Goal: Task Accomplishment & Management: Complete application form

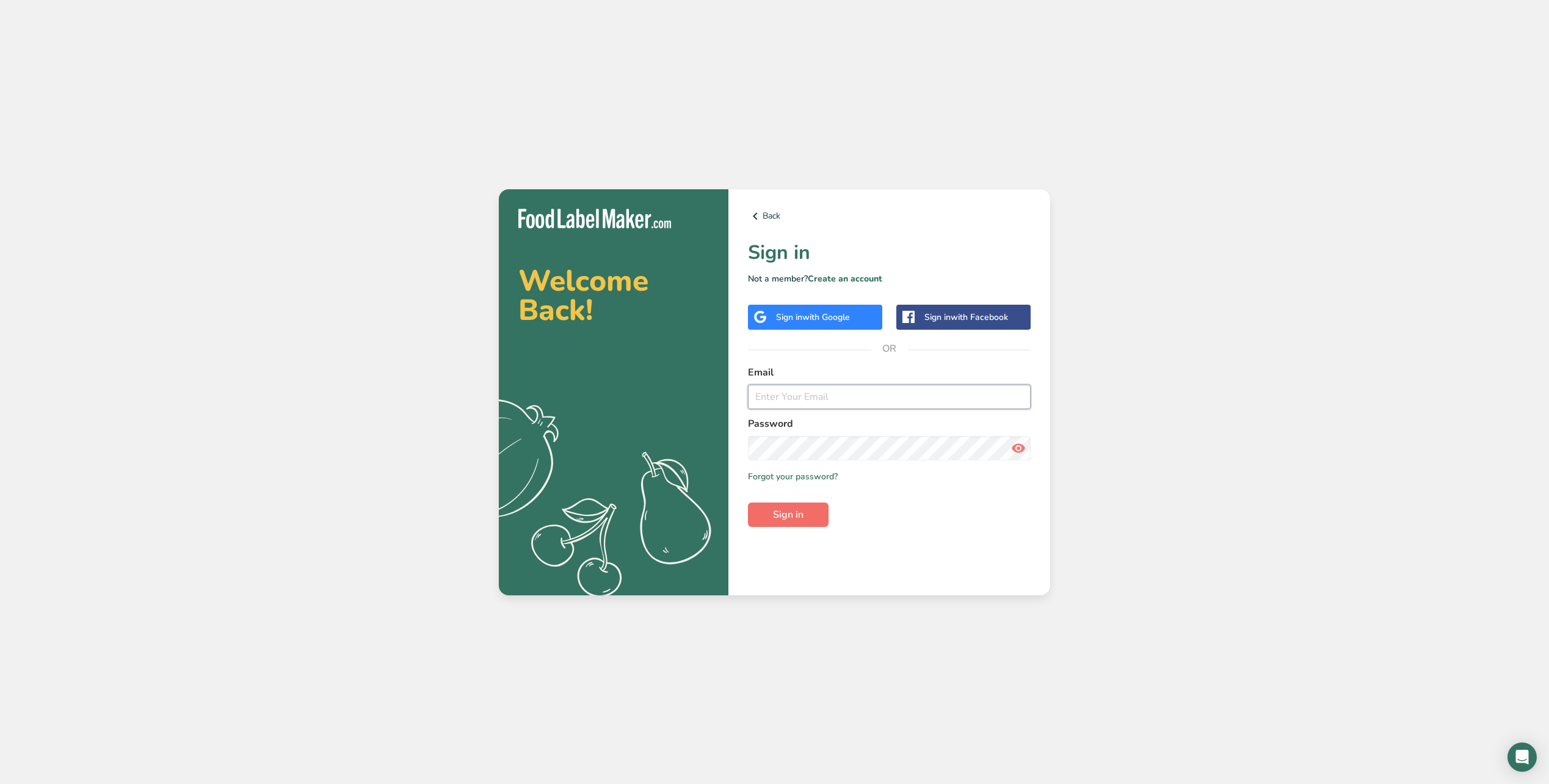
type input "[PERSON_NAME][EMAIL_ADDRESS][DOMAIN_NAME]"
click at [797, 507] on span "Sign in" at bounding box center [788, 514] width 30 height 15
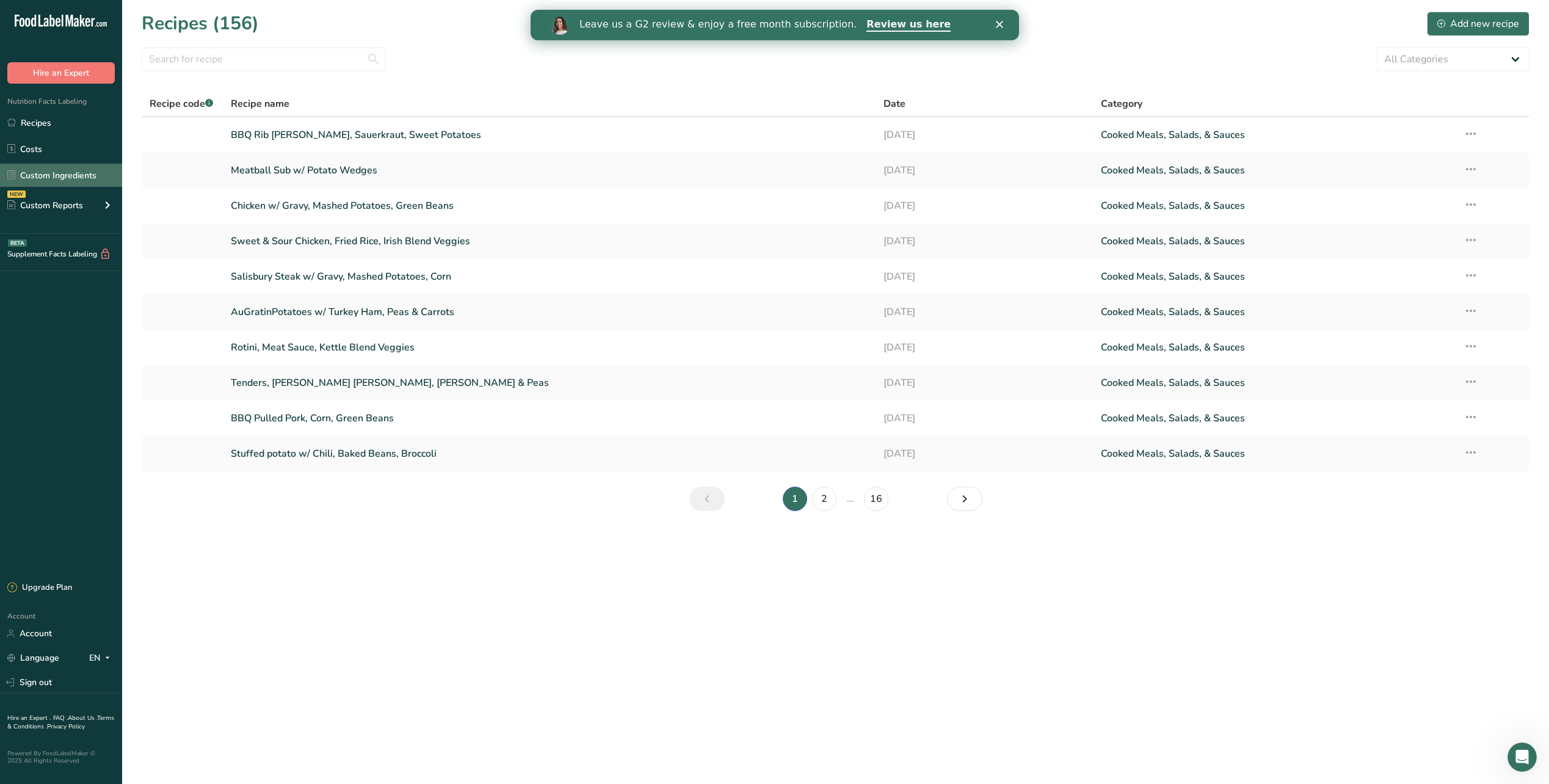
click at [47, 172] on link "Custom Ingredients" at bounding box center [61, 175] width 122 height 23
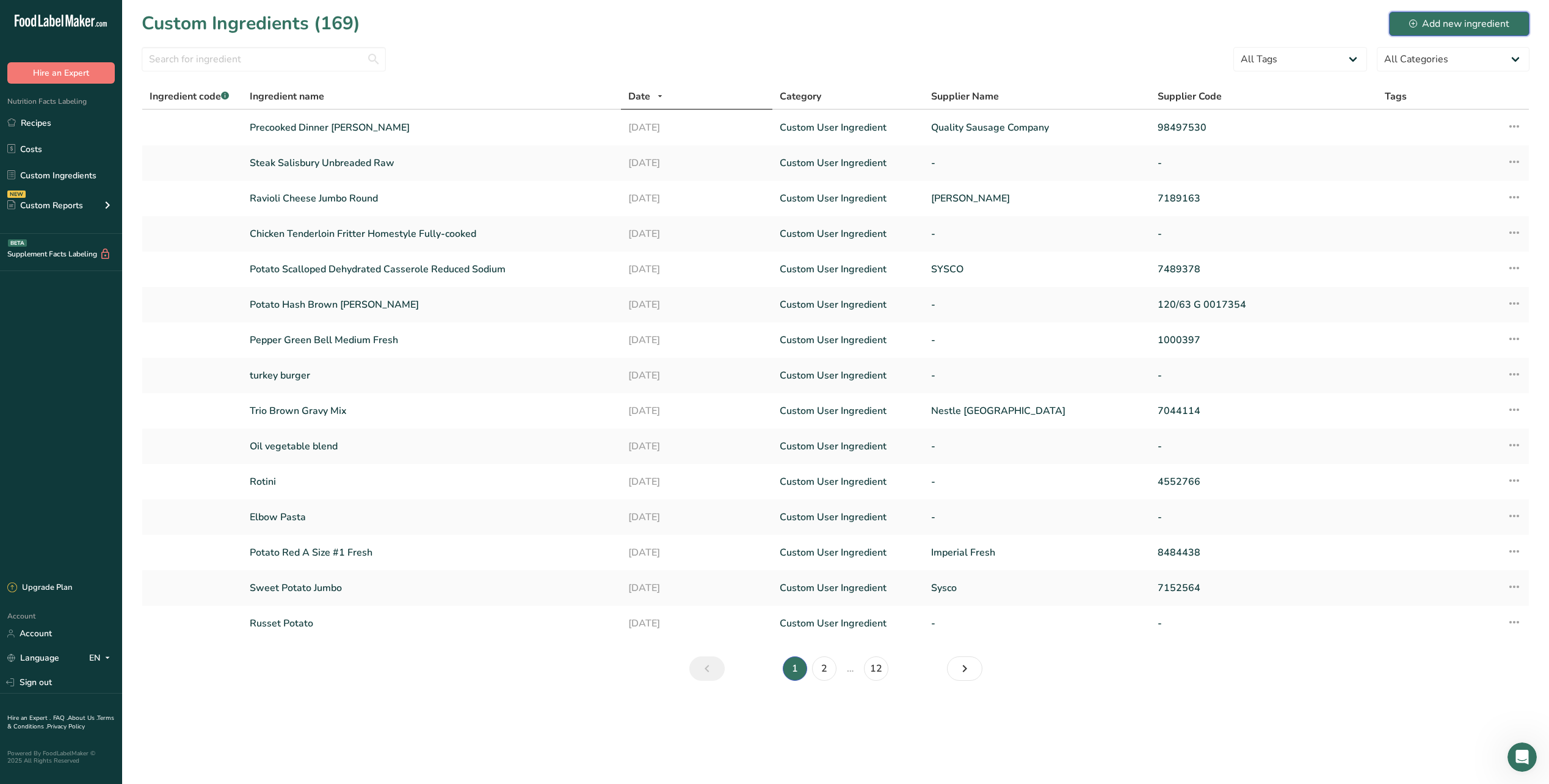
click at [1465, 31] on button "Add new ingredient" at bounding box center [1459, 23] width 140 height 25
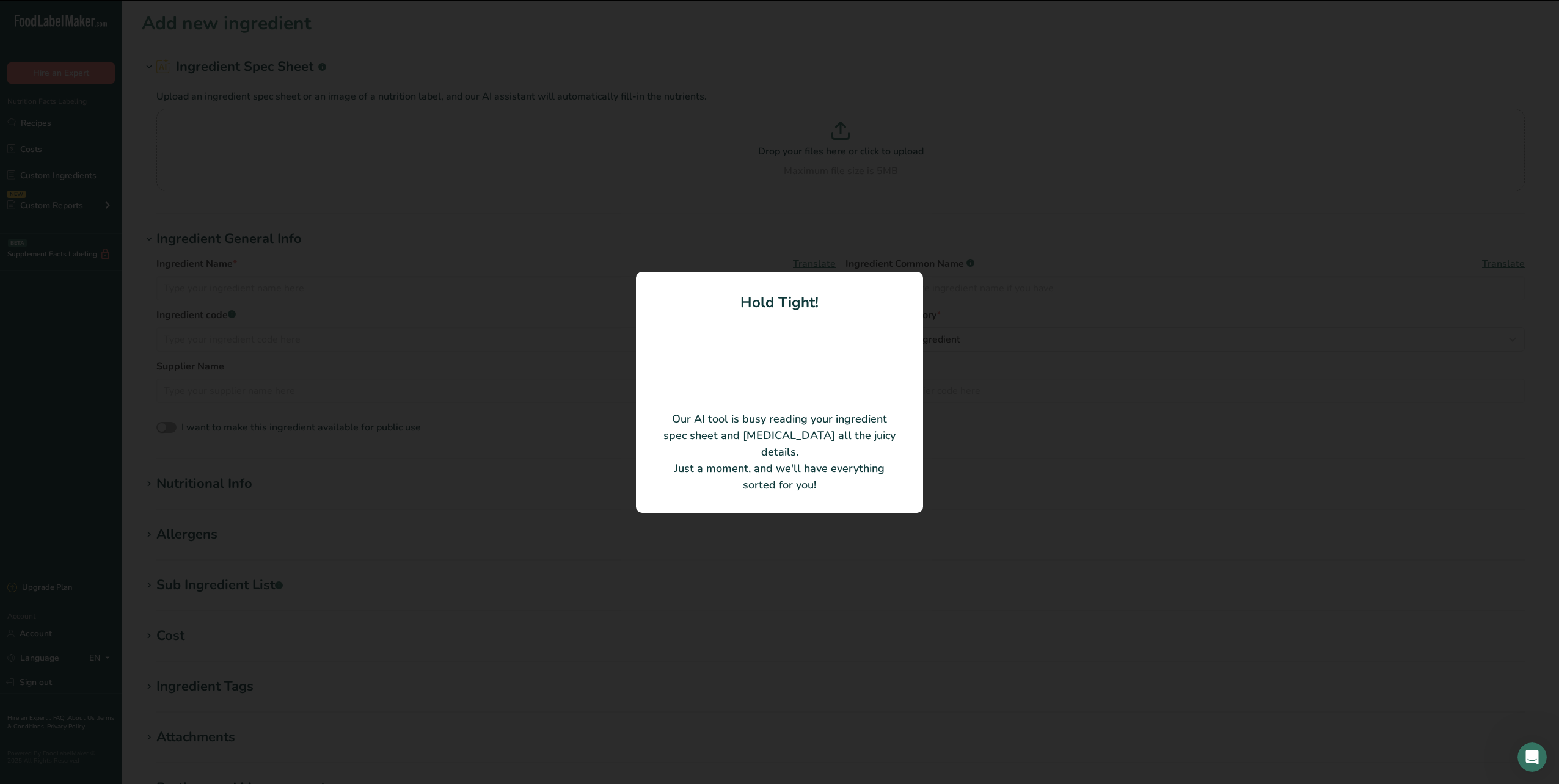
type input "Pizza Cheese Crunchers"
type input "Rich Products Corporation"
type input "65225"
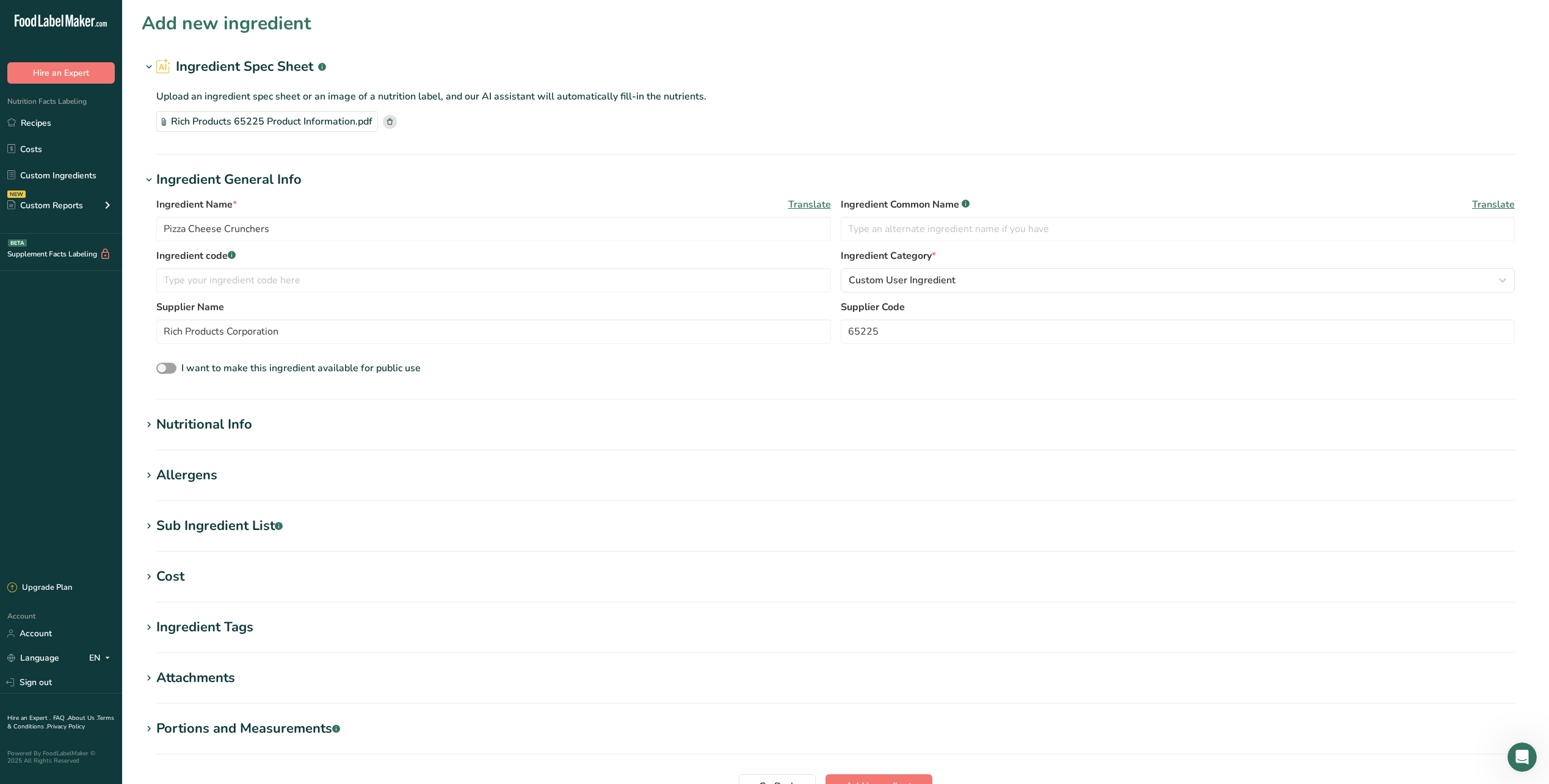
click at [146, 424] on icon at bounding box center [149, 425] width 11 height 17
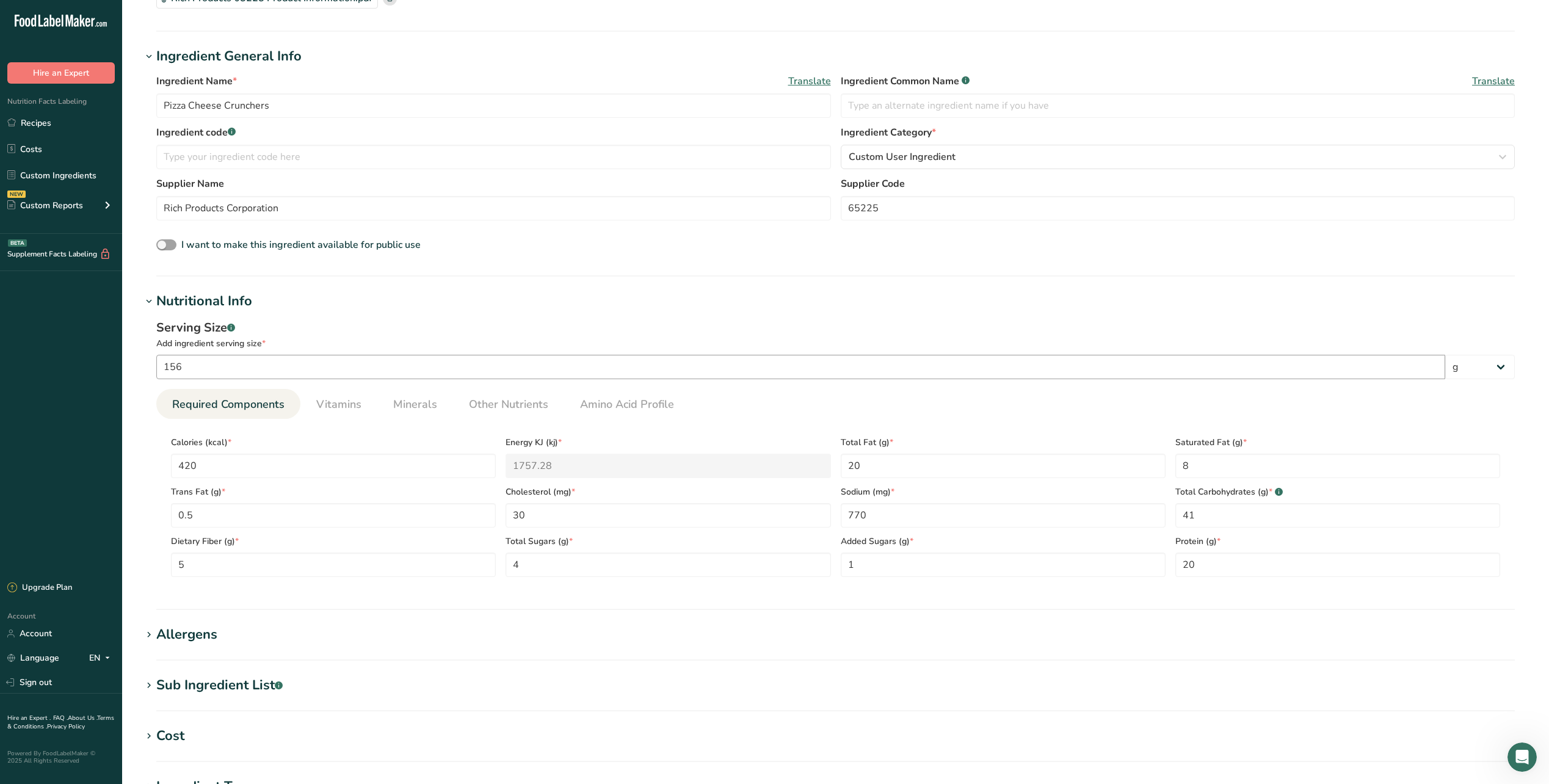
scroll to position [305, 0]
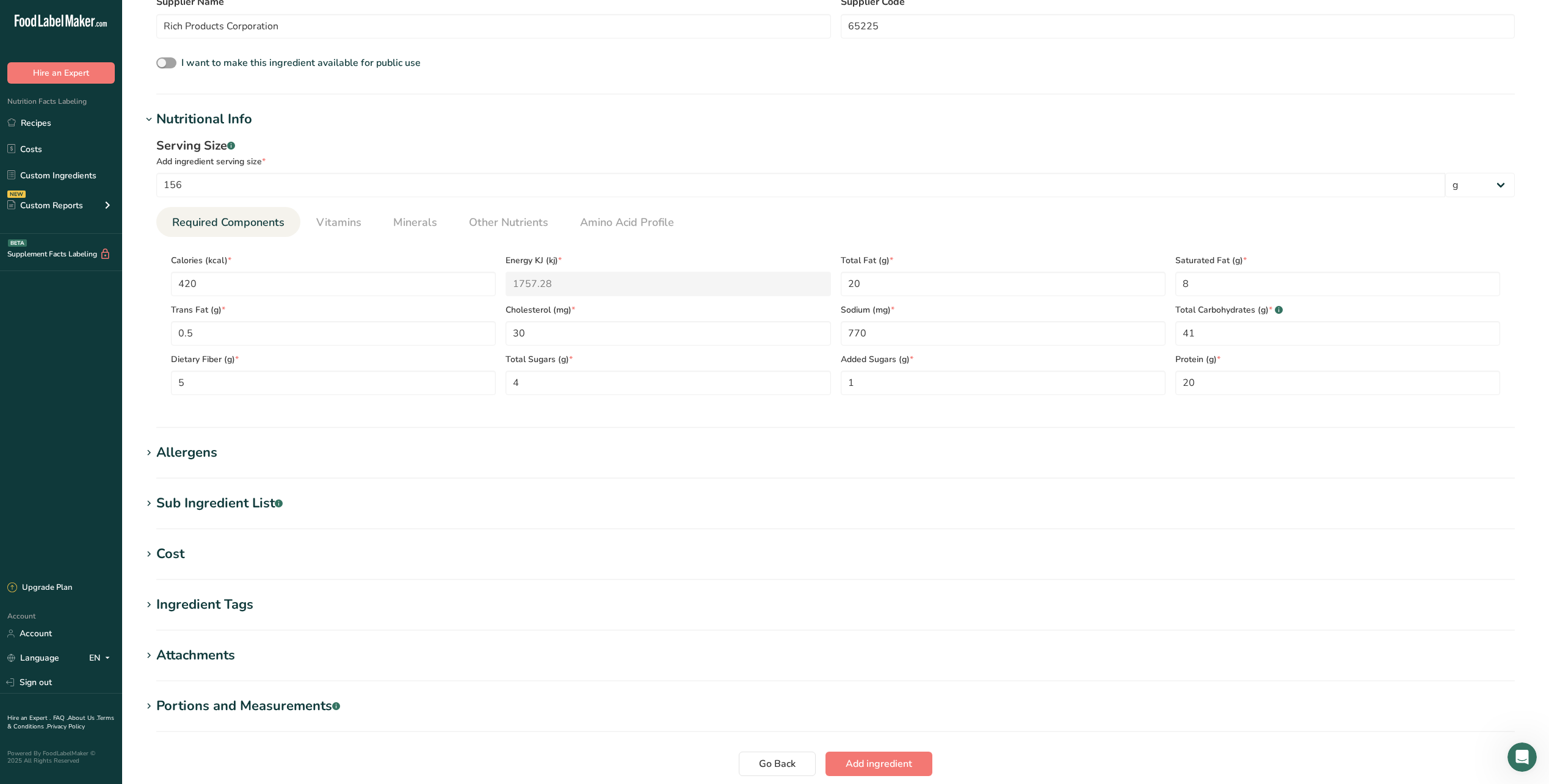
click at [146, 461] on icon at bounding box center [149, 453] width 11 height 17
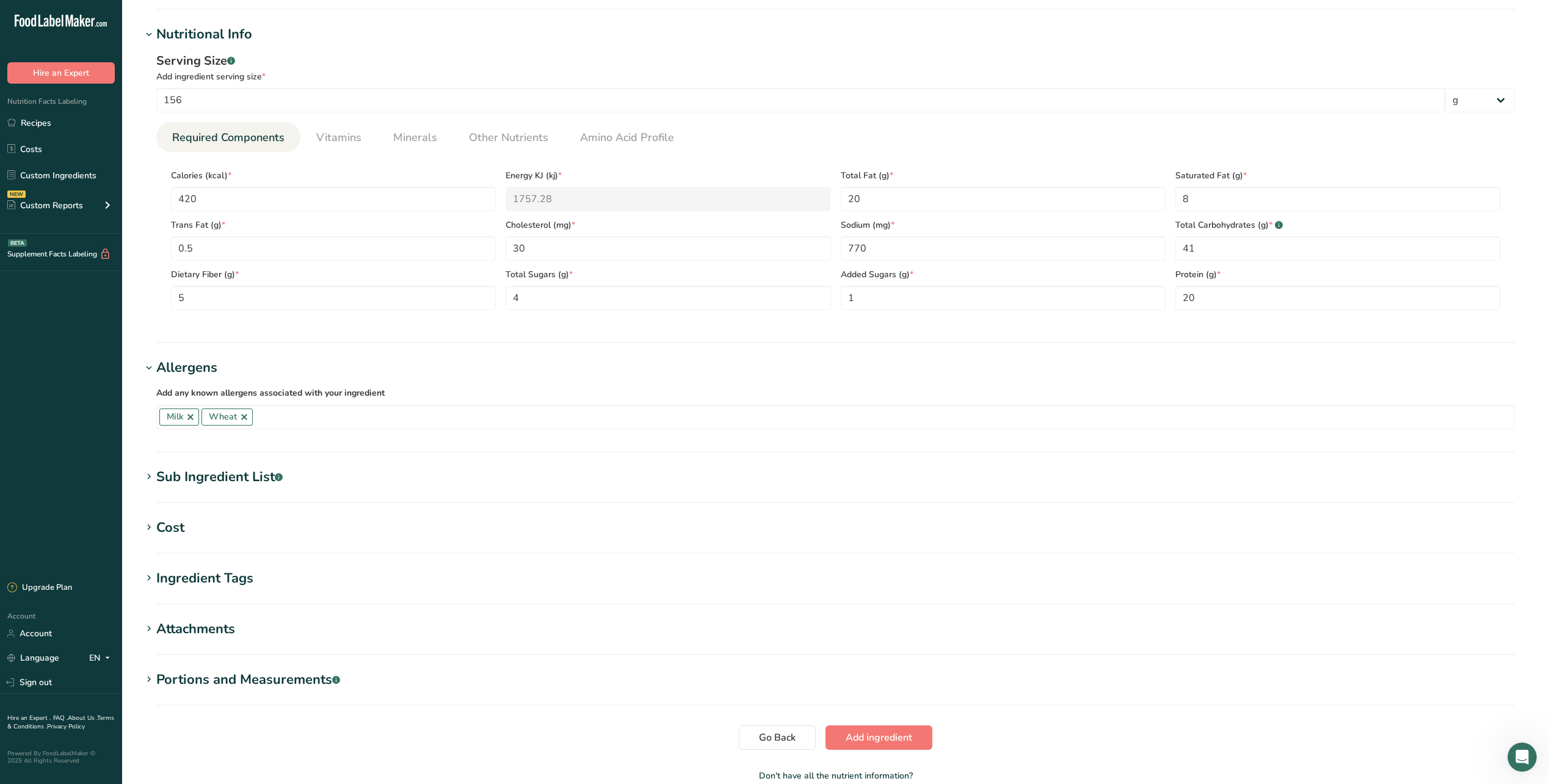
scroll to position [427, 0]
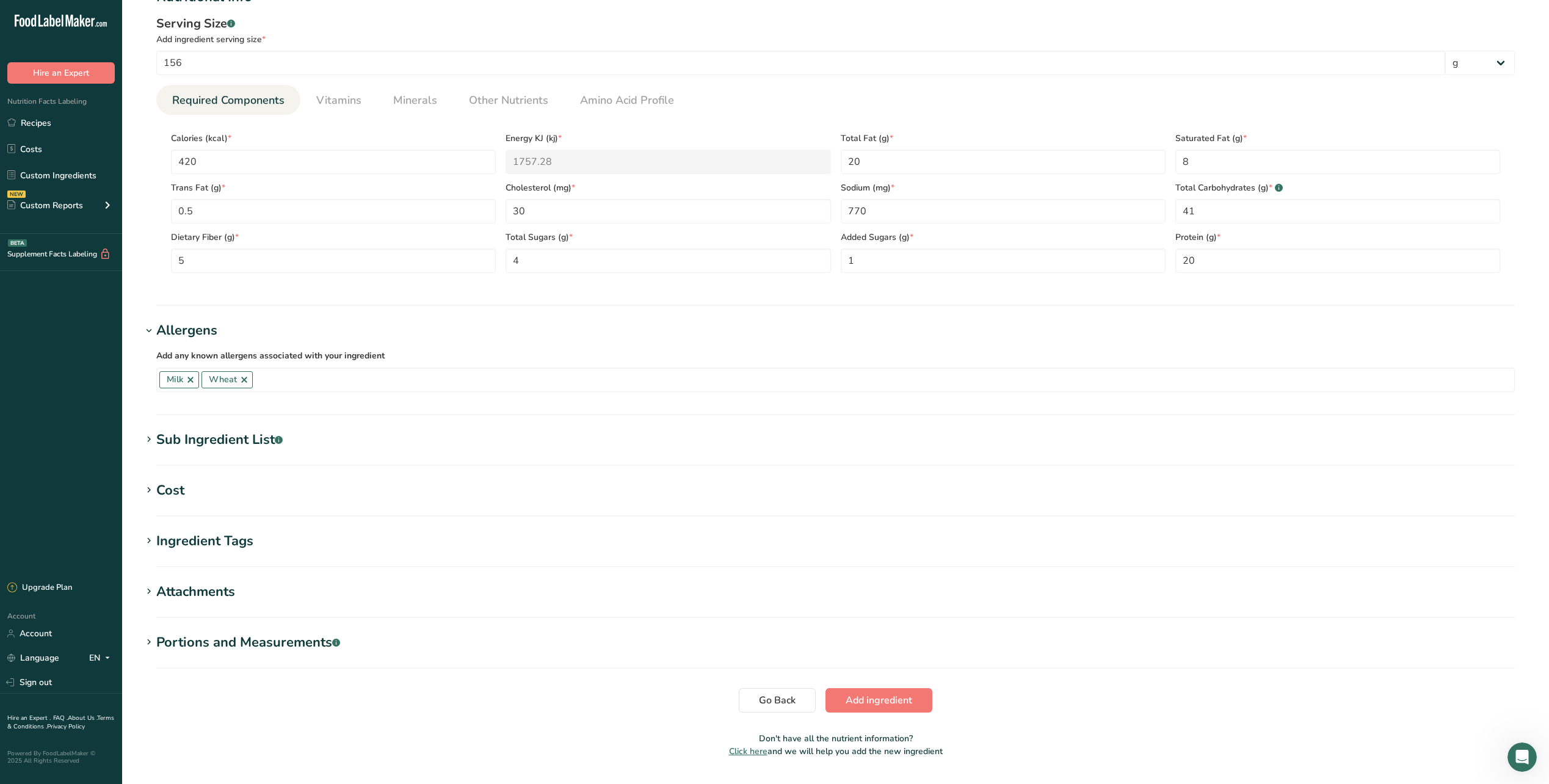
click at [146, 442] on icon at bounding box center [149, 439] width 11 height 17
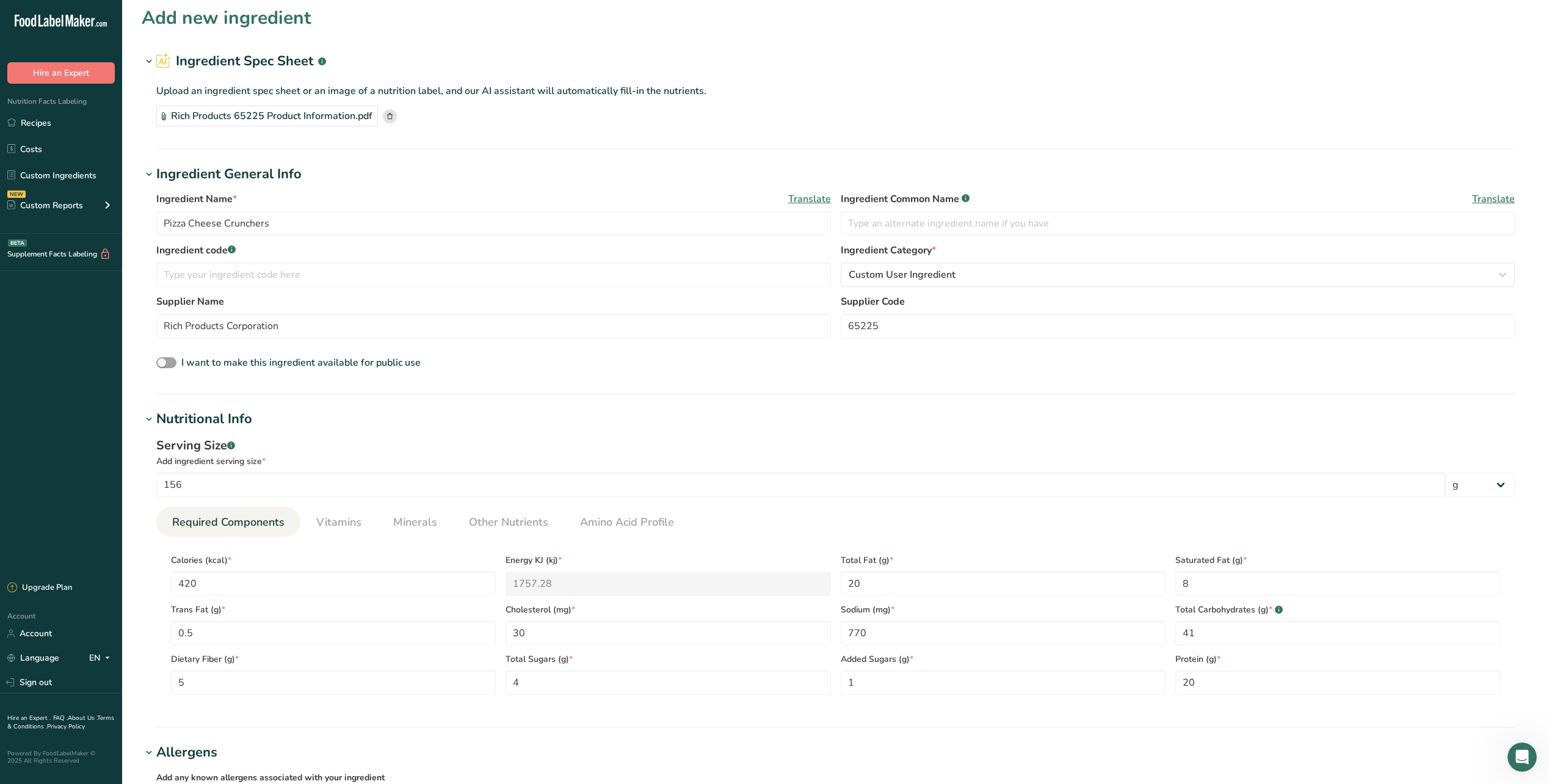
scroll to position [0, 0]
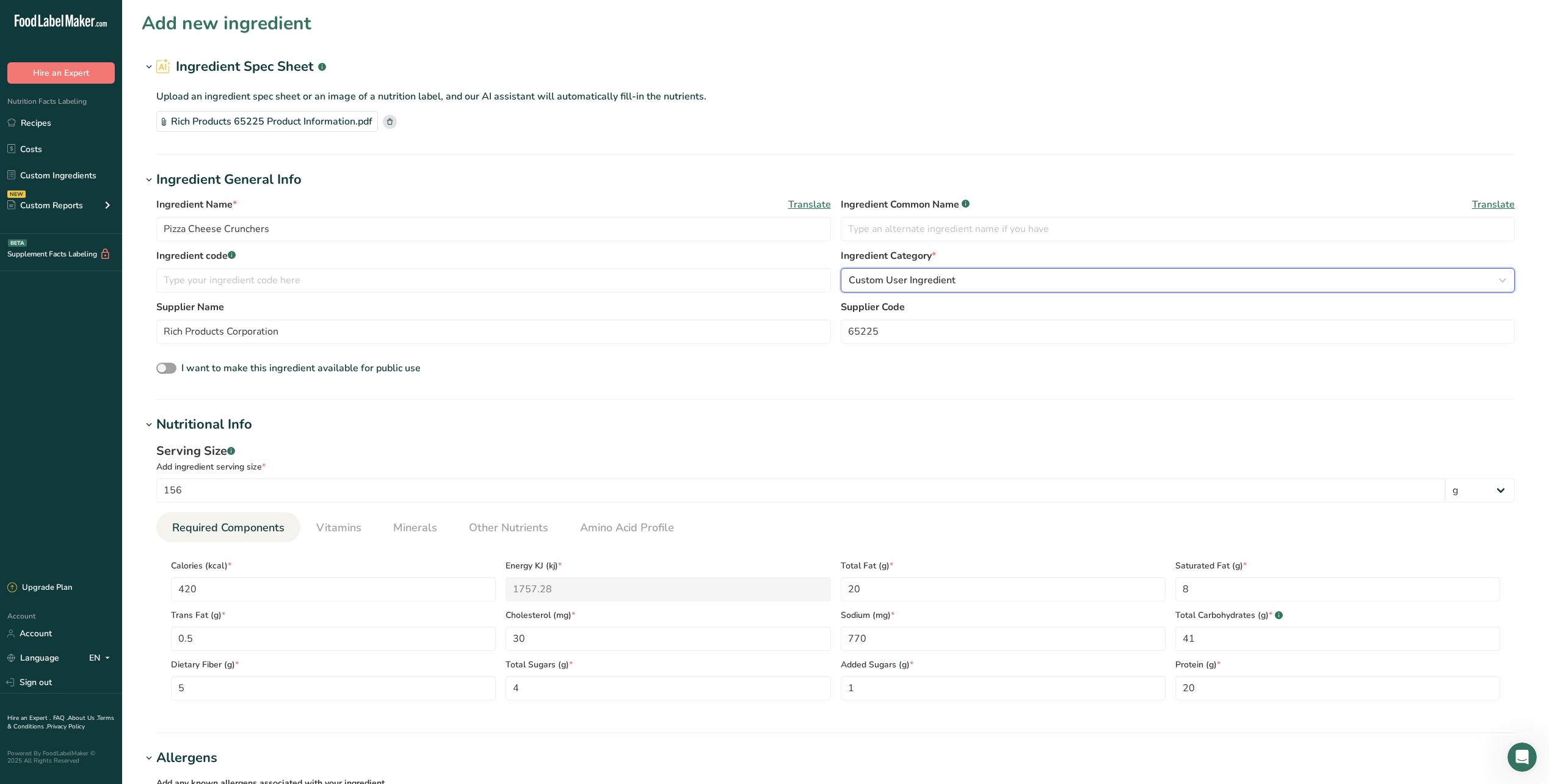
click at [926, 277] on span "Custom User Ingredient" at bounding box center [902, 280] width 107 height 15
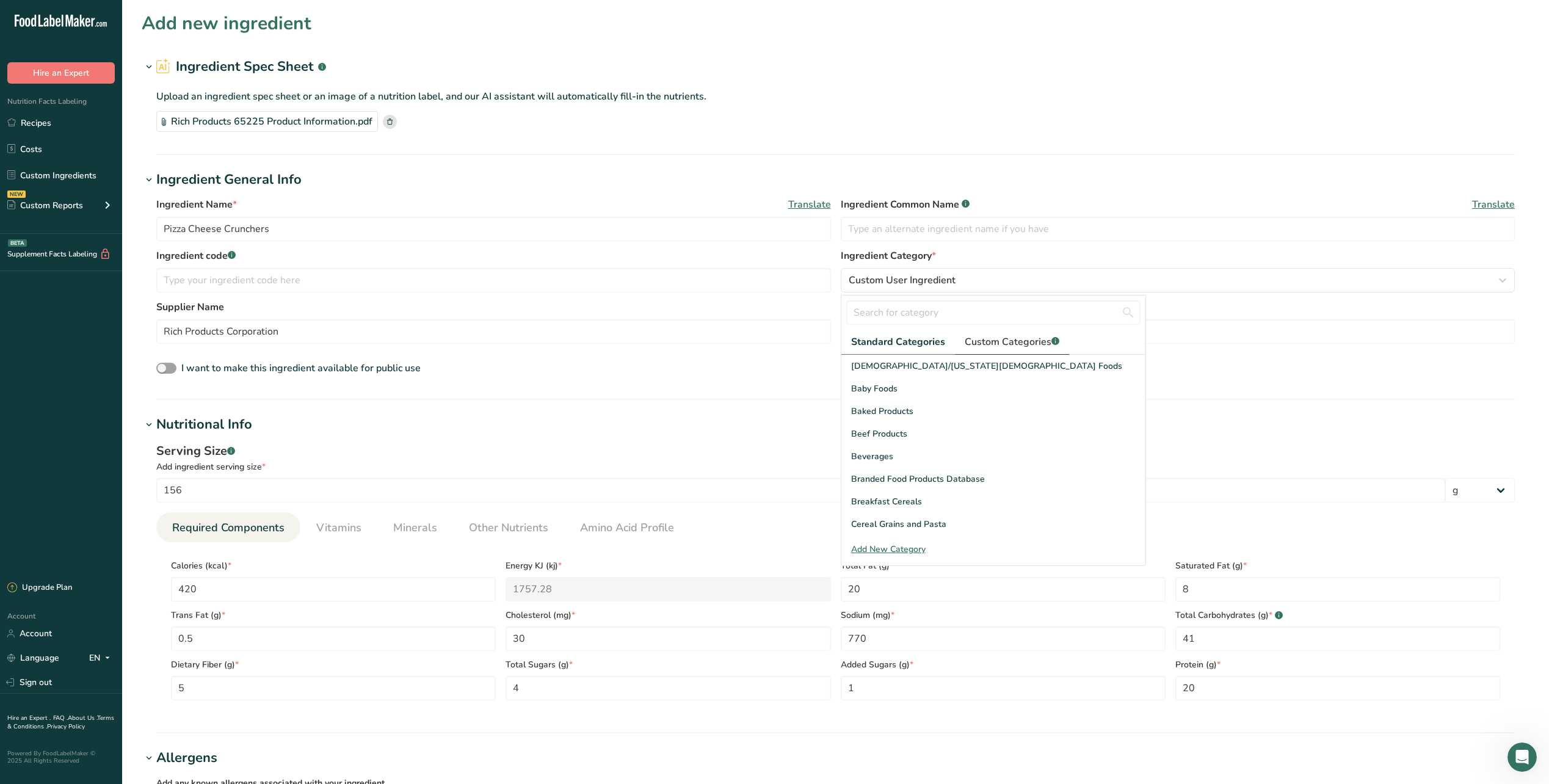
click at [1030, 338] on span "Custom Categories .a-a{fill:#347362;}.b-a{fill:#fff;}" at bounding box center [1012, 342] width 95 height 15
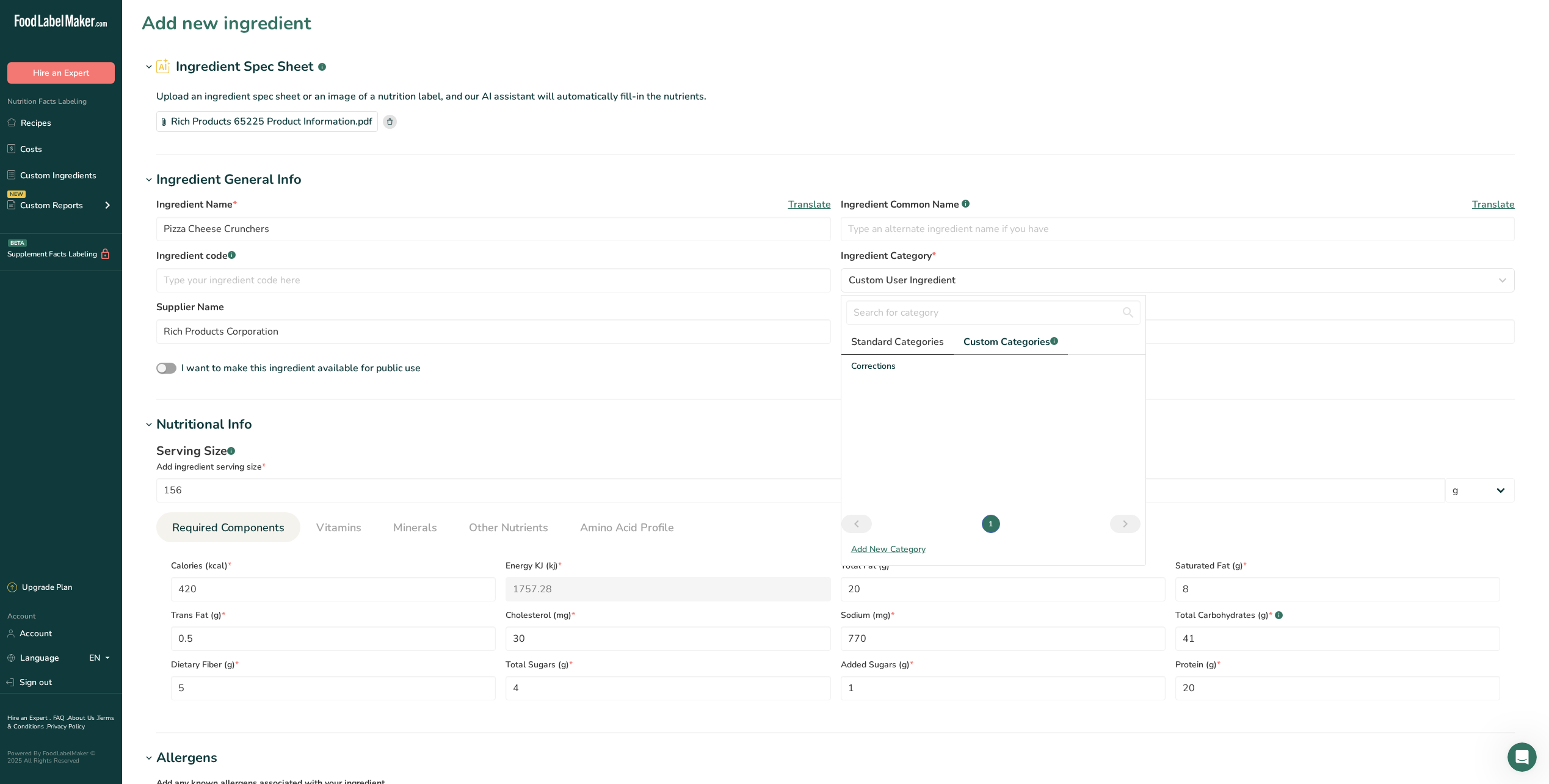
click at [929, 349] on span "Standard Categories" at bounding box center [897, 342] width 93 height 15
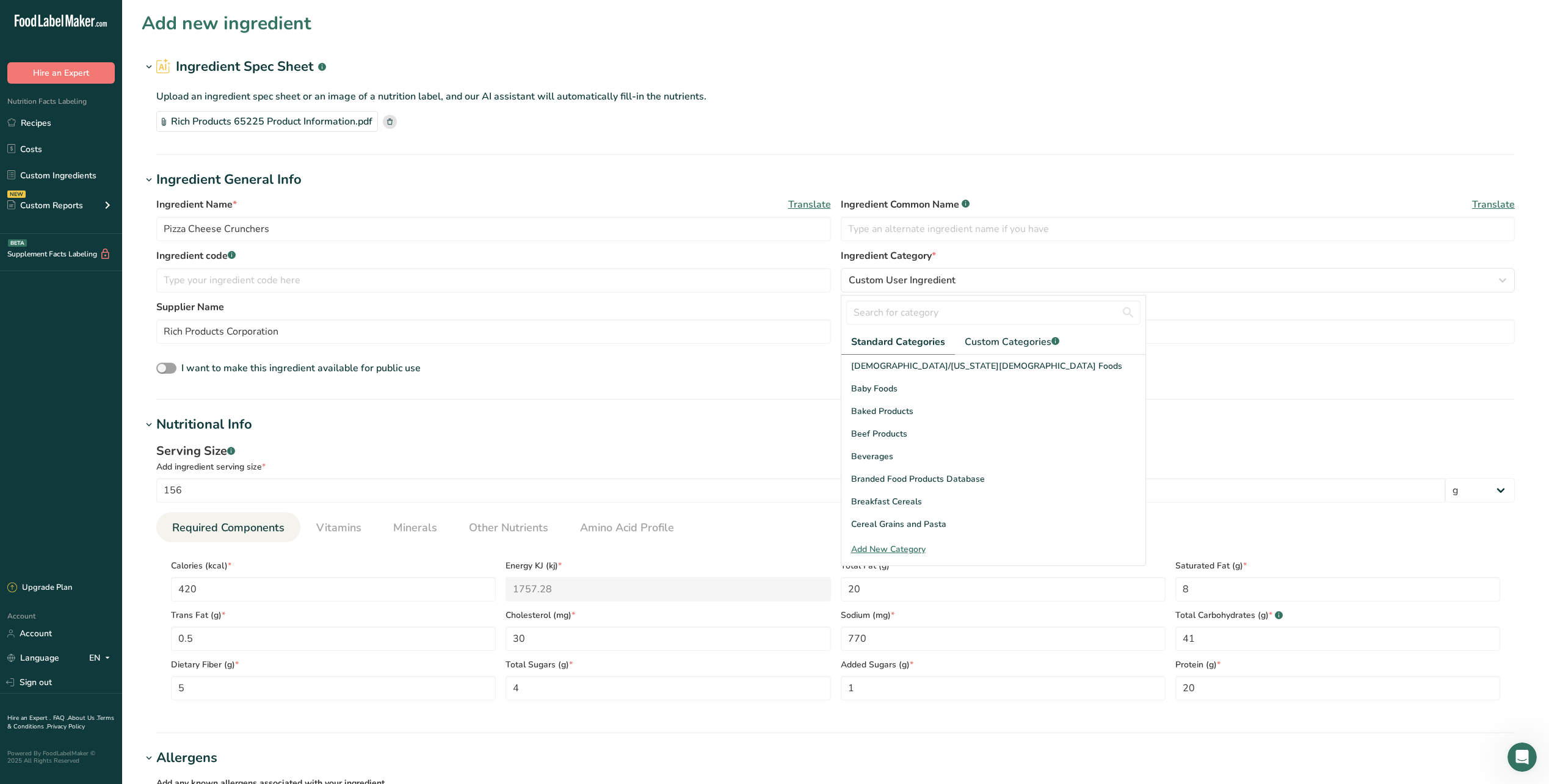
click at [1052, 103] on p "Upload an ingredient spec sheet or an image of a nutrition label, and our AI as…" at bounding box center [836, 96] width 1359 height 15
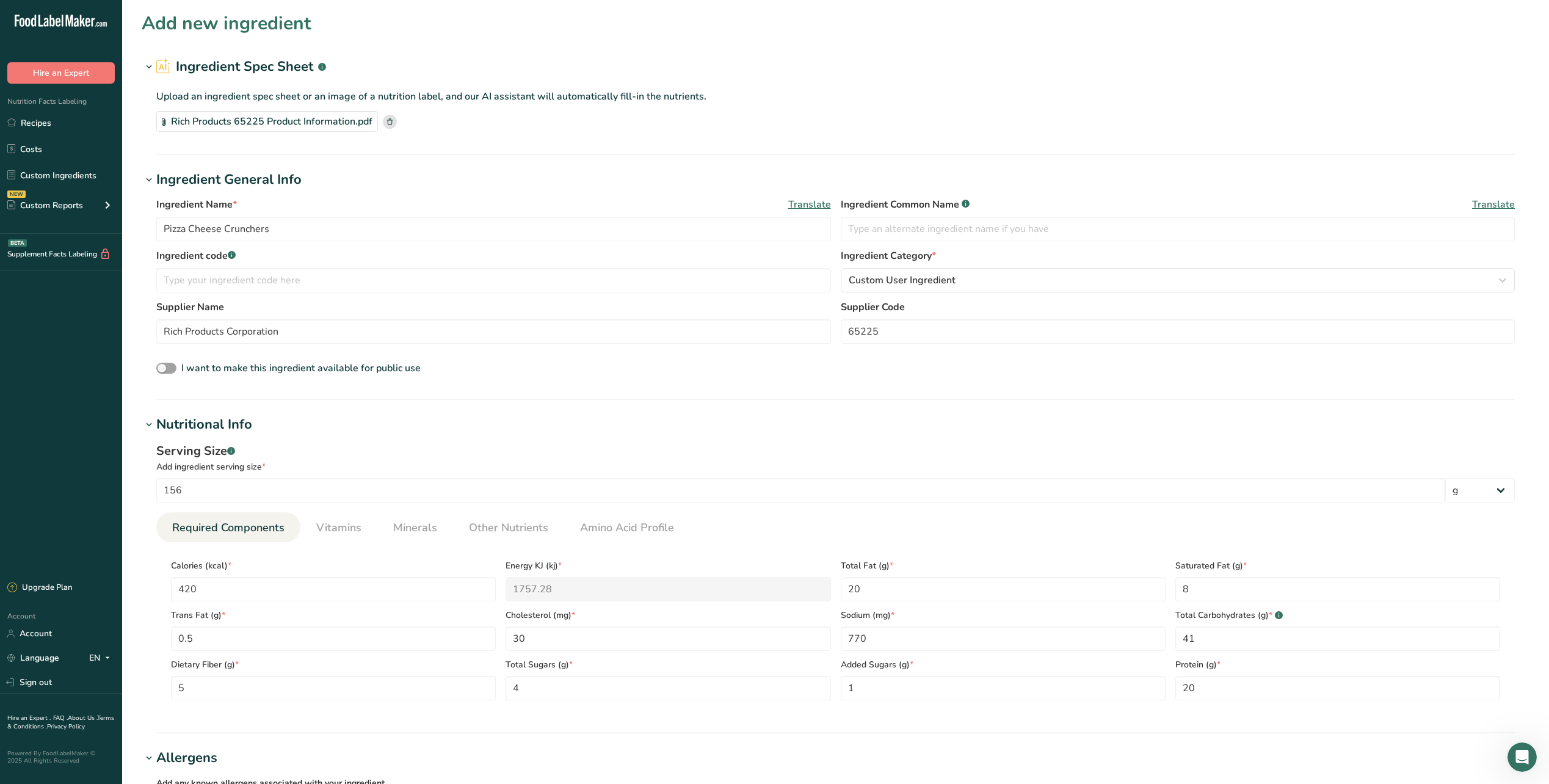
click at [525, 365] on div "I want to make this ingredient available for public use" at bounding box center [836, 369] width 1359 height 16
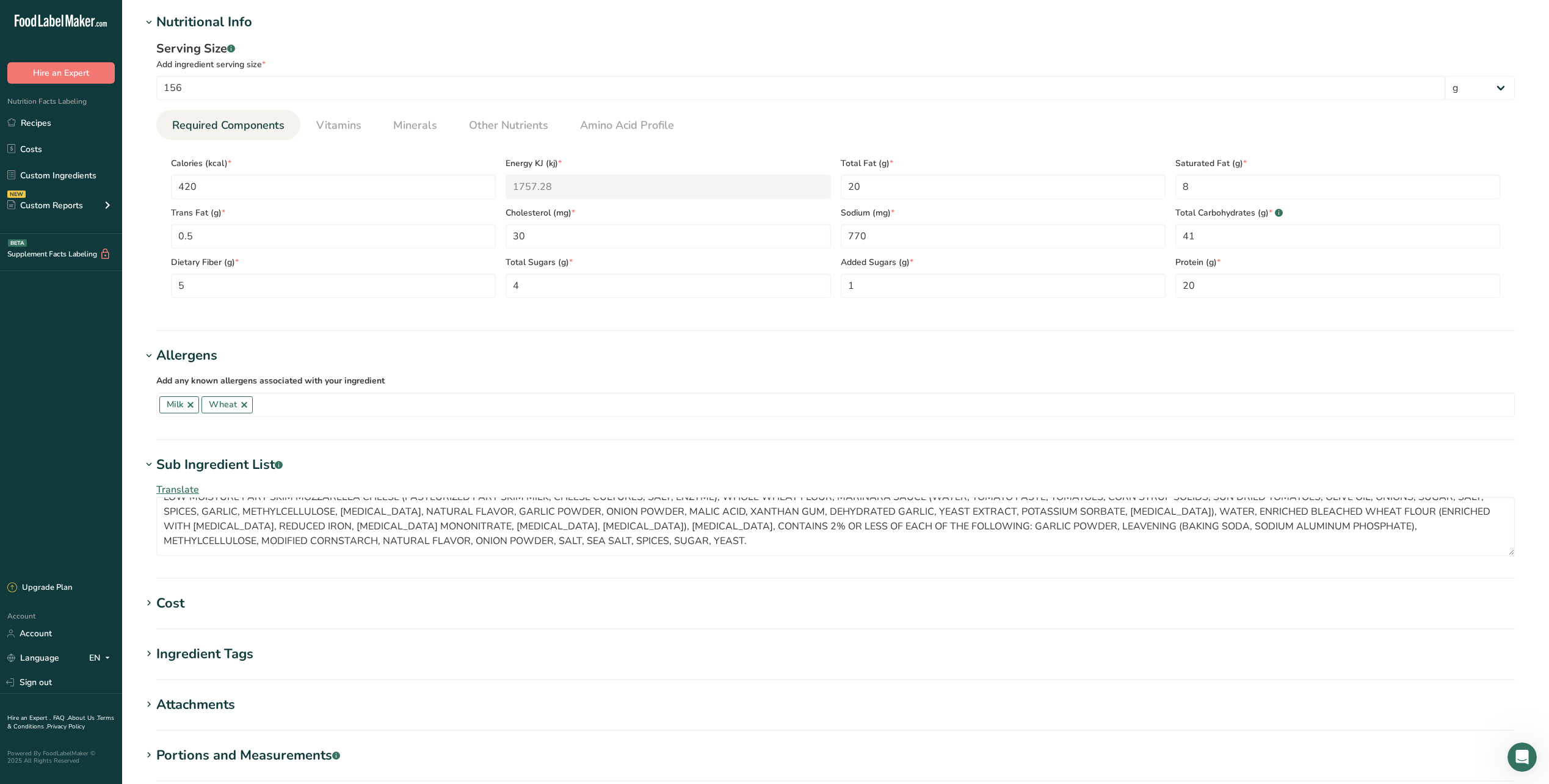
scroll to position [548, 0]
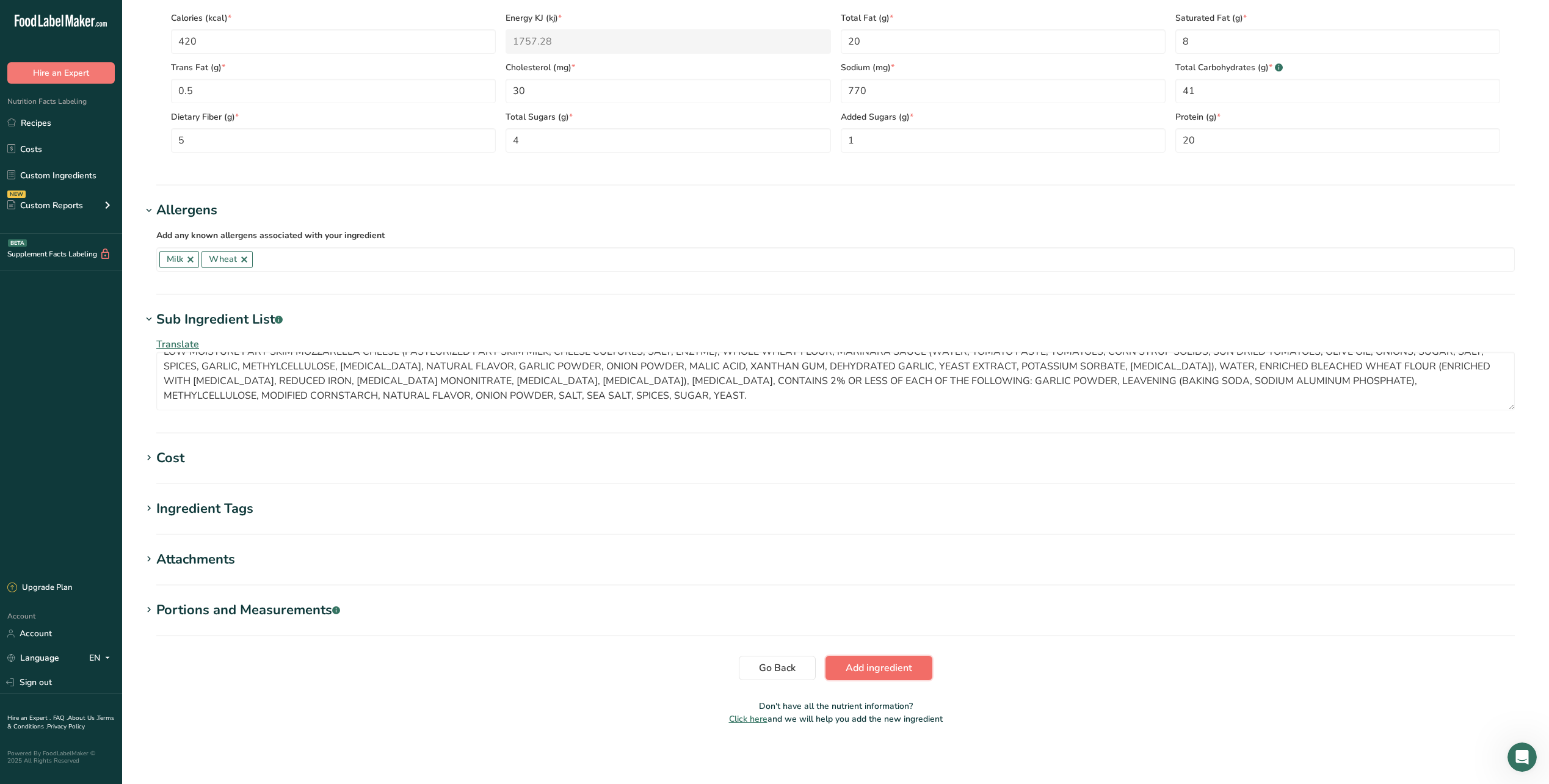
click at [906, 668] on span "Add ingredient" at bounding box center [879, 668] width 67 height 15
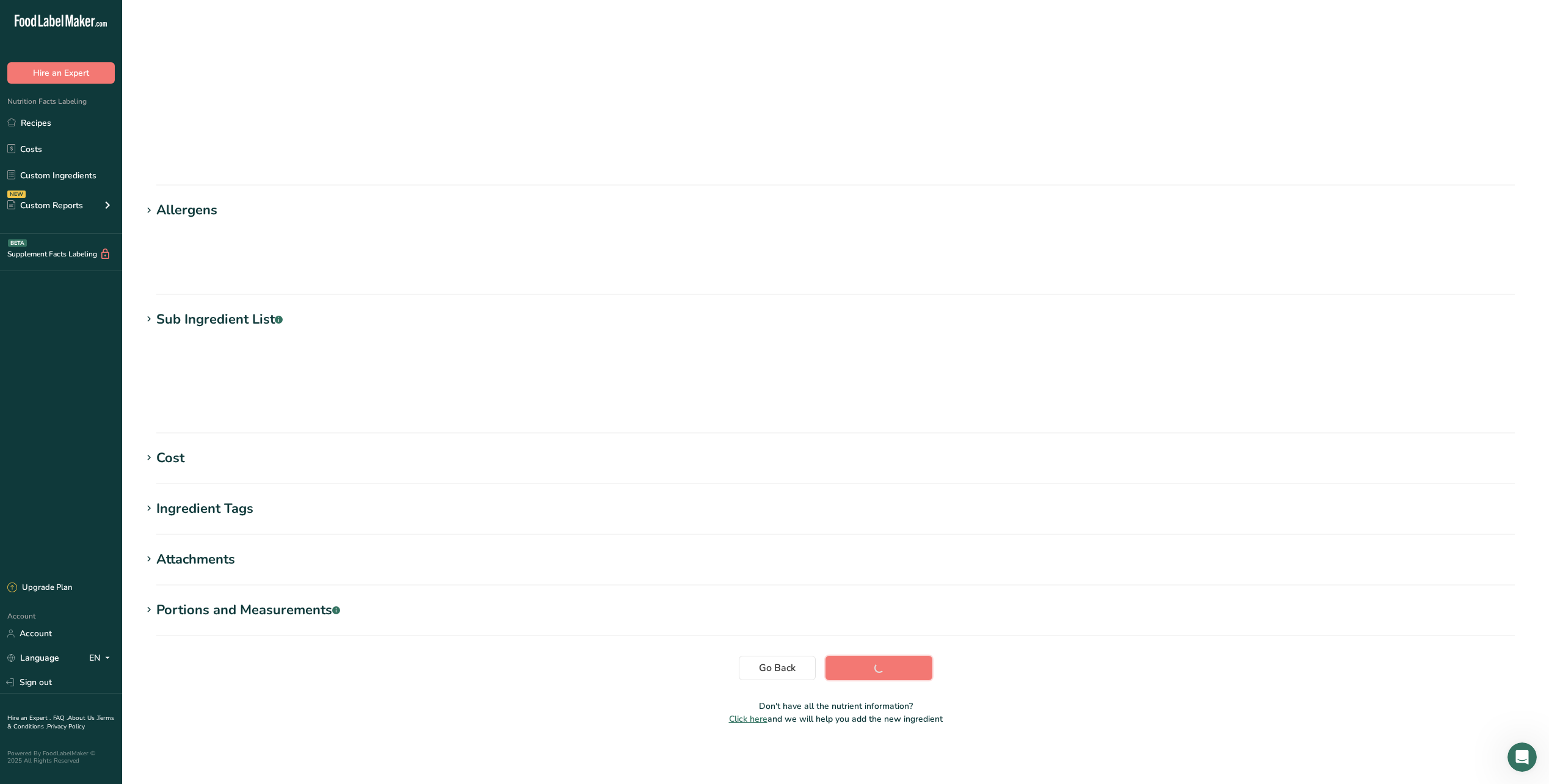
scroll to position [0, 0]
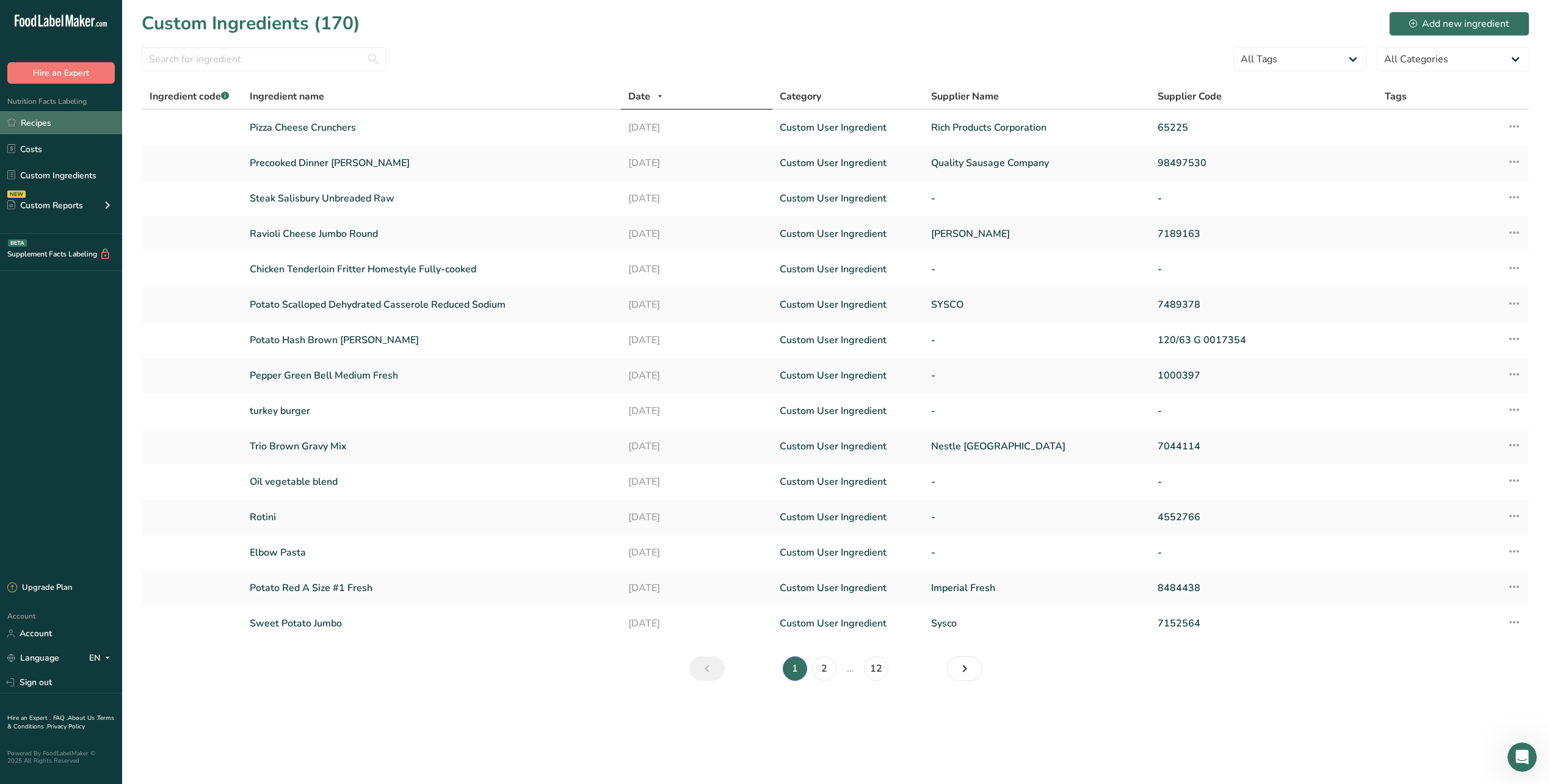
click at [42, 127] on link "Recipes" at bounding box center [61, 122] width 122 height 23
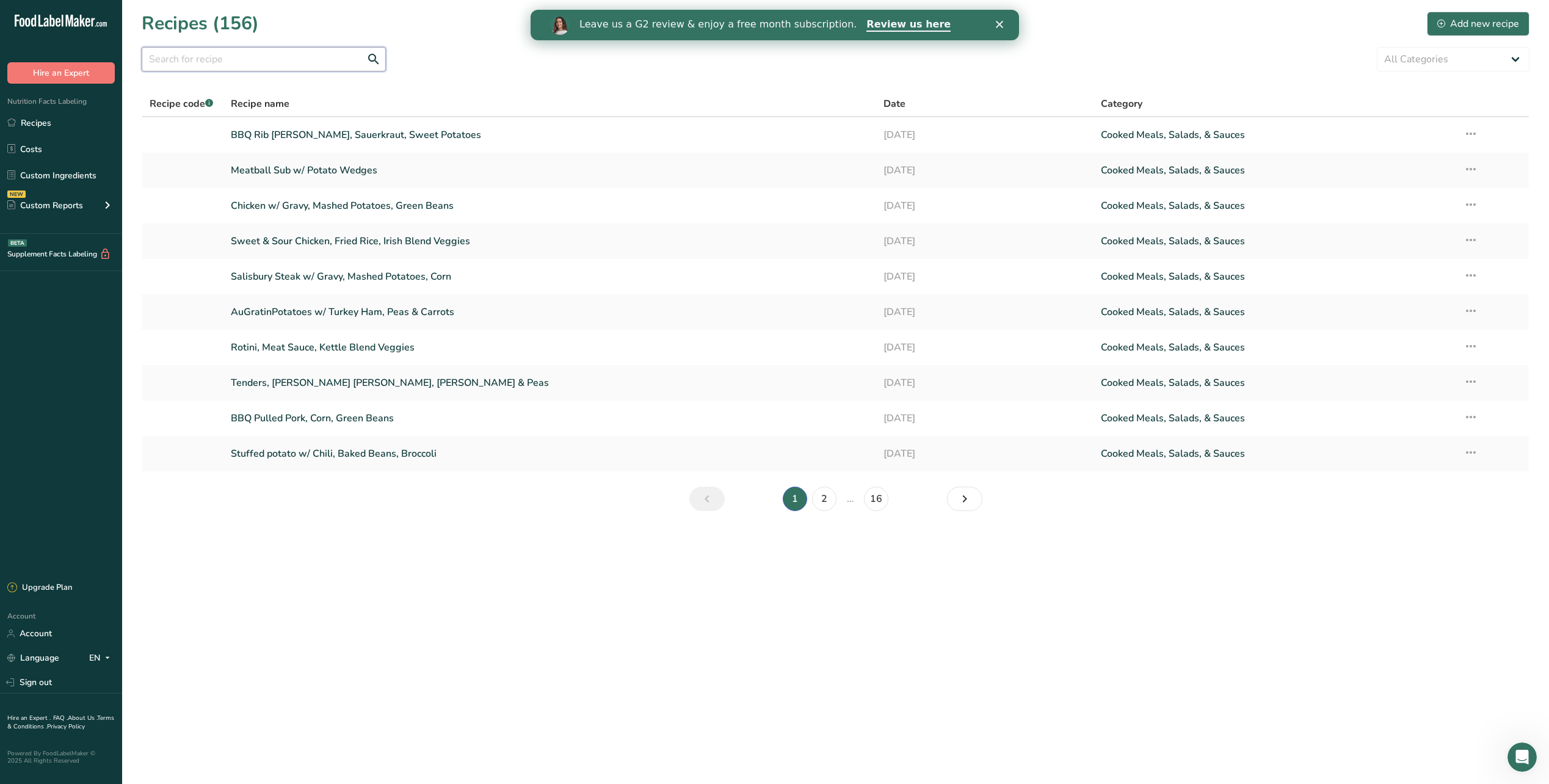
click at [254, 52] on input "text" at bounding box center [263, 59] width 244 height 25
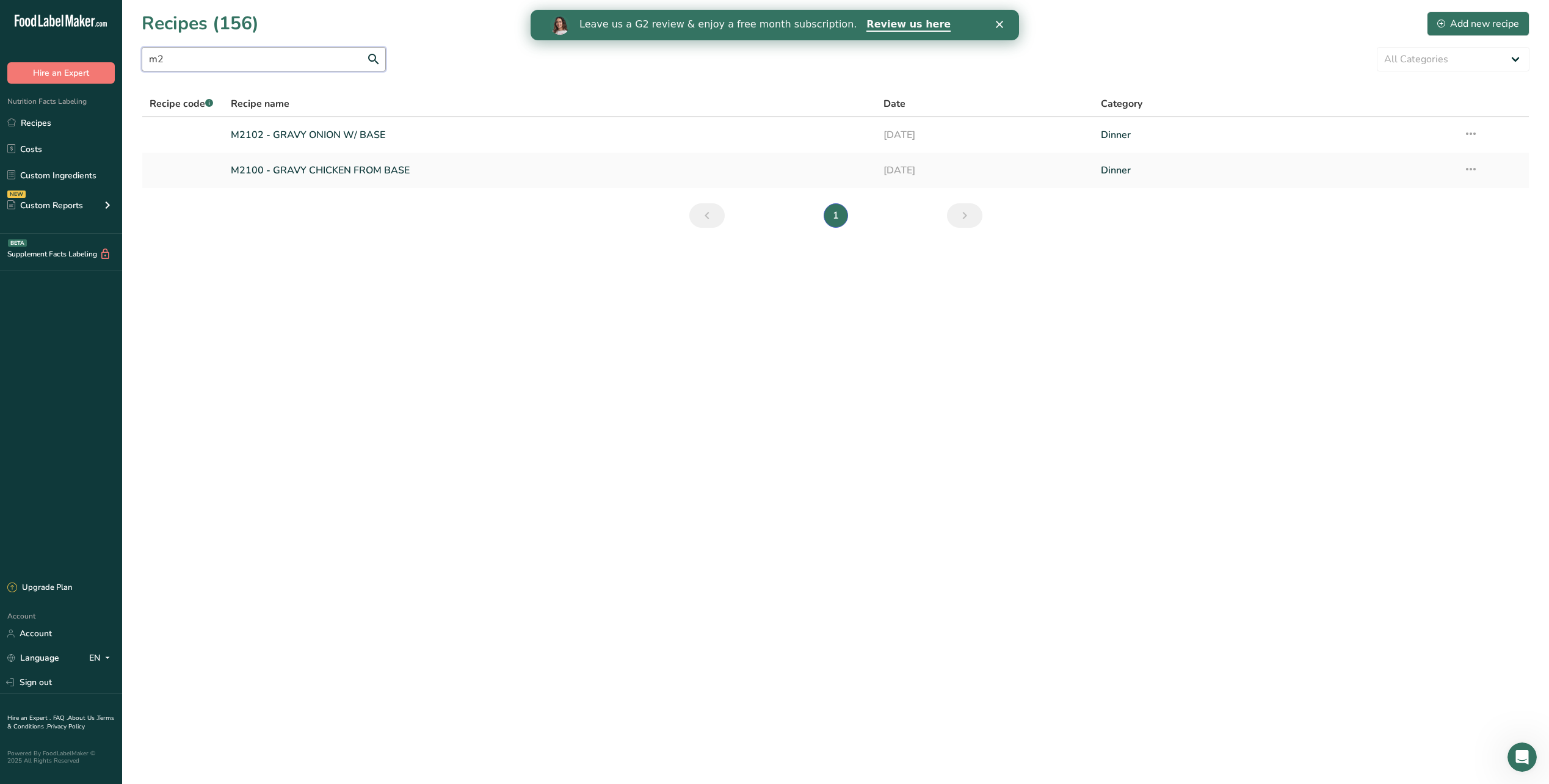
type input "m"
click at [1488, 18] on div "Add new recipe" at bounding box center [1478, 23] width 82 height 15
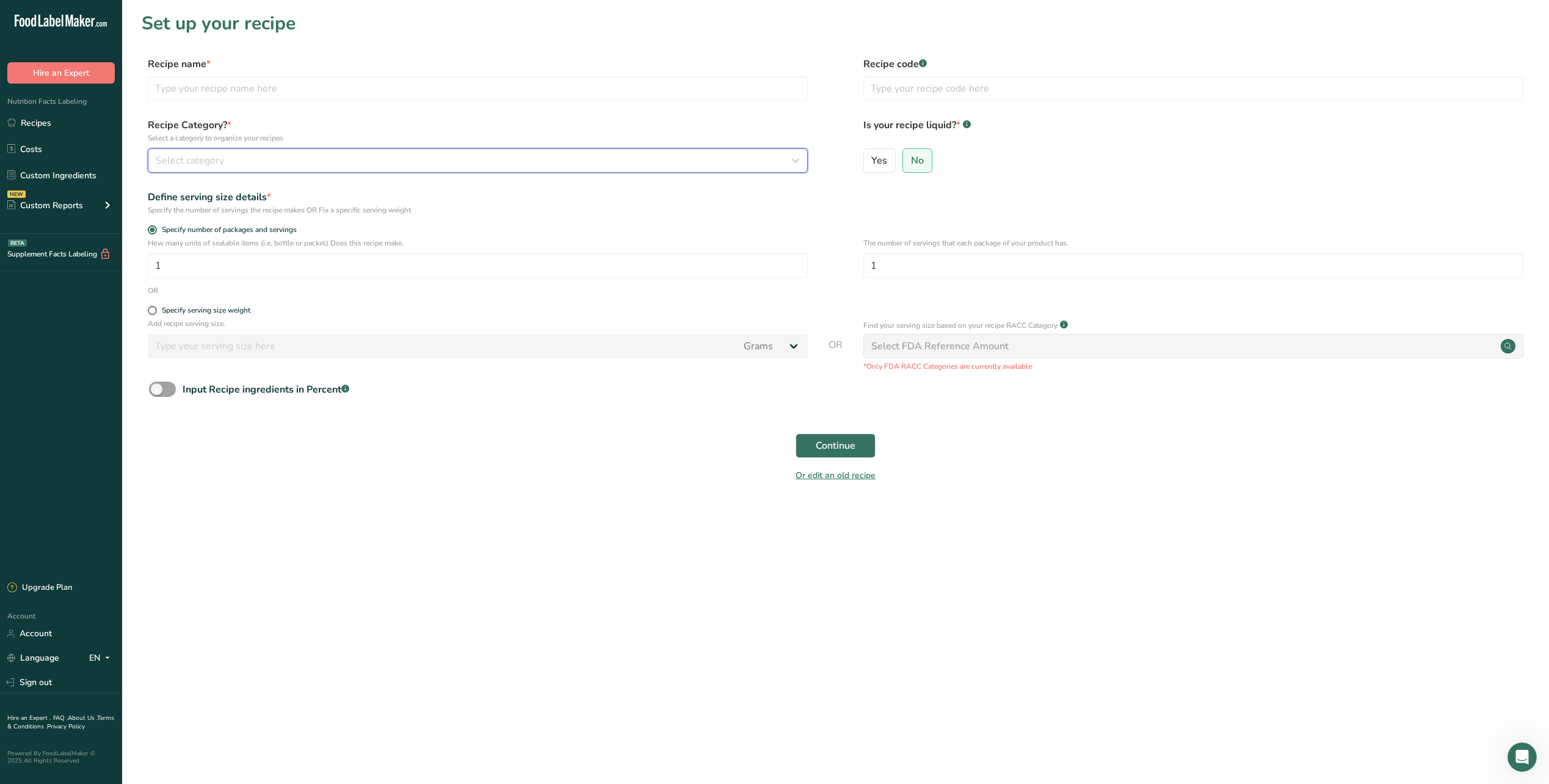
click at [343, 152] on button "Select category" at bounding box center [478, 161] width 660 height 25
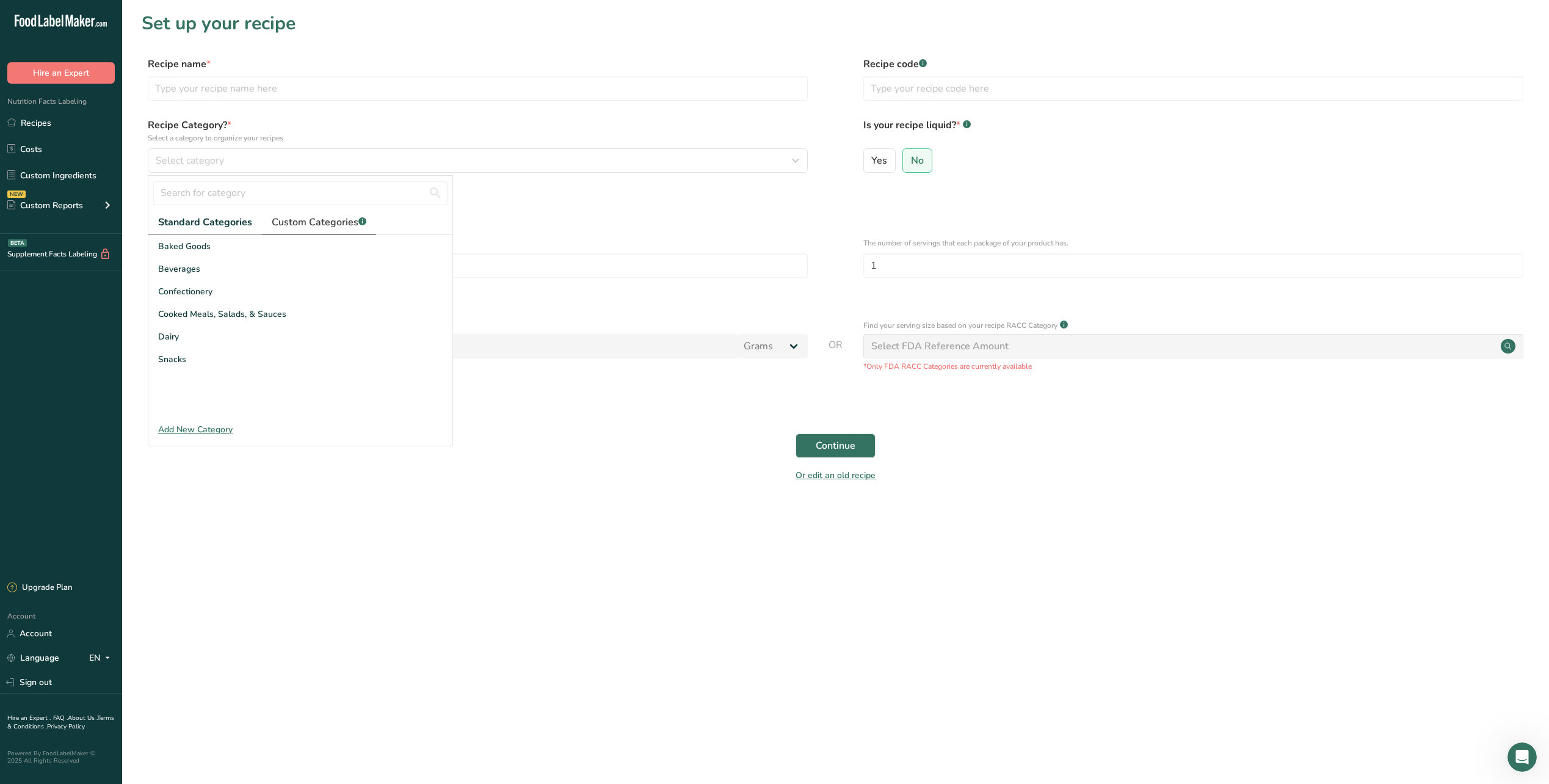
click at [310, 229] on link "Custom Categories .a-a{fill:#347362;}.b-a{fill:#fff;}" at bounding box center [318, 222] width 114 height 25
click at [174, 342] on span "Lunch" at bounding box center [171, 337] width 24 height 13
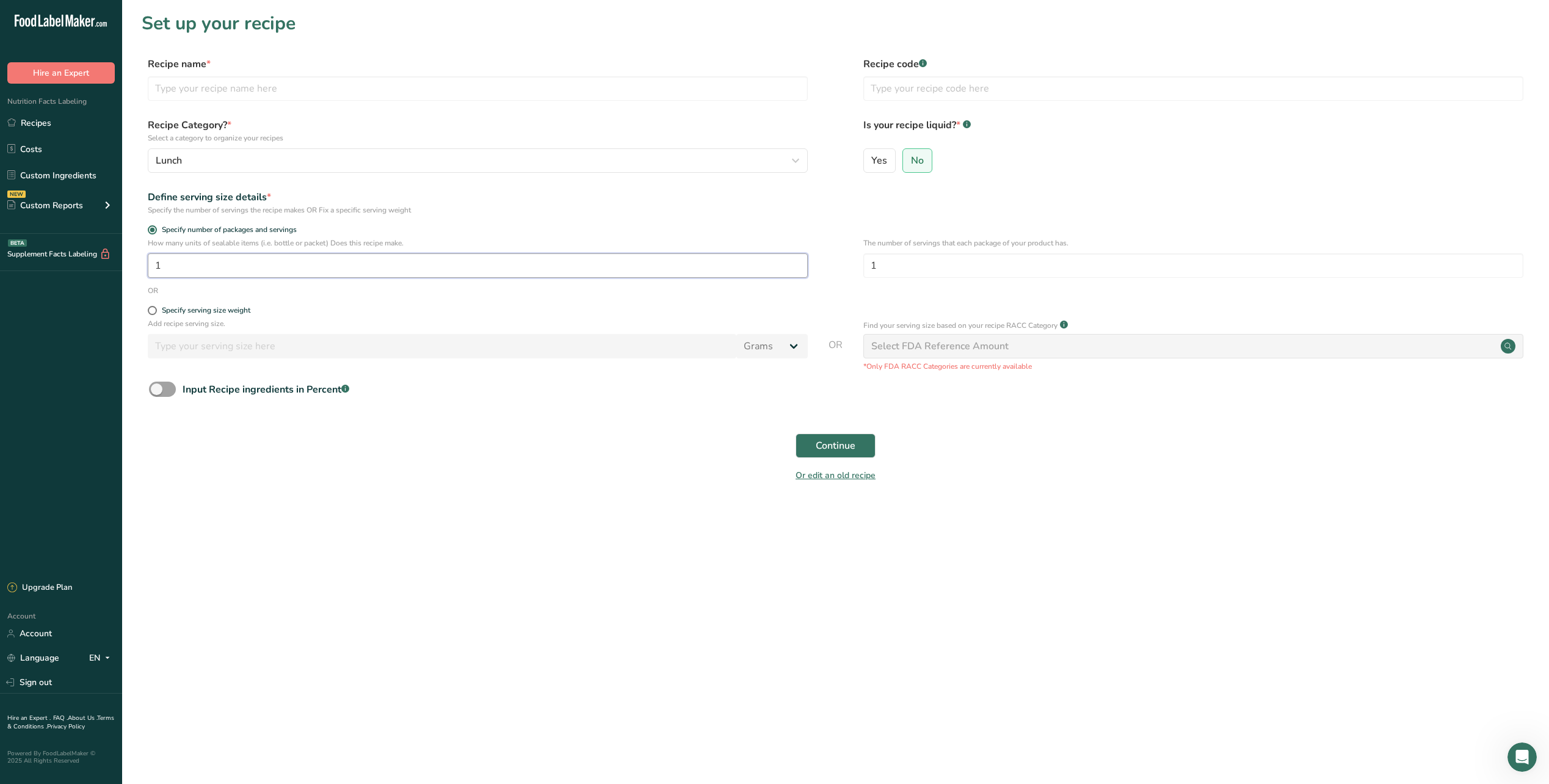
click at [202, 260] on input "1" at bounding box center [478, 265] width 660 height 25
type input "420"
click at [892, 298] on form "Recipe name * Recipe code .a-a{fill:#347362;}.b-a{fill:#fff;} Recipe Category? …" at bounding box center [835, 273] width 1388 height 433
click at [935, 271] on input "1" at bounding box center [1193, 265] width 660 height 25
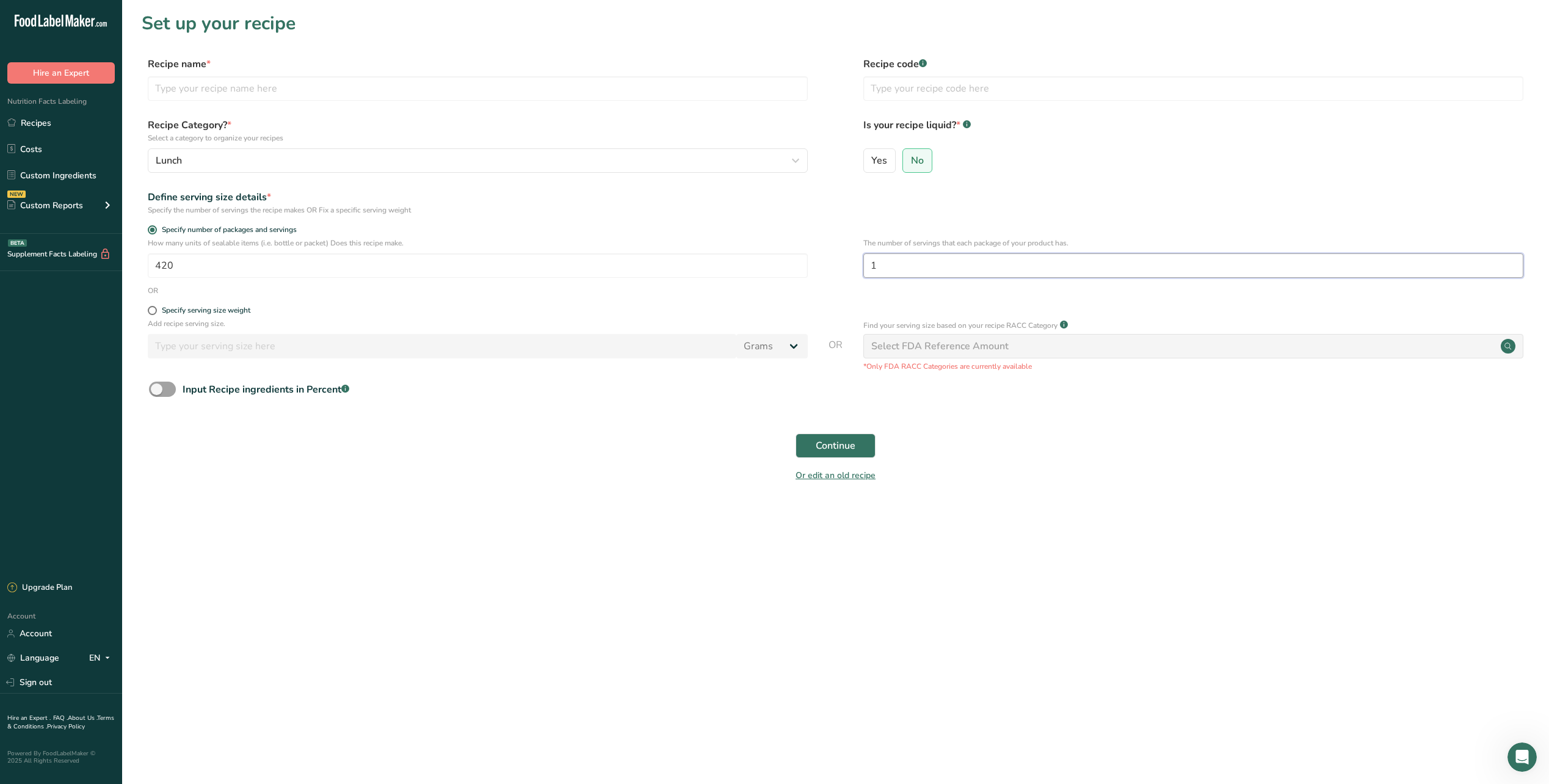
click at [935, 271] on input "1" at bounding box center [1193, 265] width 660 height 25
type input "2"
click at [1117, 192] on div "Define serving size details * Specify the number of servings the recipe makes O…" at bounding box center [835, 202] width 1388 height 25
click at [156, 311] on span at bounding box center [152, 310] width 9 height 9
click at [156, 311] on input "Specify serving size weight" at bounding box center [151, 310] width 8 height 8
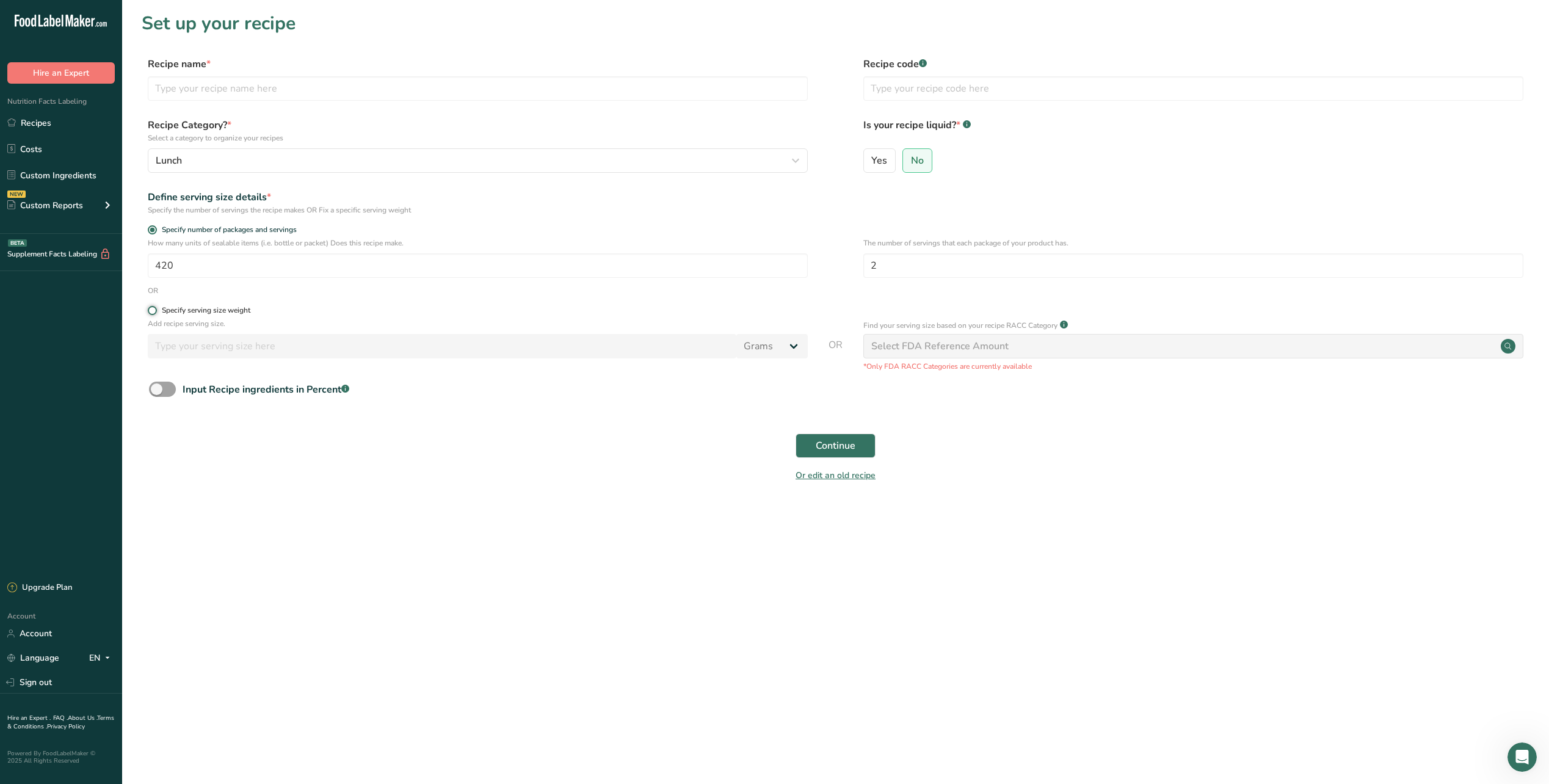
radio input "true"
radio input "false"
click at [317, 353] on input "number" at bounding box center [442, 346] width 589 height 25
type input "2"
click at [787, 347] on select "Grams kg mg mcg lb oz l mL fl oz tbsp tsp cup qt gallon" at bounding box center [772, 346] width 71 height 25
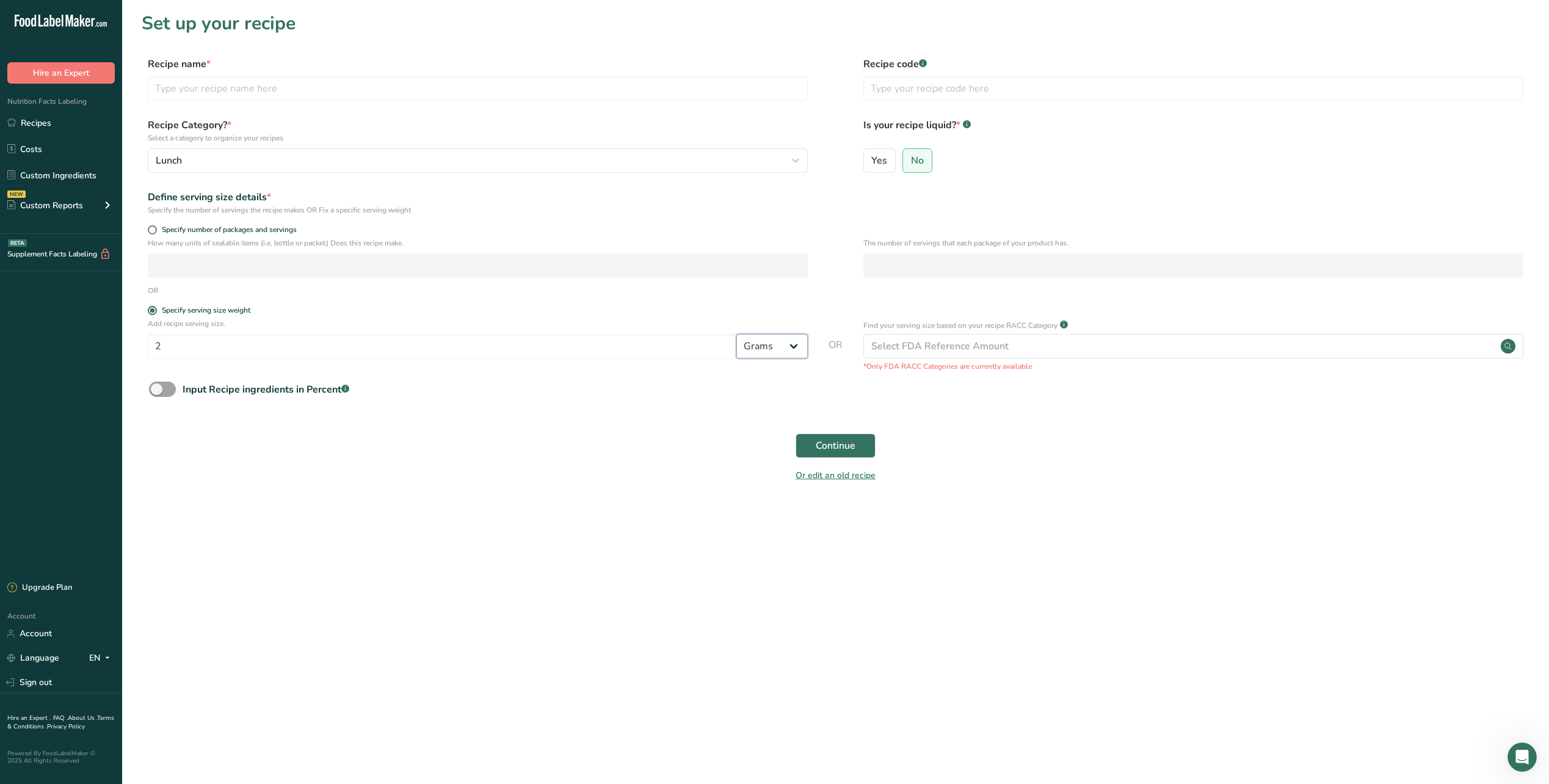
select select "18"
click at [737, 334] on select "Grams kg mg mcg lb oz l mL fl oz tbsp tsp cup qt gallon" at bounding box center [772, 346] width 71 height 25
select select "22"
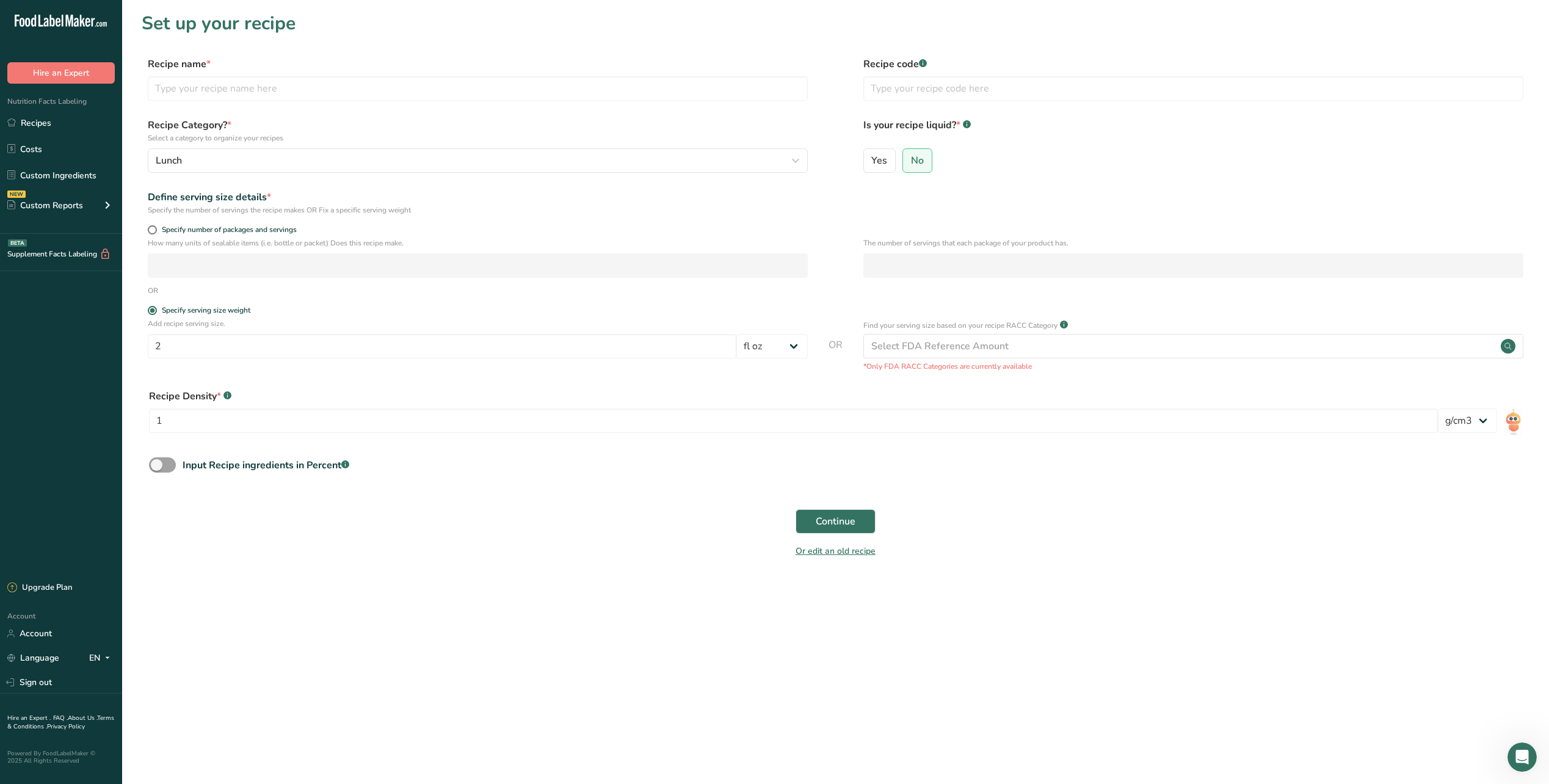
click at [551, 379] on form "Recipe name * Recipe code .a-a{fill:#347362;}.b-a{fill:#fff;} Recipe Category? …" at bounding box center [835, 311] width 1388 height 509
click at [1478, 416] on select "lb/ft3 g/cm3" at bounding box center [1468, 420] width 59 height 25
click at [1517, 425] on img at bounding box center [1513, 422] width 18 height 28
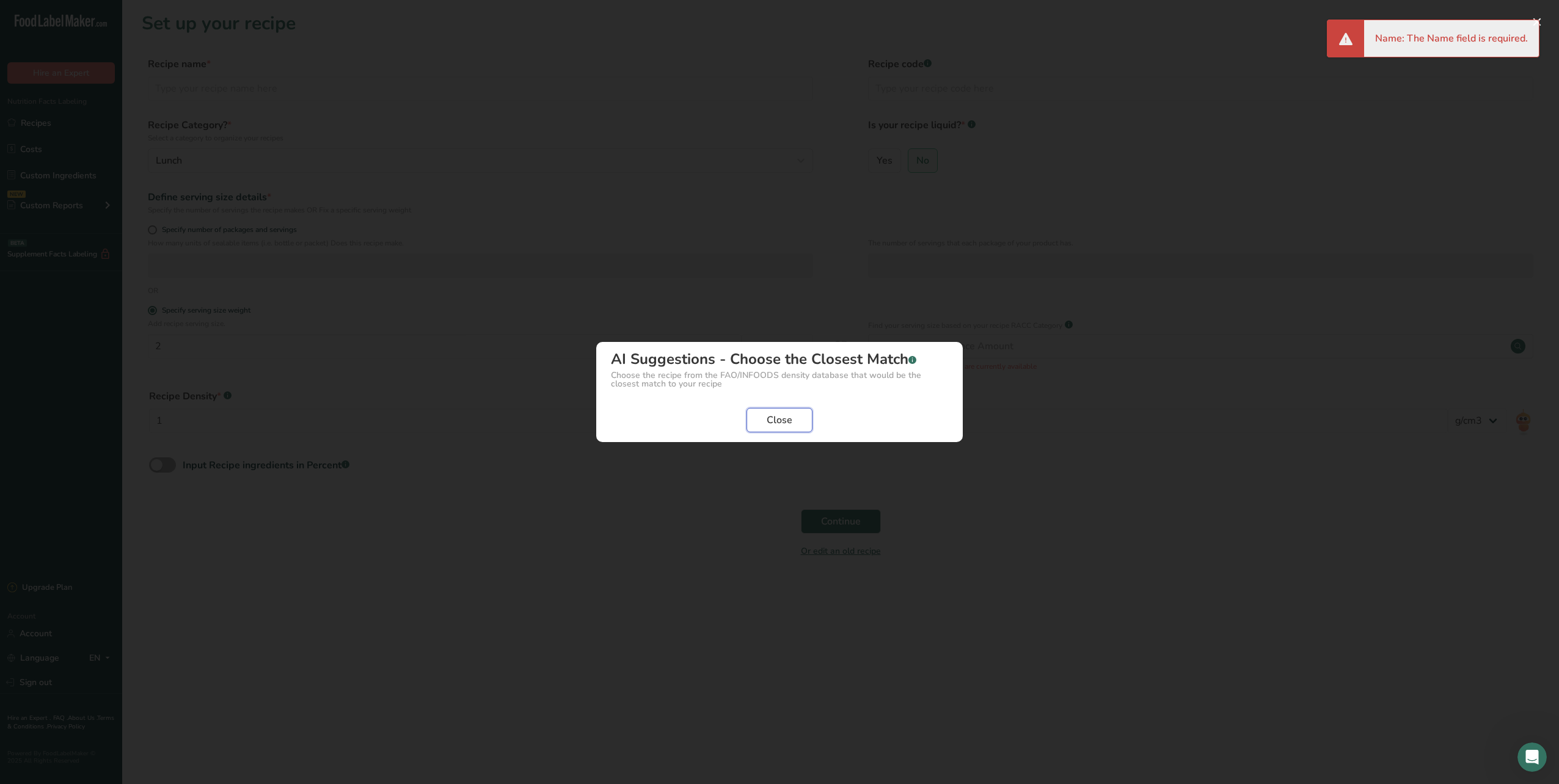
click at [787, 420] on span "Close" at bounding box center [780, 420] width 25 height 15
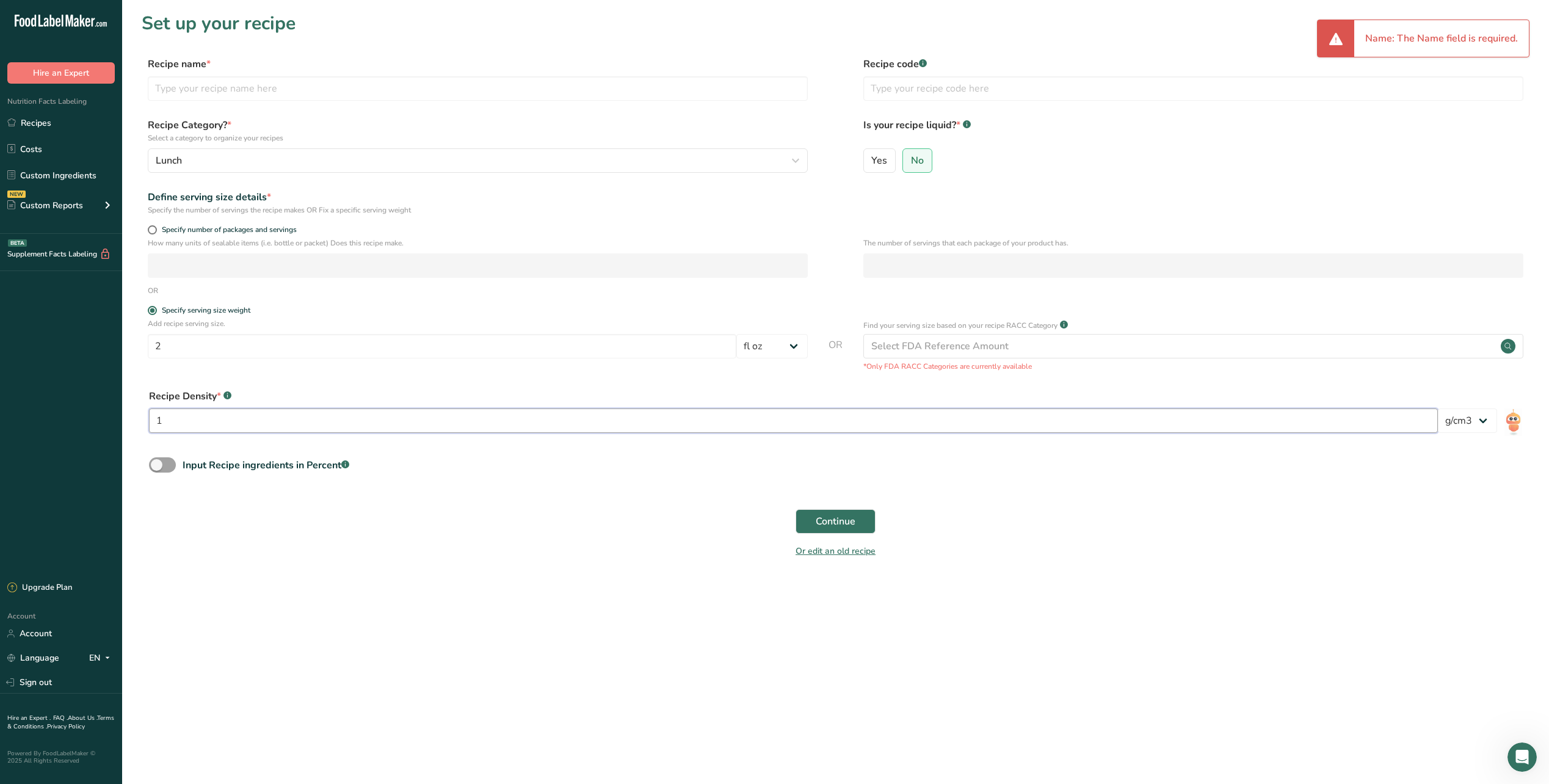
click at [343, 430] on input "1" at bounding box center [794, 420] width 1289 height 25
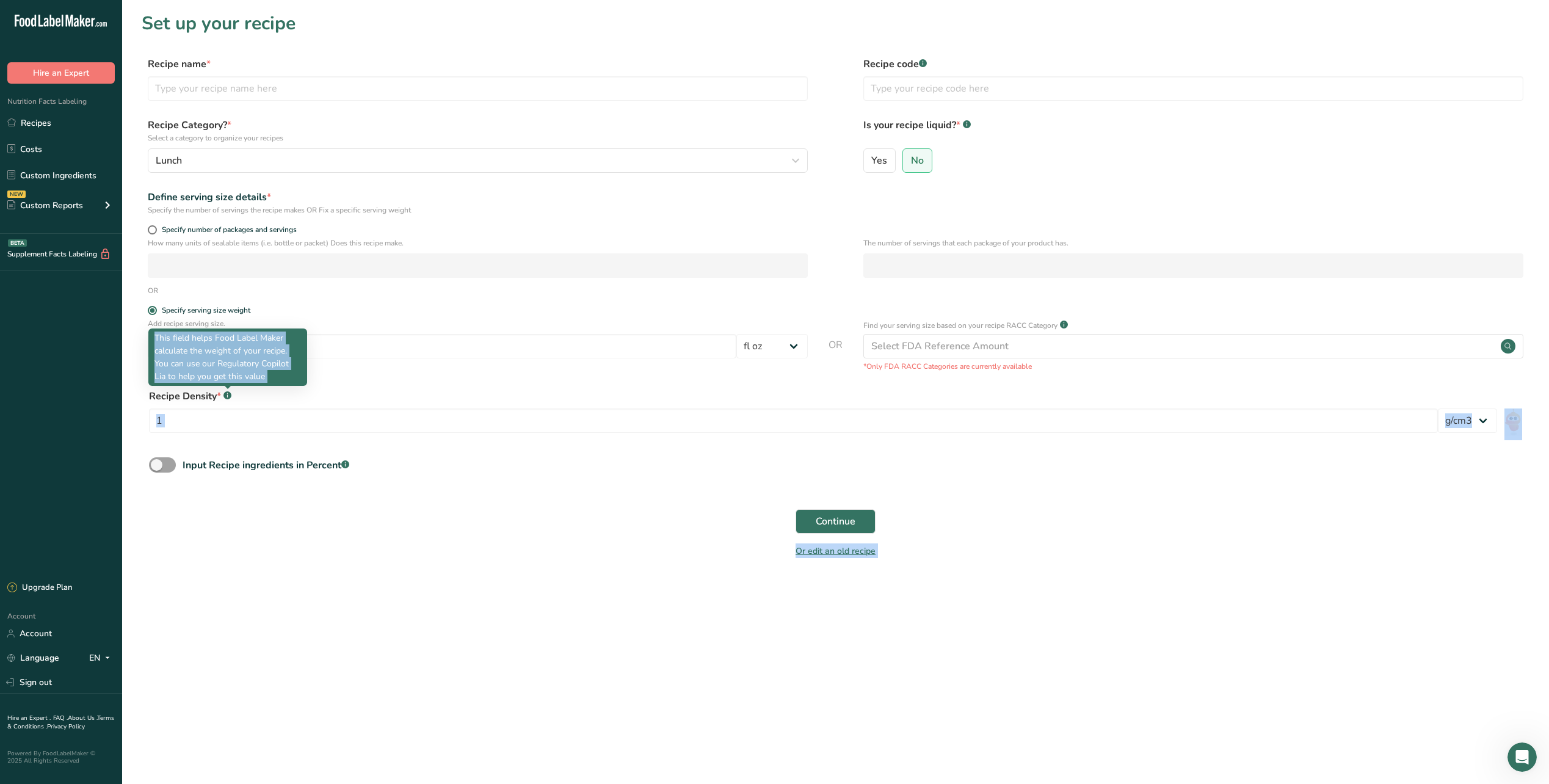
click at [226, 393] on body ".a-20{fill:#fff;} Hire an Expert Nutrition Facts Labeling Recipes Costs Custom …" at bounding box center [774, 392] width 1549 height 784
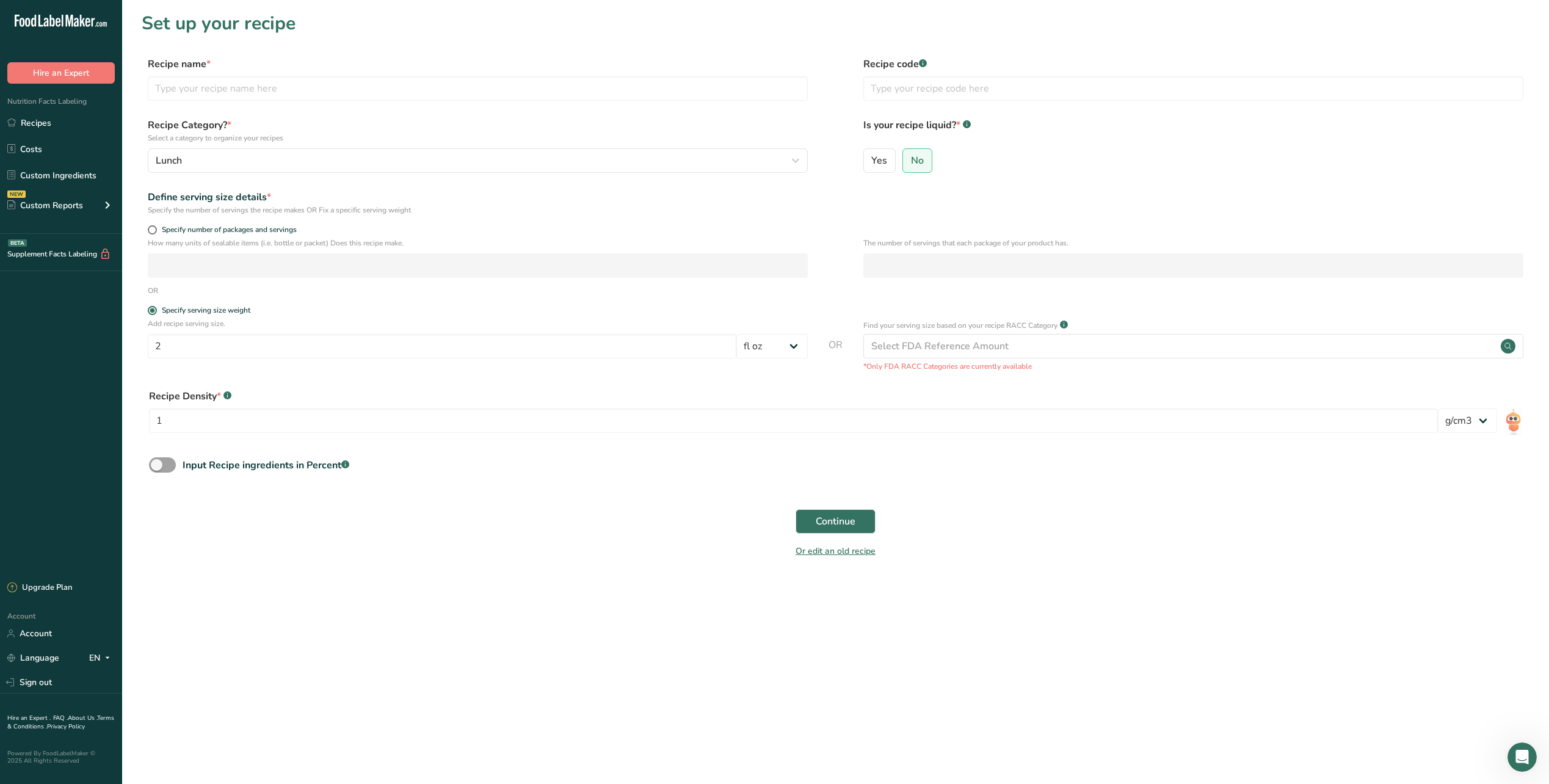
drag, startPoint x: 226, startPoint y: 393, endPoint x: 315, endPoint y: 390, distance: 89.1
click at [323, 390] on div "Recipe Density * .a-a{fill:#347362;}.b-a{fill:#fff;}" at bounding box center [794, 396] width 1289 height 15
click at [205, 426] on input "1" at bounding box center [794, 420] width 1289 height 25
click at [206, 426] on input "1" at bounding box center [794, 420] width 1289 height 25
type input "4"
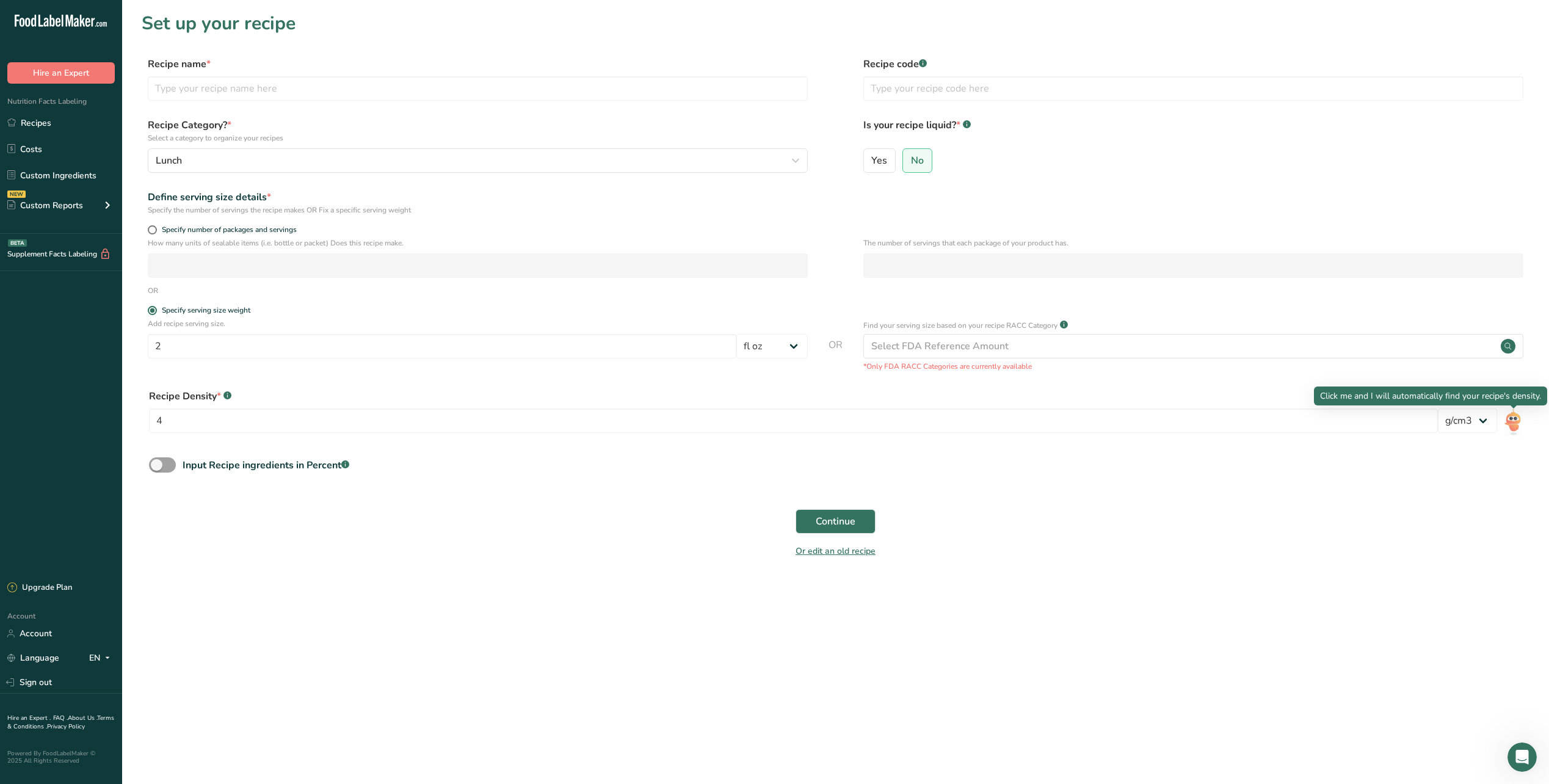
click at [1512, 421] on img at bounding box center [1514, 422] width 18 height 29
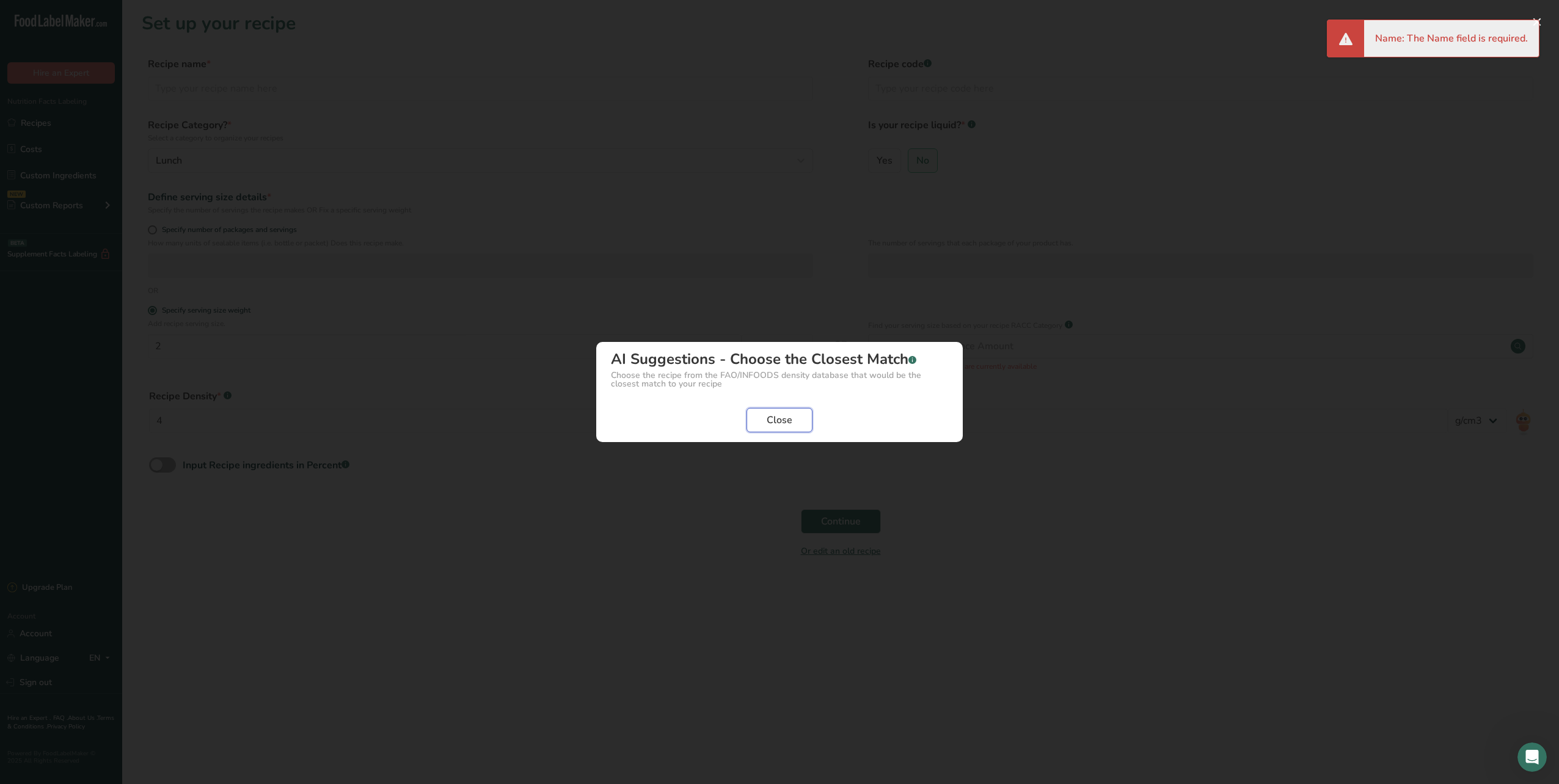
drag, startPoint x: 781, startPoint y: 419, endPoint x: 545, endPoint y: 447, distance: 237.7
click at [778, 421] on span "Close" at bounding box center [780, 420] width 25 height 15
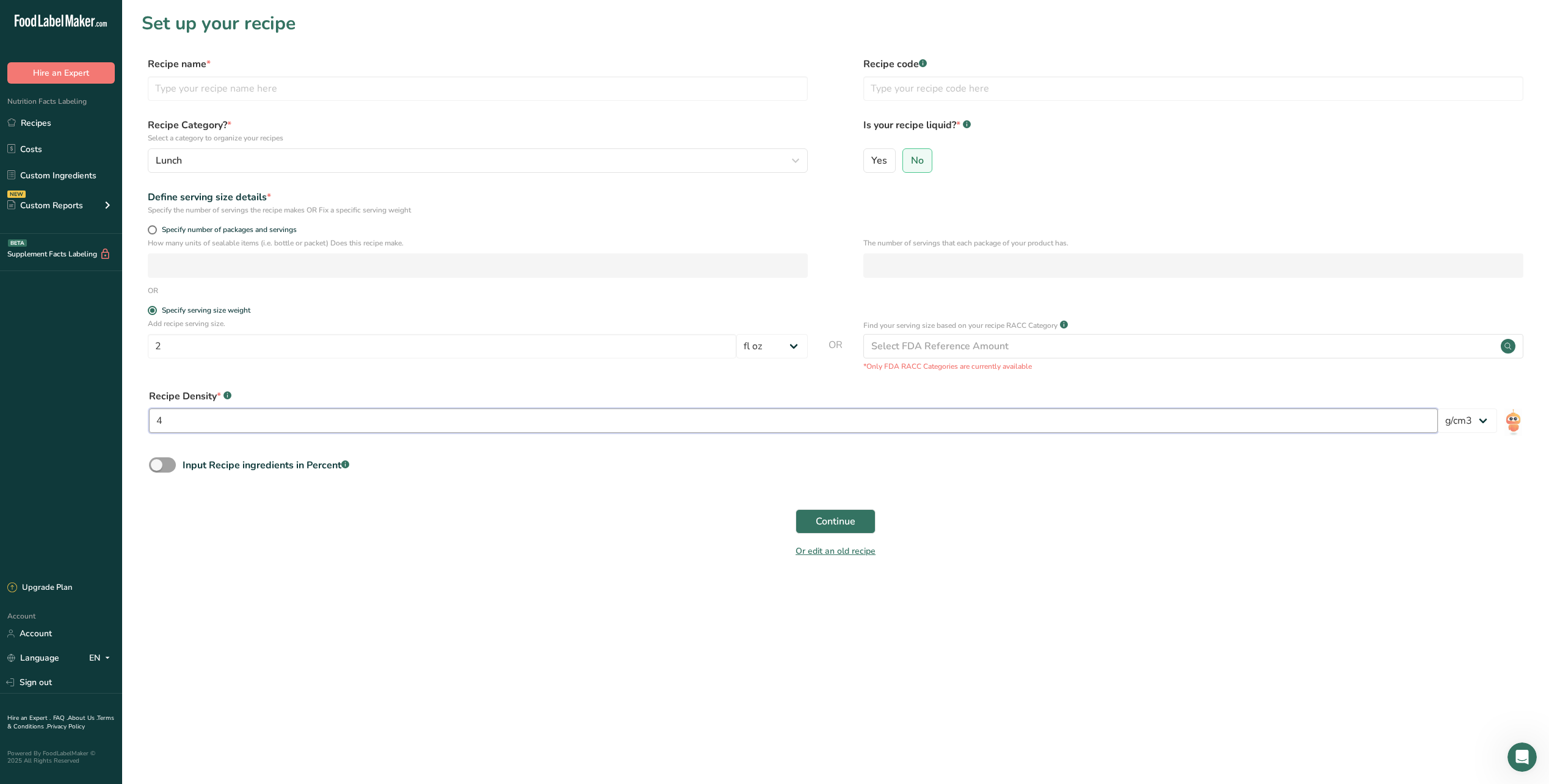
click at [187, 425] on input "4" at bounding box center [794, 420] width 1289 height 25
click at [251, 76] on input "text" at bounding box center [478, 88] width 660 height 25
type input "M2106 Sauce Italian Tomato"
click at [338, 127] on label "Recipe Category? * Select a category to organize your recipes" at bounding box center [478, 131] width 660 height 25
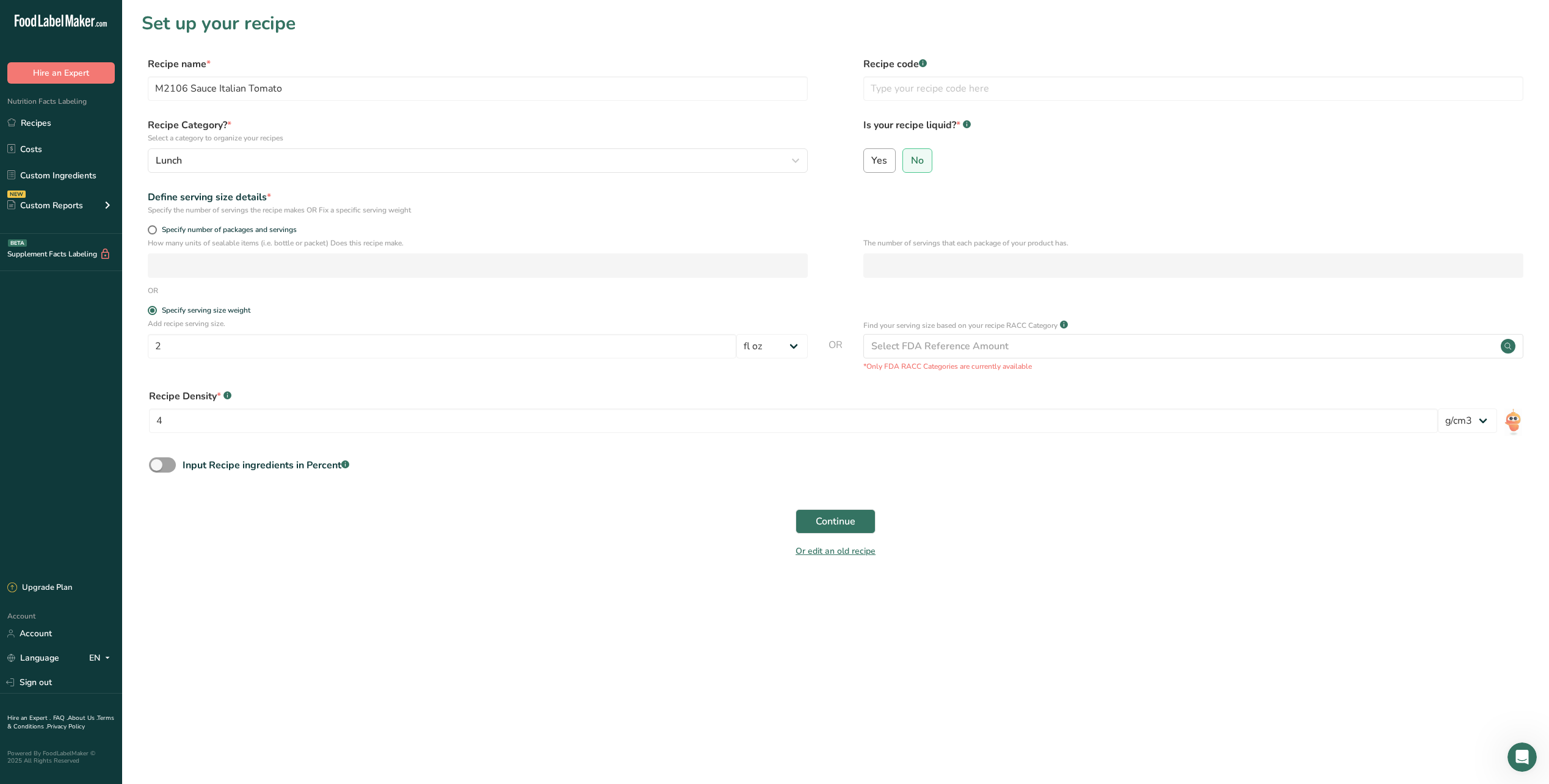
click at [880, 155] on span "Yes" at bounding box center [879, 160] width 16 height 12
click at [872, 156] on input "Yes" at bounding box center [868, 160] width 8 height 8
radio input "true"
radio input "false"
click at [196, 413] on input "4" at bounding box center [794, 420] width 1289 height 25
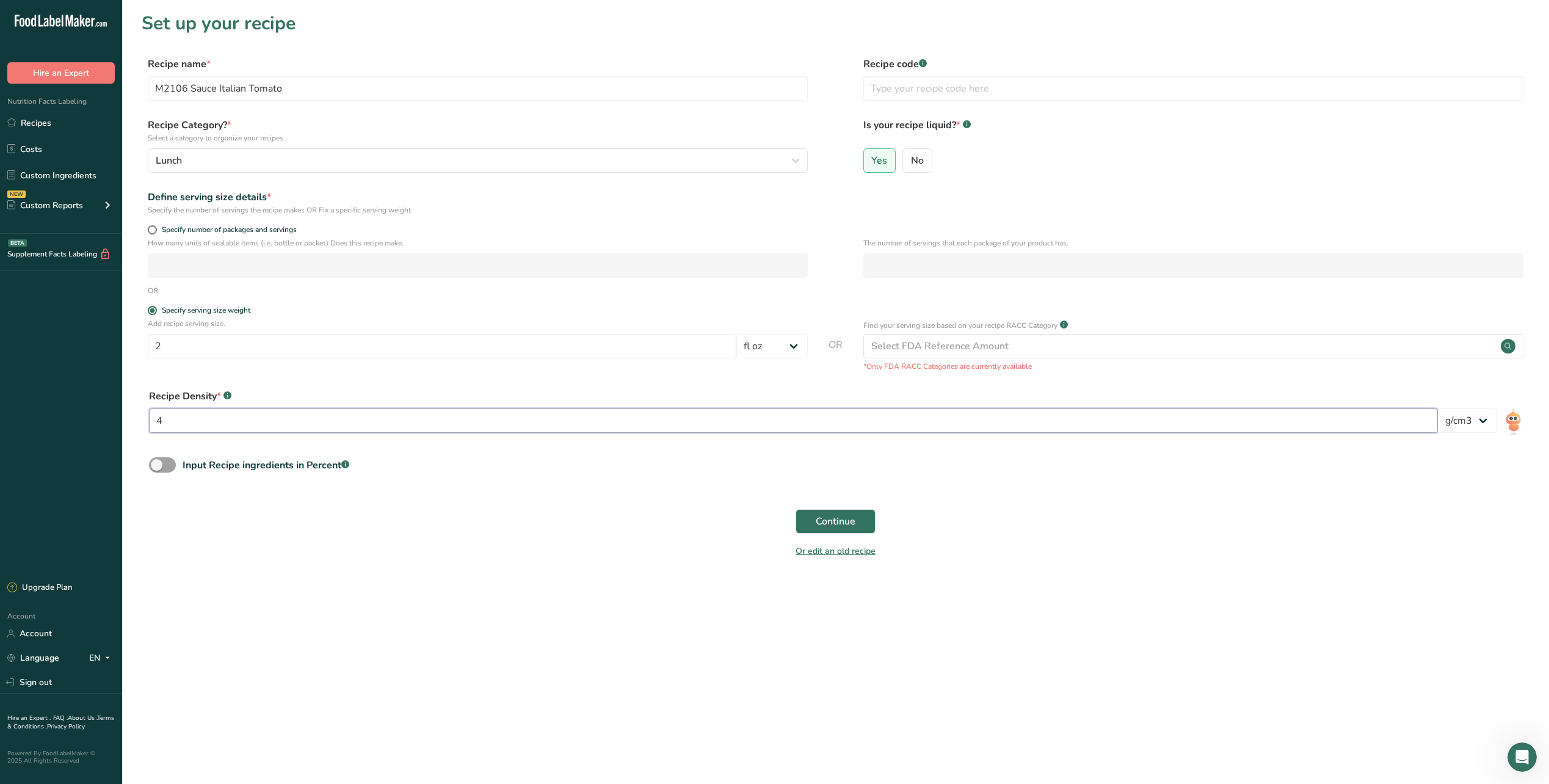
click at [196, 413] on input "4" at bounding box center [794, 420] width 1289 height 25
click at [1511, 425] on img at bounding box center [1514, 422] width 25 height 38
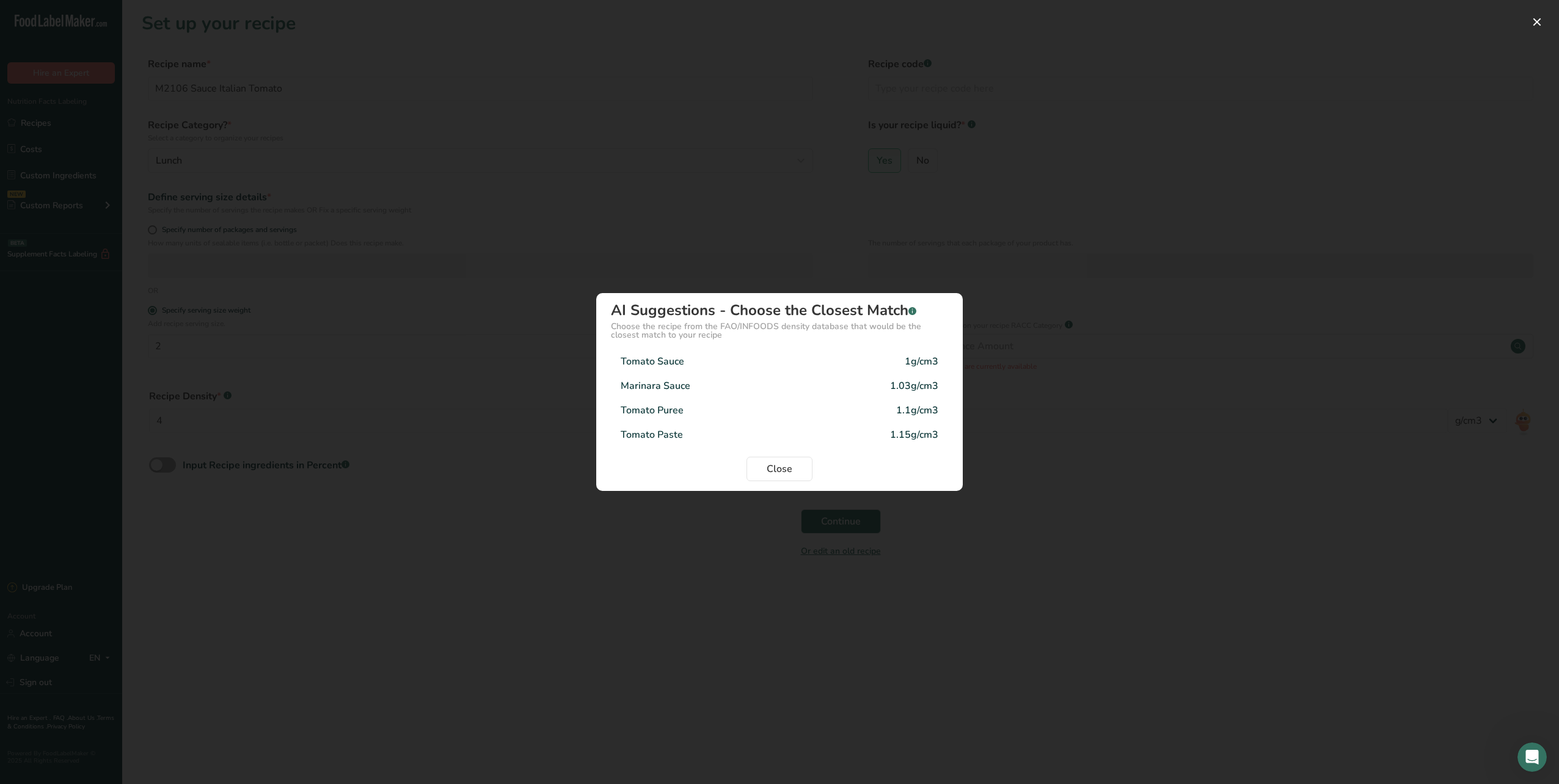
click at [641, 362] on div "Tomato Sauce" at bounding box center [653, 362] width 64 height 15
type input "1"
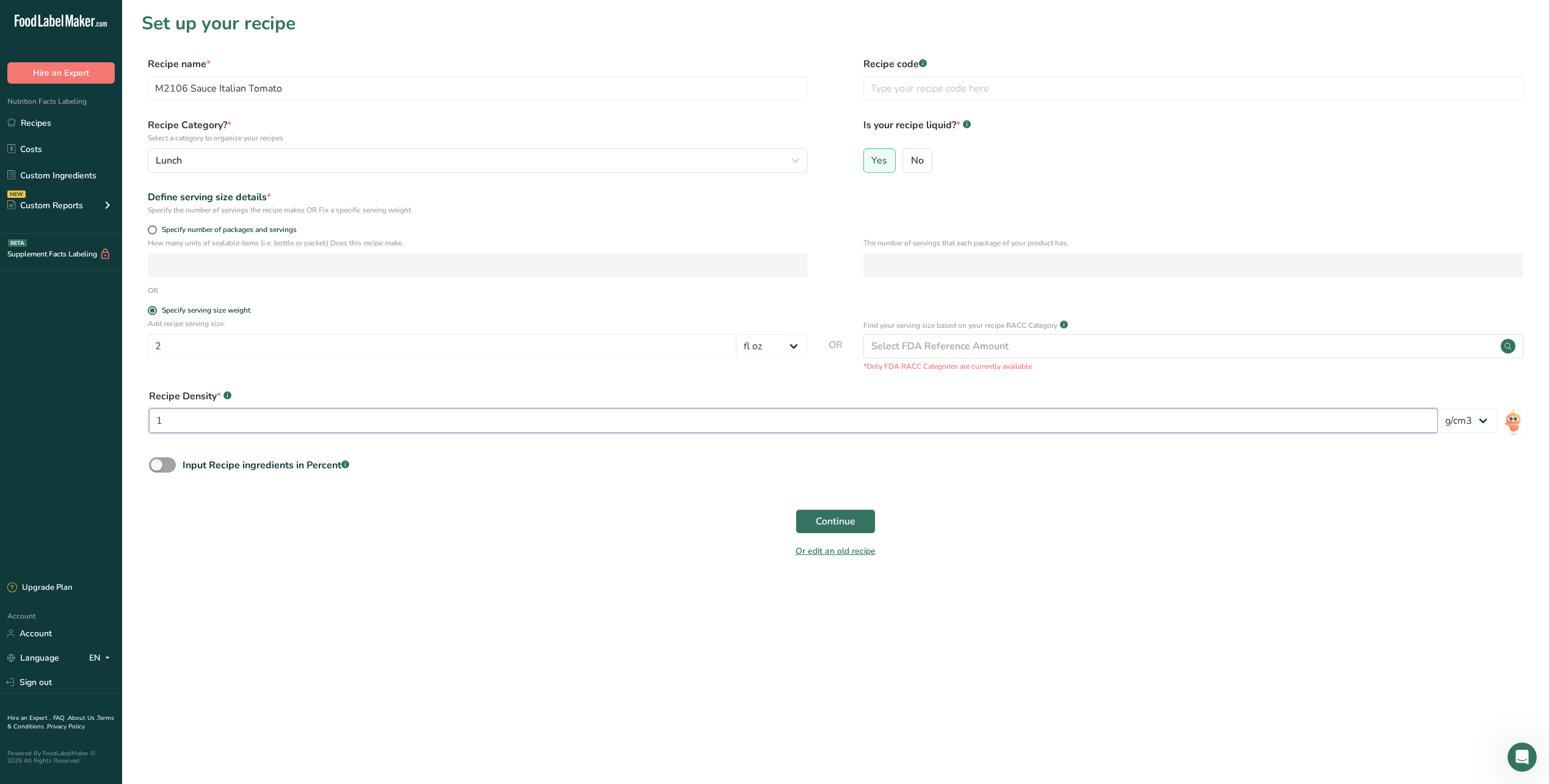
click at [184, 423] on input "1" at bounding box center [794, 420] width 1289 height 25
type input "4"
click at [853, 530] on button "Continue" at bounding box center [835, 521] width 80 height 25
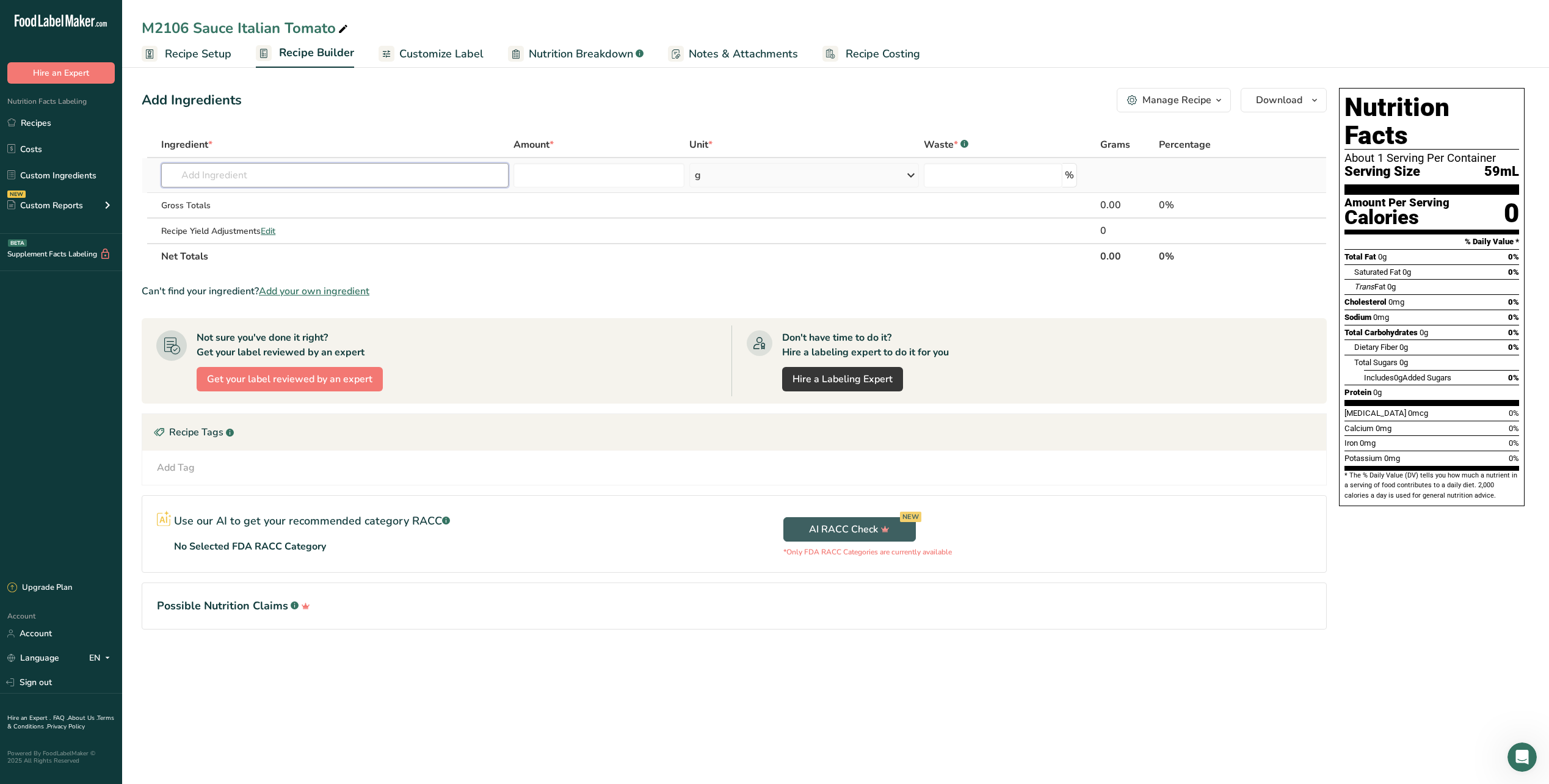
click at [229, 178] on input "text" at bounding box center [335, 175] width 347 height 25
click at [325, 172] on input "text" at bounding box center [335, 175] width 347 height 25
type input "onion"
click at [283, 219] on p "11294 Onions, sweet, raw" at bounding box center [227, 220] width 113 height 13
type input "Onions, sweet, raw"
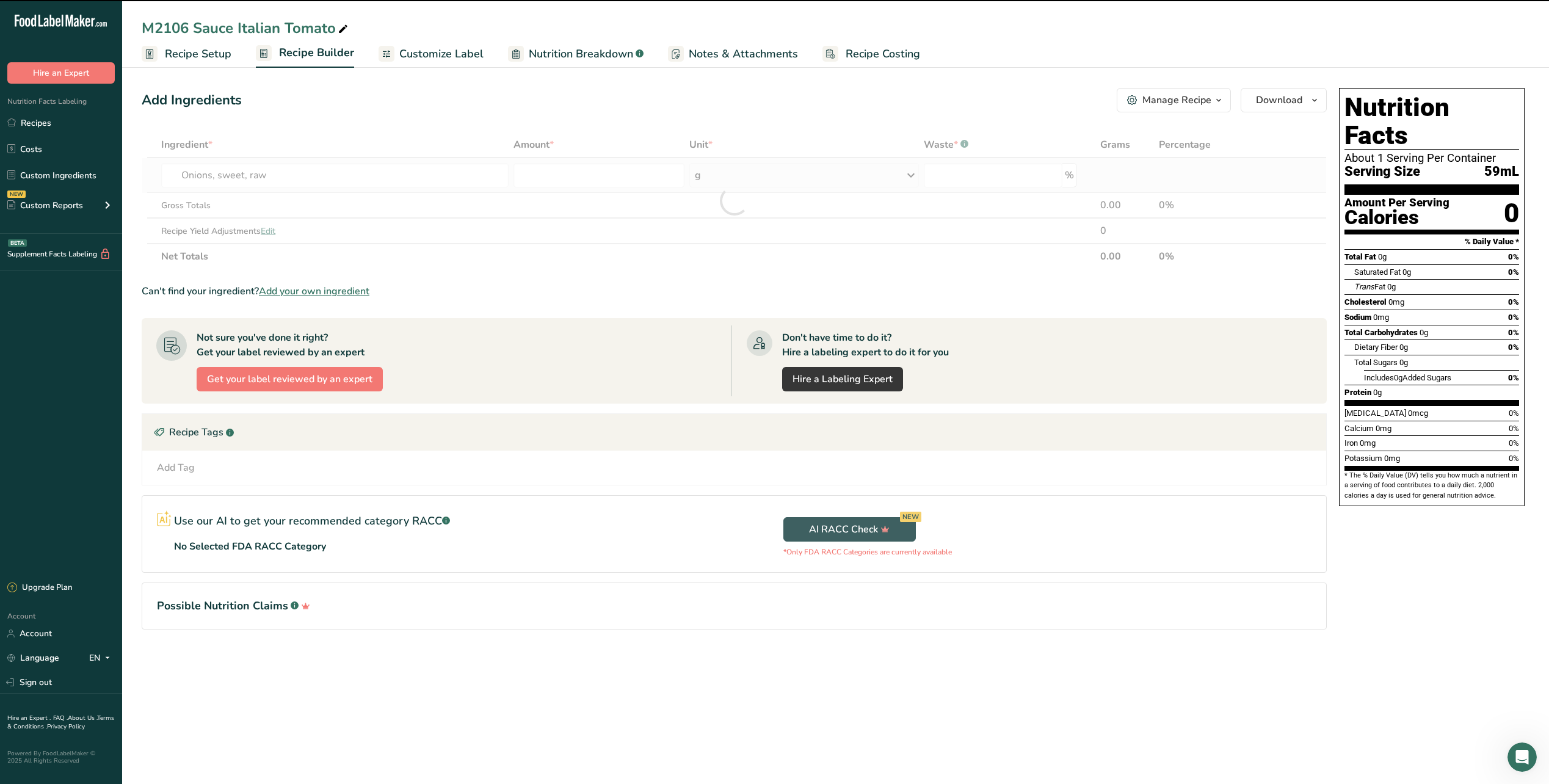
type input "0"
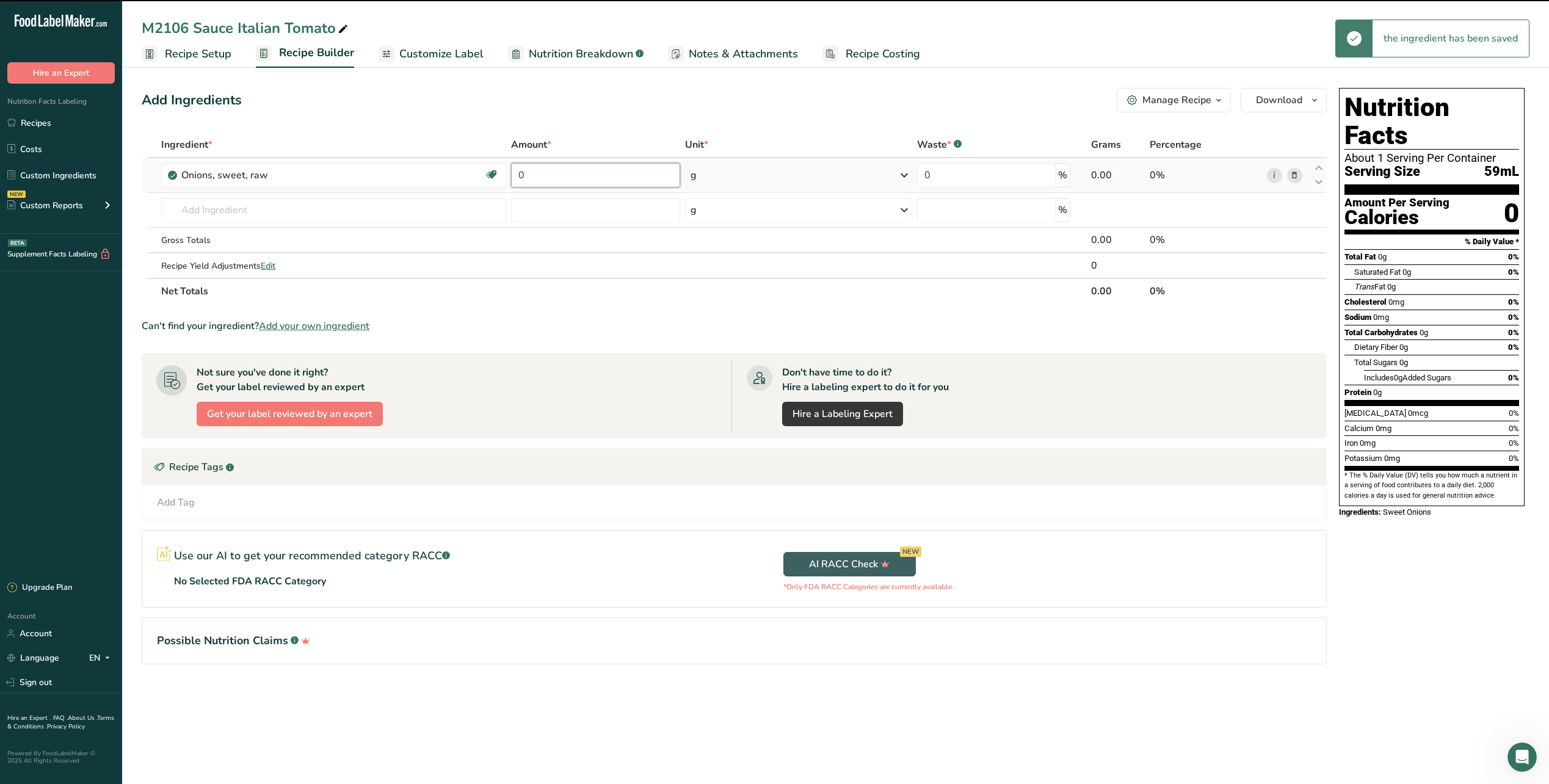
click at [631, 171] on input "0" at bounding box center [595, 175] width 169 height 25
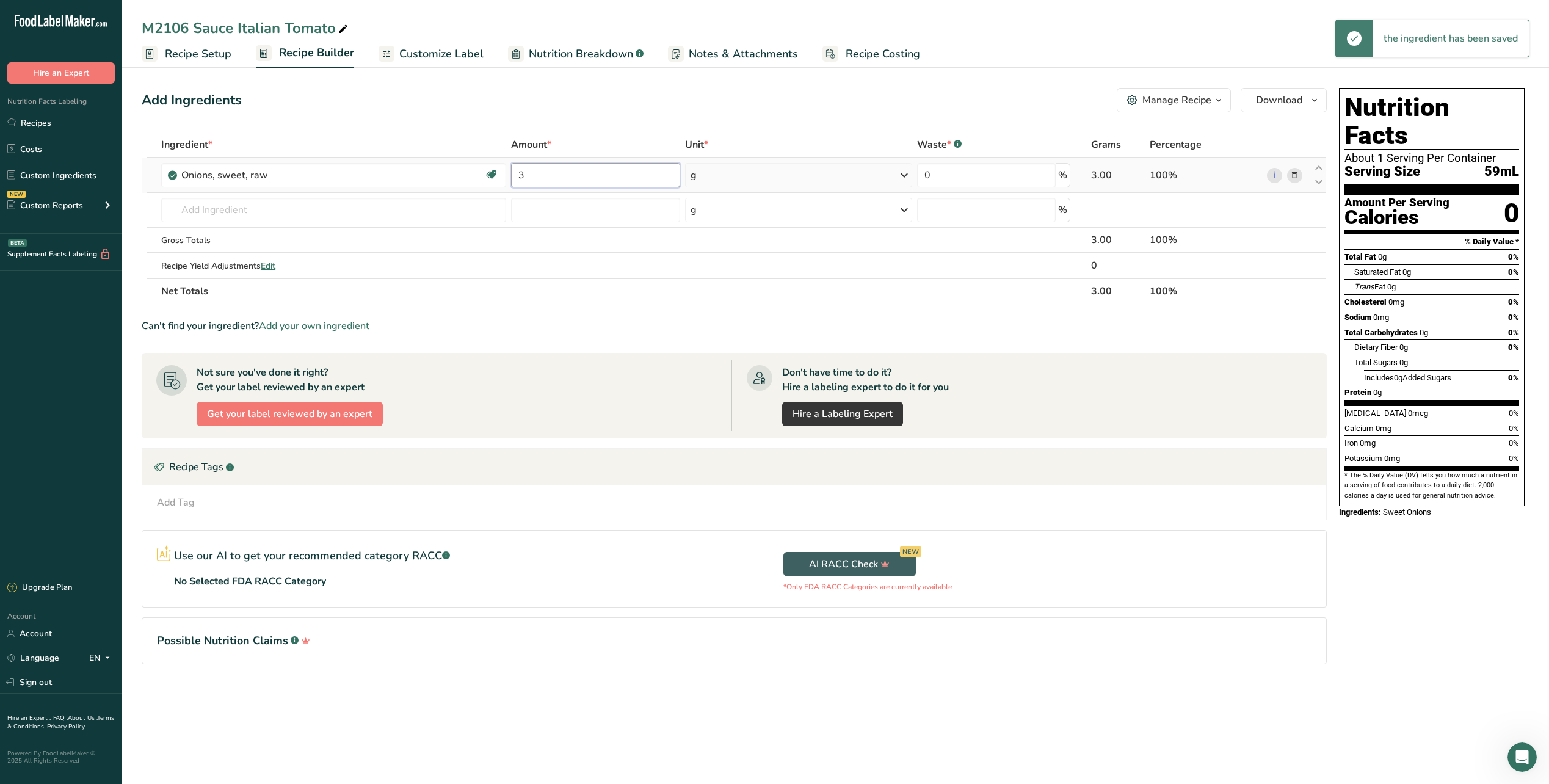
type input "3"
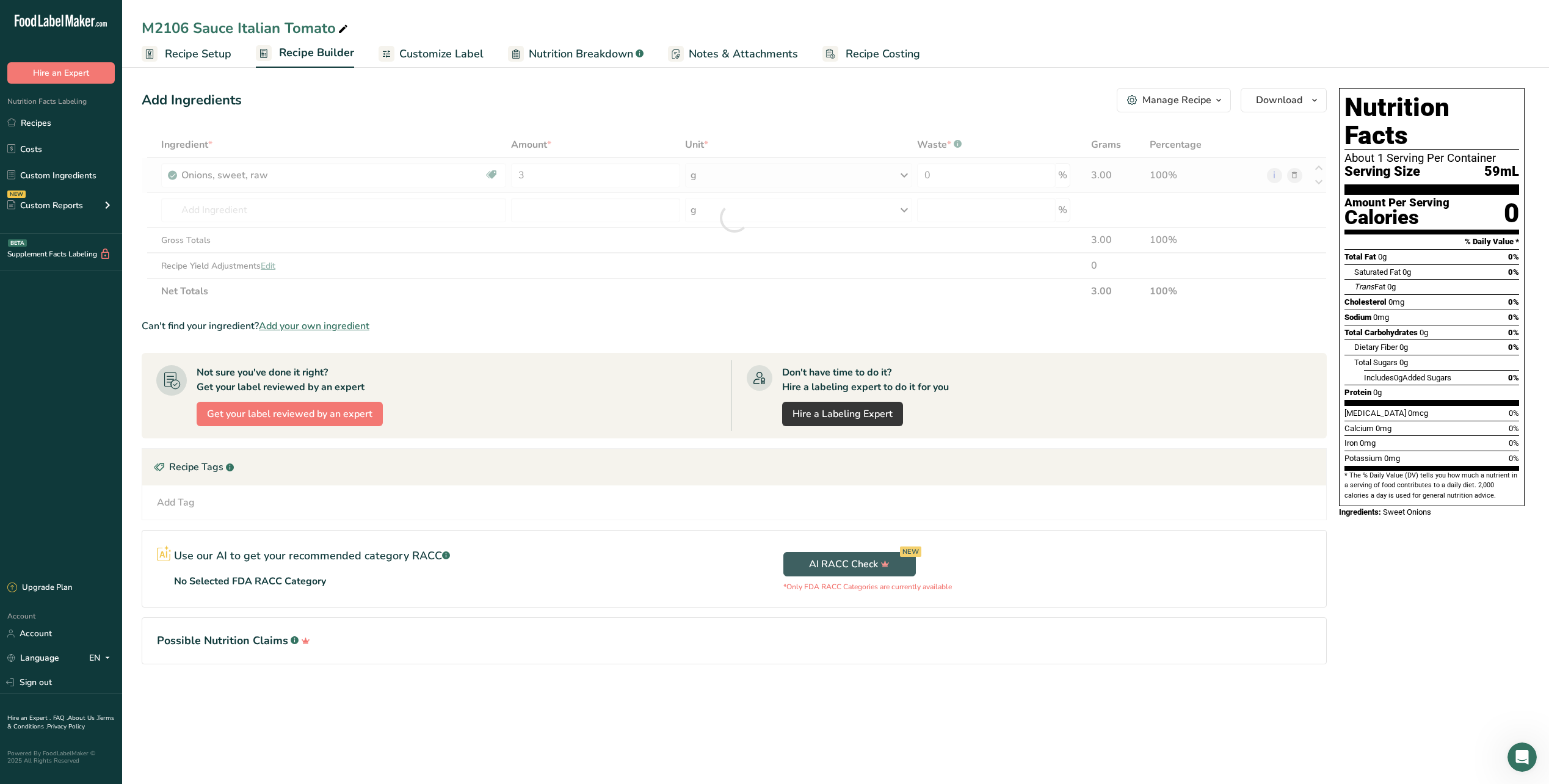
click at [797, 178] on div "Ingredient * Amount * Unit * Waste * .a-a{fill:#347362;}.b-a{fill:#fff;} Grams …" at bounding box center [734, 217] width 1185 height 172
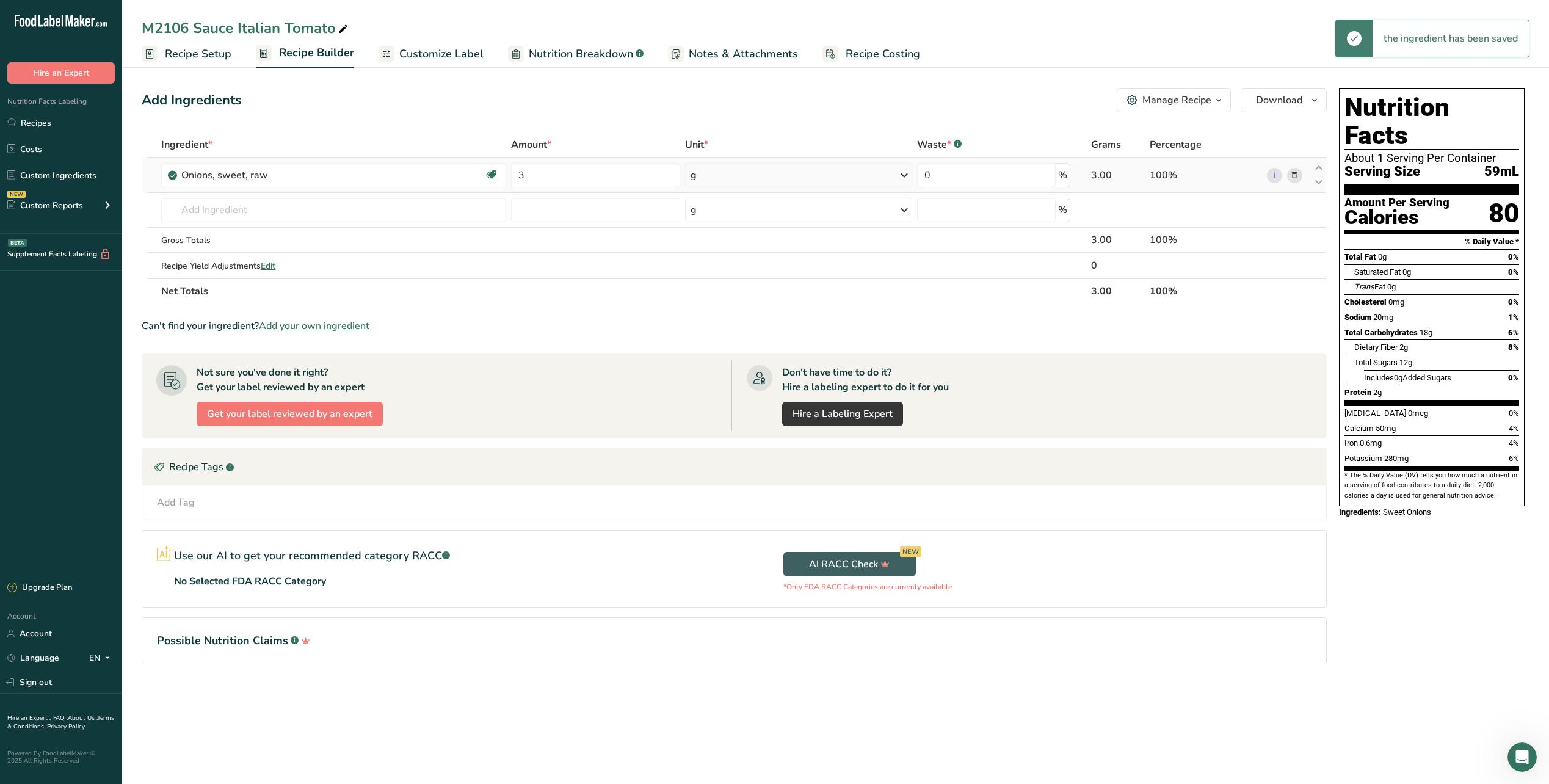
click at [797, 181] on div "g" at bounding box center [798, 175] width 226 height 25
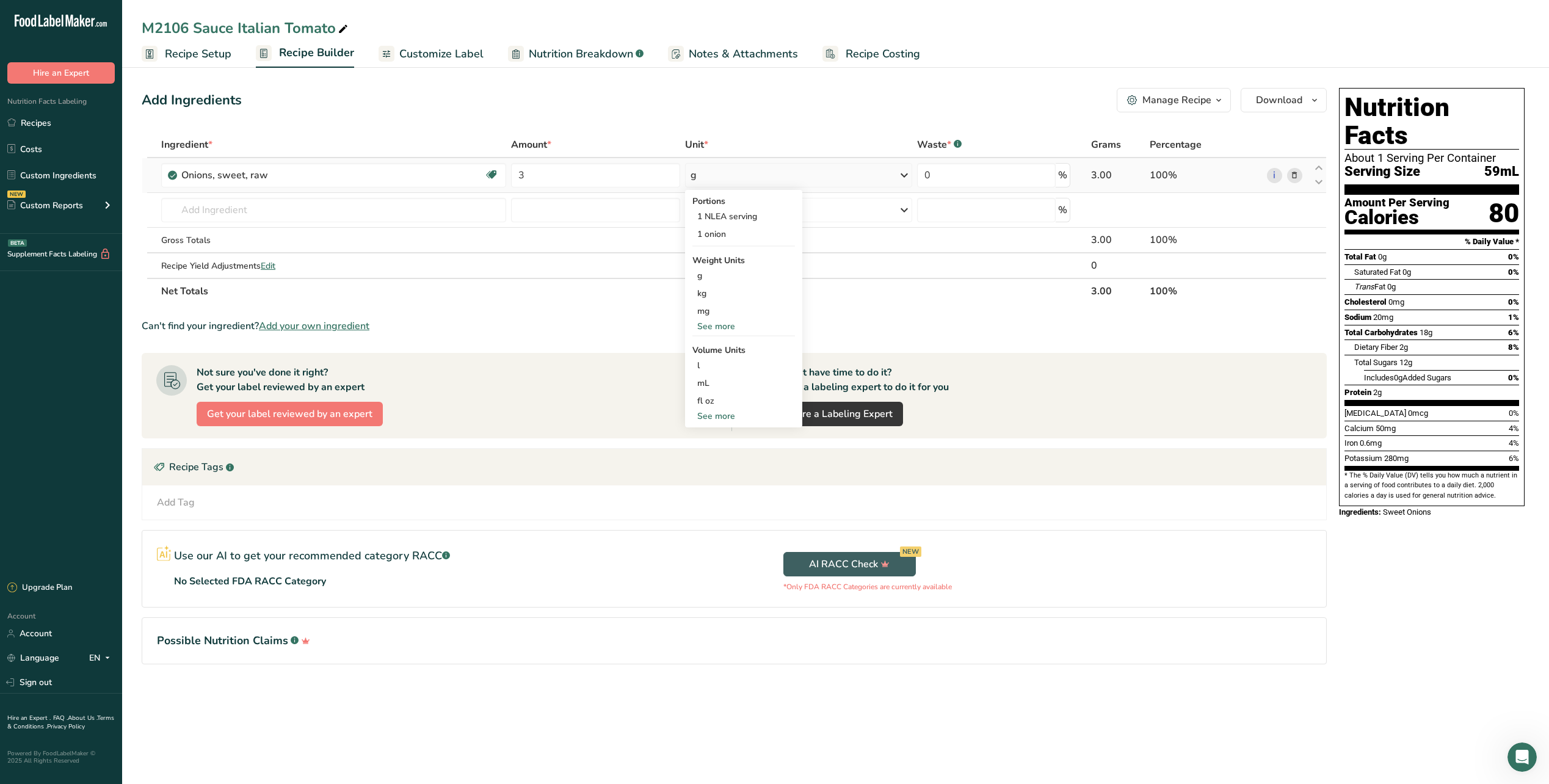
click at [720, 325] on div "See more" at bounding box center [744, 326] width 103 height 13
click at [713, 345] on div "lb" at bounding box center [744, 346] width 103 height 18
click at [243, 204] on input "text" at bounding box center [334, 210] width 345 height 25
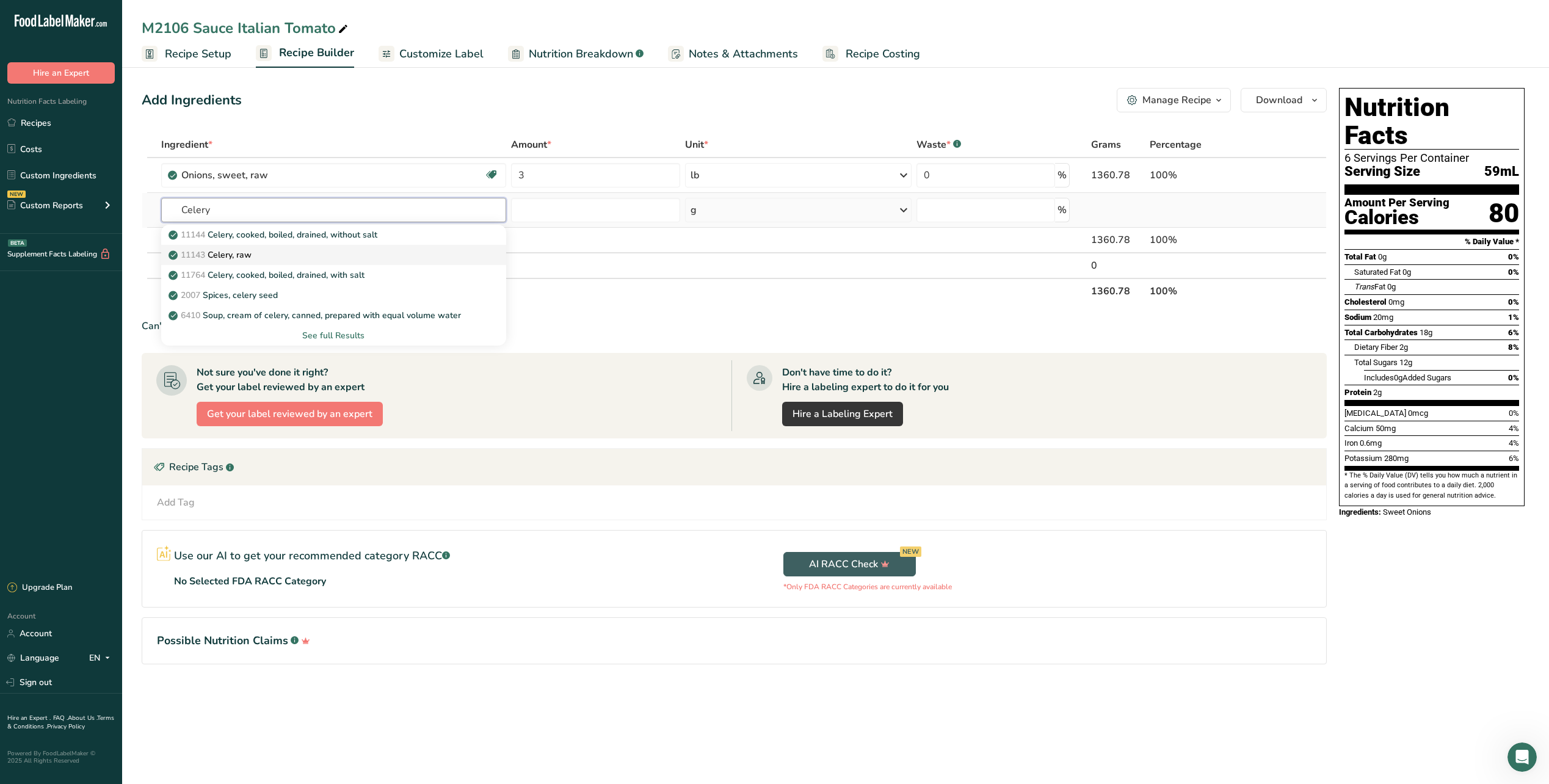
type input "Celery"
click at [238, 256] on p "11143 Celery, raw" at bounding box center [212, 255] width 81 height 13
type input "Celery, raw"
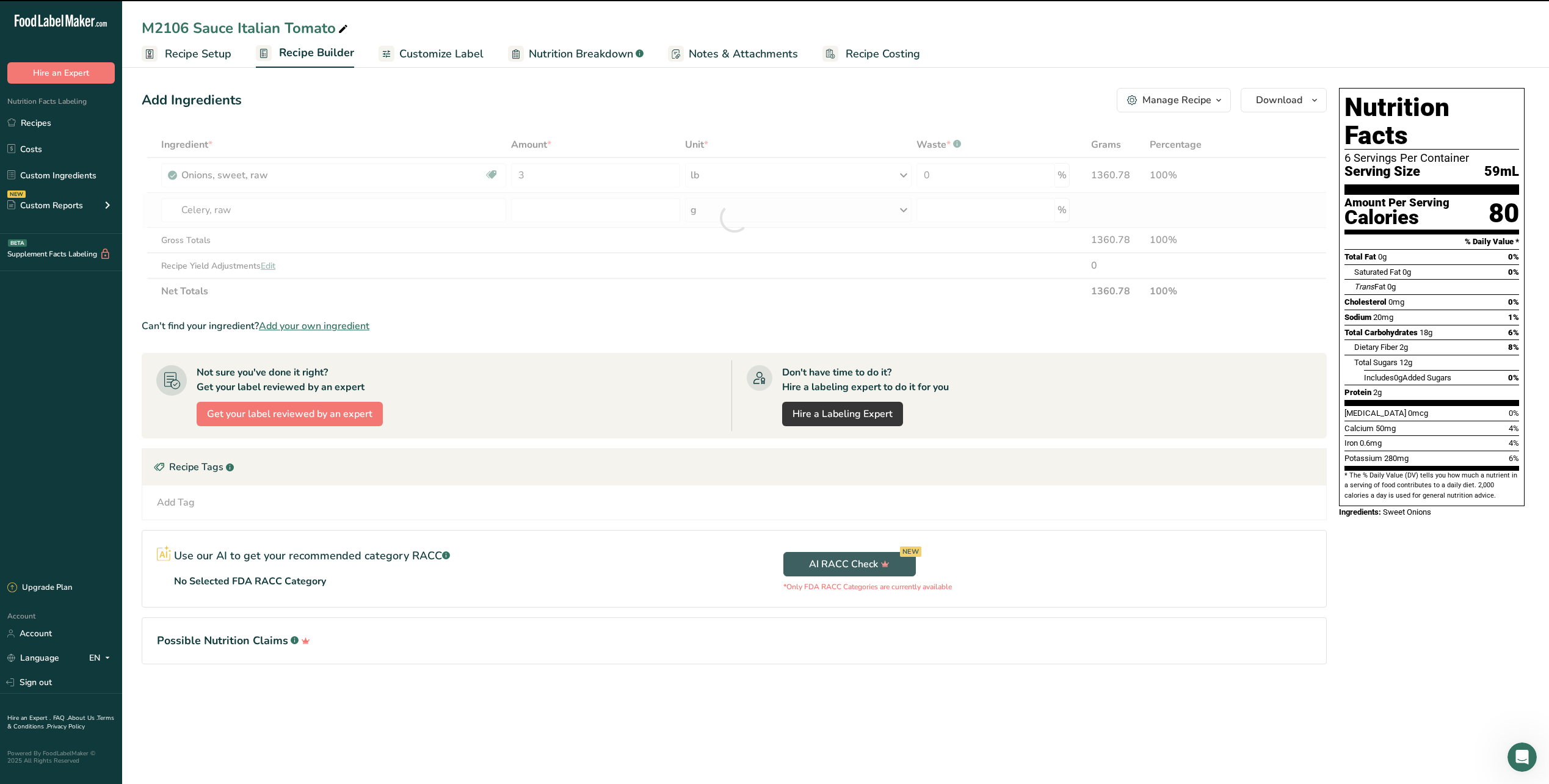
type input "0"
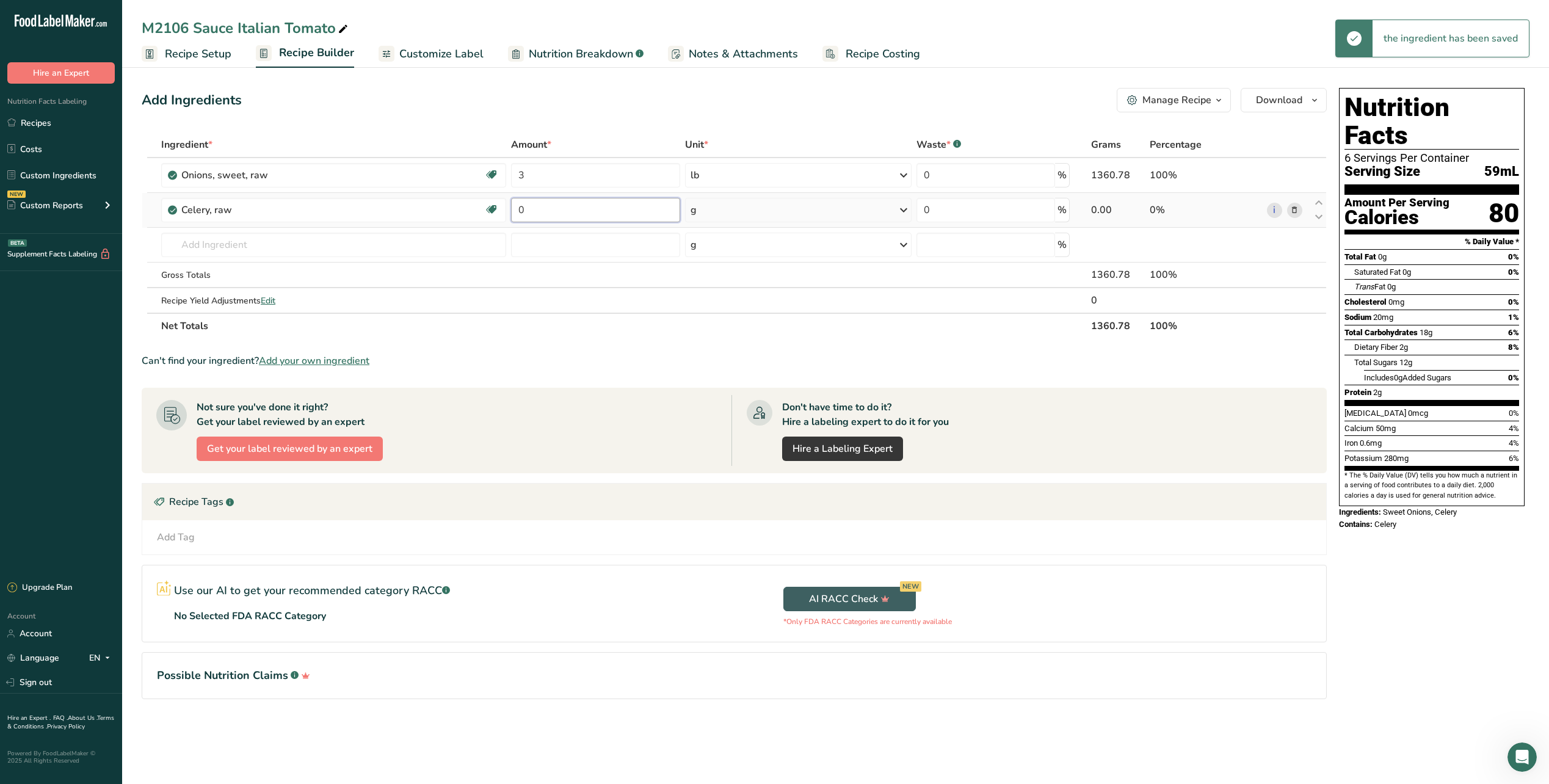
click at [589, 209] on input "0" at bounding box center [595, 210] width 169 height 25
type input "2"
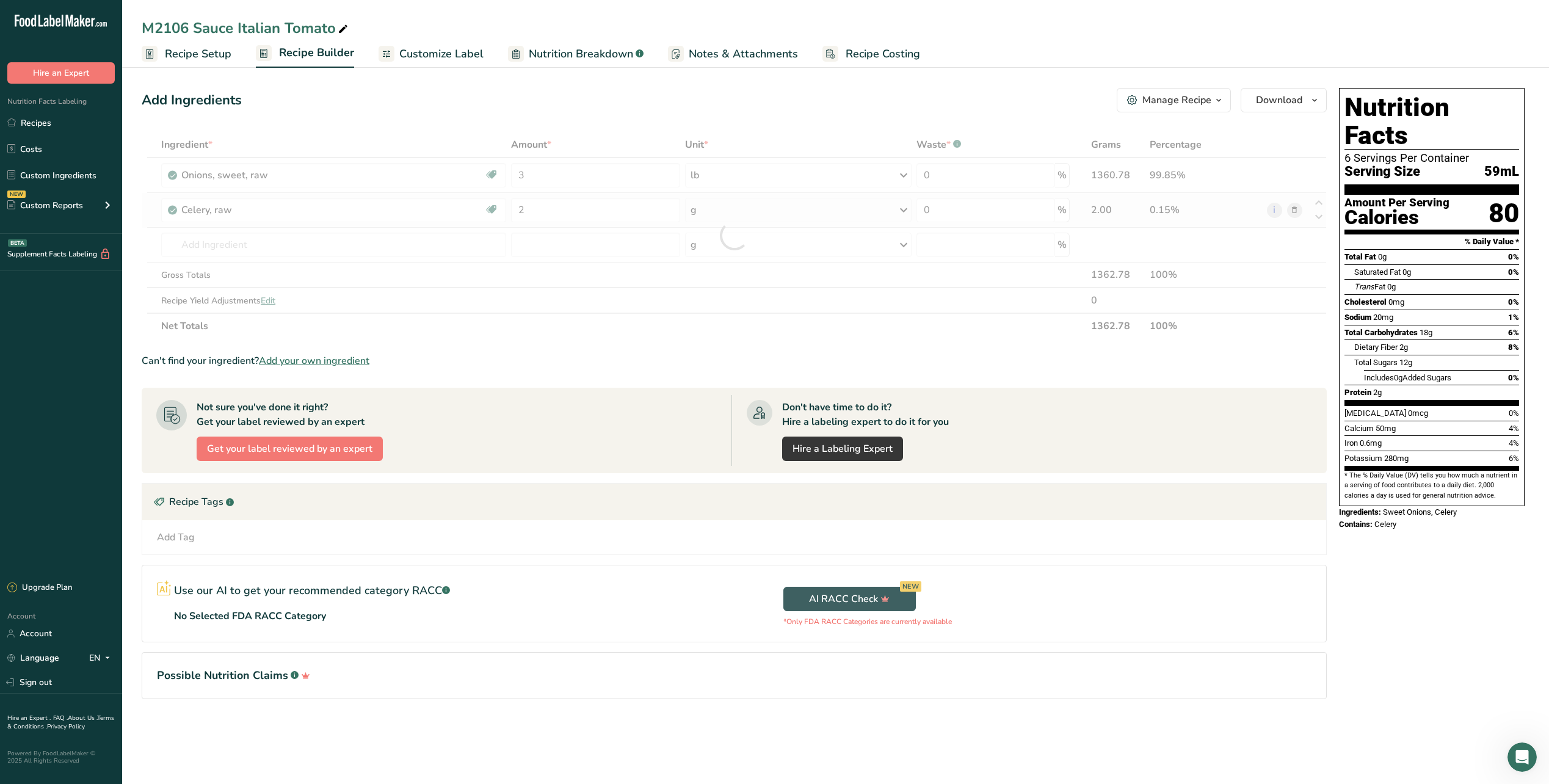
click at [888, 201] on div "Ingredient * Amount * Unit * Waste * .a-a{fill:#347362;}.b-a{fill:#fff;} Grams …" at bounding box center [734, 235] width 1185 height 207
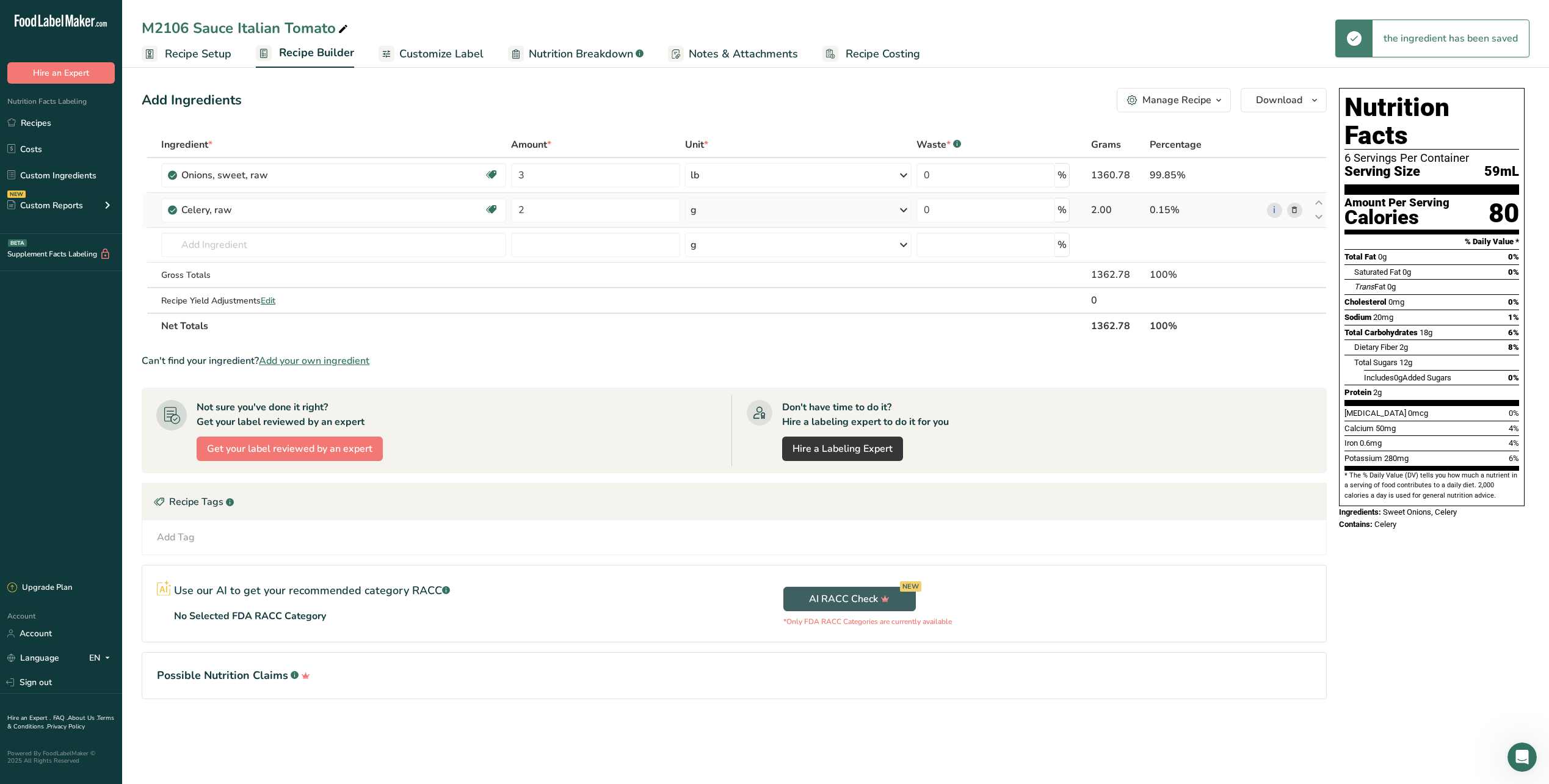
click at [901, 212] on icon at bounding box center [904, 209] width 15 height 22
click at [722, 393] on div "See more" at bounding box center [744, 392] width 103 height 13
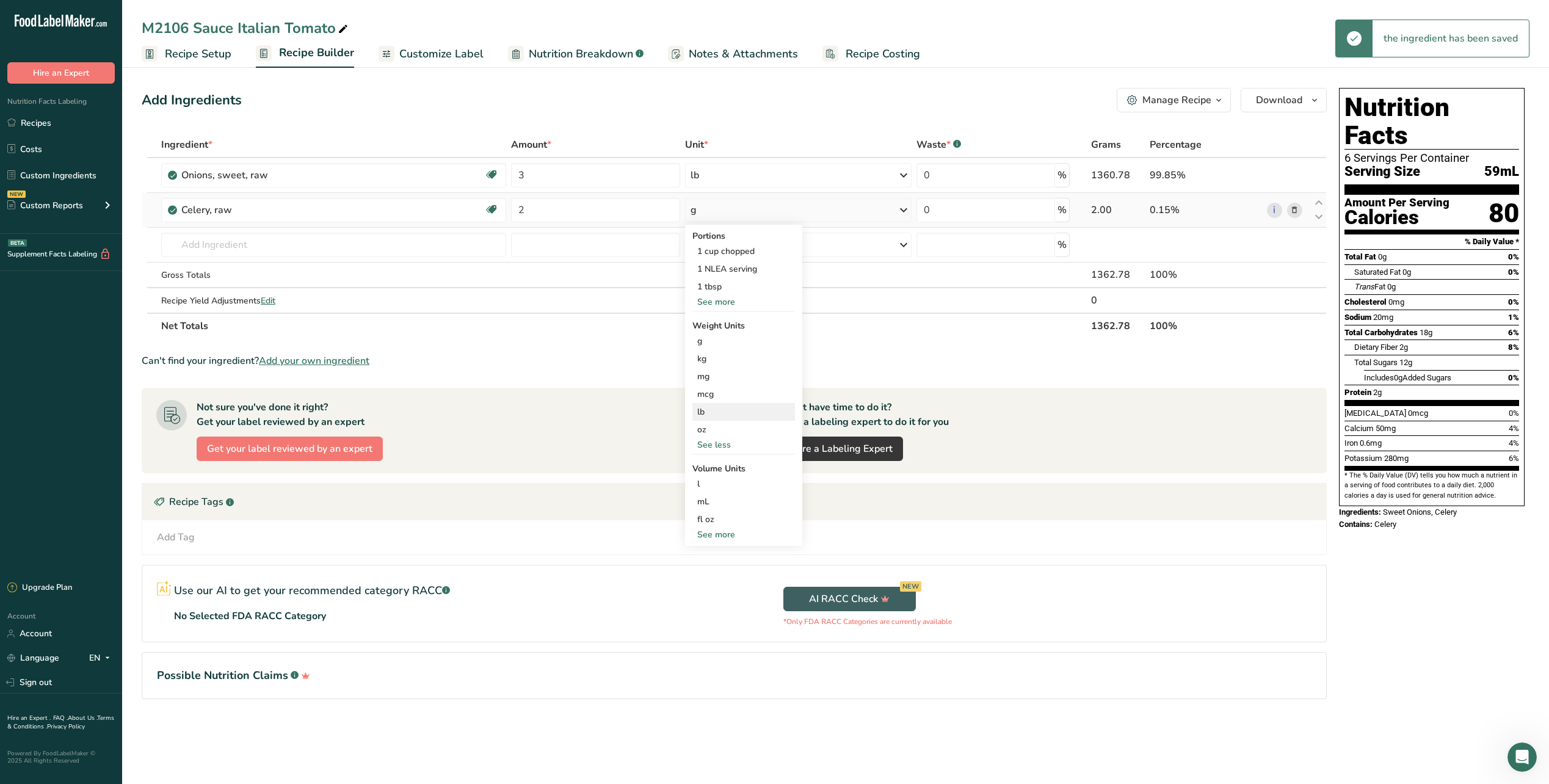
click at [720, 410] on div "lb" at bounding box center [744, 412] width 103 height 18
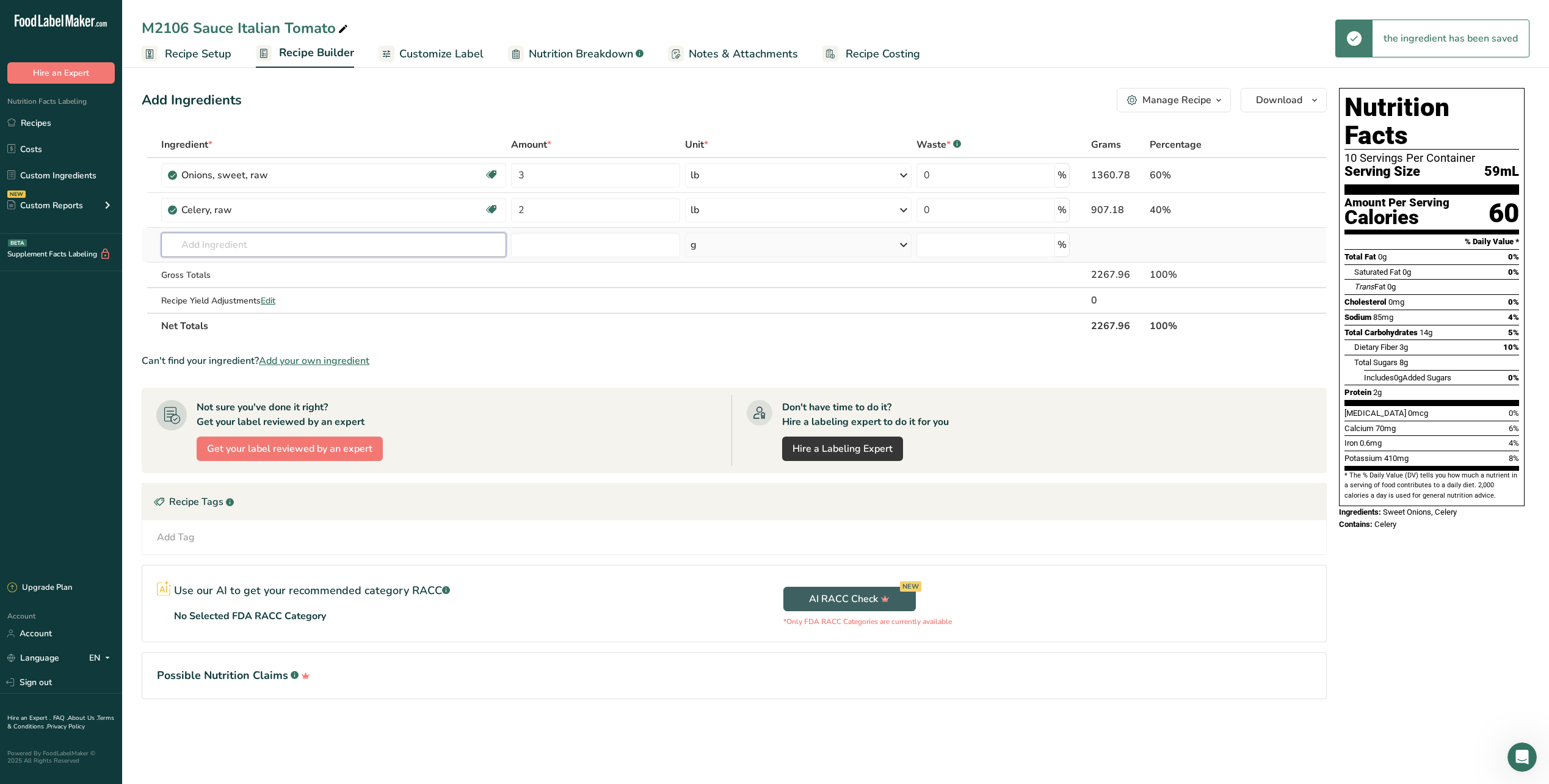
click at [311, 251] on input "text" at bounding box center [334, 245] width 345 height 25
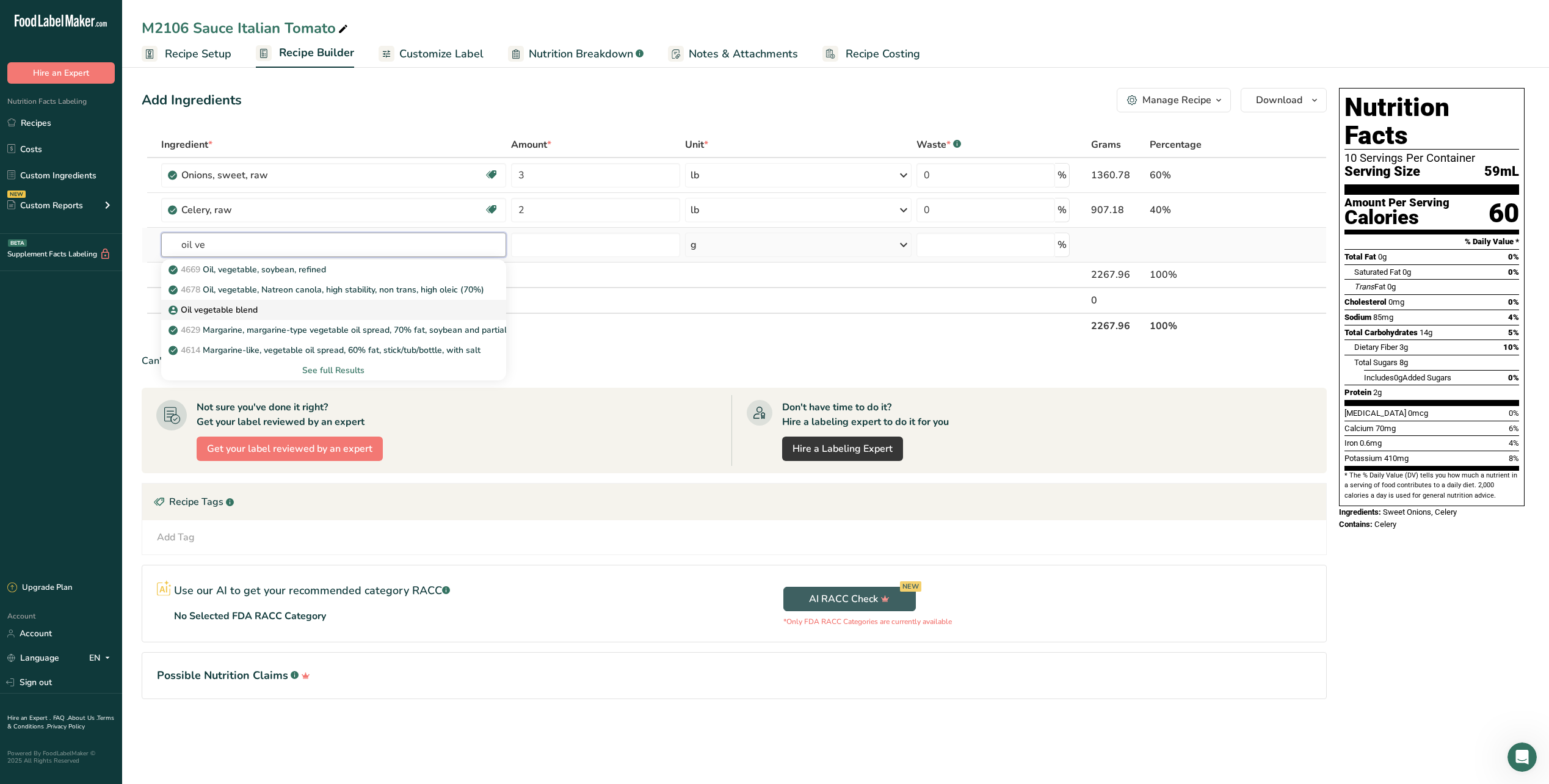
type input "oil ve"
click at [221, 306] on p "Oil vegetable blend" at bounding box center [214, 310] width 87 height 13
type input "Oil vegetable blend"
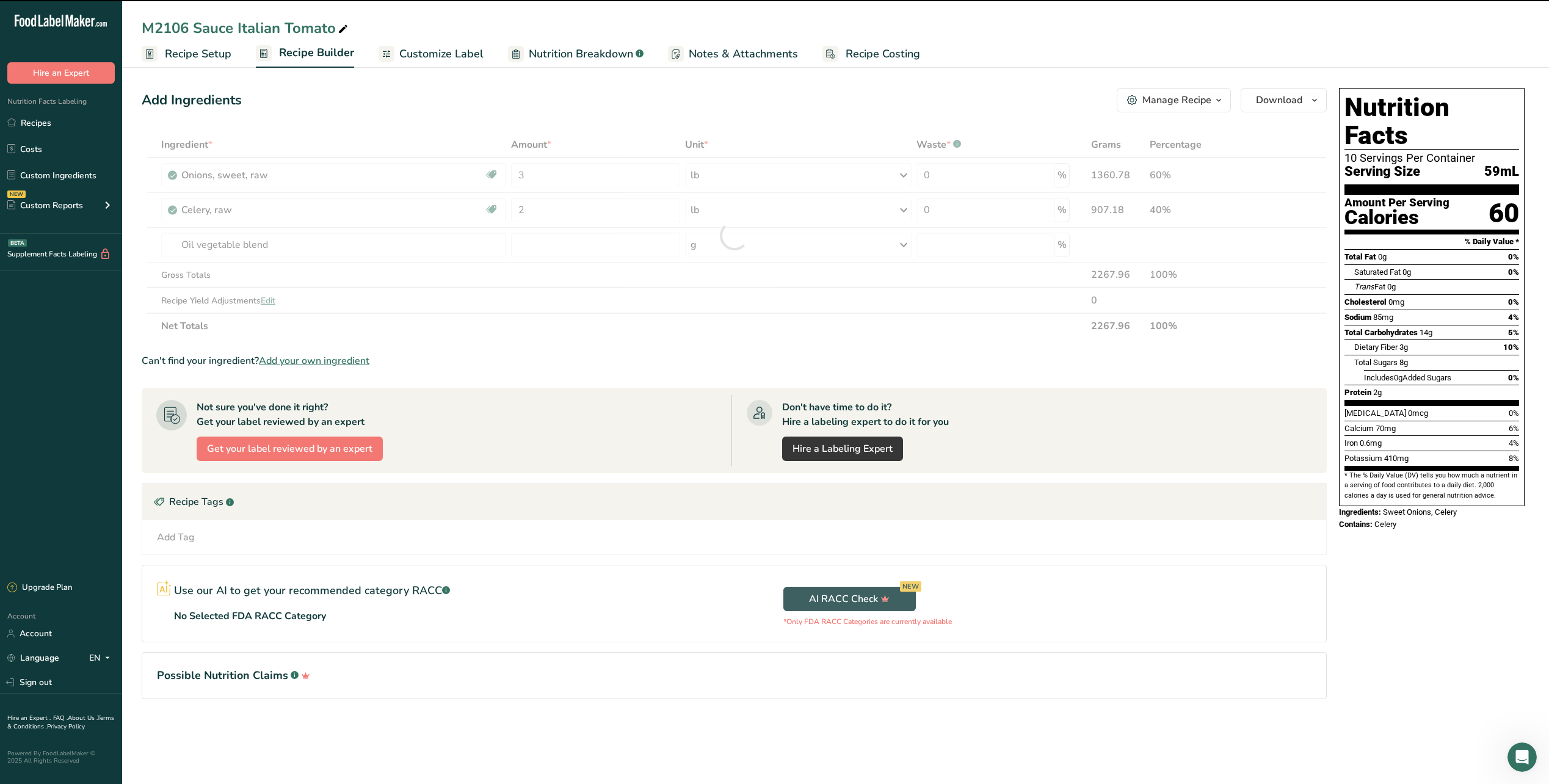
type input "0"
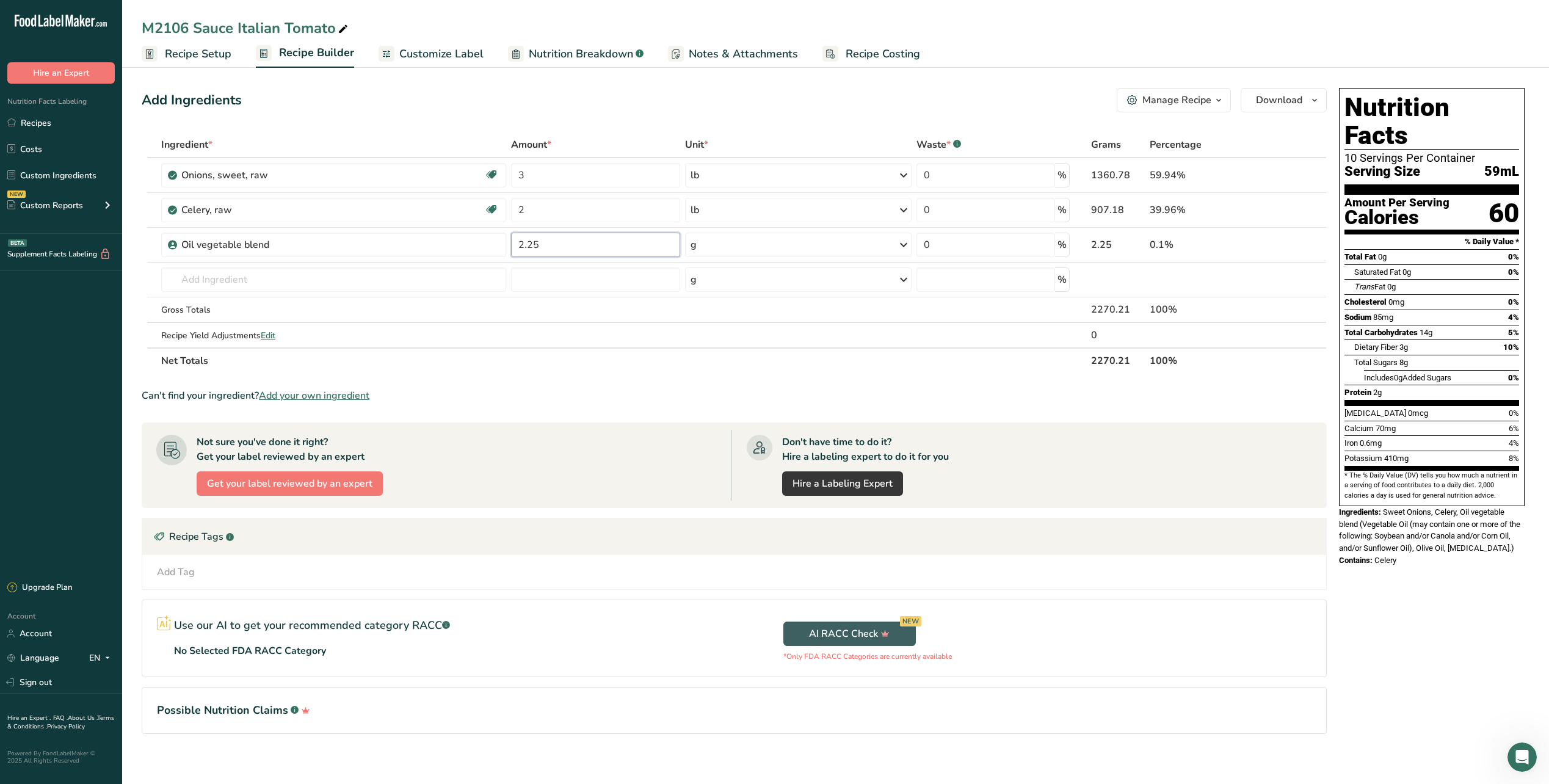
type input "2.25"
click at [768, 237] on div "g" at bounding box center [798, 245] width 226 height 25
click at [725, 430] on div "See more" at bounding box center [744, 432] width 103 height 13
select select "22"
click at [724, 492] on div "qt" at bounding box center [743, 487] width 93 height 13
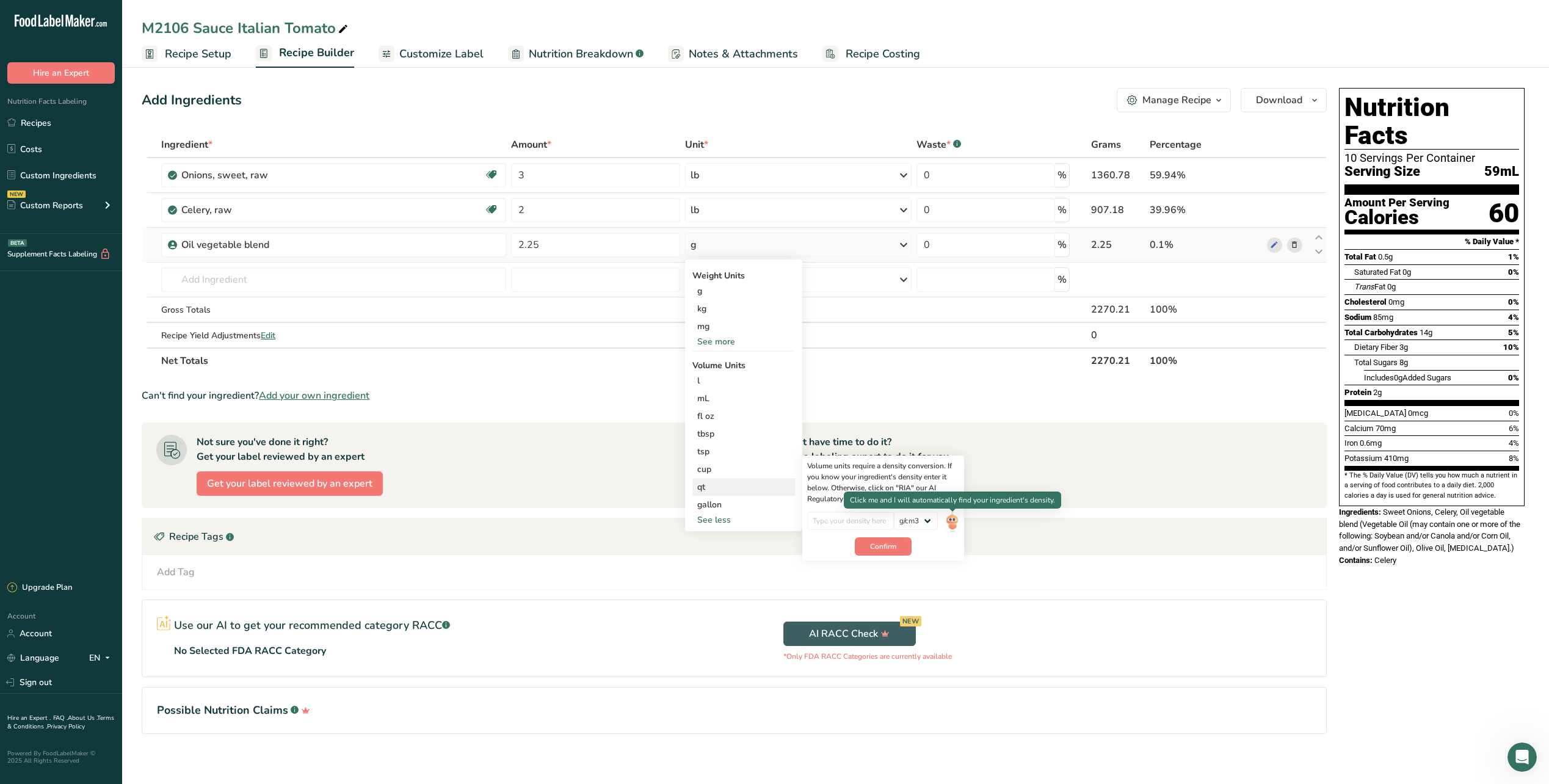
click at [952, 524] on img at bounding box center [952, 522] width 13 height 21
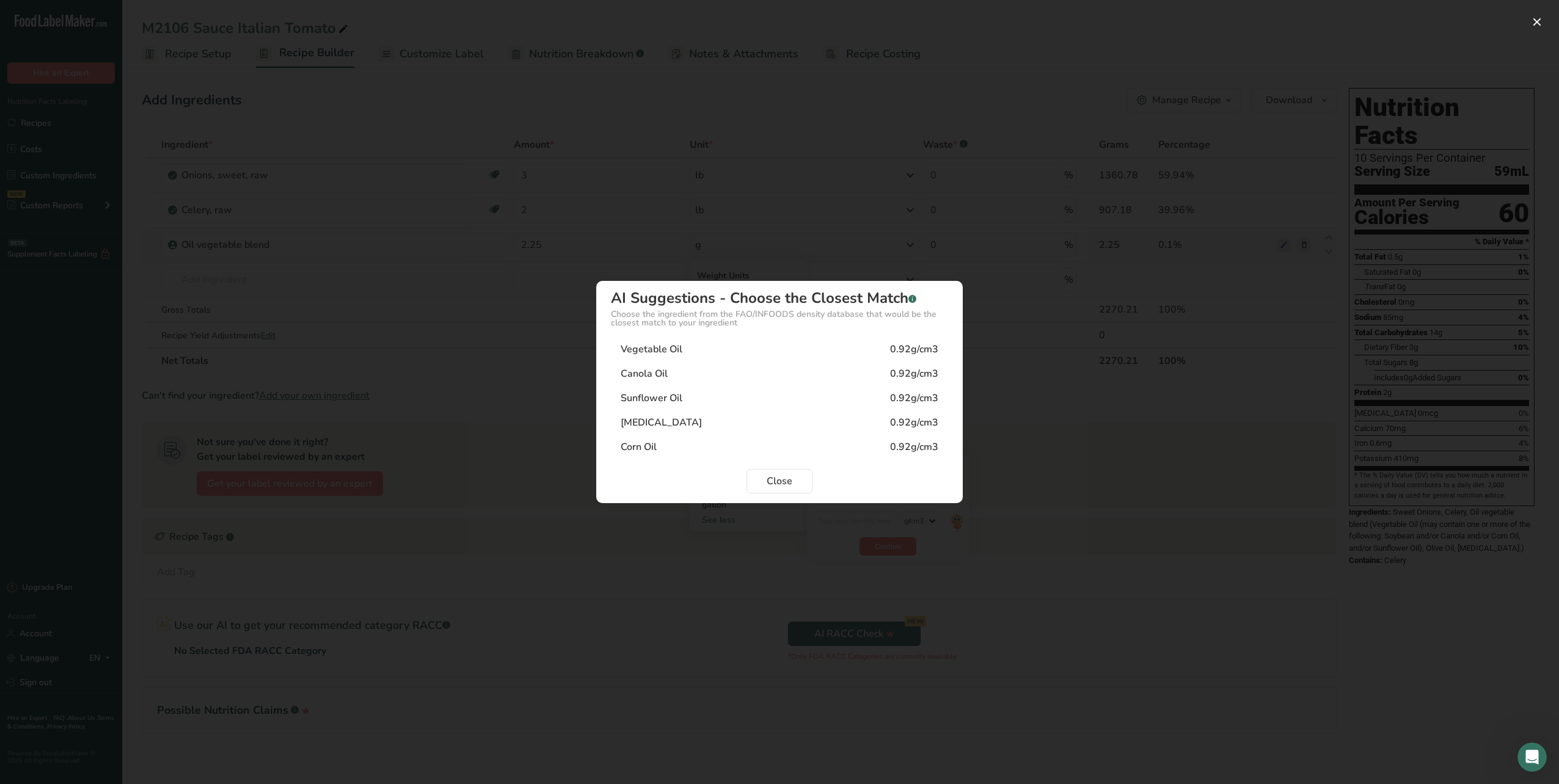
click at [641, 352] on div "Vegetable Oil" at bounding box center [651, 349] width 62 height 15
type input "0.92"
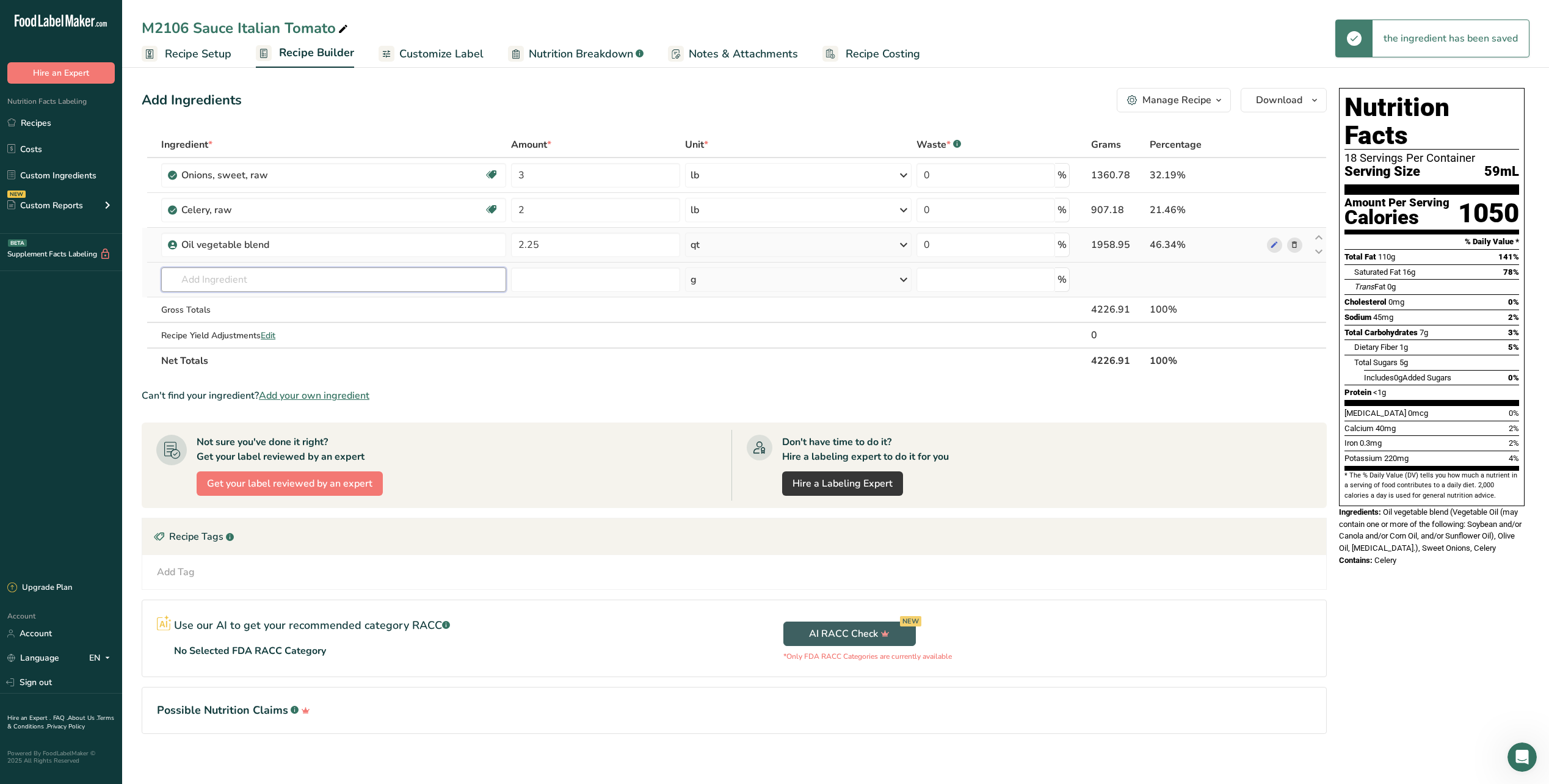
click at [272, 284] on input "text" at bounding box center [334, 279] width 345 height 25
type input "garlic powder"
click at [205, 330] on p "Garlic Powder" at bounding box center [204, 325] width 65 height 13
type input "Garlic Powder"
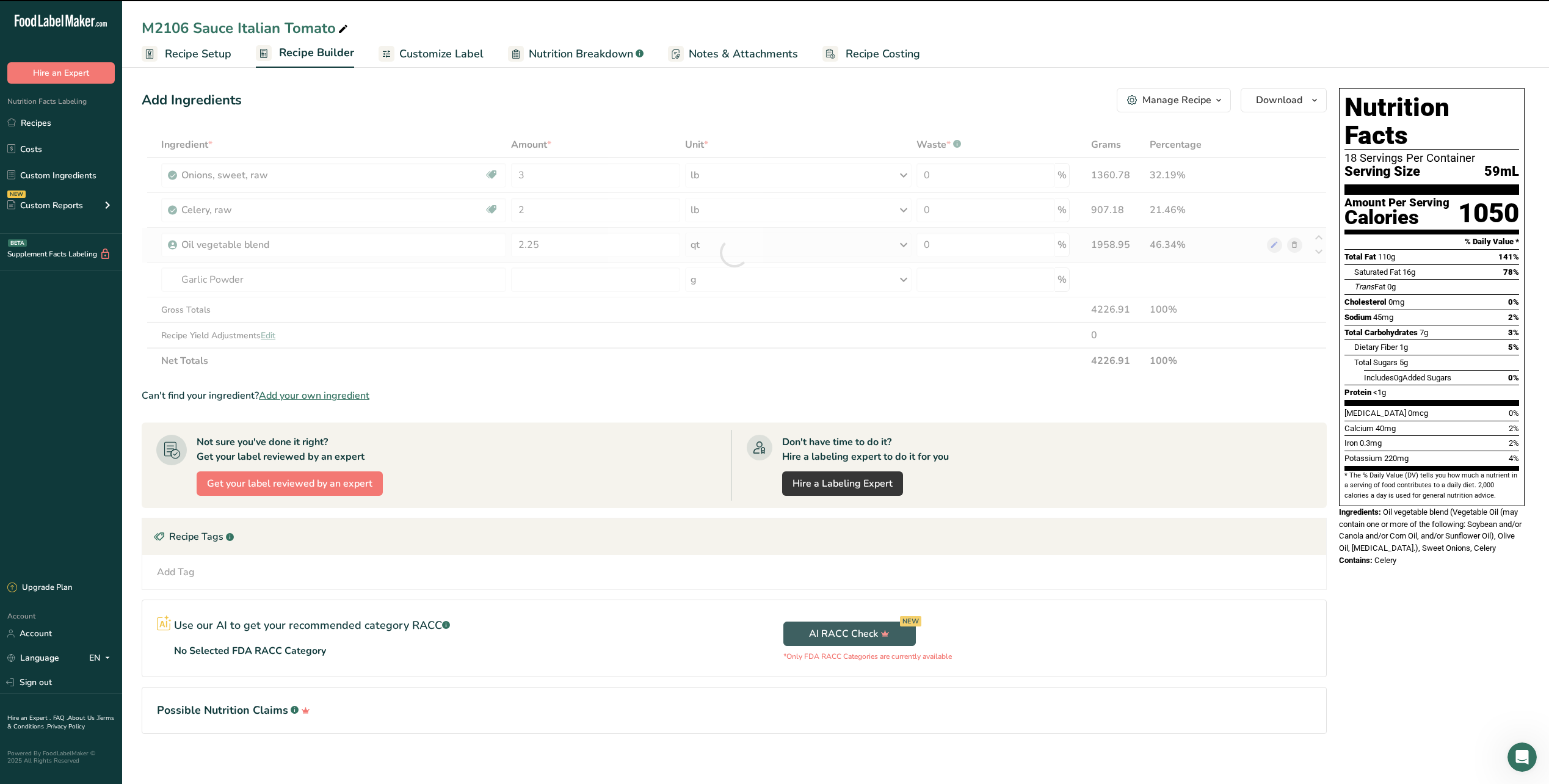
type input "0"
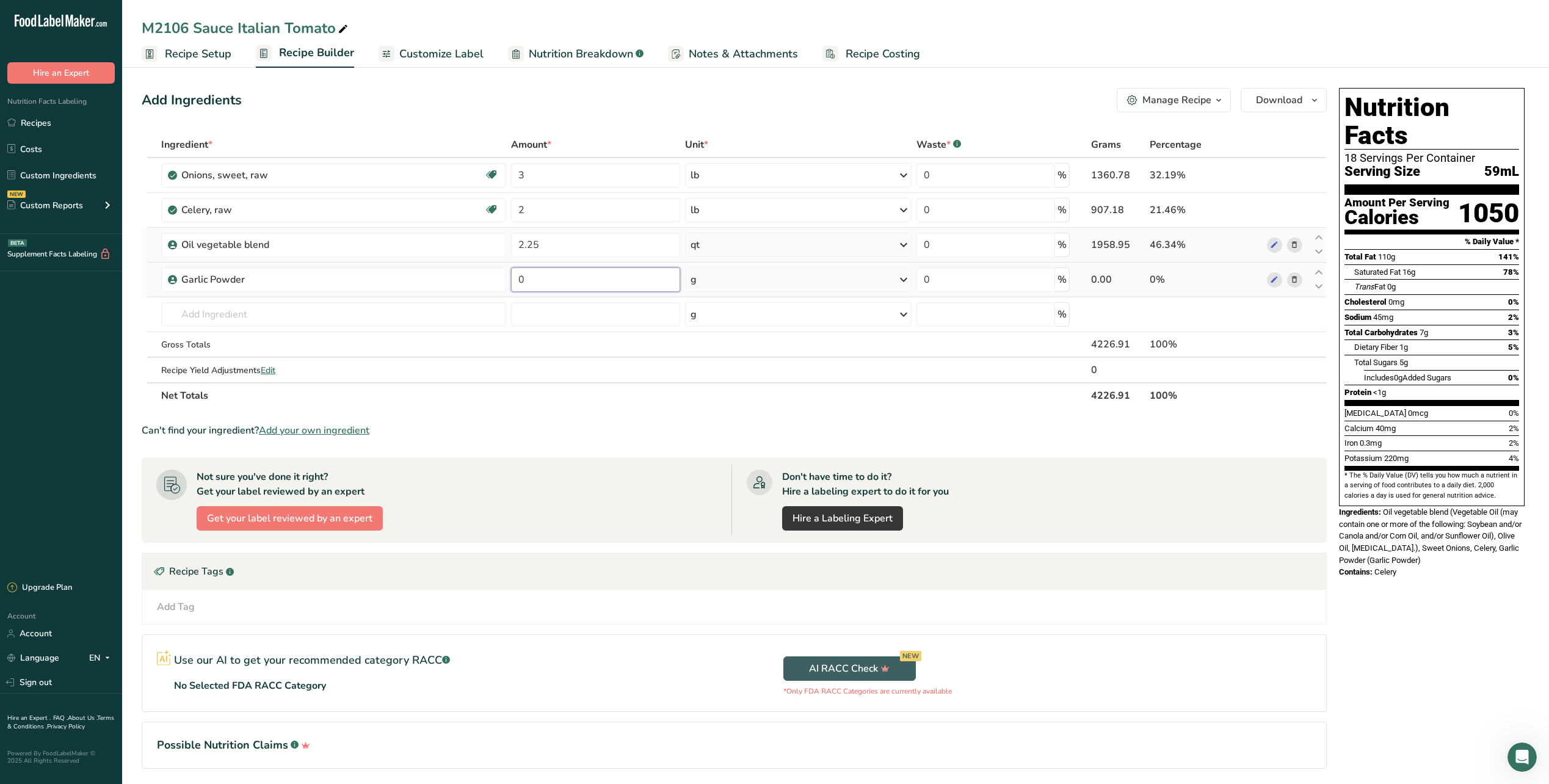
click at [663, 276] on input "0" at bounding box center [595, 279] width 169 height 25
type input "1"
type input "0.25"
click at [892, 275] on div "Ingredient * Amount * Unit * Waste * .a-a{fill:#347362;}.b-a{fill:#fff;} Grams …" at bounding box center [734, 270] width 1185 height 277
click at [900, 279] on icon at bounding box center [904, 279] width 15 height 22
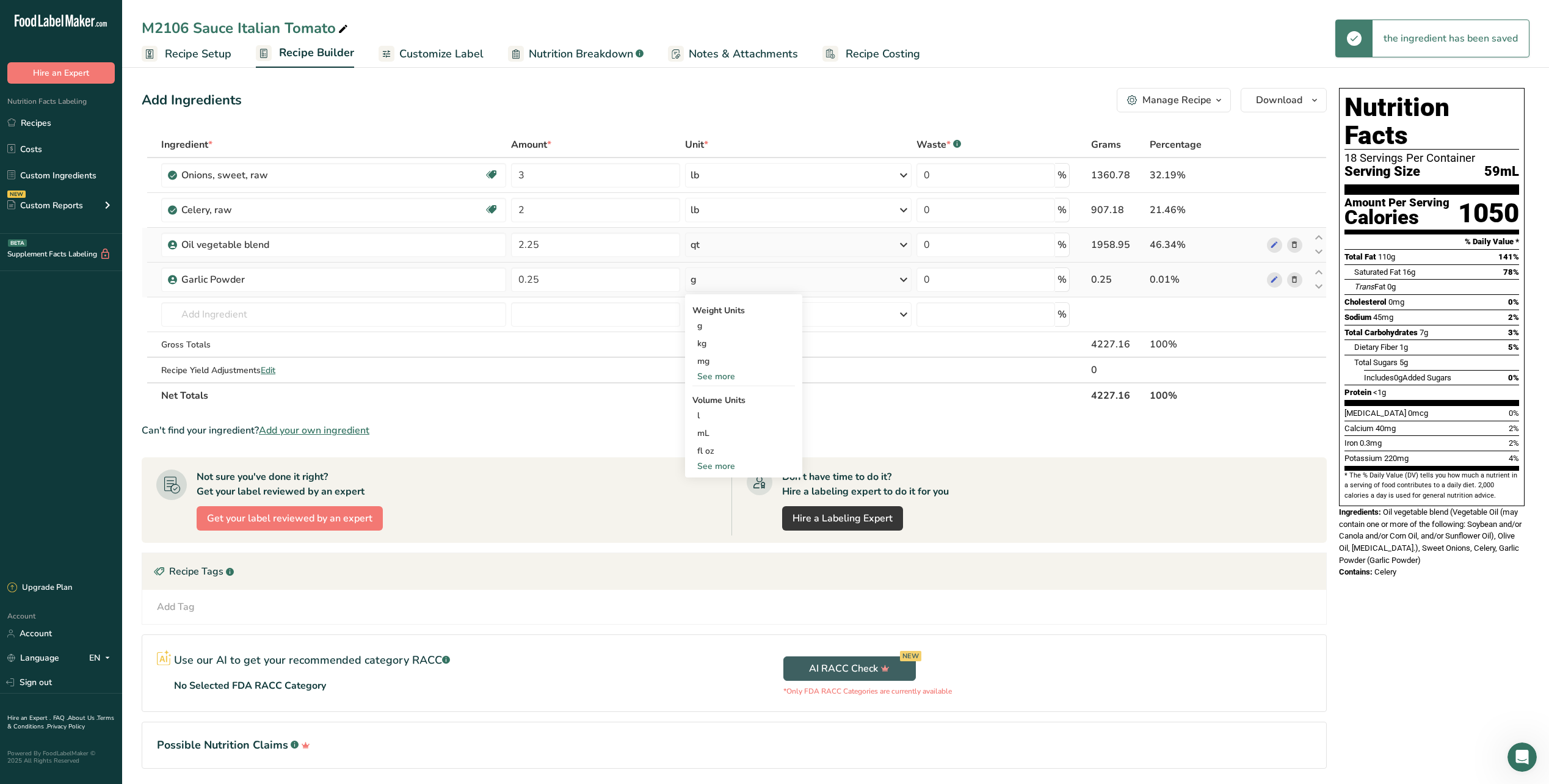
click at [715, 463] on div "See more" at bounding box center [744, 466] width 103 height 13
select select "22"
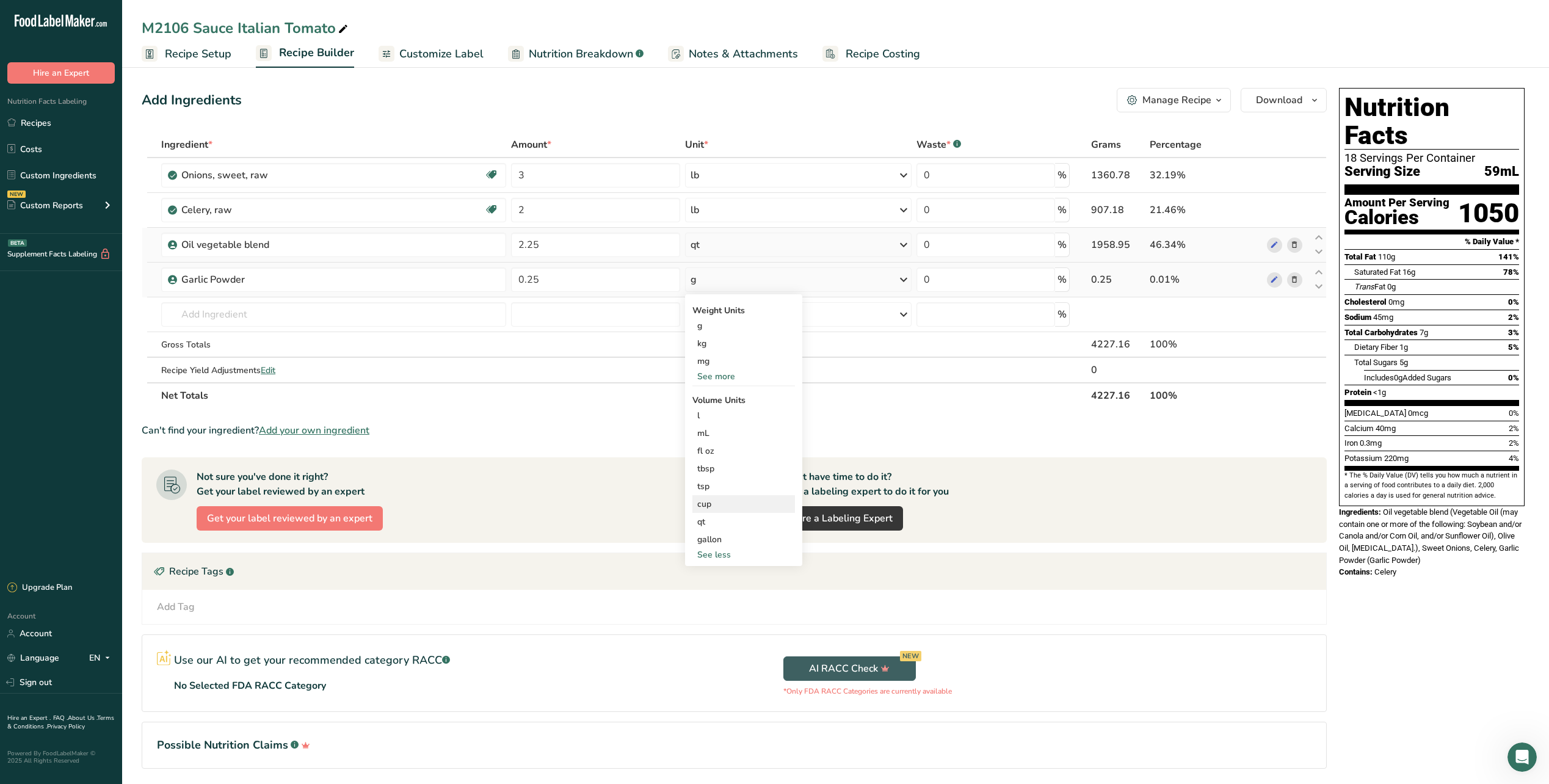
click at [732, 508] on div "cup" at bounding box center [743, 504] width 93 height 13
click at [893, 560] on span "Confirm" at bounding box center [883, 564] width 26 height 11
click at [862, 536] on input "number" at bounding box center [851, 538] width 87 height 18
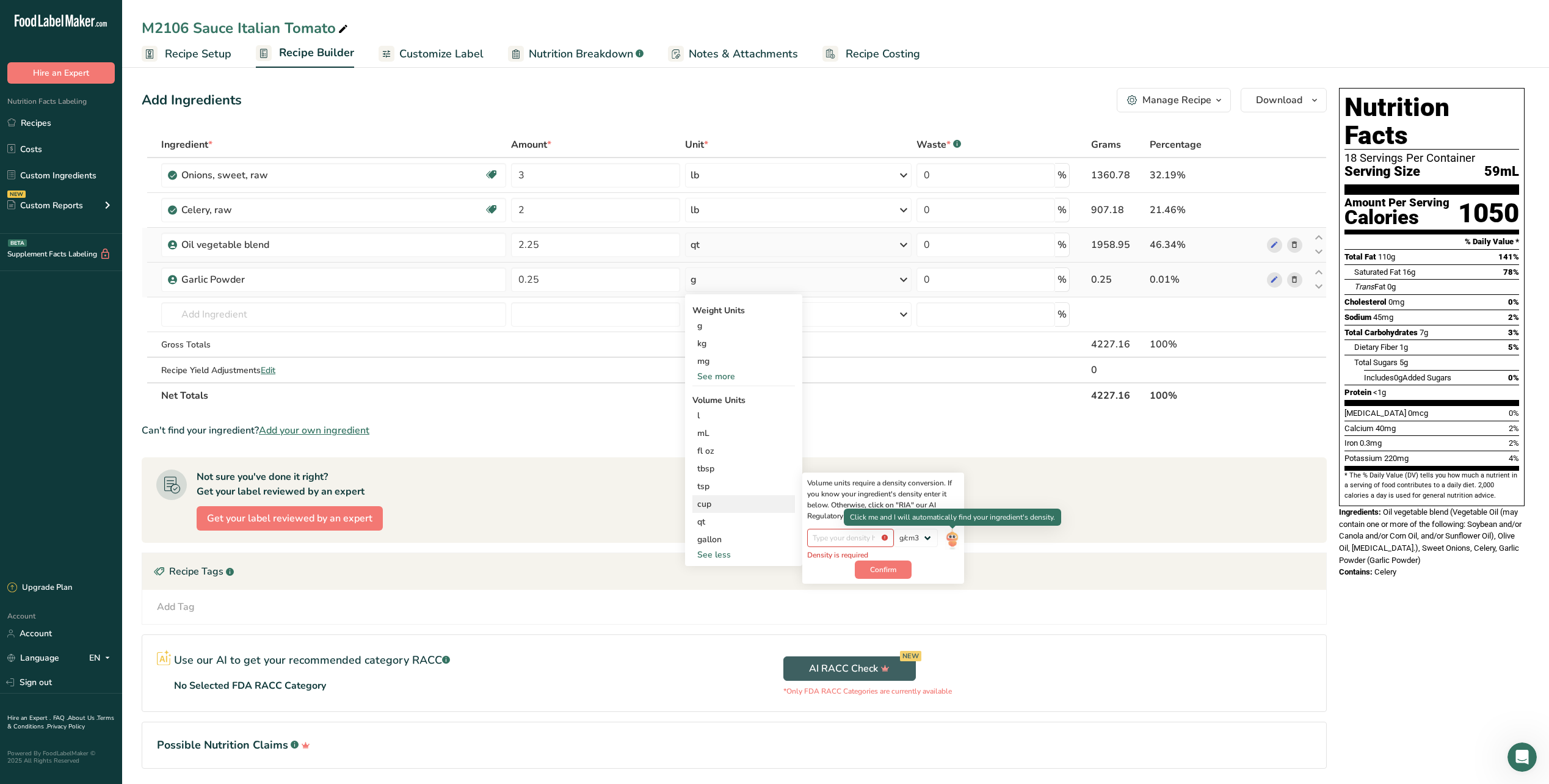
click at [949, 538] on img at bounding box center [952, 539] width 13 height 21
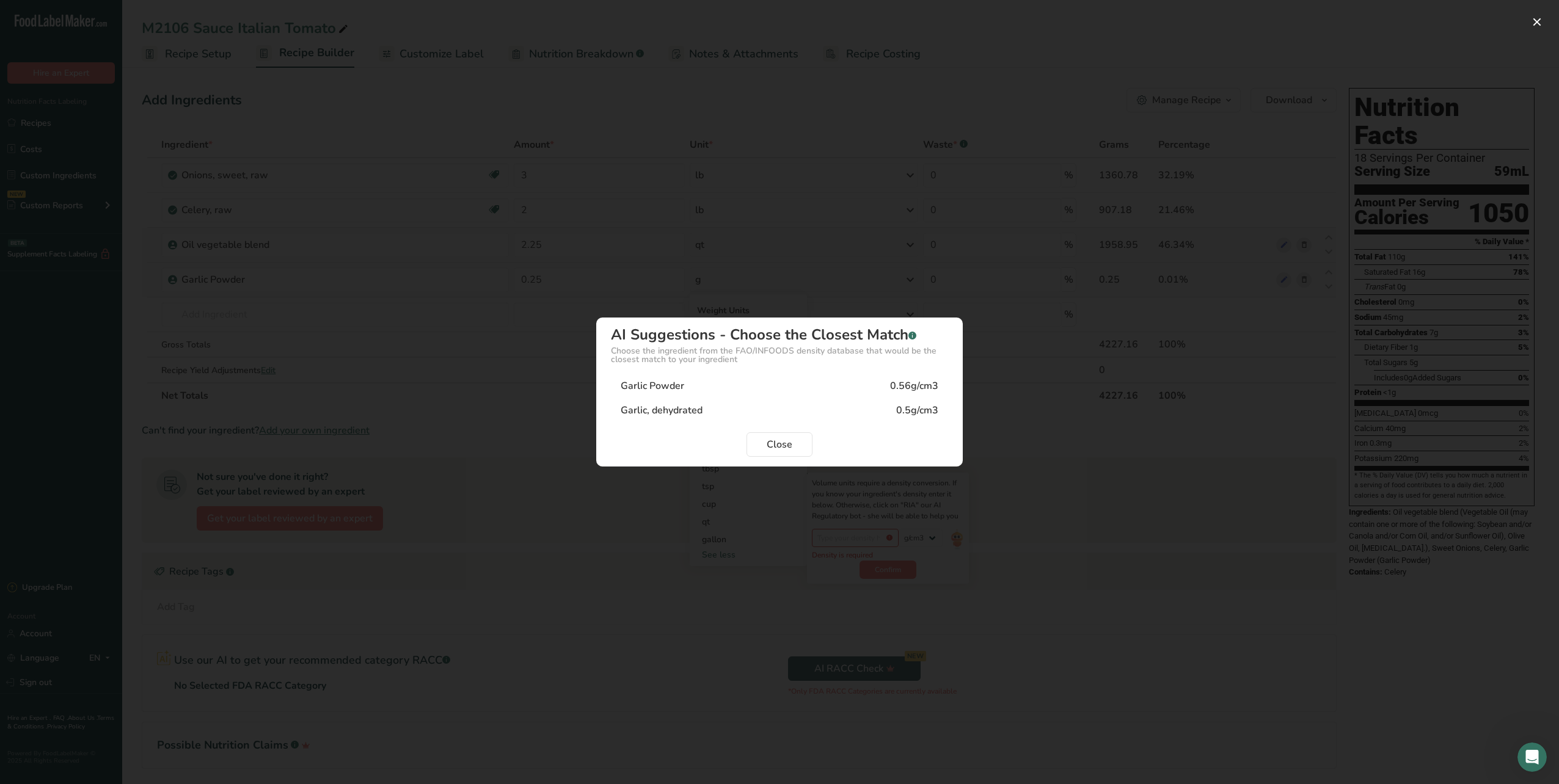
click at [656, 390] on div "Garlic Powder" at bounding box center [653, 386] width 64 height 15
type input "0.56"
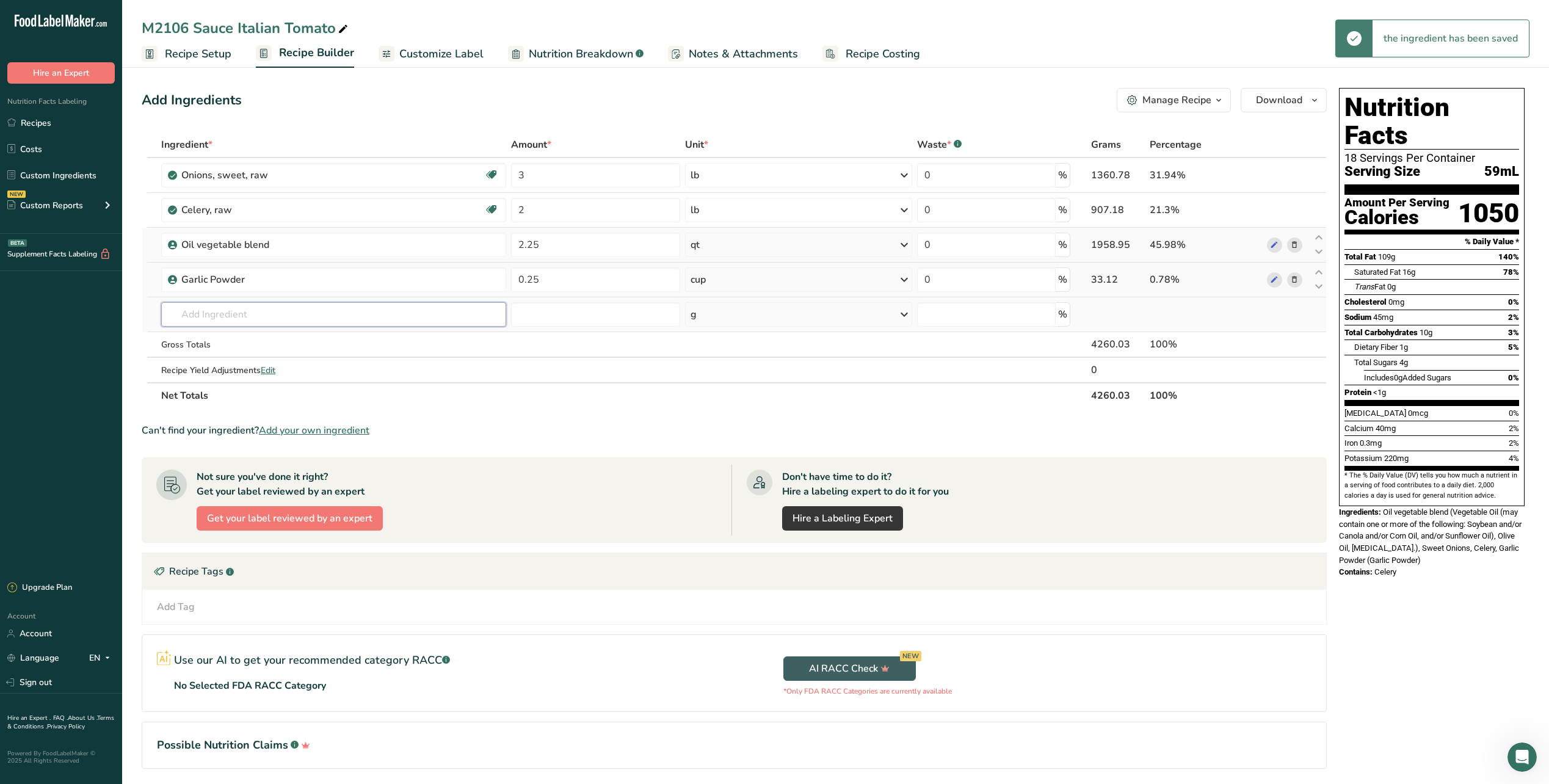
click at [249, 302] on input "text" at bounding box center [333, 314] width 345 height 25
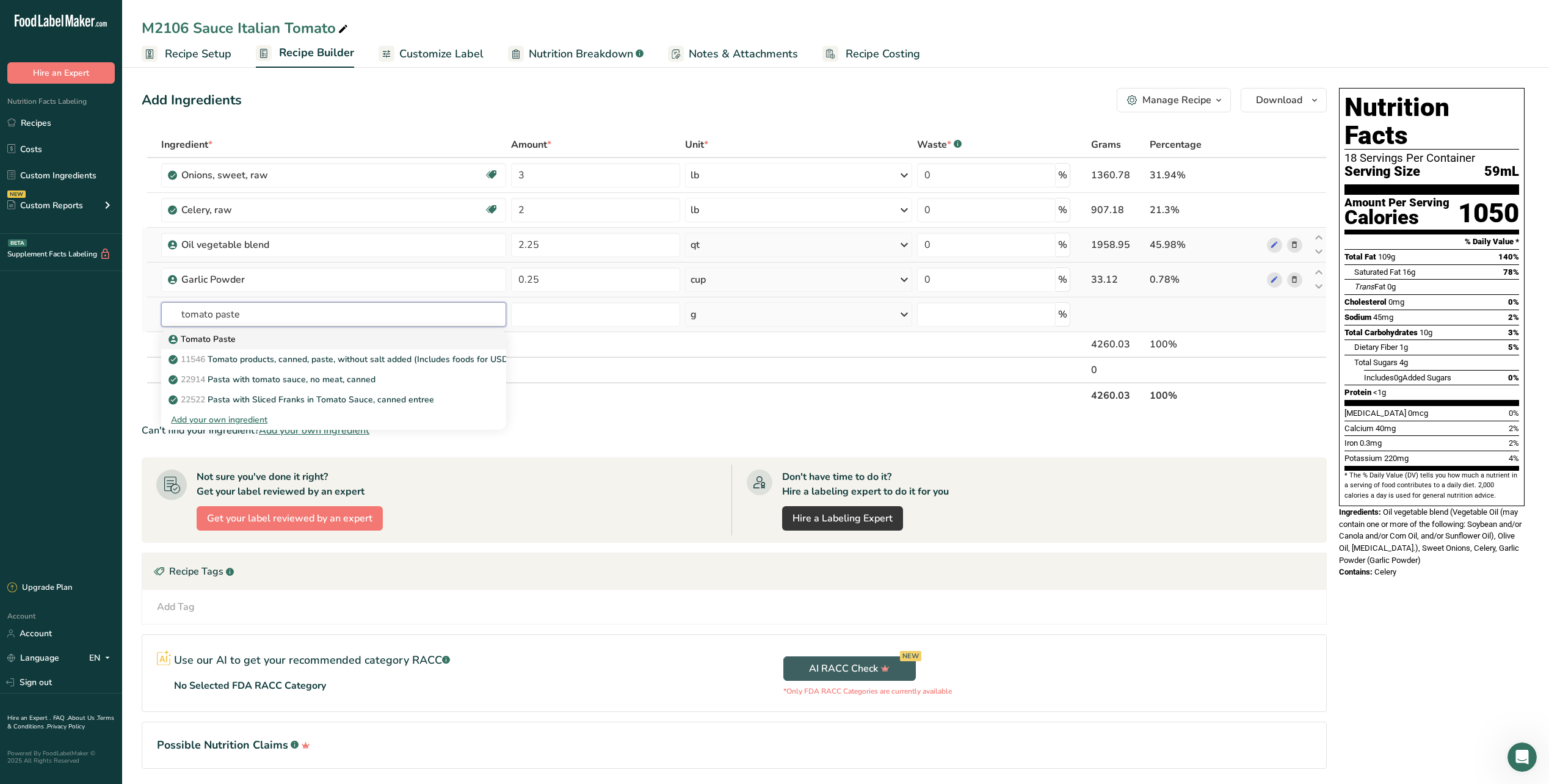
type input "tomato paste"
click at [203, 335] on p "Tomato Paste" at bounding box center [203, 339] width 64 height 13
type input "Tomato Paste"
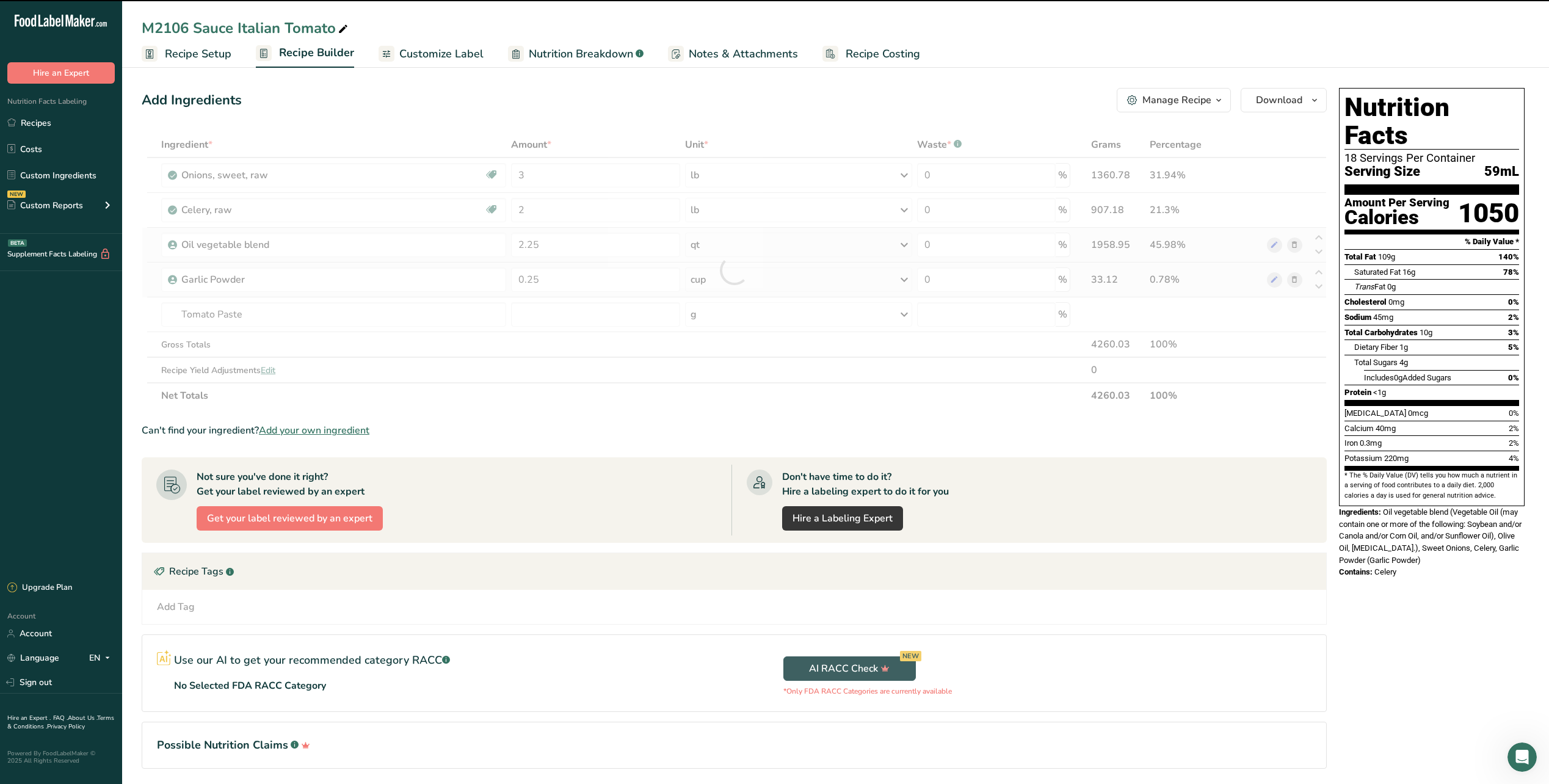
type input "0"
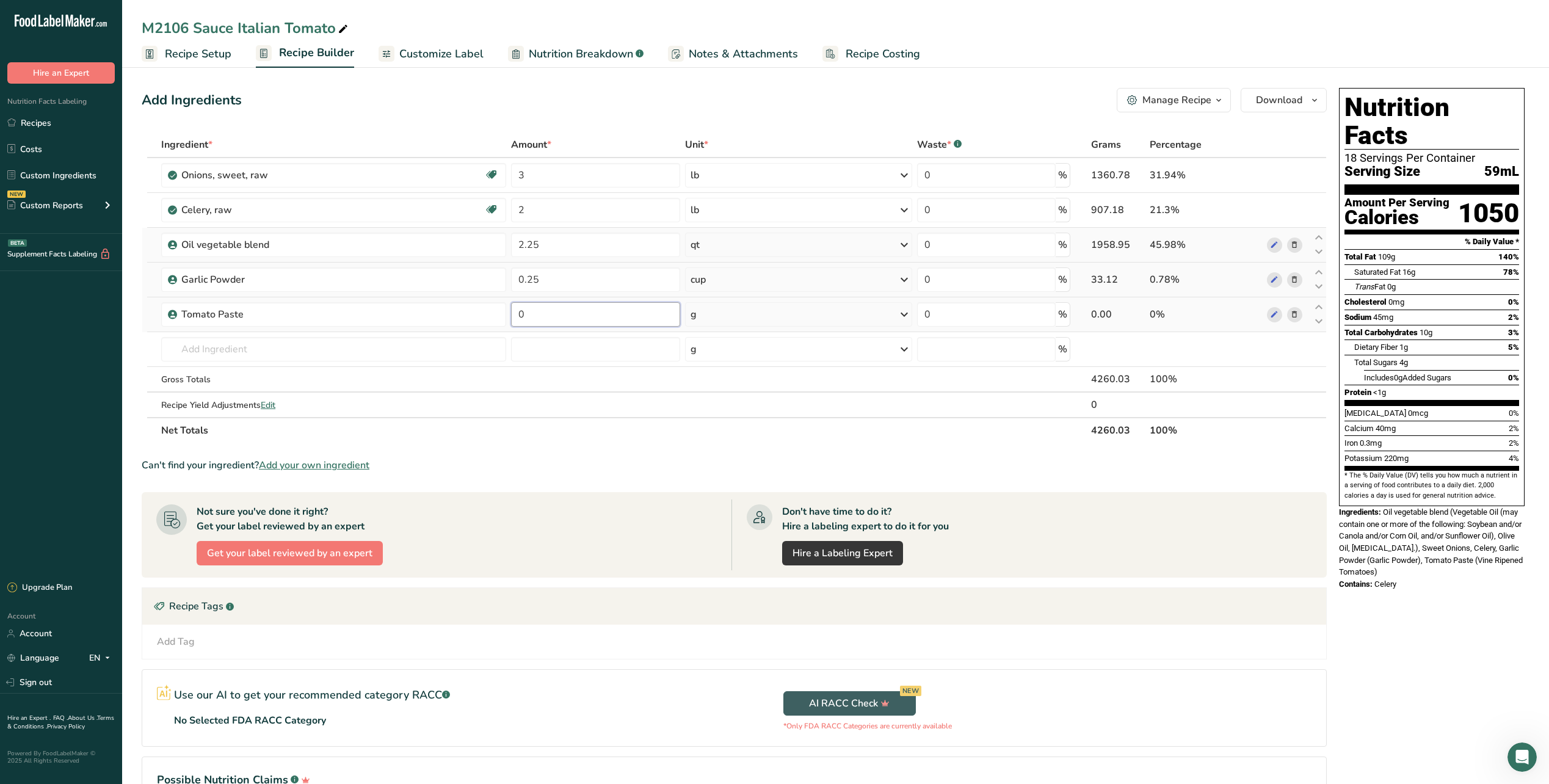
click at [562, 318] on input "0" at bounding box center [595, 314] width 169 height 25
type input "10"
click at [807, 319] on div "Ingredient * Amount * Unit * Waste * .a-a{fill:#347362;}.b-a{fill:#fff;} Grams …" at bounding box center [734, 287] width 1185 height 311
click at [805, 318] on div "g" at bounding box center [798, 314] width 227 height 25
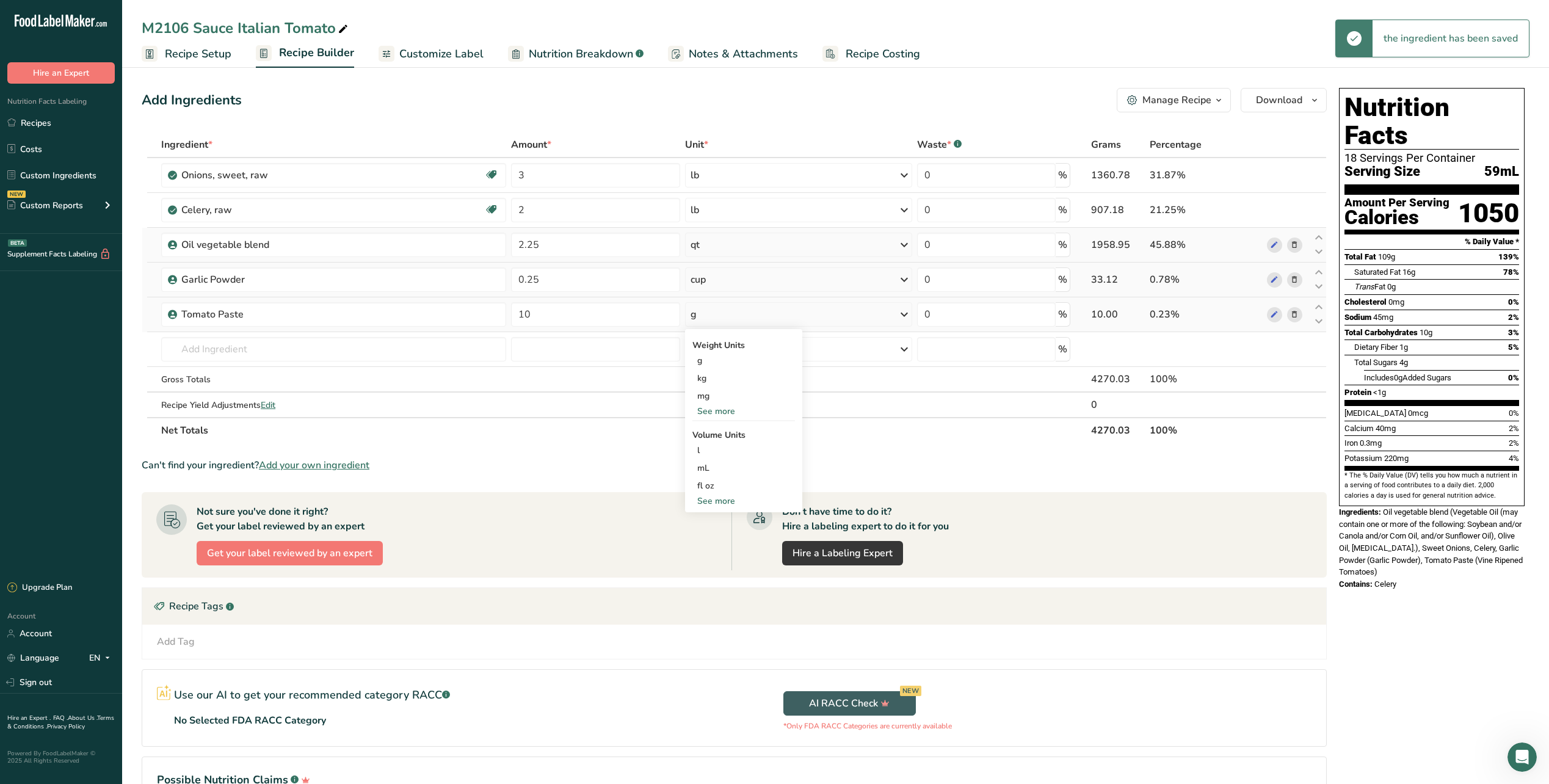
click at [713, 501] on div "See more" at bounding box center [744, 501] width 103 height 13
click at [711, 415] on div "See more" at bounding box center [744, 411] width 103 height 13
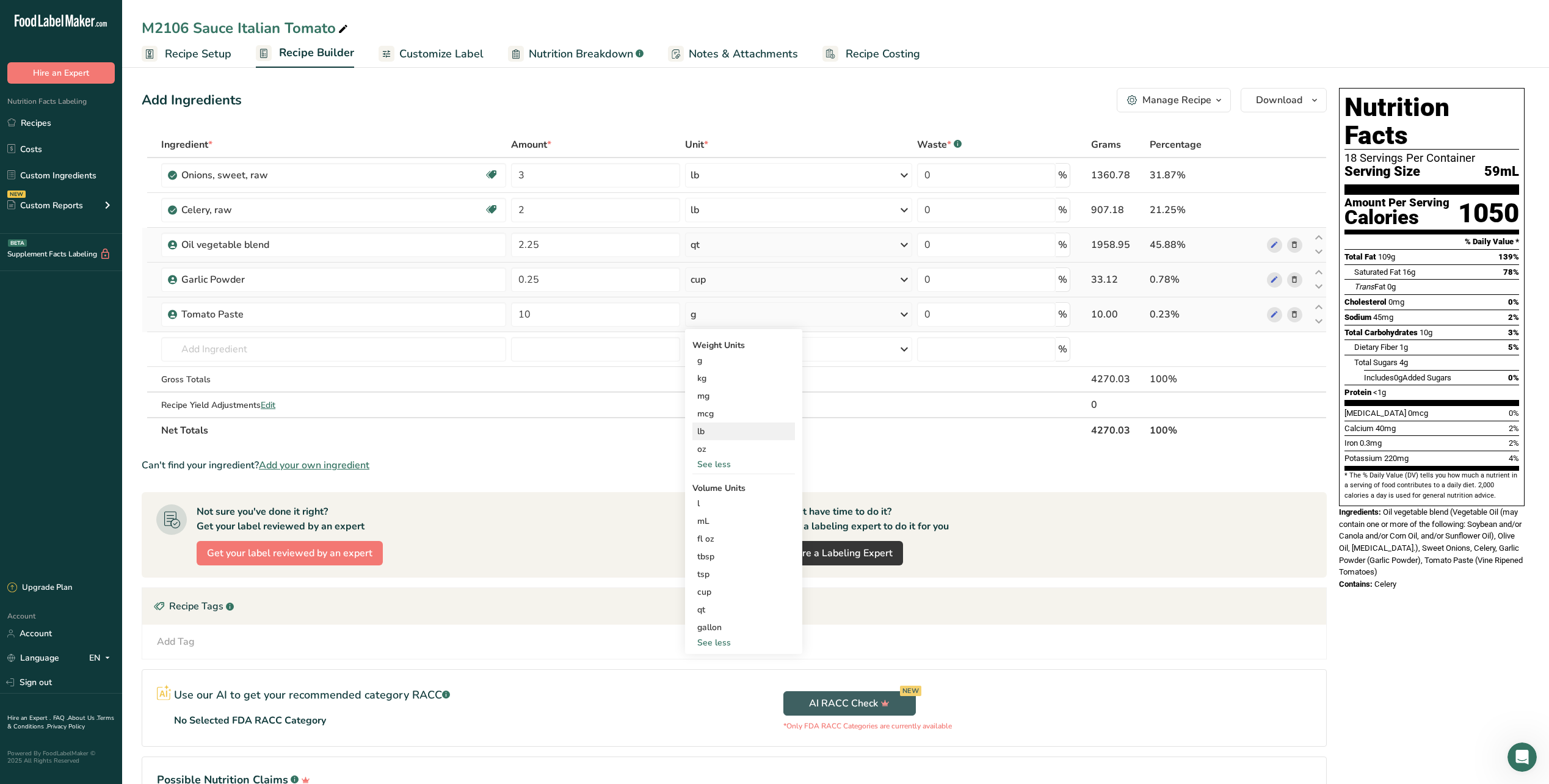
click at [710, 431] on div "lb" at bounding box center [744, 431] width 103 height 18
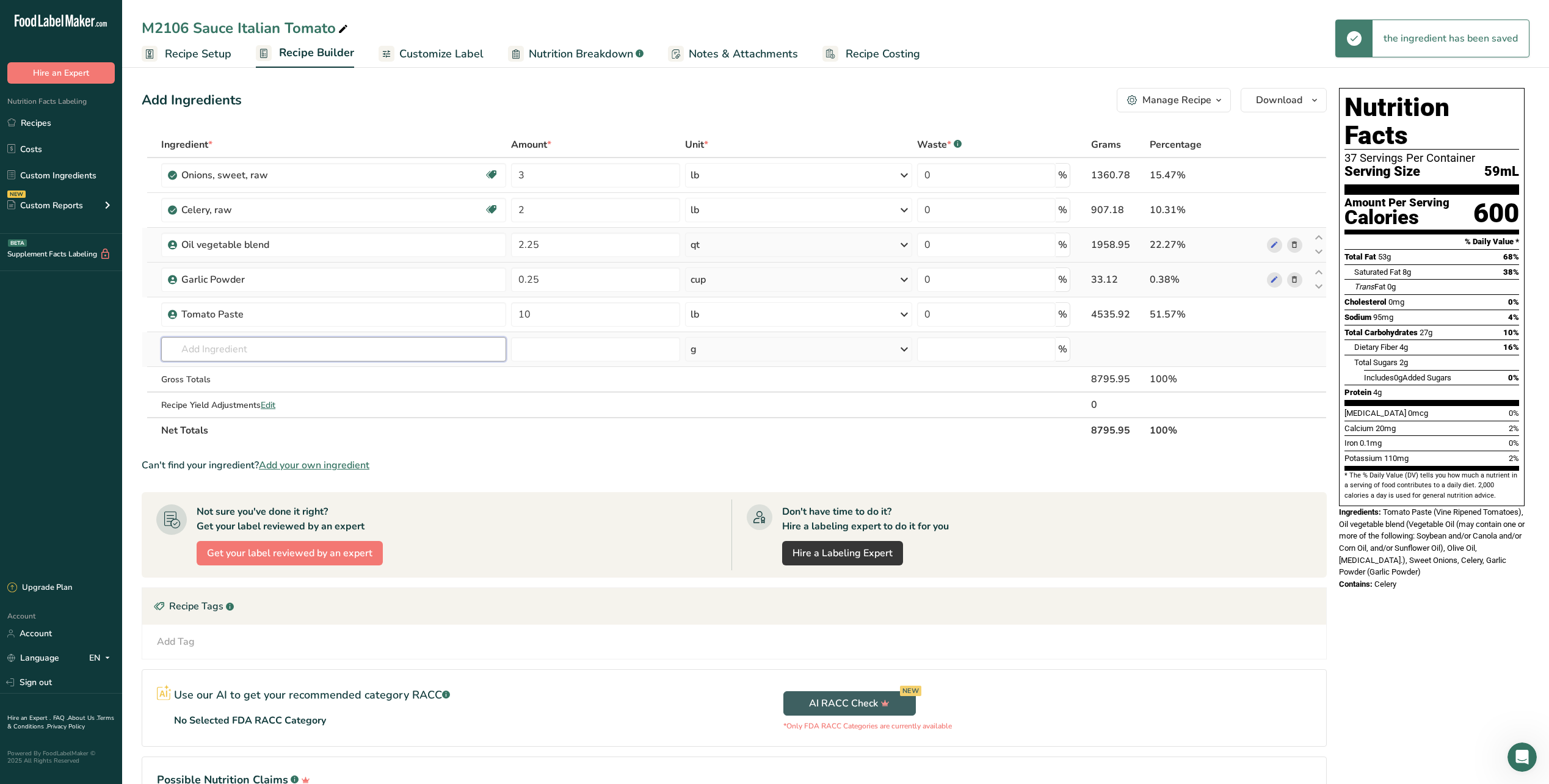
click at [272, 345] on input "text" at bounding box center [333, 349] width 345 height 25
type input "crushed tomato"
click at [241, 396] on p "Tomatoes, Crushed" at bounding box center [214, 394] width 86 height 13
type input "Tomatoes, Crushed"
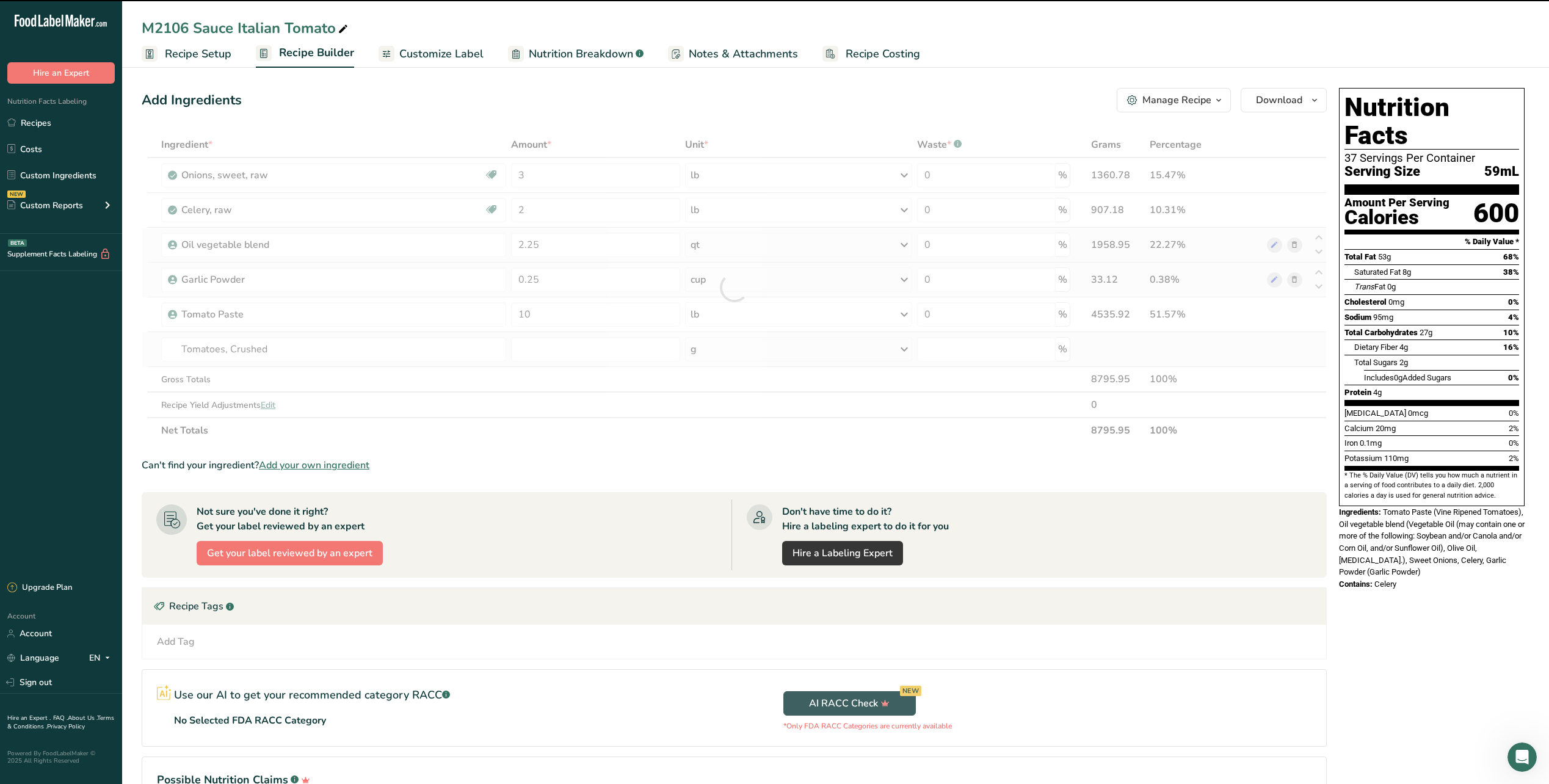
type input "0"
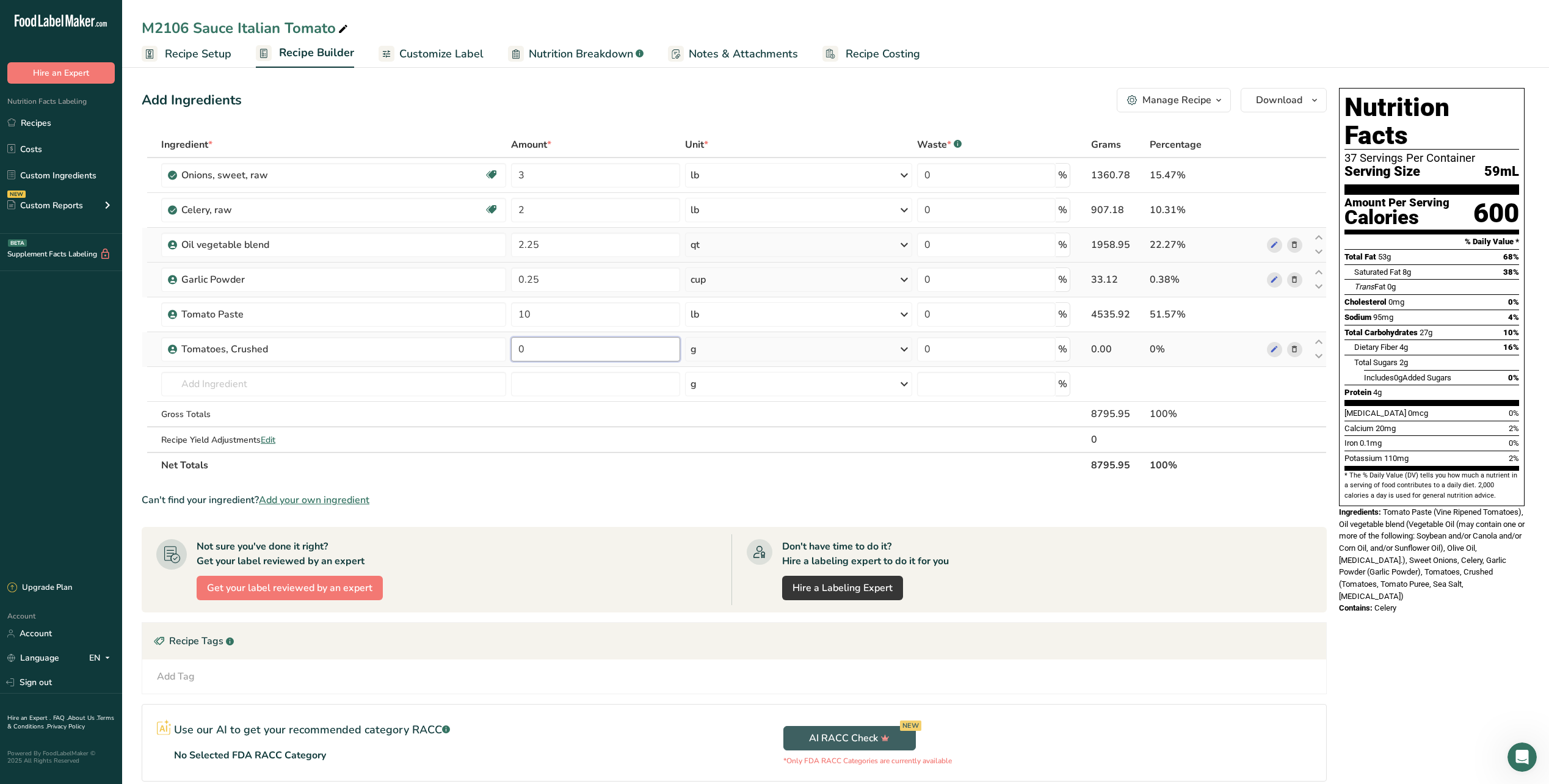
click at [536, 352] on input "0" at bounding box center [595, 349] width 169 height 25
type input "18.5"
click at [831, 345] on div "Ingredient * Amount * Unit * Waste * .a-a{fill:#347362;}.b-a{fill:#fff;} Grams …" at bounding box center [734, 304] width 1185 height 346
click at [914, 350] on td "g Weight Units g kg mg See more Volume Units l Volume units require a density c…" at bounding box center [799, 349] width 232 height 35
click at [906, 352] on icon at bounding box center [904, 349] width 15 height 22
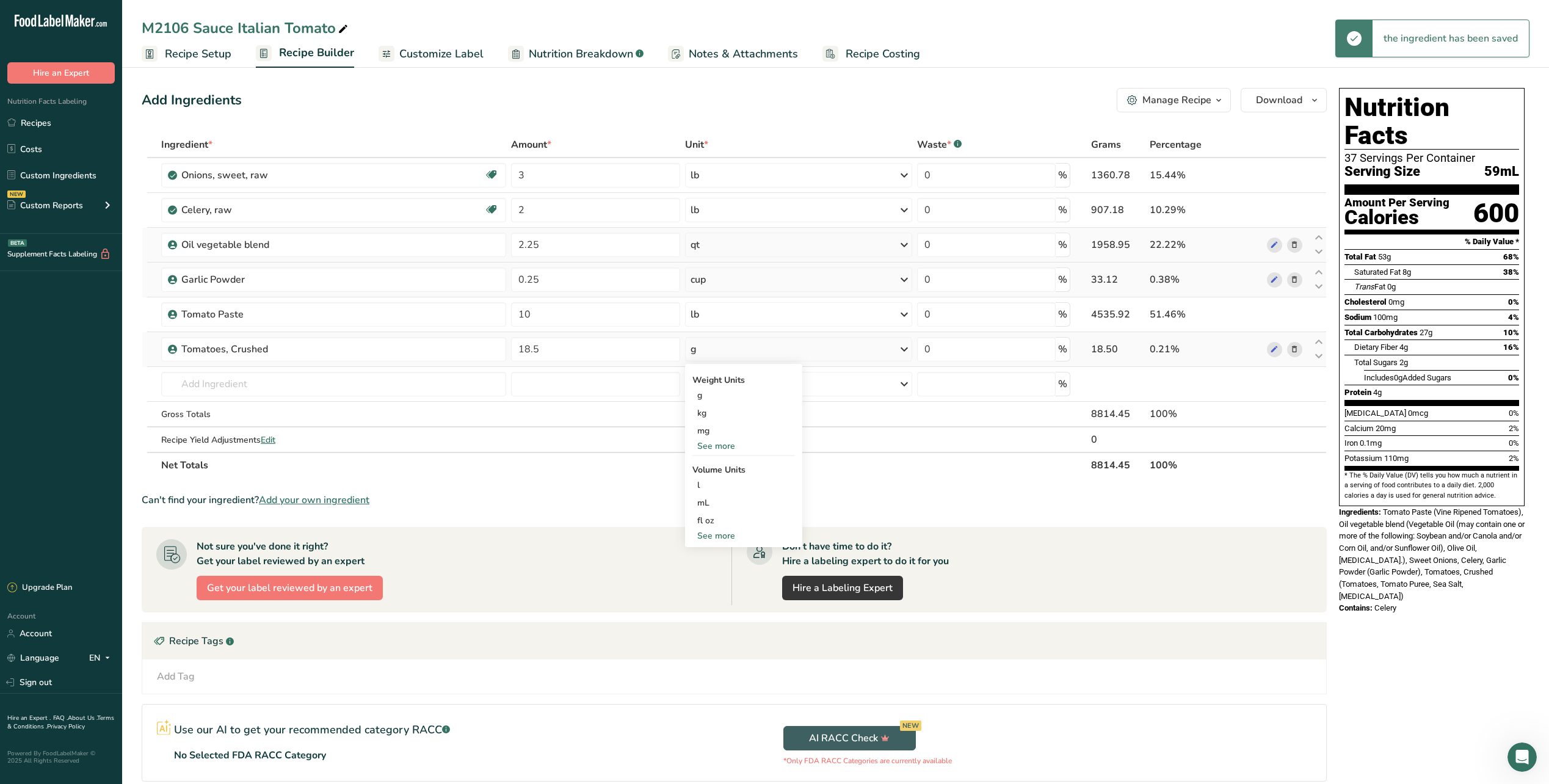
click at [718, 449] on div "See more" at bounding box center [744, 446] width 103 height 13
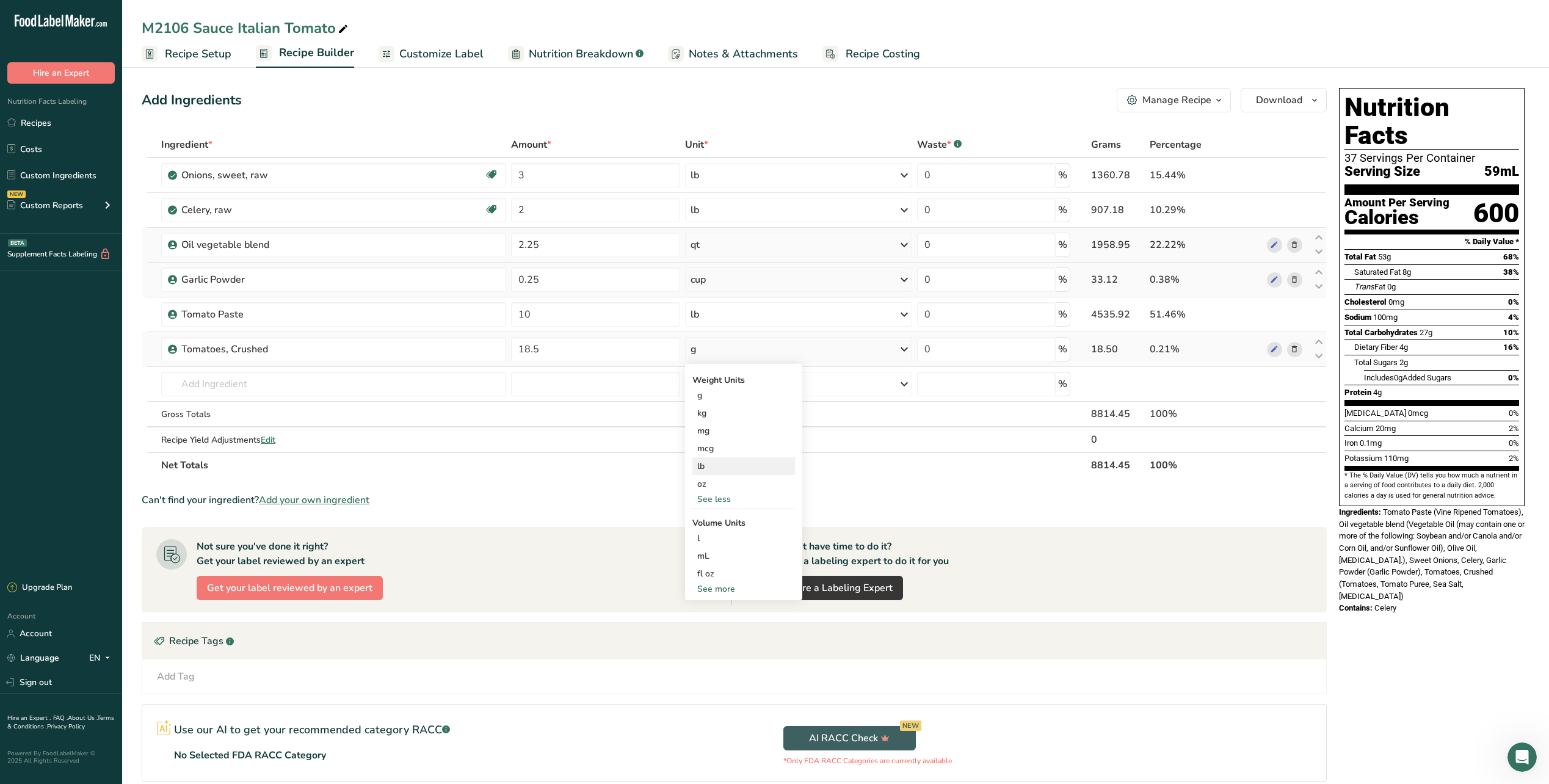
click at [710, 471] on div "lb" at bounding box center [744, 466] width 103 height 18
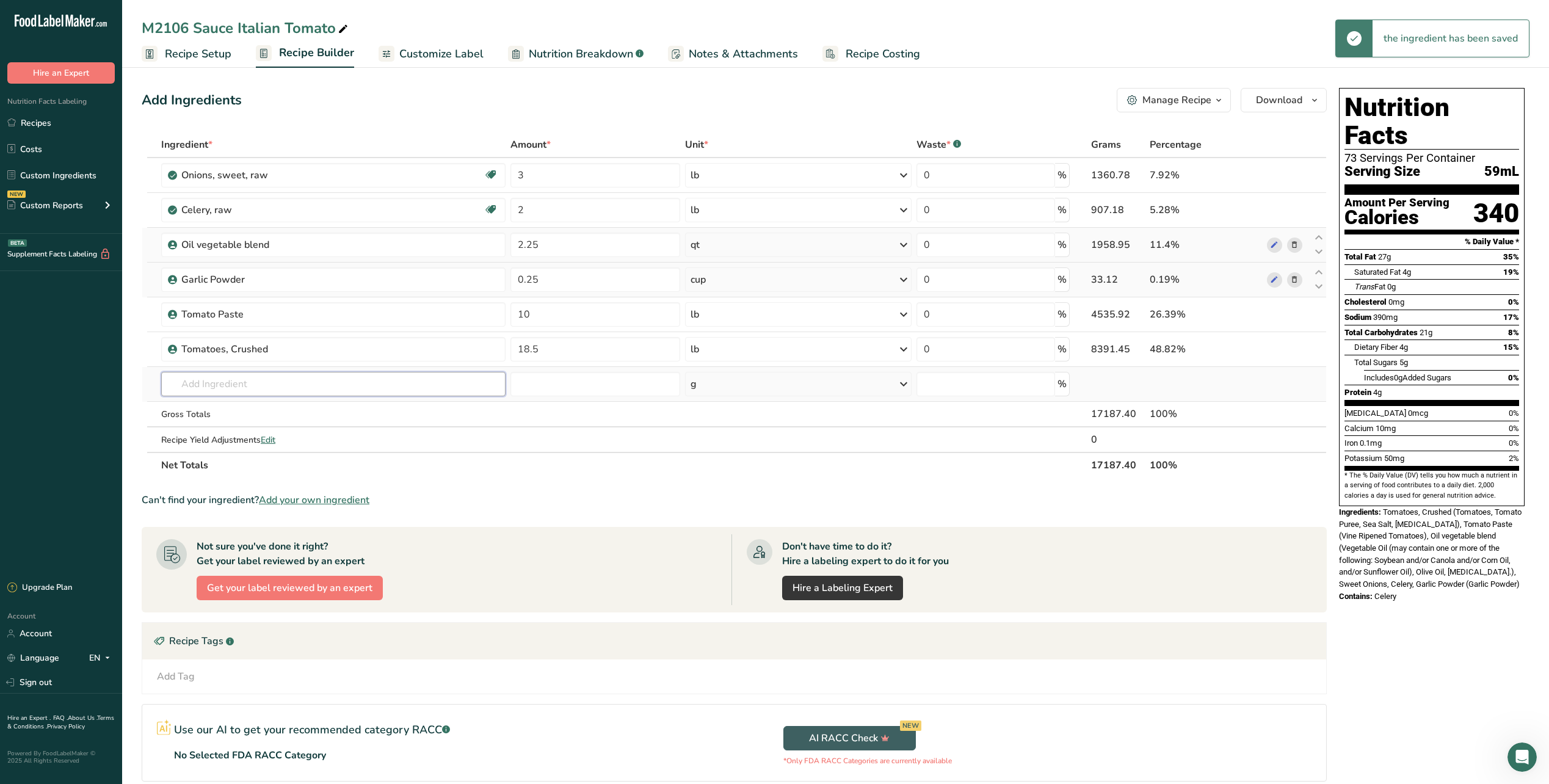
click at [252, 376] on input "text" at bounding box center [333, 384] width 345 height 25
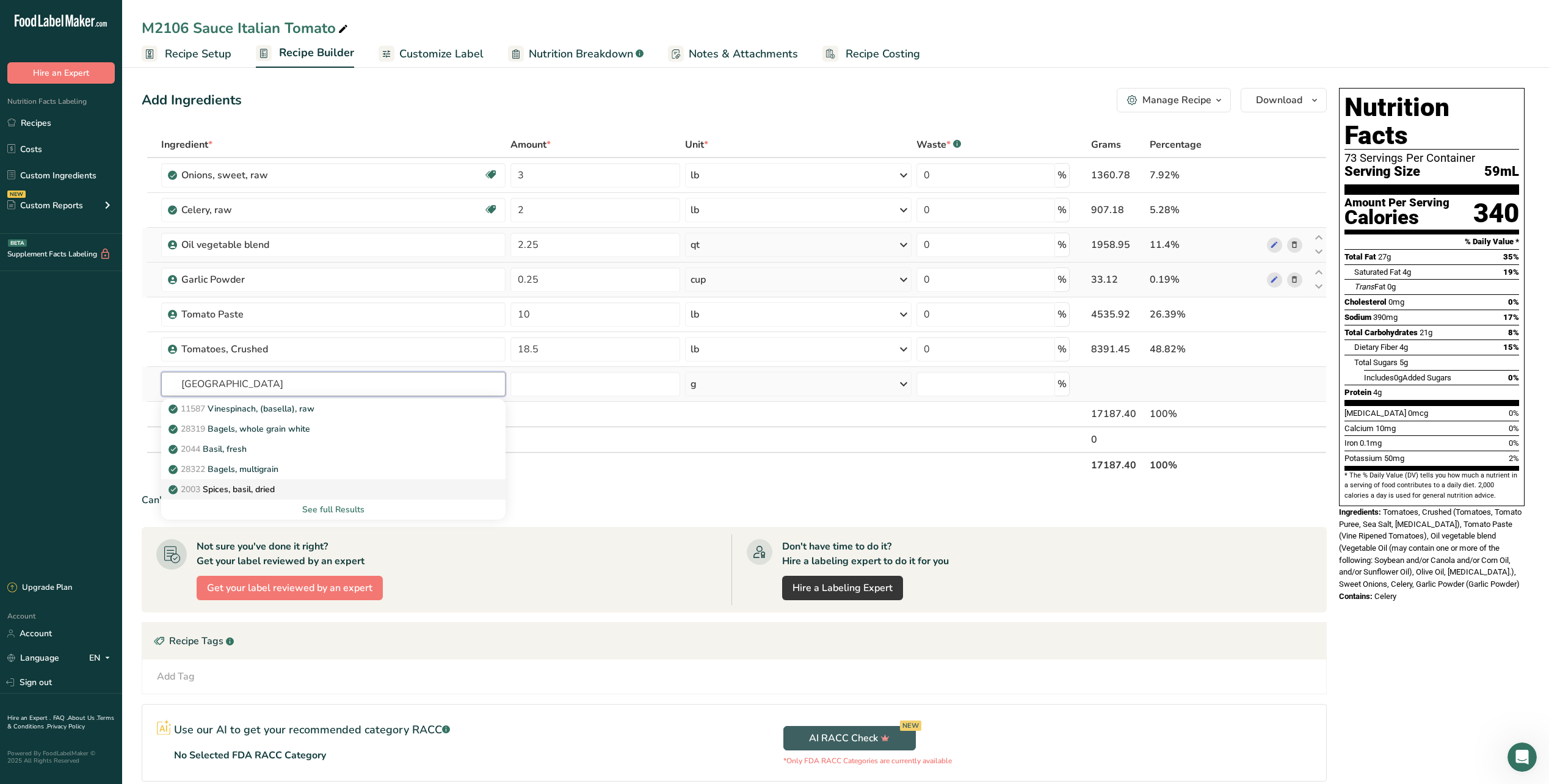
type input "[GEOGRAPHIC_DATA]"
click at [275, 489] on p "2003 Spices, basil, dried" at bounding box center [223, 490] width 104 height 13
type input "Spices, basil, dried"
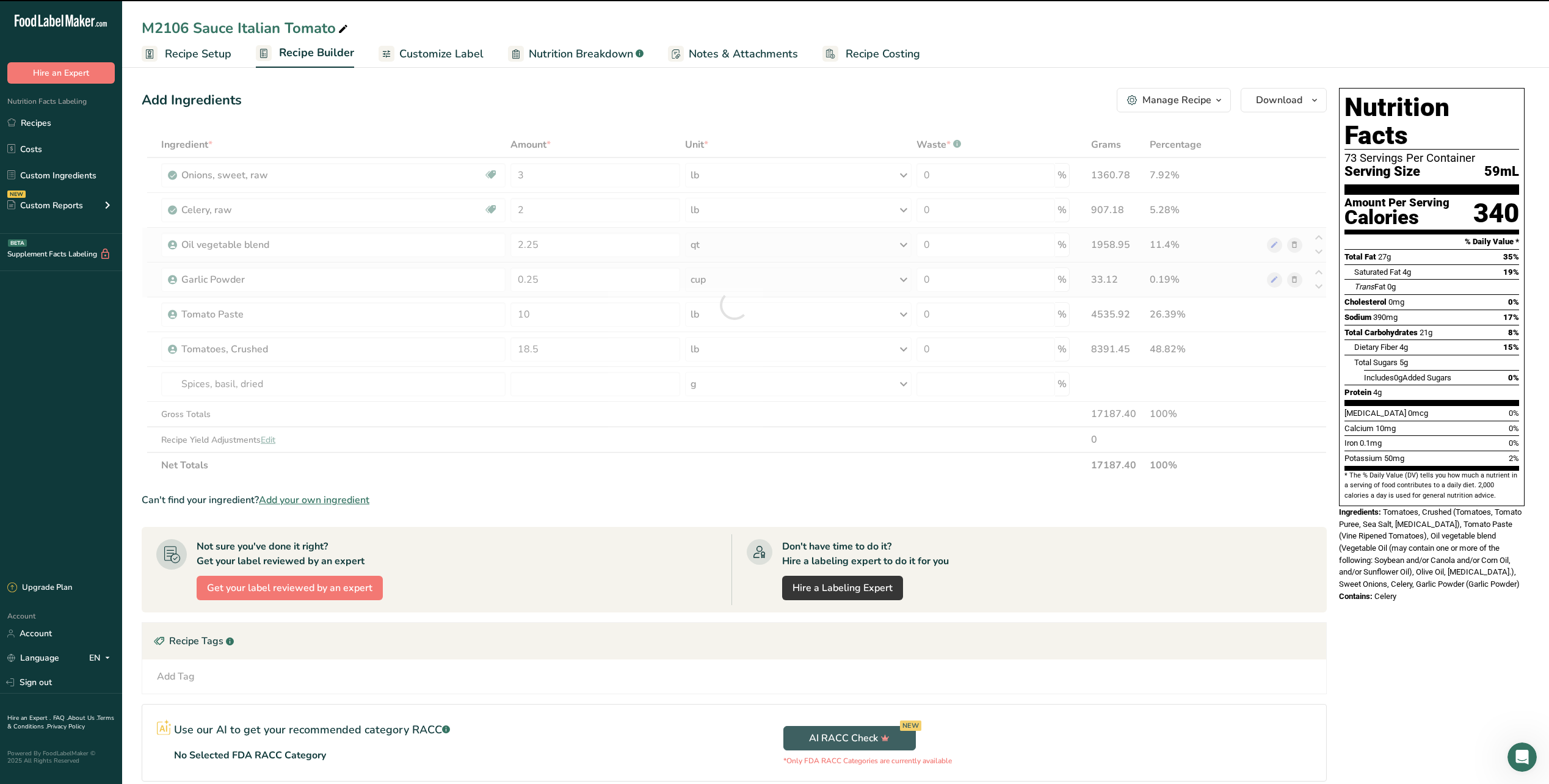
type input "0"
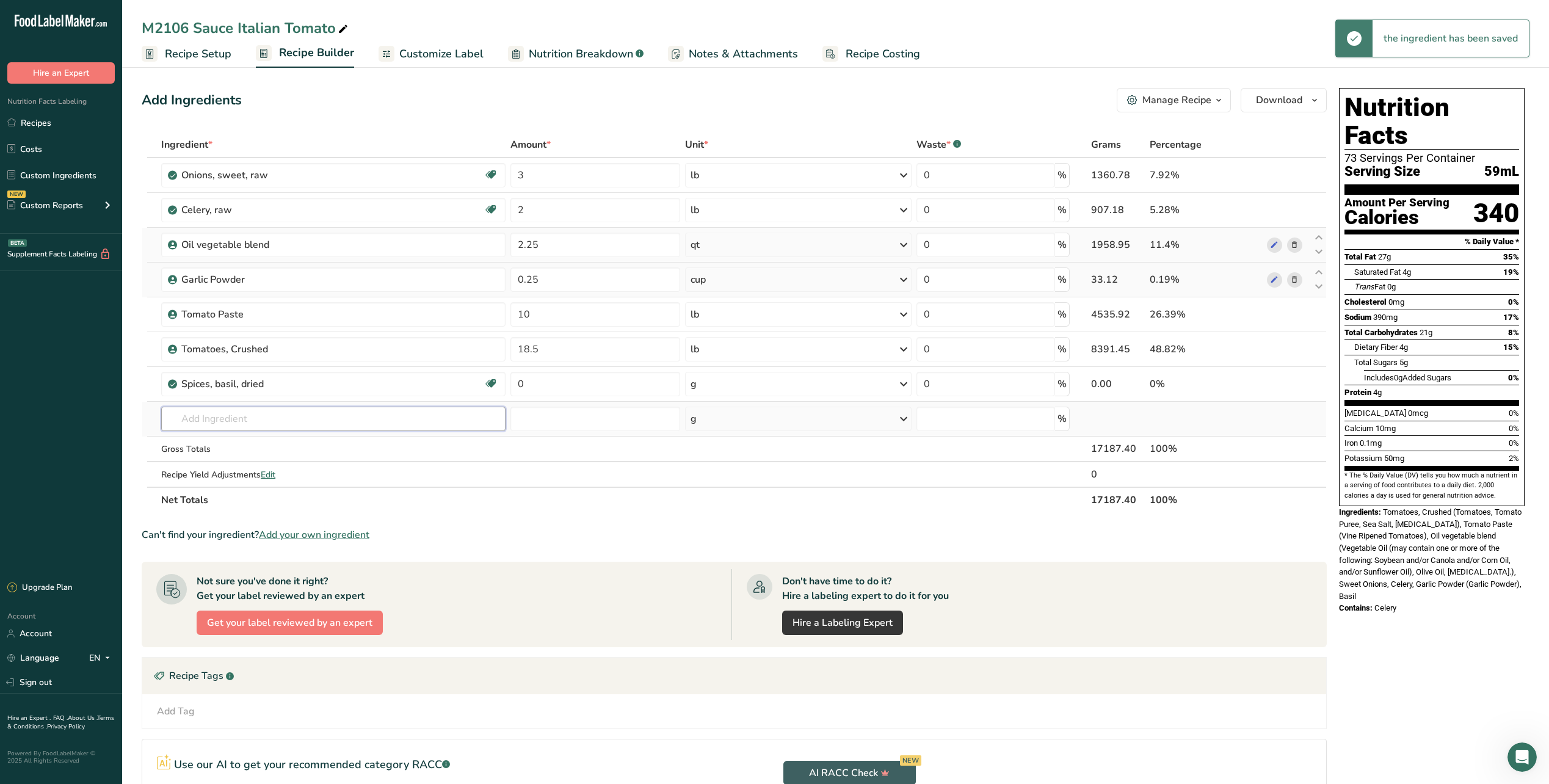
click at [253, 427] on input "text" at bounding box center [333, 419] width 345 height 25
type input "Oregano Swiss Food Products"
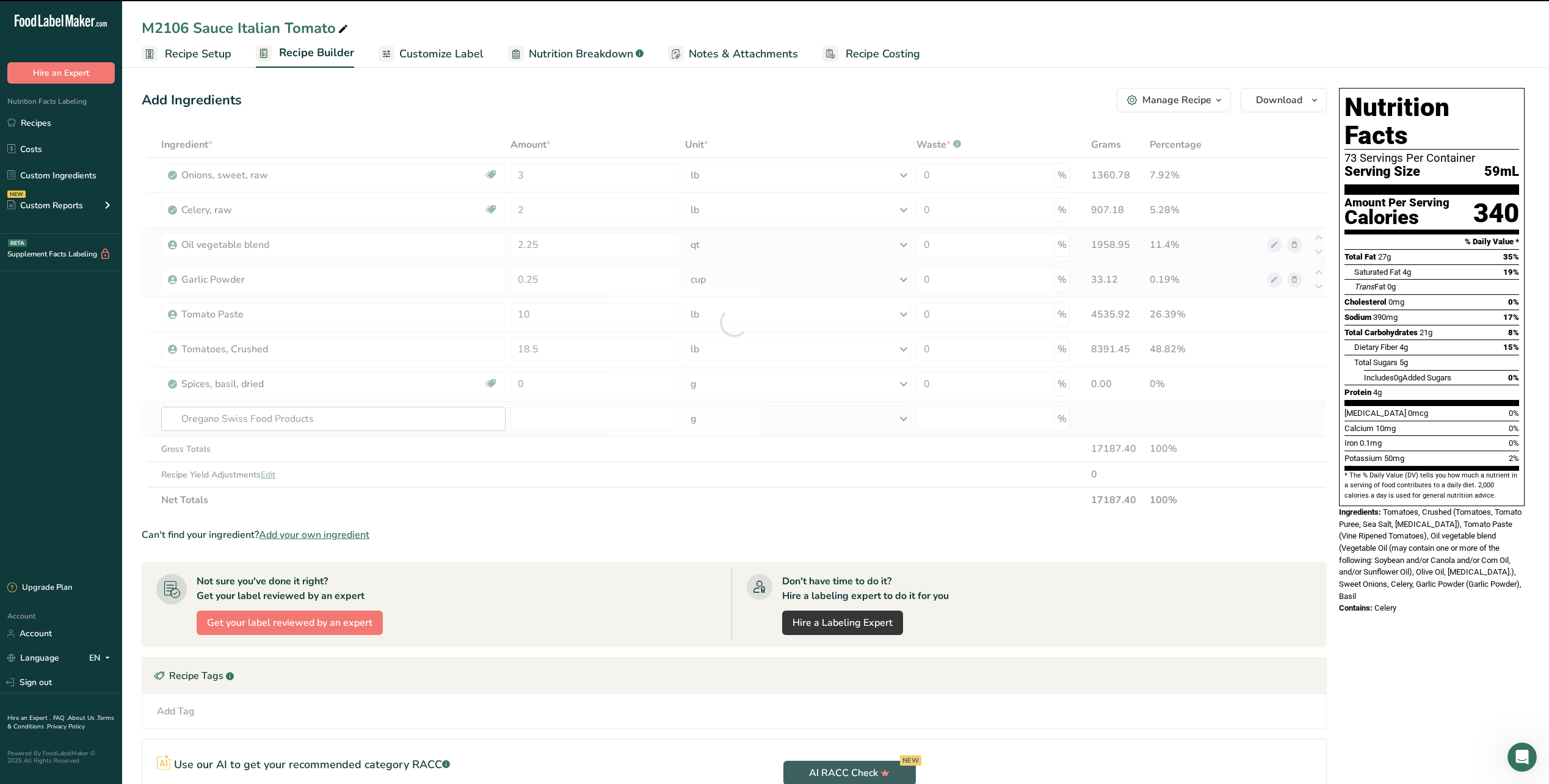
type input "0"
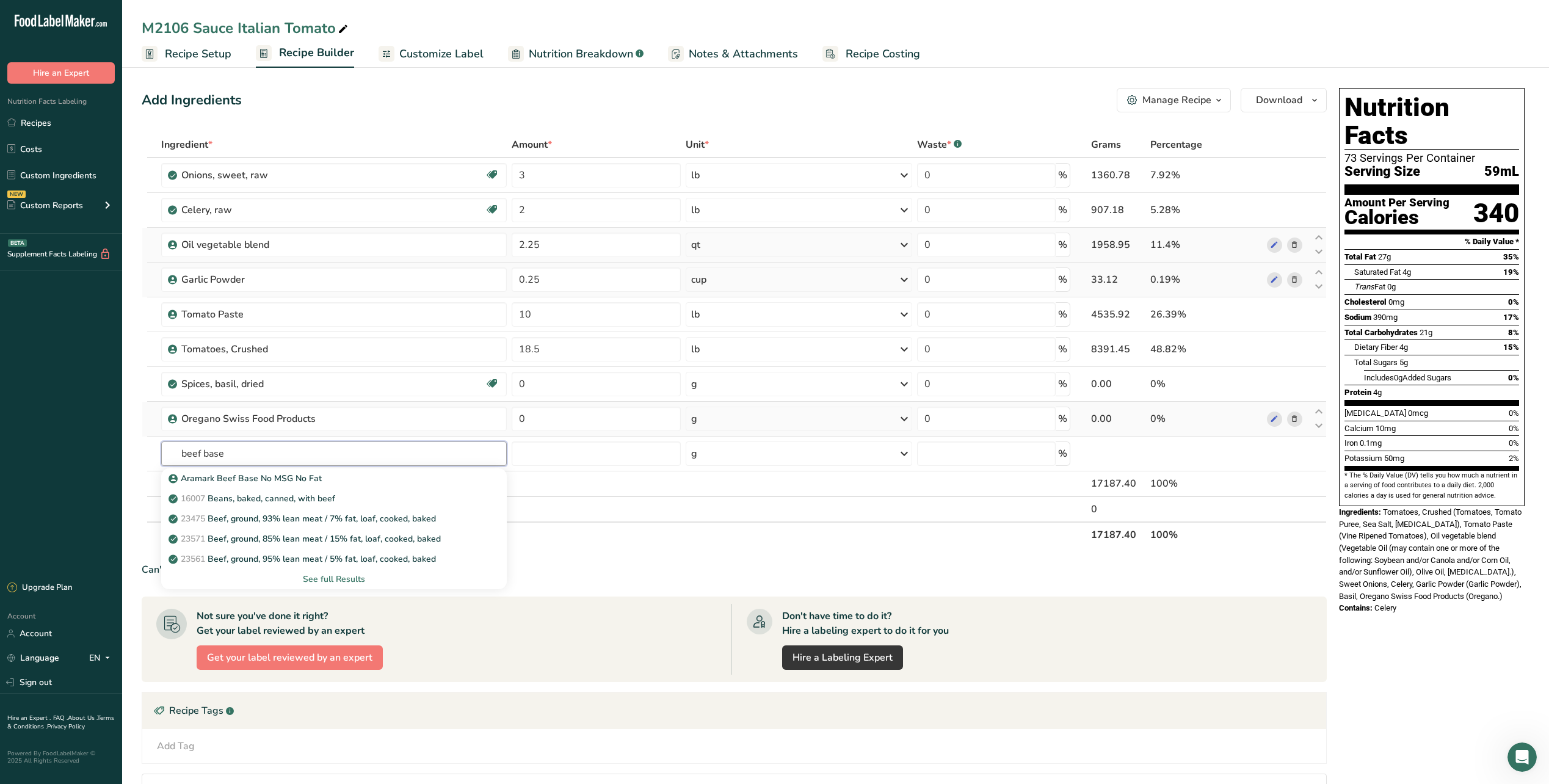
type input "beef base"
click at [269, 481] on p "Aramark Beef Base No MSG No Fat" at bounding box center [246, 478] width 151 height 13
type input "Aramark Beef Base No MSG No Fat"
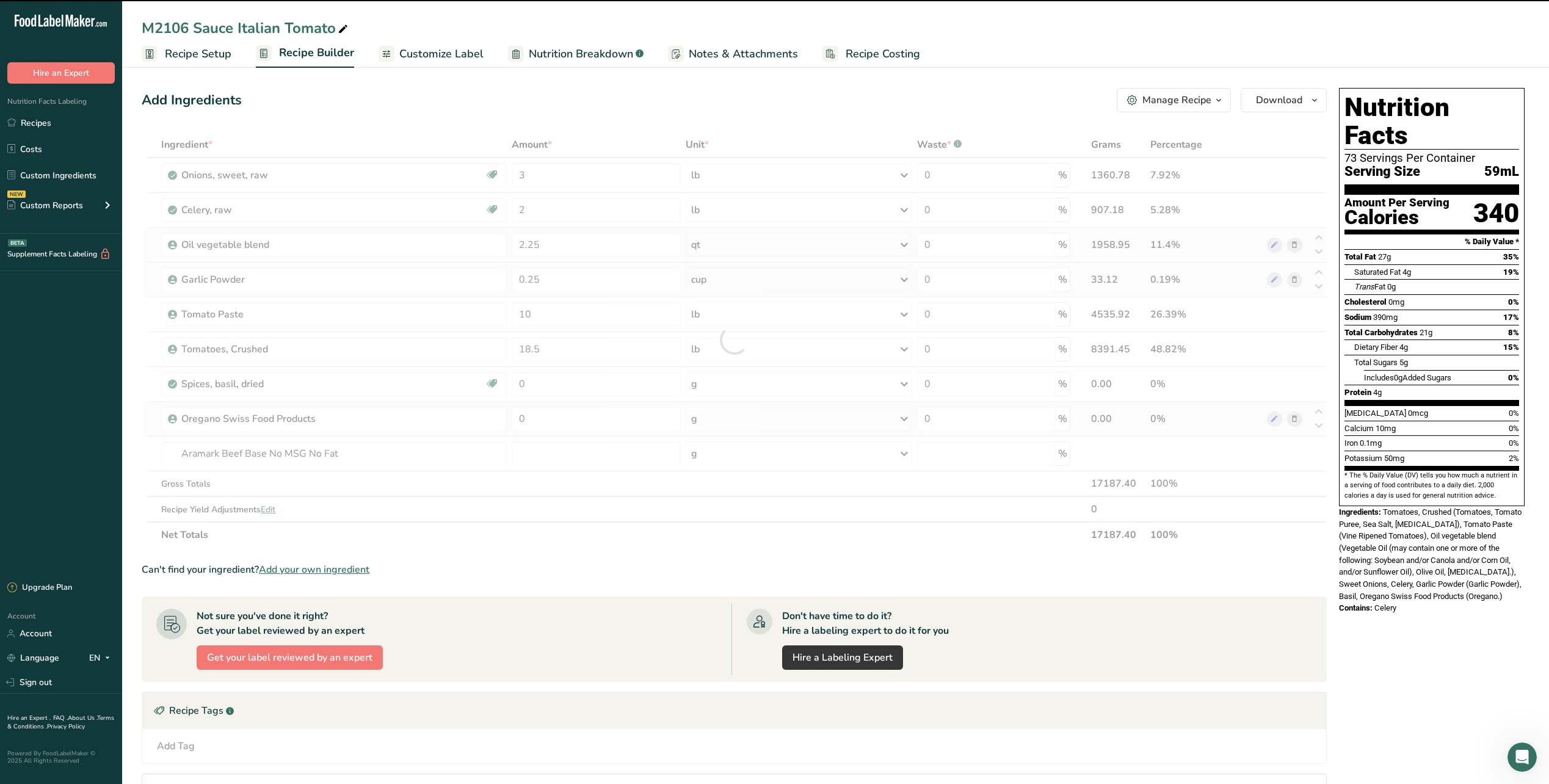
type input "0"
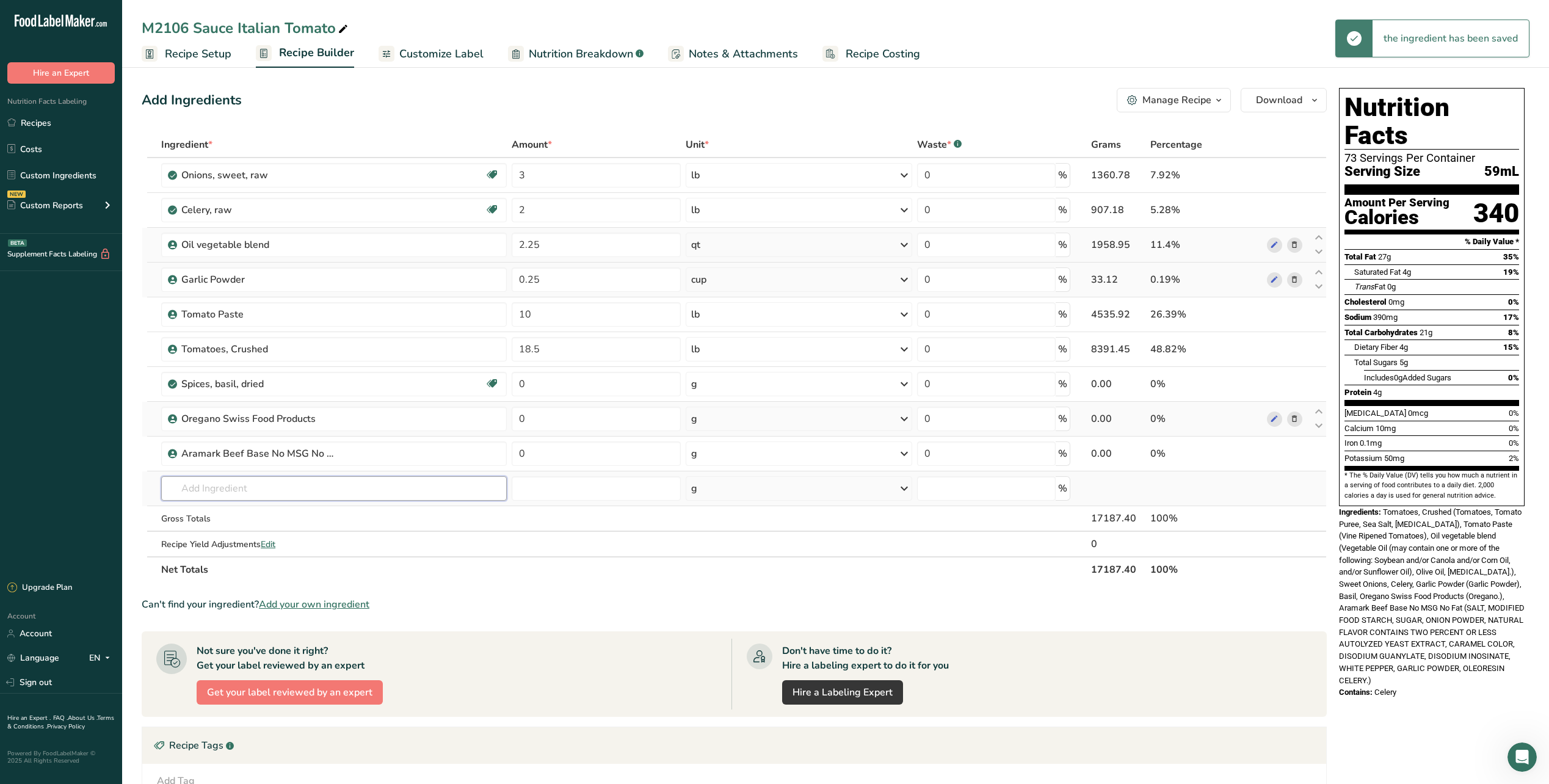
click at [265, 483] on input "text" at bounding box center [334, 488] width 345 height 25
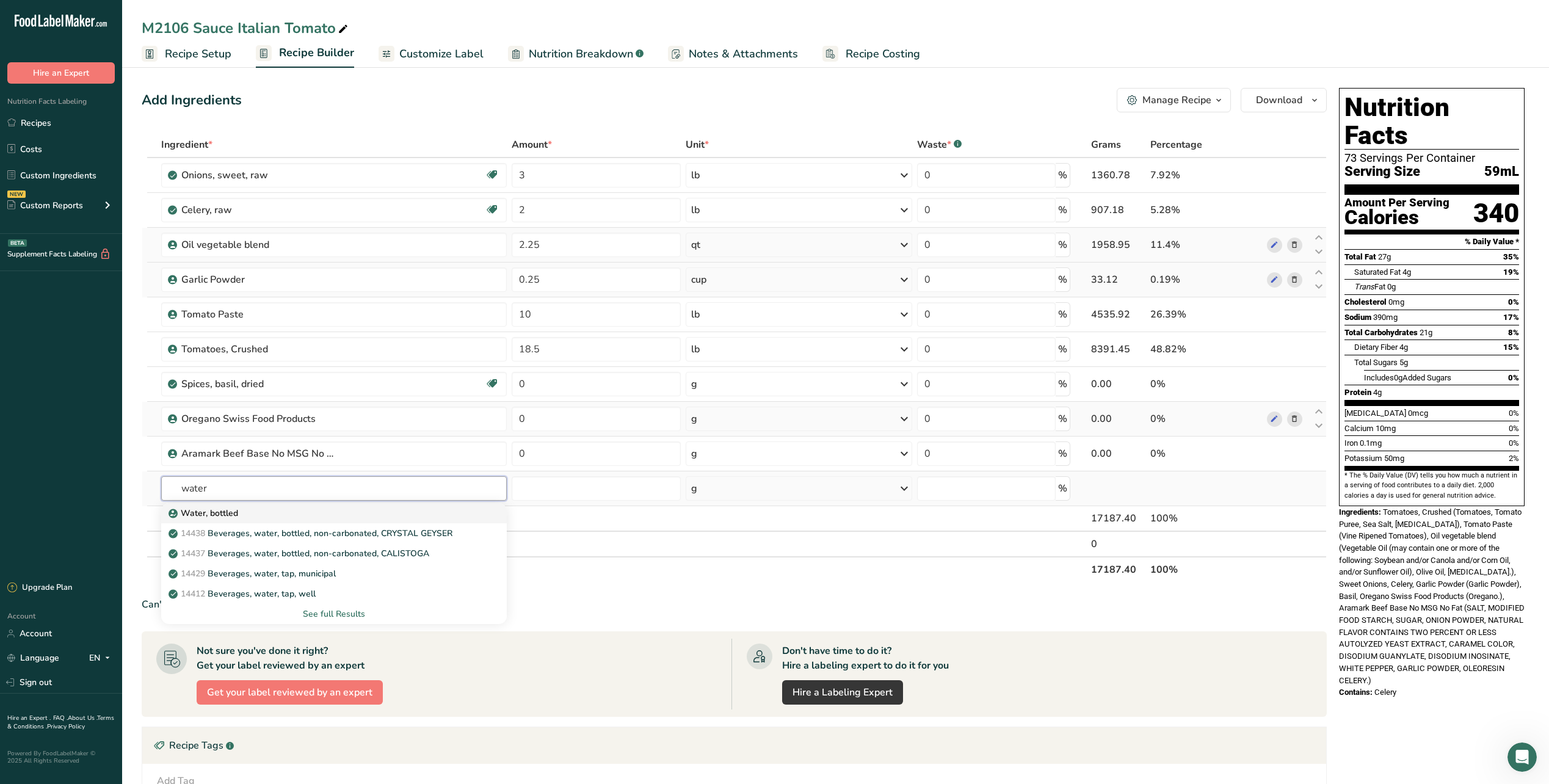
type input "water"
click at [234, 510] on p "Water, bottled" at bounding box center [205, 513] width 67 height 13
type input "Water, bottled"
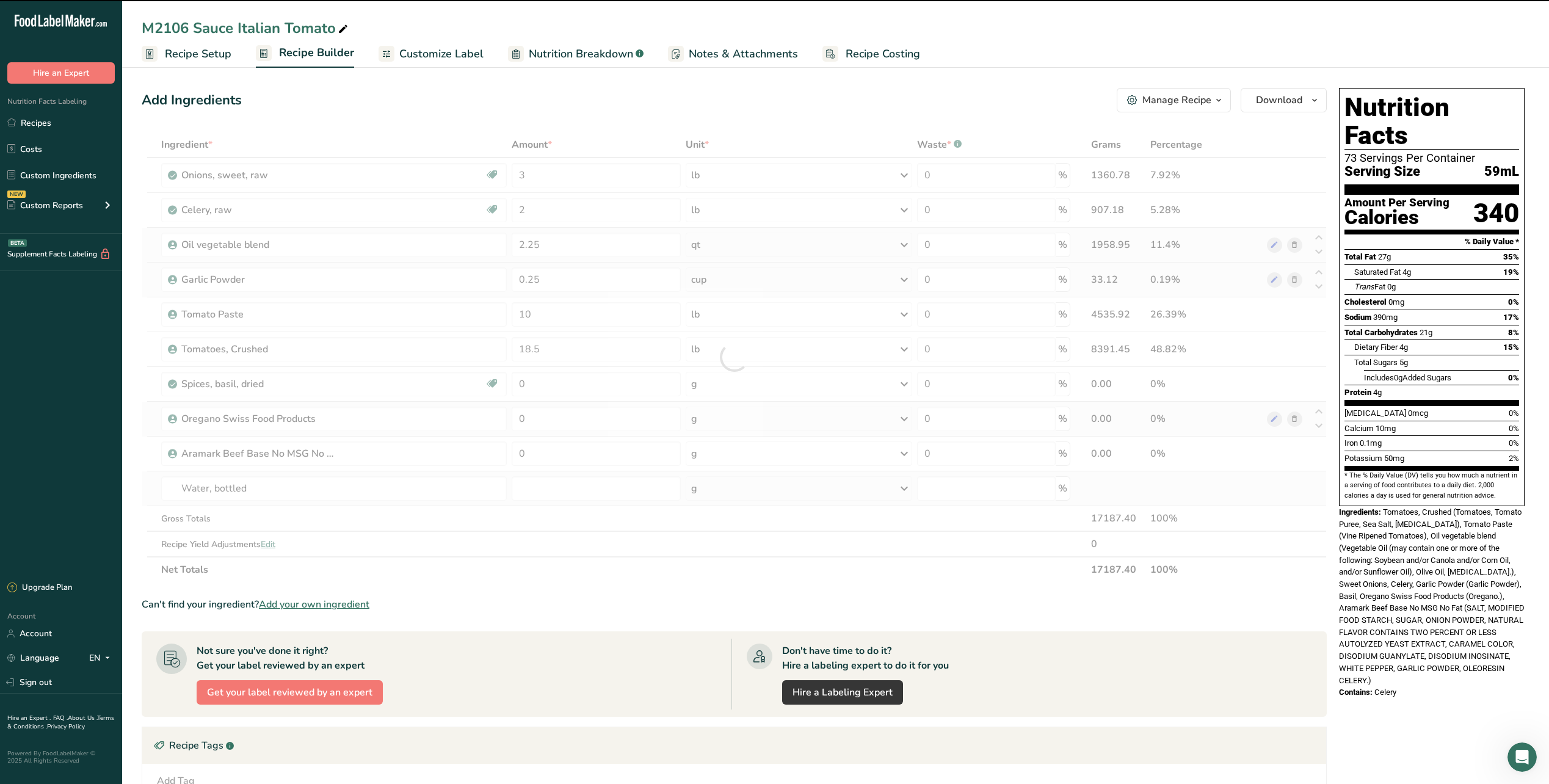
type input "0"
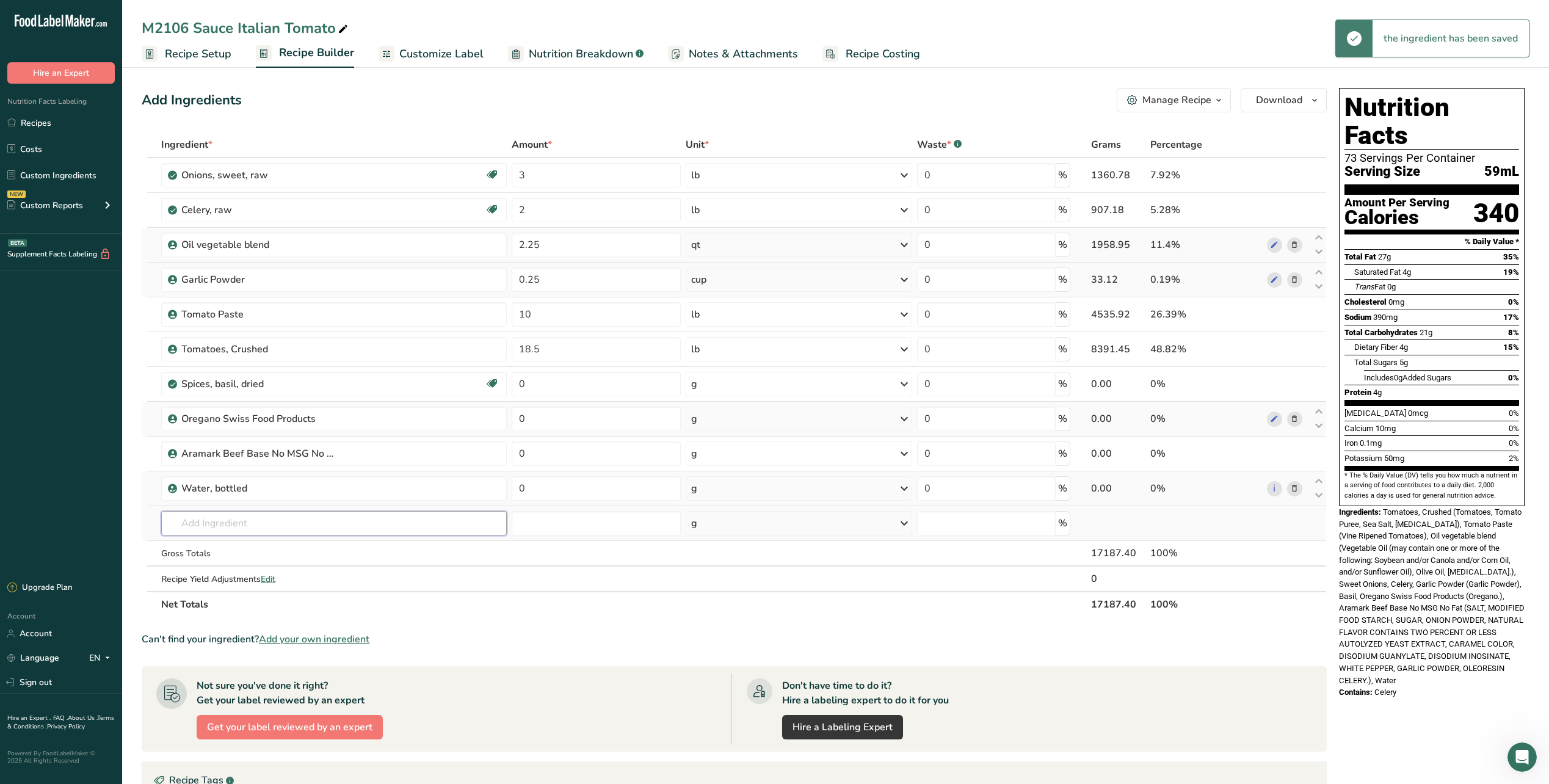
click at [221, 518] on input "text" at bounding box center [334, 523] width 345 height 25
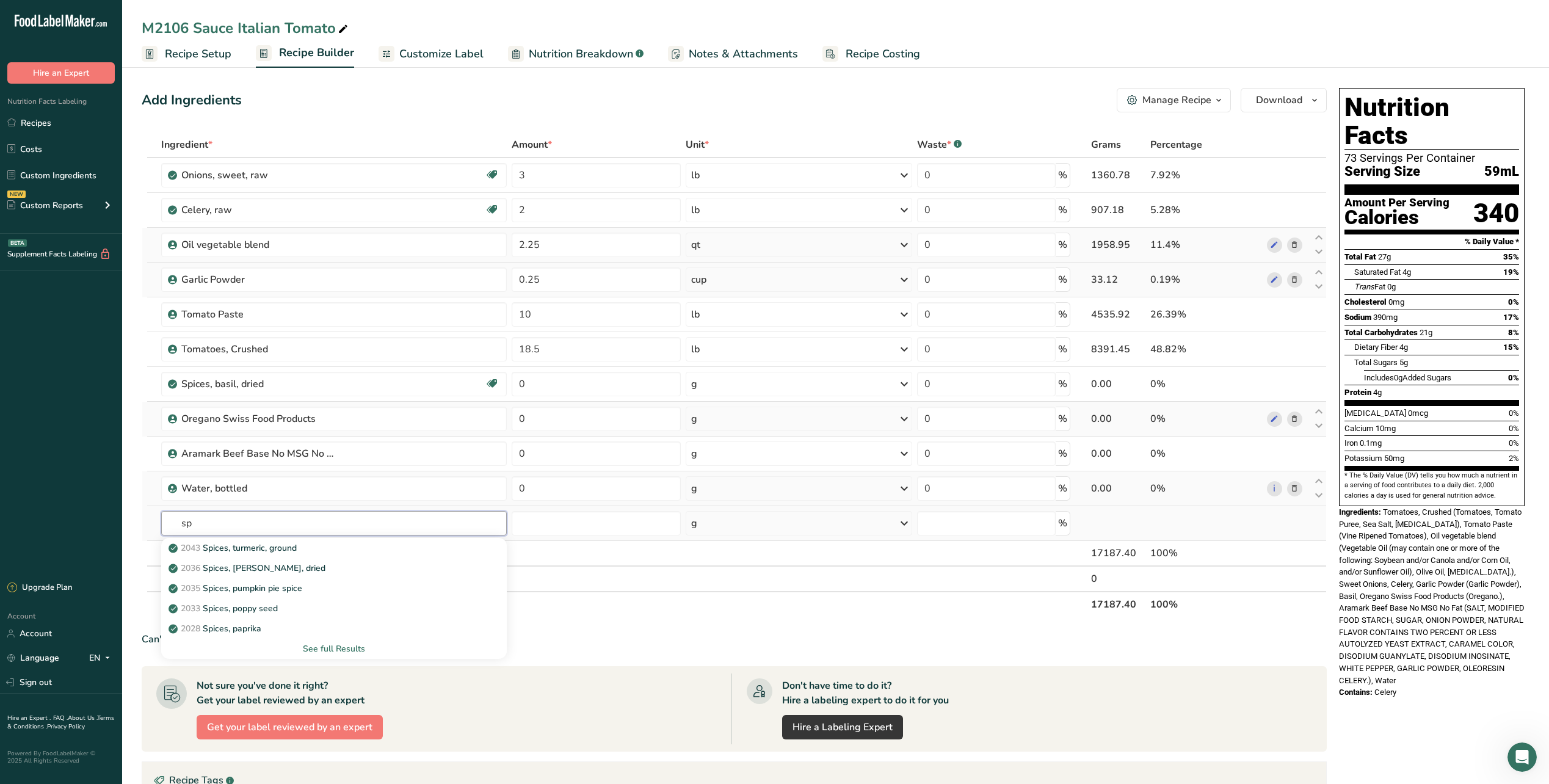
type input "s"
type input "black pepper"
click at [269, 547] on p "#493 Swiss Imitation Black Pepper" at bounding box center [244, 548] width 146 height 13
type input "Swiss Imitation Black Pepper"
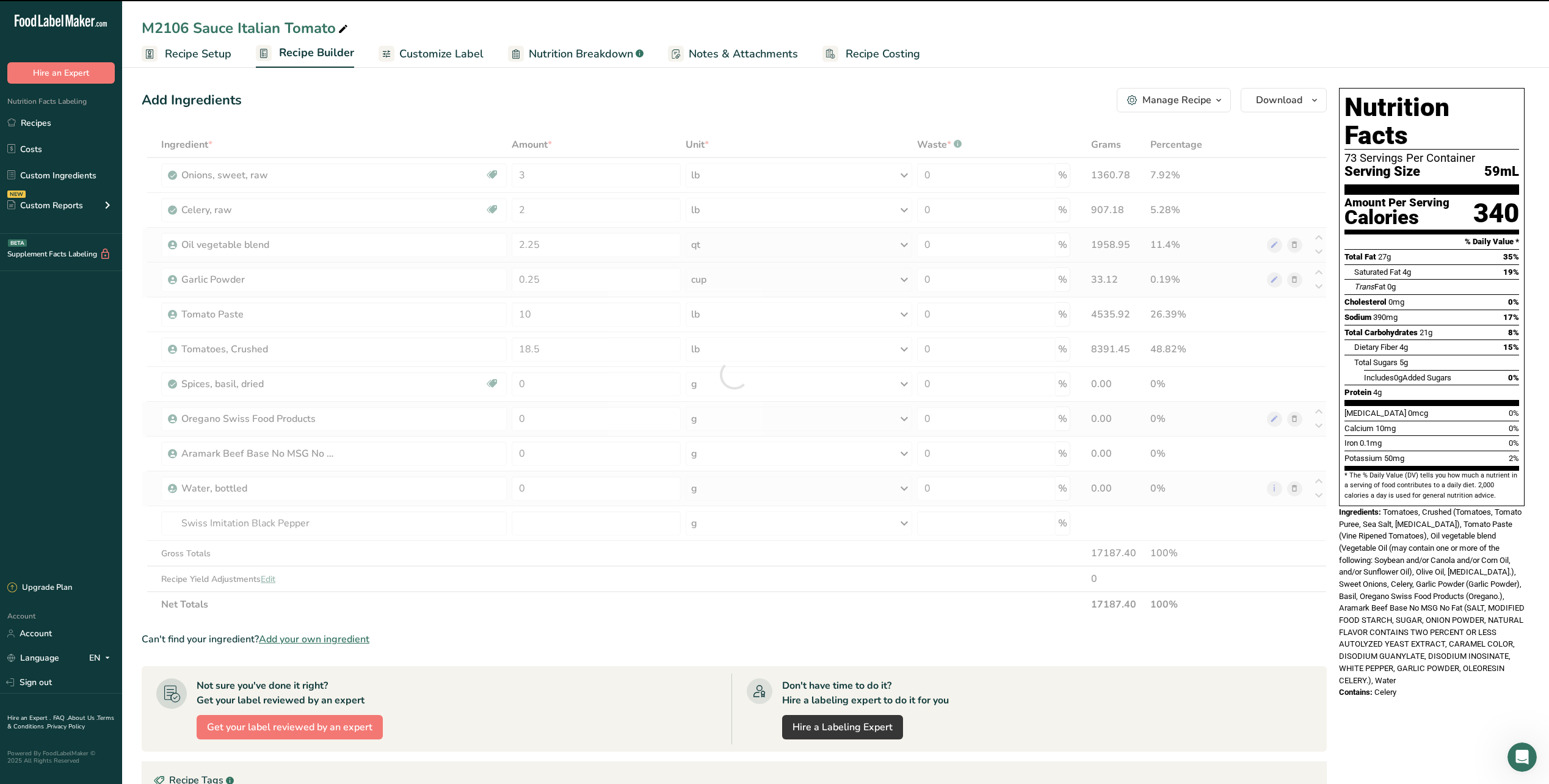
type input "0"
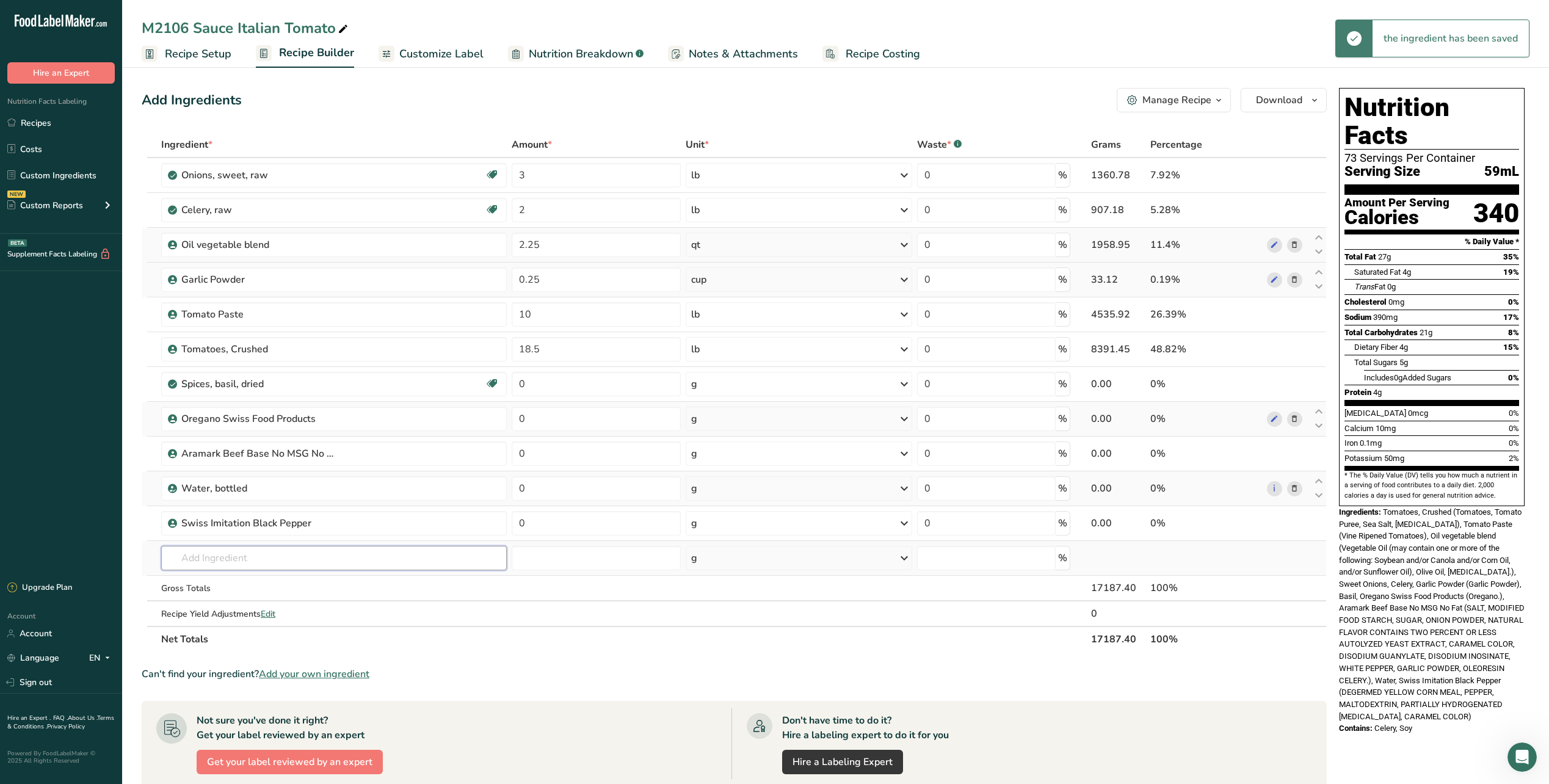
click at [201, 555] on input "text" at bounding box center [334, 558] width 345 height 25
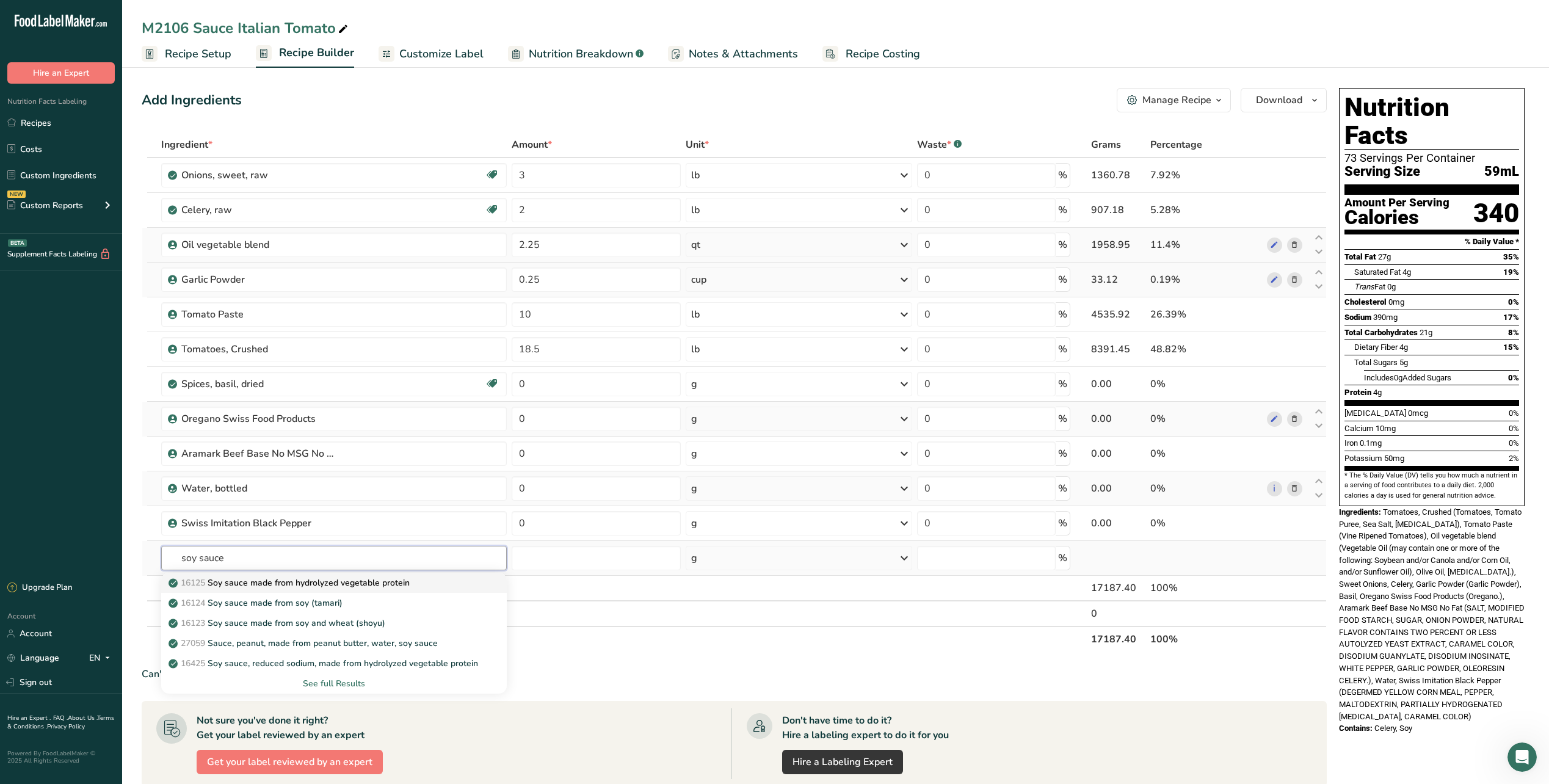
type input "soy sauce"
click at [205, 584] on span "16125" at bounding box center [192, 582] width 25 height 11
type input "Soy sauce made from hydrolyzed vegetable protein"
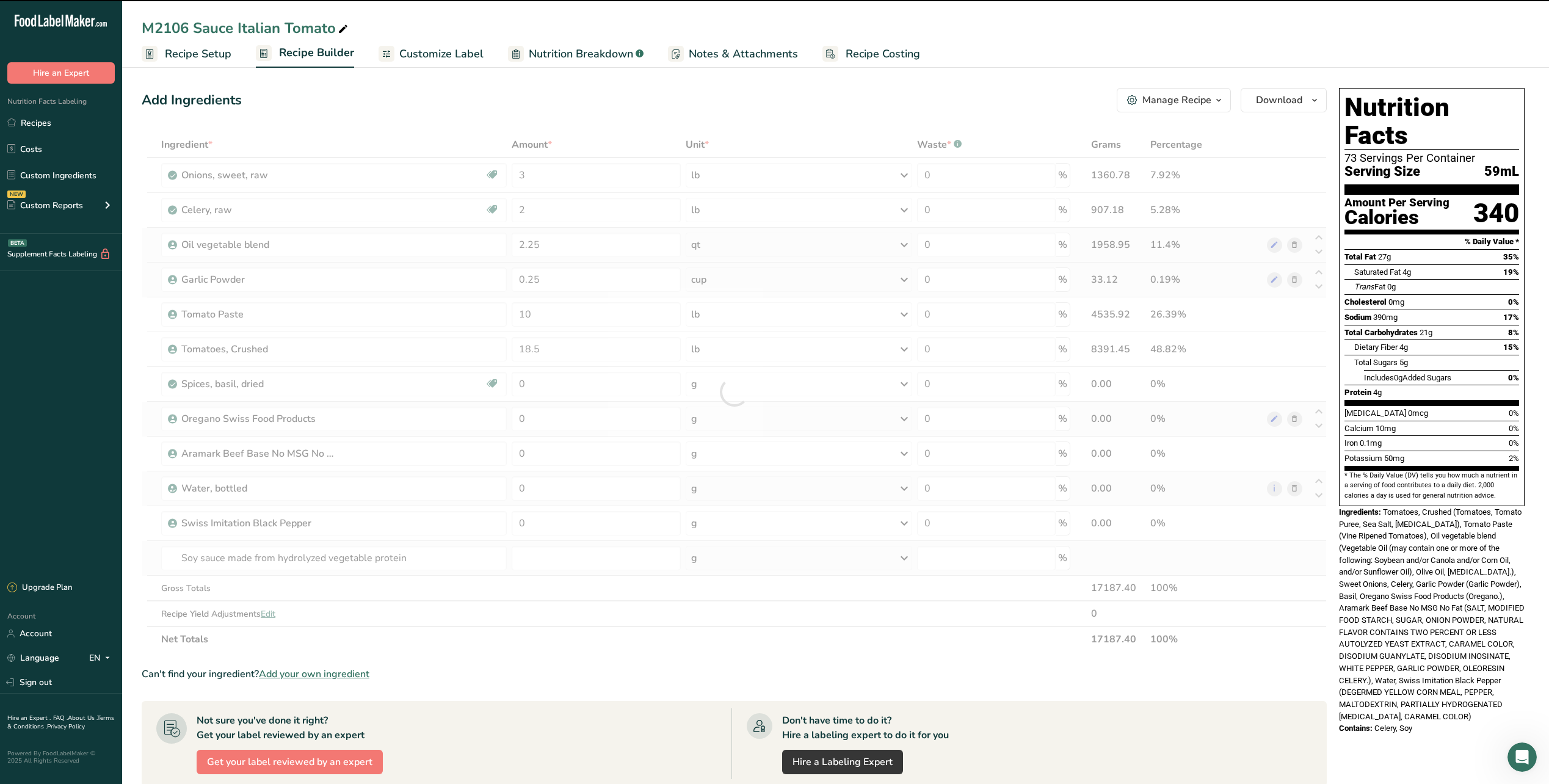
type input "0"
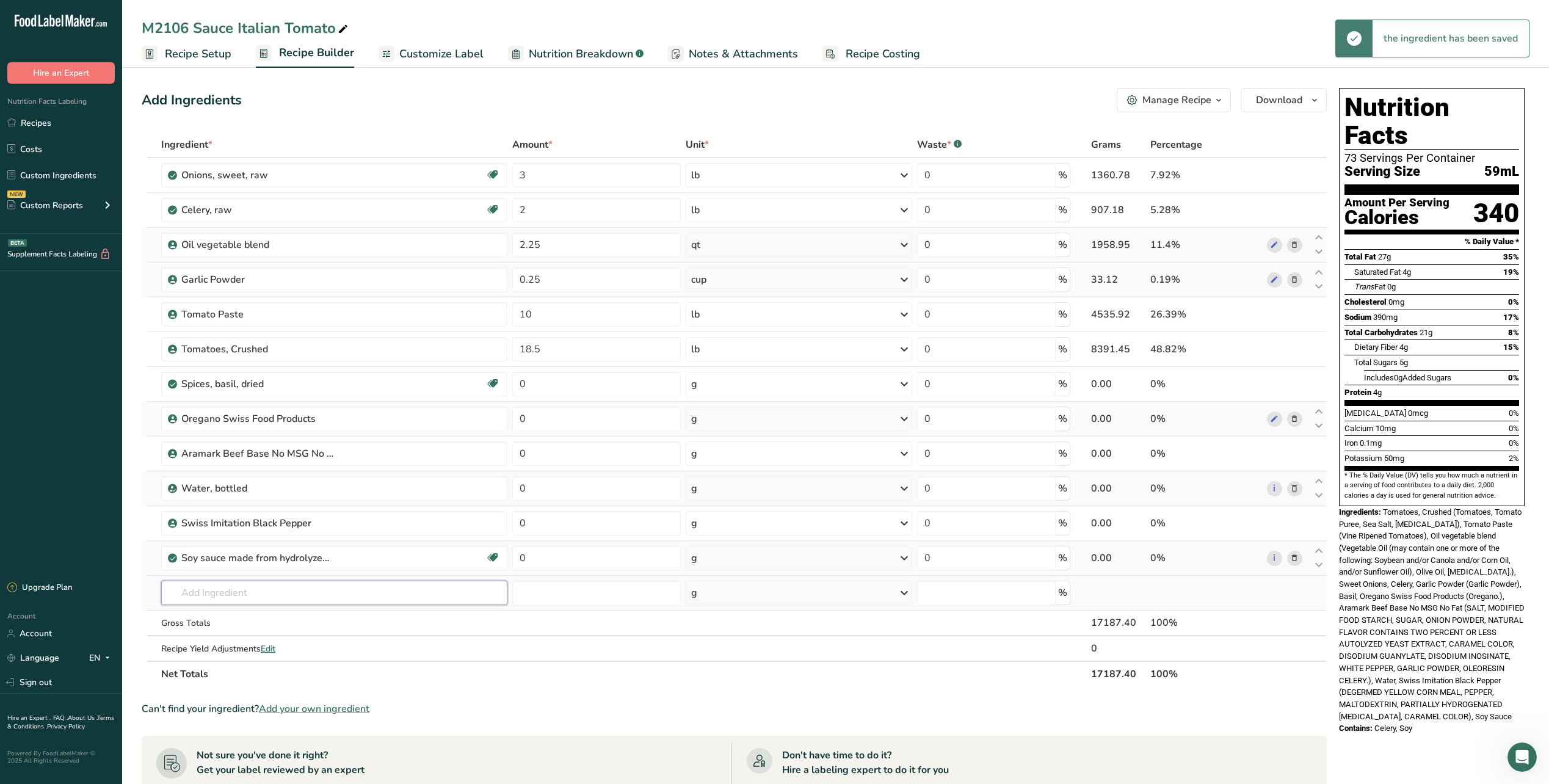
click at [221, 585] on input "text" at bounding box center [334, 593] width 346 height 25
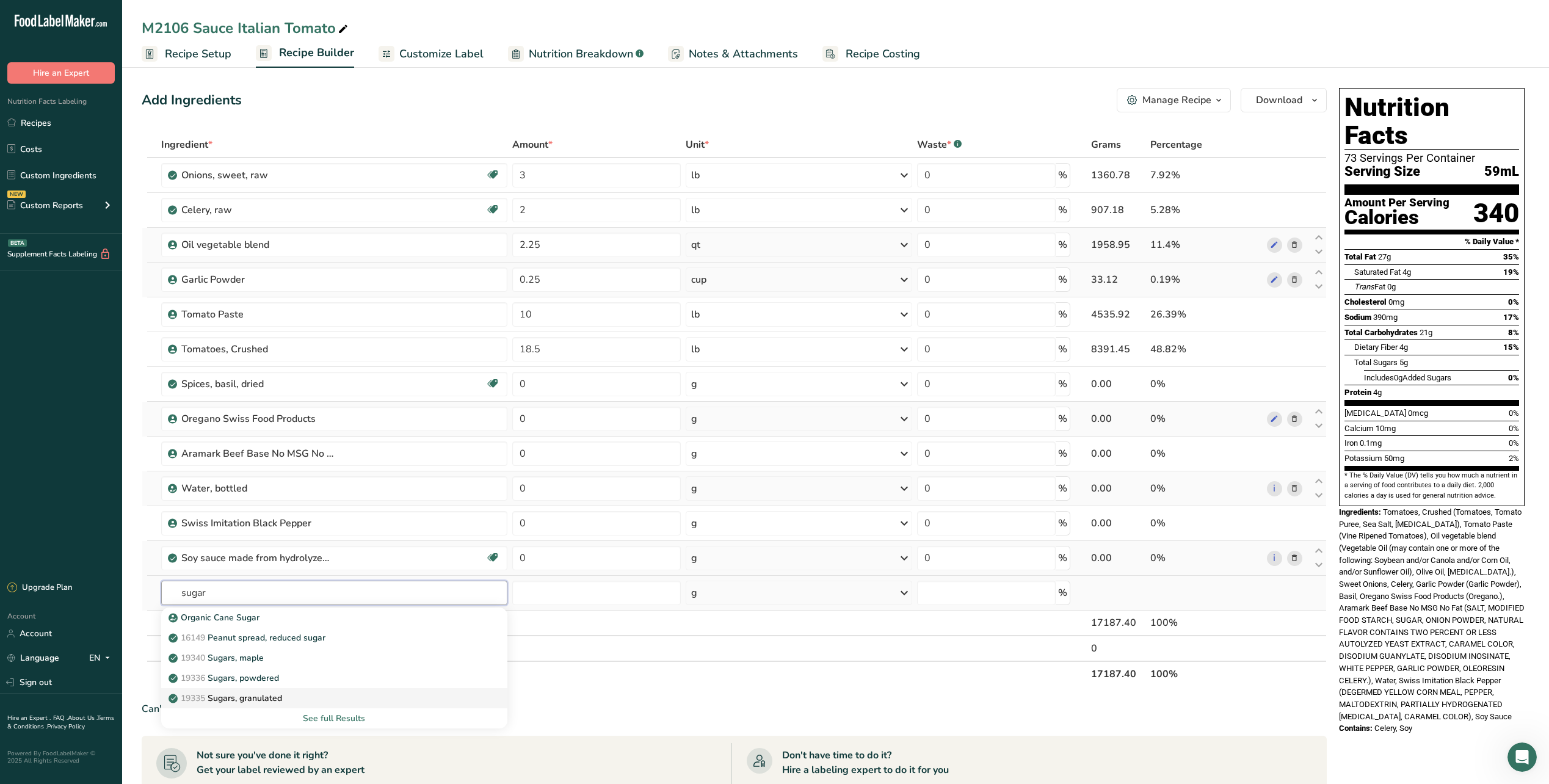
type input "sugar"
click at [304, 688] on link "19335 [GEOGRAPHIC_DATA], granulated" at bounding box center [334, 698] width 346 height 20
type input "Sugars, granulated"
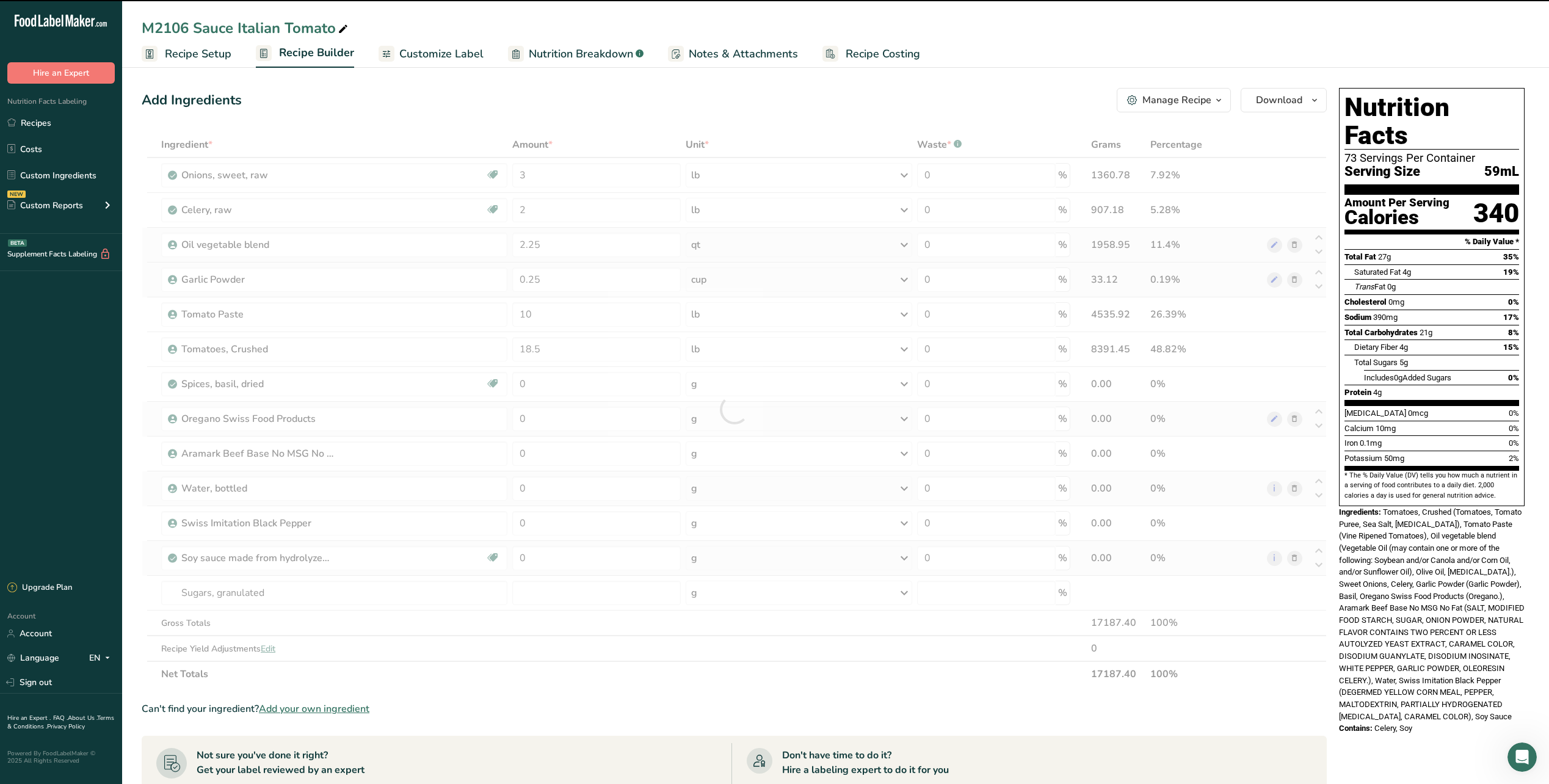
type input "0"
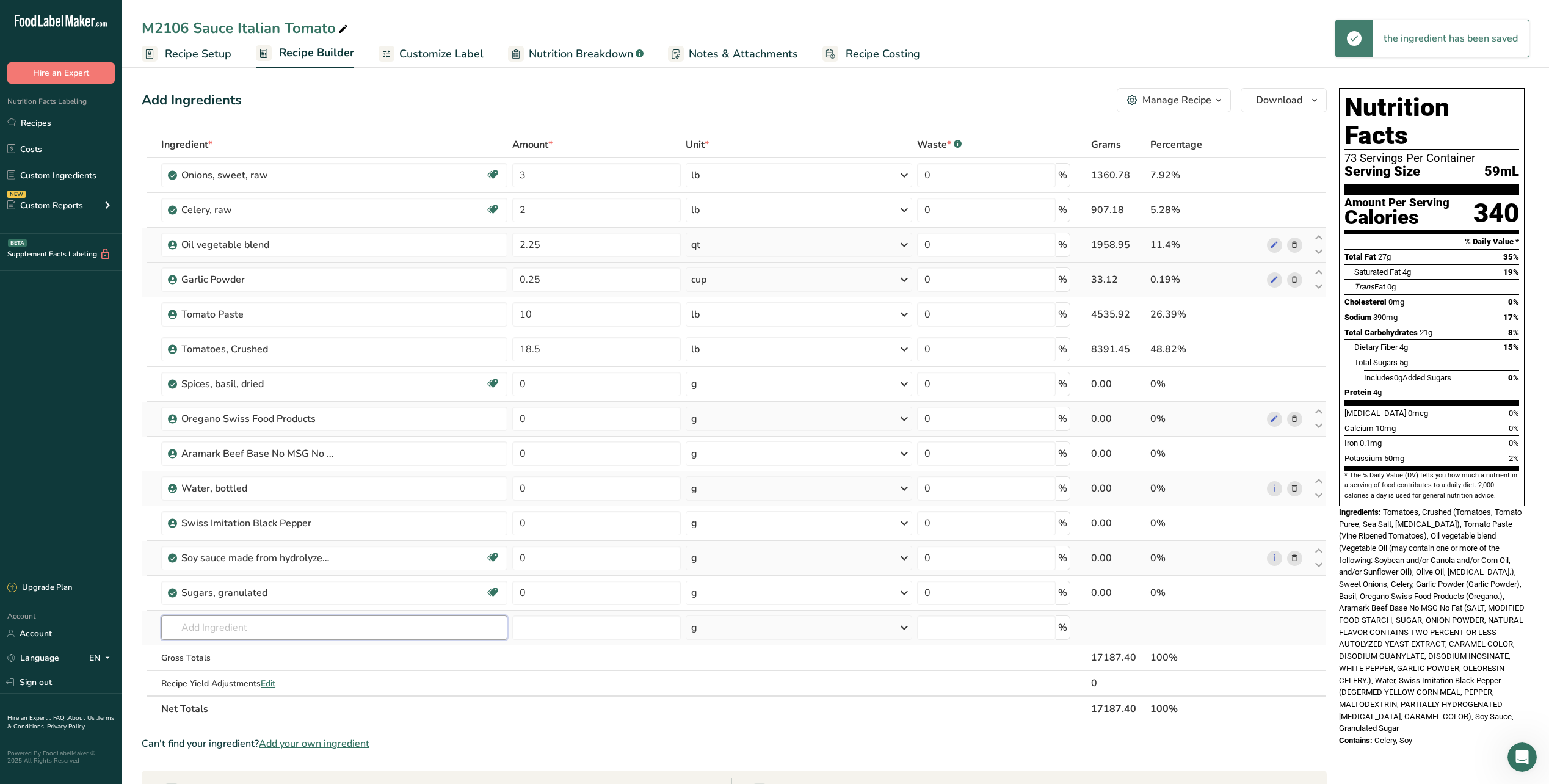
click at [339, 629] on input "text" at bounding box center [334, 628] width 346 height 25
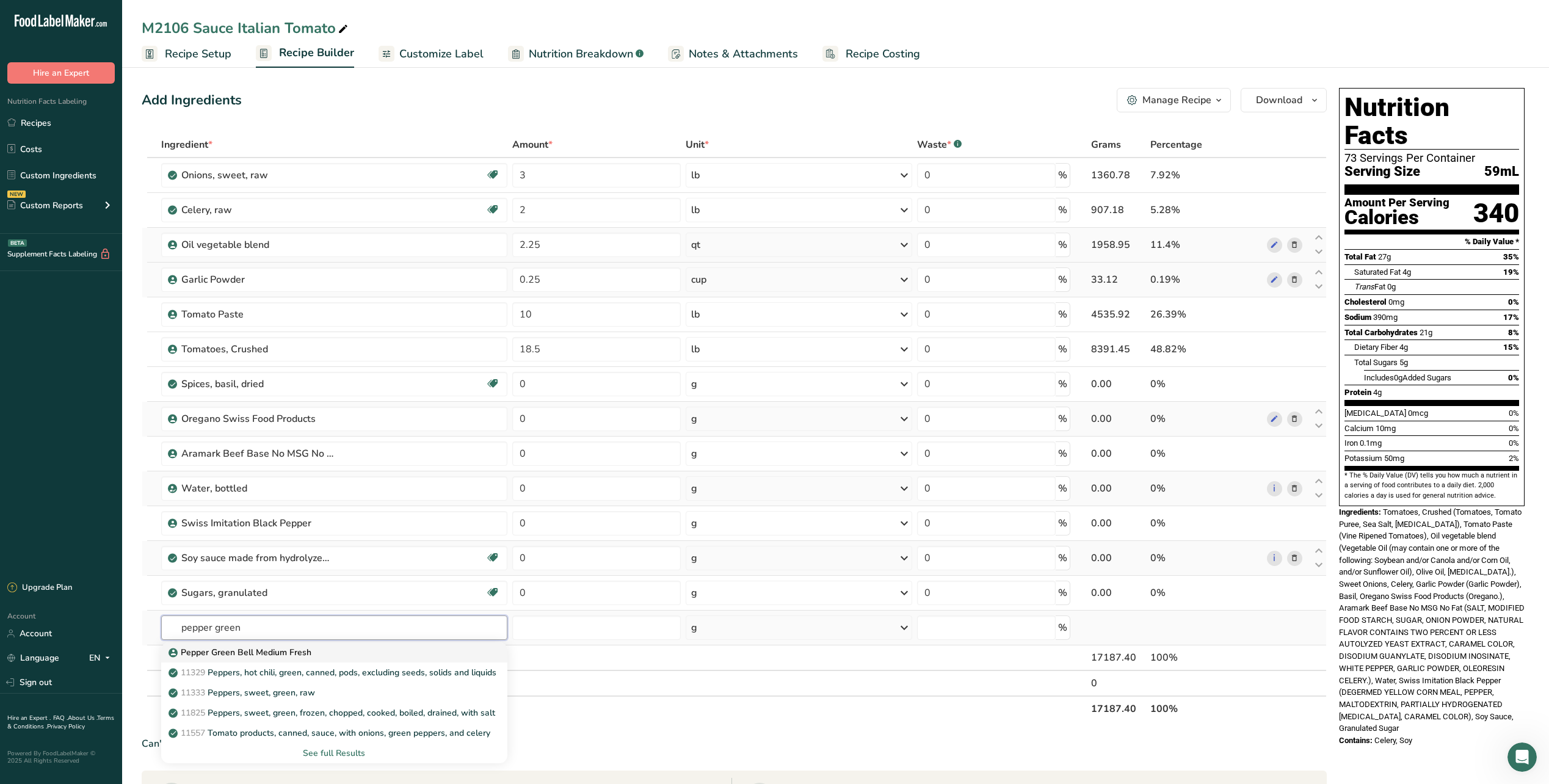
type input "pepper green"
click at [275, 650] on p "Pepper Green Bell Medium Fresh" at bounding box center [241, 652] width 140 height 13
type input "Pepper Green Bell Medium Fresh"
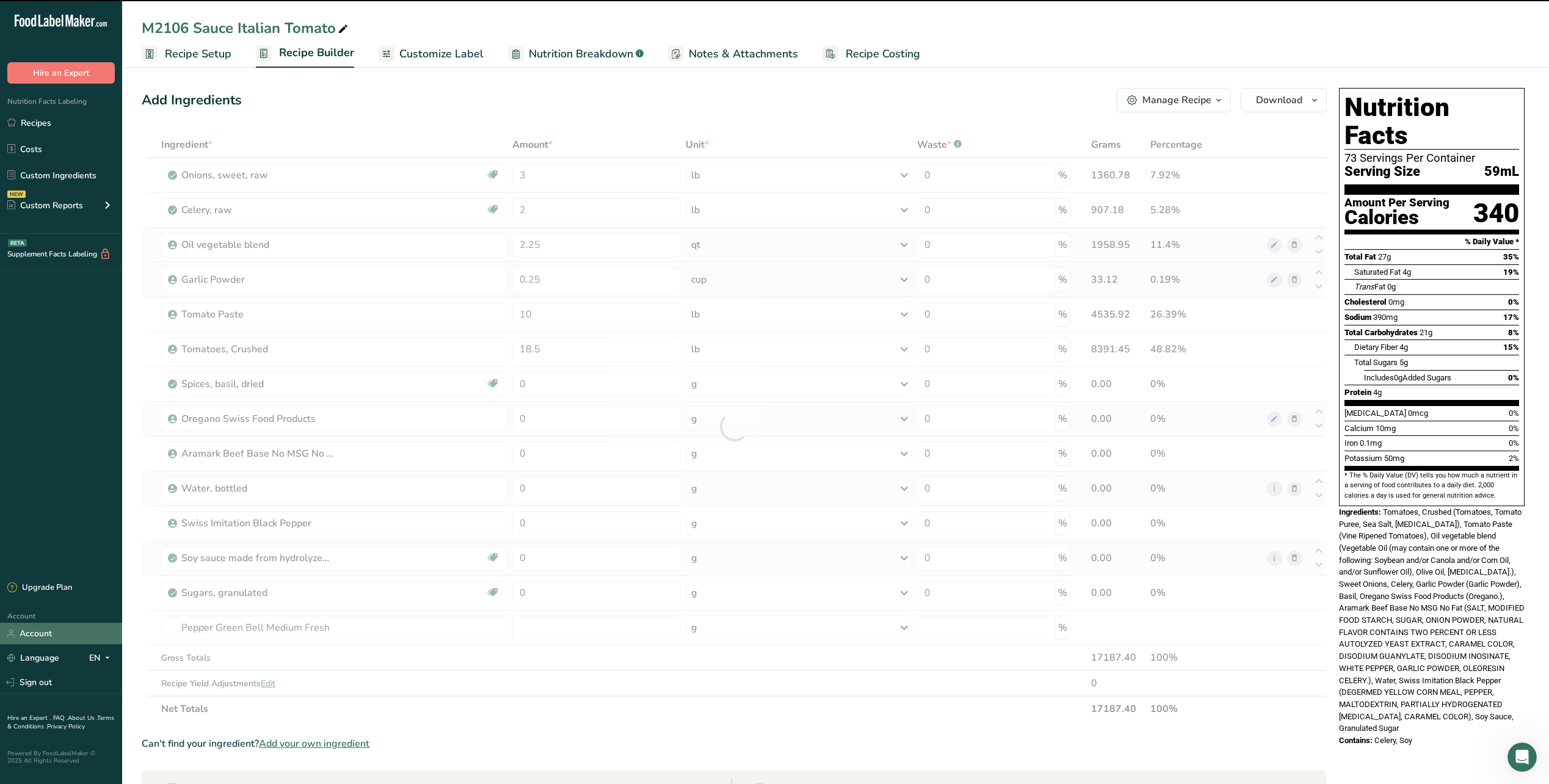
type input "0"
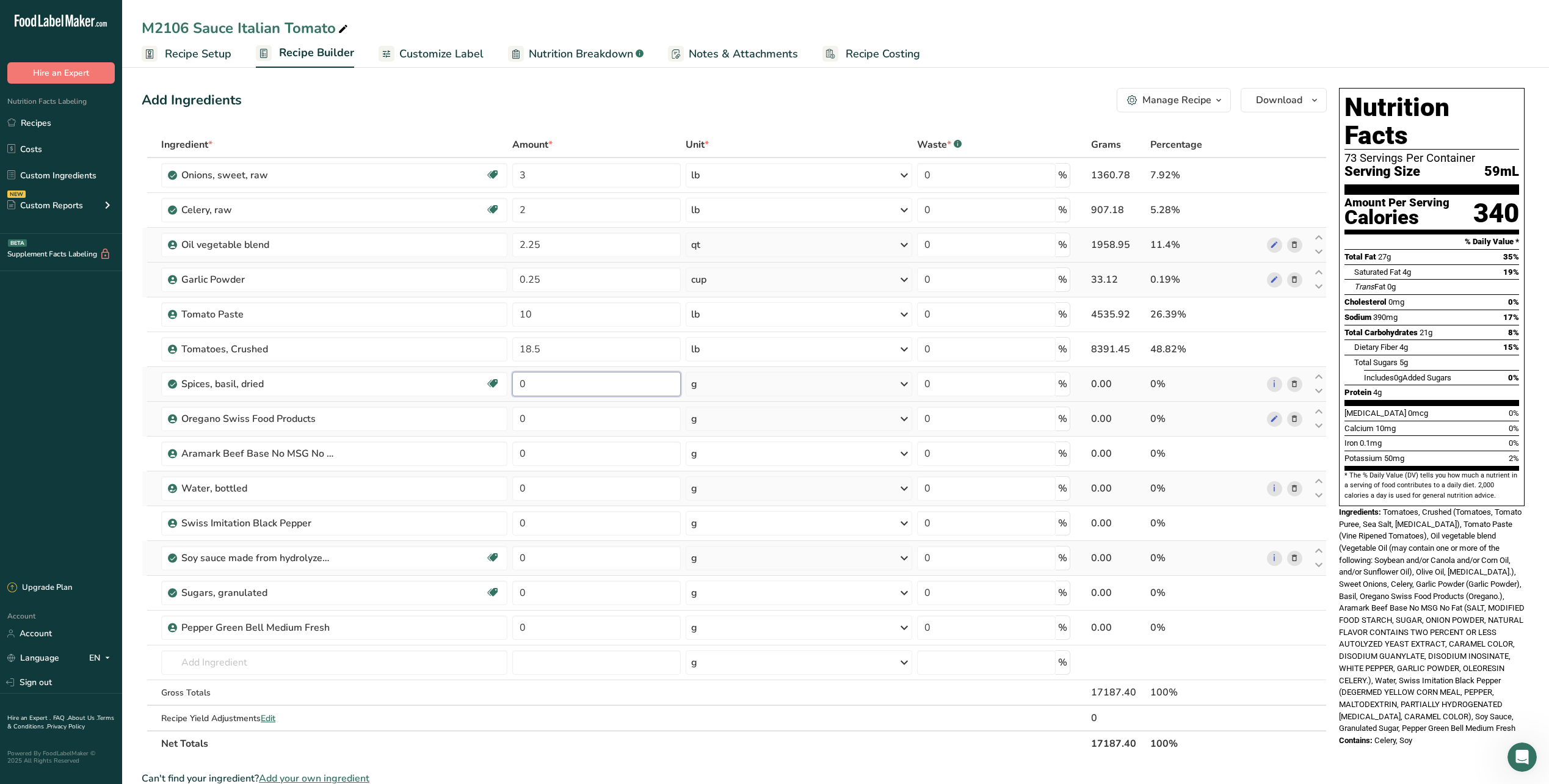
click at [635, 386] on input "0" at bounding box center [597, 384] width 169 height 25
type input "3"
type input "0.25"
type input "1"
type input "4"
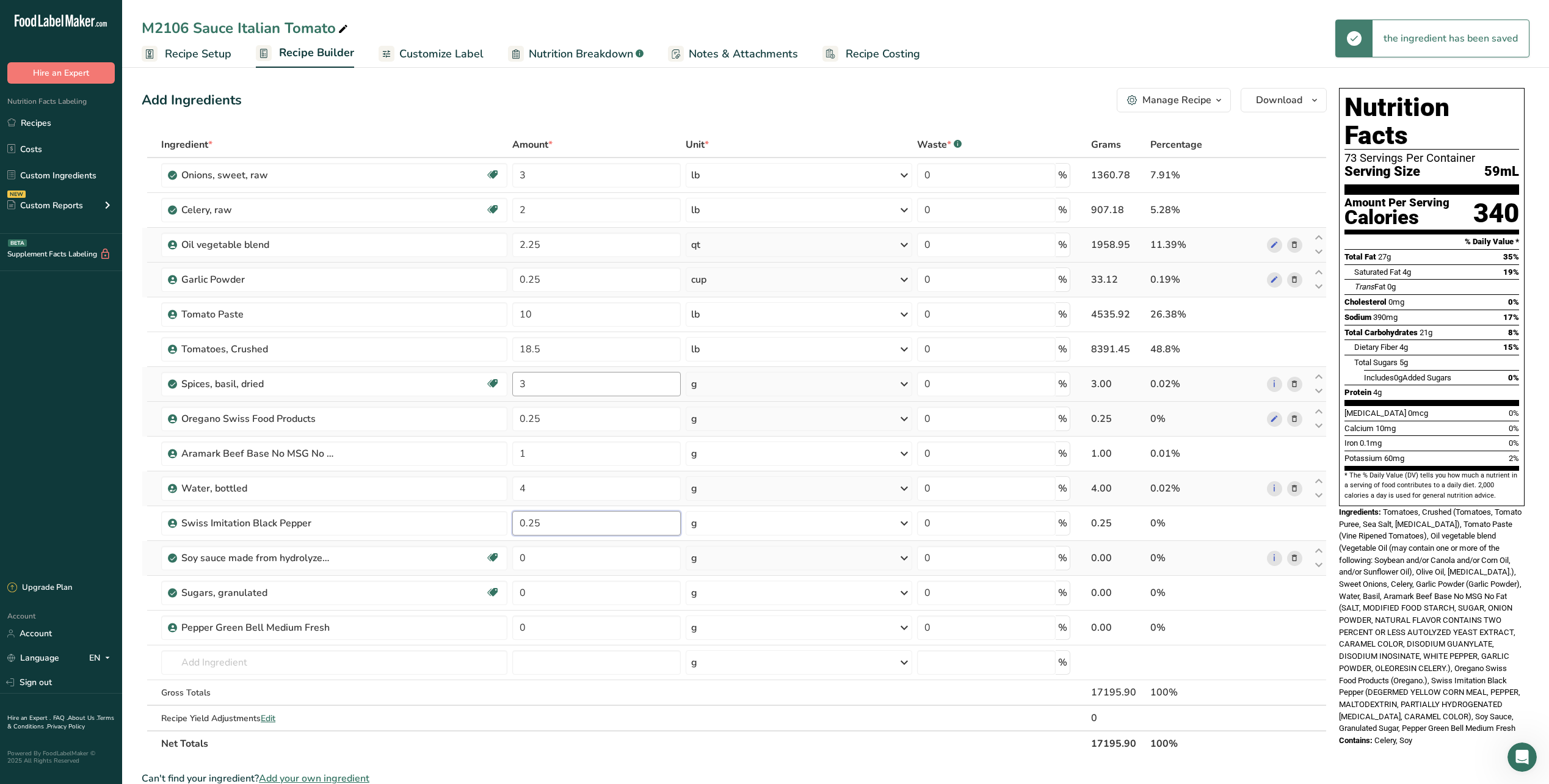
type input "0.25"
type input "0.5"
type input "0.8"
click at [549, 626] on input "0.5" at bounding box center [597, 628] width 169 height 25
click at [551, 626] on input "0.5" at bounding box center [597, 628] width 169 height 25
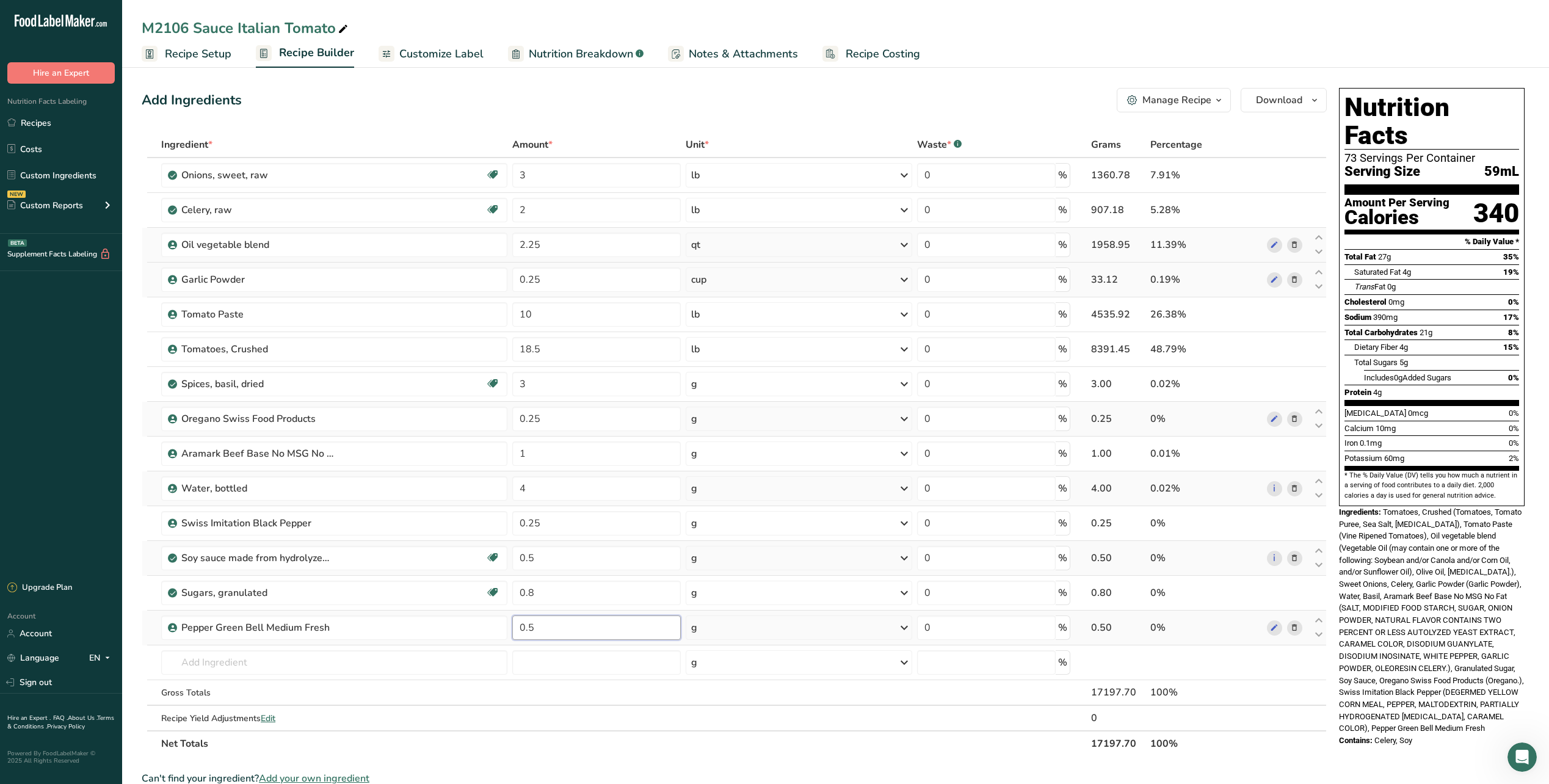
click at [551, 626] on input "0.5" at bounding box center [597, 628] width 169 height 25
type input "8"
click at [543, 596] on div "Ingredient * Amount * Unit * Waste * .a-a{fill:#347362;}.b-a{fill:#fff;} Grams …" at bounding box center [734, 444] width 1185 height 625
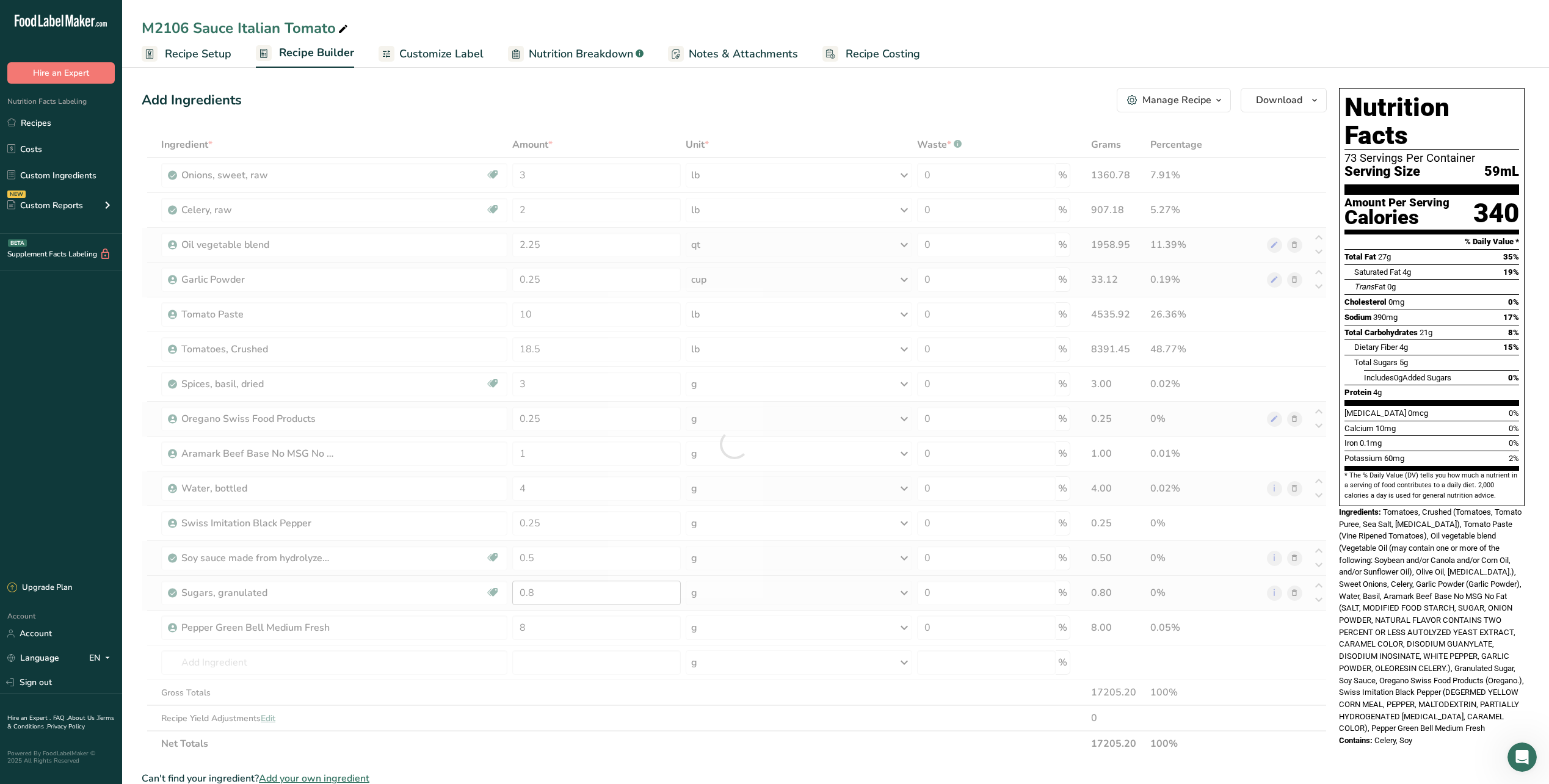
click at [543, 596] on div at bounding box center [734, 444] width 1185 height 625
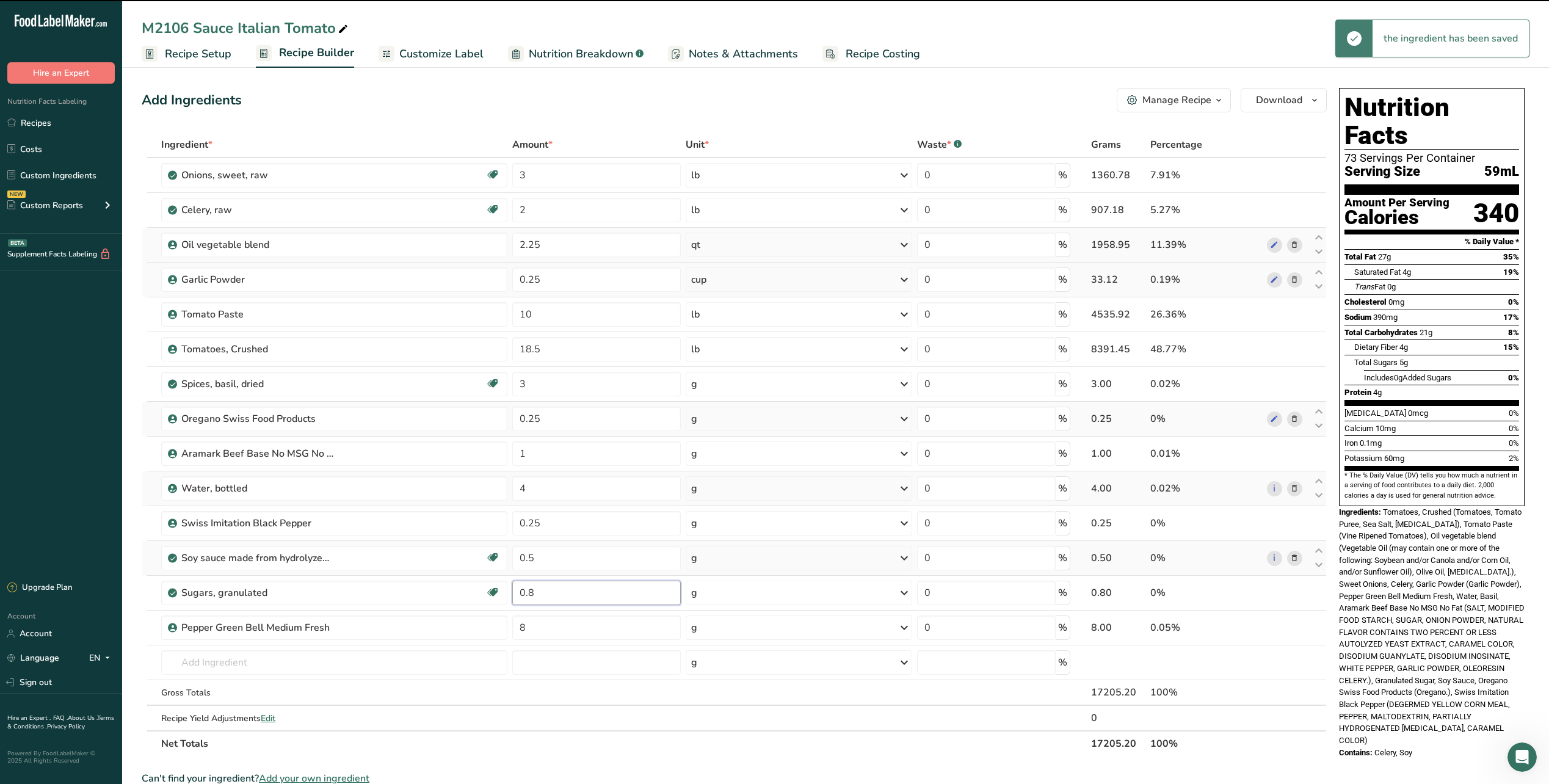
click at [549, 592] on input "0.8" at bounding box center [597, 593] width 169 height 25
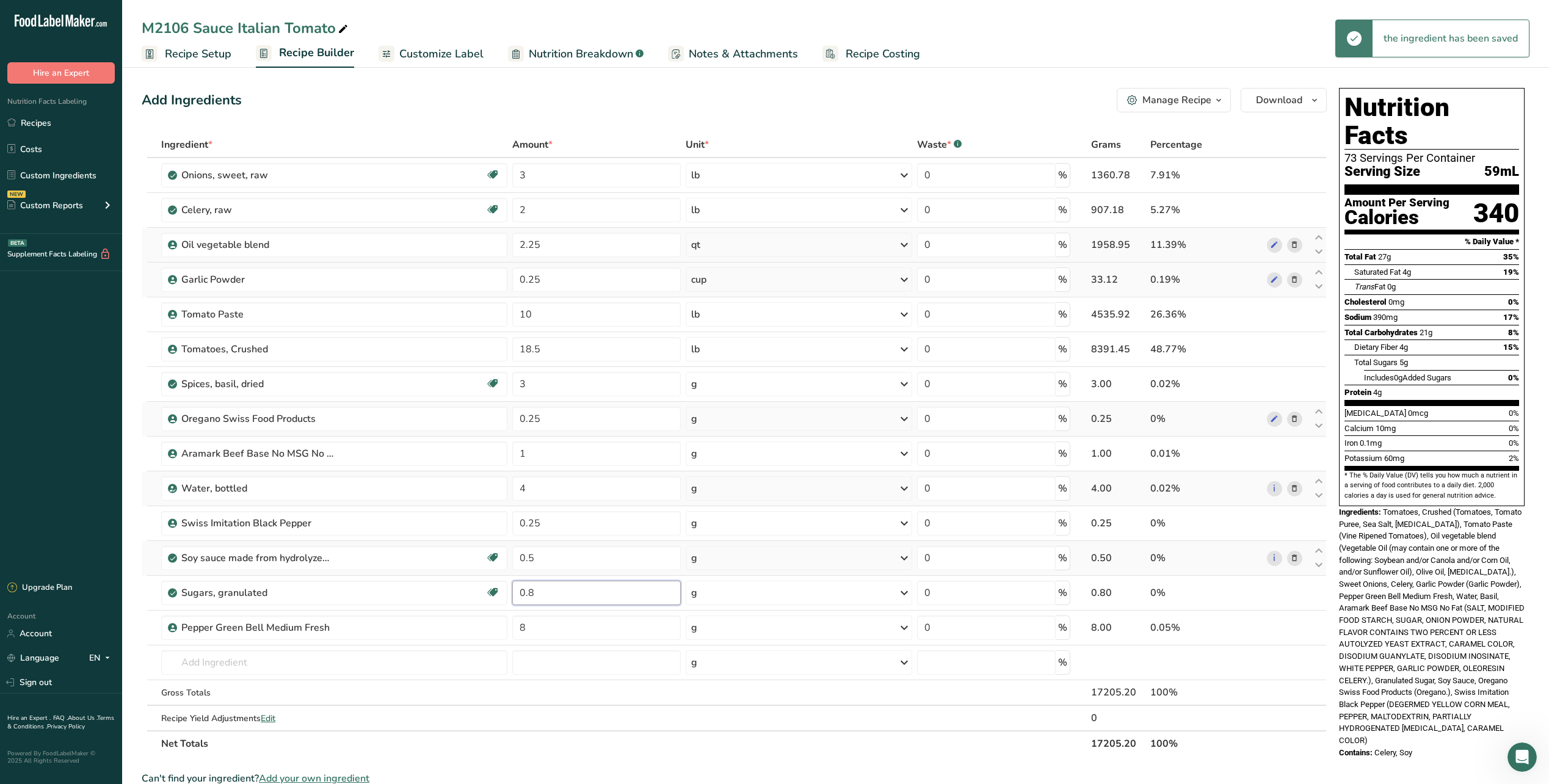
click at [549, 592] on input "0.8" at bounding box center [597, 593] width 169 height 25
type input "8"
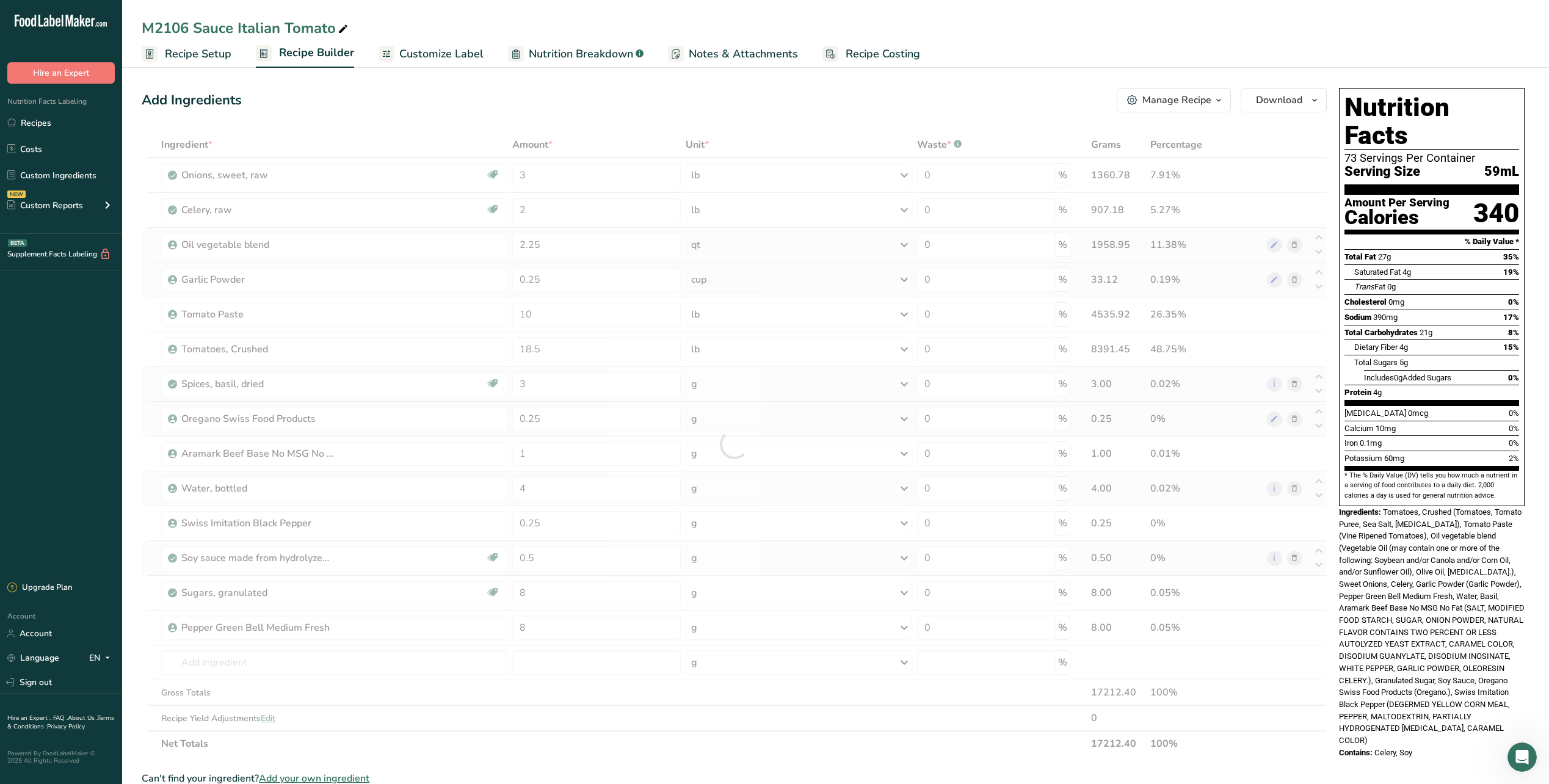
click at [753, 381] on div "Ingredient * Amount * Unit * Waste * .a-a{fill:#347362;}.b-a{fill:#fff;} Grams …" at bounding box center [734, 444] width 1185 height 625
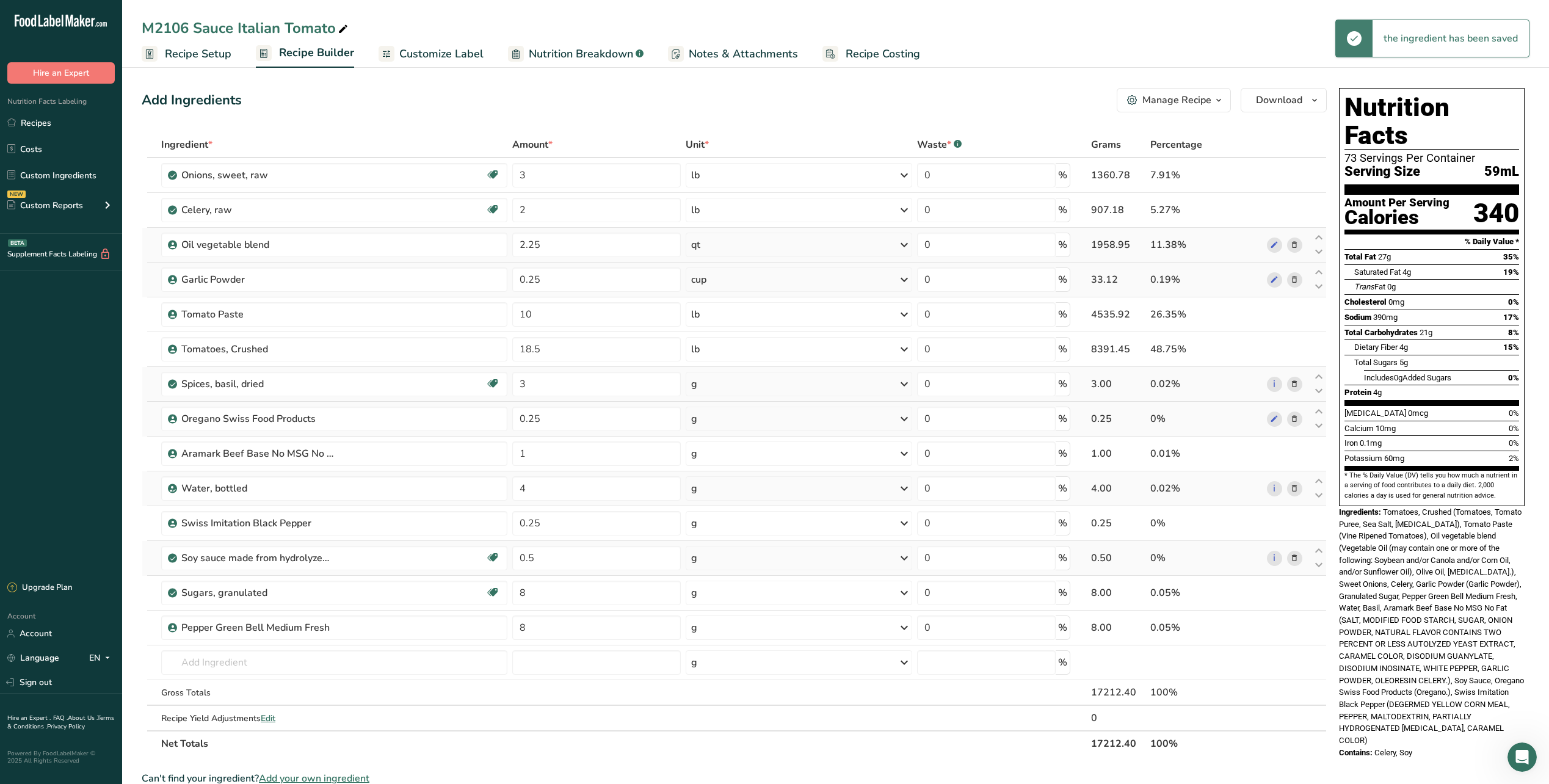
click at [749, 384] on div "g" at bounding box center [799, 384] width 226 height 25
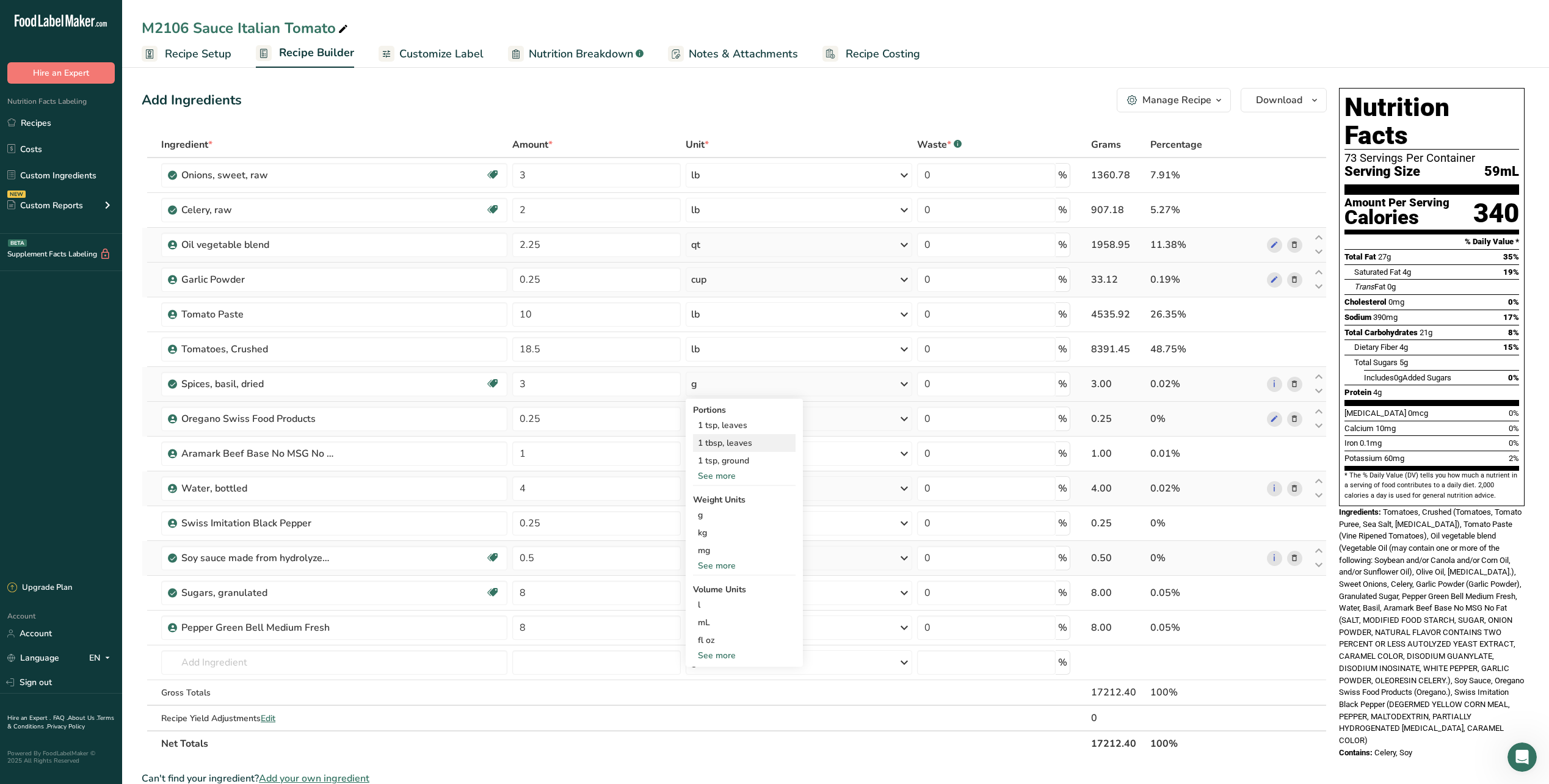
click at [733, 444] on div "1 tbsp, leaves" at bounding box center [744, 443] width 103 height 18
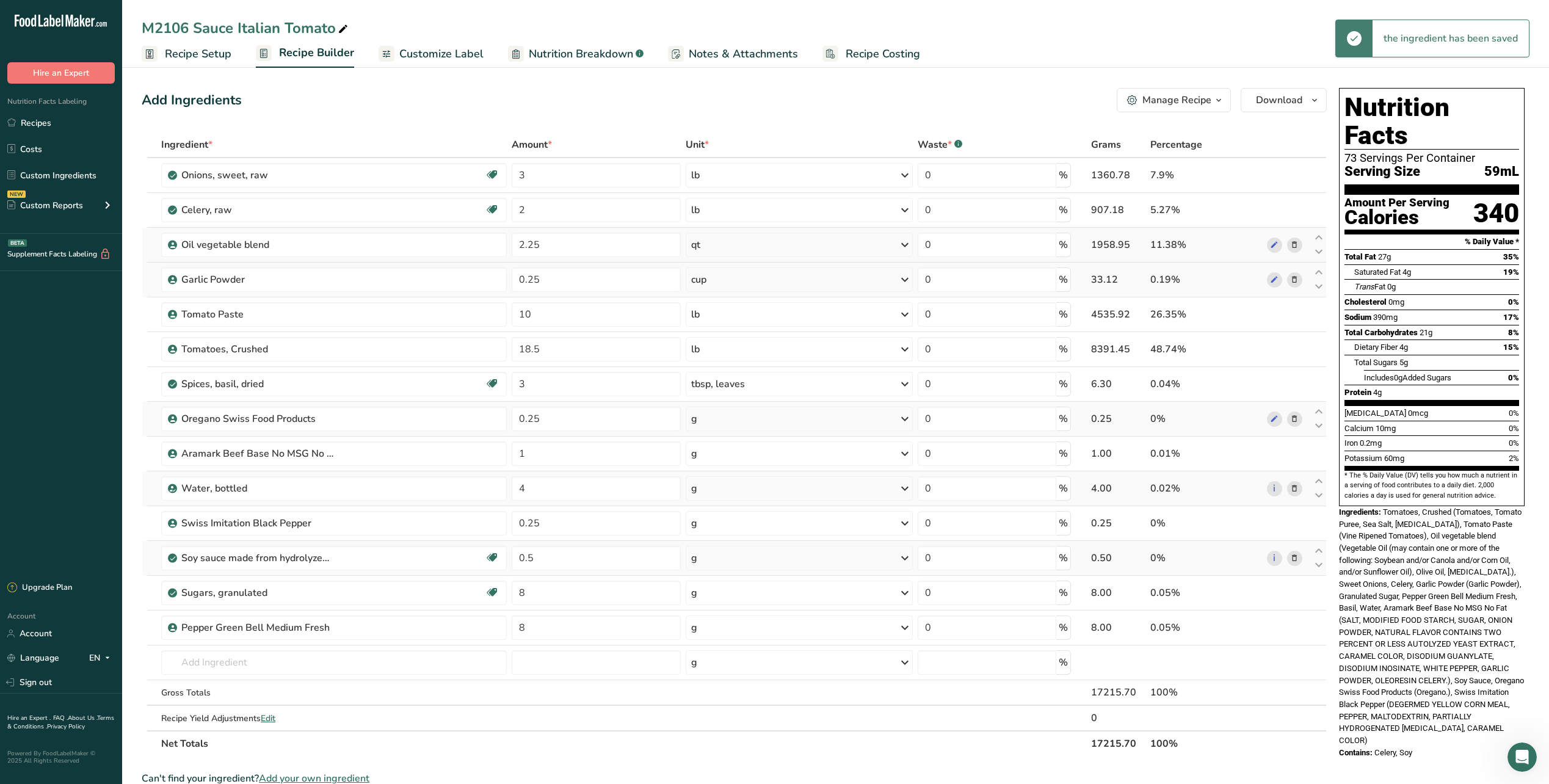
click at [734, 419] on div "g" at bounding box center [799, 419] width 227 height 25
click at [729, 604] on div "See more" at bounding box center [744, 606] width 103 height 13
select select "22"
click at [714, 648] on div "cup" at bounding box center [744, 643] width 93 height 13
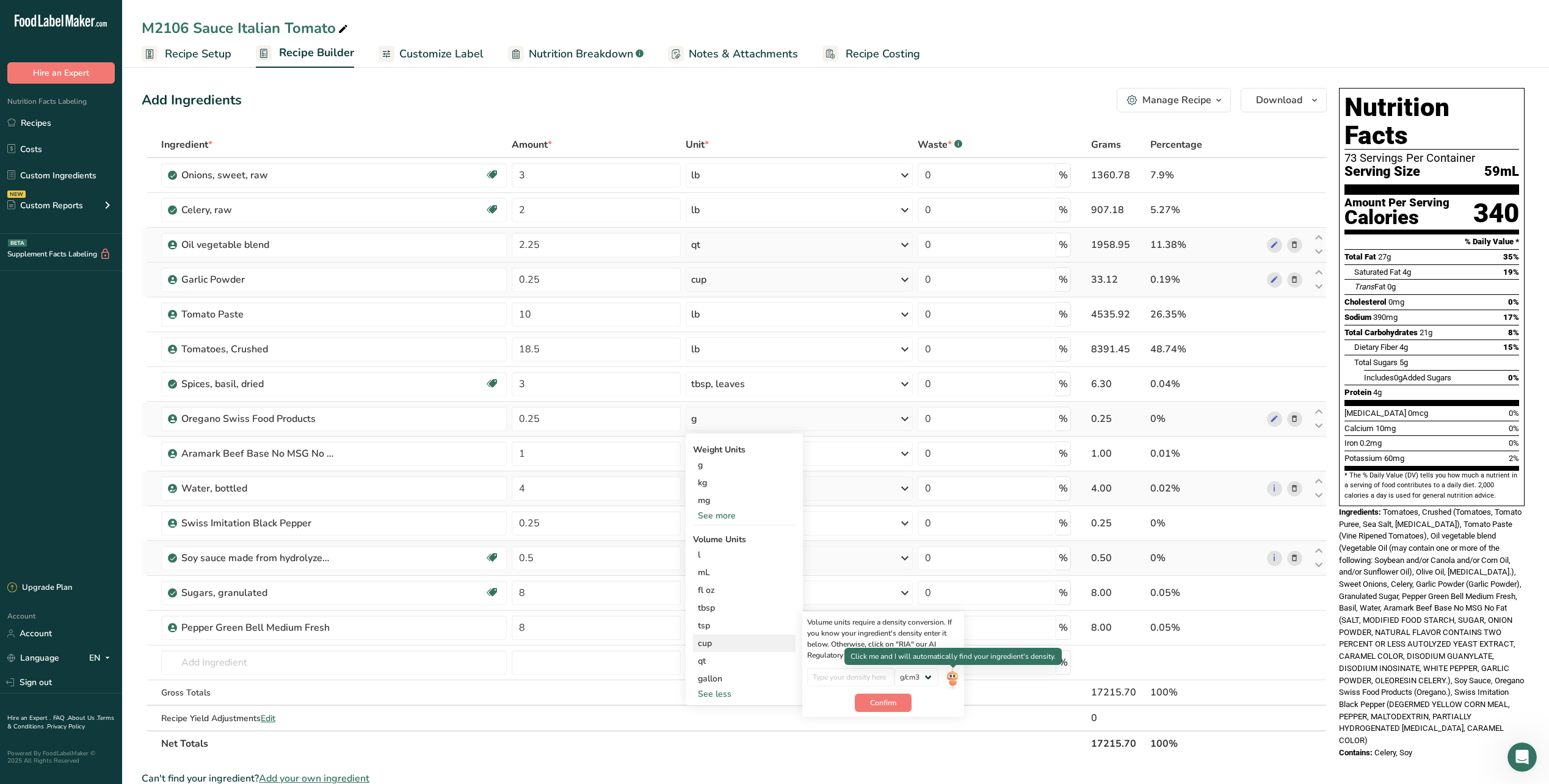
click at [950, 679] on img at bounding box center [952, 679] width 13 height 21
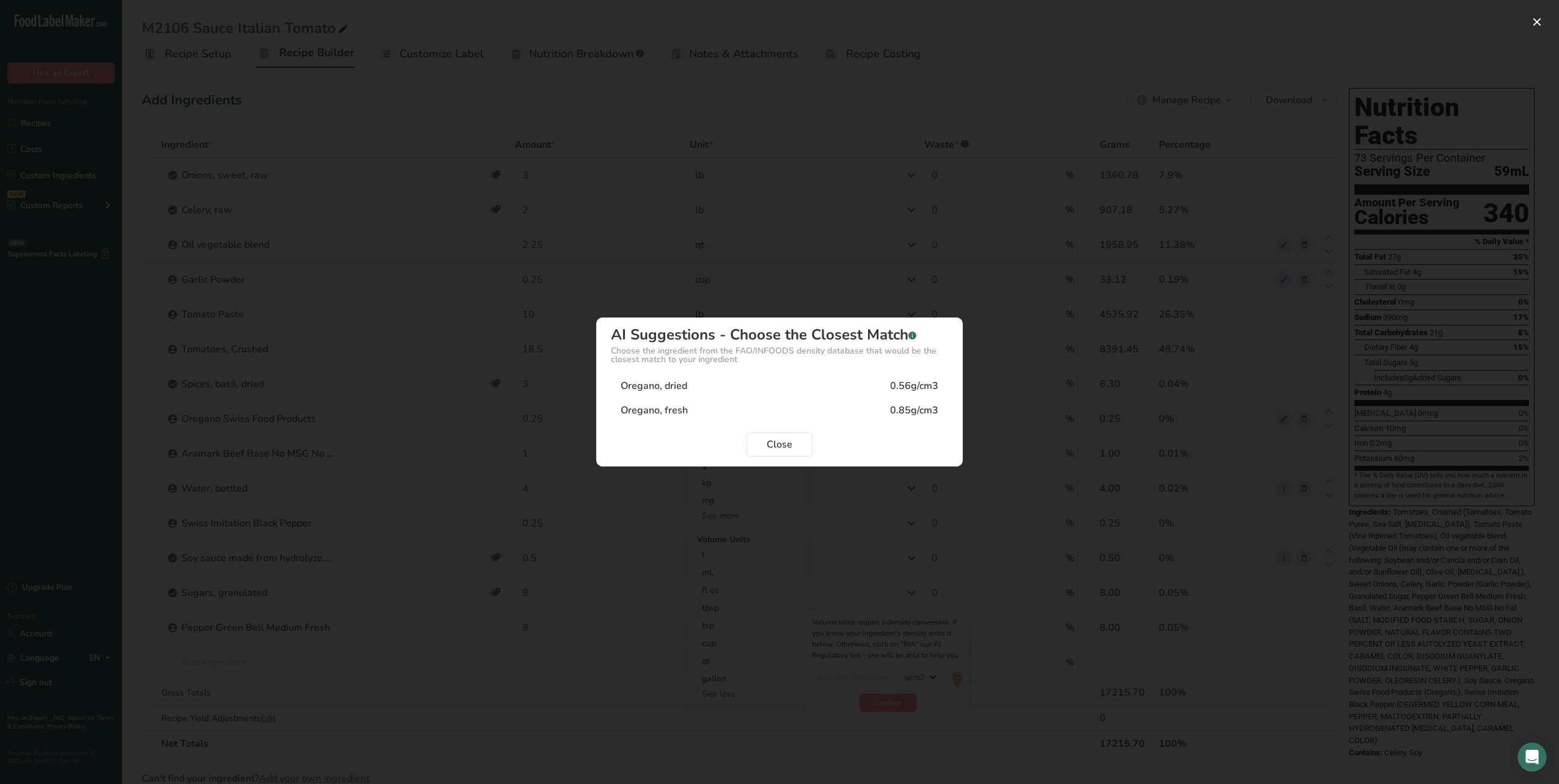
click at [674, 386] on div "Oregano, dried" at bounding box center [654, 386] width 67 height 15
type input "0.56"
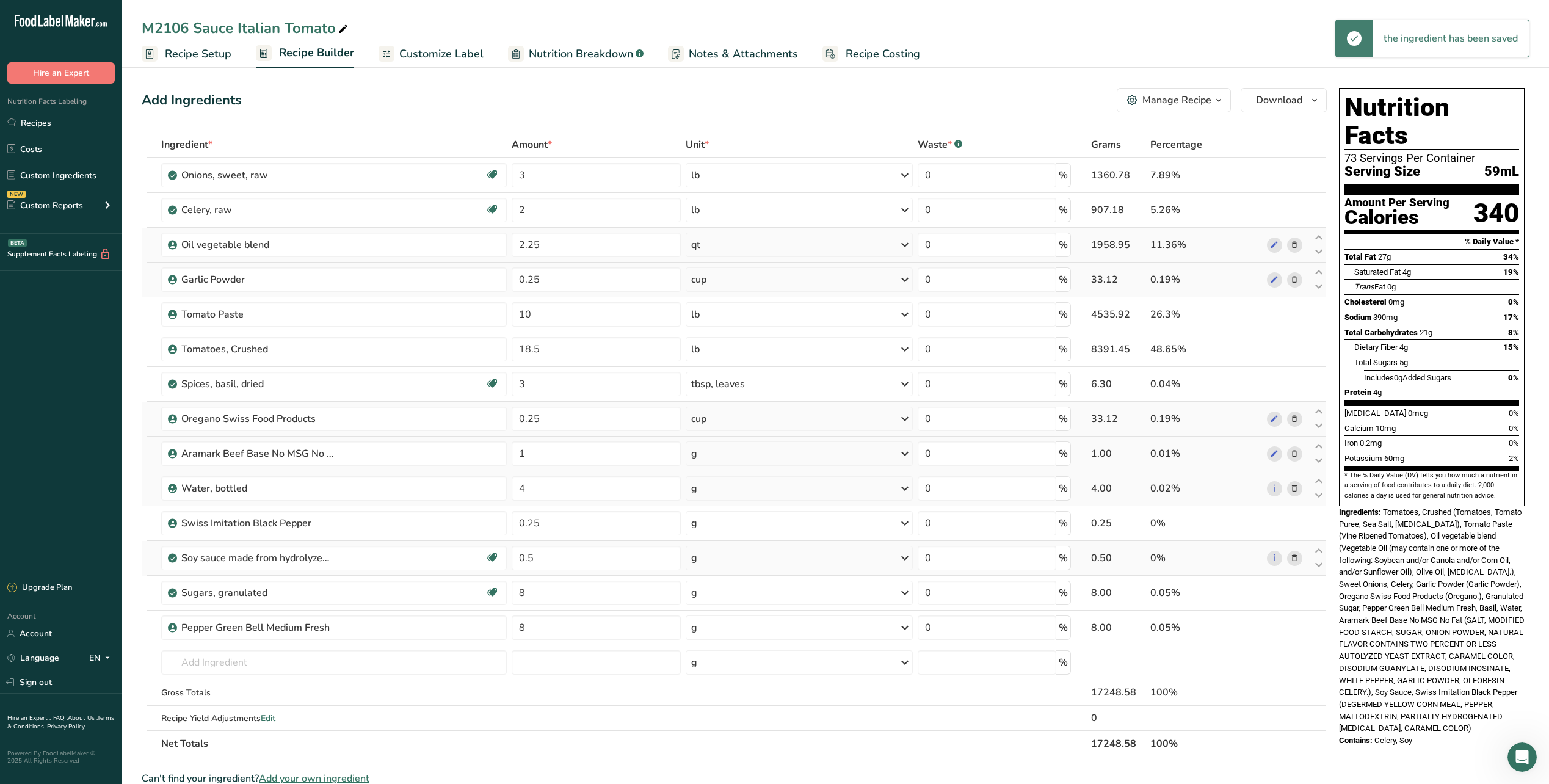
click at [730, 463] on div "g" at bounding box center [799, 454] width 227 height 25
click at [724, 550] on div "See more" at bounding box center [744, 550] width 103 height 13
click at [721, 575] on div "lb" at bounding box center [744, 570] width 103 height 18
click at [718, 491] on div "g" at bounding box center [799, 488] width 227 height 25
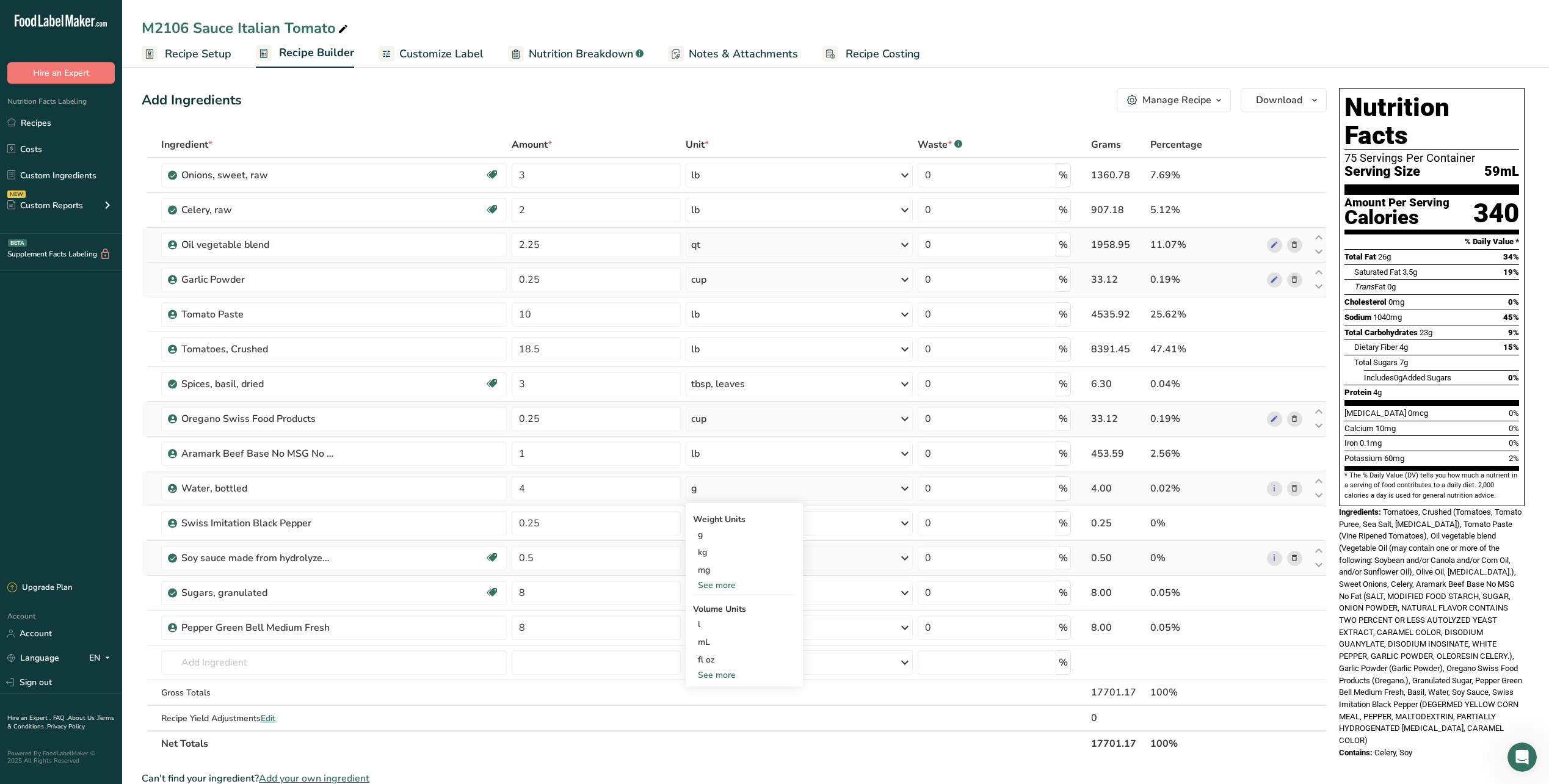
click at [718, 674] on div "See more" at bounding box center [744, 675] width 103 height 13
select select "22"
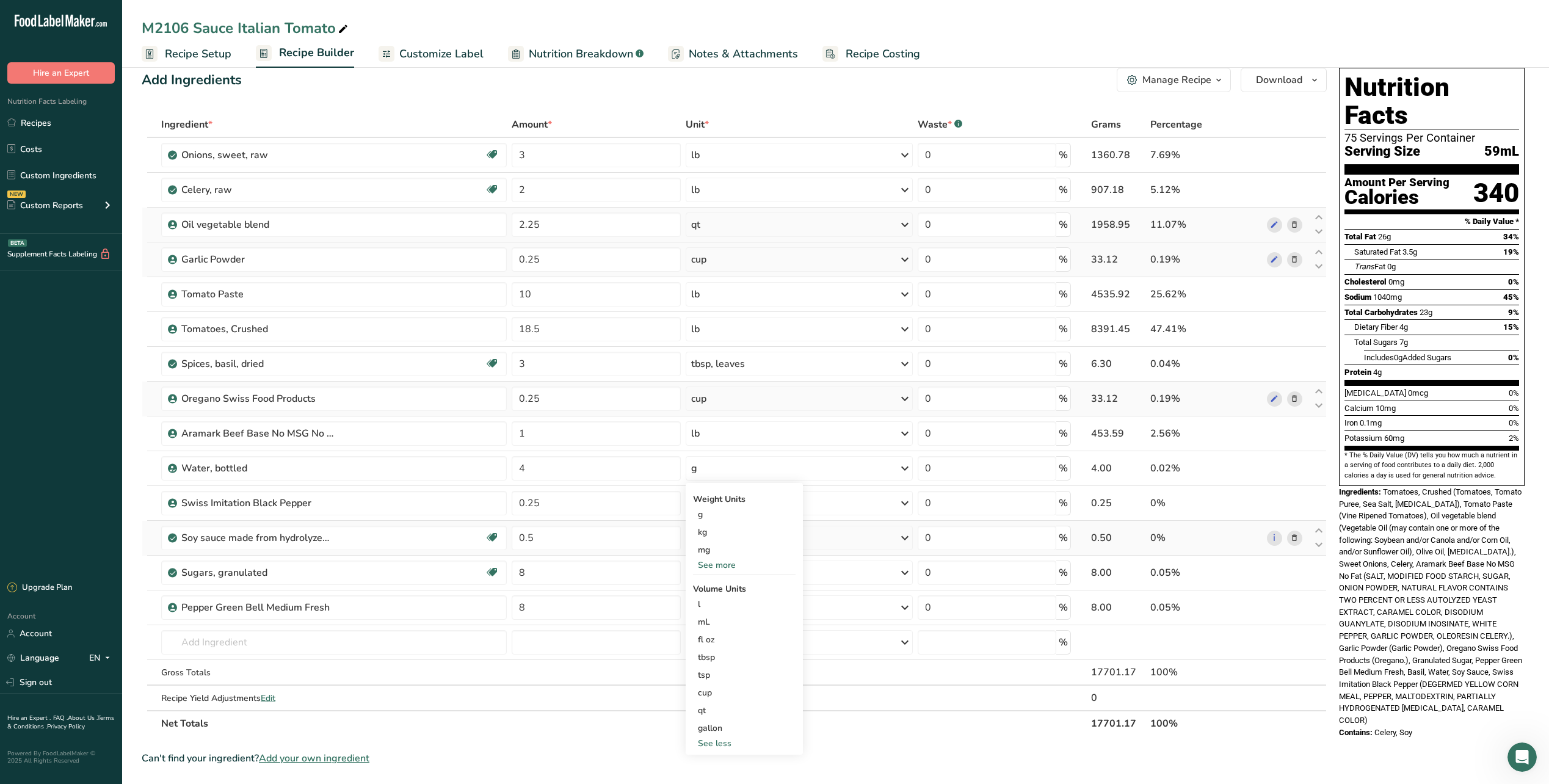
scroll to position [61, 0]
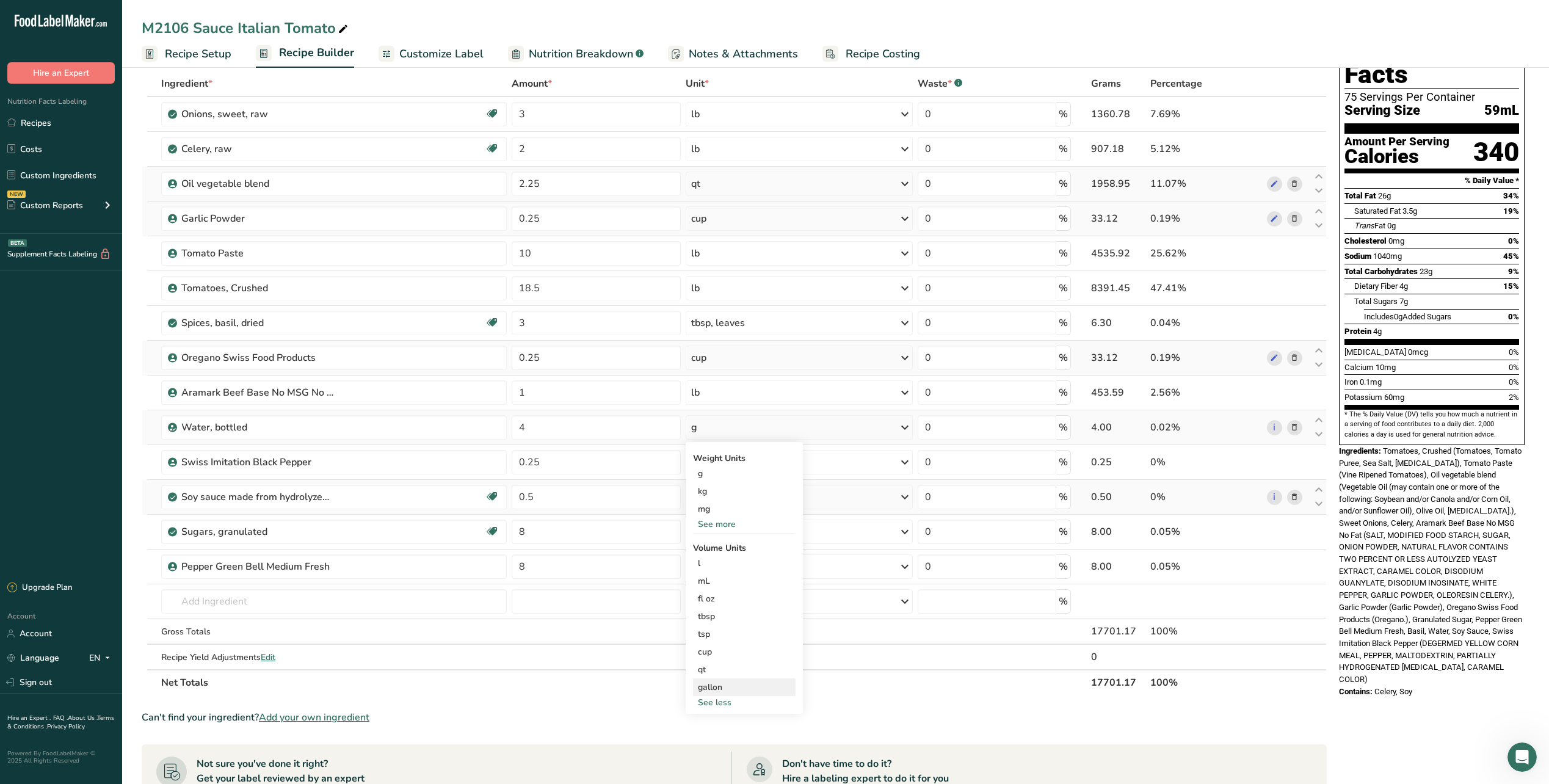
click at [720, 684] on div "gallon" at bounding box center [744, 687] width 93 height 13
click at [945, 720] on div "1 lb/ft3 g/cm3" at bounding box center [883, 725] width 152 height 25
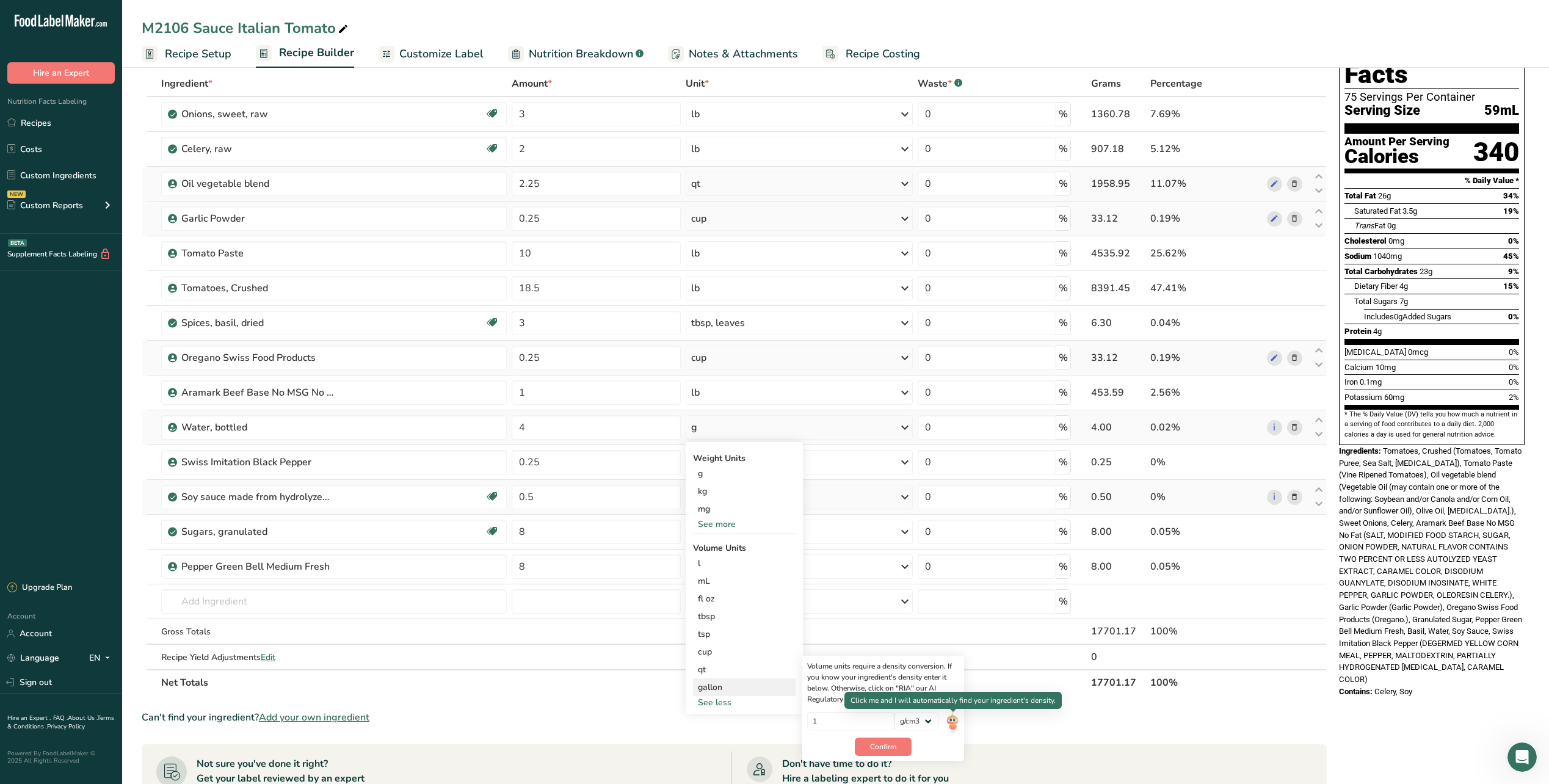
click at [950, 722] on img at bounding box center [952, 722] width 13 height 21
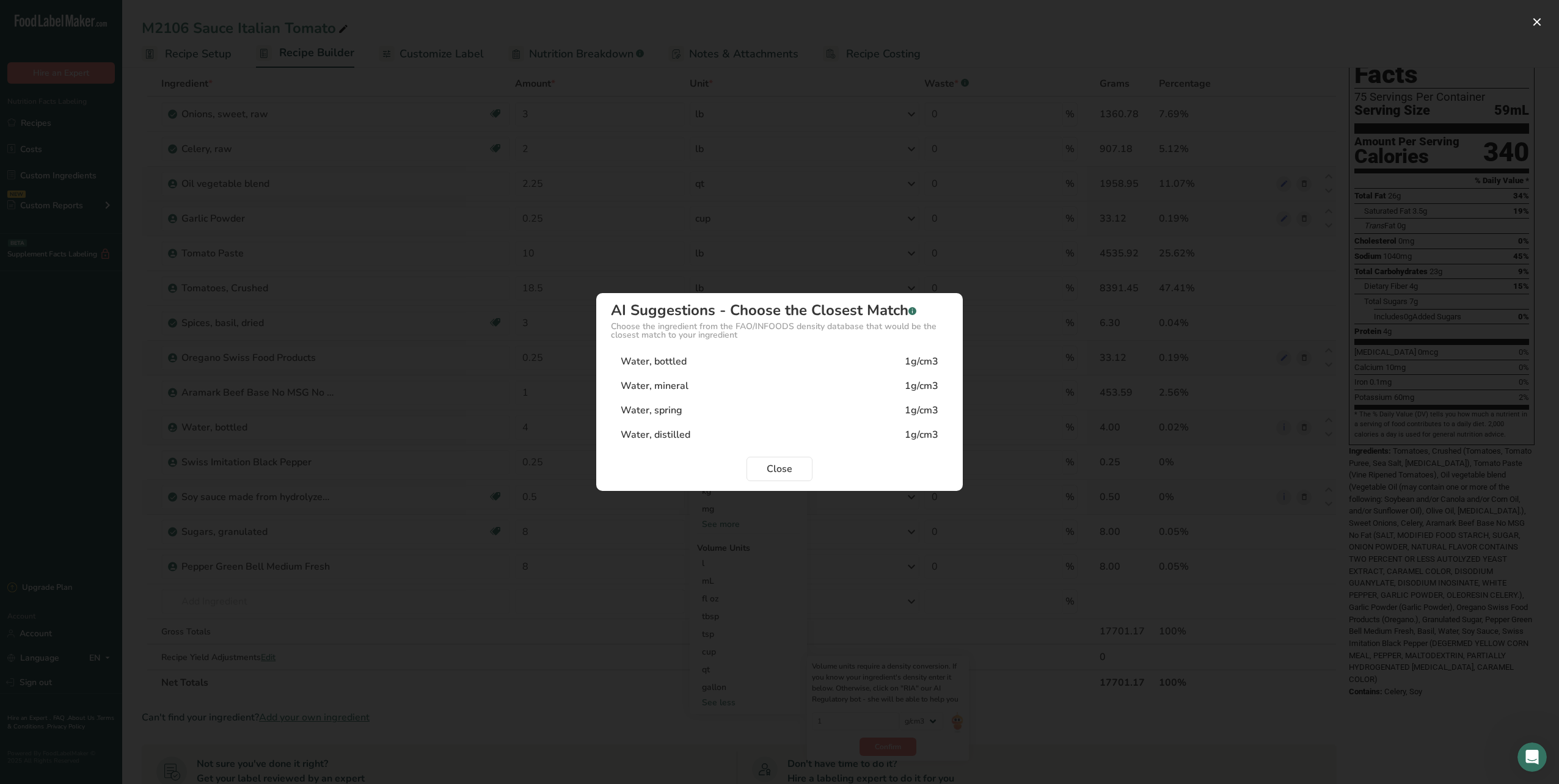
click at [676, 354] on div "Water, bottled 1g/cm3" at bounding box center [780, 362] width 337 height 25
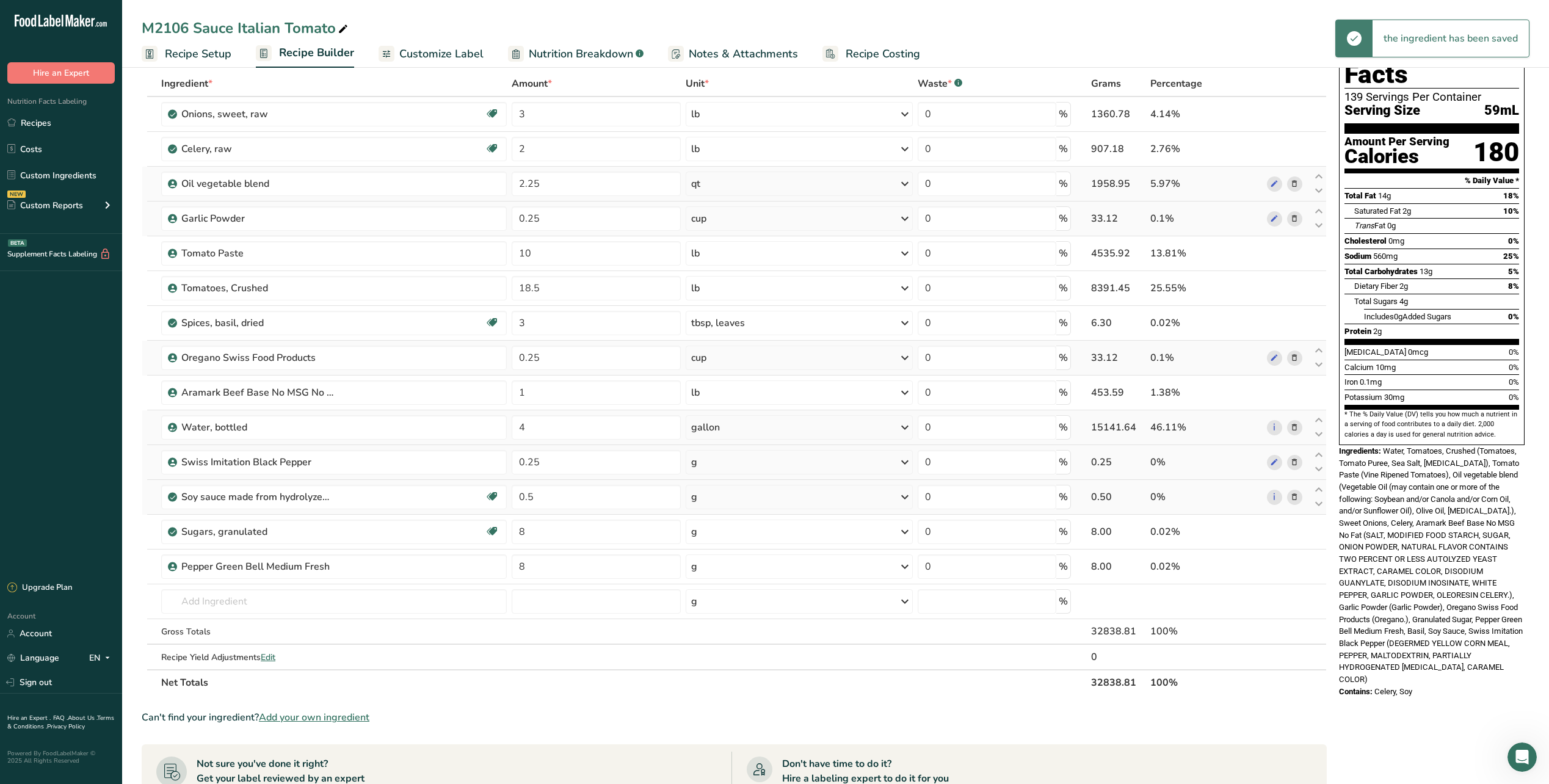
click at [727, 466] on div "g" at bounding box center [799, 462] width 227 height 25
click at [725, 560] on div "See more" at bounding box center [744, 559] width 103 height 13
click at [725, 705] on div "See more" at bounding box center [744, 702] width 103 height 13
select select "22"
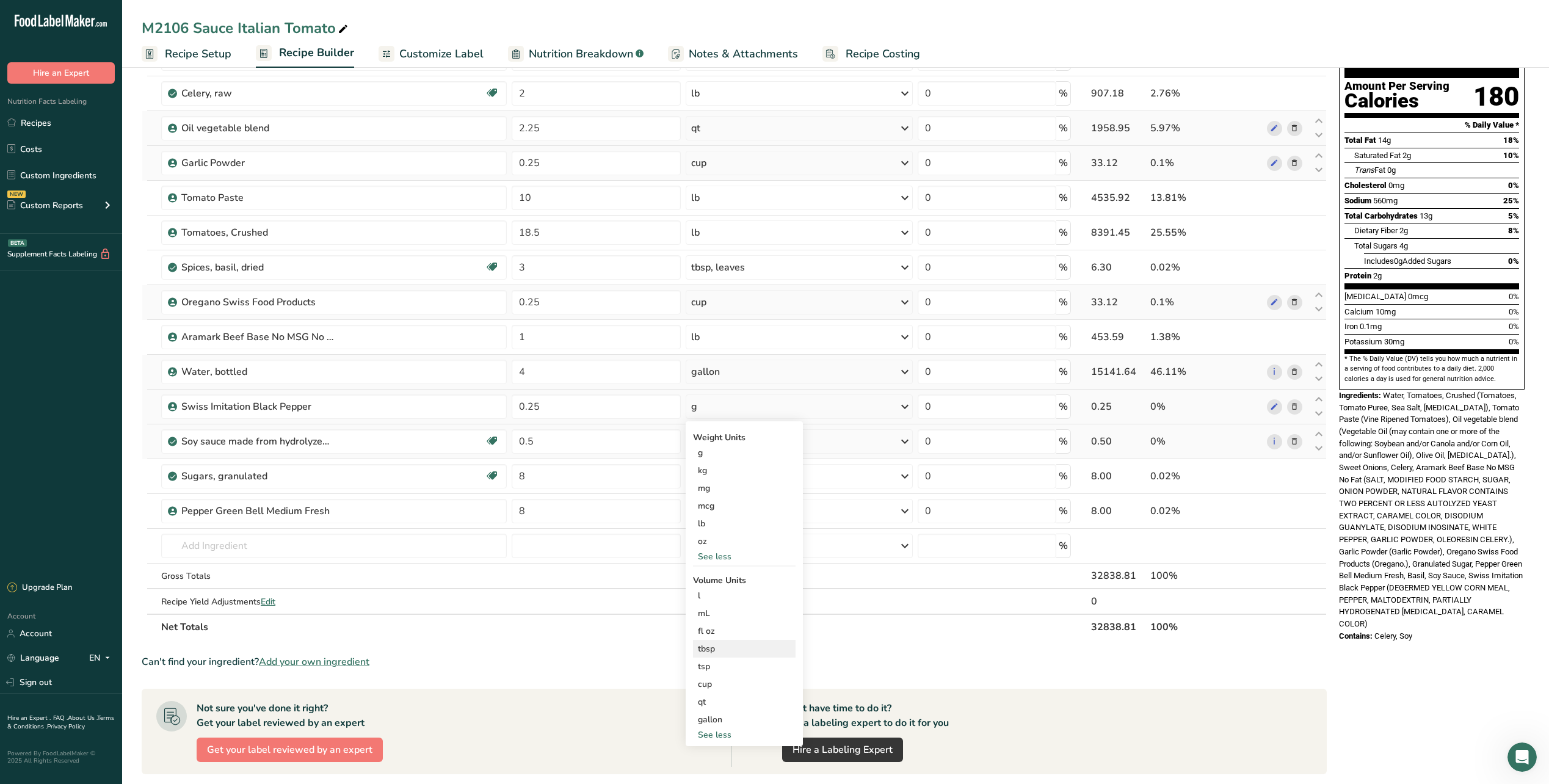
scroll to position [122, 0]
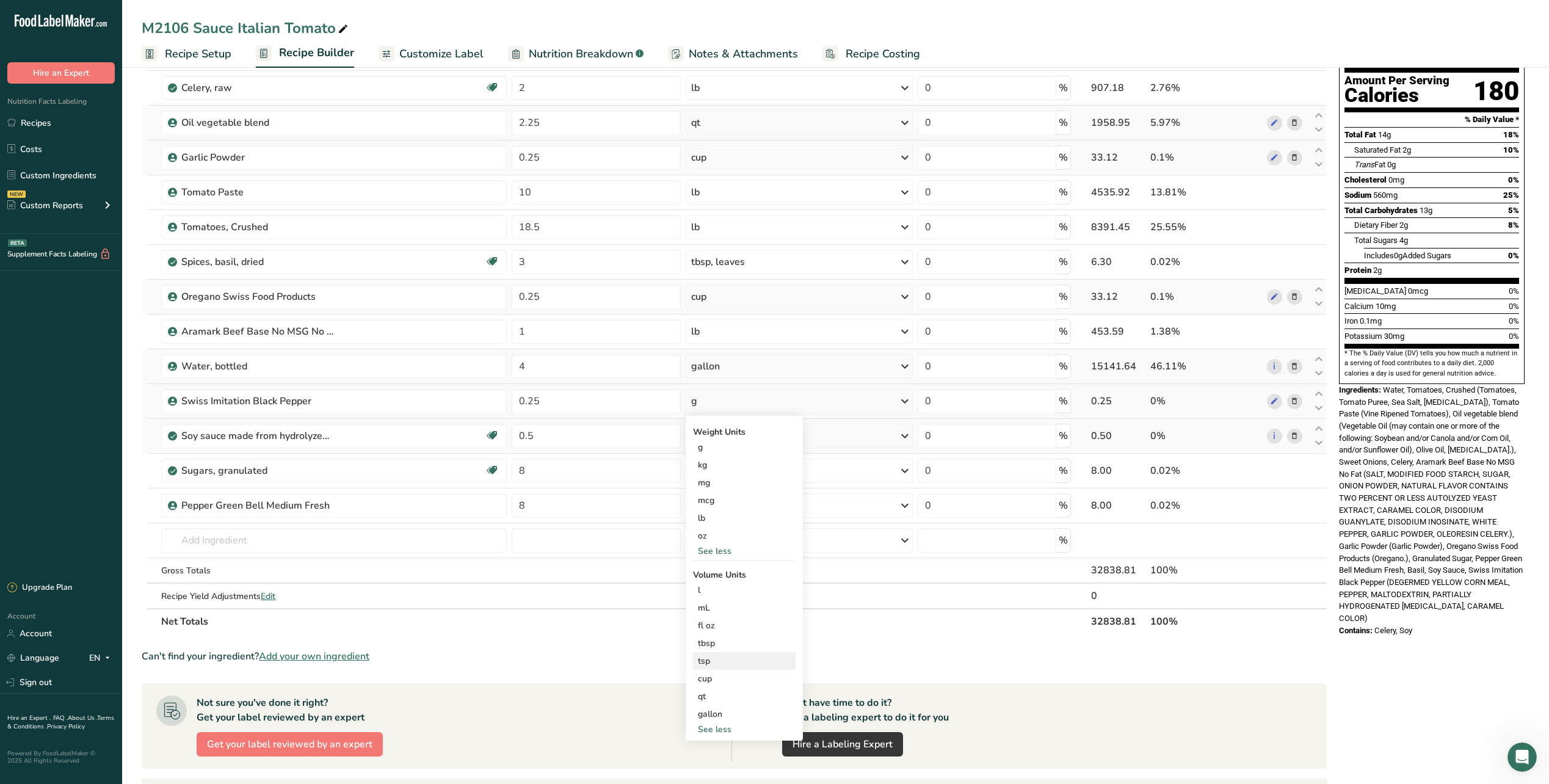
click at [710, 662] on div "tsp" at bounding box center [744, 661] width 93 height 13
click at [715, 681] on div "cup" at bounding box center [744, 679] width 93 height 13
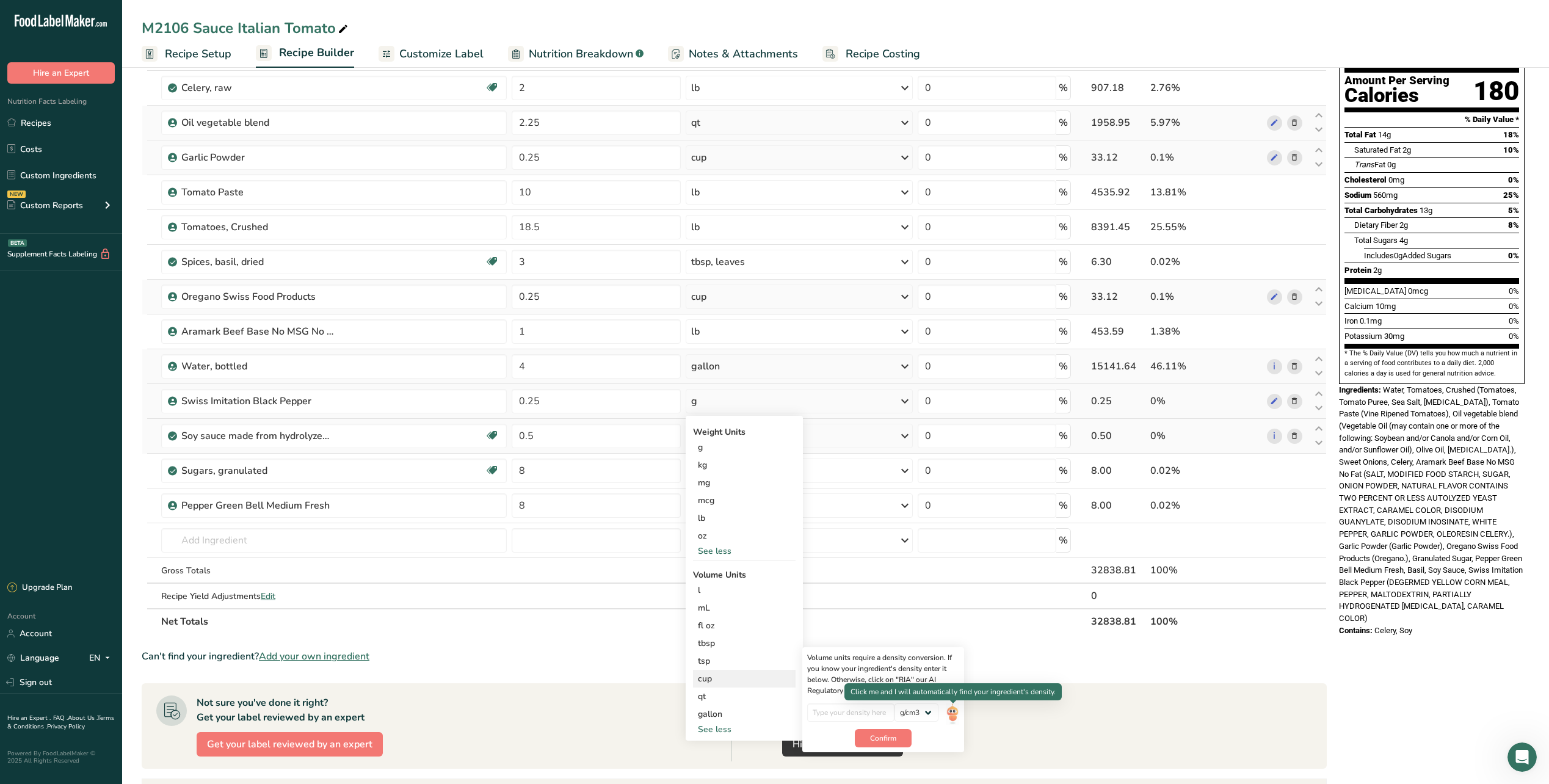
click at [953, 715] on img at bounding box center [952, 714] width 13 height 21
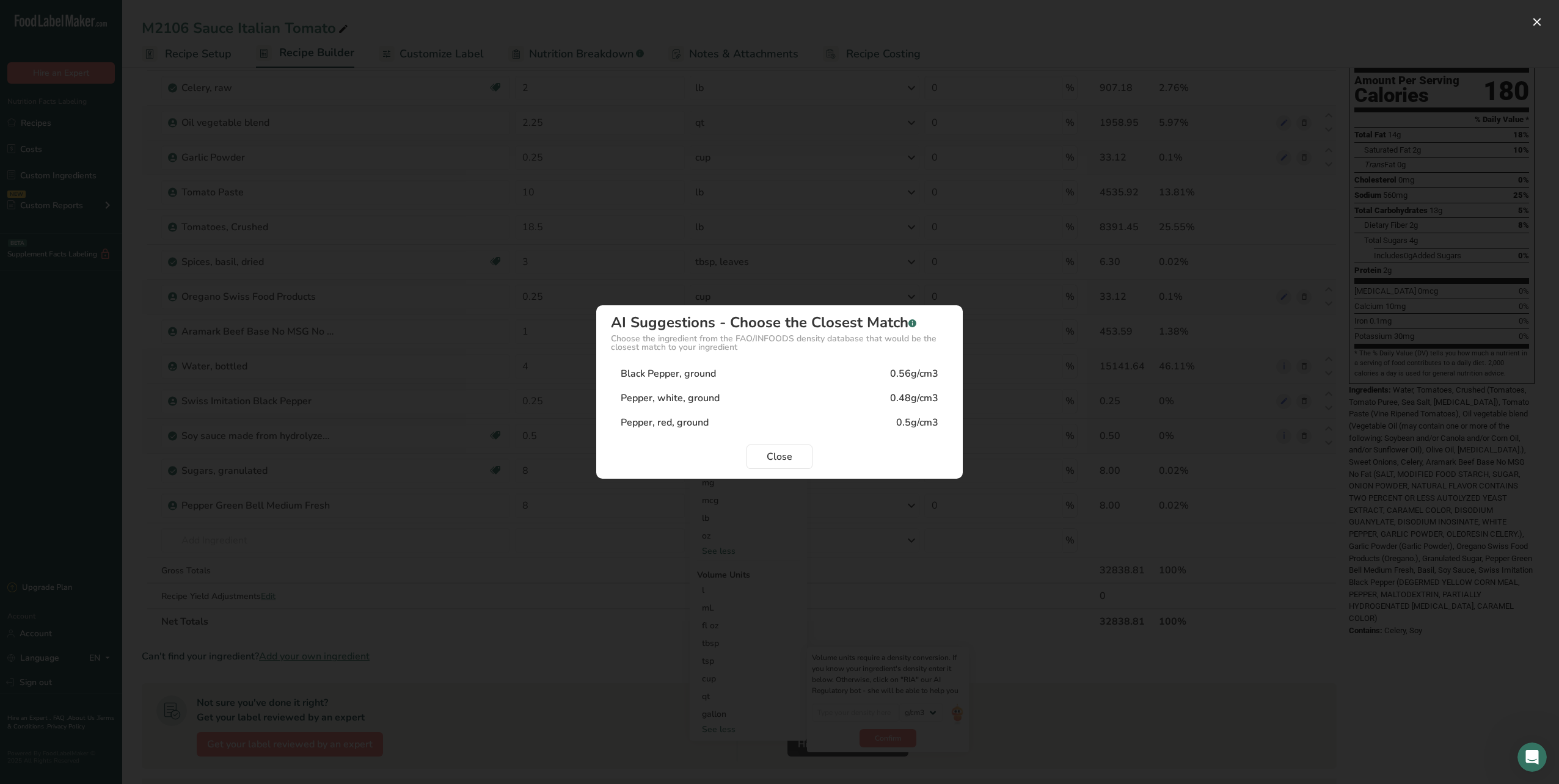
click at [775, 363] on div "Black Pepper, ground 0.56g/cm3" at bounding box center [780, 374] width 337 height 25
type input "0.56"
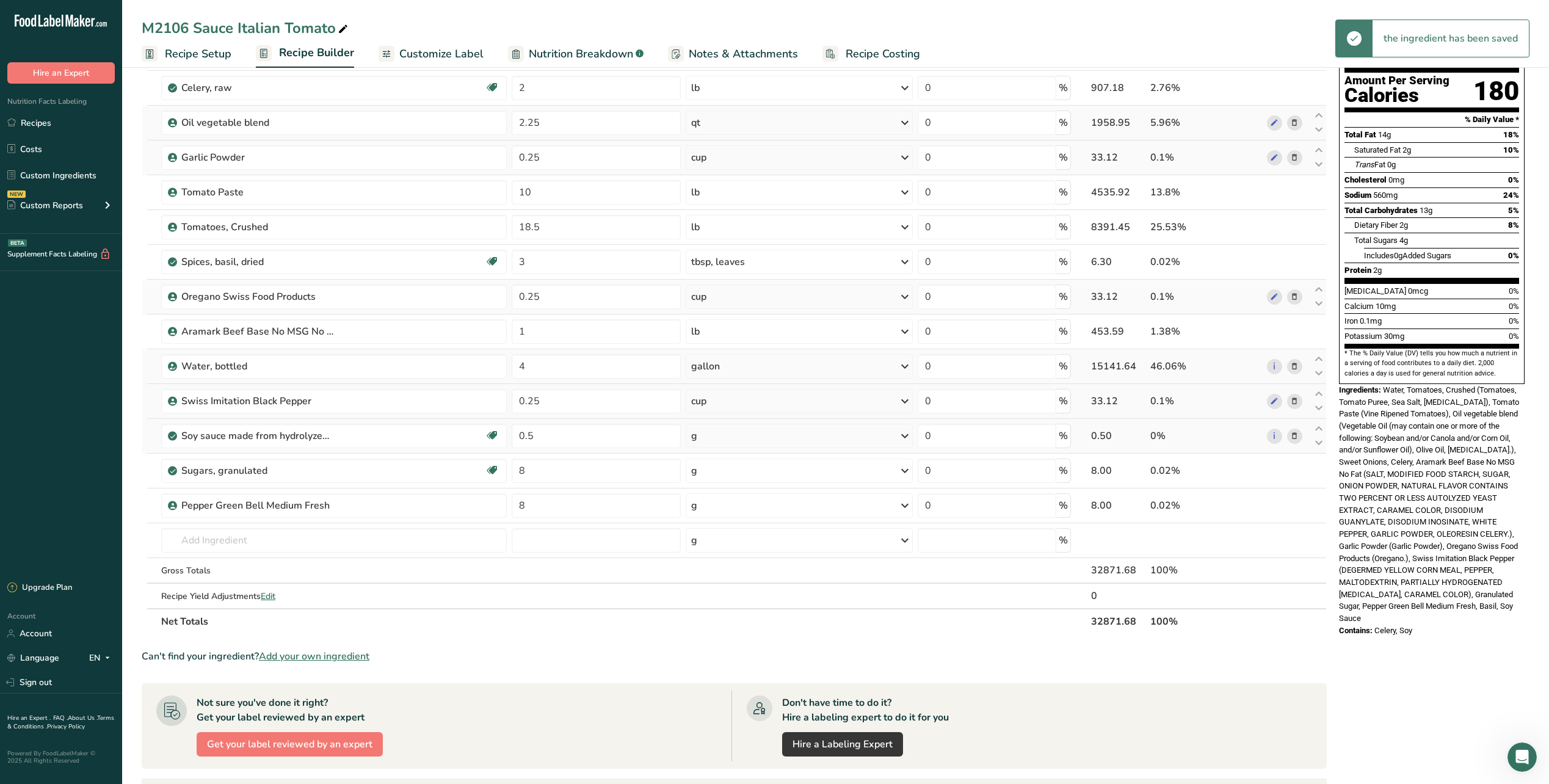
click at [732, 439] on div "g" at bounding box center [799, 436] width 227 height 25
click at [732, 693] on div "See more" at bounding box center [744, 695] width 103 height 13
select select "22"
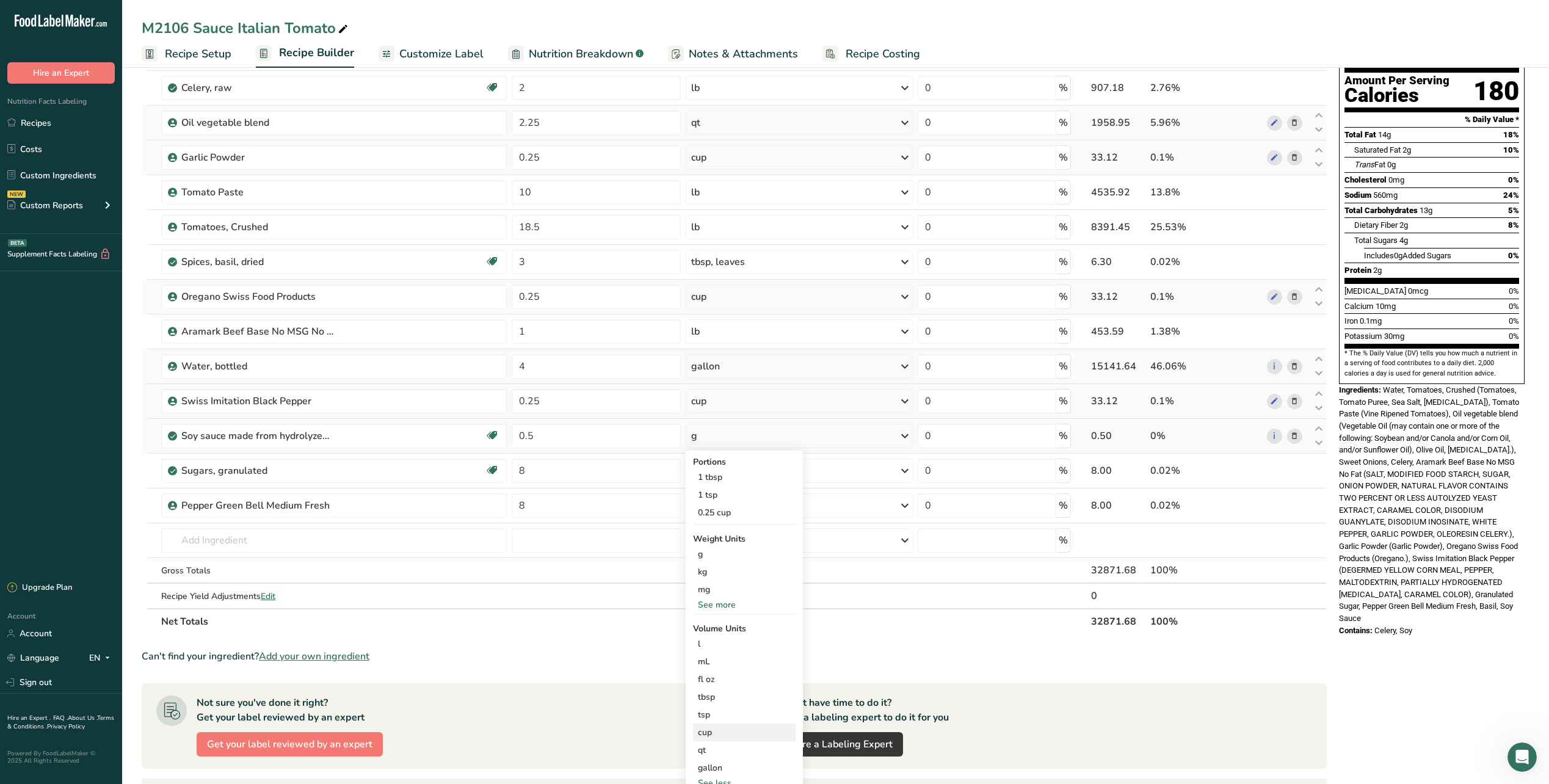
click at [724, 731] on div "cup" at bounding box center [744, 732] width 93 height 13
click at [955, 768] on img at bounding box center [952, 768] width 13 height 21
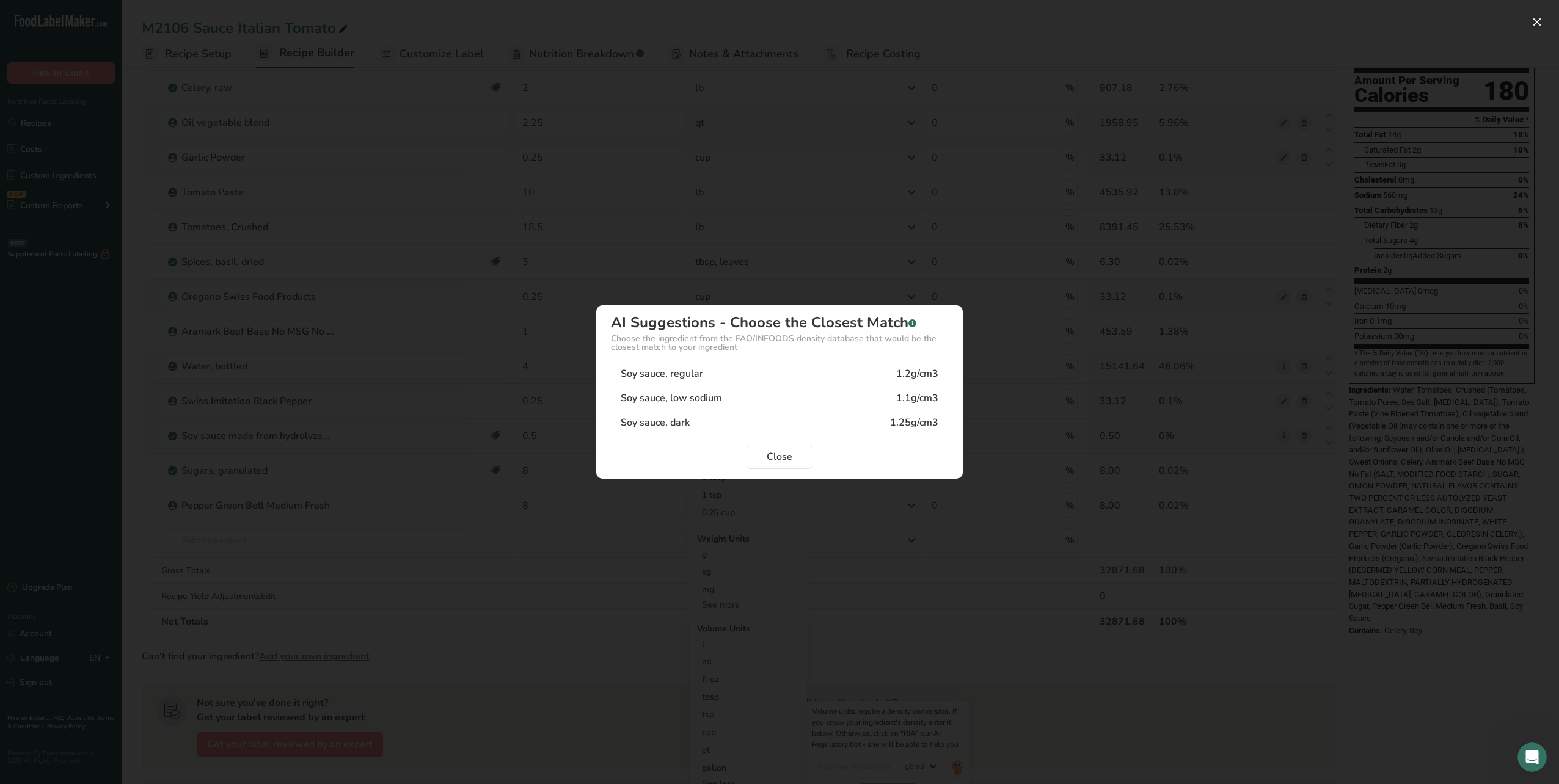
click at [670, 376] on div "Soy sauce, regular" at bounding box center [662, 374] width 82 height 15
type input "1.2"
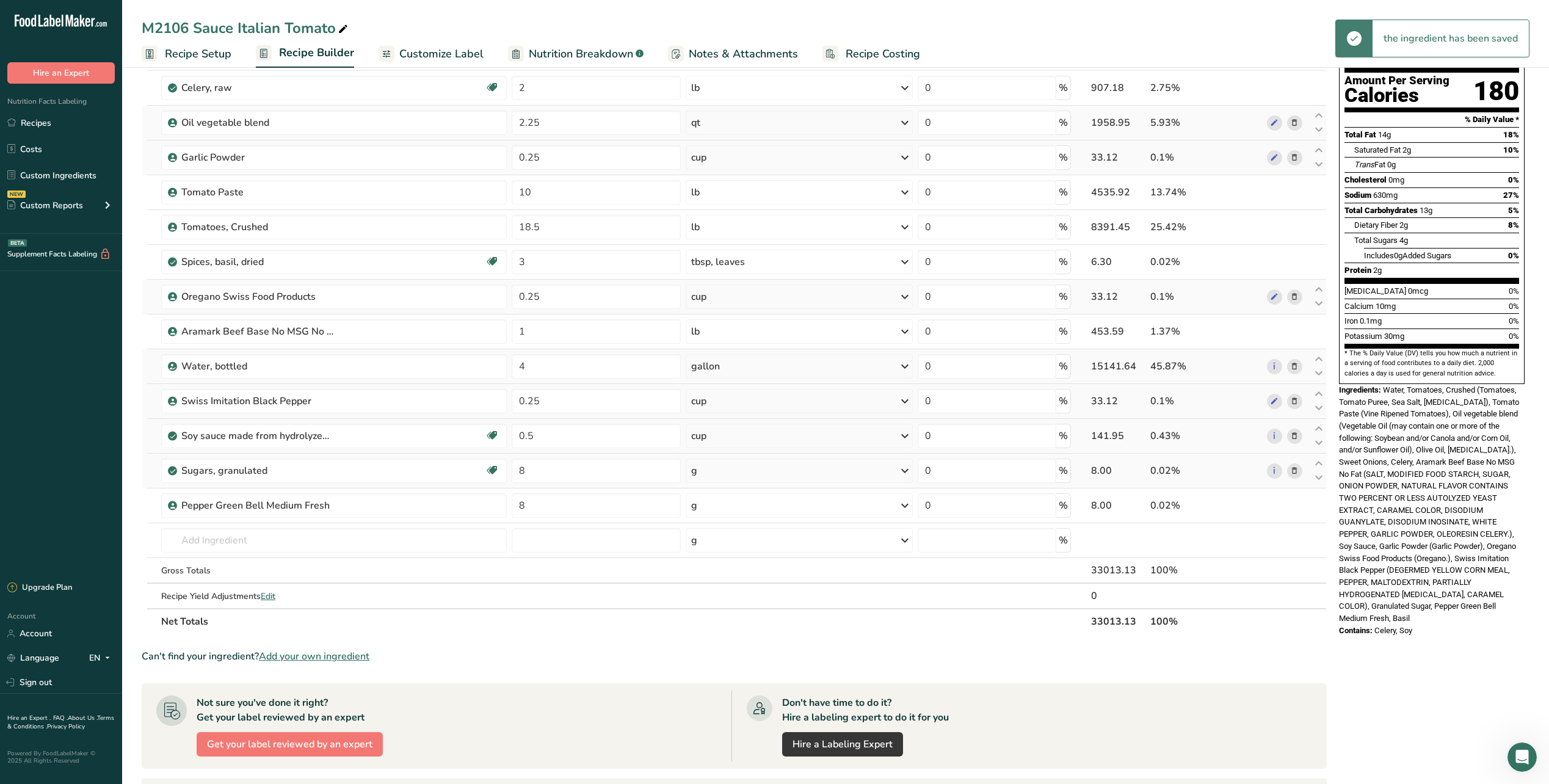
click at [737, 473] on div "g" at bounding box center [799, 471] width 227 height 25
click at [723, 739] on div "See more" at bounding box center [744, 742] width 103 height 13
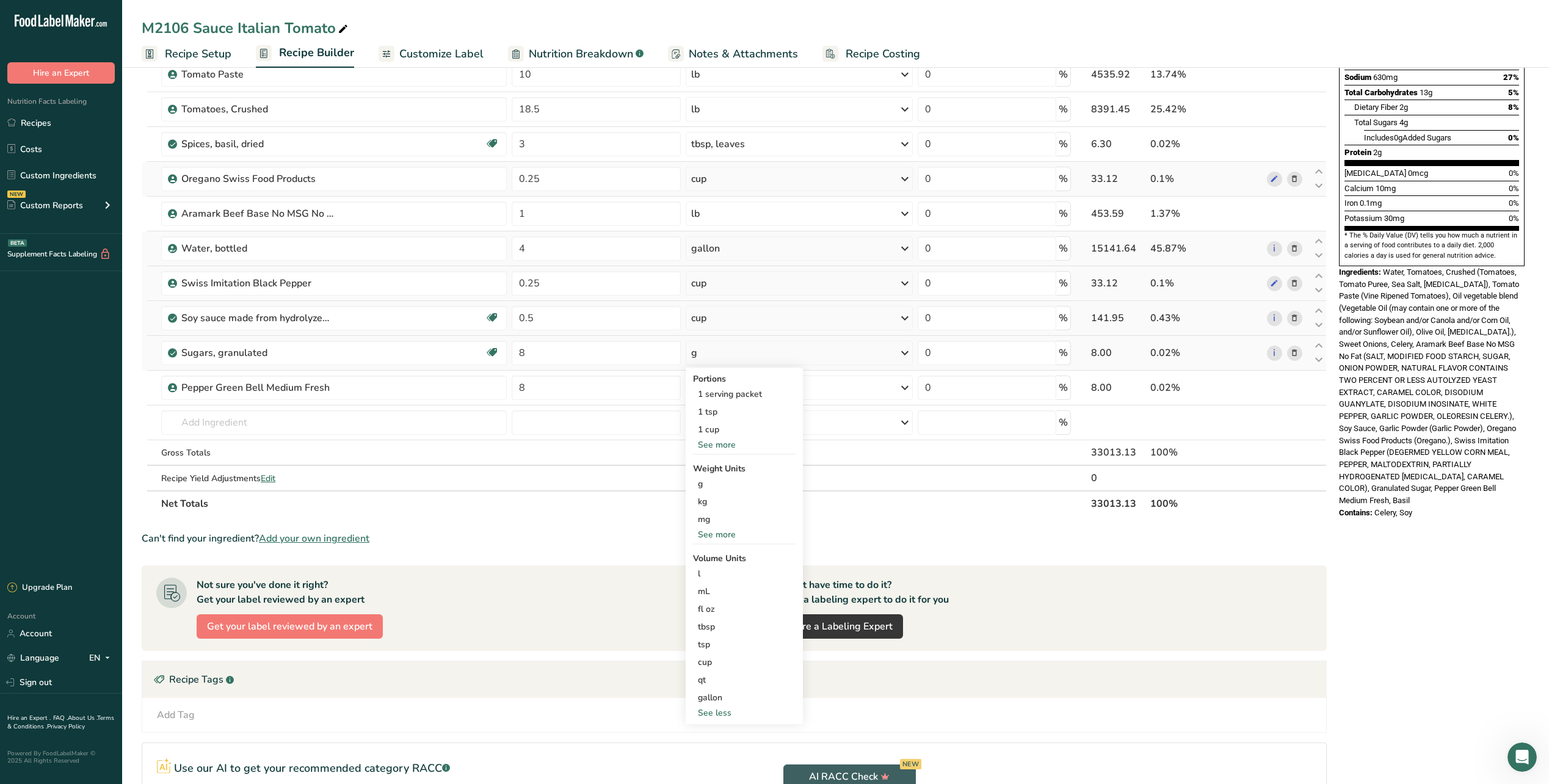
scroll to position [244, 0]
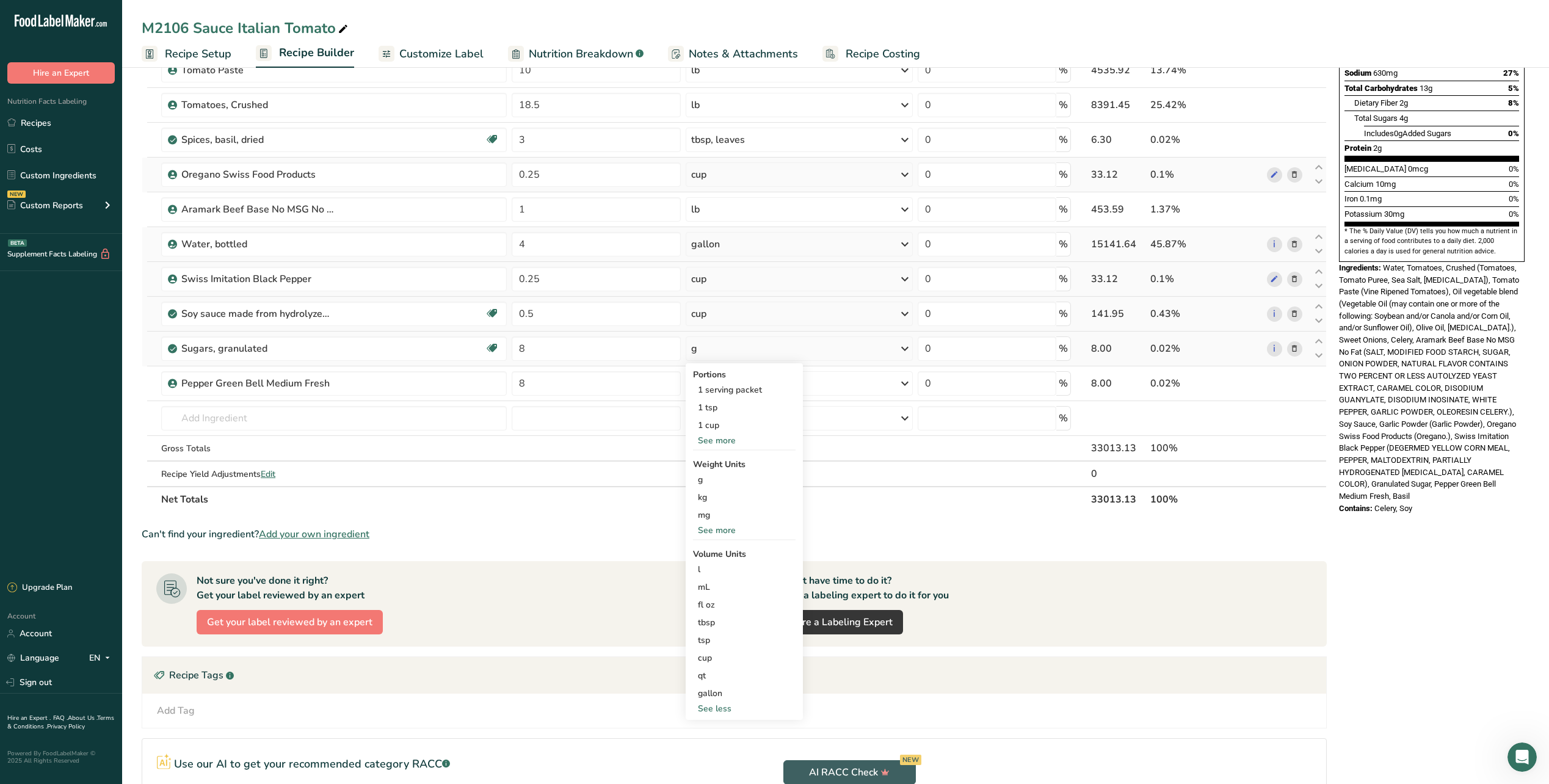
click at [718, 532] on div "See more" at bounding box center [744, 530] width 103 height 13
click at [714, 569] on div "oz" at bounding box center [744, 567] width 103 height 18
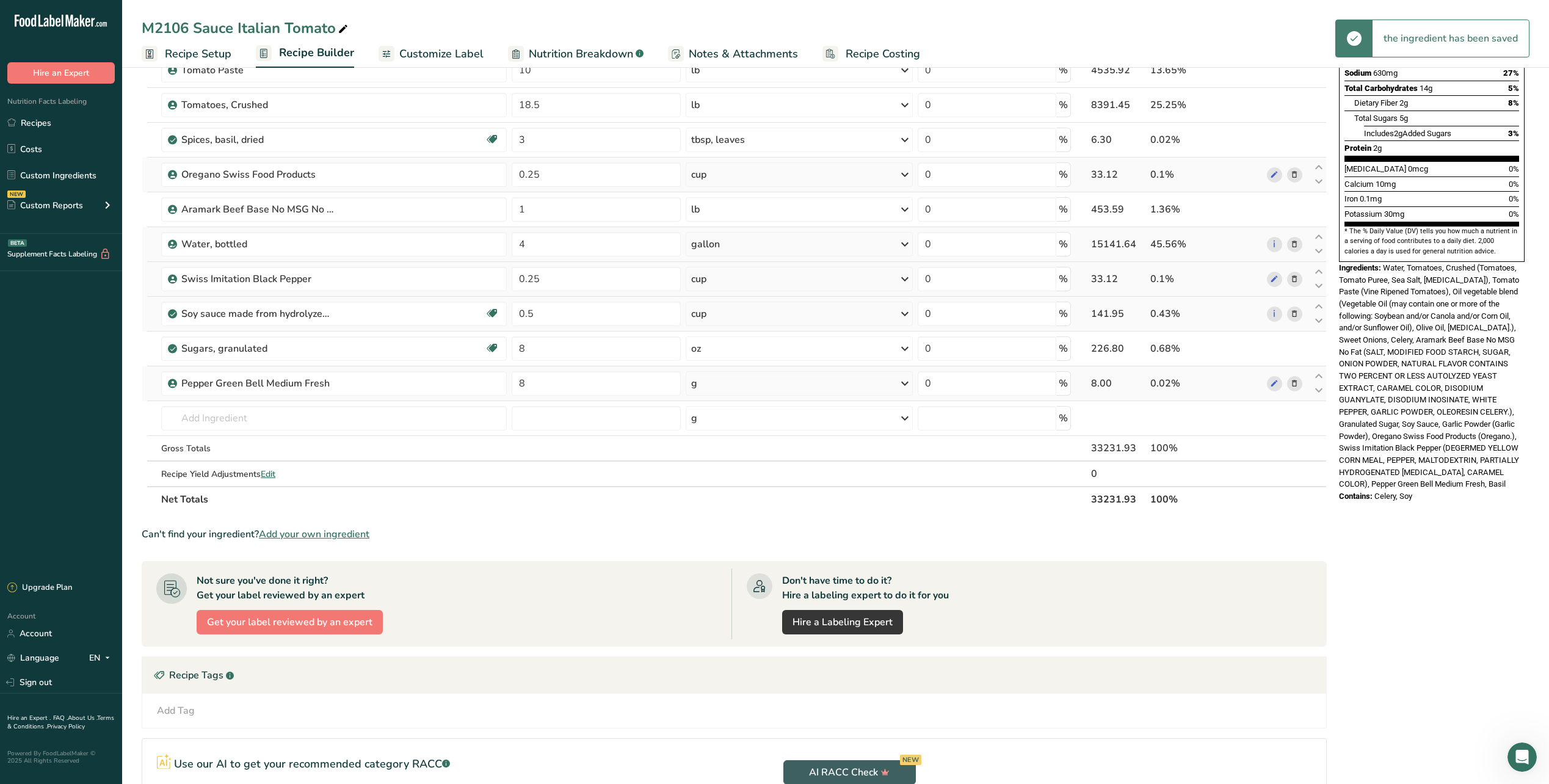
click at [722, 386] on div "g" at bounding box center [799, 384] width 227 height 25
click at [720, 483] on div "See more" at bounding box center [744, 480] width 103 height 13
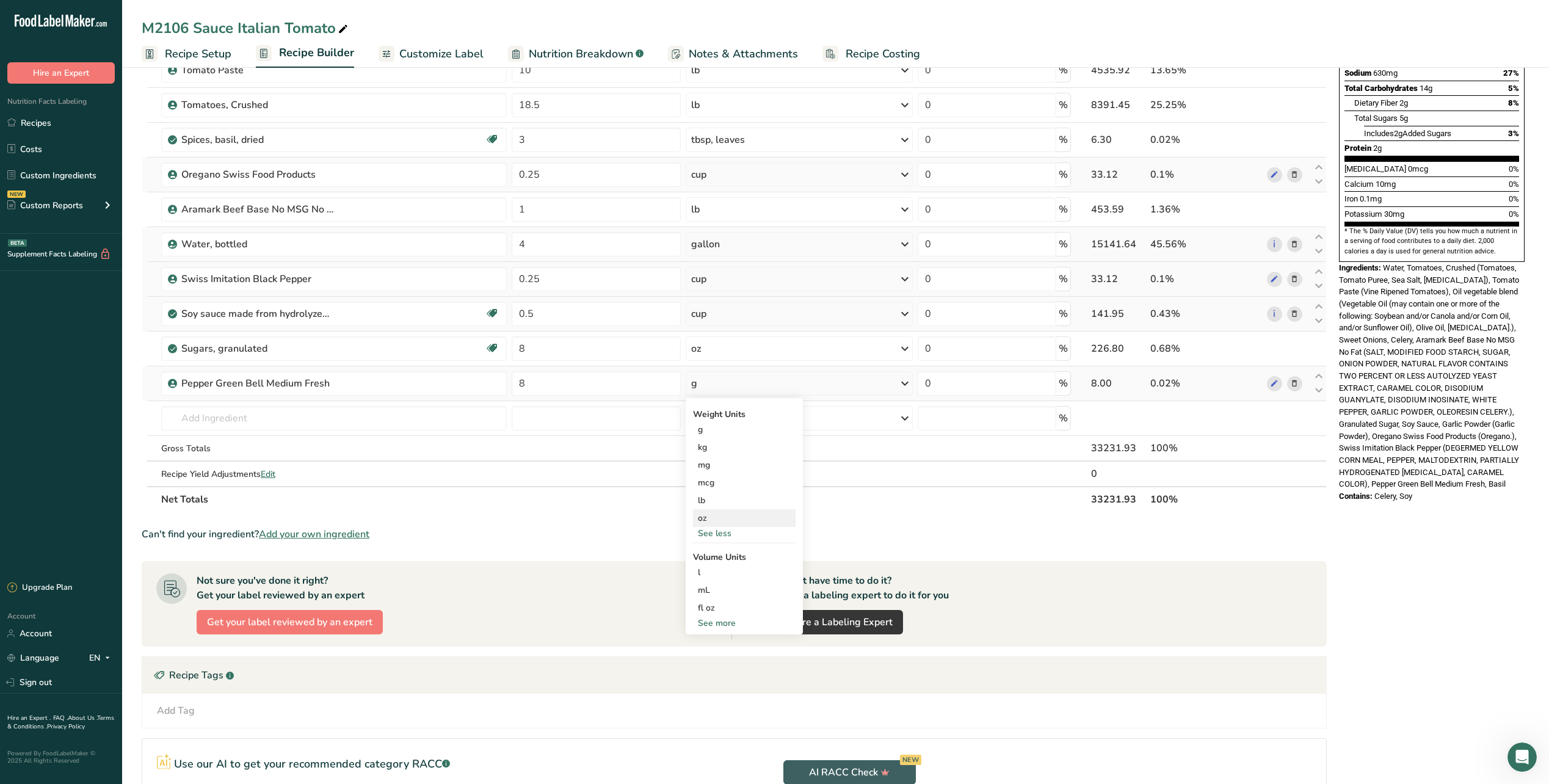
click at [714, 513] on div "oz" at bounding box center [744, 518] width 103 height 18
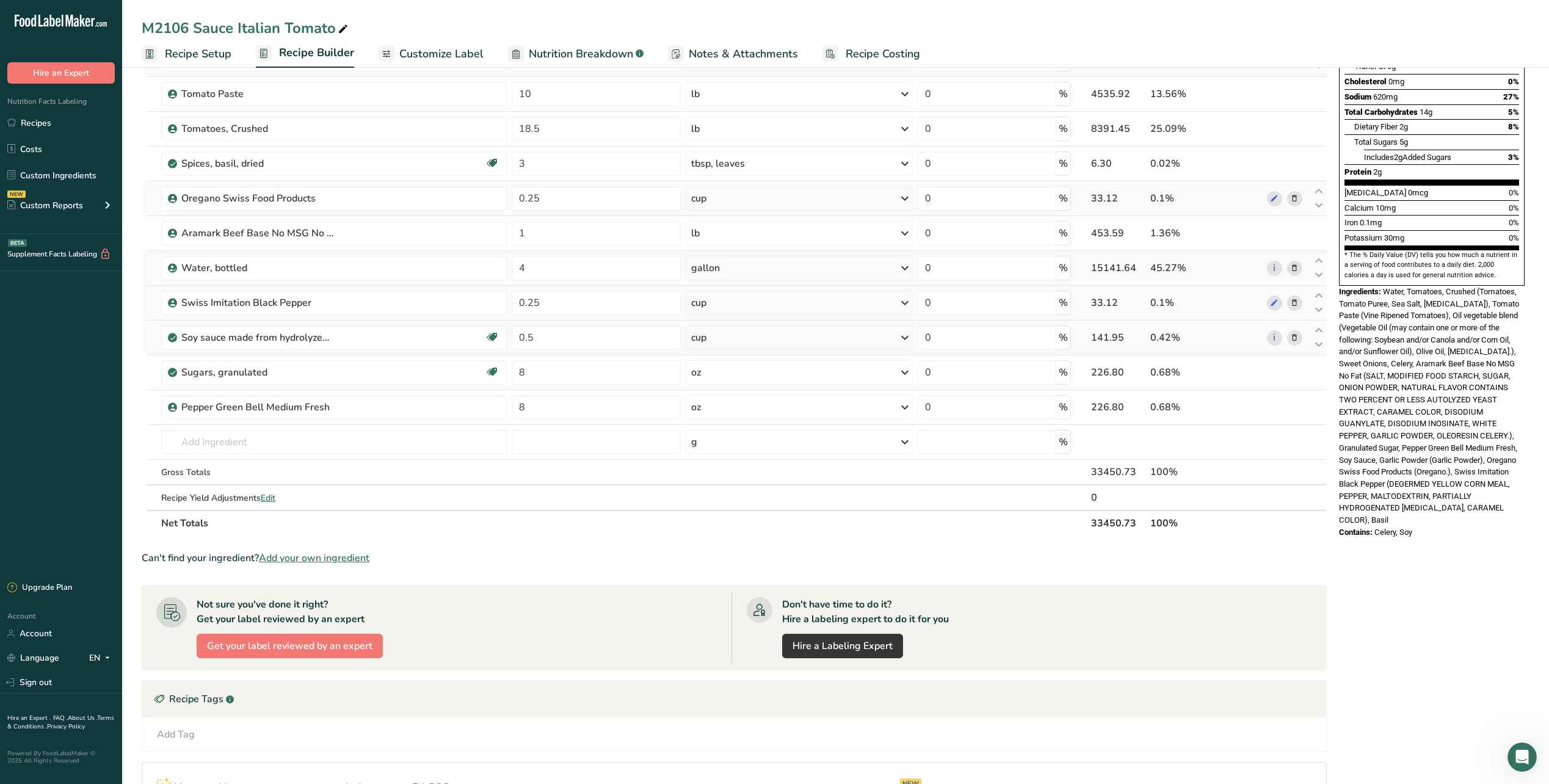
scroll to position [0, 0]
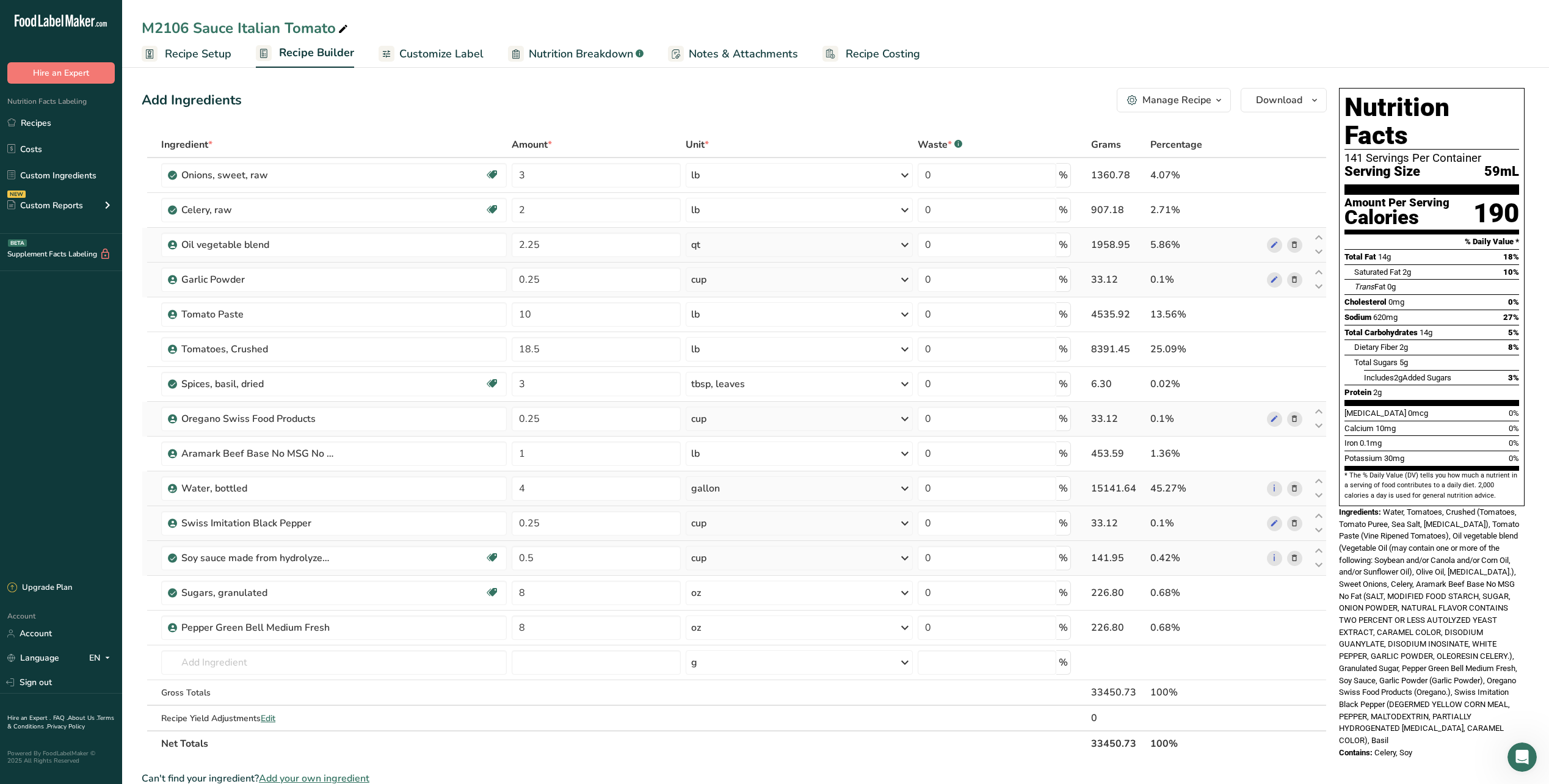
click at [202, 62] on link "Recipe Setup" at bounding box center [186, 54] width 90 height 28
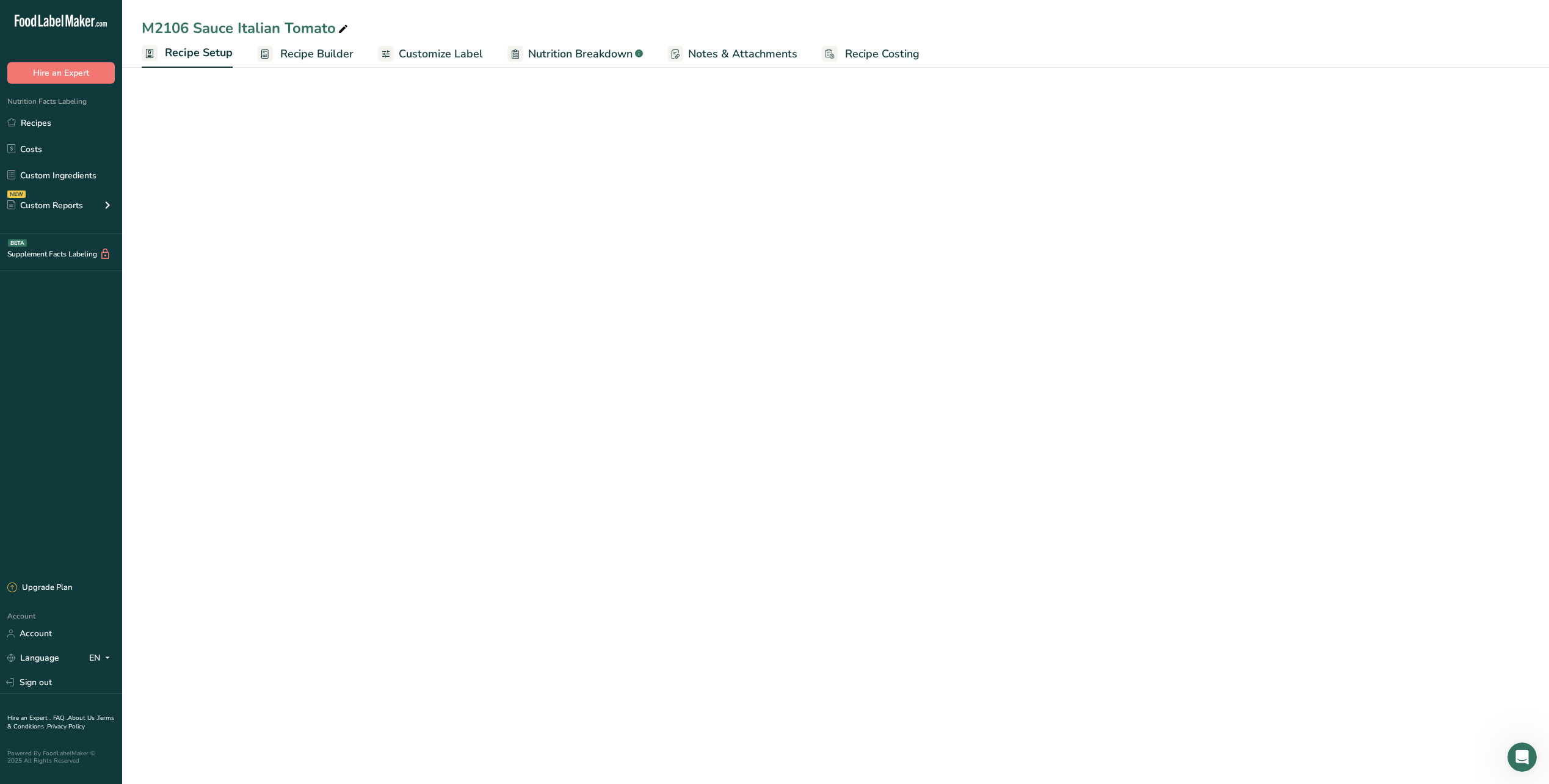
select select "18"
select select "22"
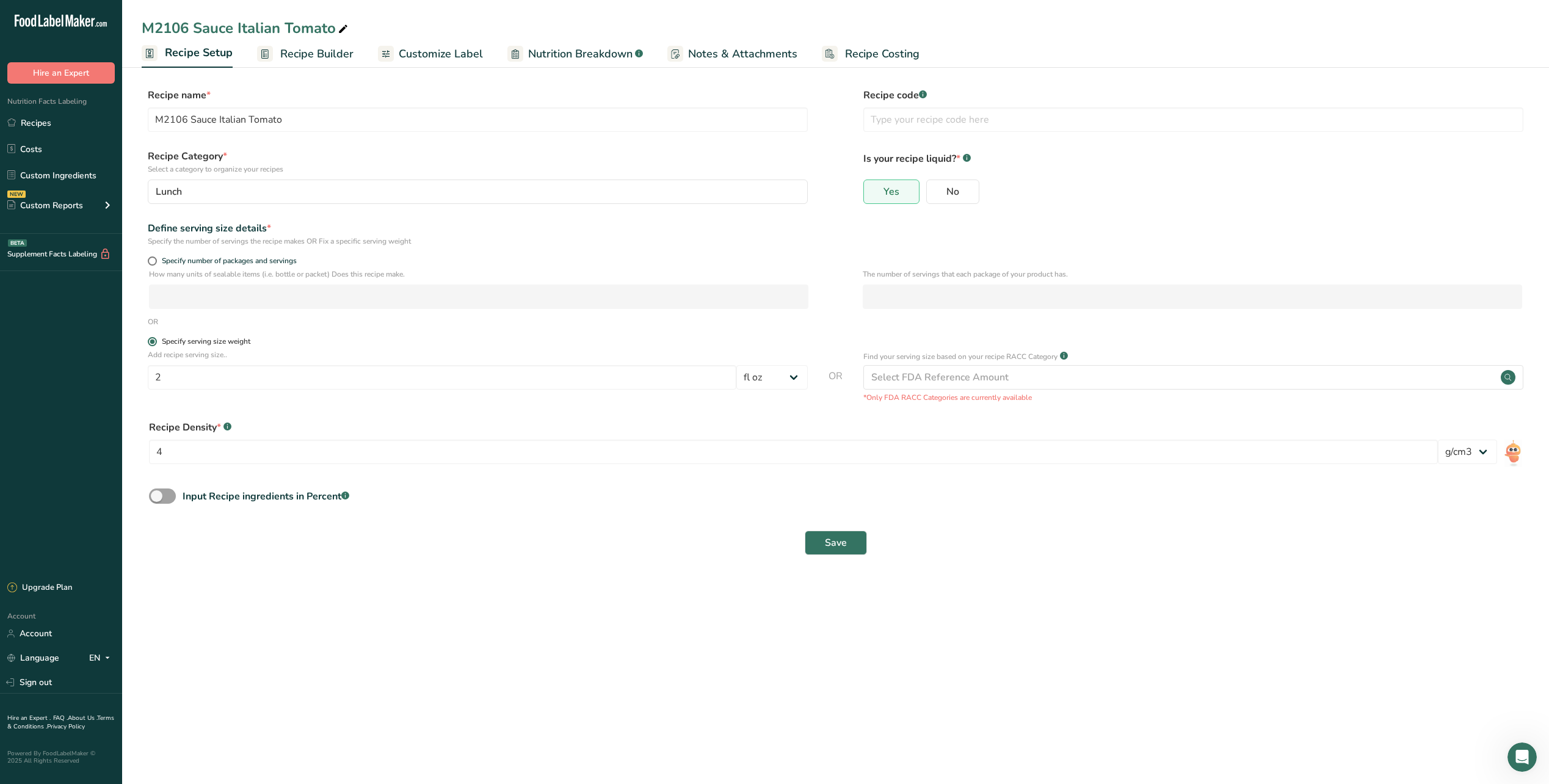
click at [151, 344] on span at bounding box center [152, 341] width 9 height 9
click at [151, 344] on input "Specify serving size weight" at bounding box center [151, 341] width 8 height 8
click at [157, 260] on span "Specify number of packages and servings" at bounding box center [227, 260] width 140 height 9
click at [156, 260] on input "Specify number of packages and servings" at bounding box center [151, 260] width 8 height 8
radio input "true"
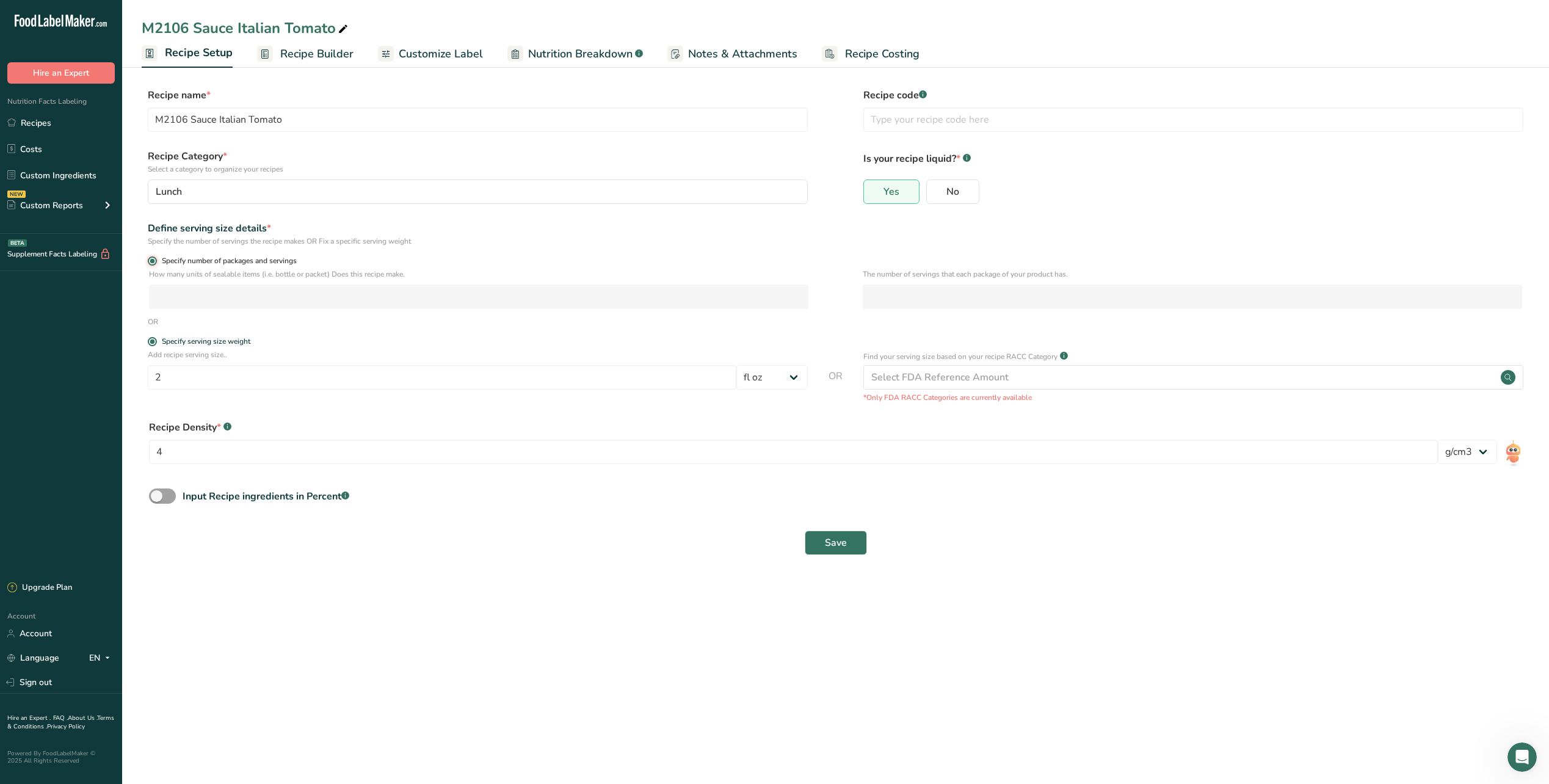
radio input "false"
select select "0"
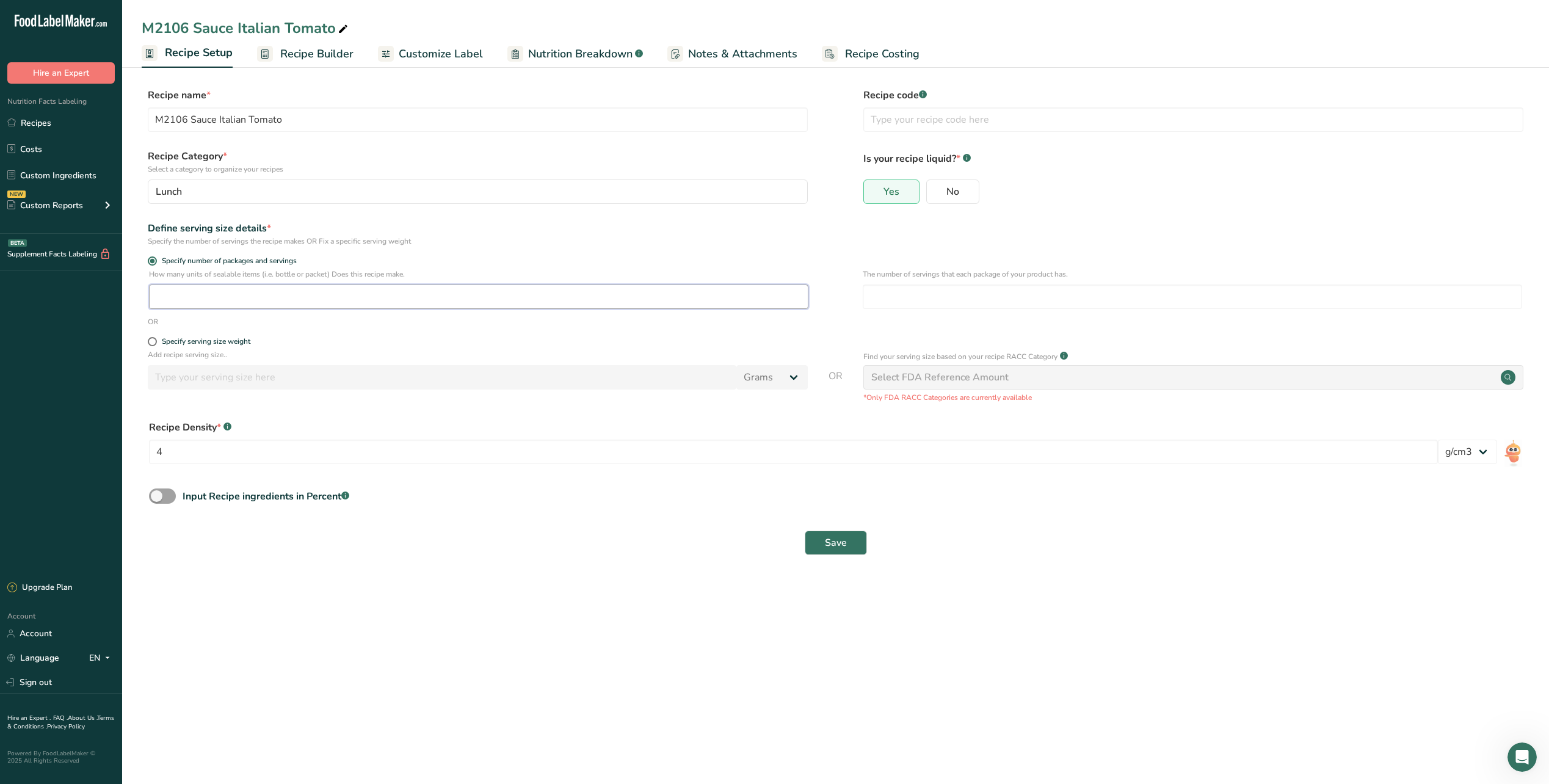
click at [241, 304] on input "number" at bounding box center [479, 296] width 660 height 25
type input "420"
click at [1144, 284] on input "number" at bounding box center [1192, 296] width 660 height 25
type input "2"
click at [1098, 495] on div "Input Recipe ingredients in Percent .a-a{fill:#347362;}.b-a{fill:#fff;}" at bounding box center [835, 500] width 1388 height 25
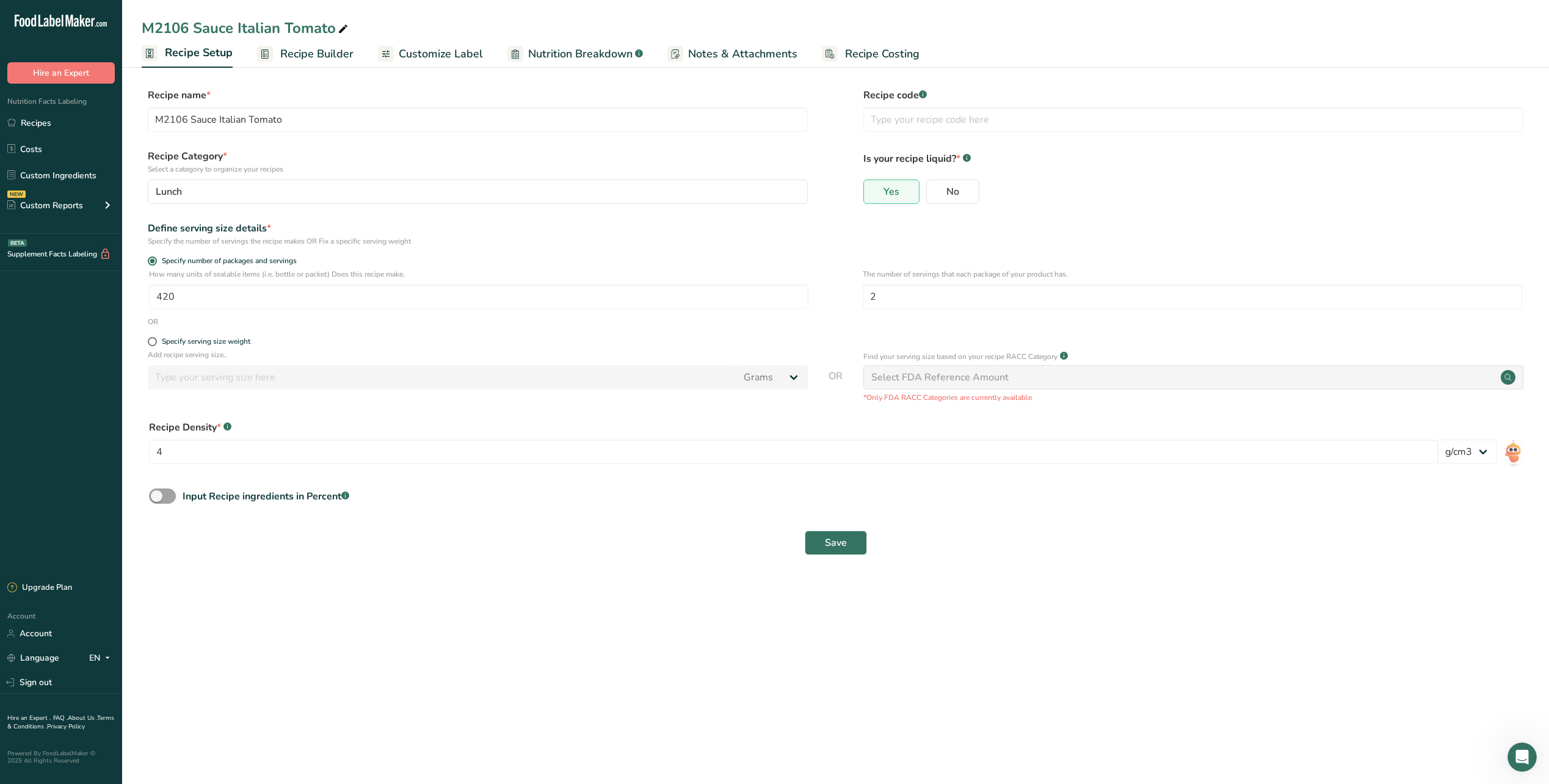
click at [345, 48] on span "Recipe Builder" at bounding box center [317, 54] width 74 height 16
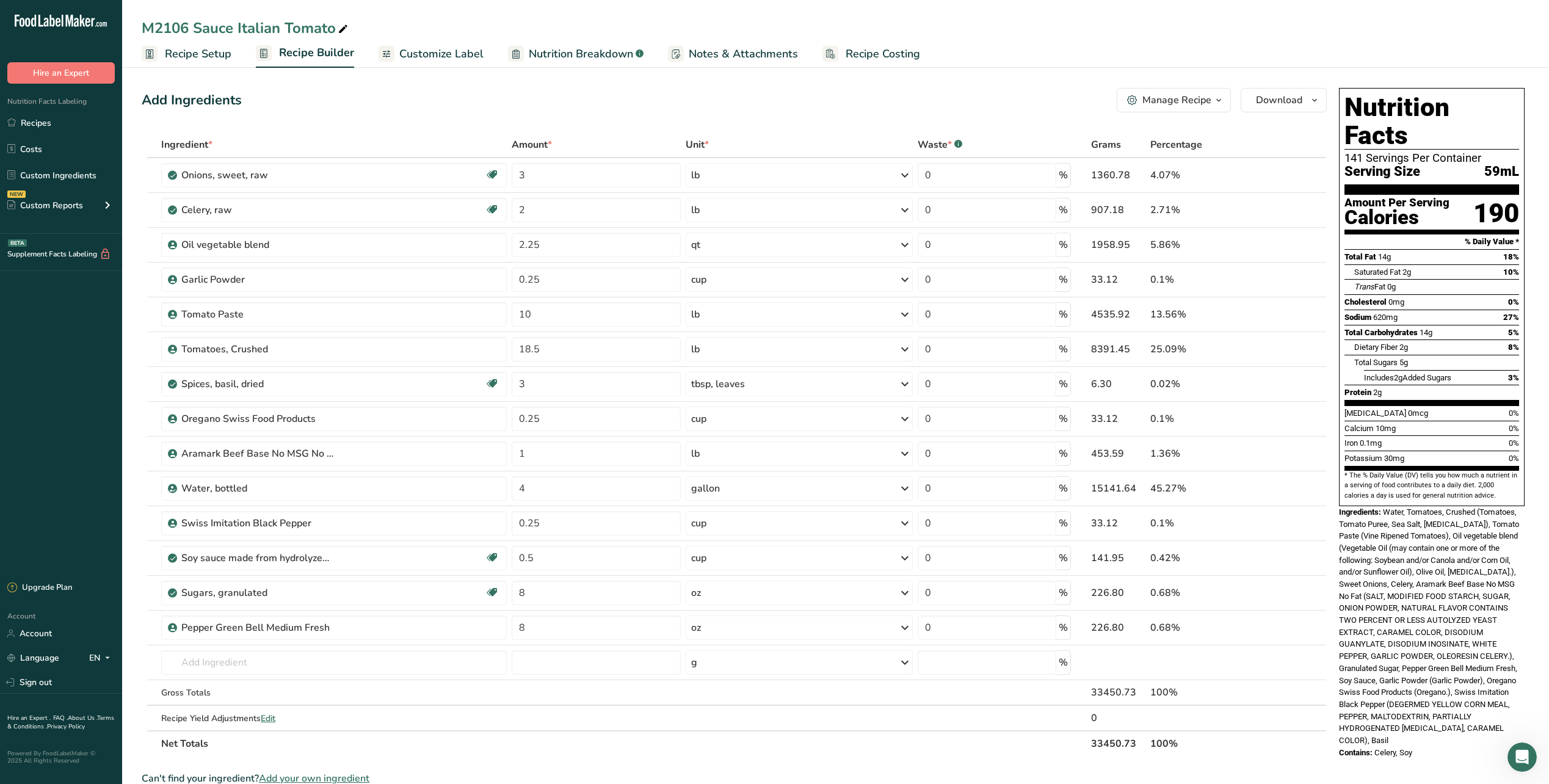
click at [200, 53] on span "Recipe Setup" at bounding box center [198, 54] width 67 height 16
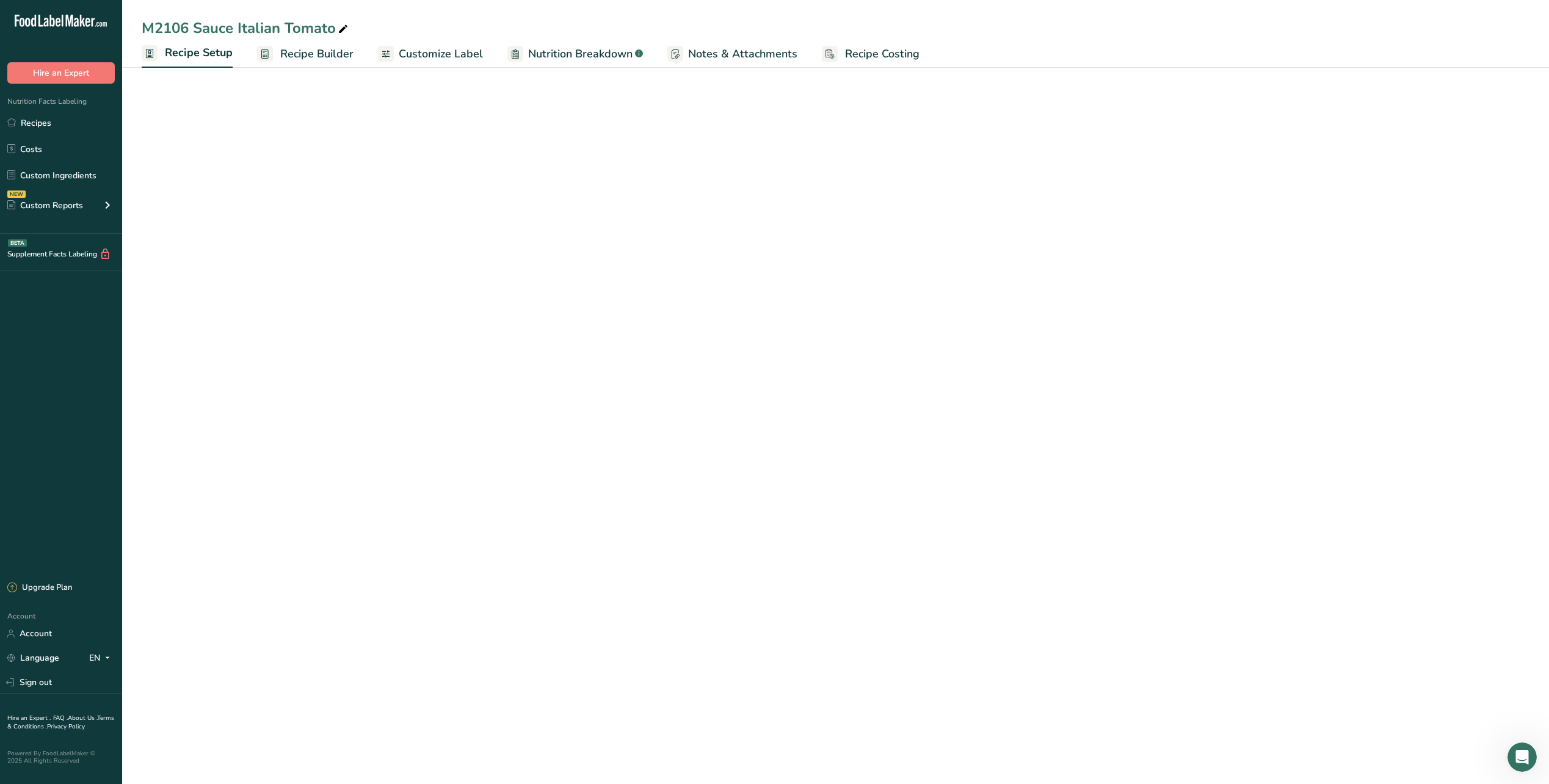
select select "18"
select select "22"
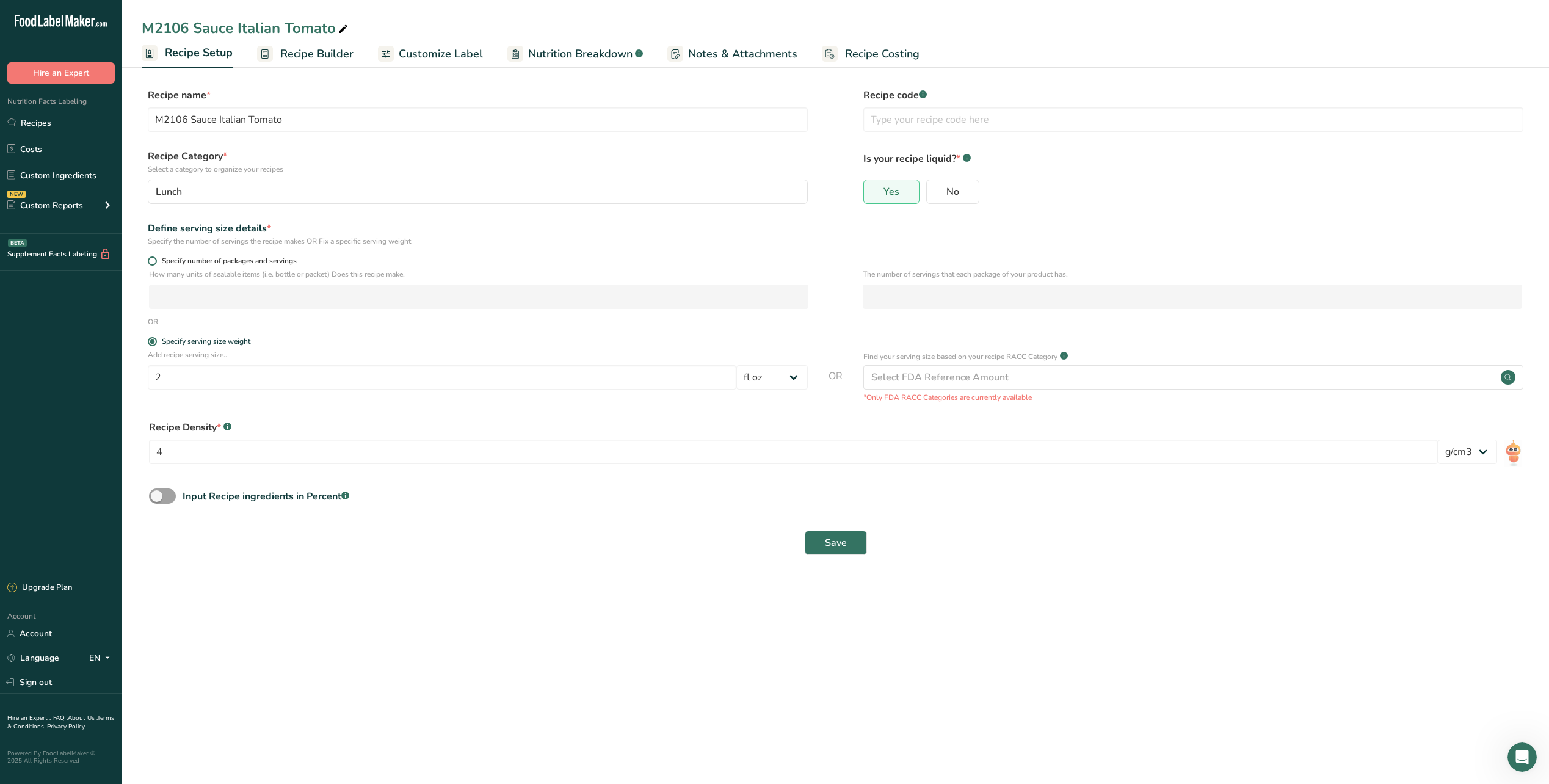
click at [154, 259] on span at bounding box center [152, 260] width 9 height 9
click at [154, 259] on input "Specify number of packages and servings" at bounding box center [151, 260] width 8 height 8
radio input "true"
radio input "false"
select select "0"
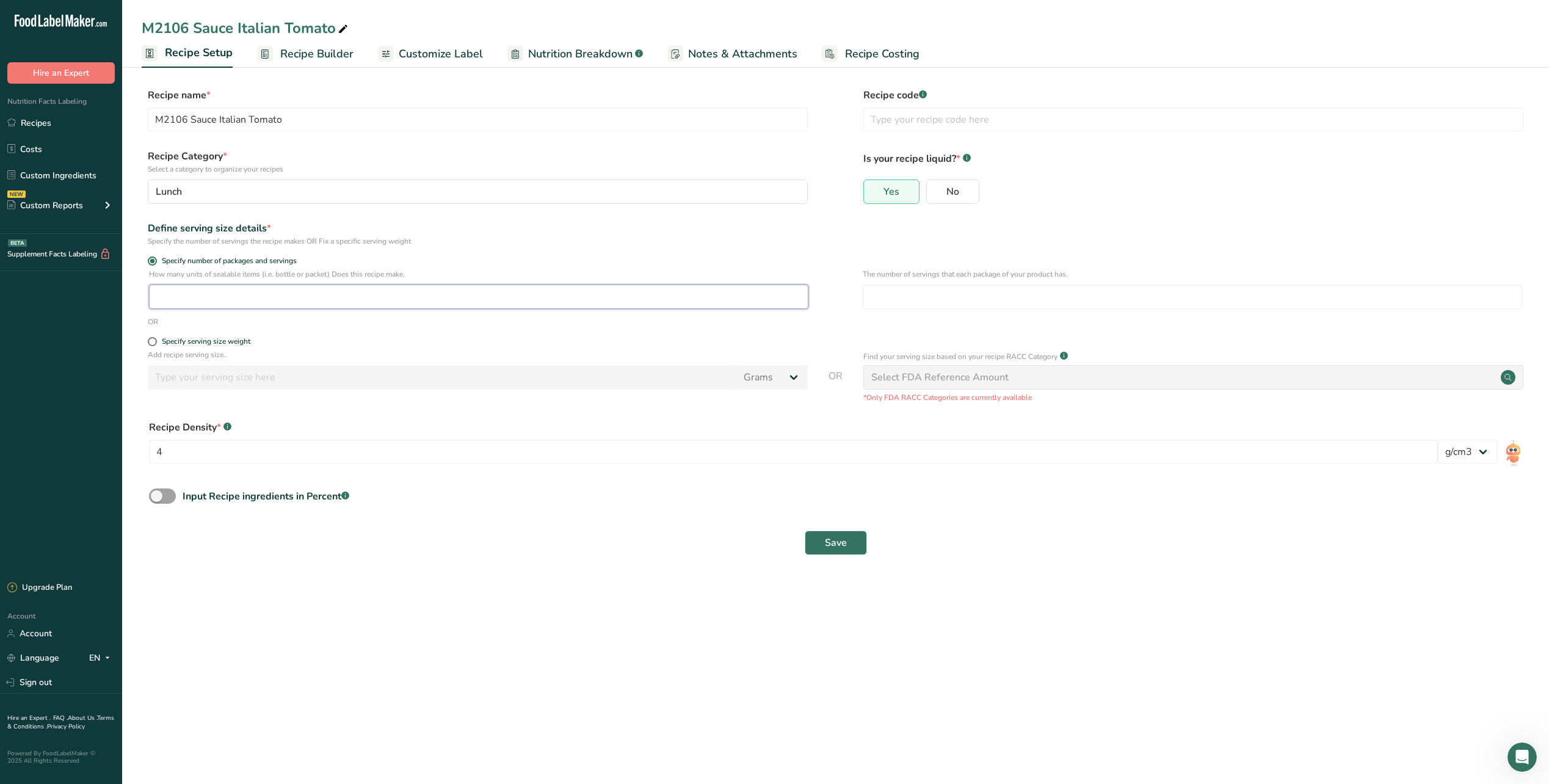
click at [342, 296] on input "number" at bounding box center [479, 296] width 660 height 25
type input "420"
click at [912, 304] on input "number" at bounding box center [1192, 296] width 660 height 25
type input "2"
click at [839, 537] on span "Save" at bounding box center [836, 543] width 22 height 15
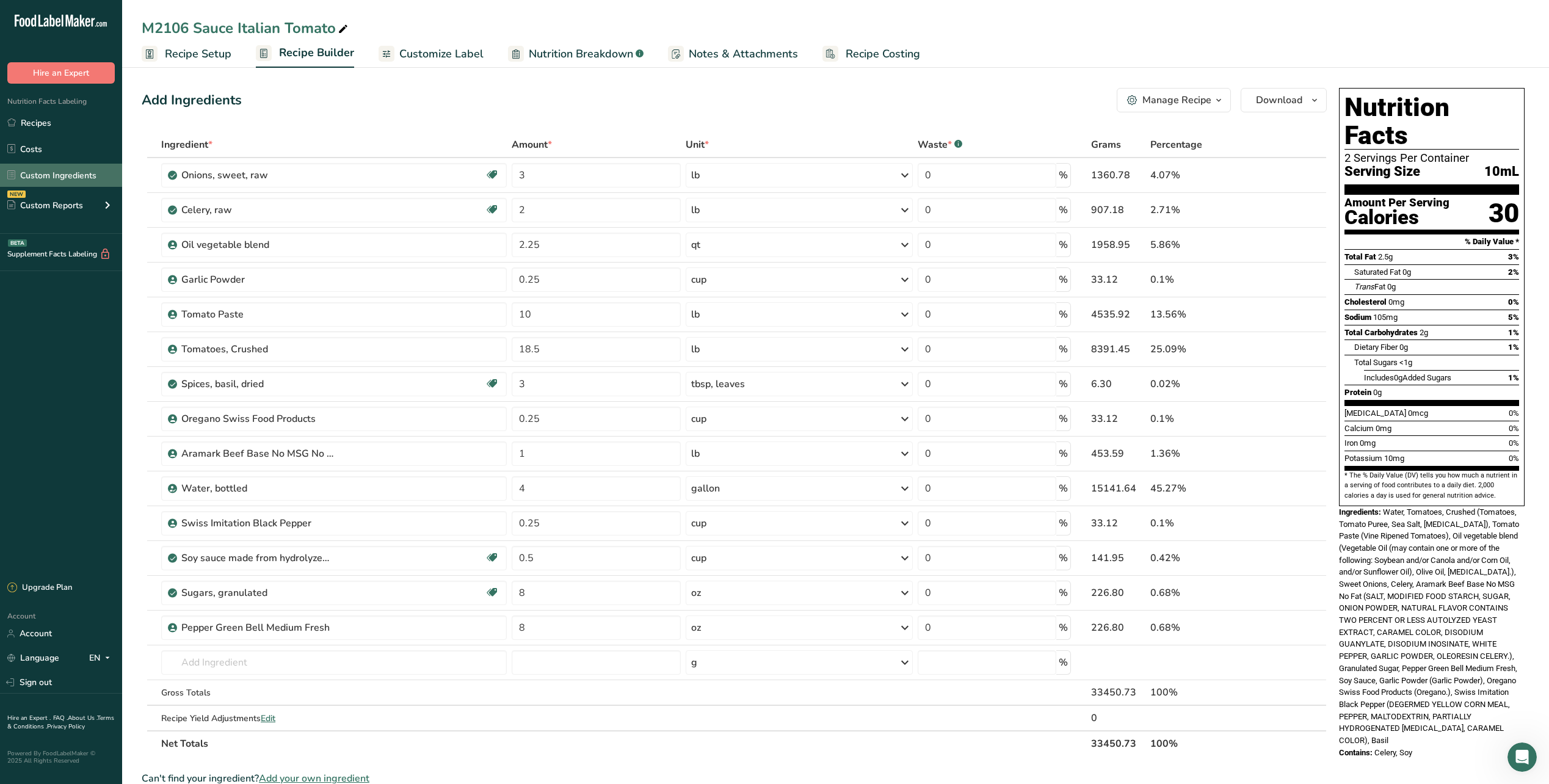
drag, startPoint x: 59, startPoint y: 179, endPoint x: 78, endPoint y: 185, distance: 19.9
click at [59, 179] on link "Custom Ingredients" at bounding box center [61, 175] width 122 height 23
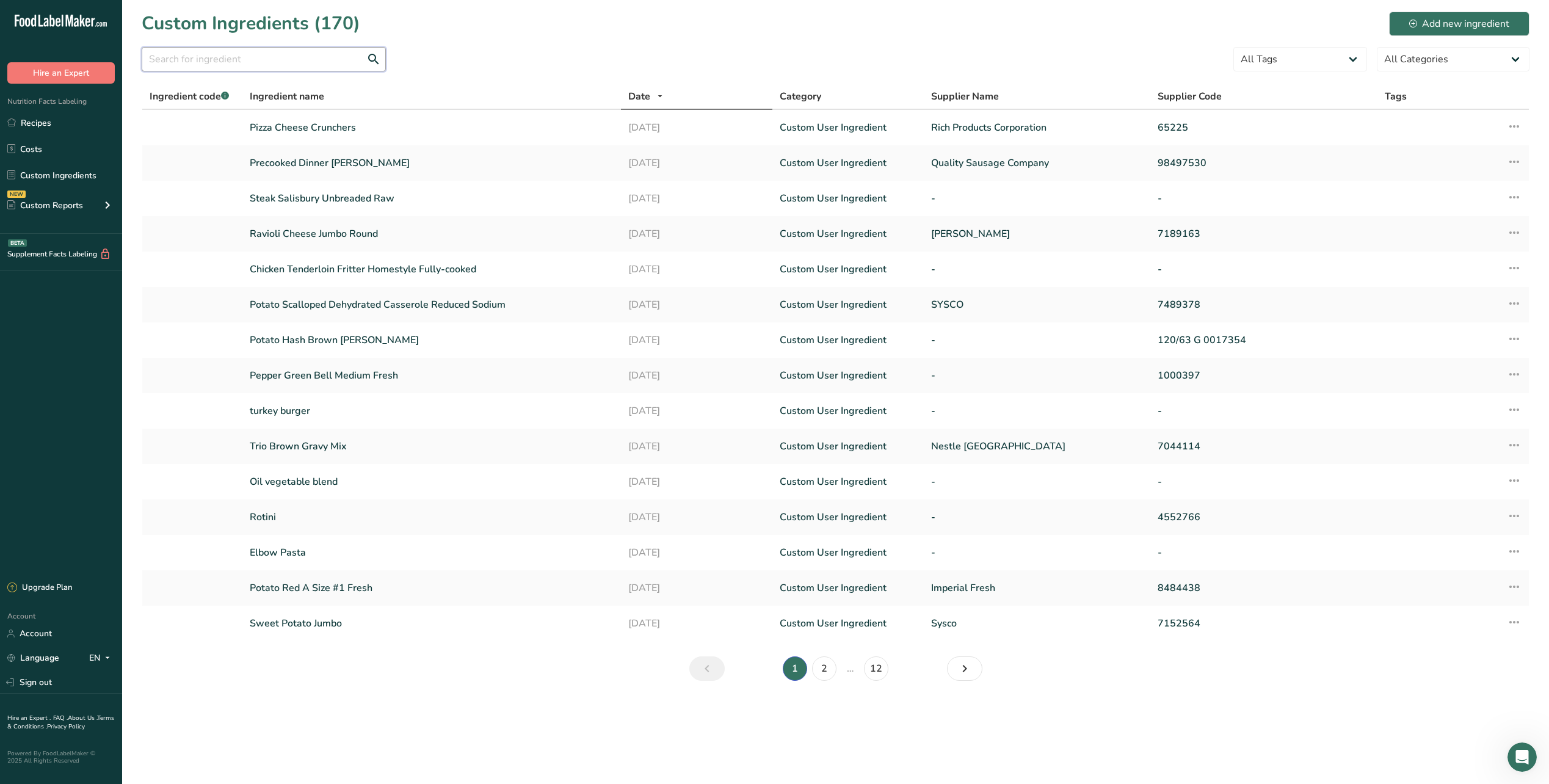
click at [263, 62] on input "text" at bounding box center [263, 59] width 244 height 25
type input "pizza"
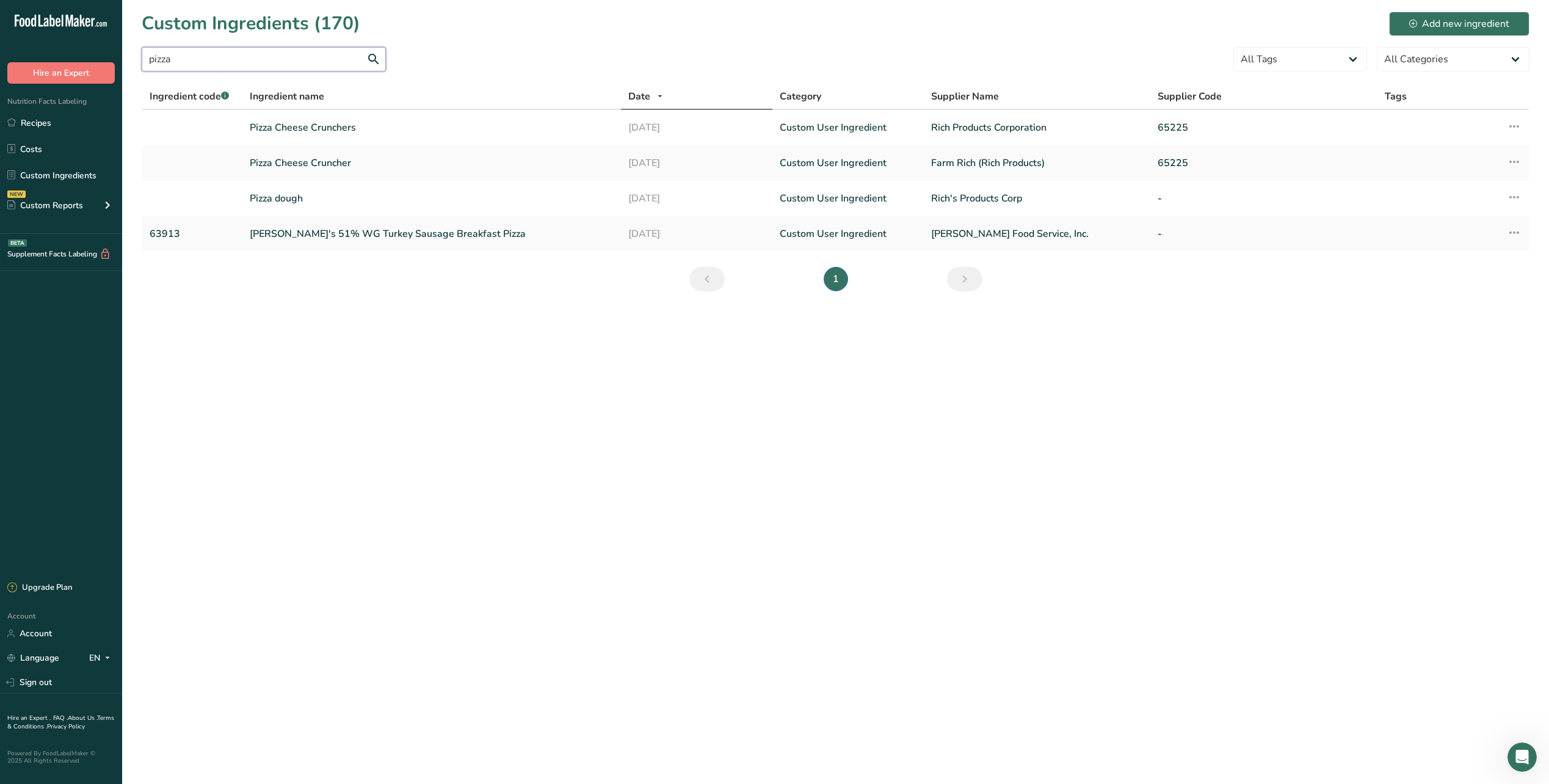
click at [178, 56] on input "pizza" at bounding box center [263, 59] width 244 height 25
click at [38, 127] on link "Recipes" at bounding box center [61, 122] width 122 height 23
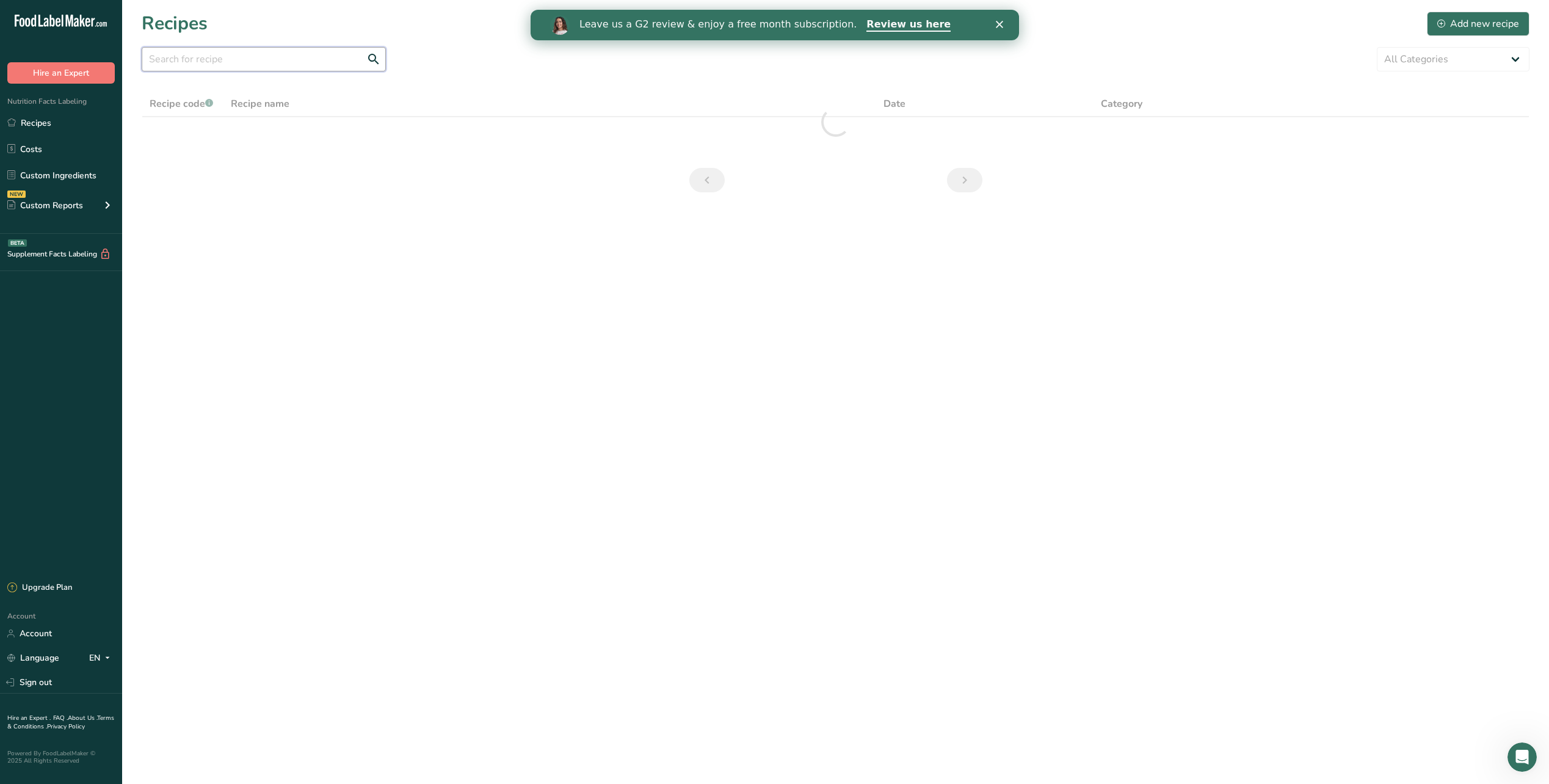
click at [193, 62] on input "text" at bounding box center [263, 59] width 244 height 25
type input "m"
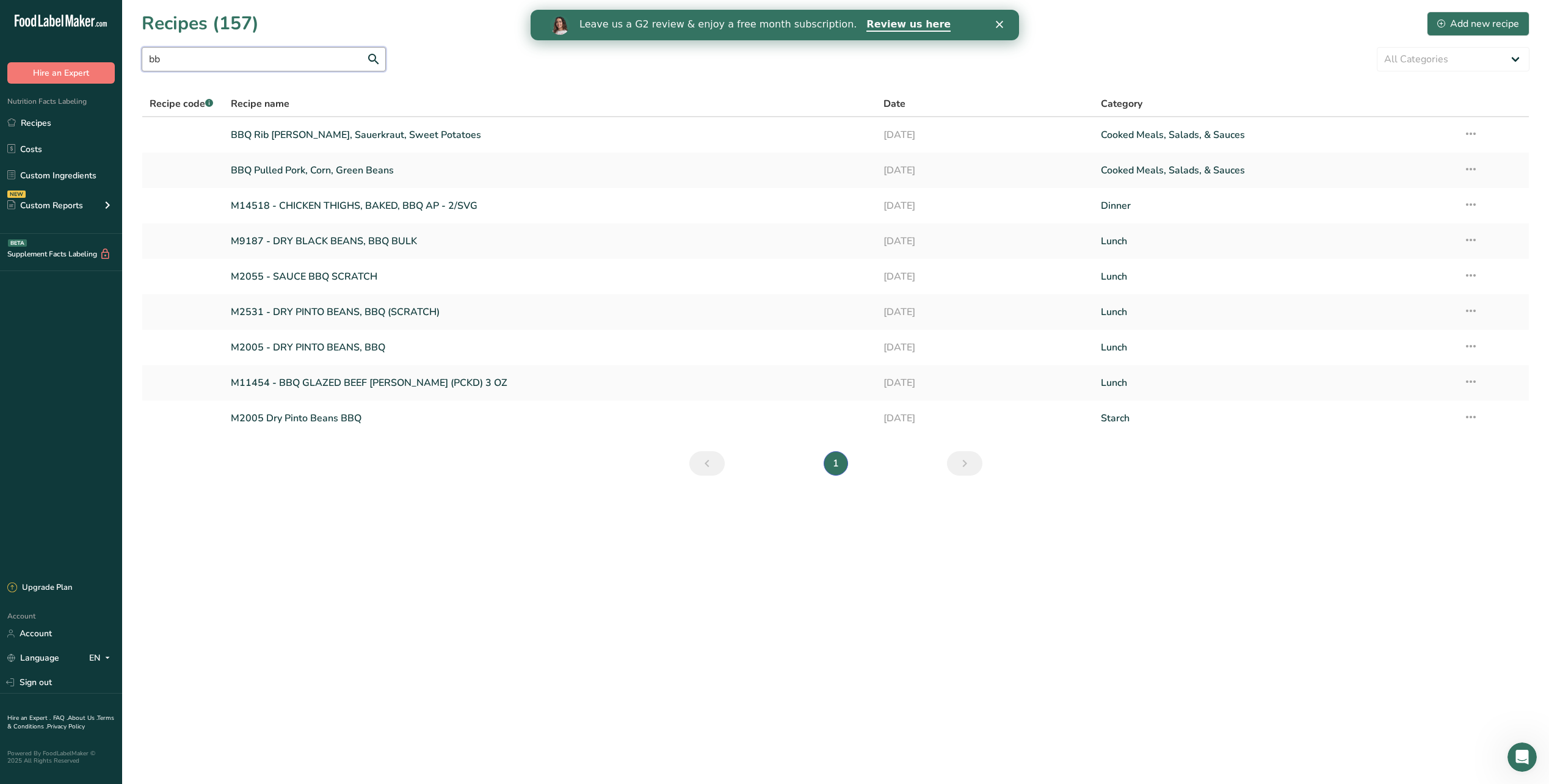
type input "b"
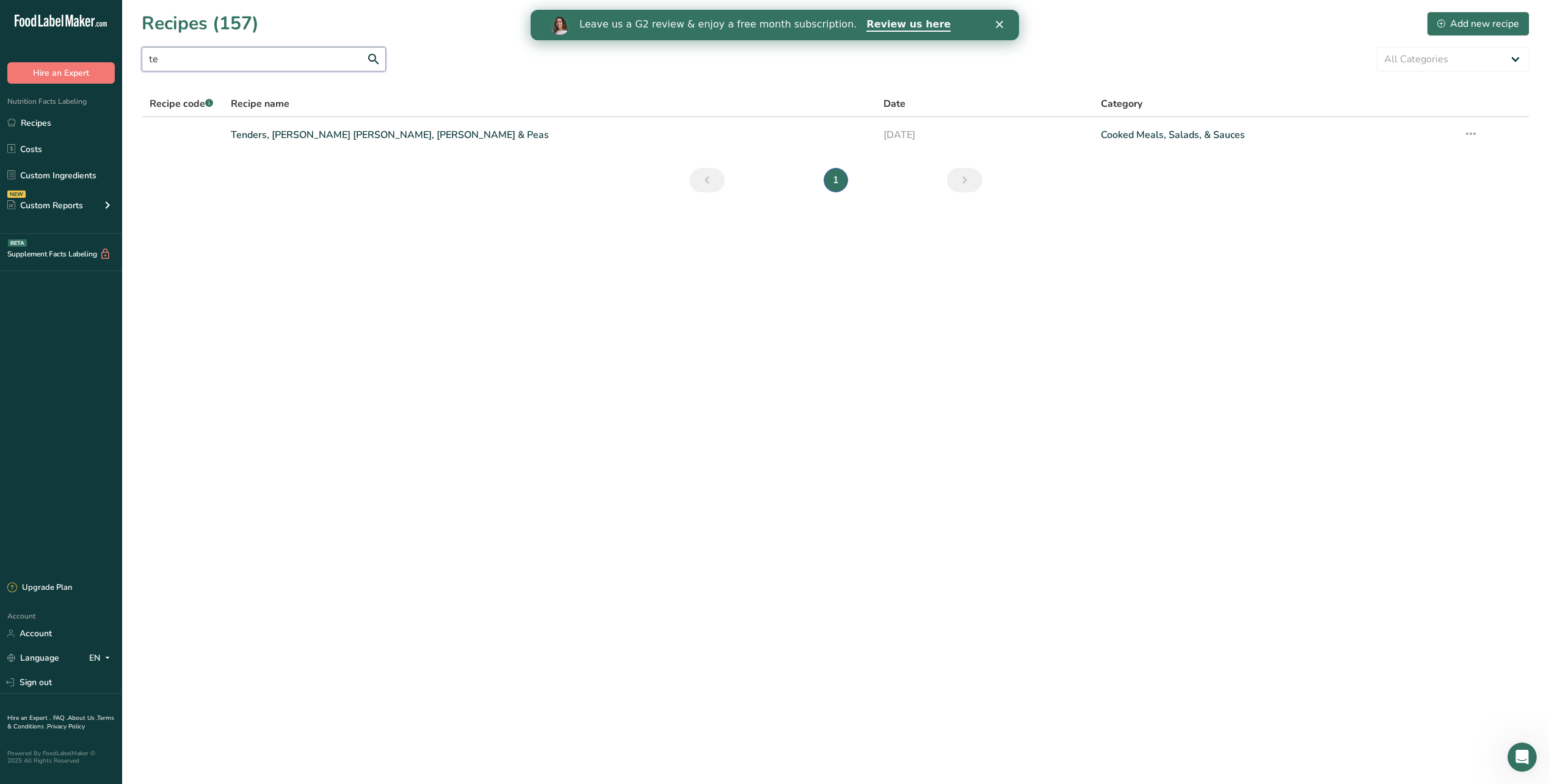
type input "t"
type input "f"
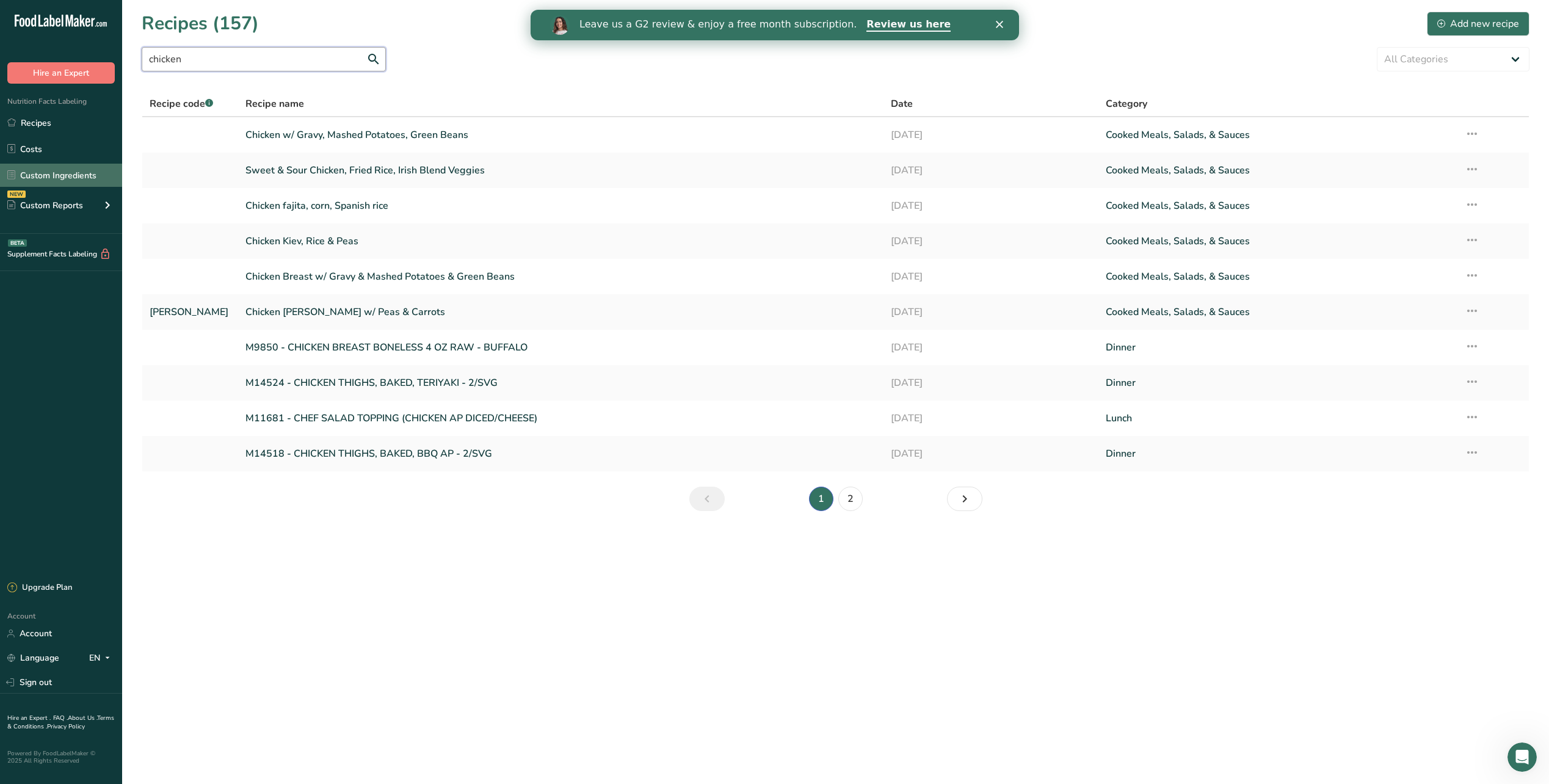
type input "chicken"
click at [32, 173] on link "Custom Ingredients" at bounding box center [61, 175] width 122 height 23
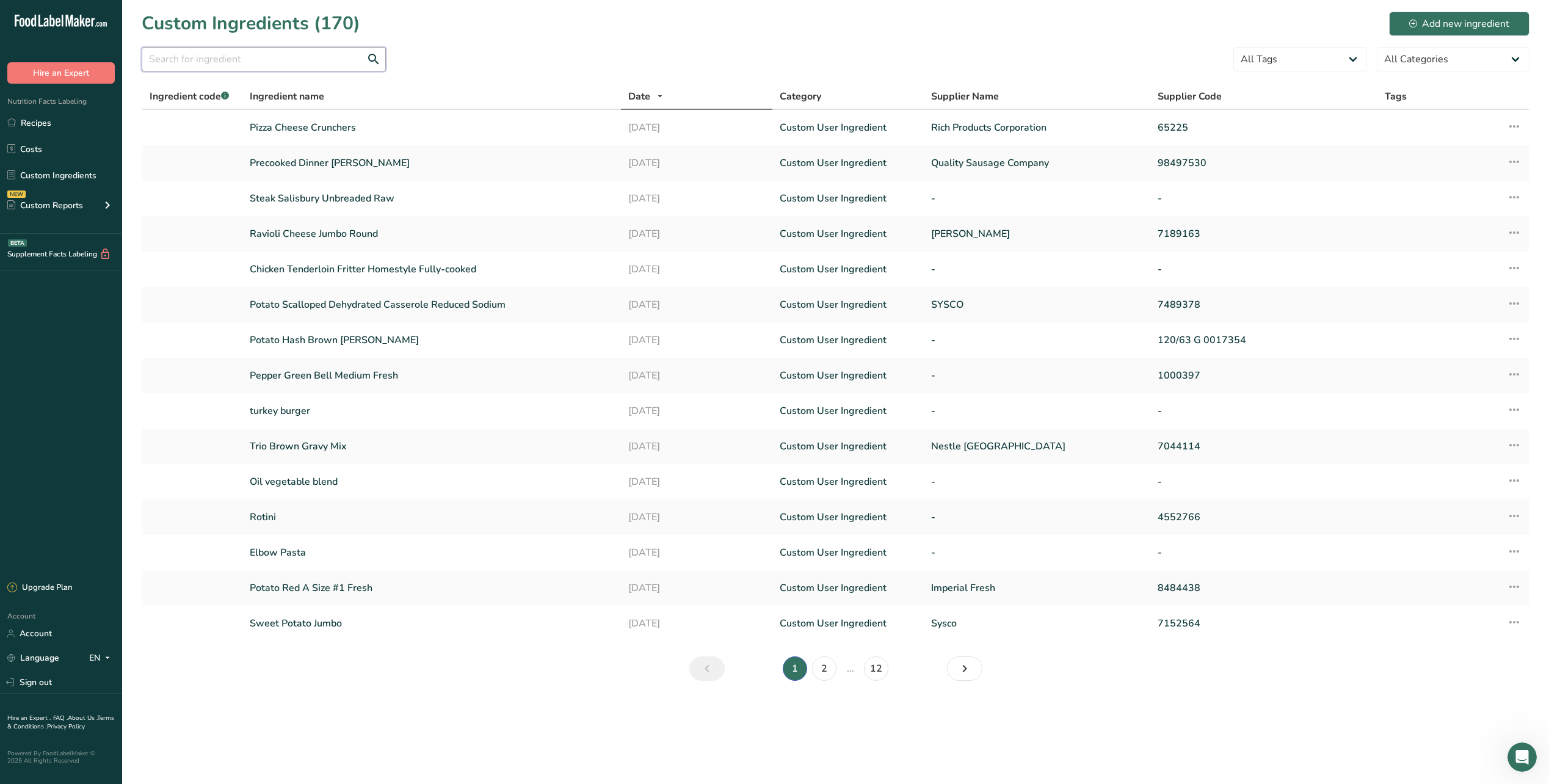
click at [201, 62] on input "text" at bounding box center [263, 59] width 244 height 25
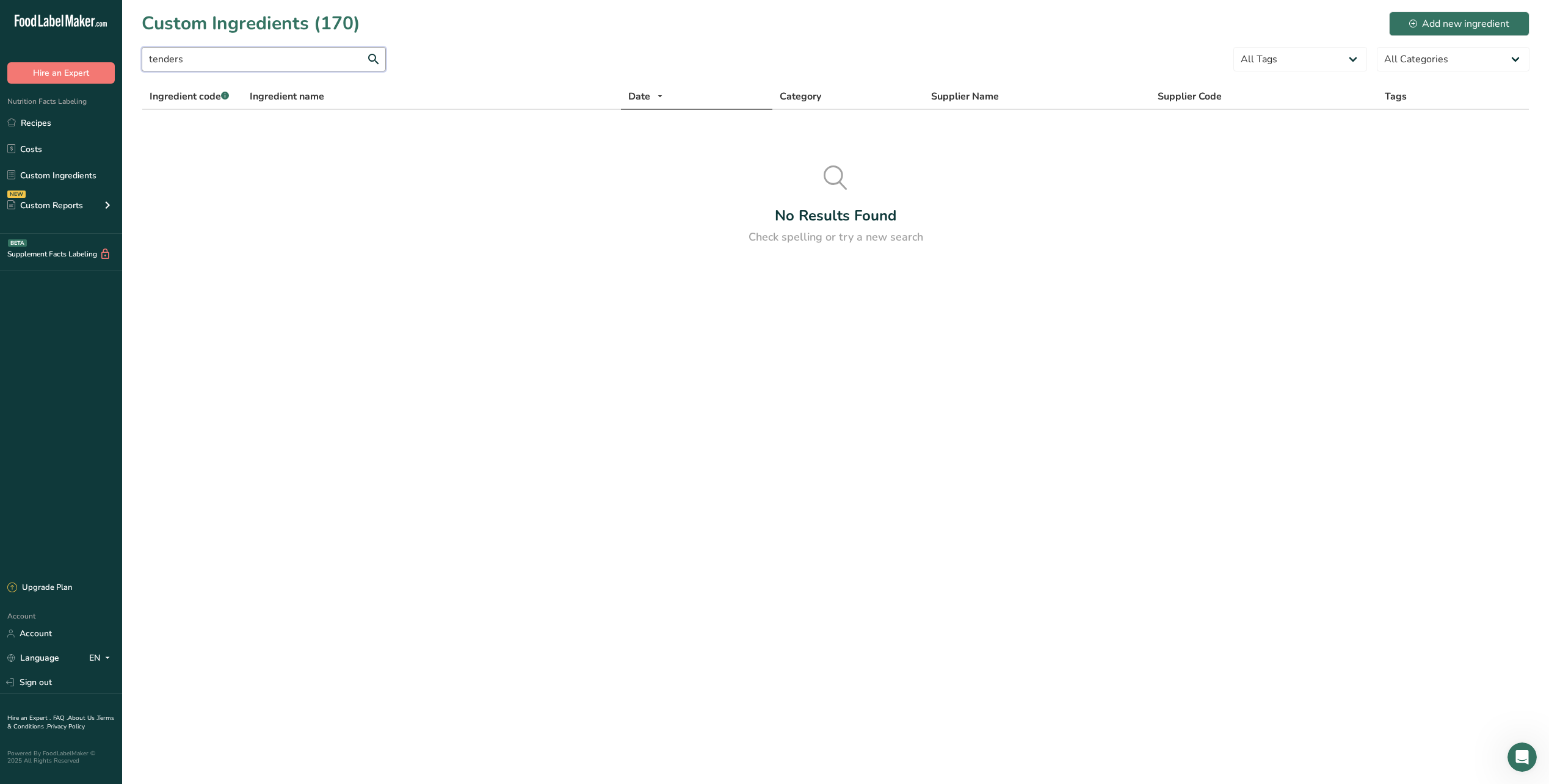
click at [201, 62] on input "tenders" at bounding box center [263, 59] width 244 height 25
type input "t"
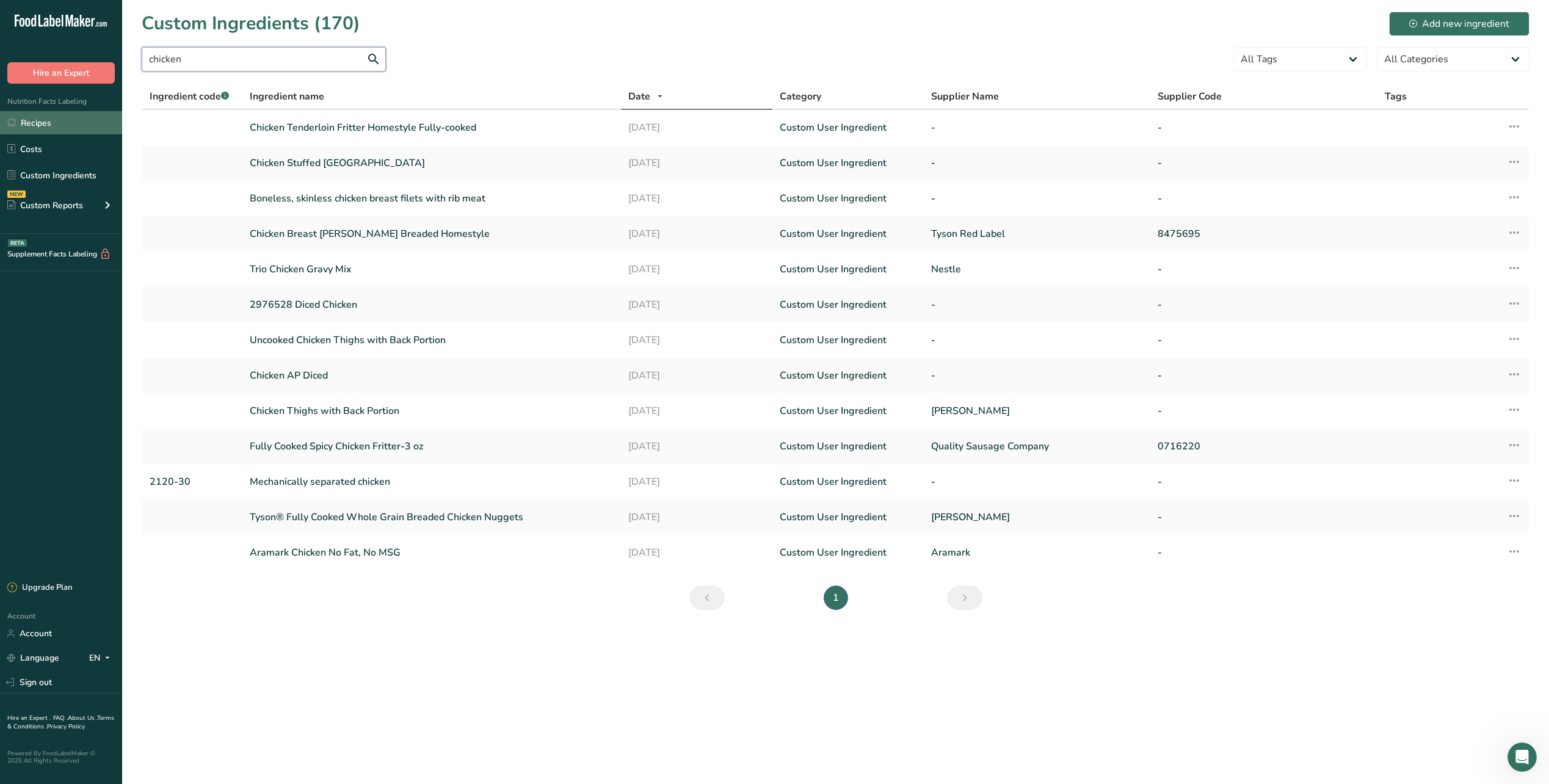
type input "chicken"
click at [54, 122] on link "Recipes" at bounding box center [61, 122] width 122 height 23
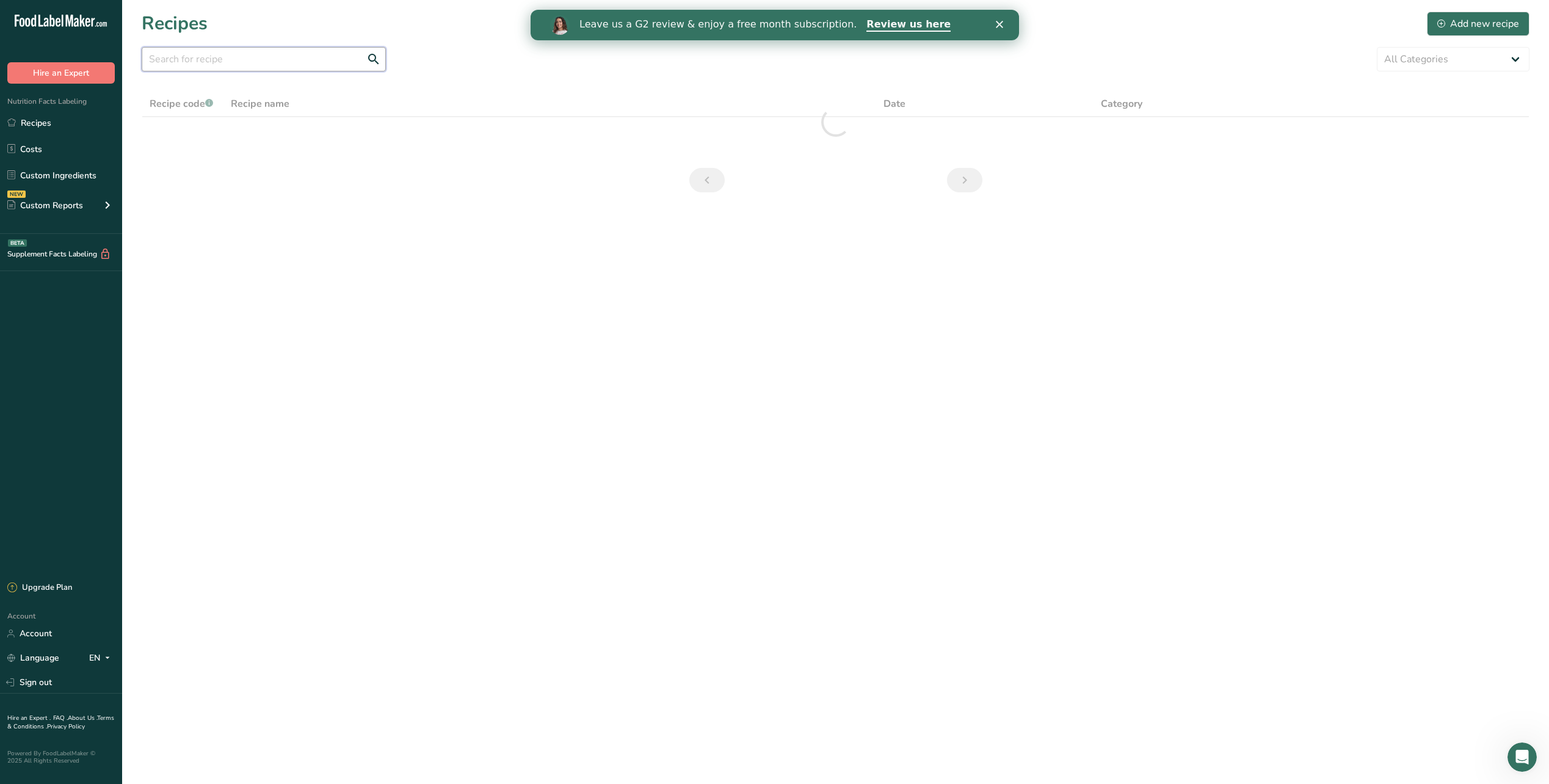
click at [243, 58] on input "text" at bounding box center [263, 59] width 244 height 25
type input "M8618"
click at [1480, 27] on div "Add new recipe" at bounding box center [1478, 23] width 82 height 15
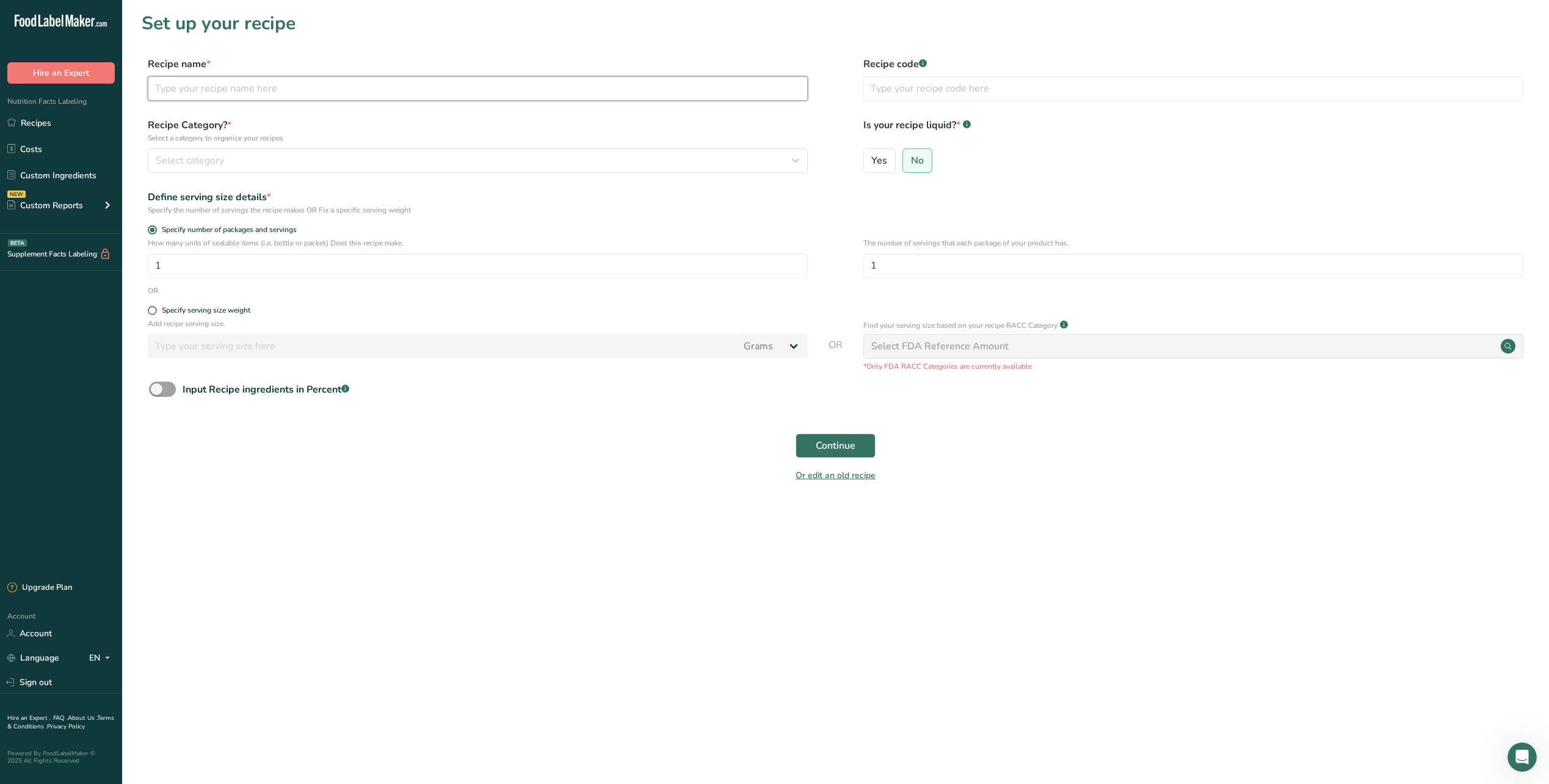
click at [282, 95] on input "text" at bounding box center [478, 88] width 660 height 25
type input "M8618 Chicken Tenders WG"
click at [302, 173] on div "Recipe Category? * Select a category to organize your recipes Select category S…" at bounding box center [835, 149] width 1388 height 62
click at [309, 168] on button "Select category" at bounding box center [478, 161] width 660 height 25
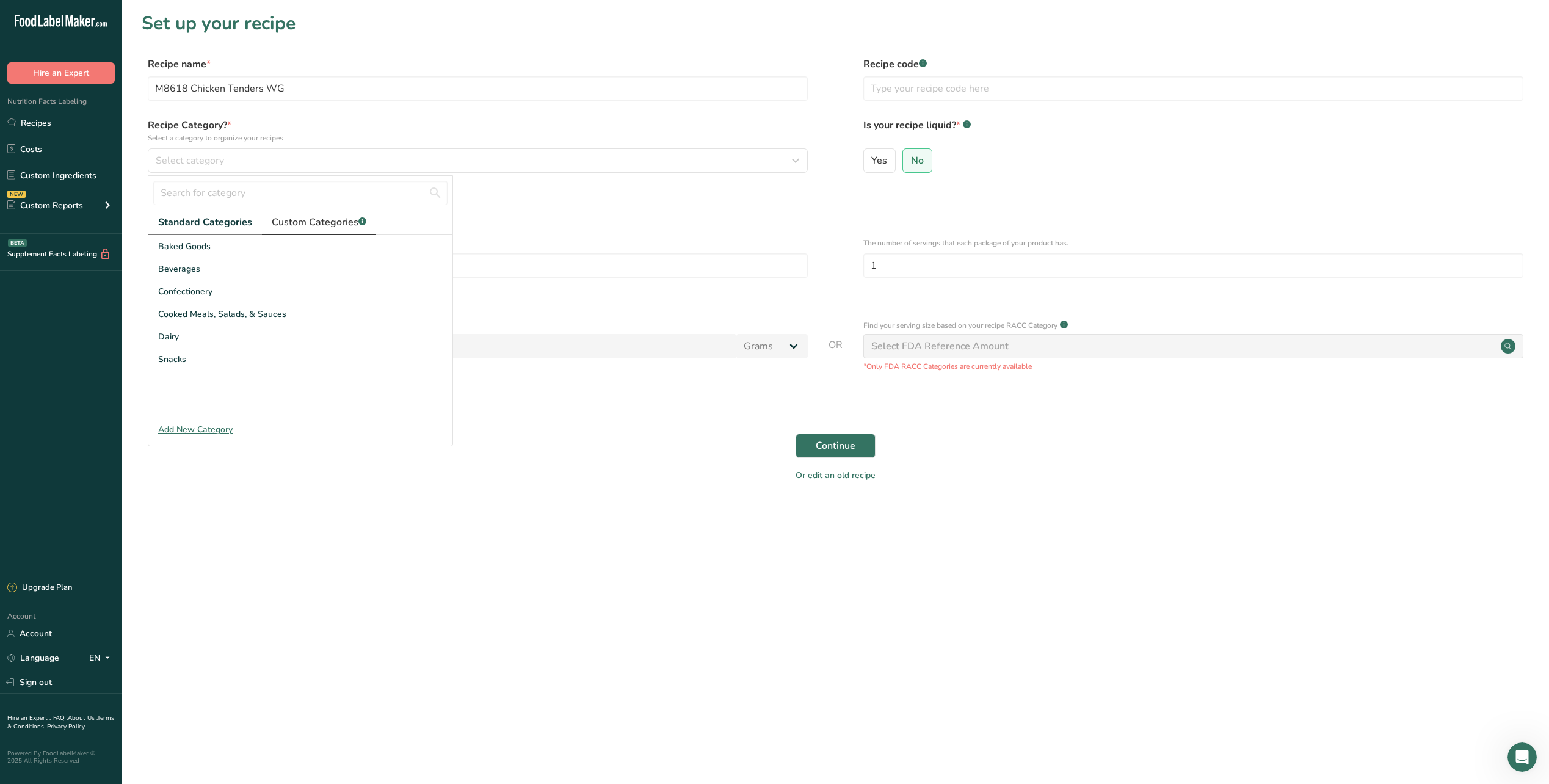
click at [313, 229] on link "Custom Categories .a-a{fill:#347362;}.b-a{fill:#fff;}" at bounding box center [318, 222] width 114 height 25
click at [174, 332] on span "Lunch" at bounding box center [171, 337] width 24 height 13
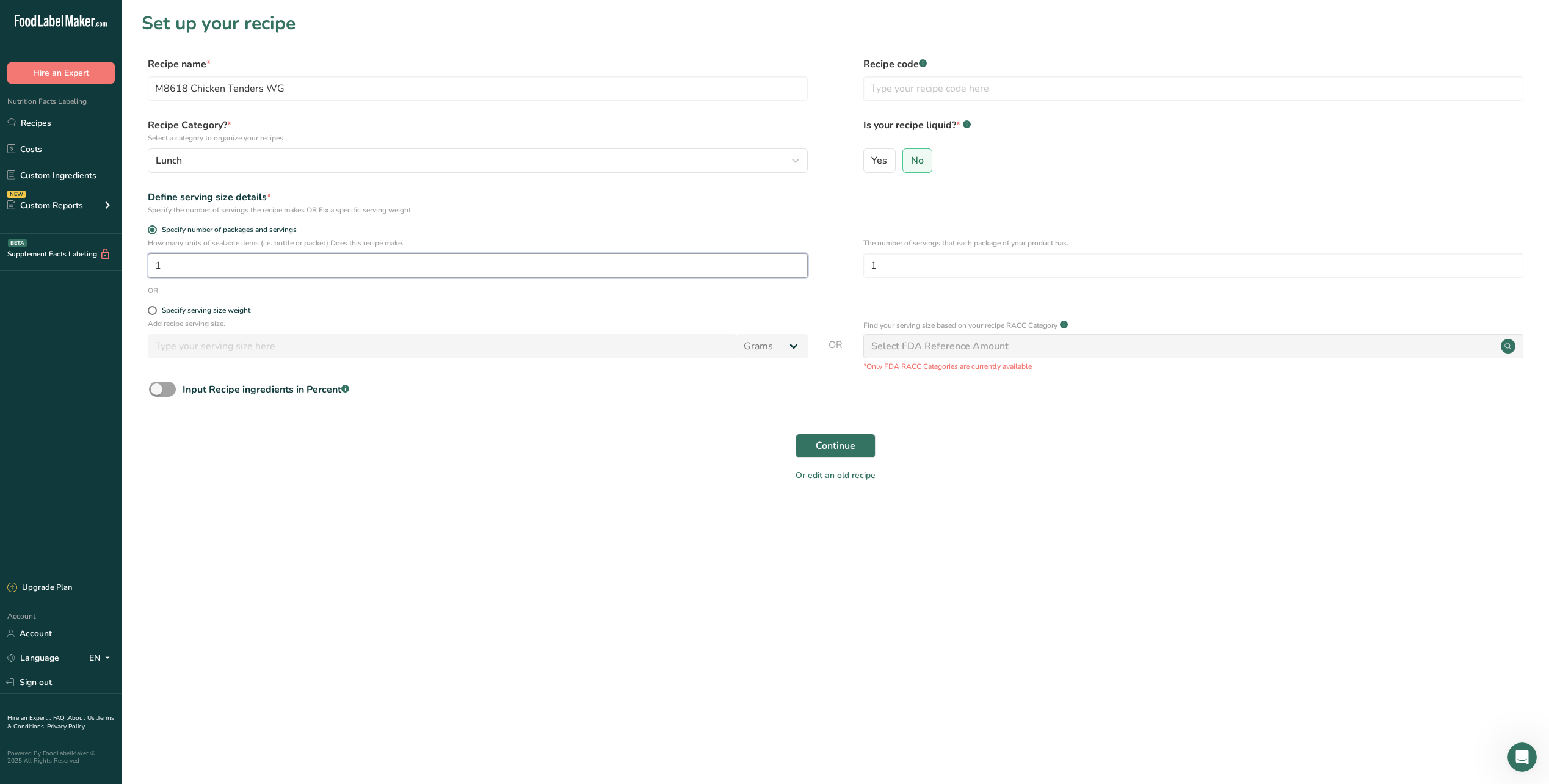
click at [163, 260] on input "1" at bounding box center [478, 265] width 660 height 25
type input "420"
click at [534, 421] on form "Recipe name * M8618 Chicken Tenders WG Recipe code .a-a{fill:#347362;}.b-a{fill…" at bounding box center [835, 273] width 1388 height 433
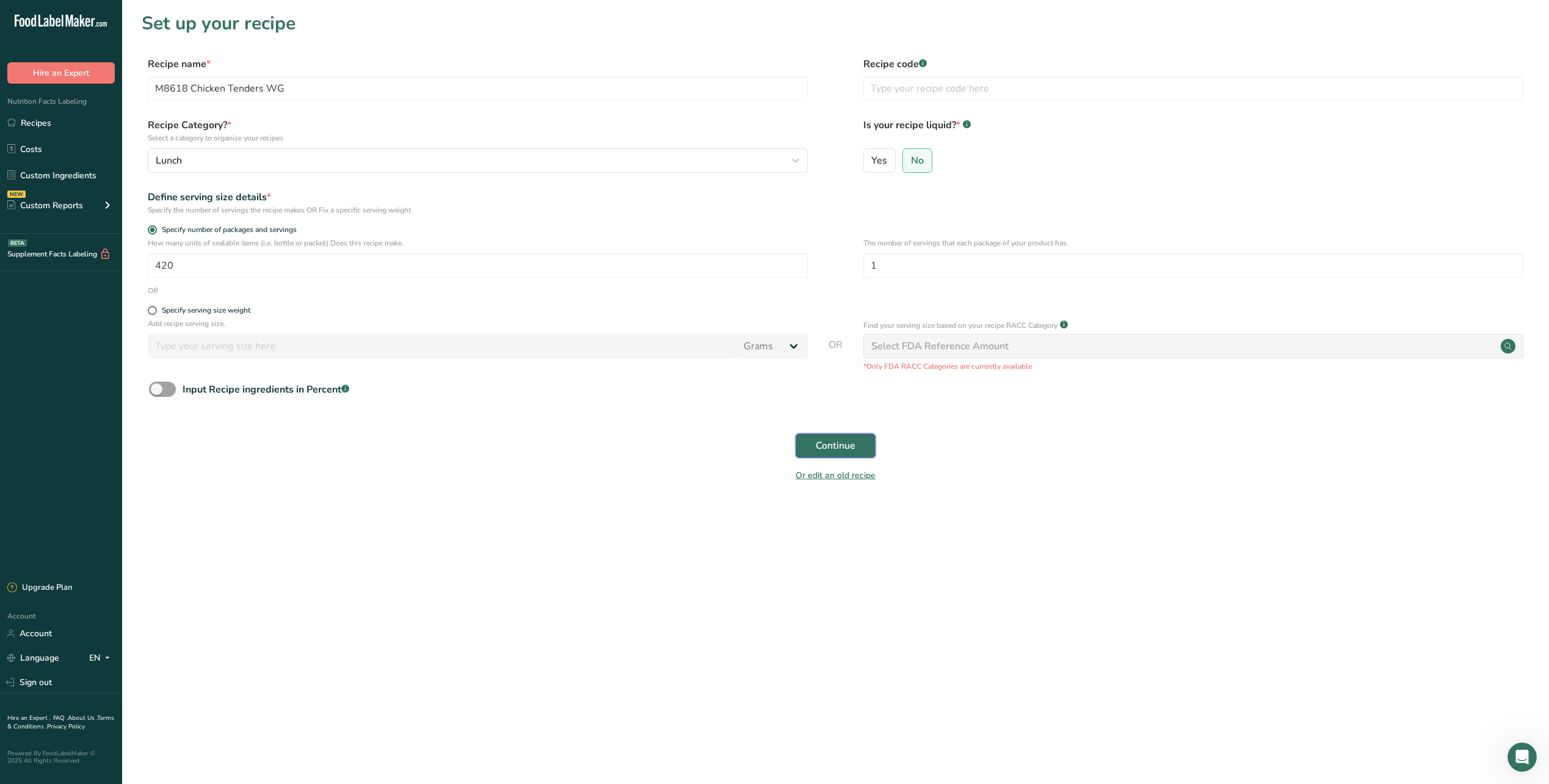
click at [831, 439] on span "Continue" at bounding box center [836, 446] width 40 height 15
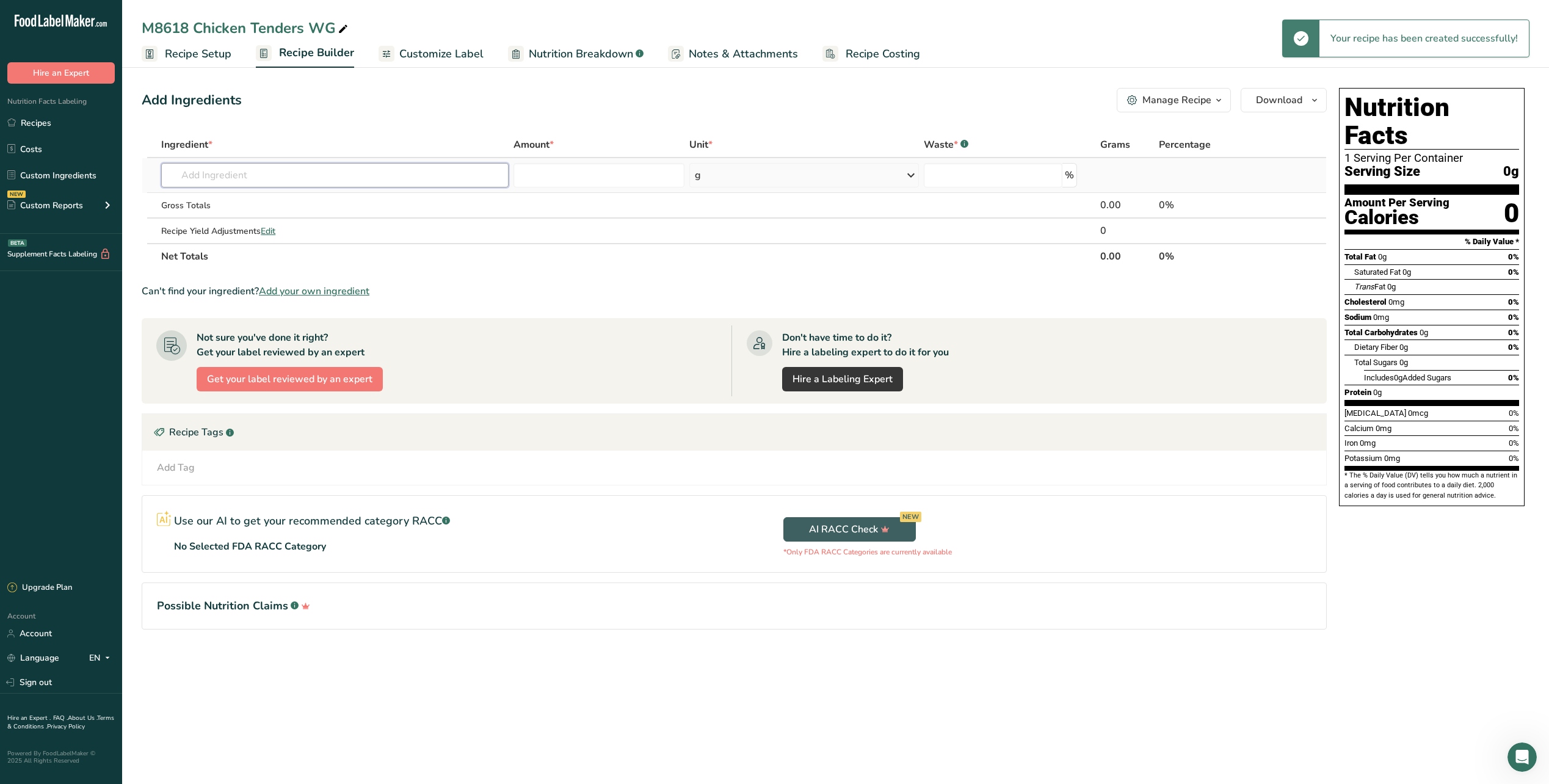
click at [277, 167] on input "text" at bounding box center [335, 175] width 347 height 25
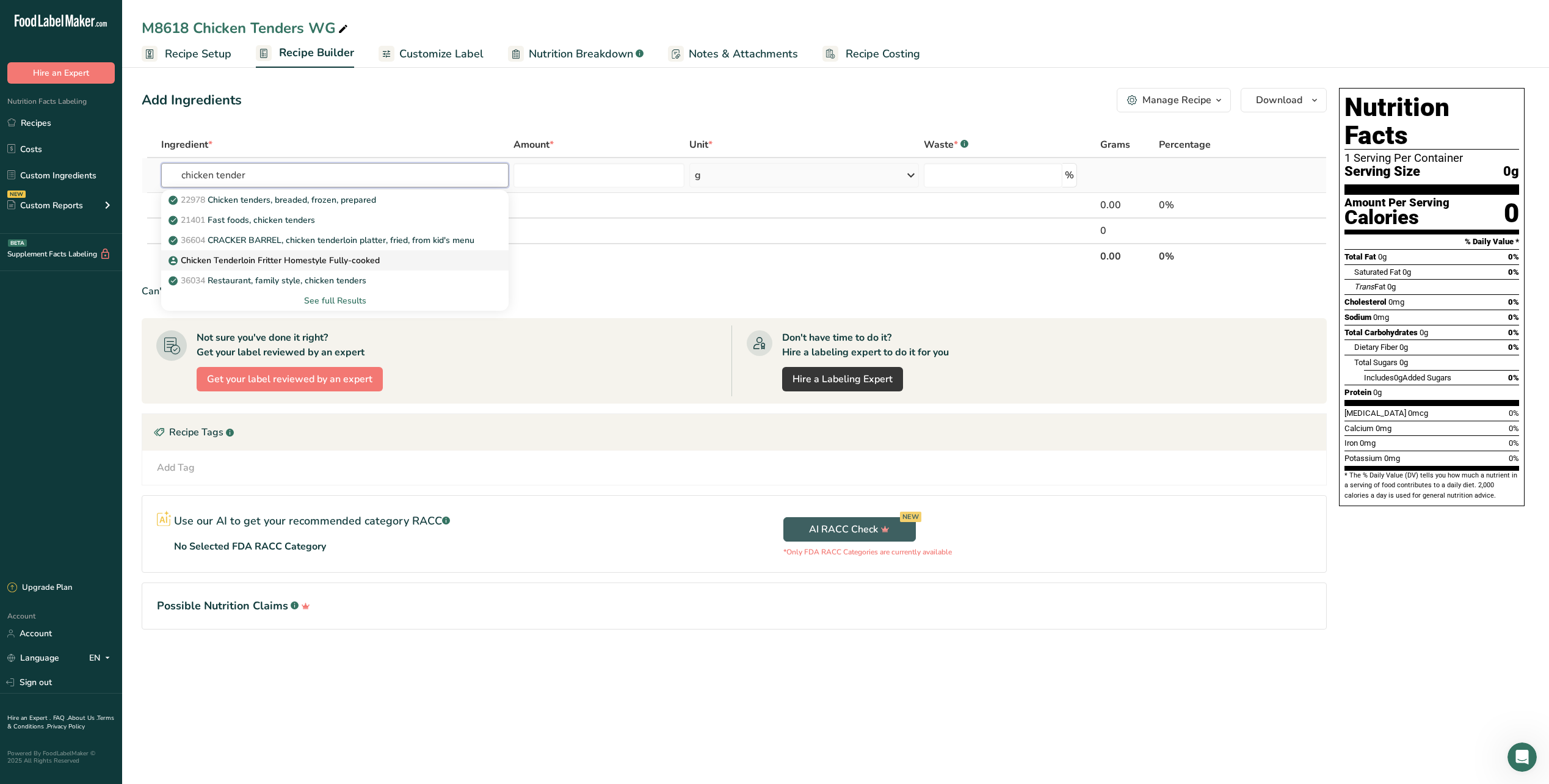
type input "chicken tender"
click at [323, 263] on p "Chicken Tenderloin Fritter Homestyle Fully-cooked" at bounding box center [275, 260] width 209 height 13
type input "Chicken Tenderloin Fritter Homestyle Fully-cooked"
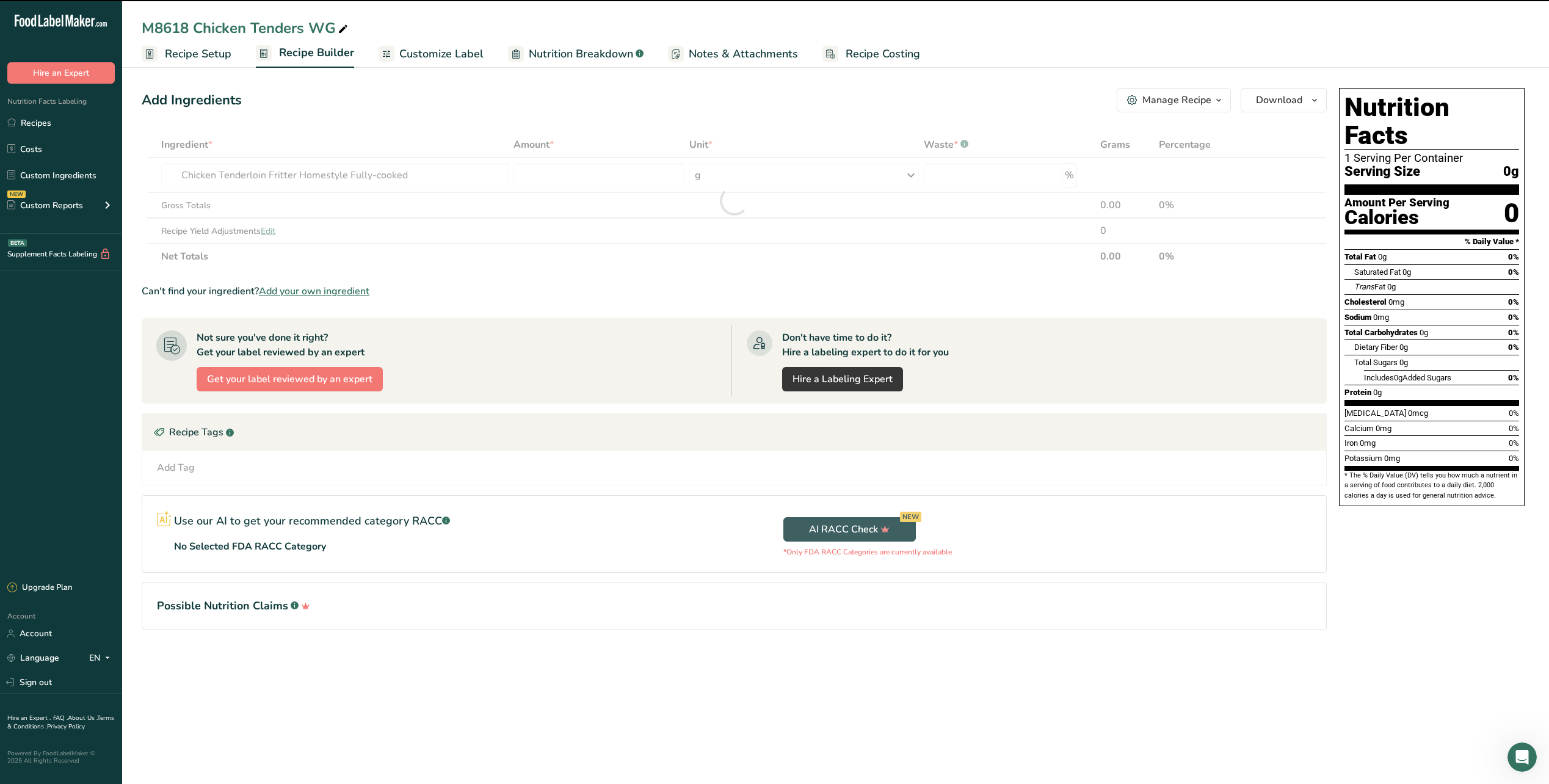
type input "0"
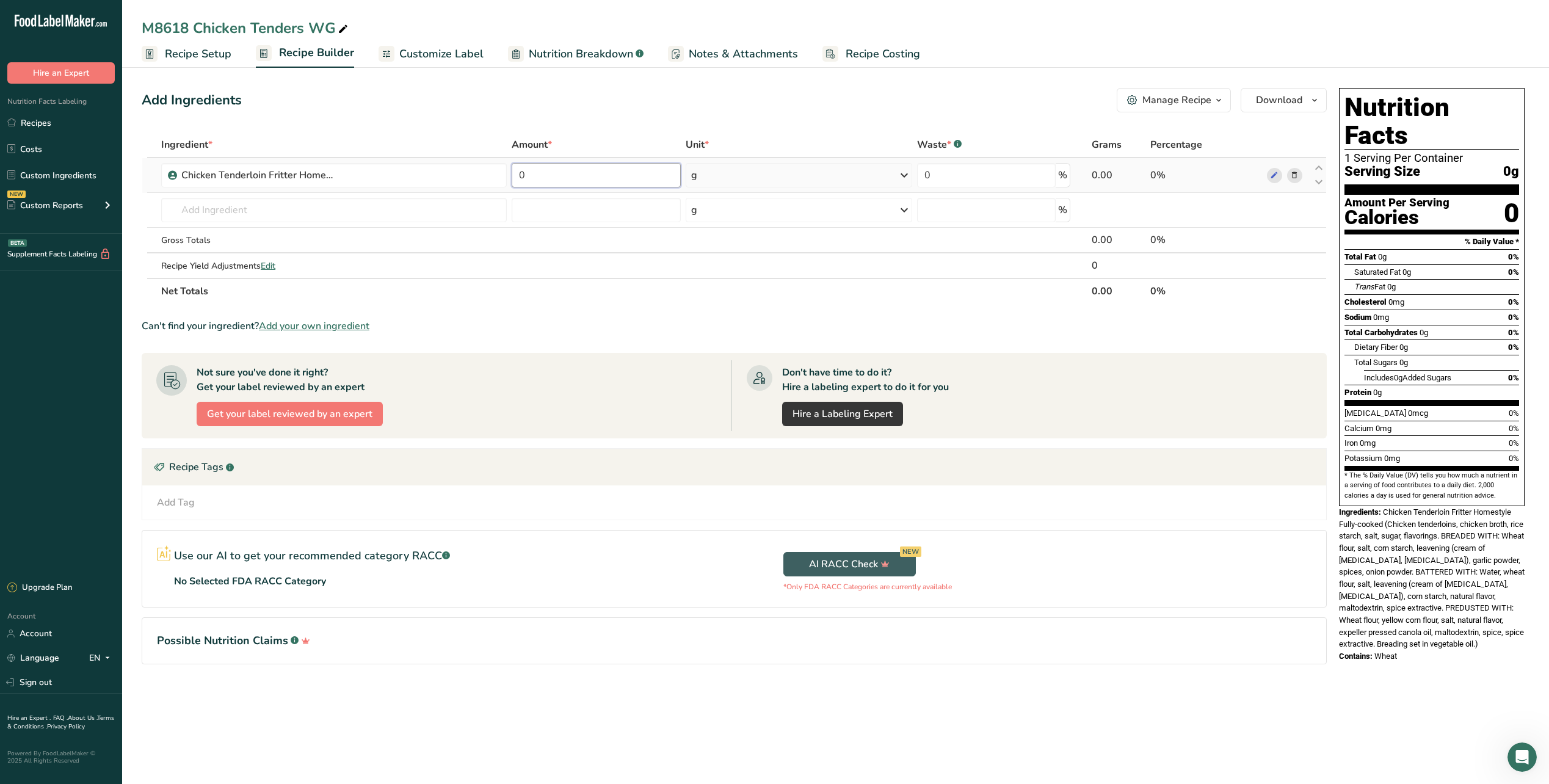
click at [562, 175] on input "0" at bounding box center [596, 175] width 169 height 25
type input "3"
type input "0"
click at [202, 47] on span "Recipe Setup" at bounding box center [198, 54] width 67 height 16
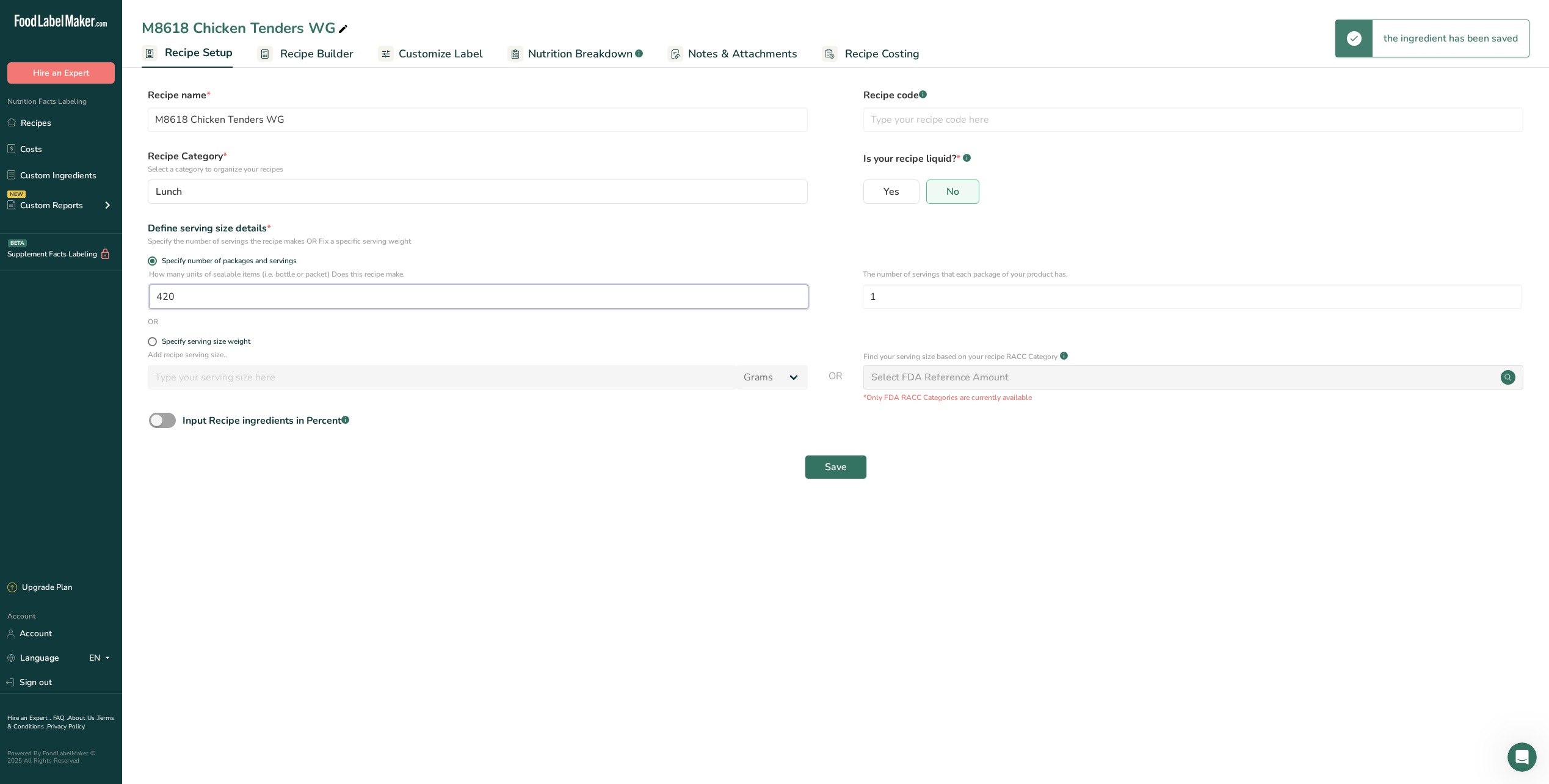
click at [202, 296] on input "420" at bounding box center [479, 296] width 660 height 25
type input "1"
click at [1010, 296] on input "1" at bounding box center [1192, 296] width 660 height 25
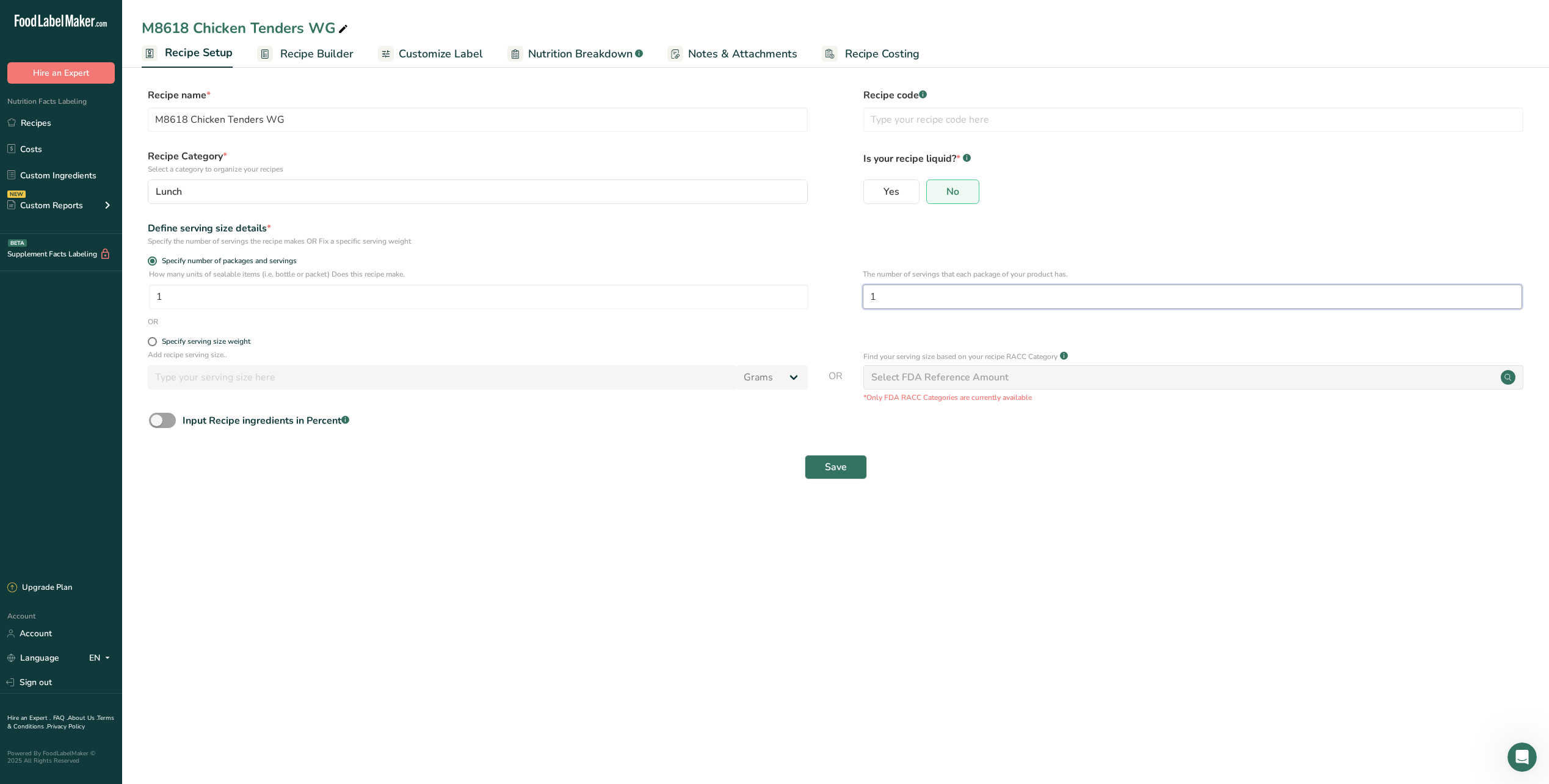
click at [1010, 296] on input "1" at bounding box center [1192, 296] width 660 height 25
type input "3"
click at [952, 444] on form "Recipe name * M8618 Chicken Tenders WG Recipe code .a-a{fill:#347362;}.b-a{fill…" at bounding box center [835, 287] width 1388 height 399
click at [313, 57] on span "Recipe Builder" at bounding box center [317, 54] width 74 height 16
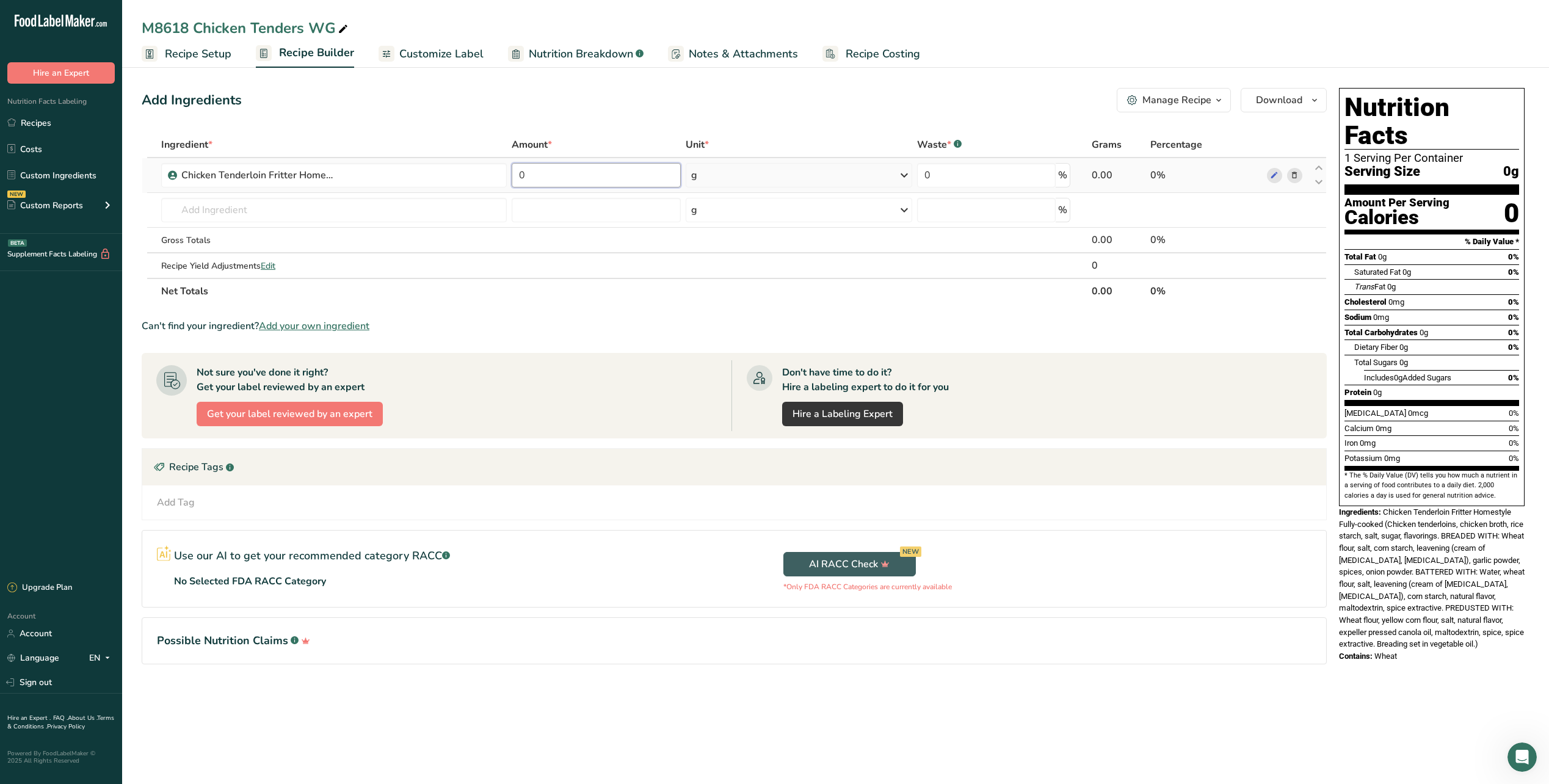
click at [537, 166] on input "0" at bounding box center [596, 175] width 169 height 25
type input "3"
click at [702, 176] on div "Ingredient * Amount * Unit * Waste * .a-a{fill:#347362;}.b-a{fill:#fff;} Grams …" at bounding box center [734, 217] width 1185 height 172
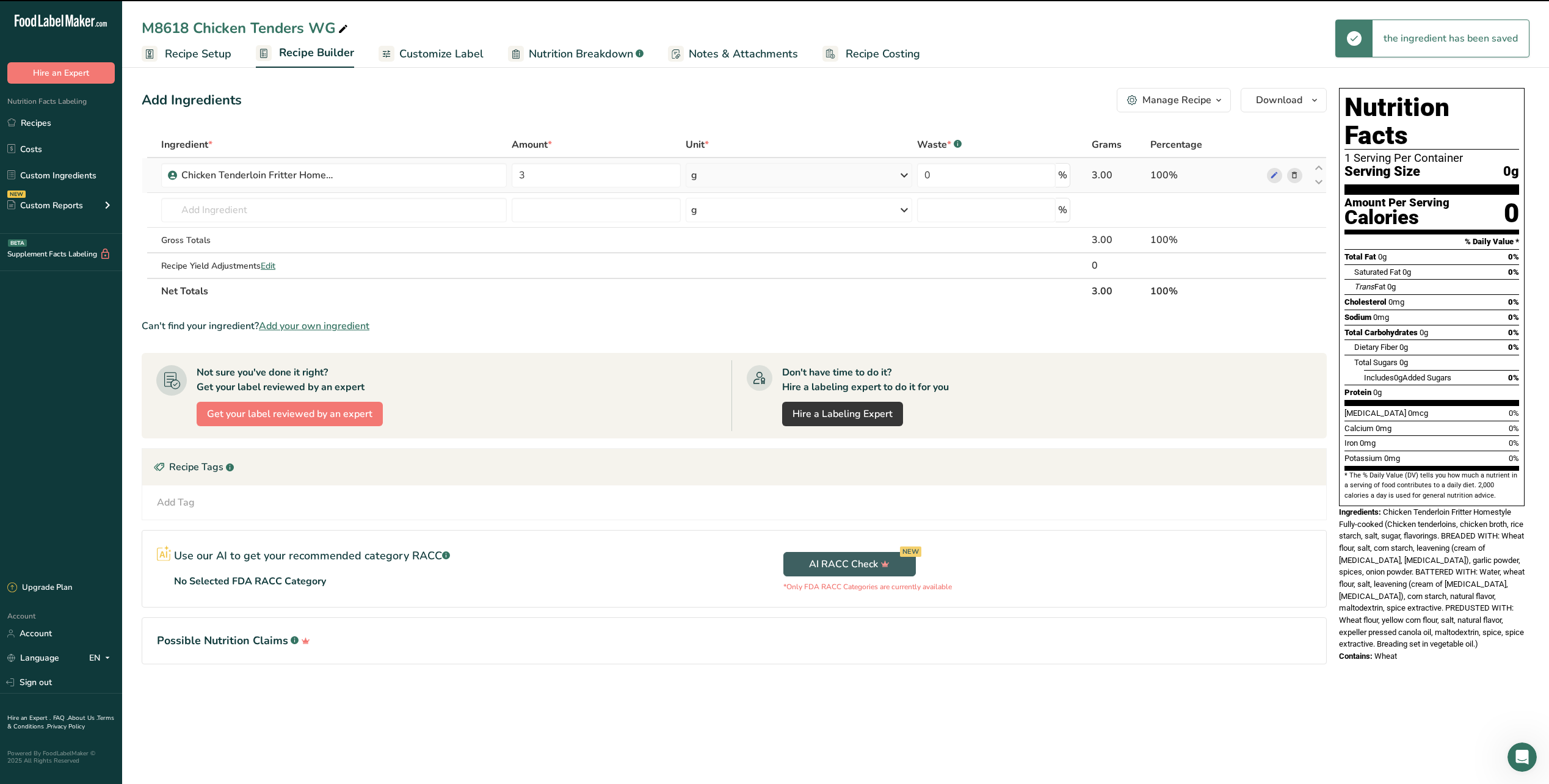
click at [822, 179] on div "g" at bounding box center [799, 175] width 226 height 25
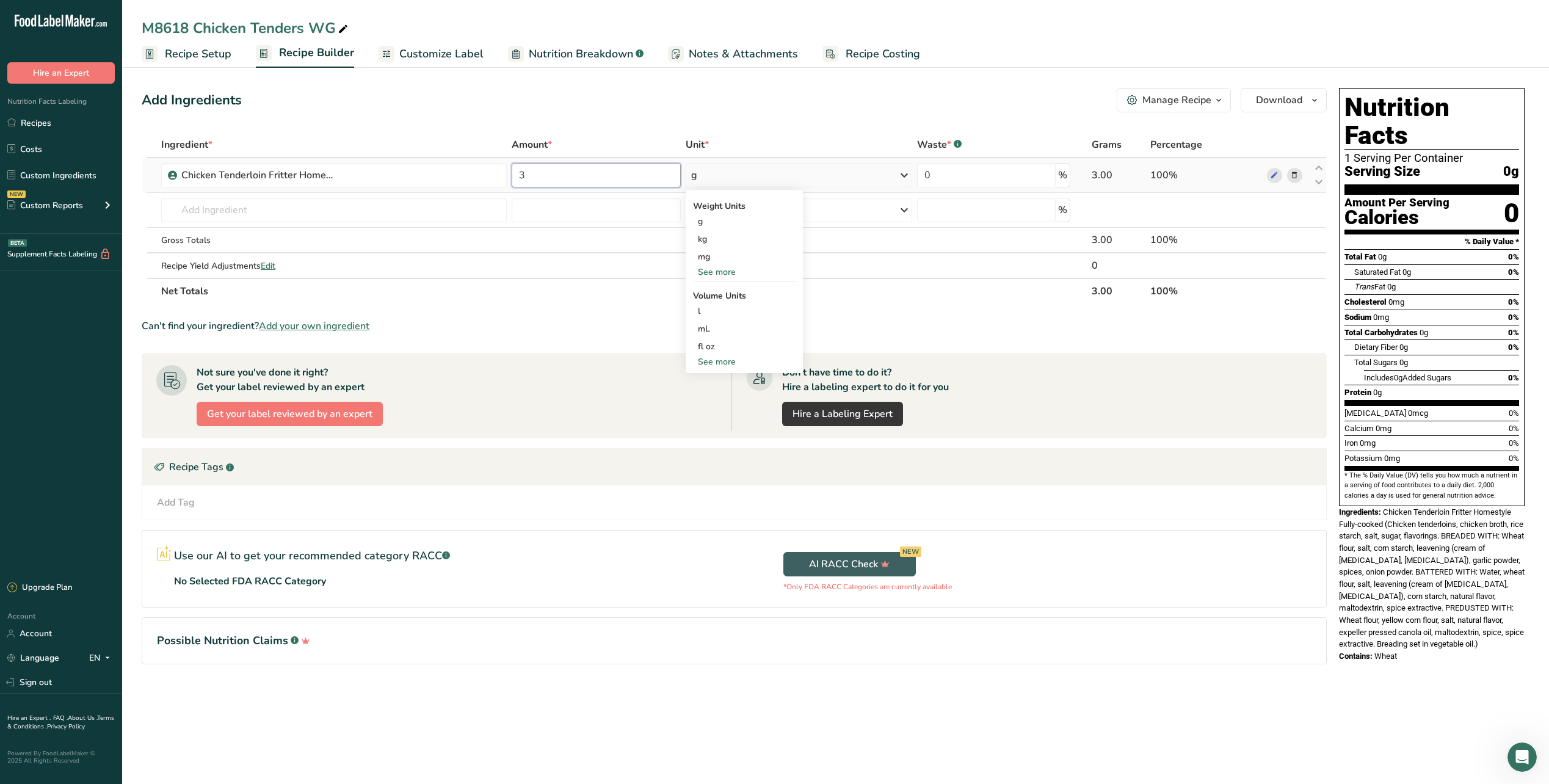
click at [560, 180] on input "3" at bounding box center [596, 175] width 169 height 25
type input "1.2"
click at [790, 169] on div "Ingredient * Amount * Unit * Waste * .a-a{fill:#347362;}.b-a{fill:#fff;} Grams …" at bounding box center [734, 217] width 1185 height 172
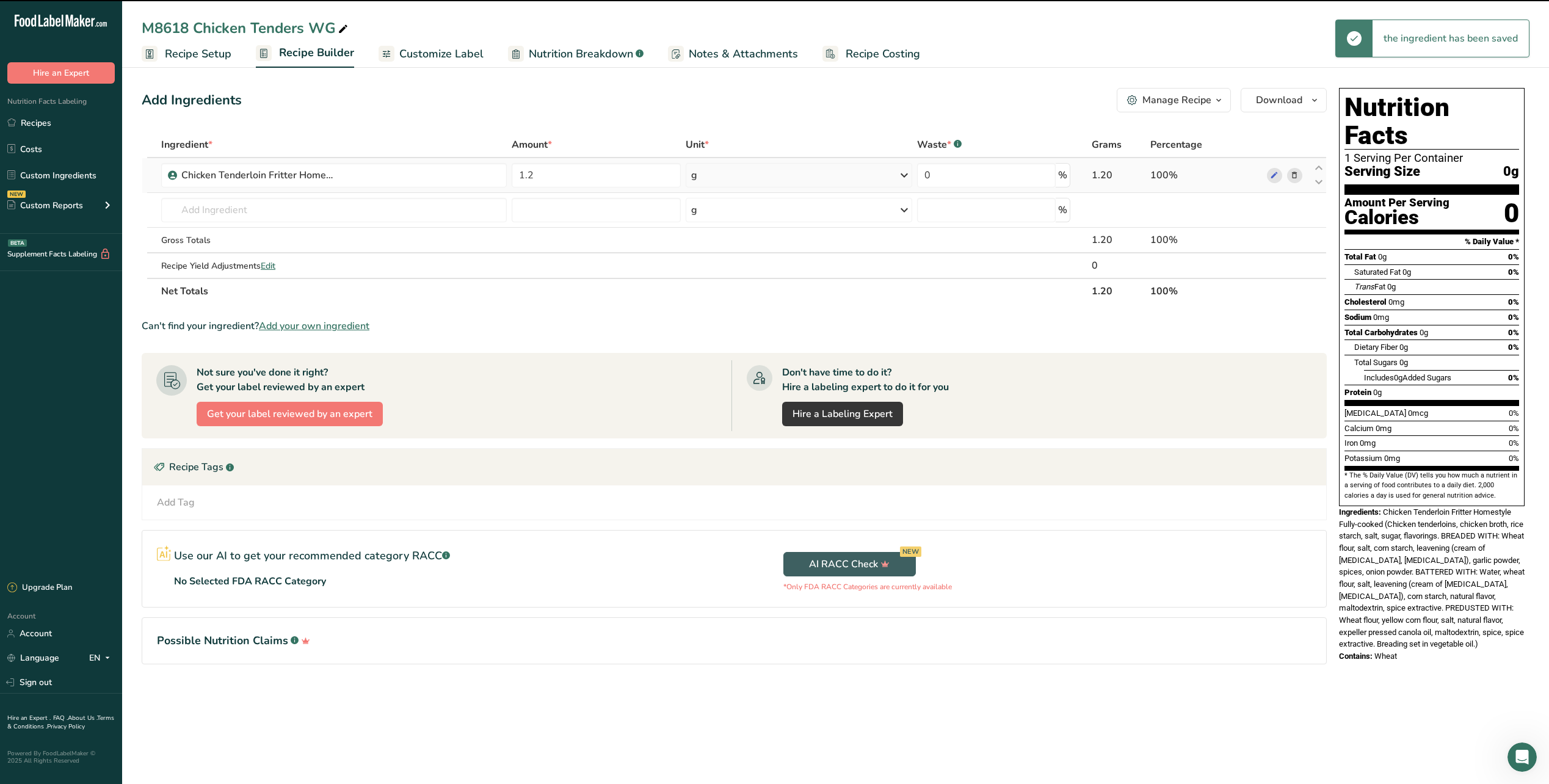
click at [872, 174] on div "g" at bounding box center [799, 175] width 226 height 25
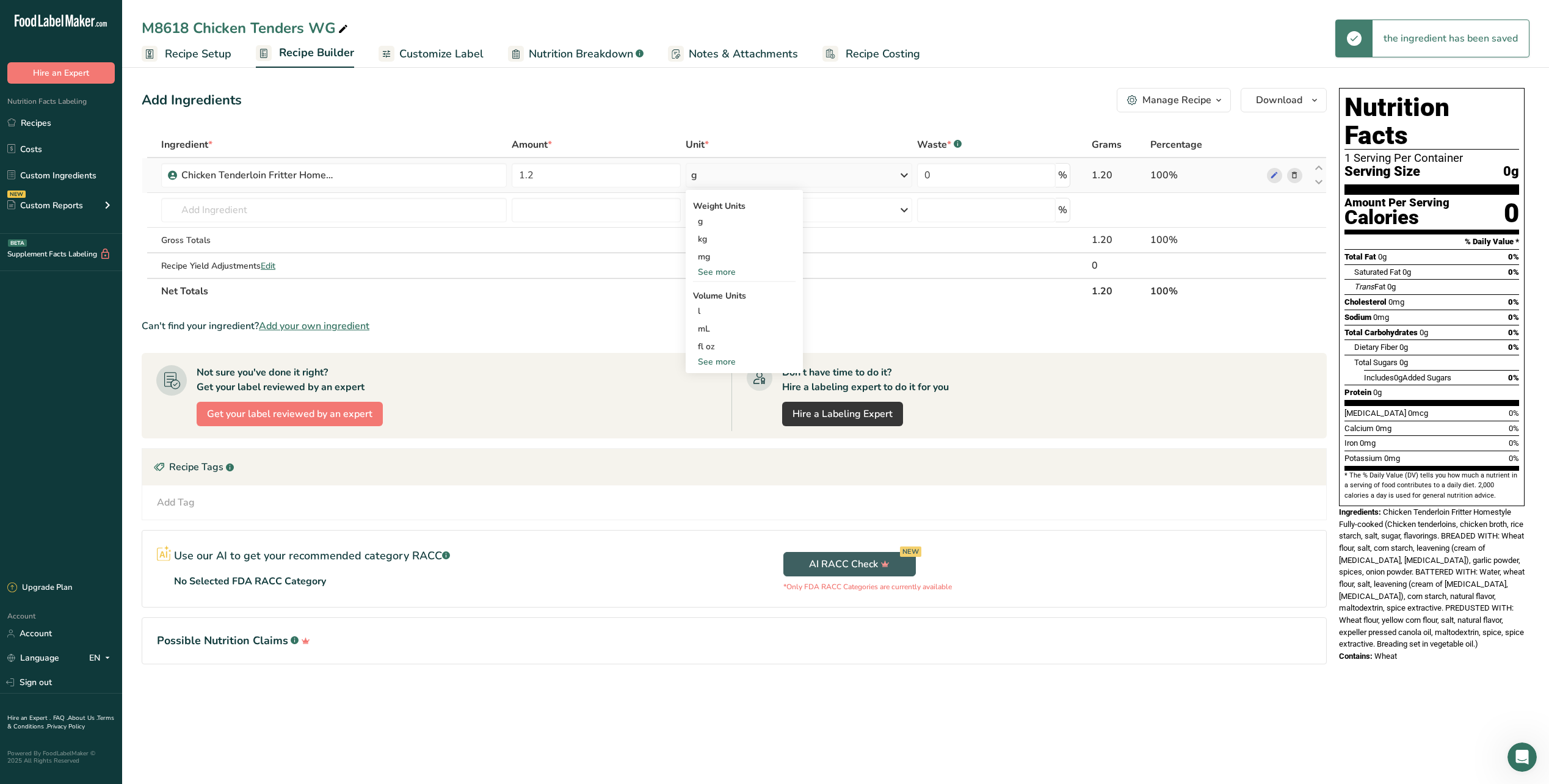
click at [725, 274] on div "See more" at bounding box center [744, 272] width 103 height 13
click at [714, 306] on div "oz" at bounding box center [744, 309] width 103 height 18
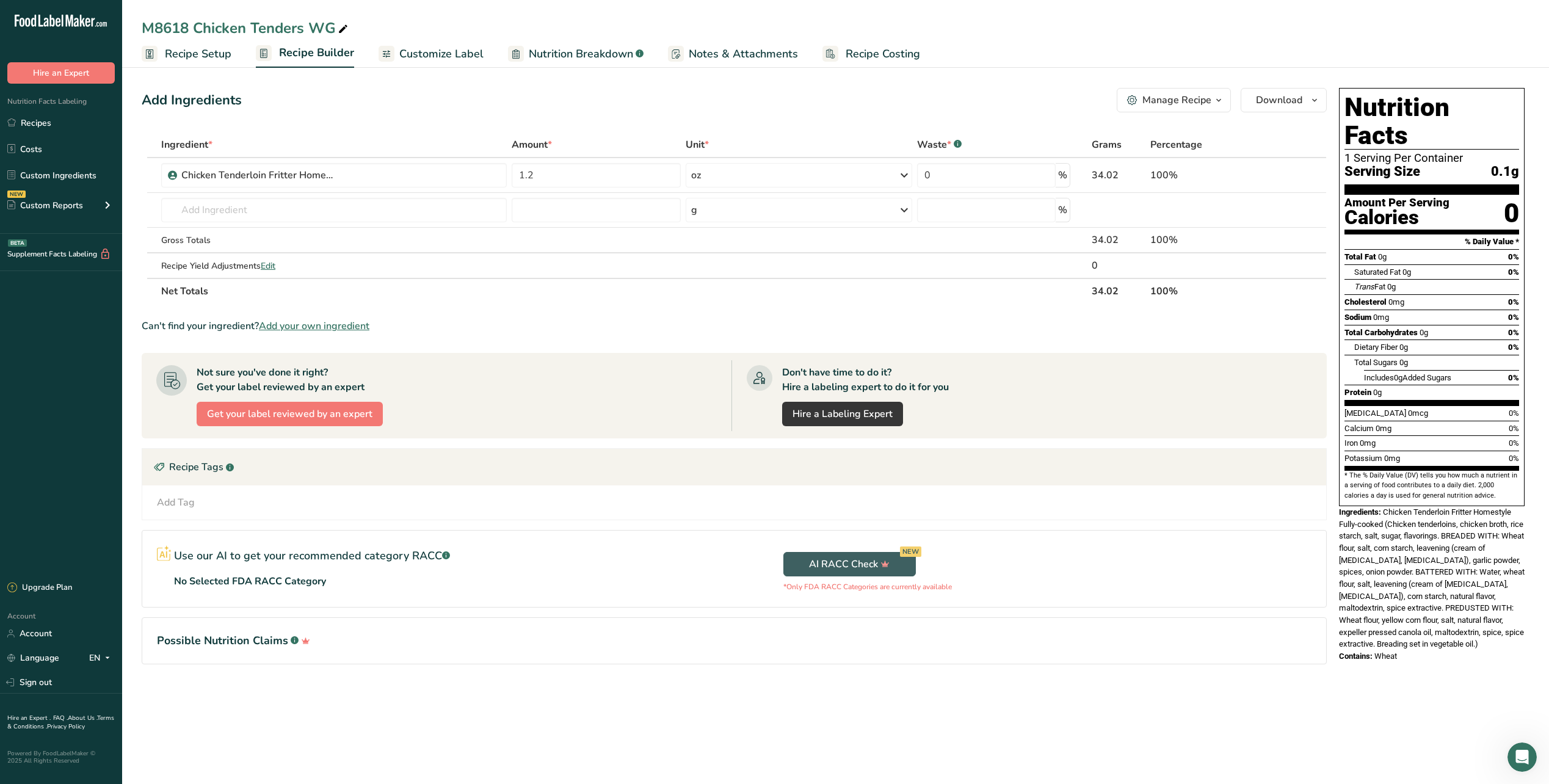
click at [209, 54] on span "Recipe Setup" at bounding box center [198, 54] width 67 height 16
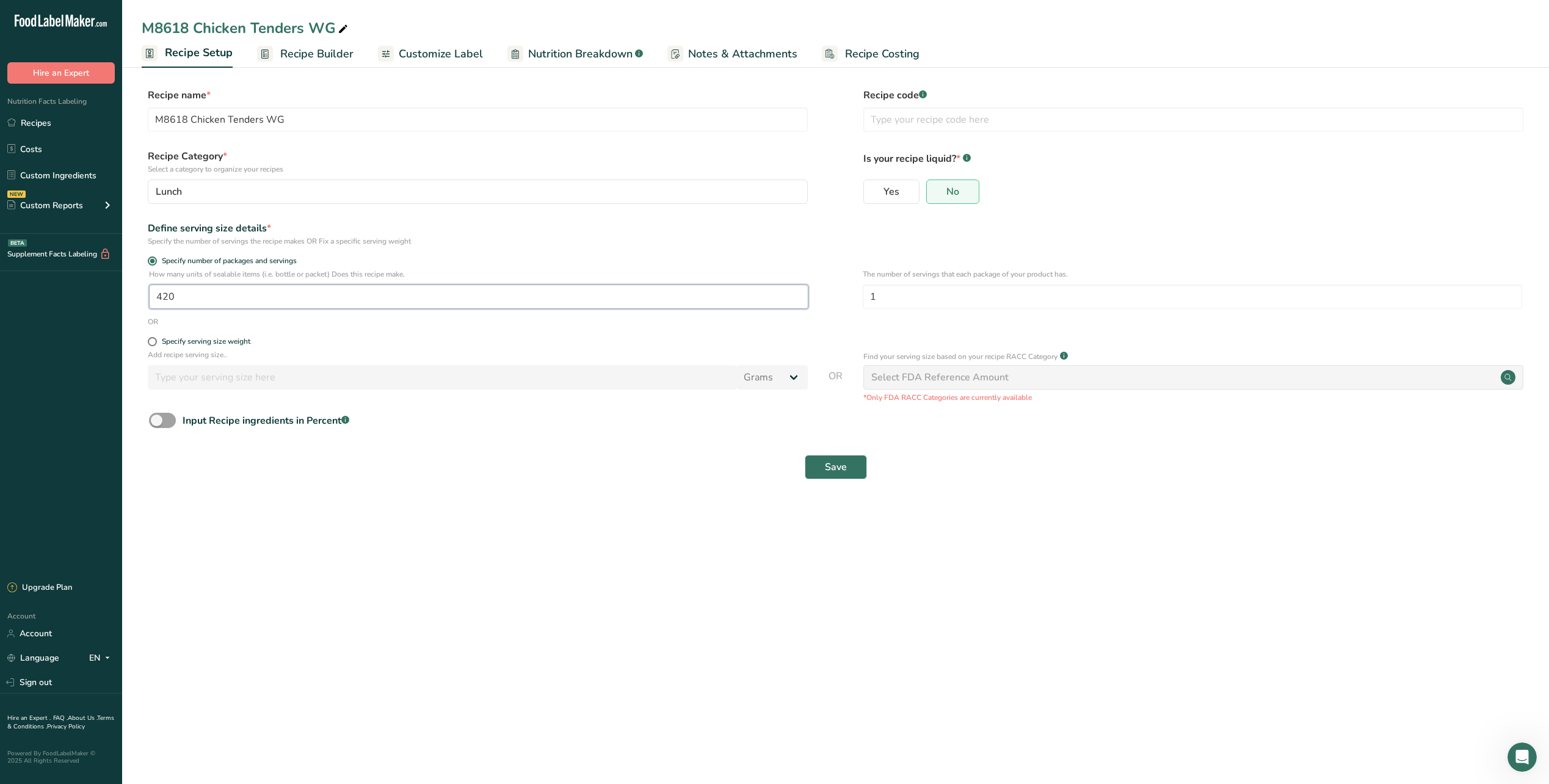
click at [180, 294] on input "420" at bounding box center [479, 296] width 660 height 25
type input "1"
click at [889, 301] on input "1" at bounding box center [1192, 296] width 660 height 25
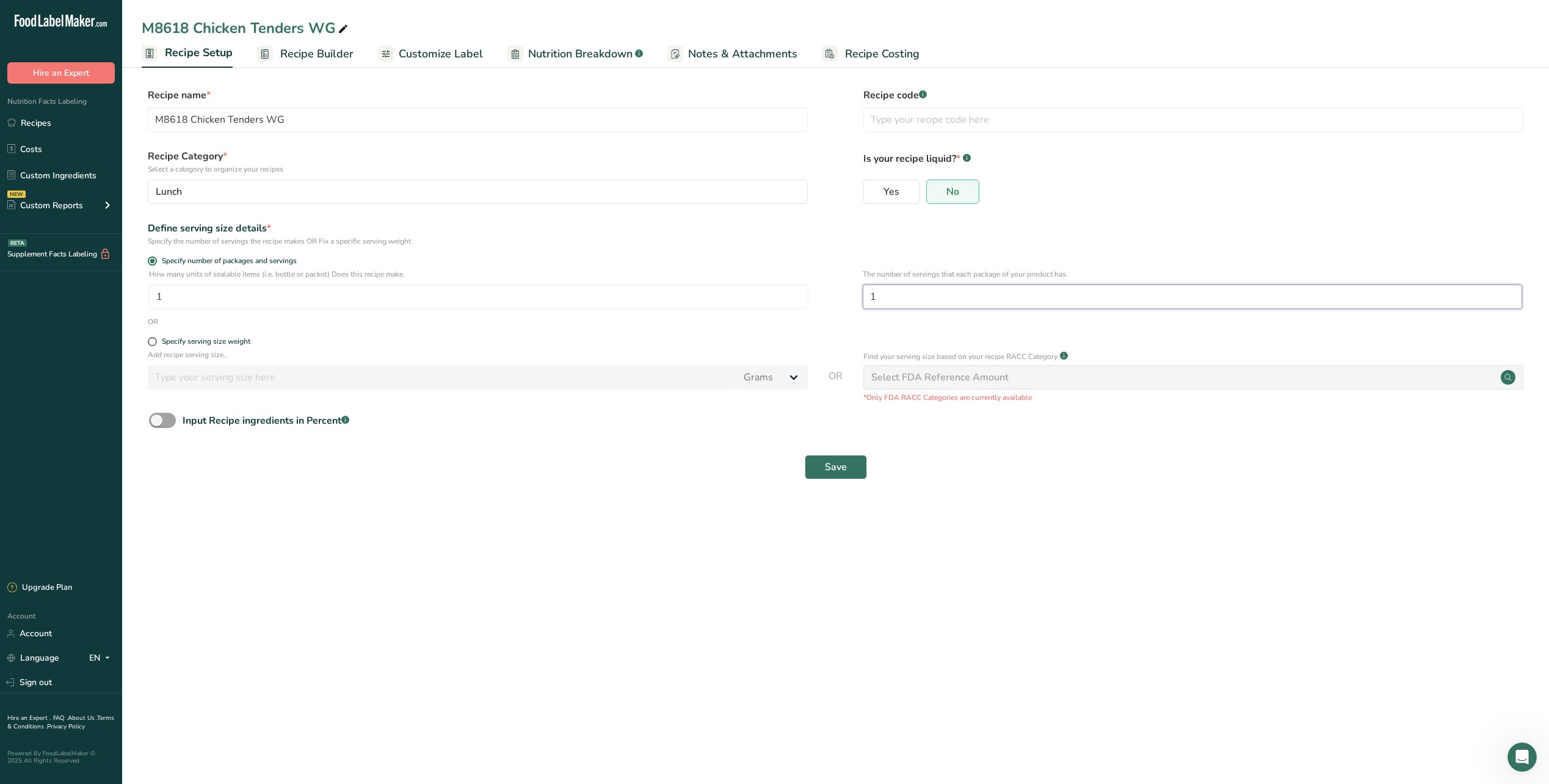
click at [889, 301] on input "1" at bounding box center [1192, 296] width 660 height 25
type input "3"
click at [814, 466] on button "Save" at bounding box center [836, 467] width 62 height 25
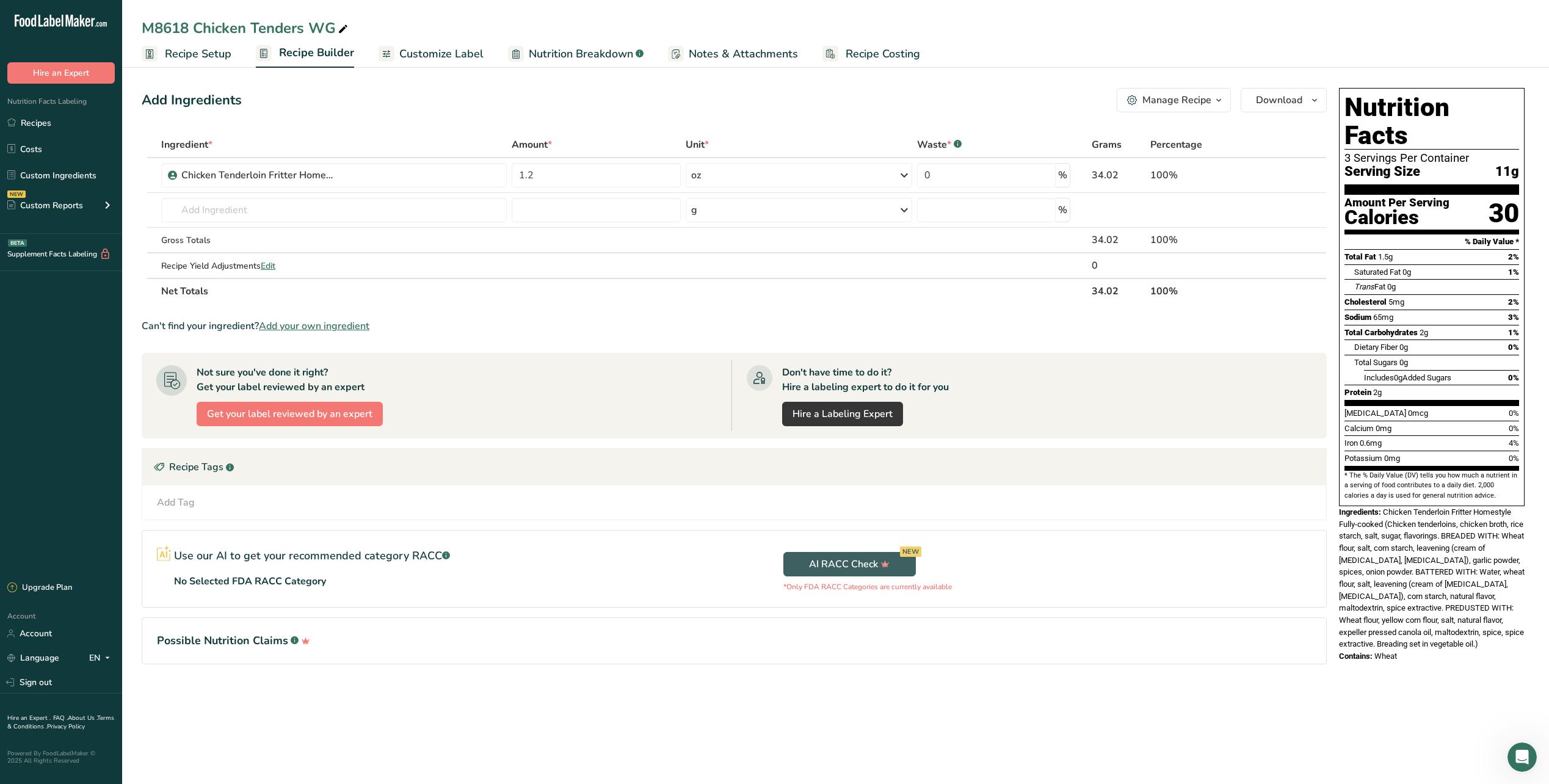
click at [219, 59] on span "Recipe Setup" at bounding box center [198, 54] width 67 height 16
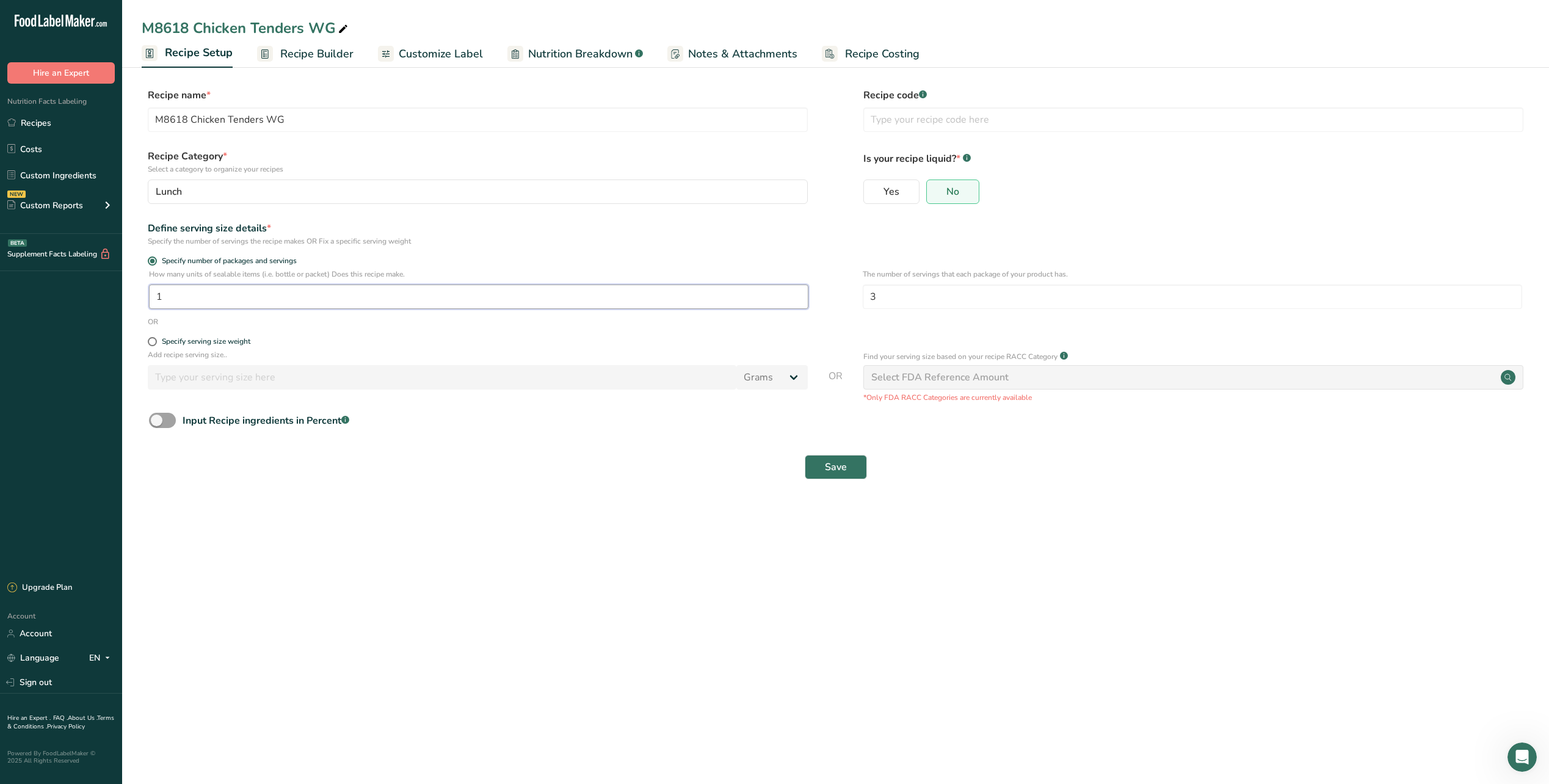
click at [242, 292] on input "1" at bounding box center [479, 296] width 660 height 25
type input "3"
click at [937, 301] on input "3" at bounding box center [1192, 296] width 660 height 25
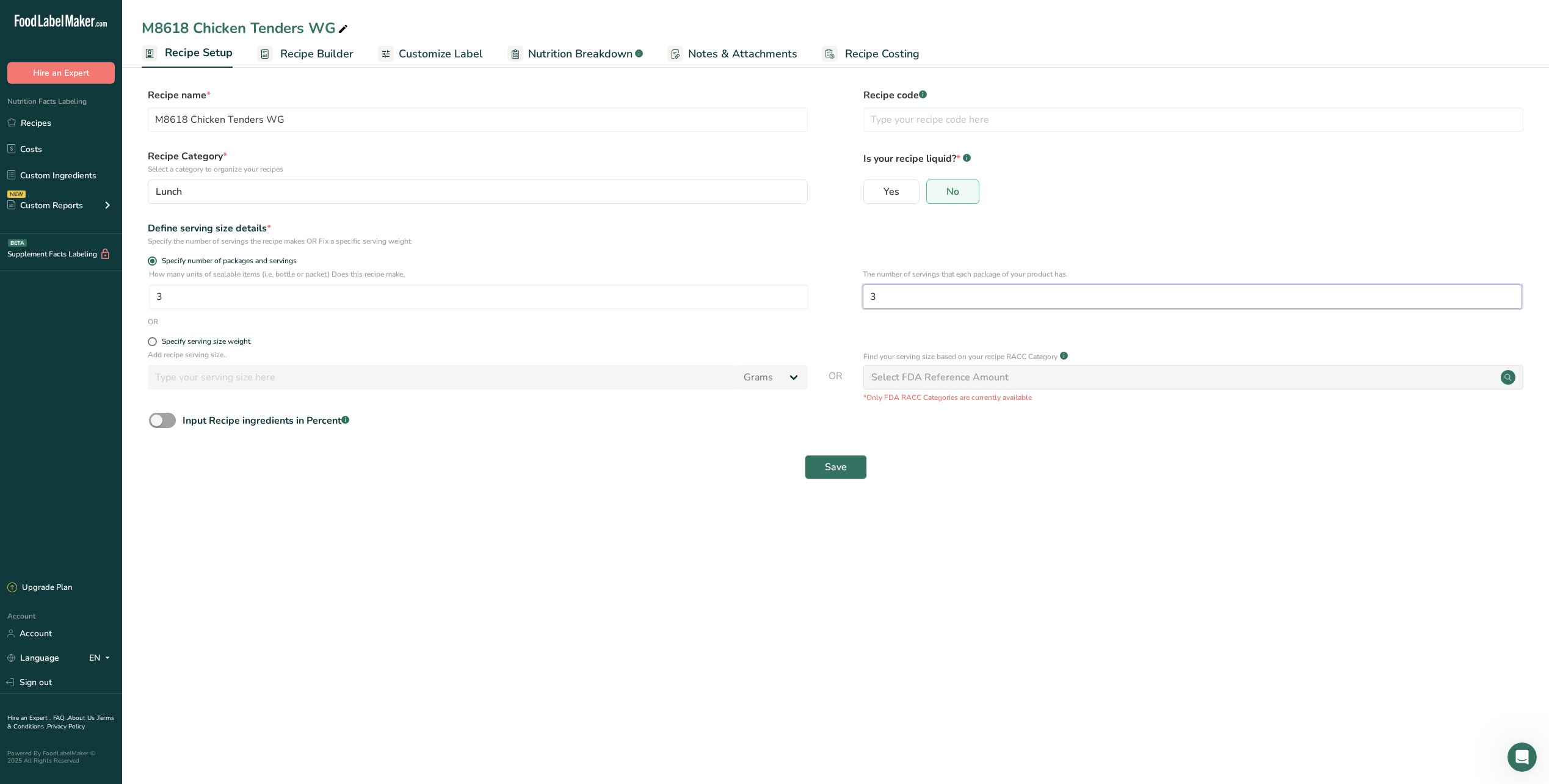
click at [937, 301] on input "3" at bounding box center [1192, 296] width 660 height 25
type input "420"
click at [958, 520] on main "M8618 Chicken Tenders WG Recipe Setup Recipe Builder Customize Label Nutrition …" at bounding box center [774, 392] width 1549 height 784
click at [840, 468] on span "Save" at bounding box center [836, 467] width 22 height 15
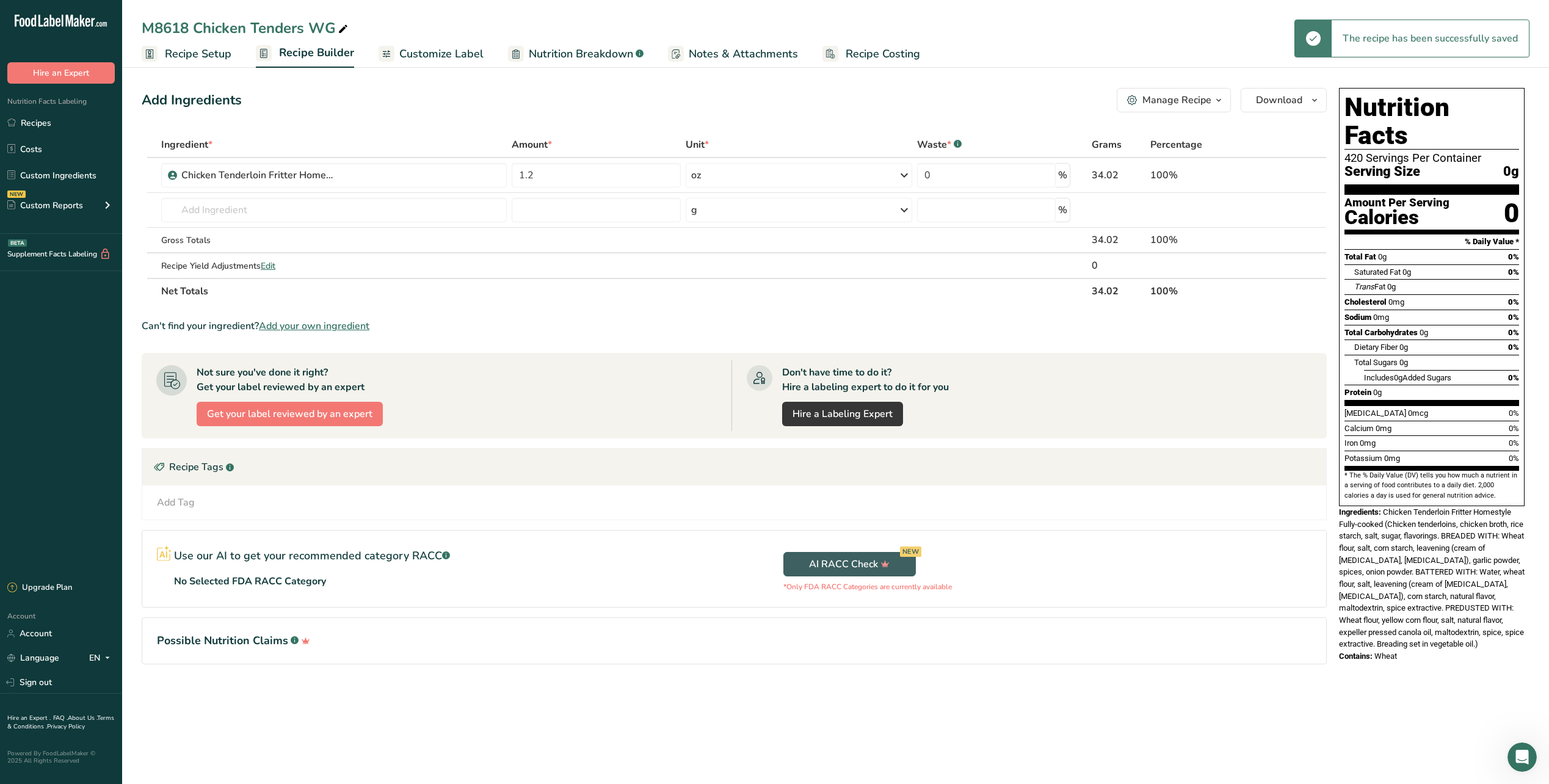
click at [209, 49] on span "Recipe Setup" at bounding box center [198, 54] width 67 height 16
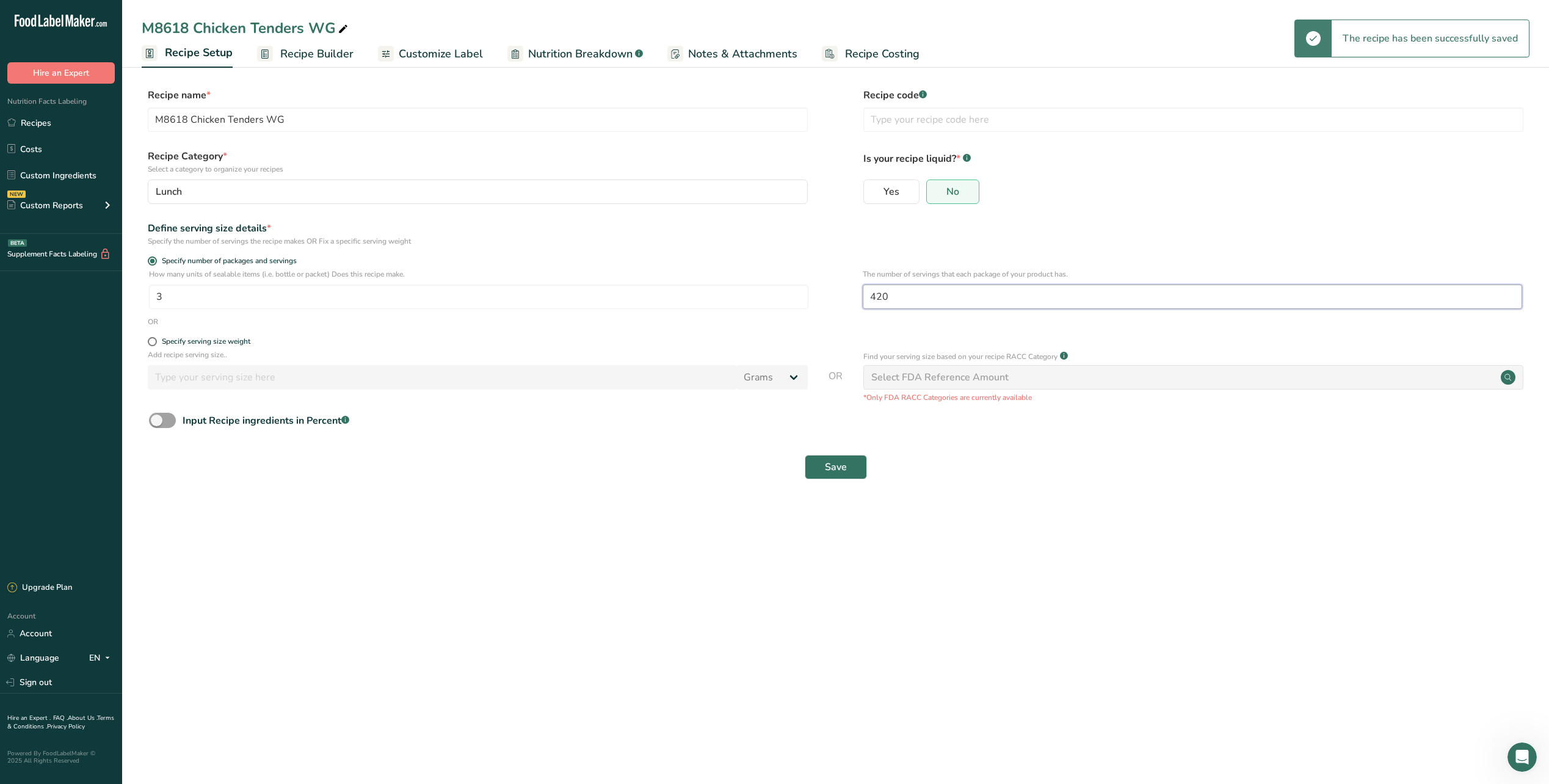
click at [907, 292] on input "420" at bounding box center [1192, 296] width 660 height 25
type input "1"
click at [913, 510] on main "M8618 Chicken Tenders WG Recipe Setup Recipe Builder Customize Label Nutrition …" at bounding box center [774, 392] width 1549 height 784
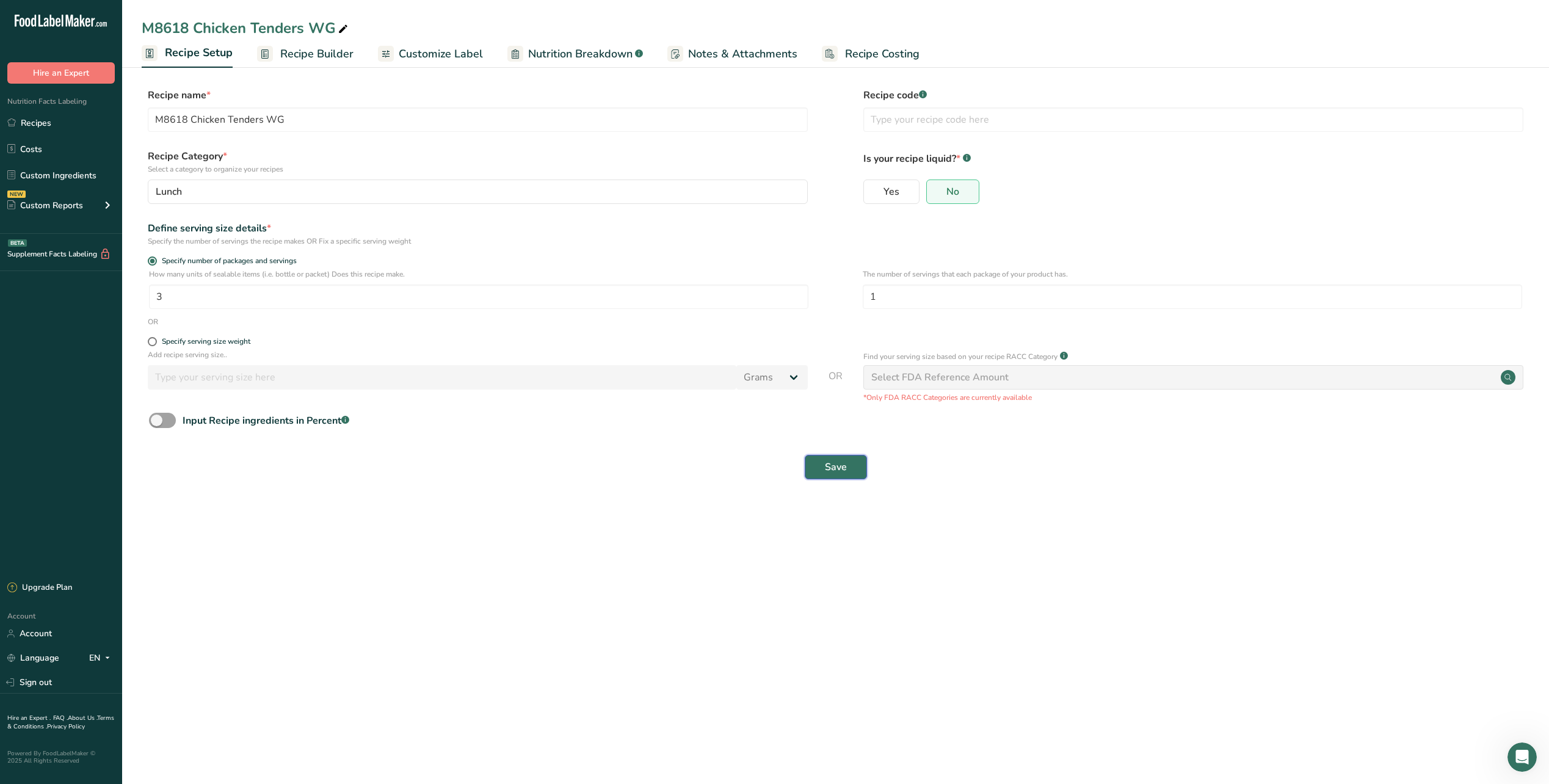
click at [830, 478] on button "Save" at bounding box center [836, 467] width 62 height 25
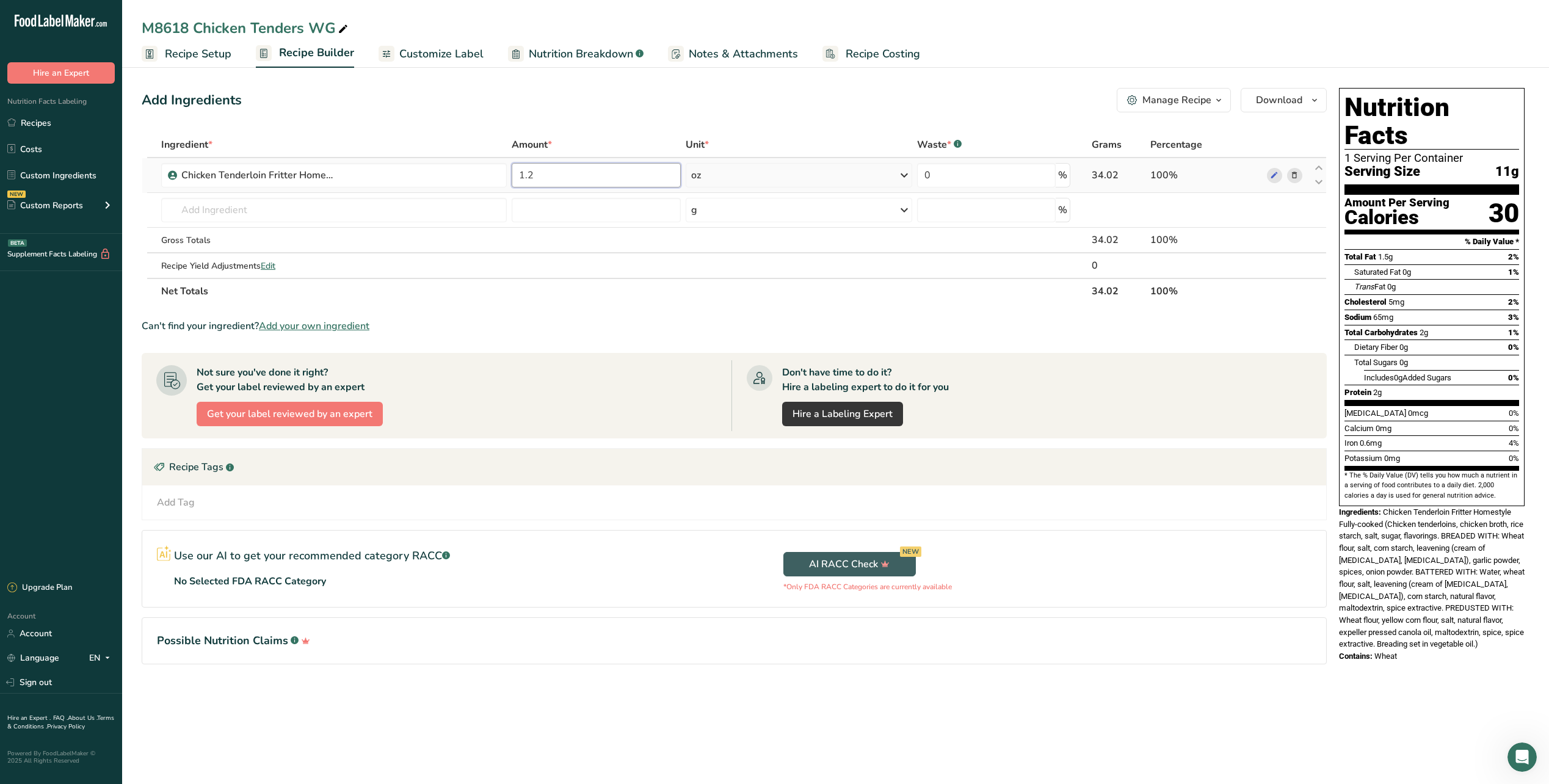
click at [563, 172] on input "1.2" at bounding box center [596, 175] width 169 height 25
type input "3"
click at [907, 174] on div "Ingredient * Amount * Unit * Waste * .a-a{fill:#347362;}.b-a{fill:#fff;} Grams …" at bounding box center [734, 217] width 1185 height 172
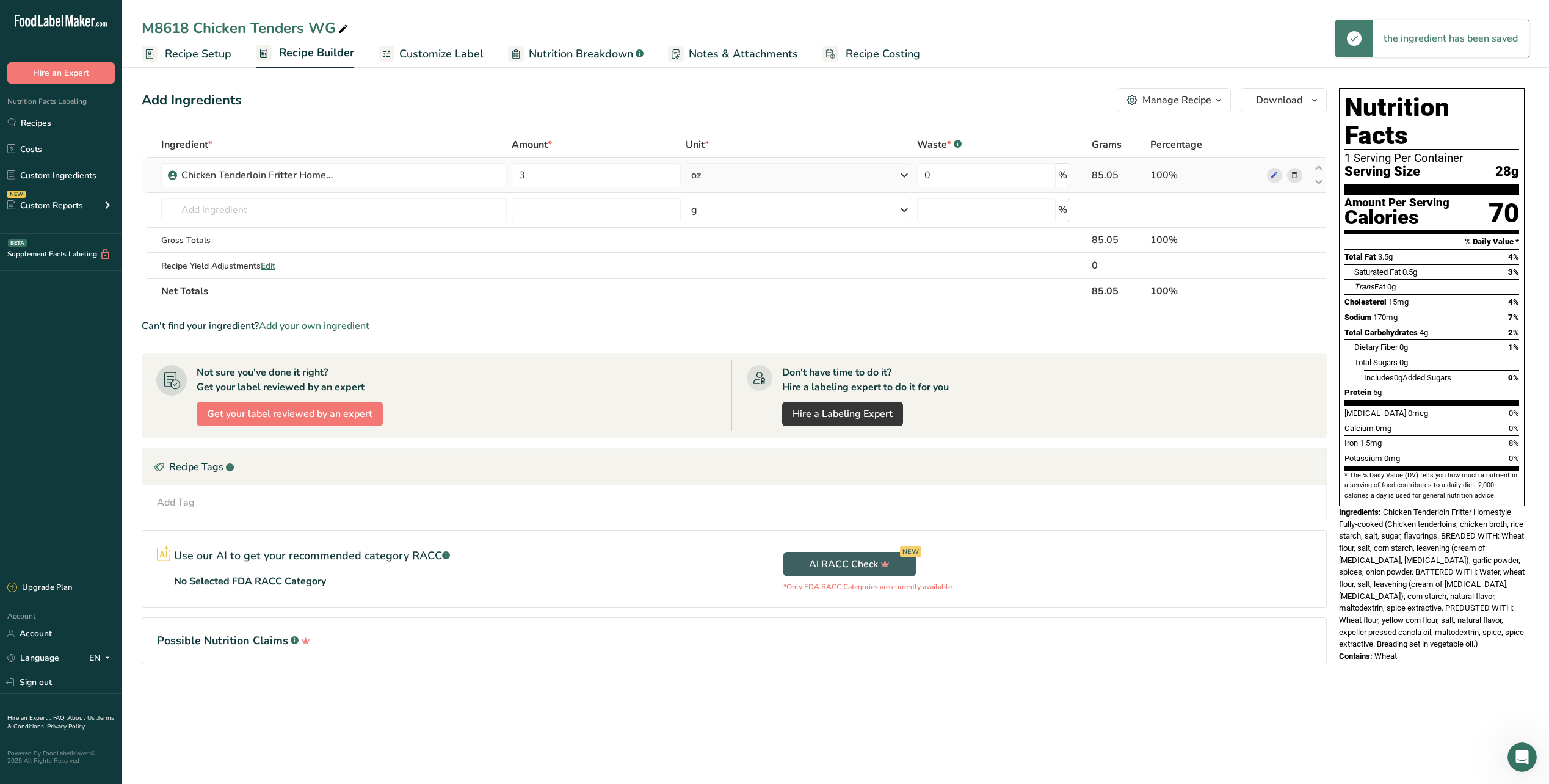
click at [901, 176] on icon at bounding box center [904, 175] width 15 height 22
click at [727, 268] on div "See more" at bounding box center [744, 272] width 103 height 13
click at [720, 418] on div "See more" at bounding box center [744, 415] width 103 height 13
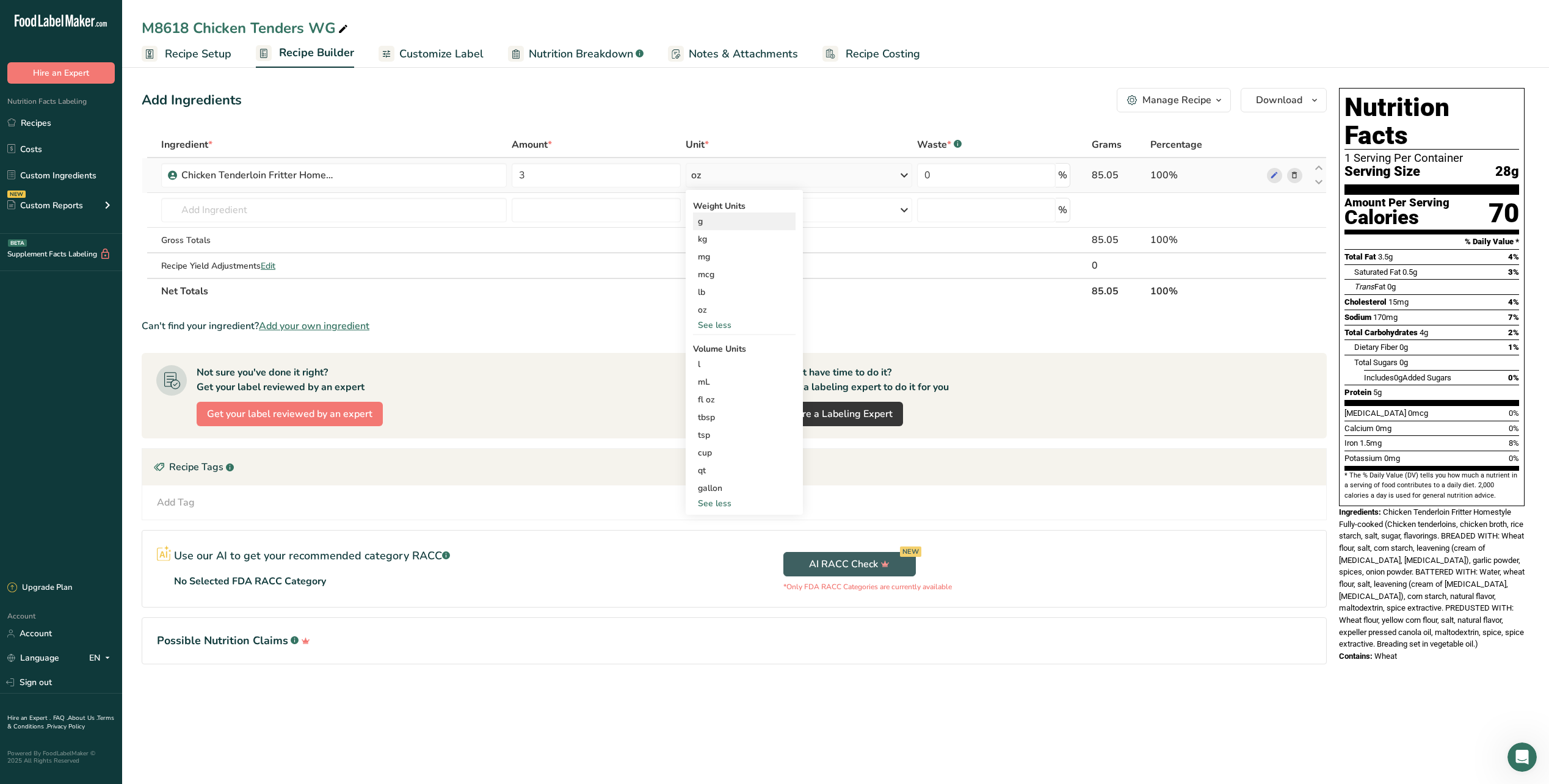
click at [698, 221] on div "g" at bounding box center [744, 221] width 103 height 18
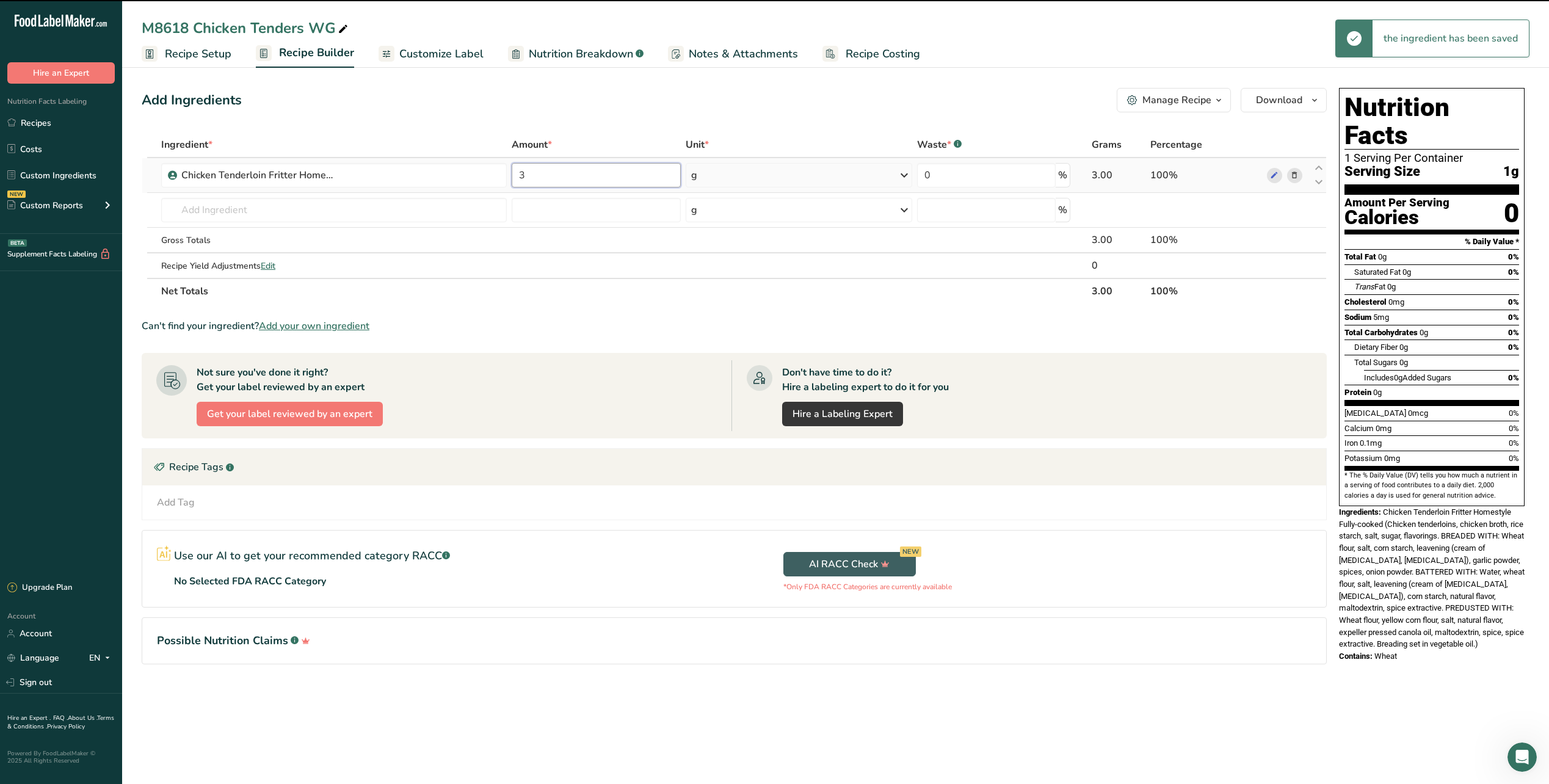
click at [530, 175] on input "3" at bounding box center [596, 175] width 169 height 25
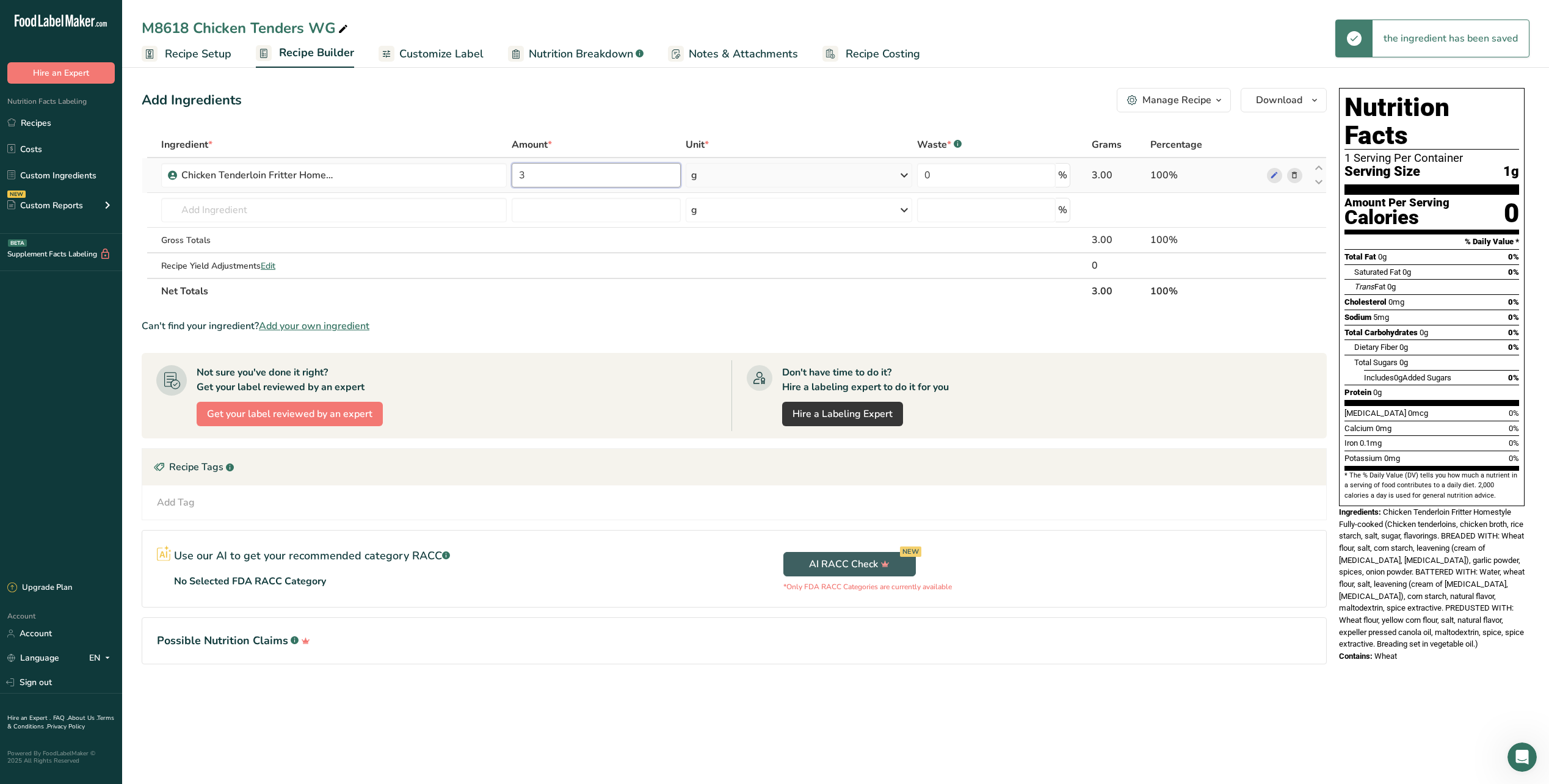
click at [530, 175] on input "3" at bounding box center [596, 175] width 169 height 25
type input "339"
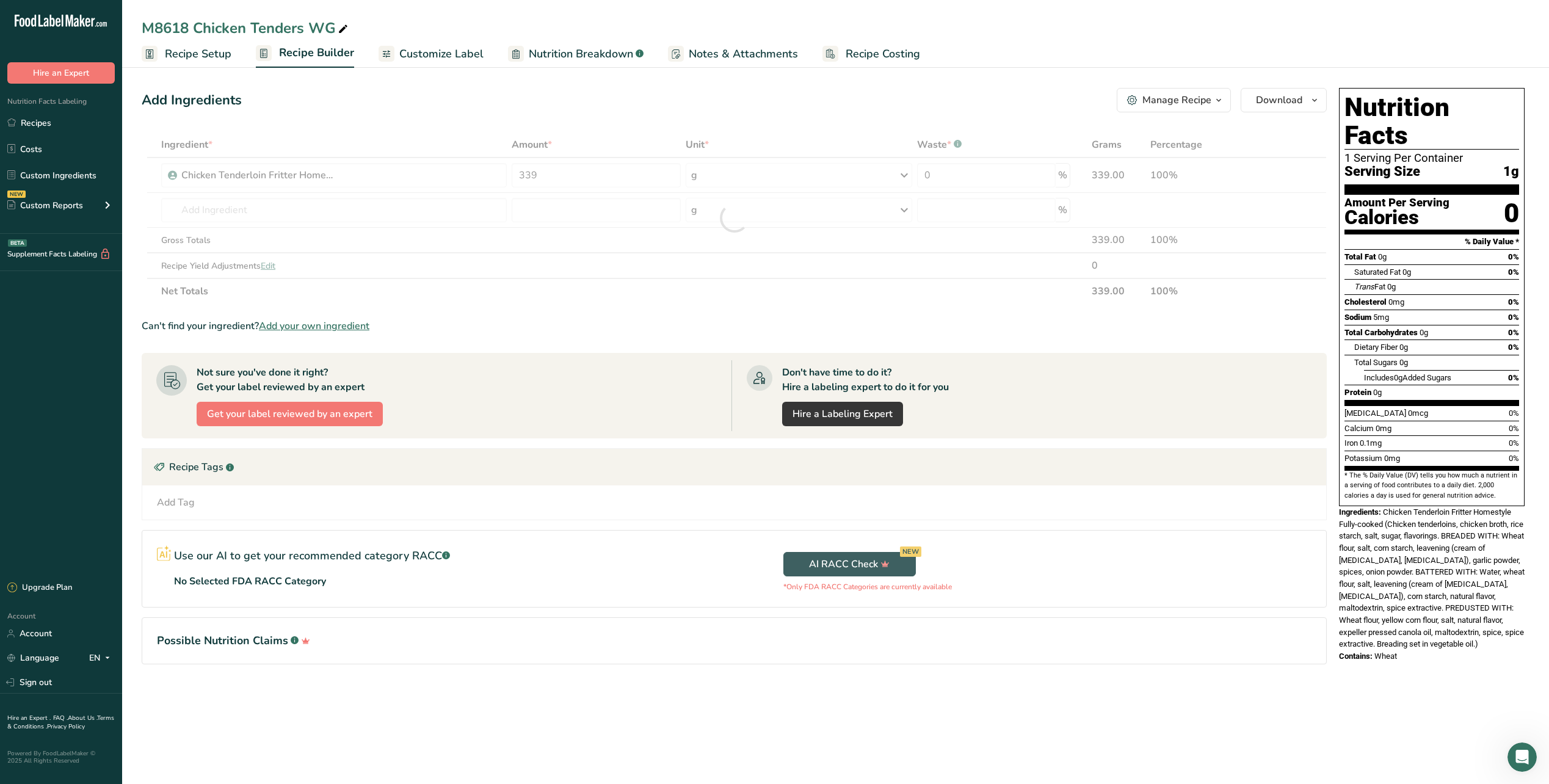
click at [651, 103] on div "Add Ingredients Manage Recipe Delete Recipe Duplicate Recipe Scale Recipe Save …" at bounding box center [734, 100] width 1185 height 25
click at [195, 48] on span "Recipe Setup" at bounding box center [198, 54] width 67 height 16
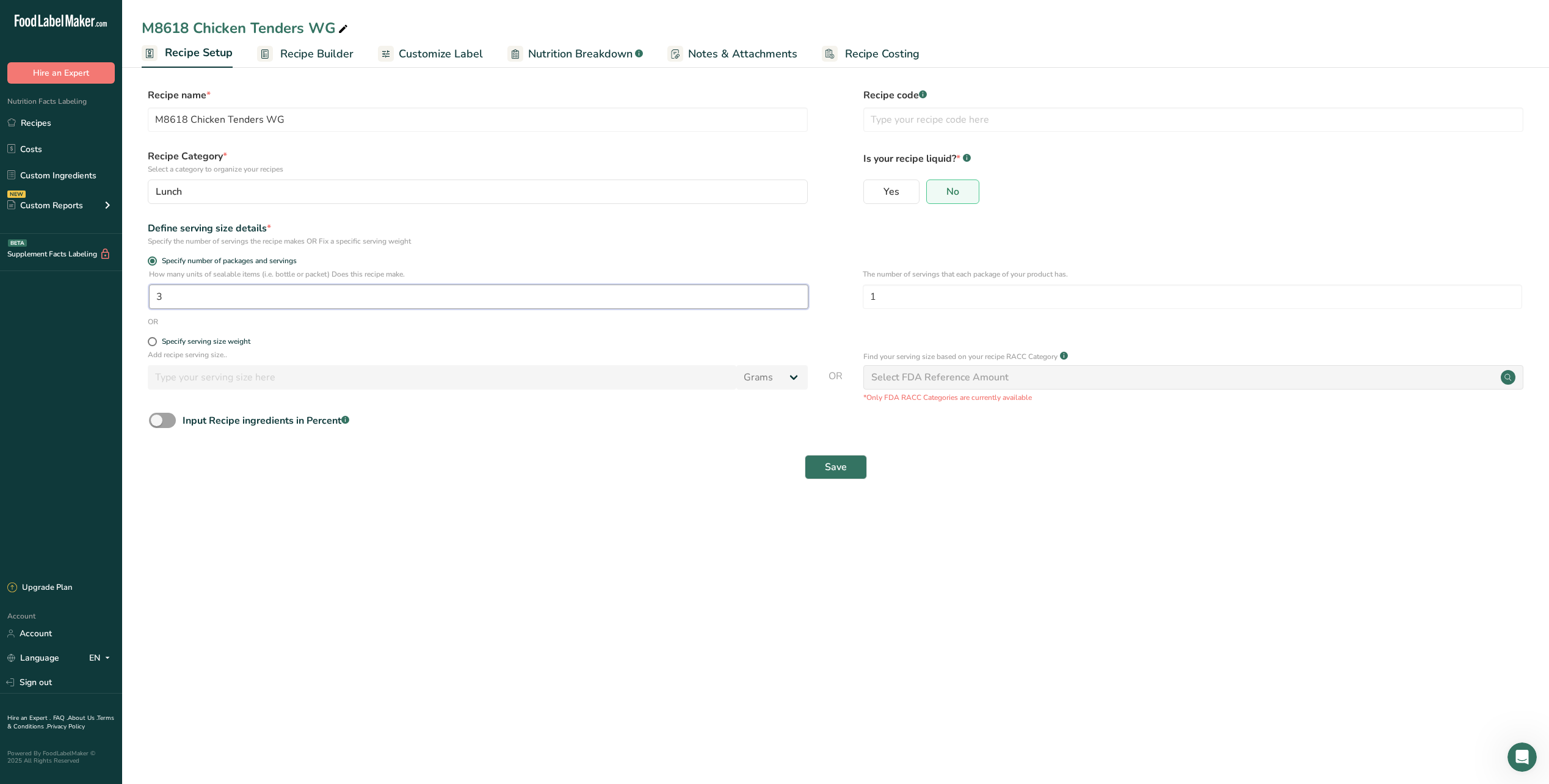
click at [162, 302] on input "3" at bounding box center [479, 296] width 660 height 25
type input "11"
click at [872, 299] on input "1" at bounding box center [1192, 296] width 660 height 25
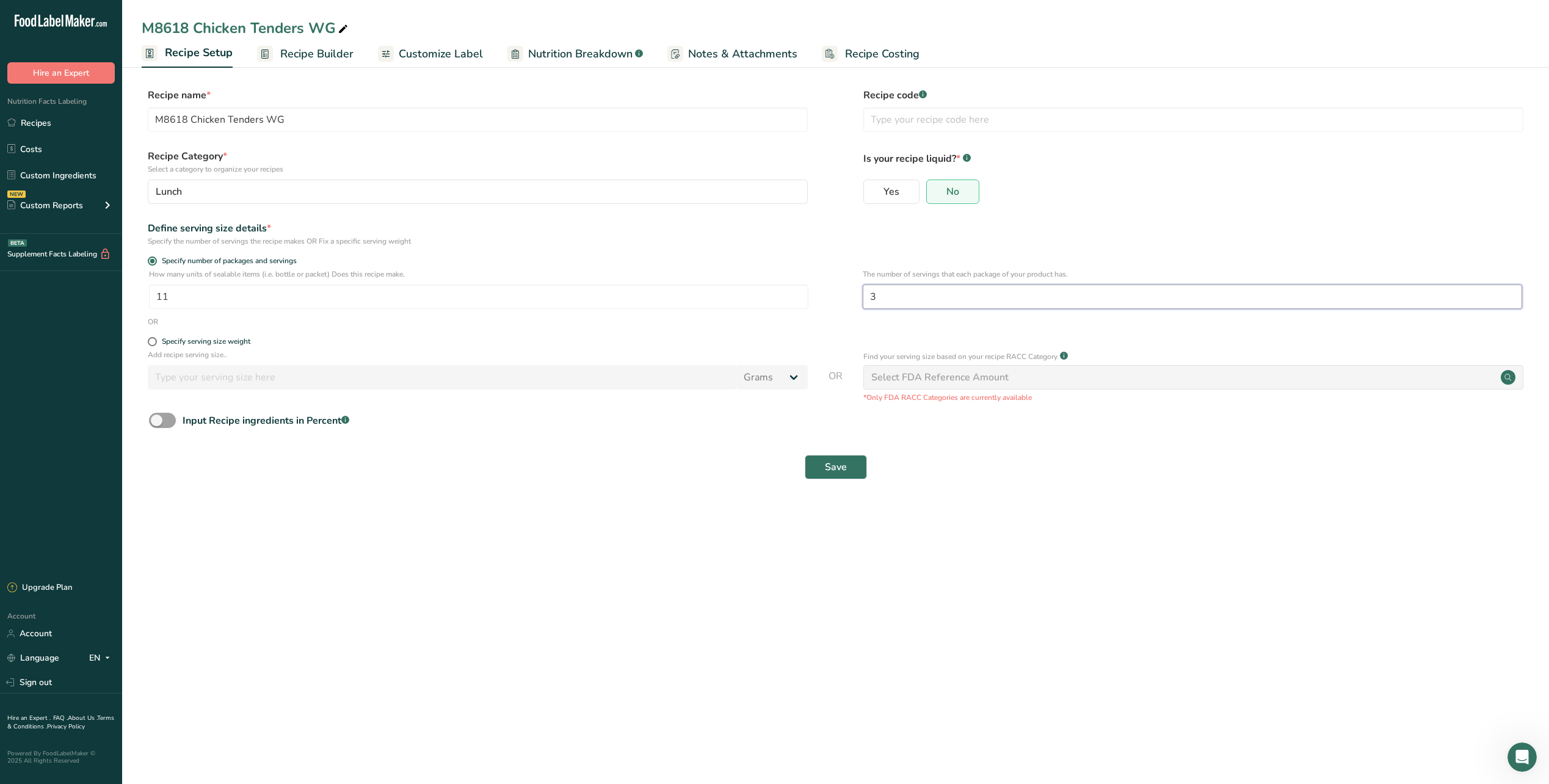
type input "3"
click at [958, 495] on section "Recipe name * M8618 Chicken Tenders WG Recipe code .a-a{fill:#347362;}.b-a{fill…" at bounding box center [836, 285] width 1427 height 443
click at [837, 480] on div "Save" at bounding box center [835, 467] width 1388 height 39
click at [835, 469] on span "Save" at bounding box center [836, 467] width 22 height 15
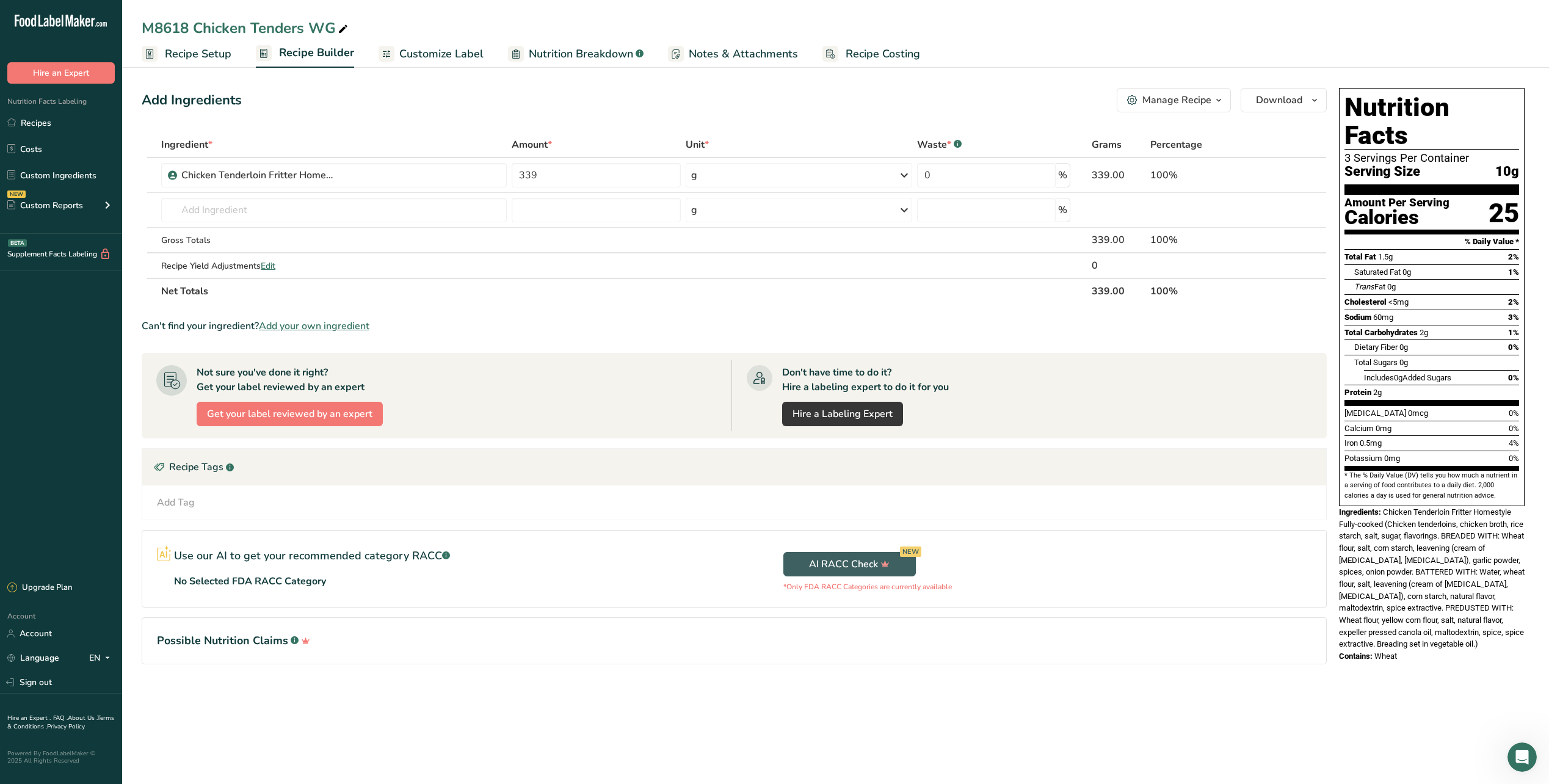
click at [213, 52] on span "Recipe Setup" at bounding box center [198, 54] width 67 height 16
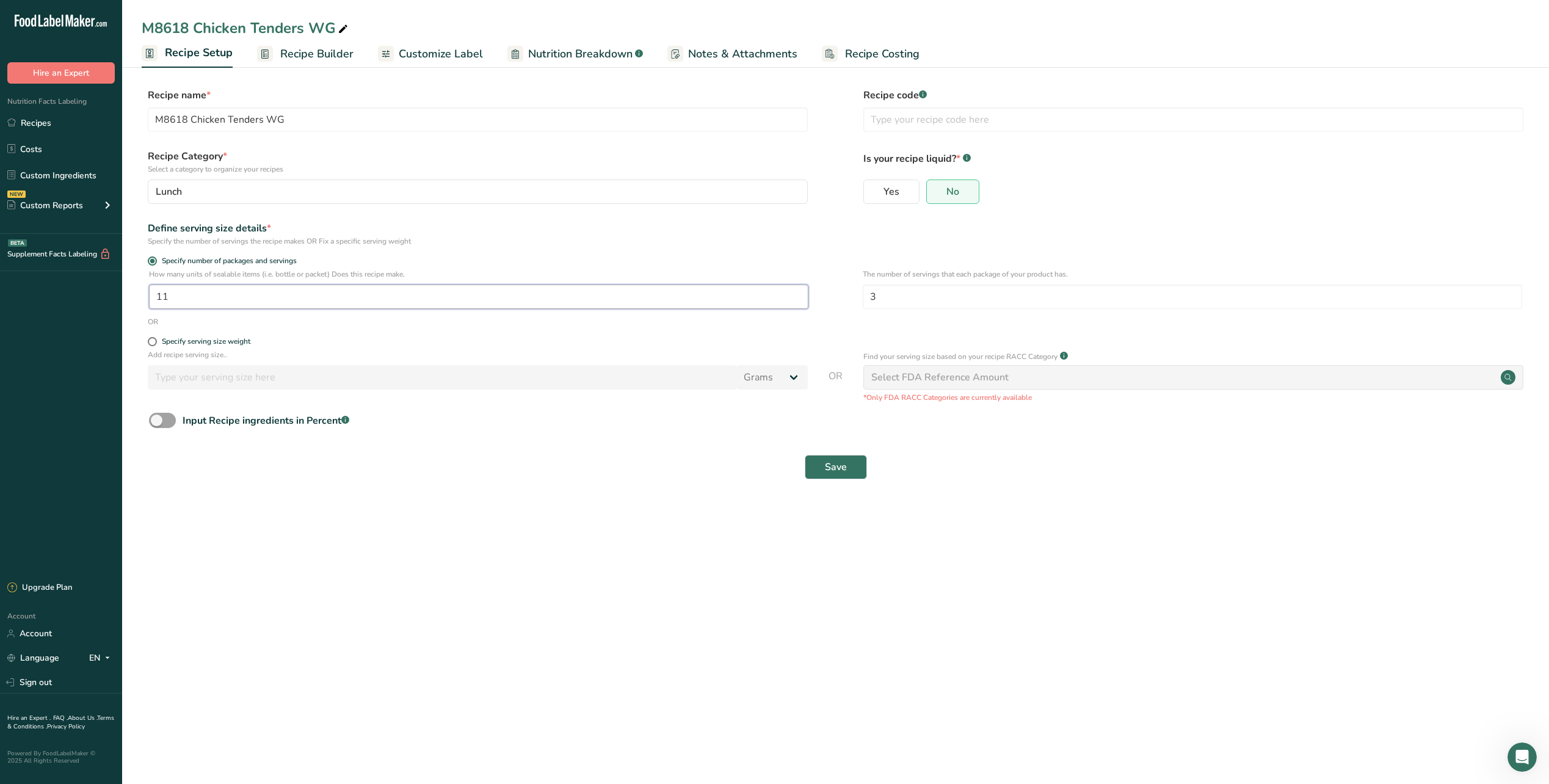
click at [172, 296] on input "11" at bounding box center [479, 296] width 660 height 25
type input "1"
click at [813, 466] on button "Save" at bounding box center [836, 467] width 62 height 25
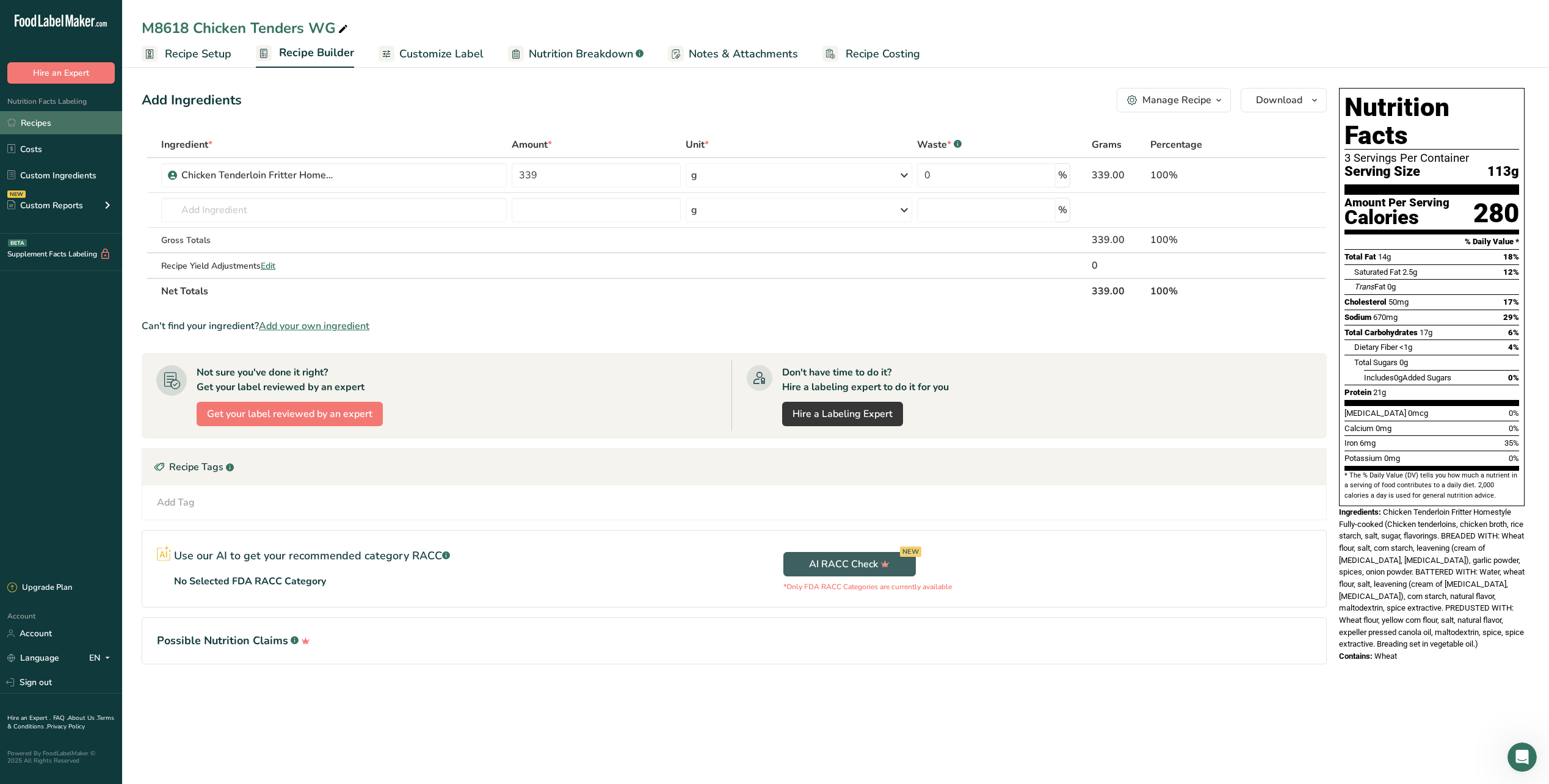
click at [44, 127] on link "Recipes" at bounding box center [61, 122] width 122 height 23
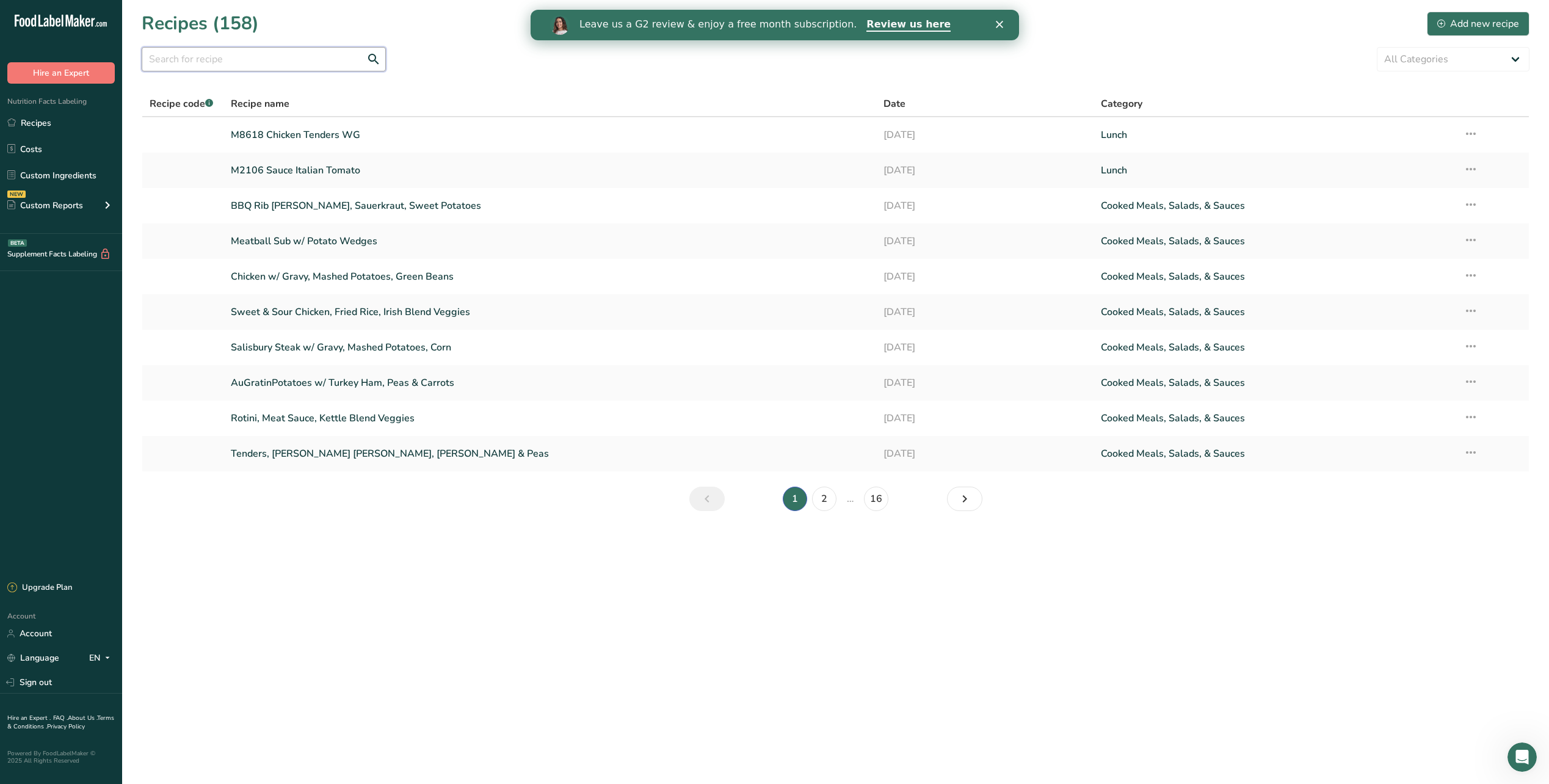
click at [229, 65] on input "text" at bounding box center [263, 59] width 244 height 25
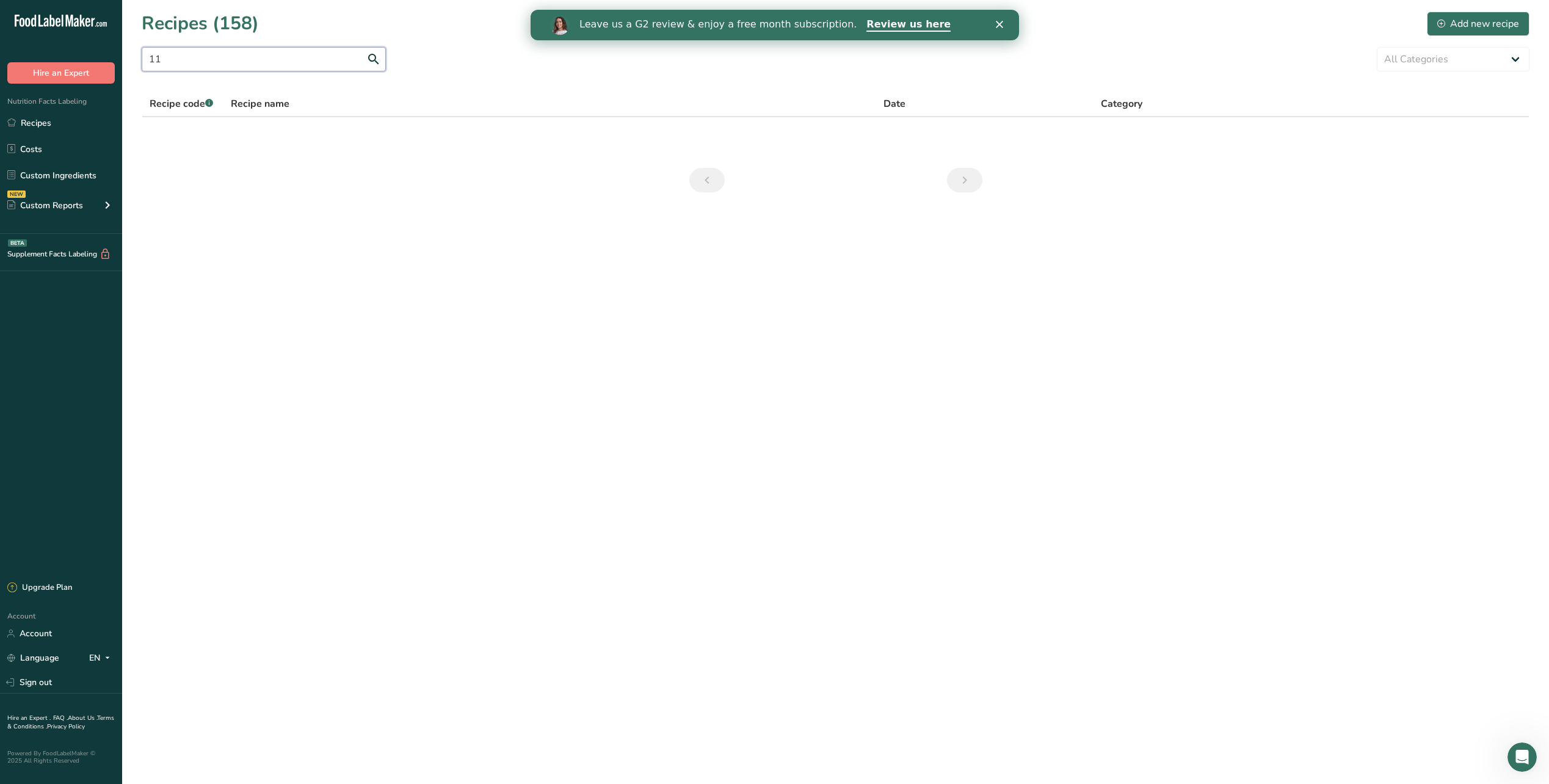
type input "1"
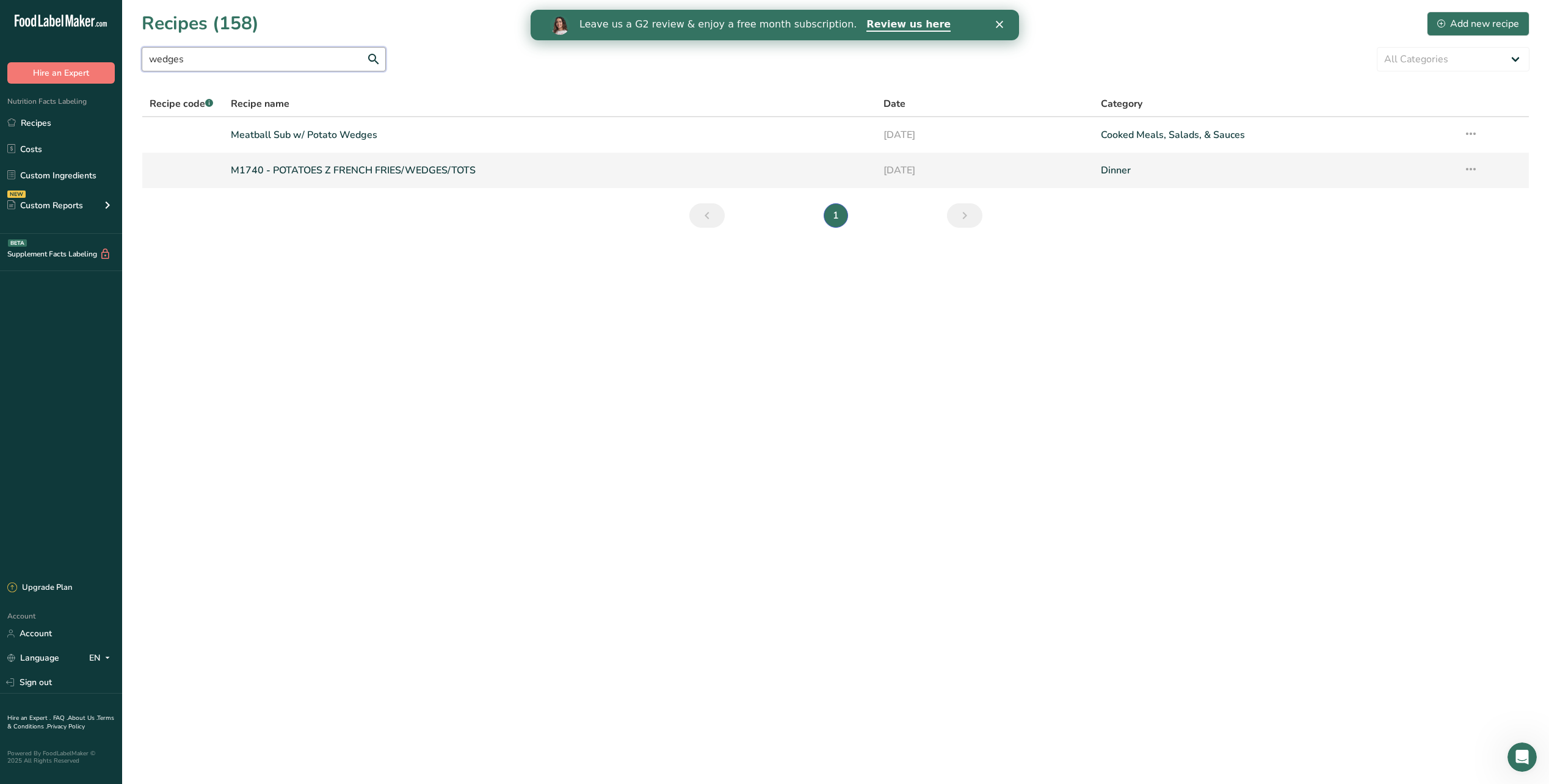
type input "wedges"
click at [332, 171] on link "M1740 - POTATOES Z FRENCH FRIES/WEDGES/TOTS" at bounding box center [550, 171] width 638 height 25
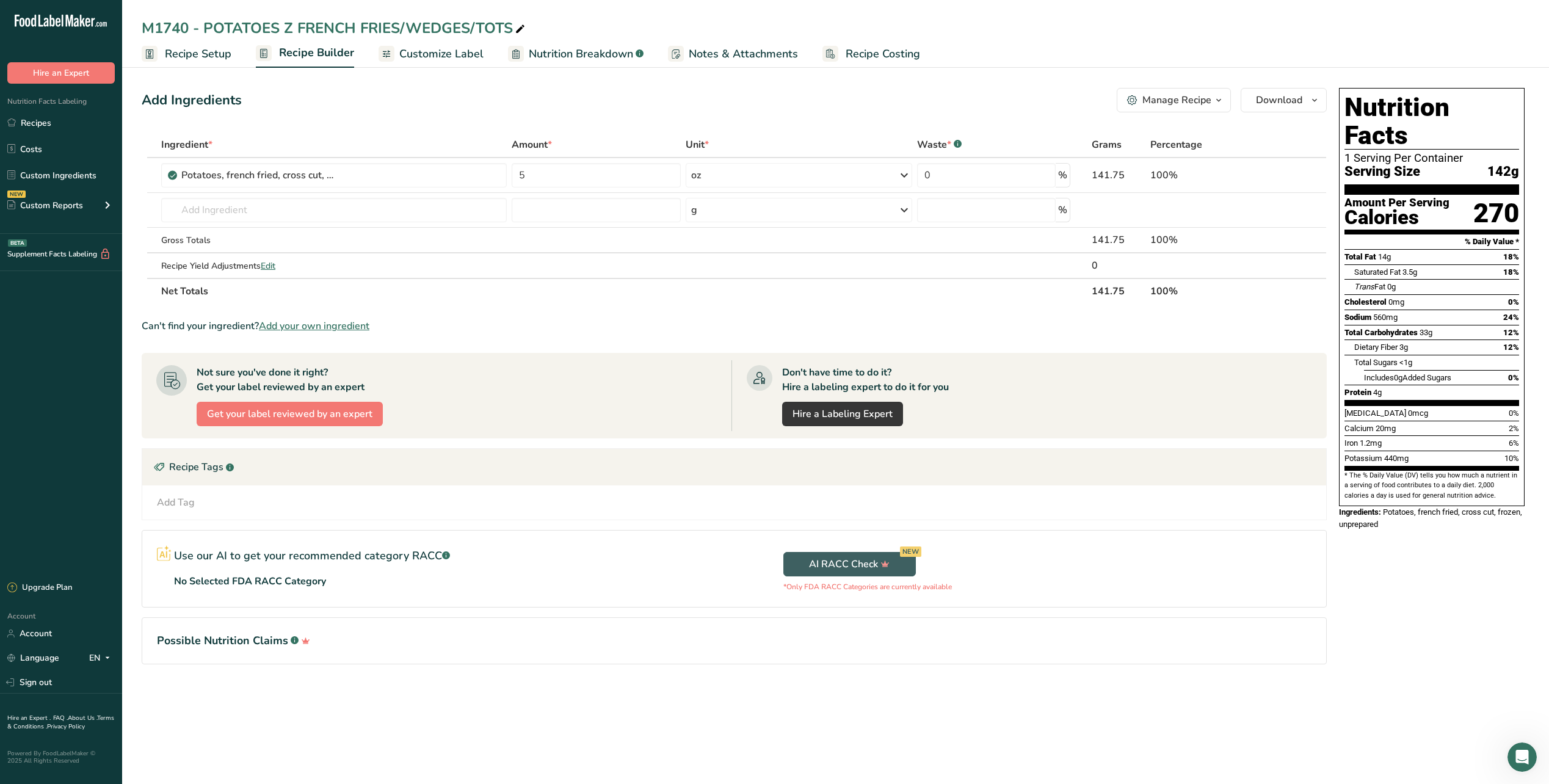
click at [329, 112] on div "Add Ingredients Manage Recipe Delete Recipe Duplicate Recipe Scale Recipe Save …" at bounding box center [734, 100] width 1185 height 25
click at [35, 125] on link "Recipes" at bounding box center [61, 122] width 122 height 23
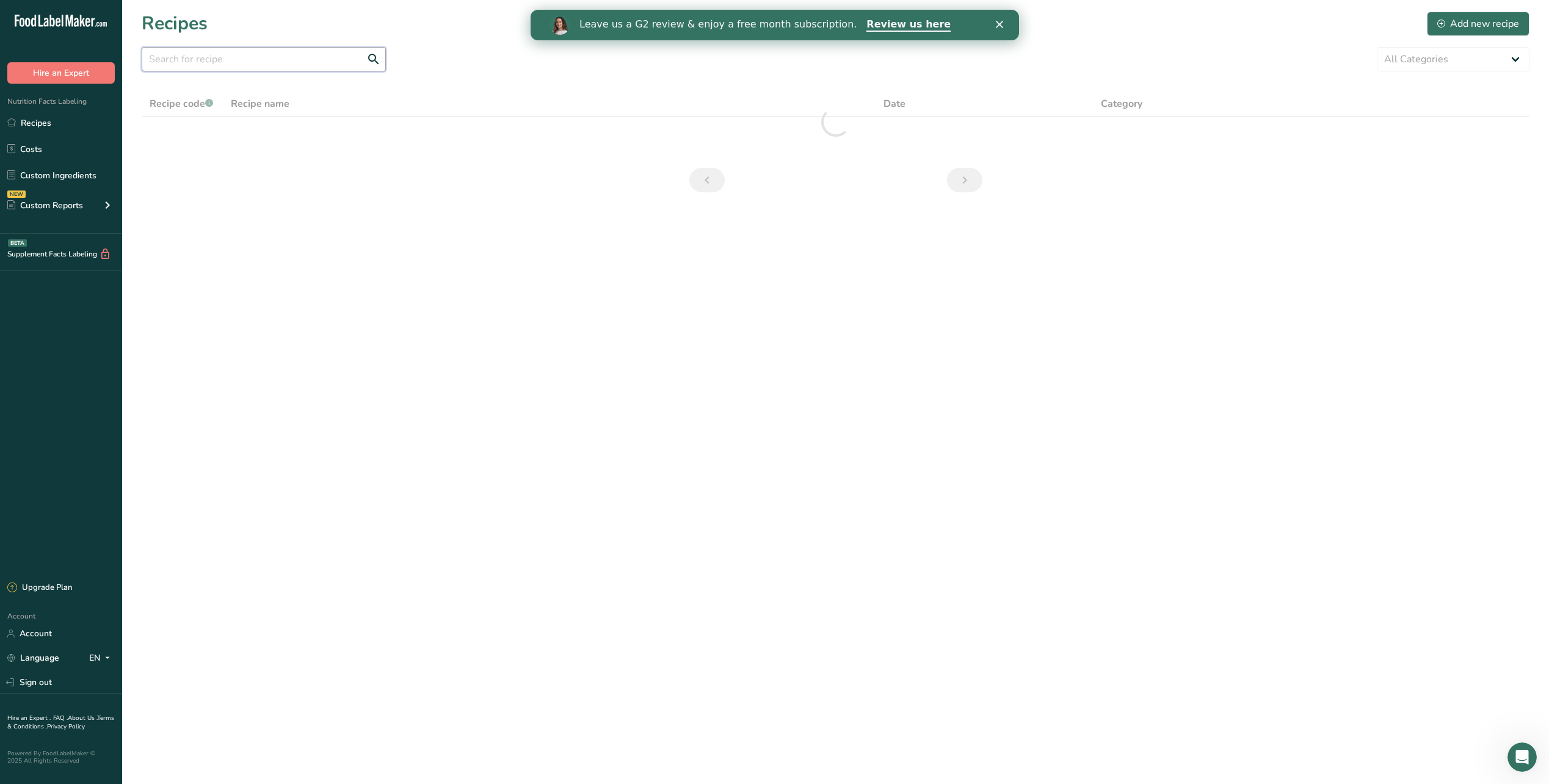
click at [260, 56] on input "text" at bounding box center [263, 59] width 244 height 25
type input "1"
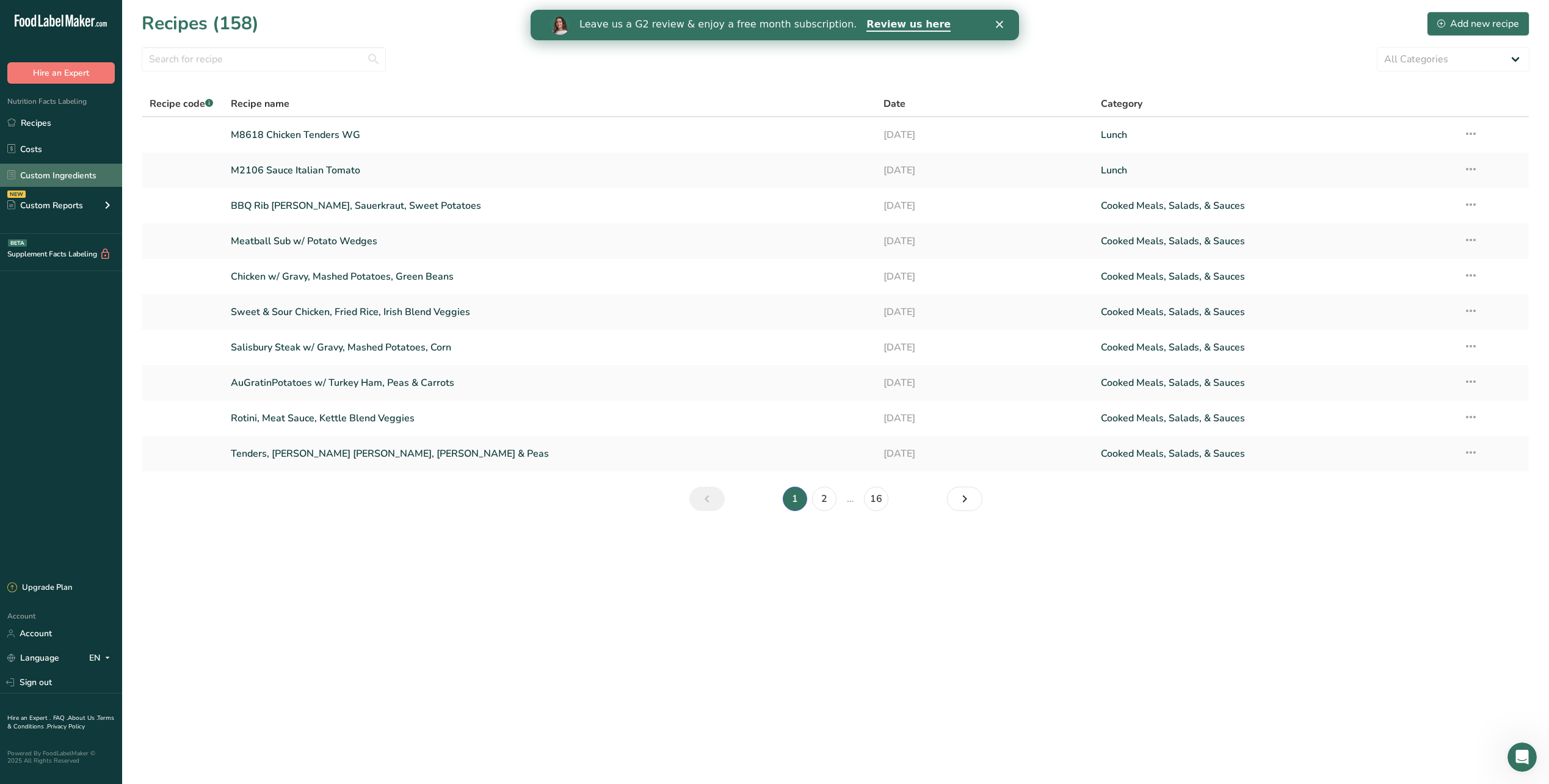
click at [76, 173] on link "Custom Ingredients" at bounding box center [61, 175] width 122 height 23
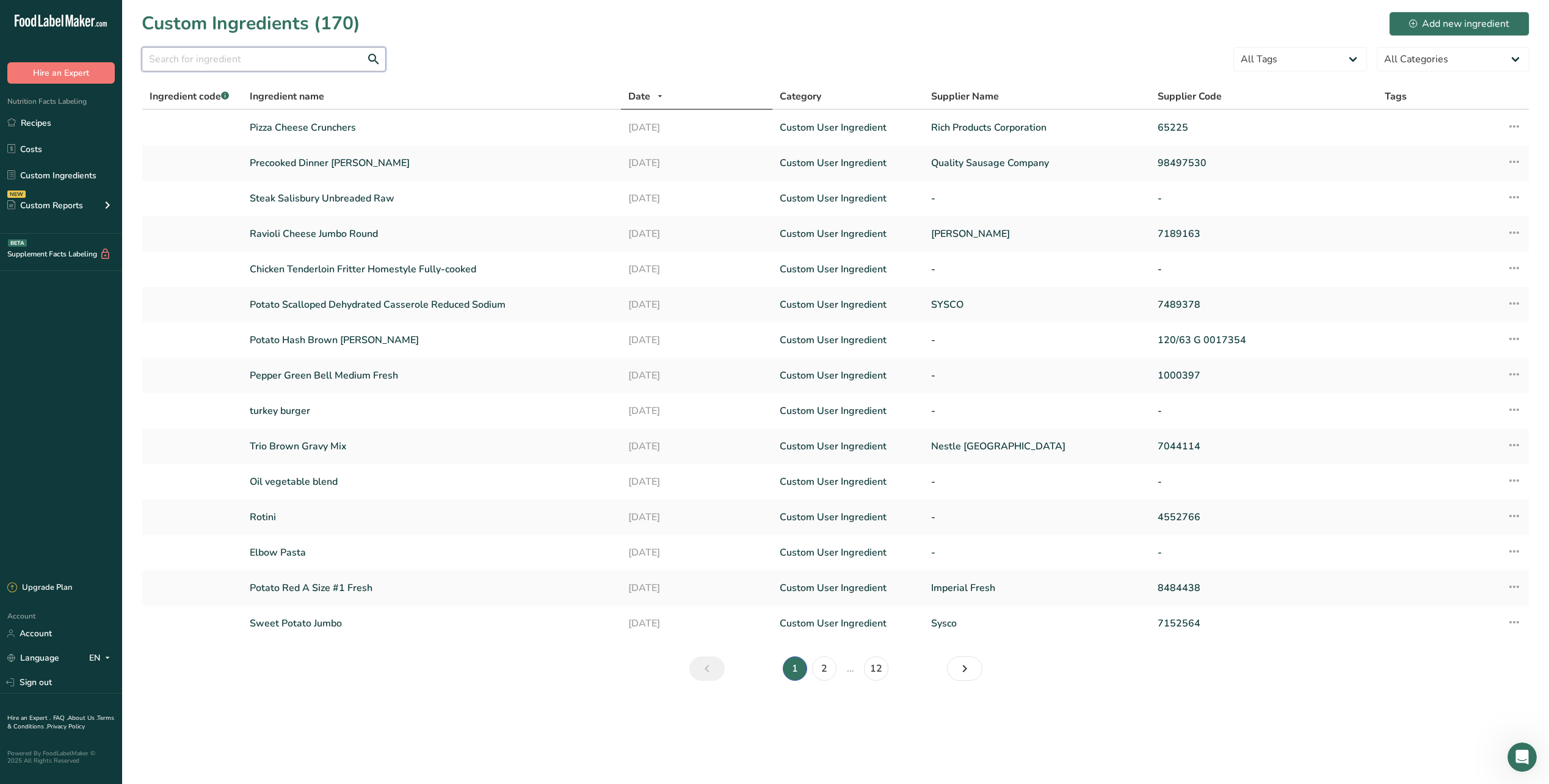
click at [205, 56] on input "text" at bounding box center [263, 59] width 244 height 25
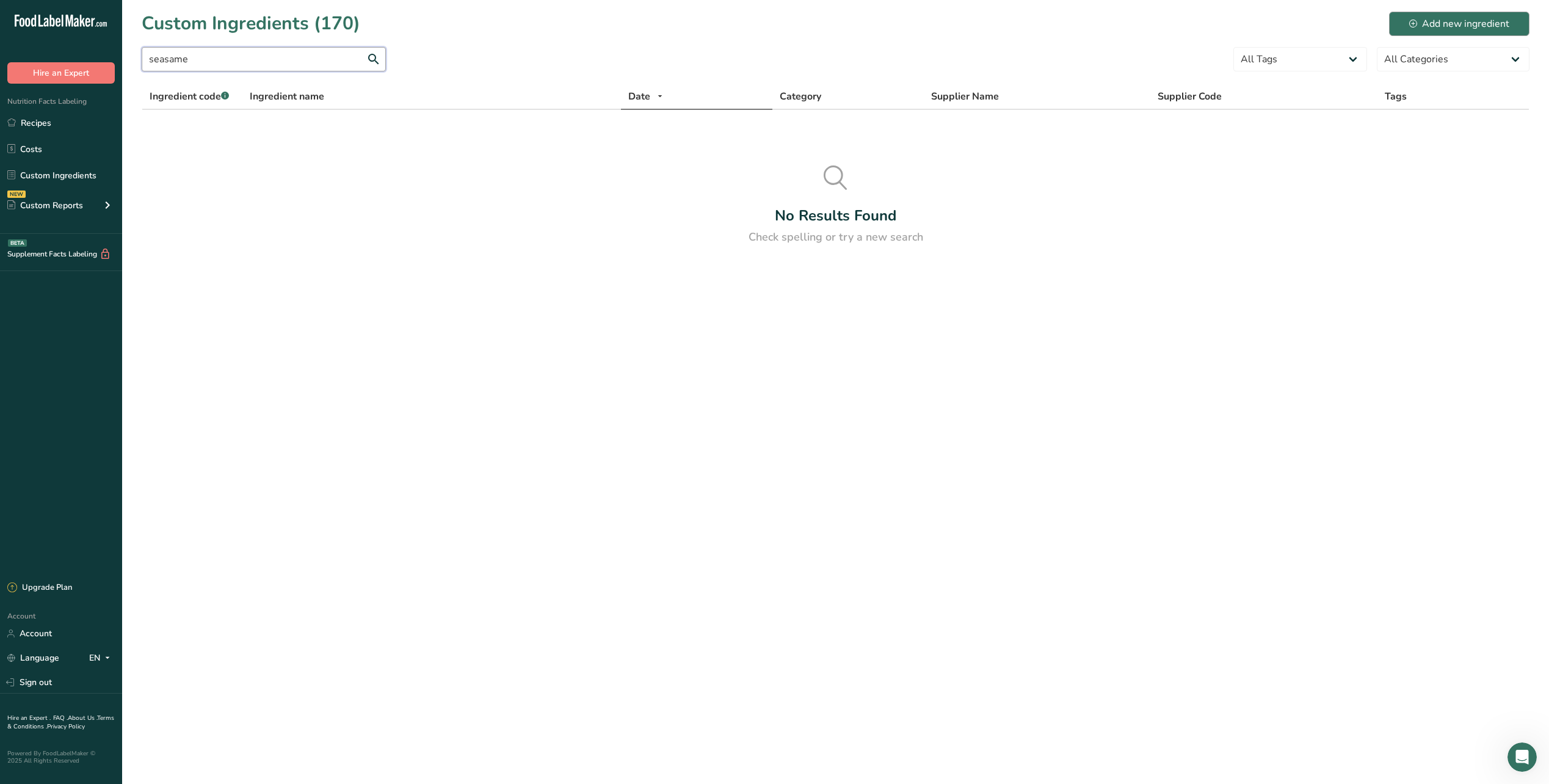
type input "seasame"
click at [1438, 23] on div "Add new ingredient" at bounding box center [1460, 23] width 100 height 15
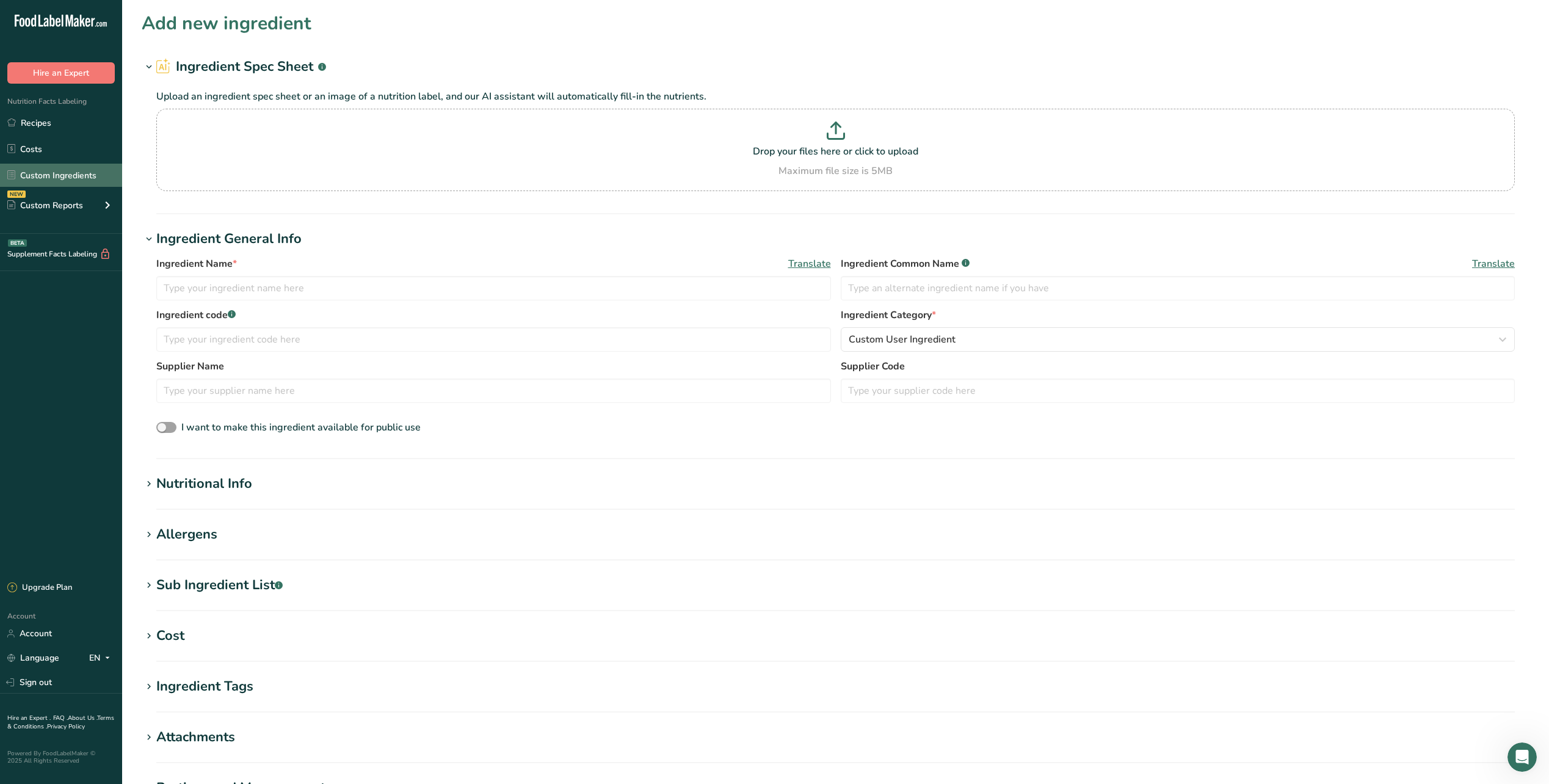
click at [60, 175] on link "Custom Ingredients" at bounding box center [61, 175] width 122 height 23
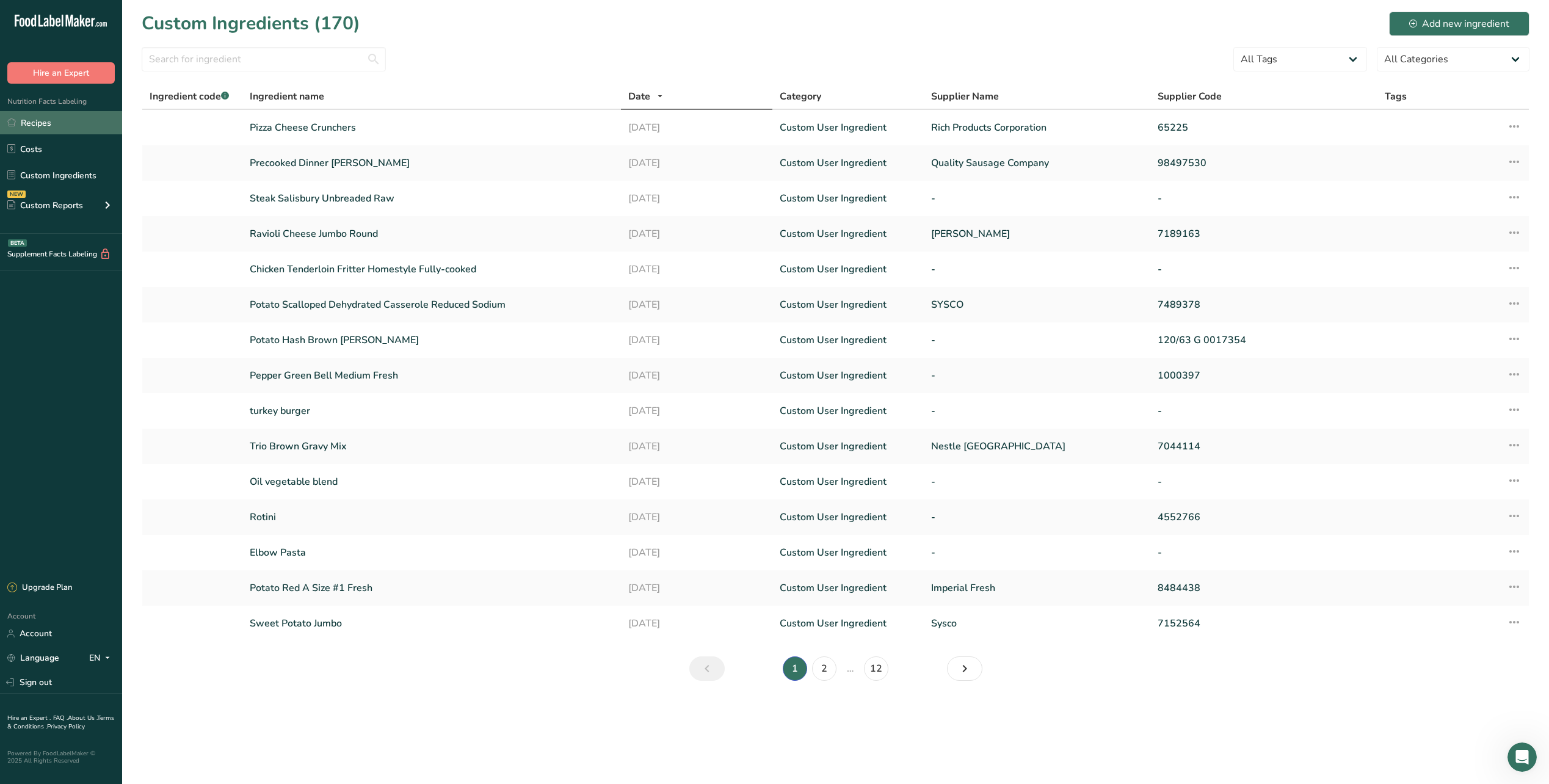
click at [51, 124] on link "Recipes" at bounding box center [61, 122] width 122 height 23
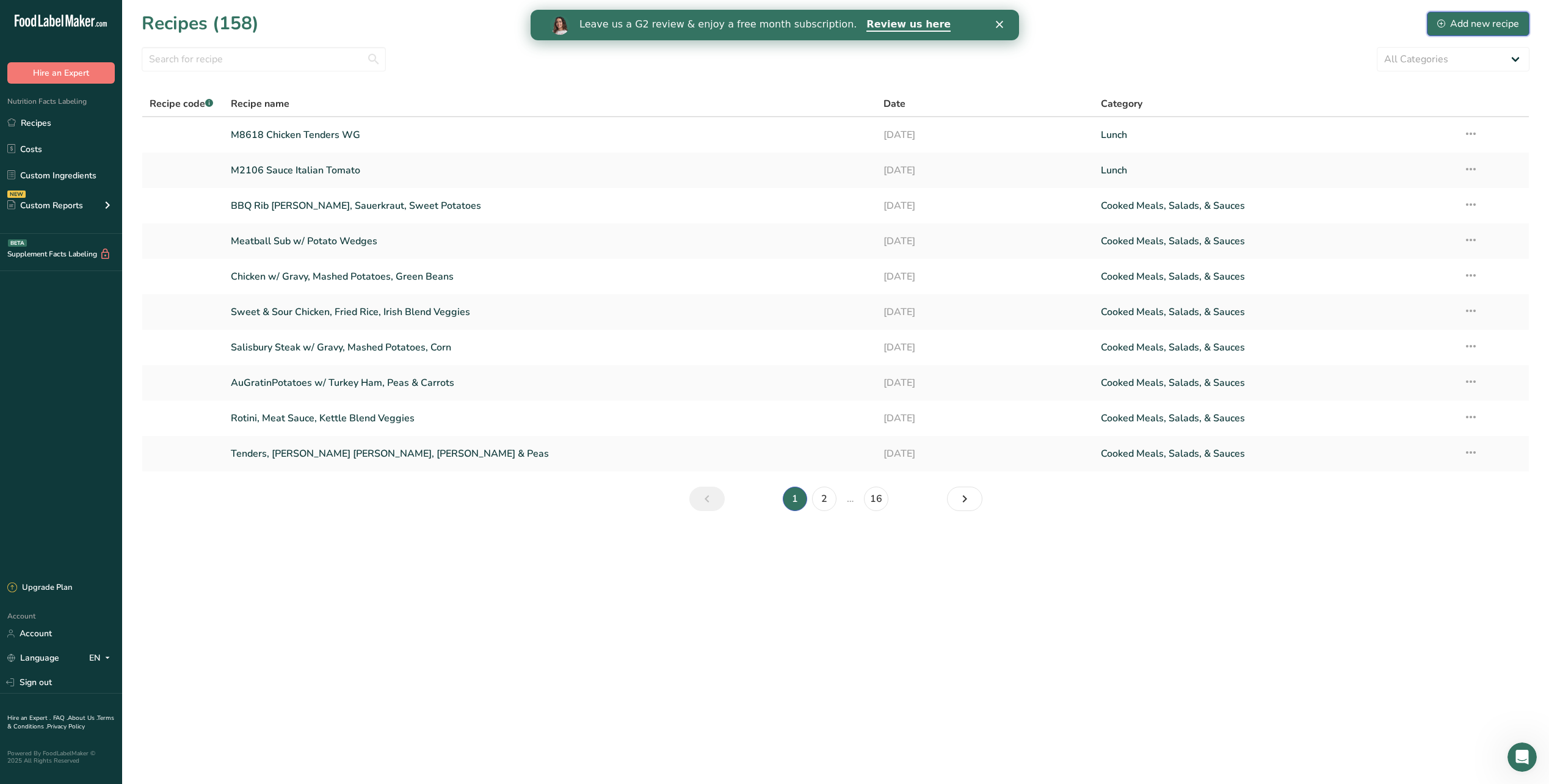
click at [1493, 20] on div "Add new recipe" at bounding box center [1478, 23] width 82 height 15
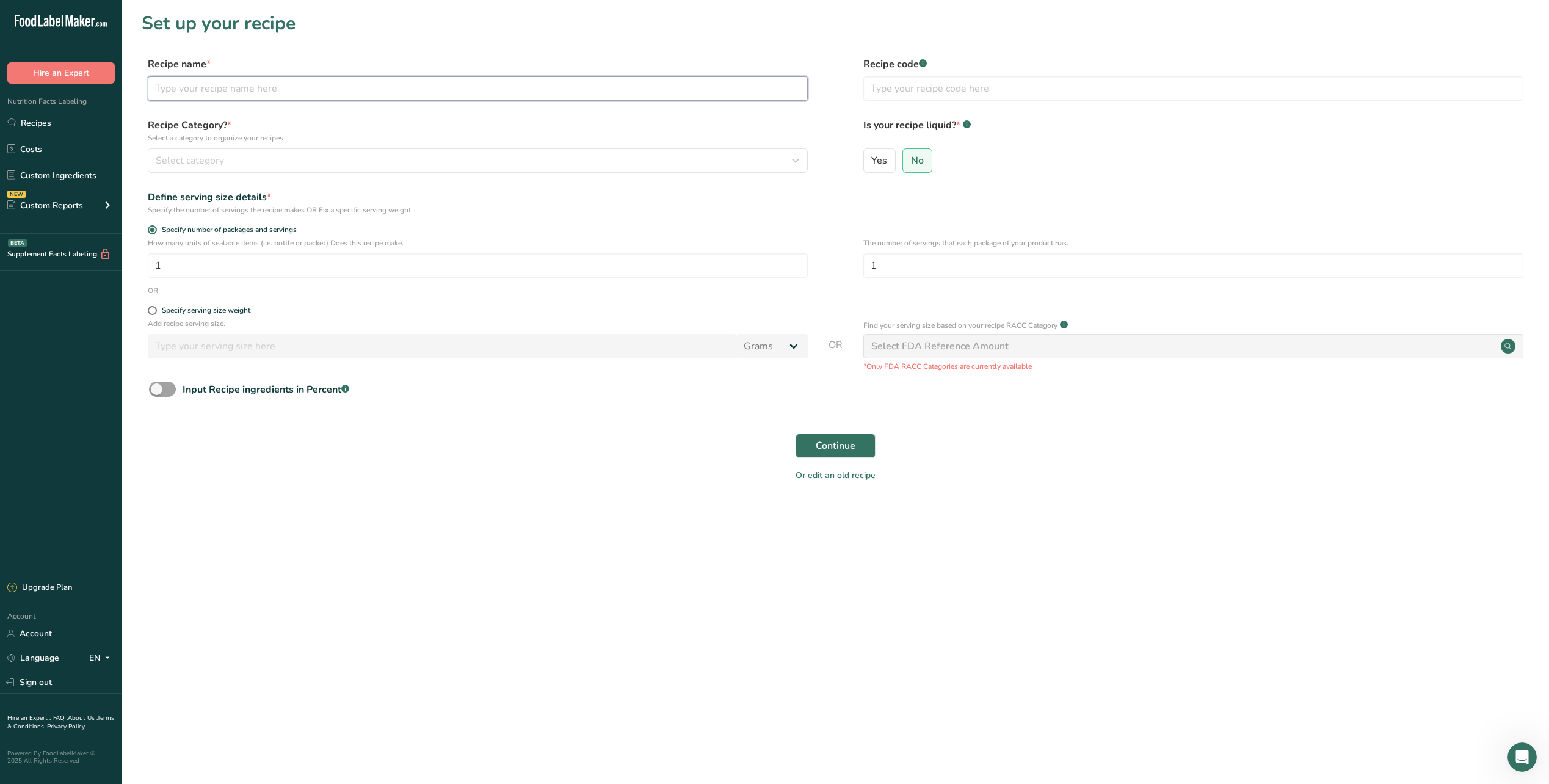
click at [377, 90] on input "text" at bounding box center [478, 88] width 660 height 25
type input "M15466 Stir Fry Chicken, General TSO"
click at [846, 444] on span "Continue" at bounding box center [836, 446] width 40 height 15
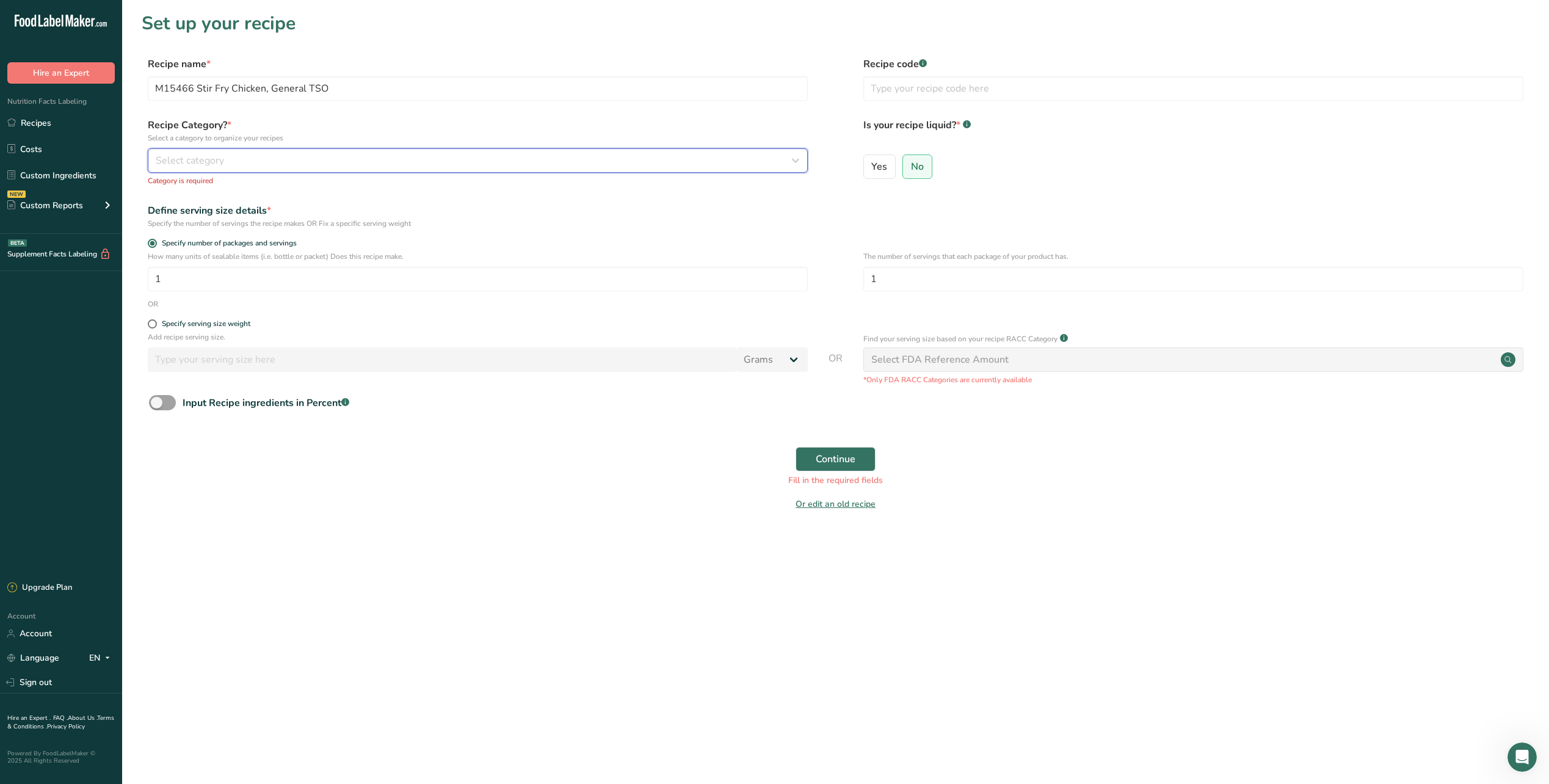
click at [219, 154] on span "Select category" at bounding box center [190, 161] width 69 height 15
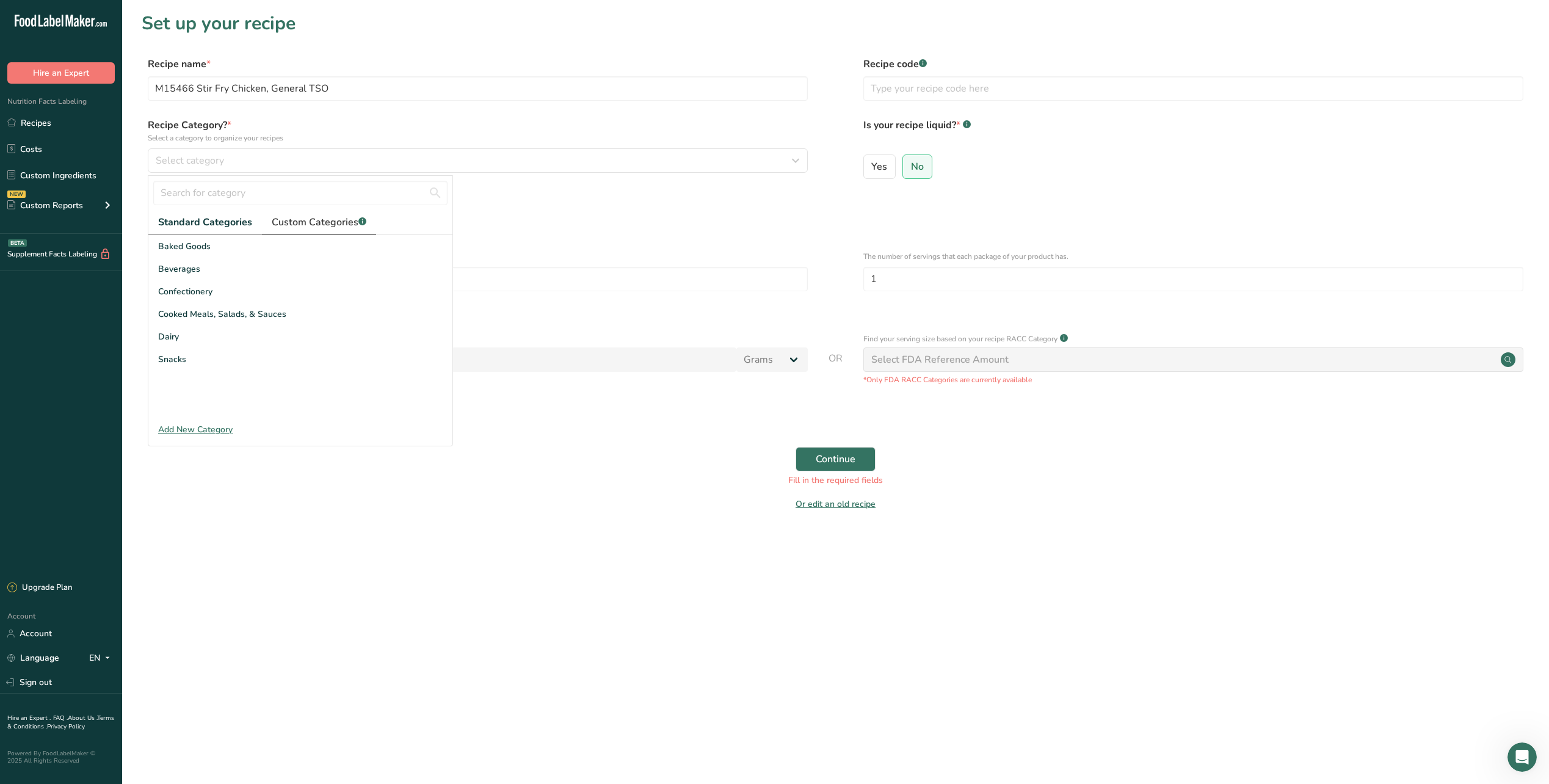
click at [341, 224] on span "Custom Categories .a-a{fill:#347362;}.b-a{fill:#fff;}" at bounding box center [319, 222] width 95 height 15
click at [175, 335] on span "Lunch" at bounding box center [171, 337] width 24 height 13
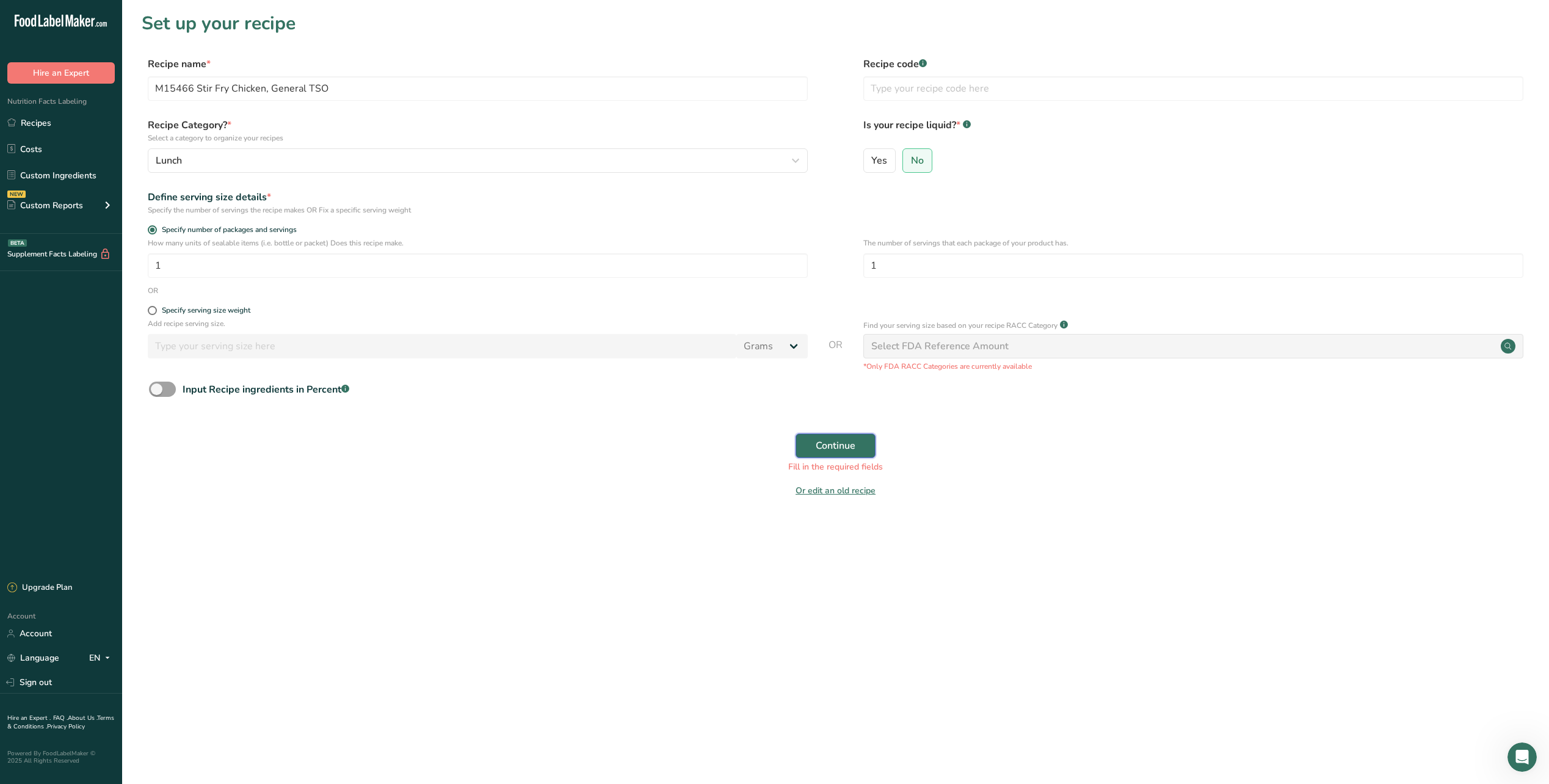
click at [842, 436] on button "Continue" at bounding box center [835, 446] width 80 height 25
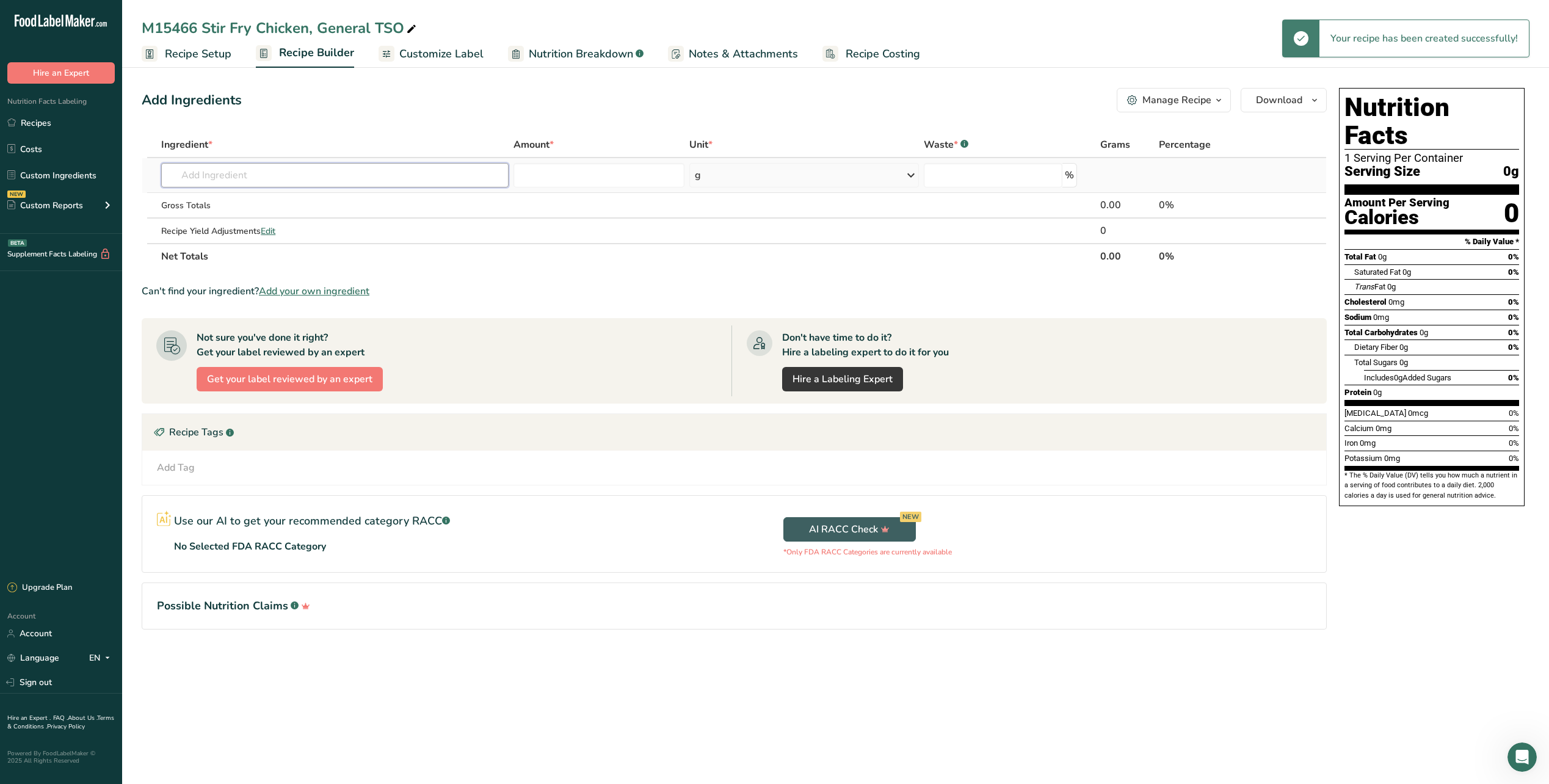
click at [301, 173] on input "text" at bounding box center [335, 175] width 347 height 25
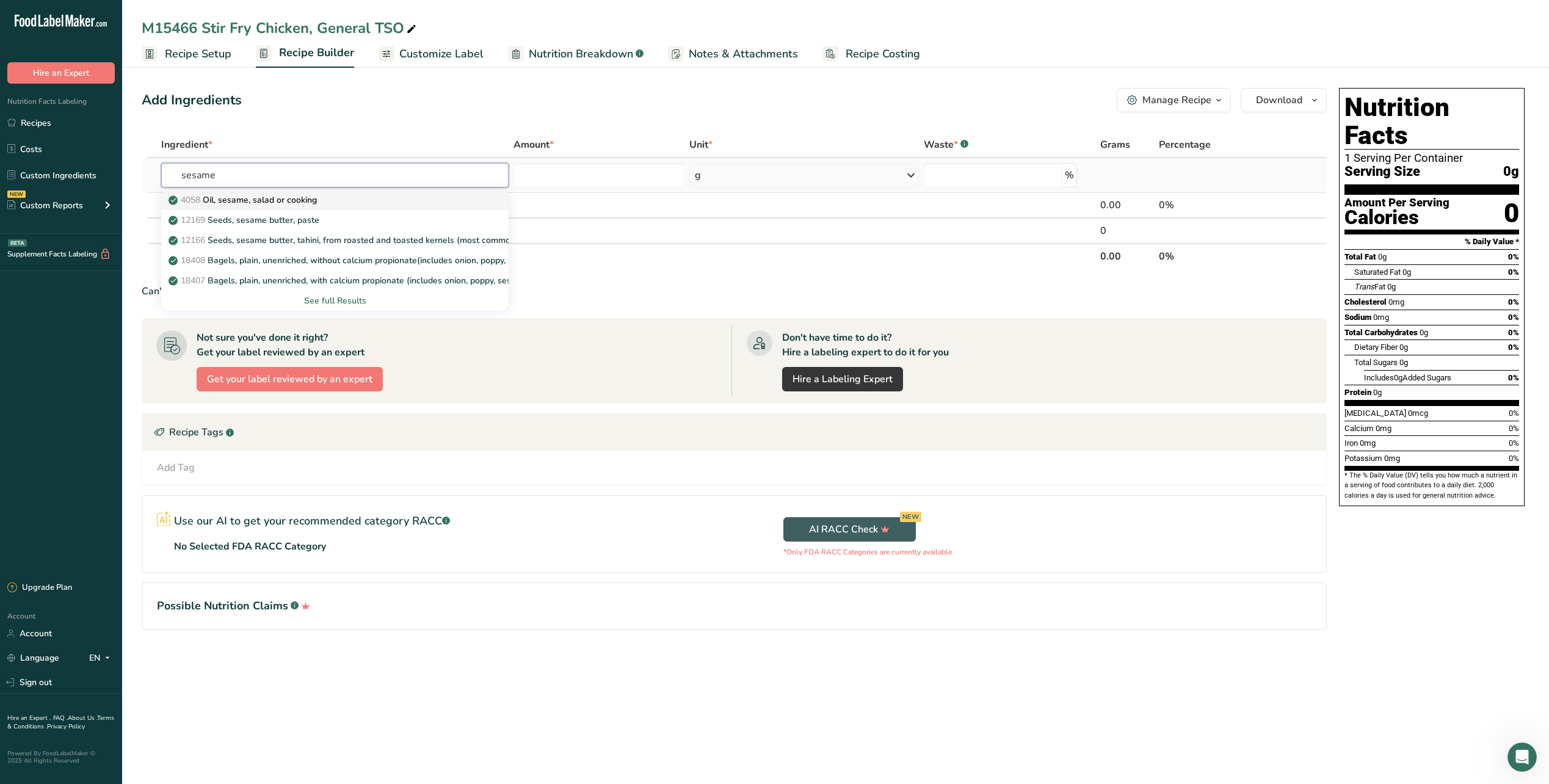
type input "sesame"
click at [291, 197] on p "4058 Oil, sesame, salad or cooking" at bounding box center [244, 200] width 146 height 13
type input "Oil, sesame, salad or cooking"
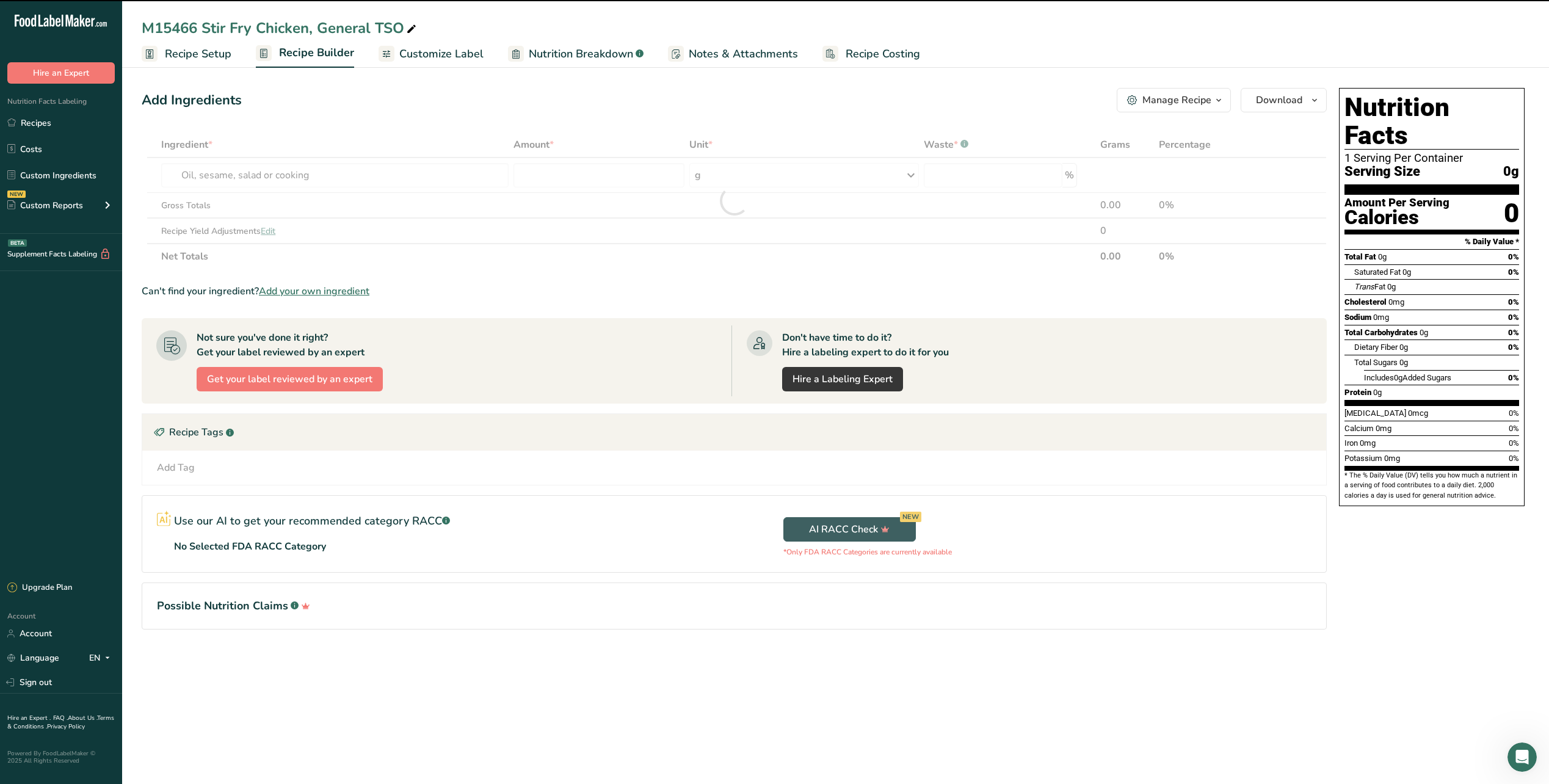
type input "0"
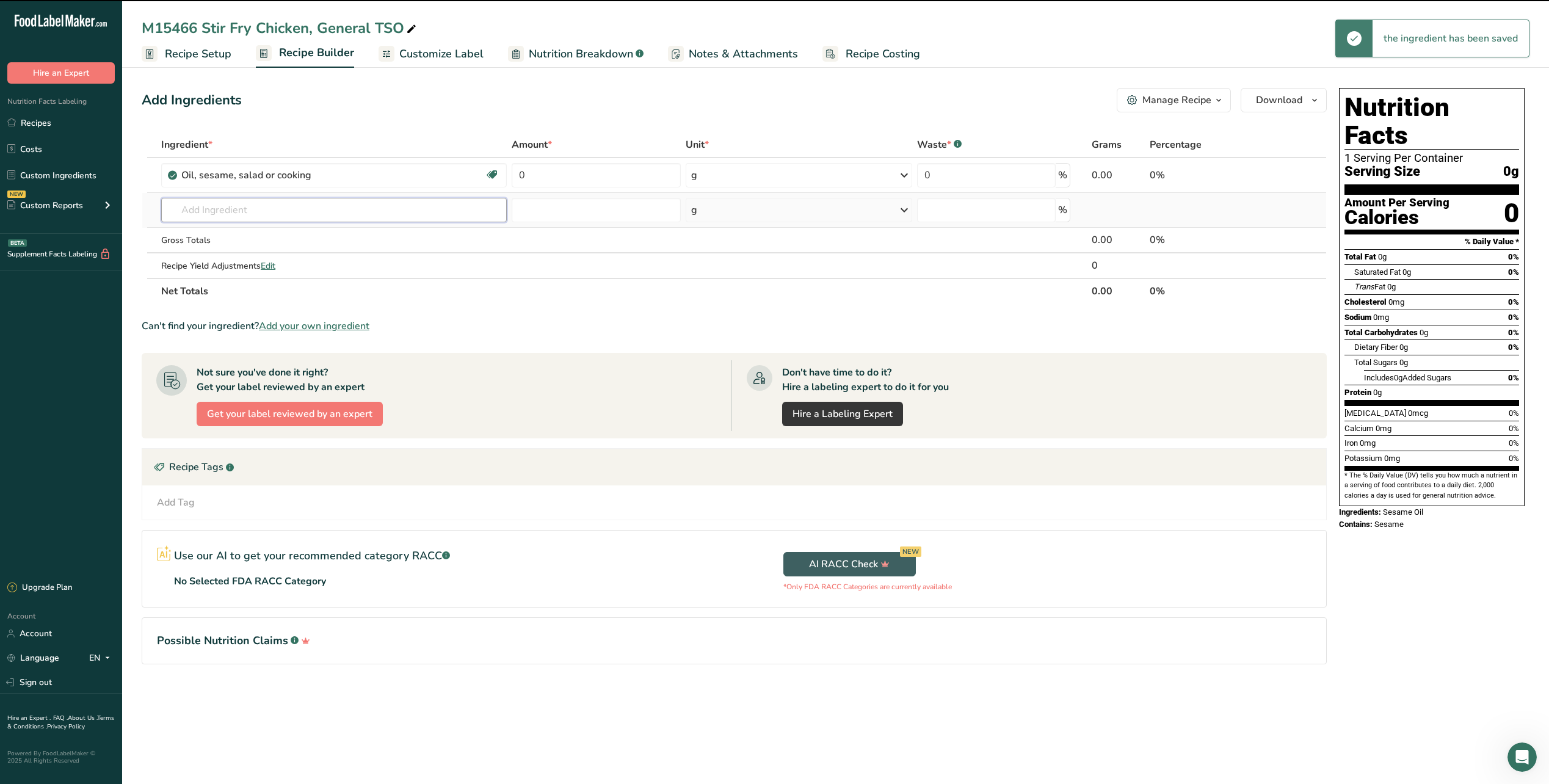
click at [242, 209] on input "text" at bounding box center [334, 210] width 345 height 25
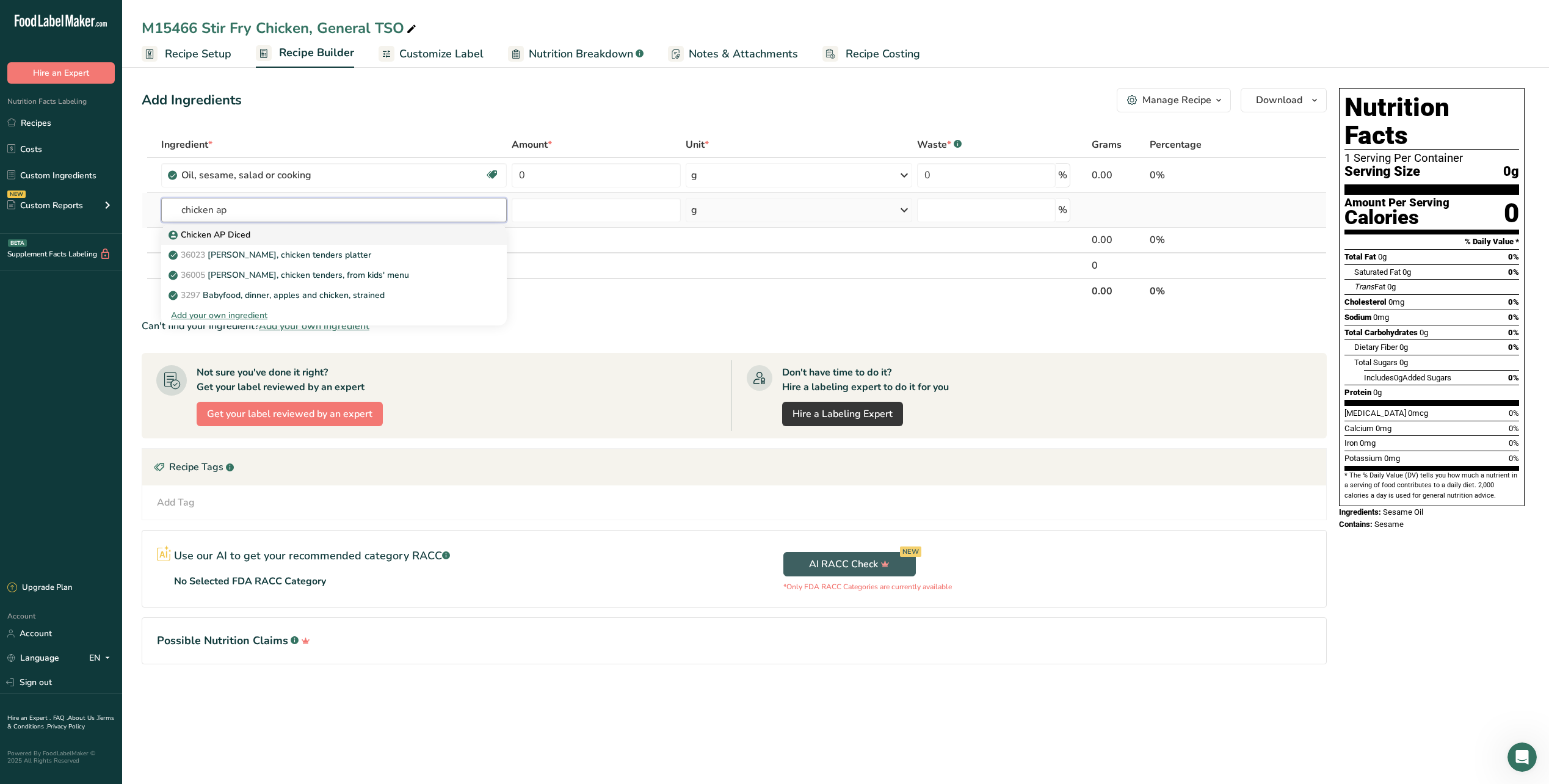
type input "chicken ap"
click at [229, 237] on p "Chicken AP Diced" at bounding box center [211, 235] width 79 height 13
type input "Chicken AP Diced"
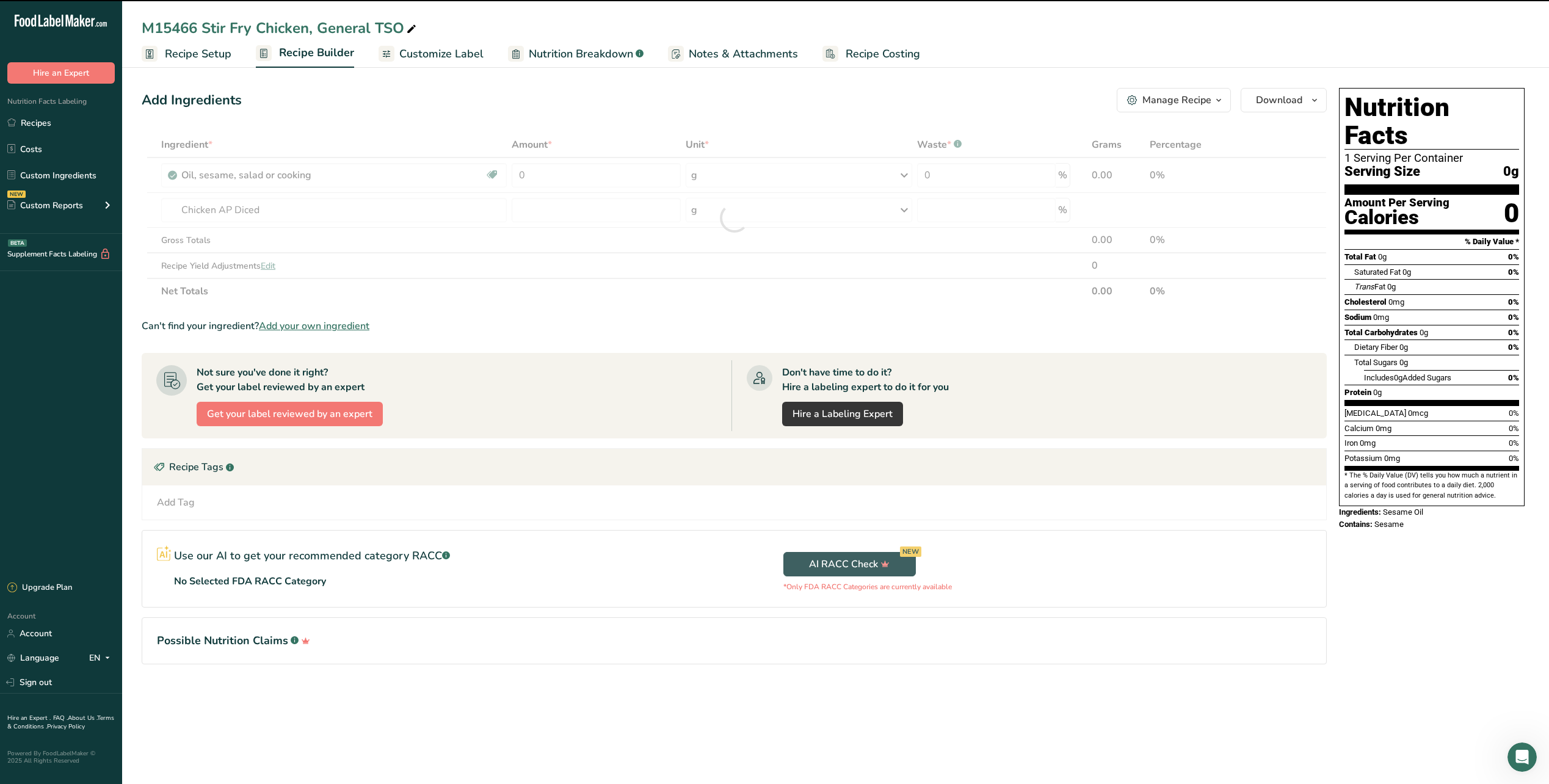
type input "0"
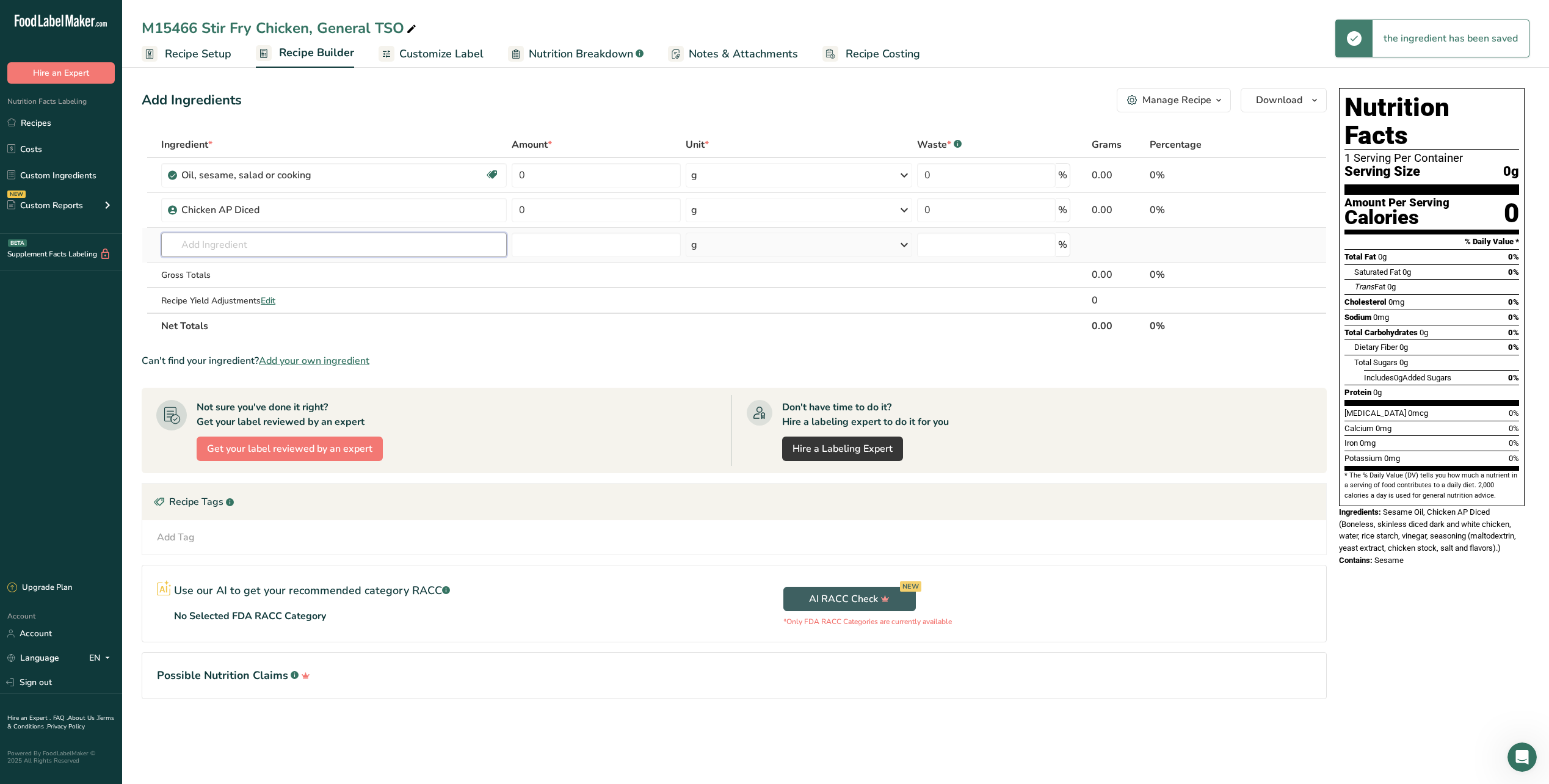
click at [226, 237] on input "text" at bounding box center [334, 245] width 345 height 25
type input "g"
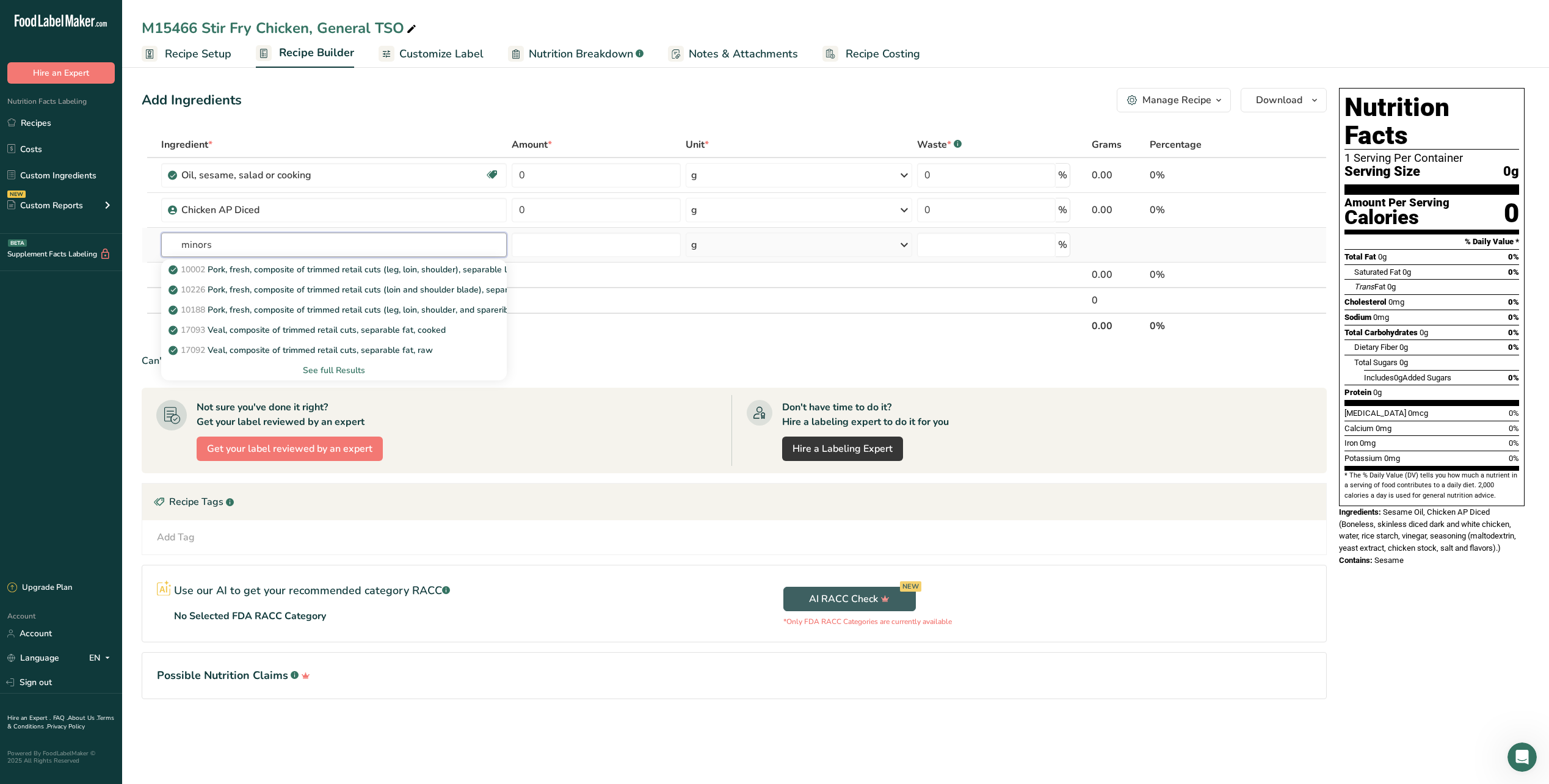
type input "minors"
click at [333, 374] on div "See full Results" at bounding box center [334, 370] width 326 height 13
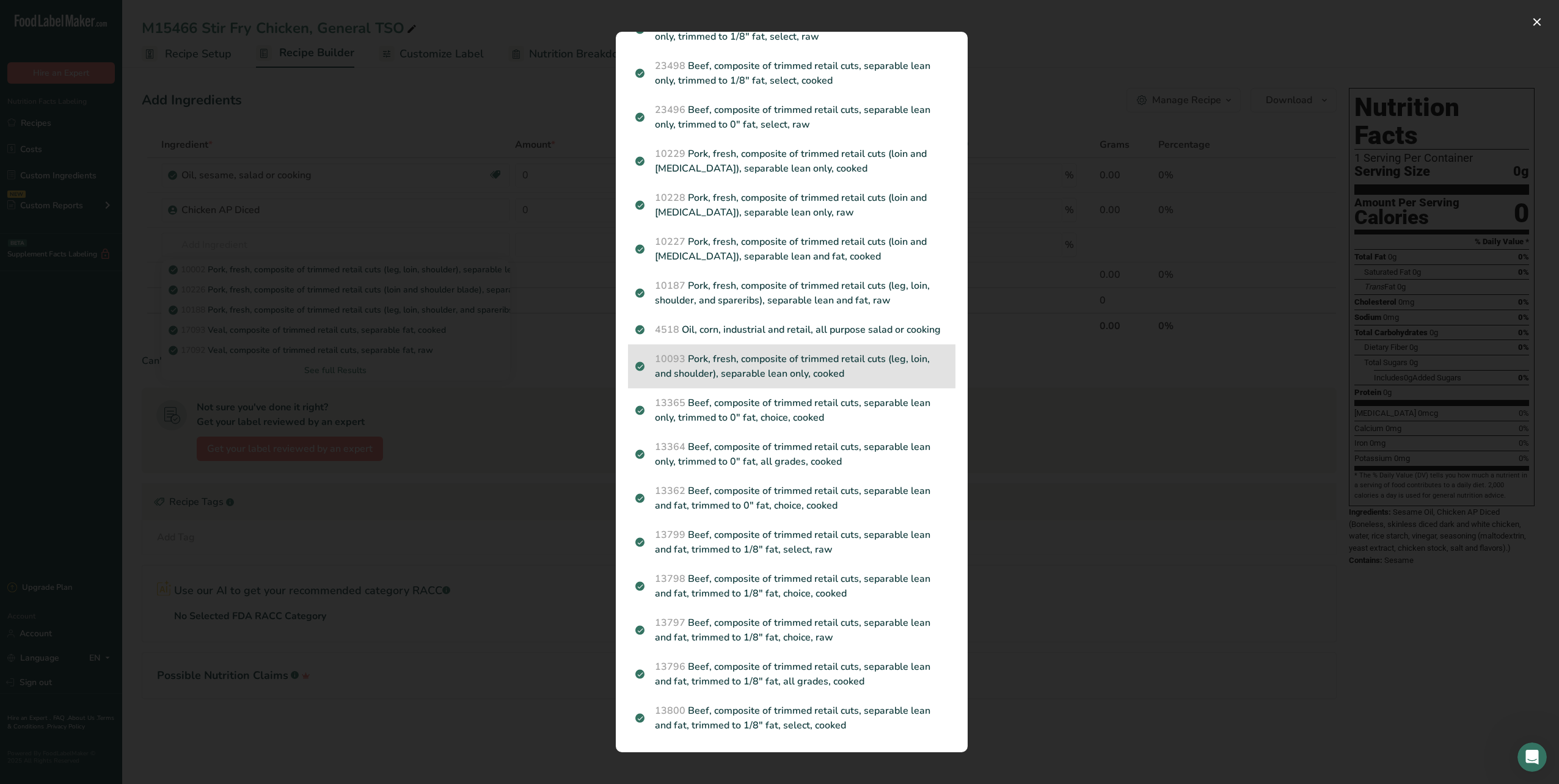
scroll to position [1263, 0]
drag, startPoint x: 383, startPoint y: 318, endPoint x: 304, endPoint y: 254, distance: 101.7
click at [382, 317] on div "Search results modal" at bounding box center [780, 392] width 1559 height 784
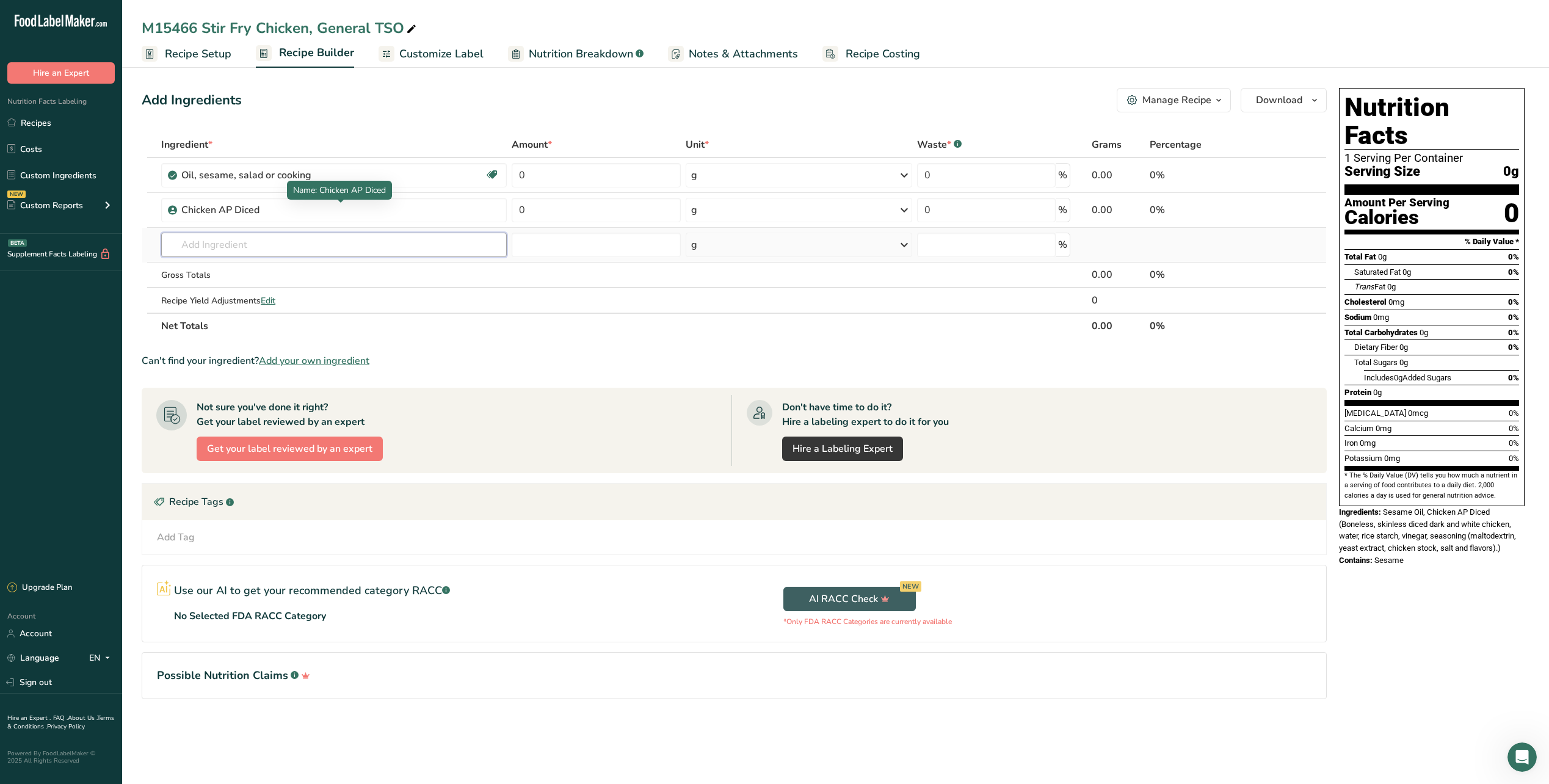
click at [255, 244] on input "text" at bounding box center [334, 245] width 345 height 25
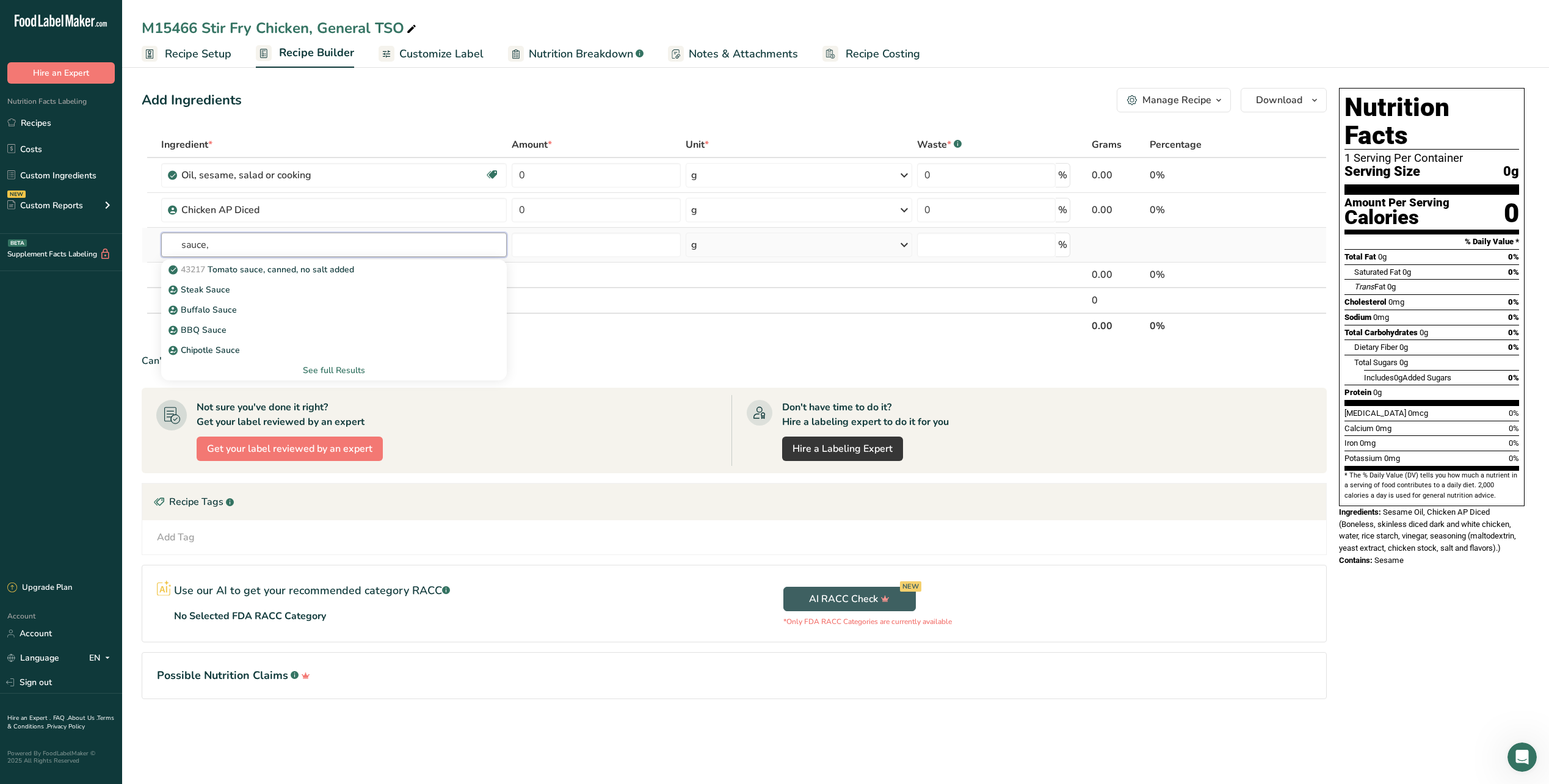
type input "sauce,"
click at [328, 371] on div "See full Results" at bounding box center [334, 370] width 326 height 13
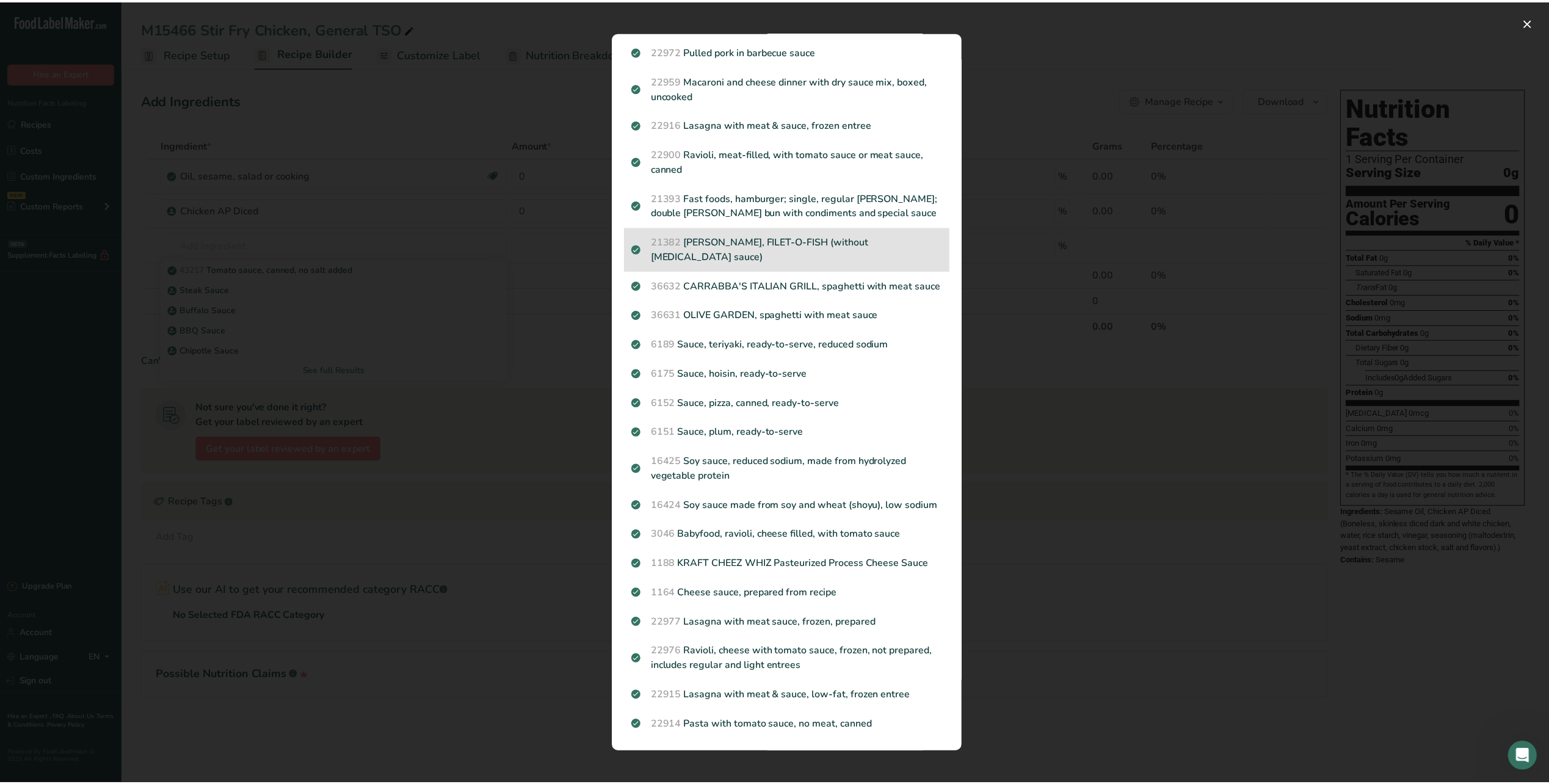
scroll to position [940, 0]
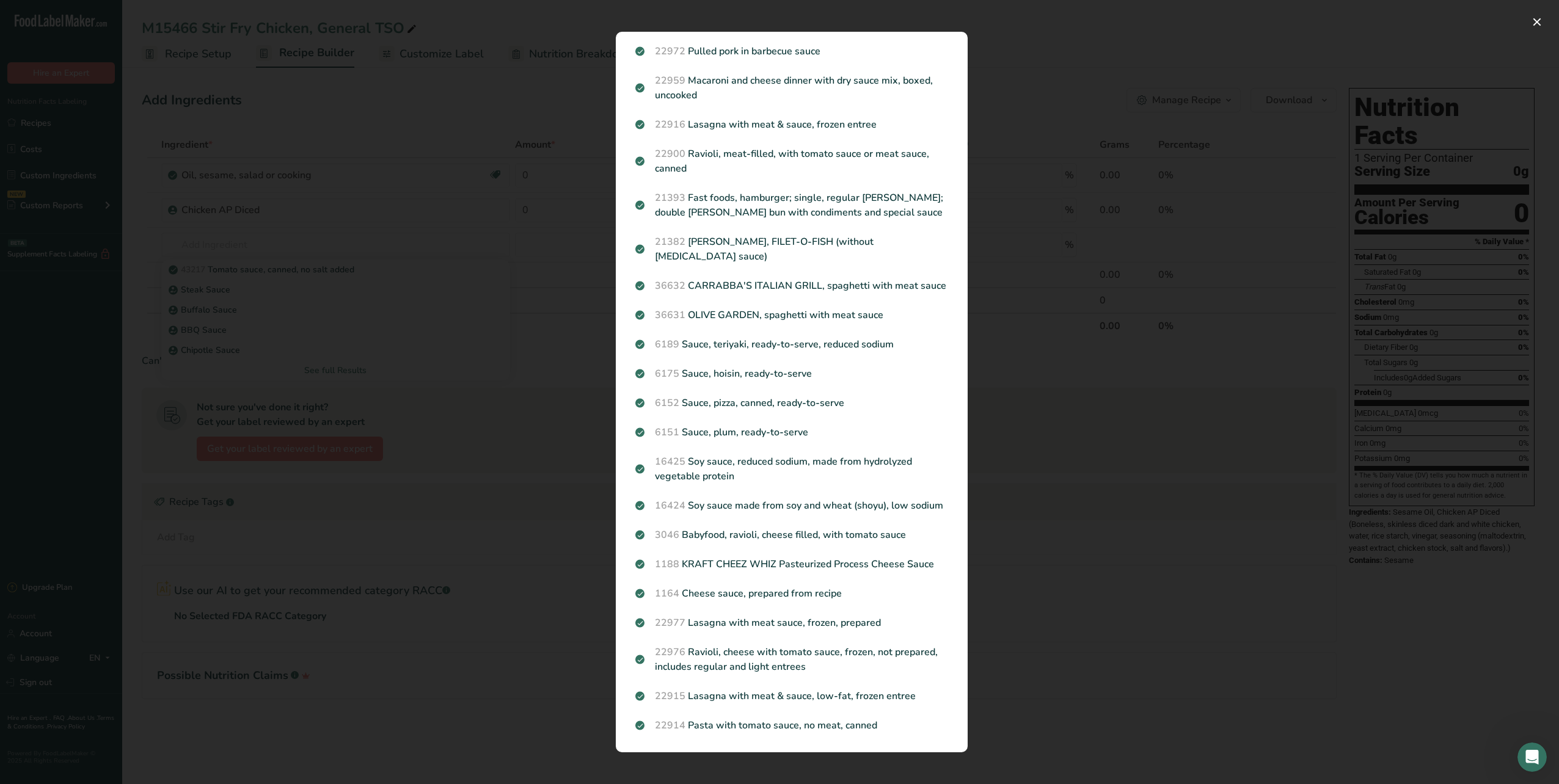
click at [279, 253] on div "Search results modal" at bounding box center [780, 392] width 1559 height 784
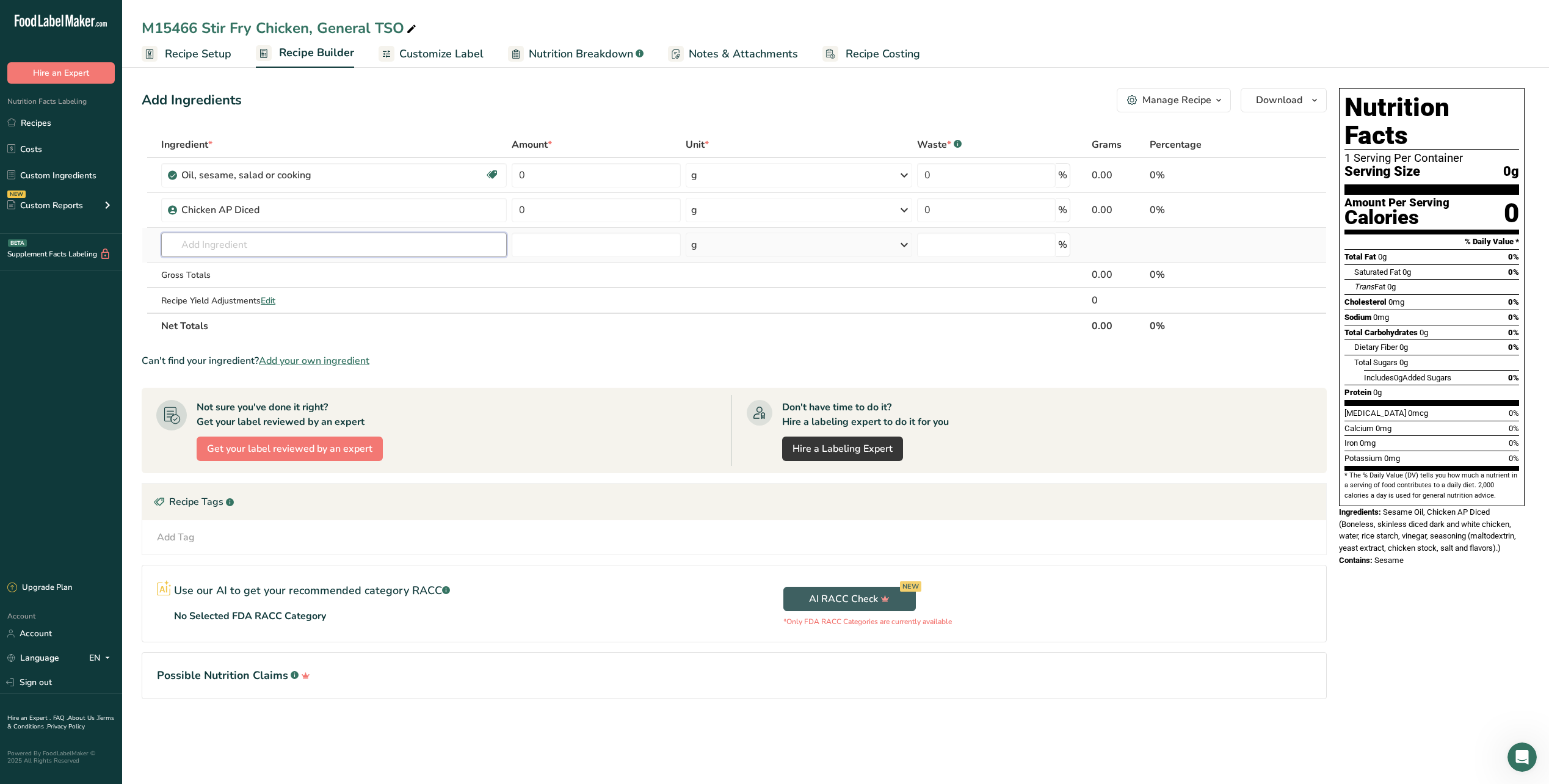
click at [224, 249] on input "text" at bounding box center [334, 245] width 345 height 25
type input "s"
type input "tso"
click at [280, 267] on p "36618 Restaurant, [DEMOGRAPHIC_DATA], general tso's chicken" at bounding box center [297, 270] width 253 height 13
type input "Restaurant, Chinese, general [PERSON_NAME] chicken"
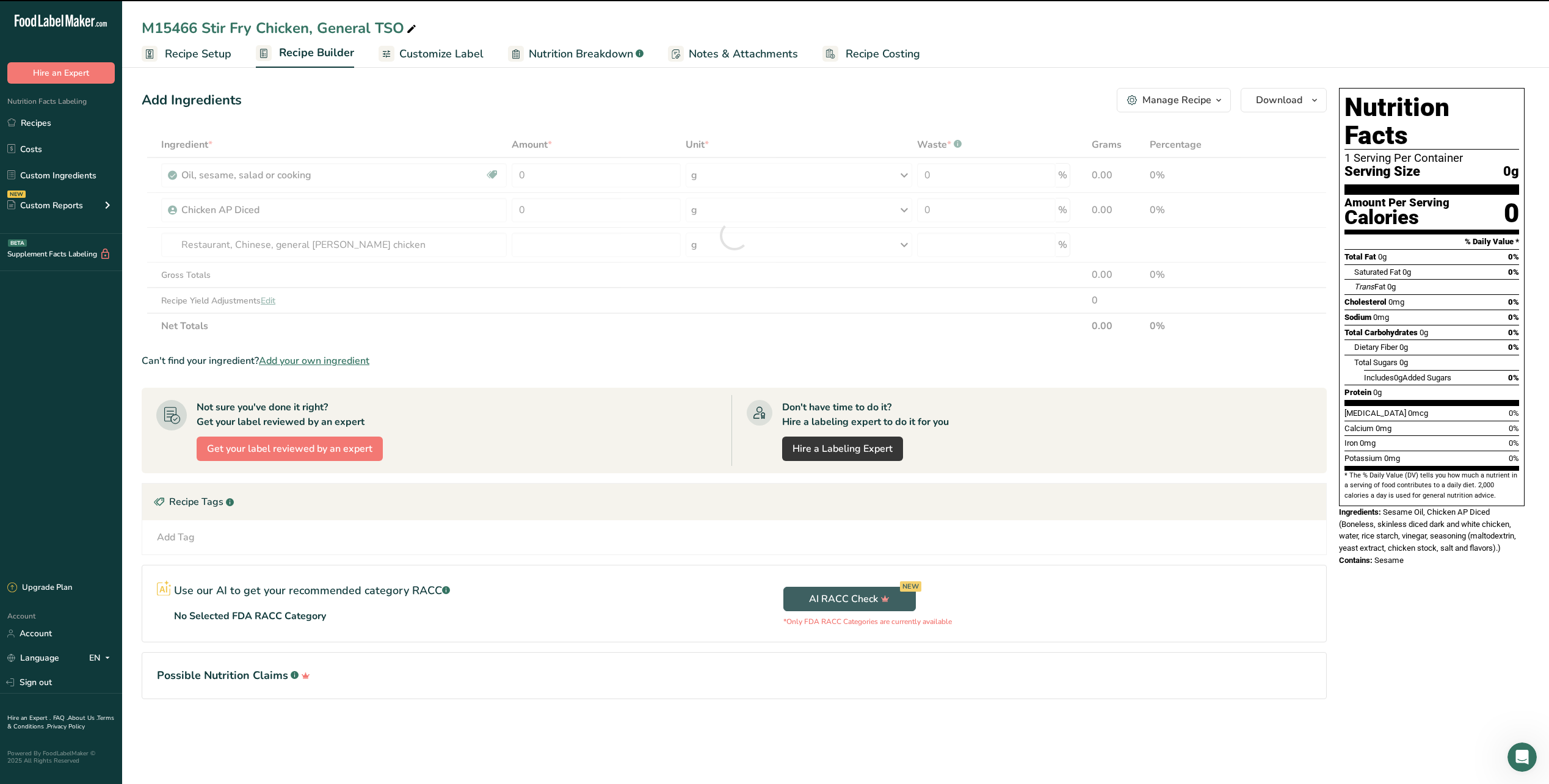
type input "0"
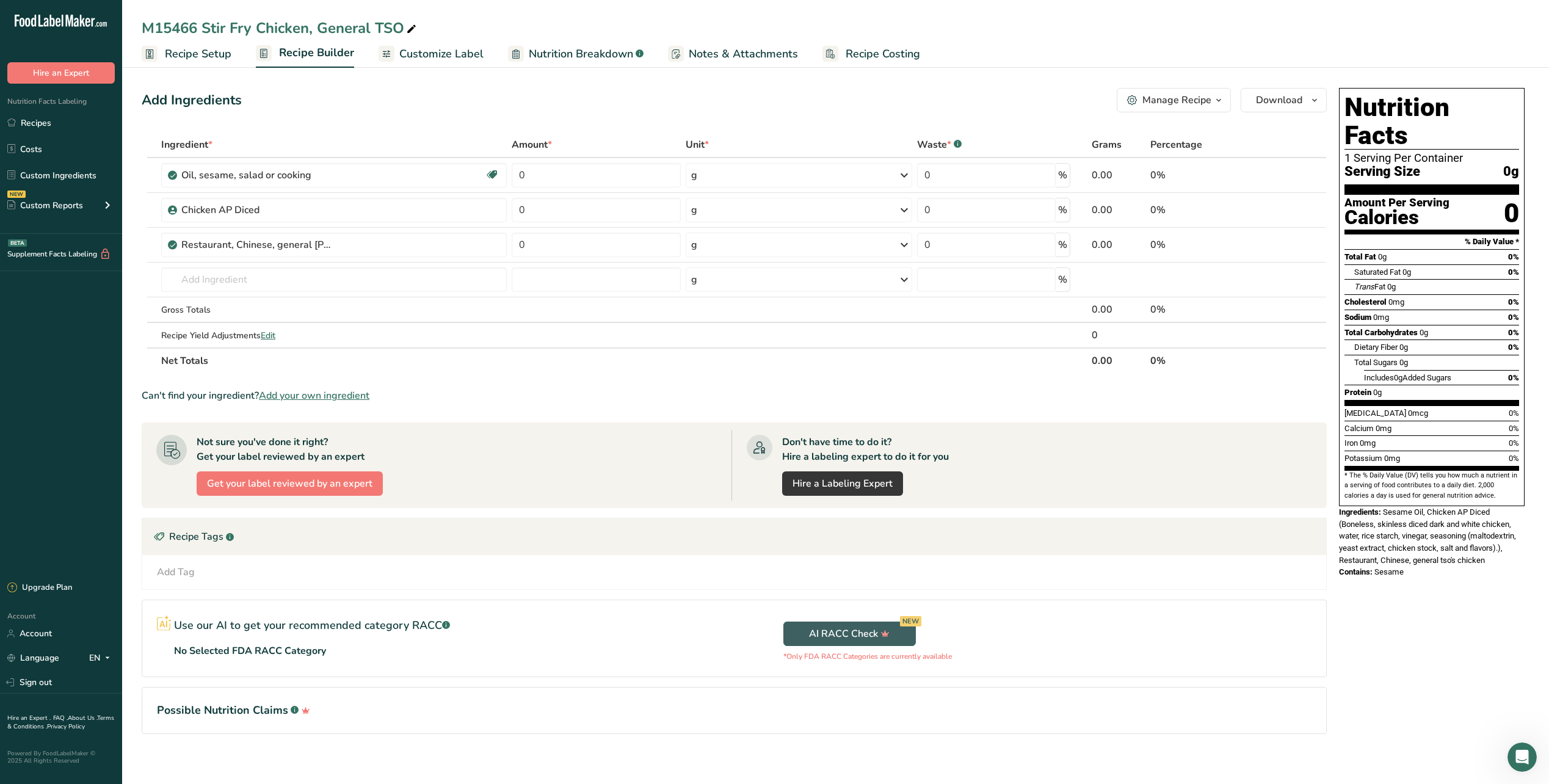
click at [437, 58] on span "Customize Label" at bounding box center [441, 54] width 84 height 16
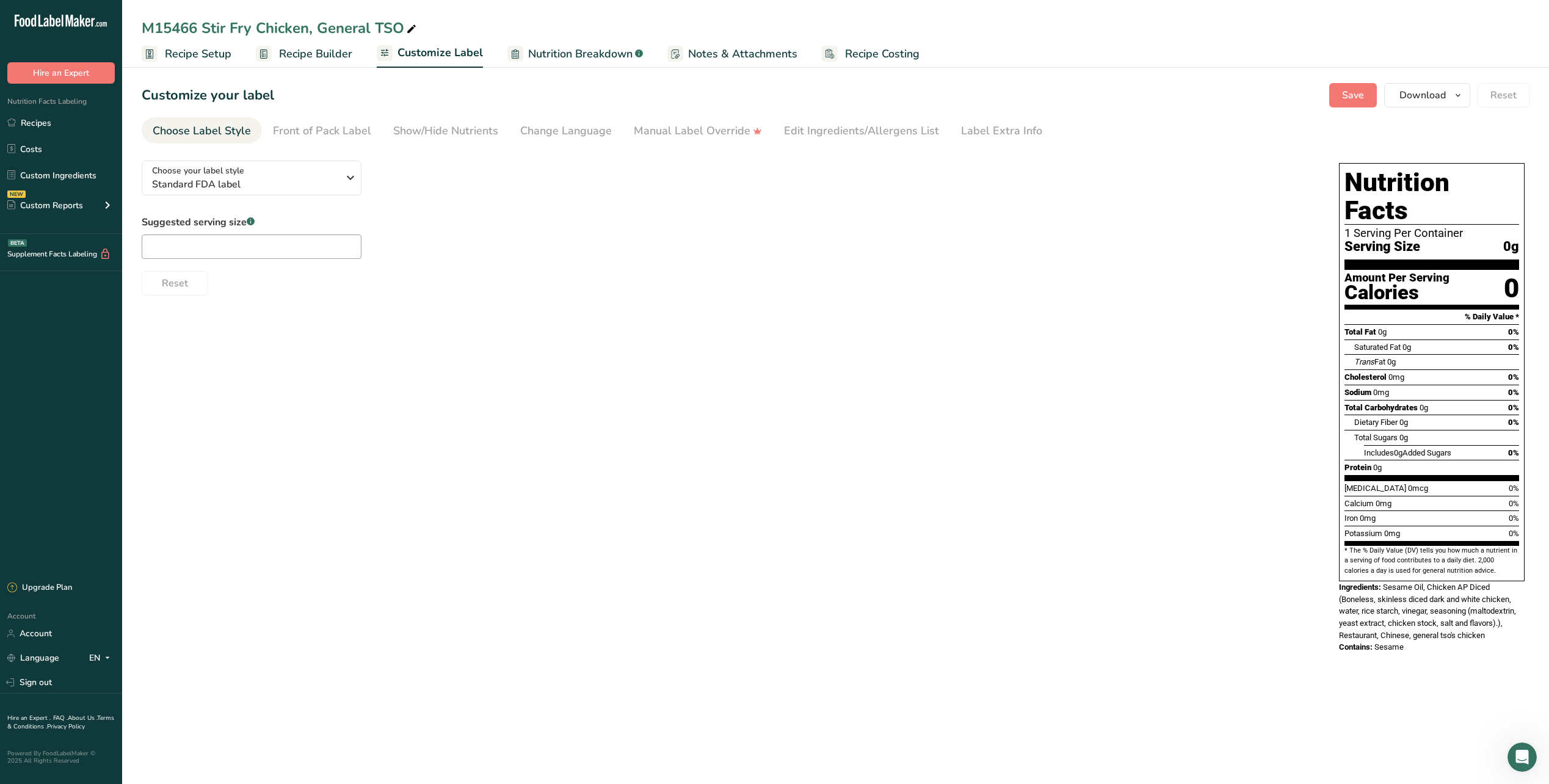
click at [309, 52] on span "Recipe Builder" at bounding box center [316, 54] width 74 height 16
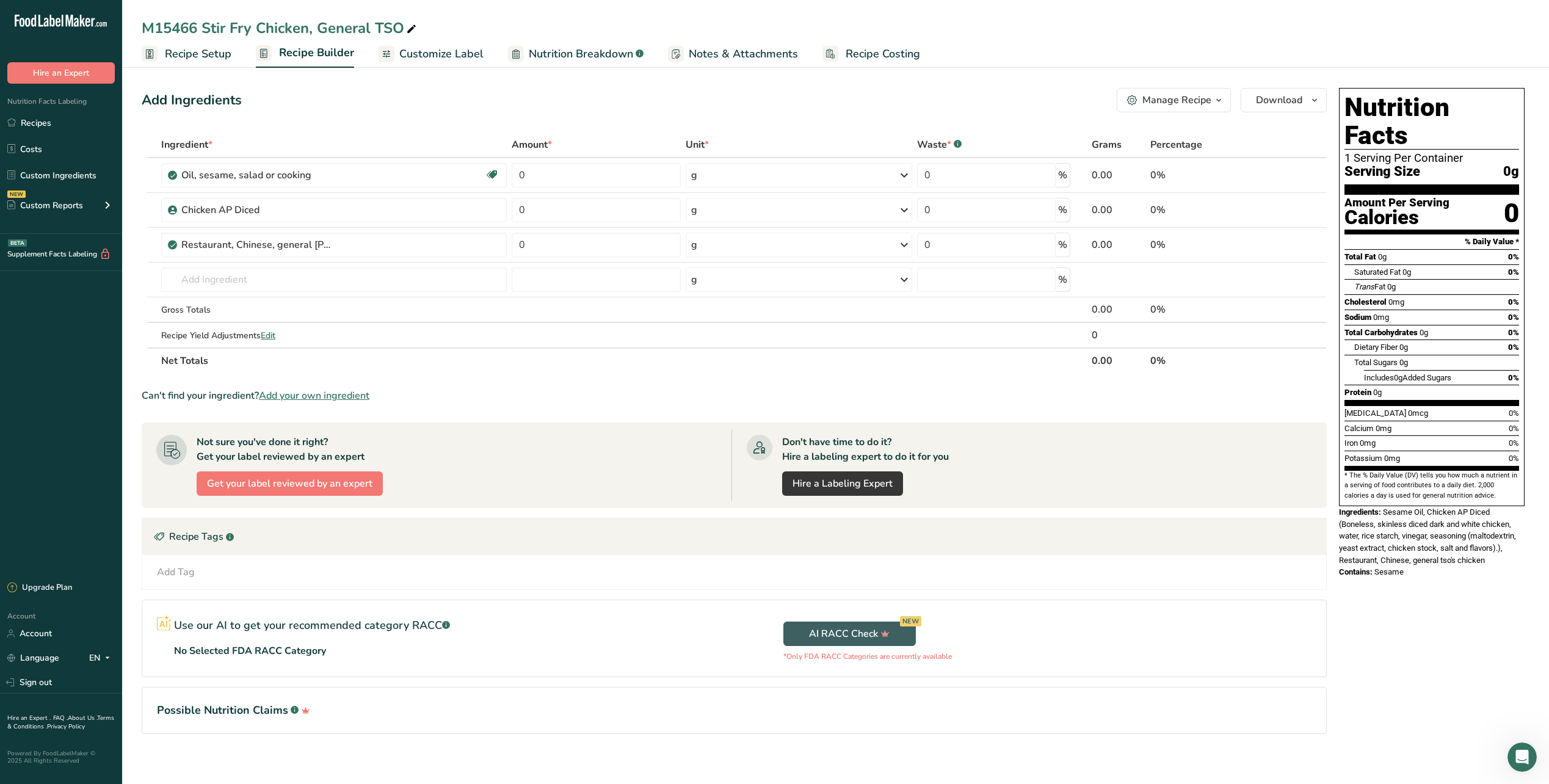
click at [1202, 96] on div "Manage Recipe" at bounding box center [1177, 100] width 69 height 15
click at [770, 97] on div "Add Ingredients Manage Recipe Delete Recipe Duplicate Recipe Scale Recipe Save …" at bounding box center [734, 100] width 1185 height 25
click at [187, 56] on span "Recipe Setup" at bounding box center [198, 54] width 67 height 16
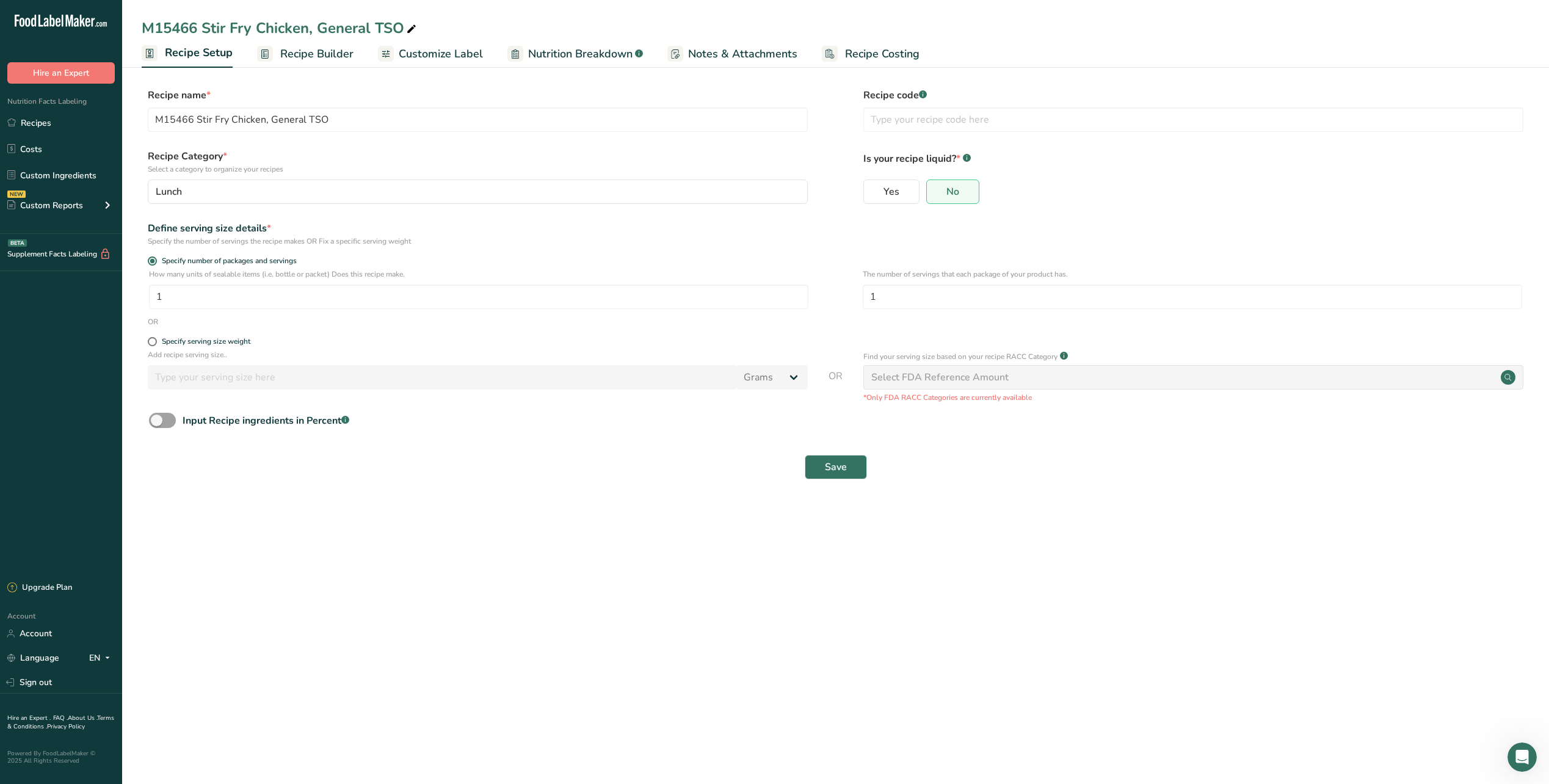
click at [306, 62] on link "Recipe Builder" at bounding box center [305, 54] width 96 height 28
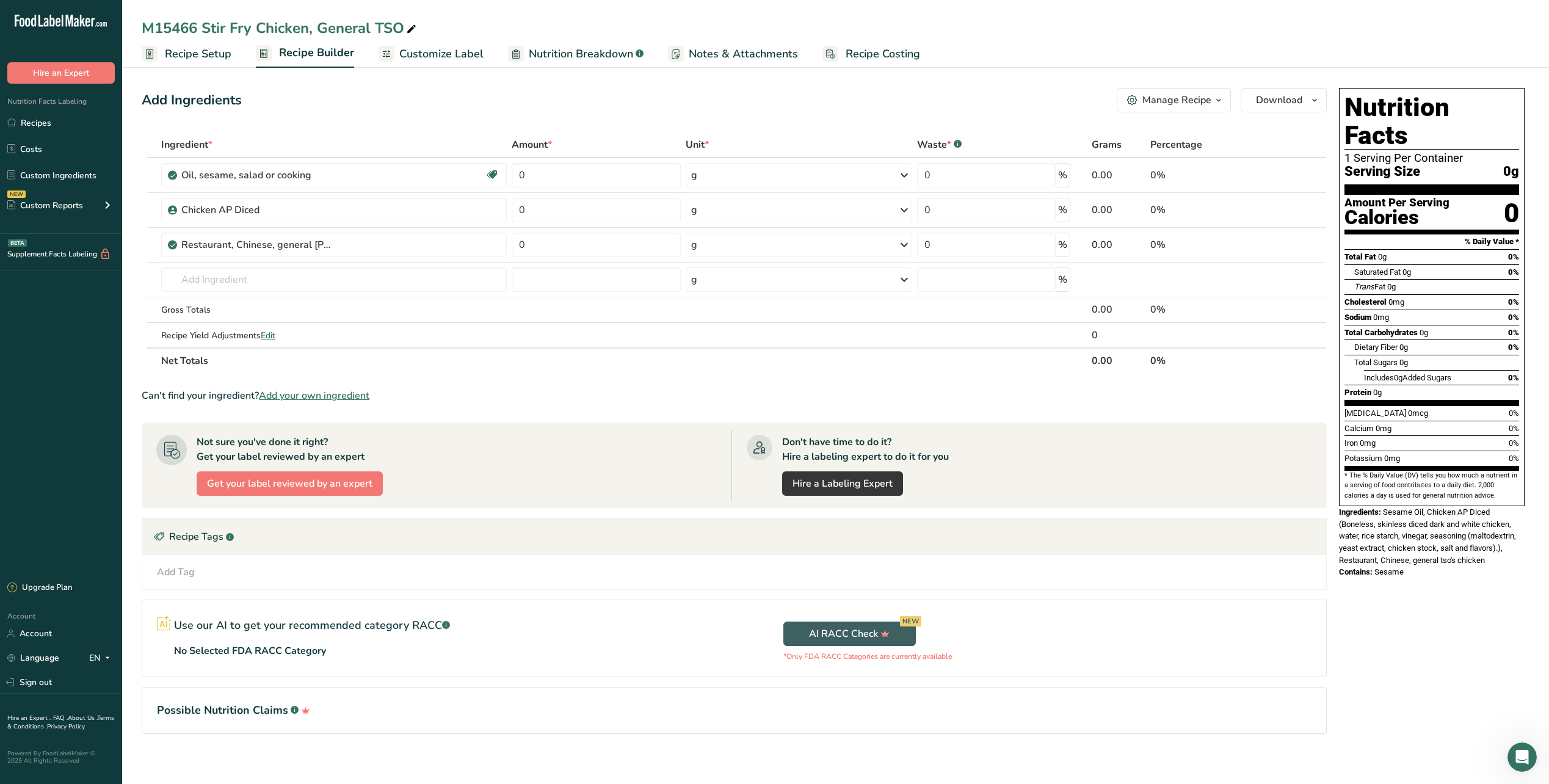
click at [452, 57] on span "Customize Label" at bounding box center [441, 54] width 84 height 16
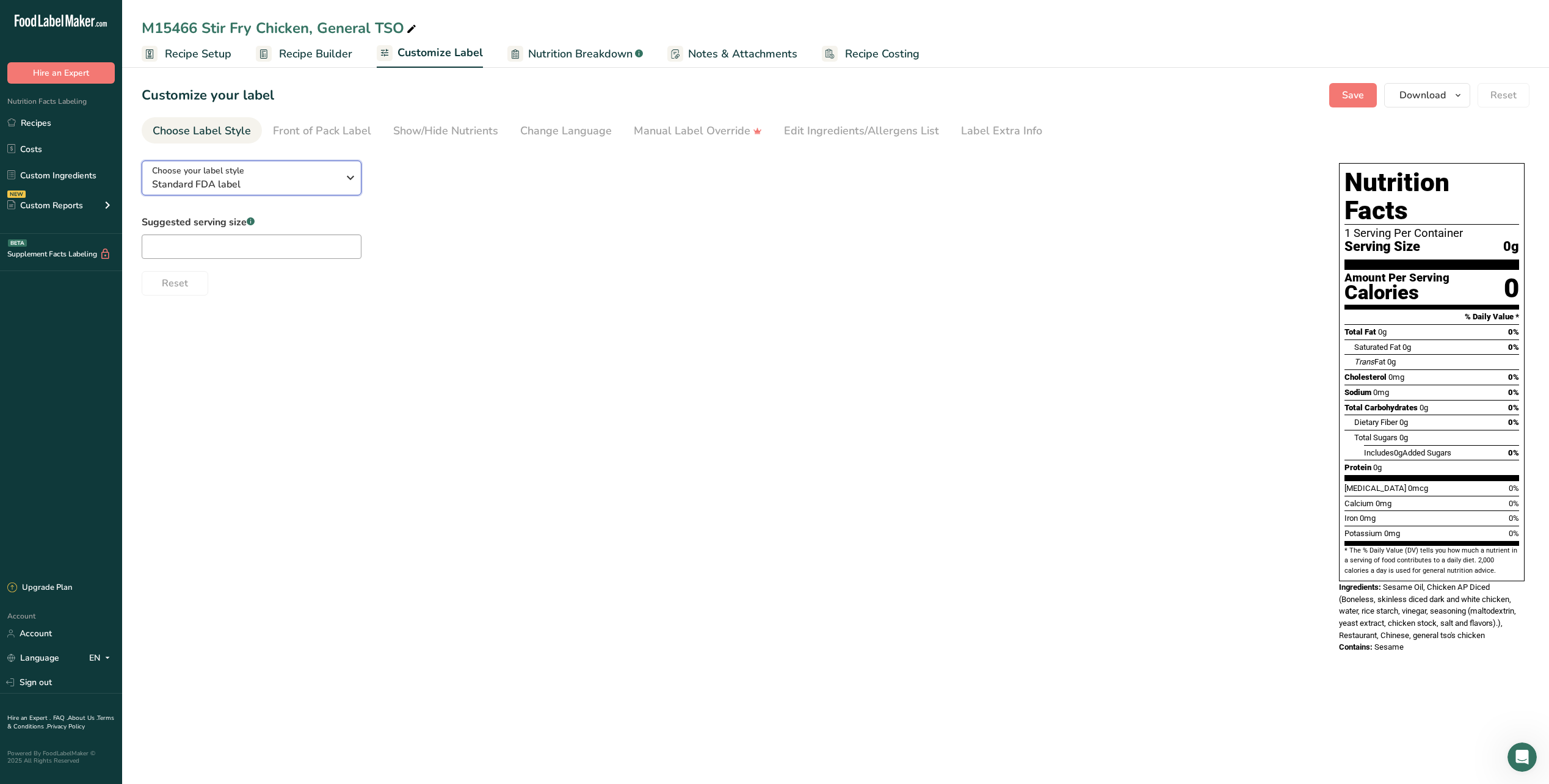
click at [355, 179] on icon "button" at bounding box center [350, 178] width 15 height 22
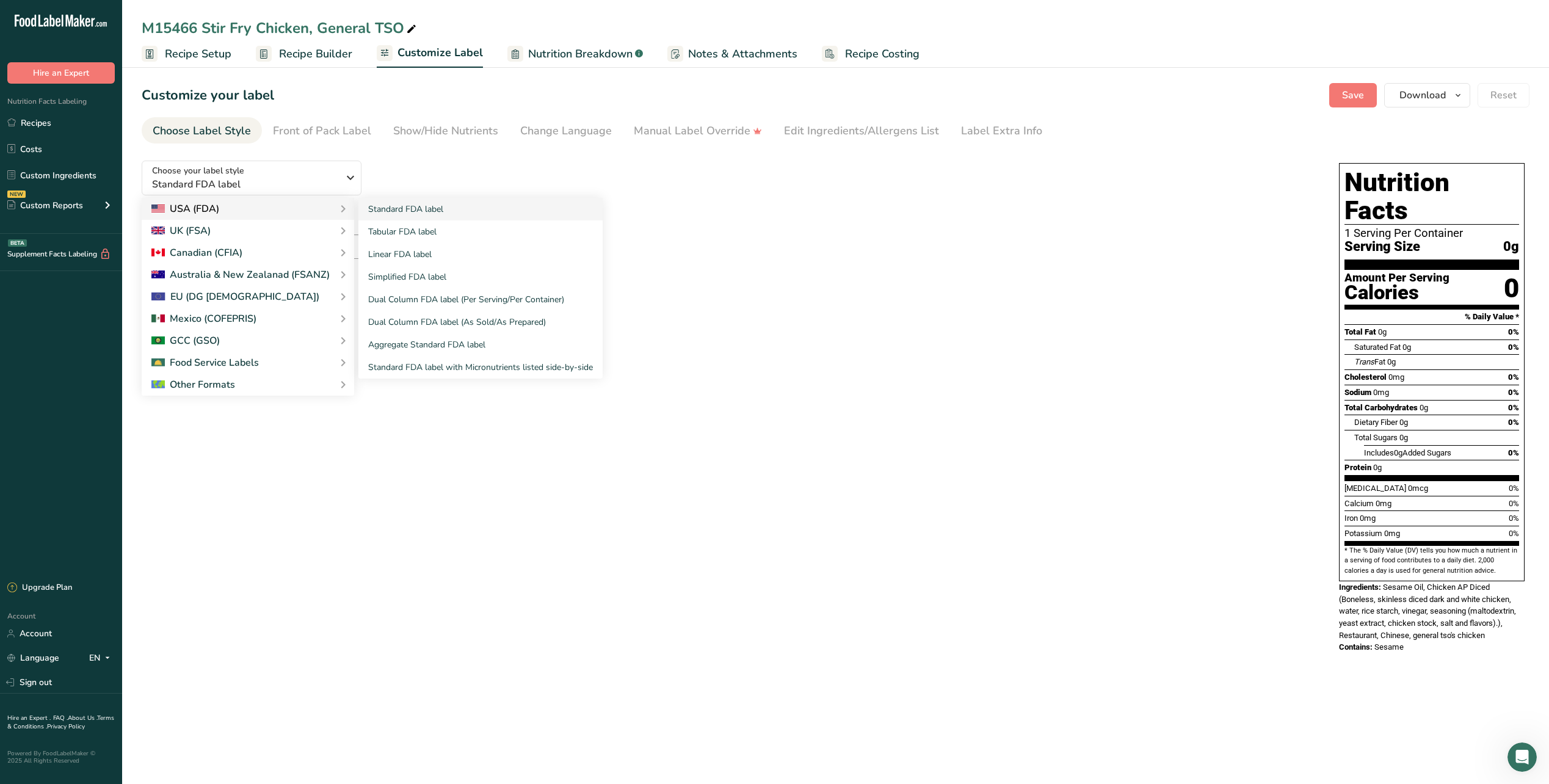
click at [345, 207] on div "Standard FDA label Tabular FDA label Linear FDA label Simplified FDA label Dual…" at bounding box center [473, 288] width 259 height 180
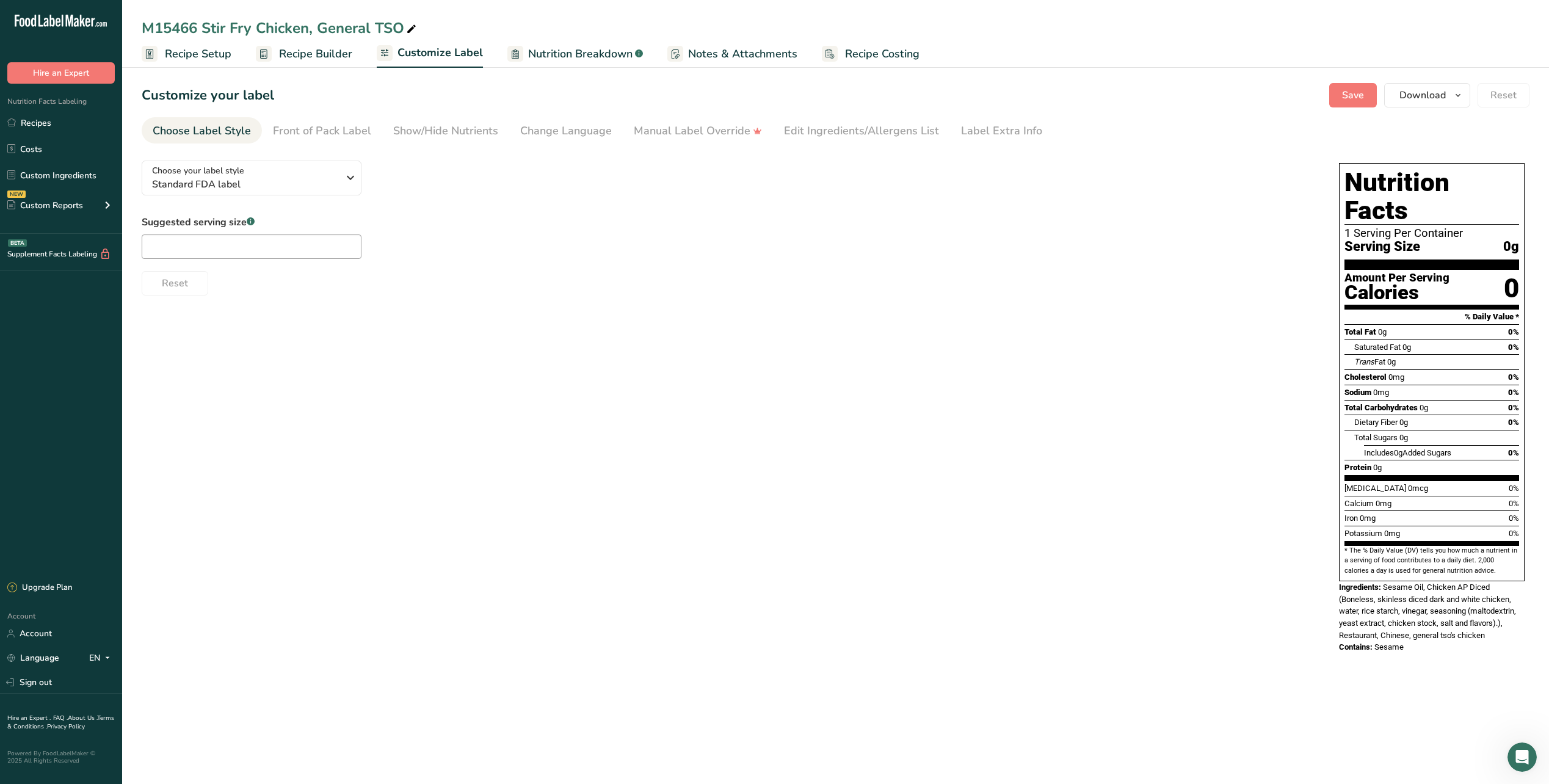
click at [560, 51] on span "Nutrition Breakdown" at bounding box center [580, 54] width 105 height 16
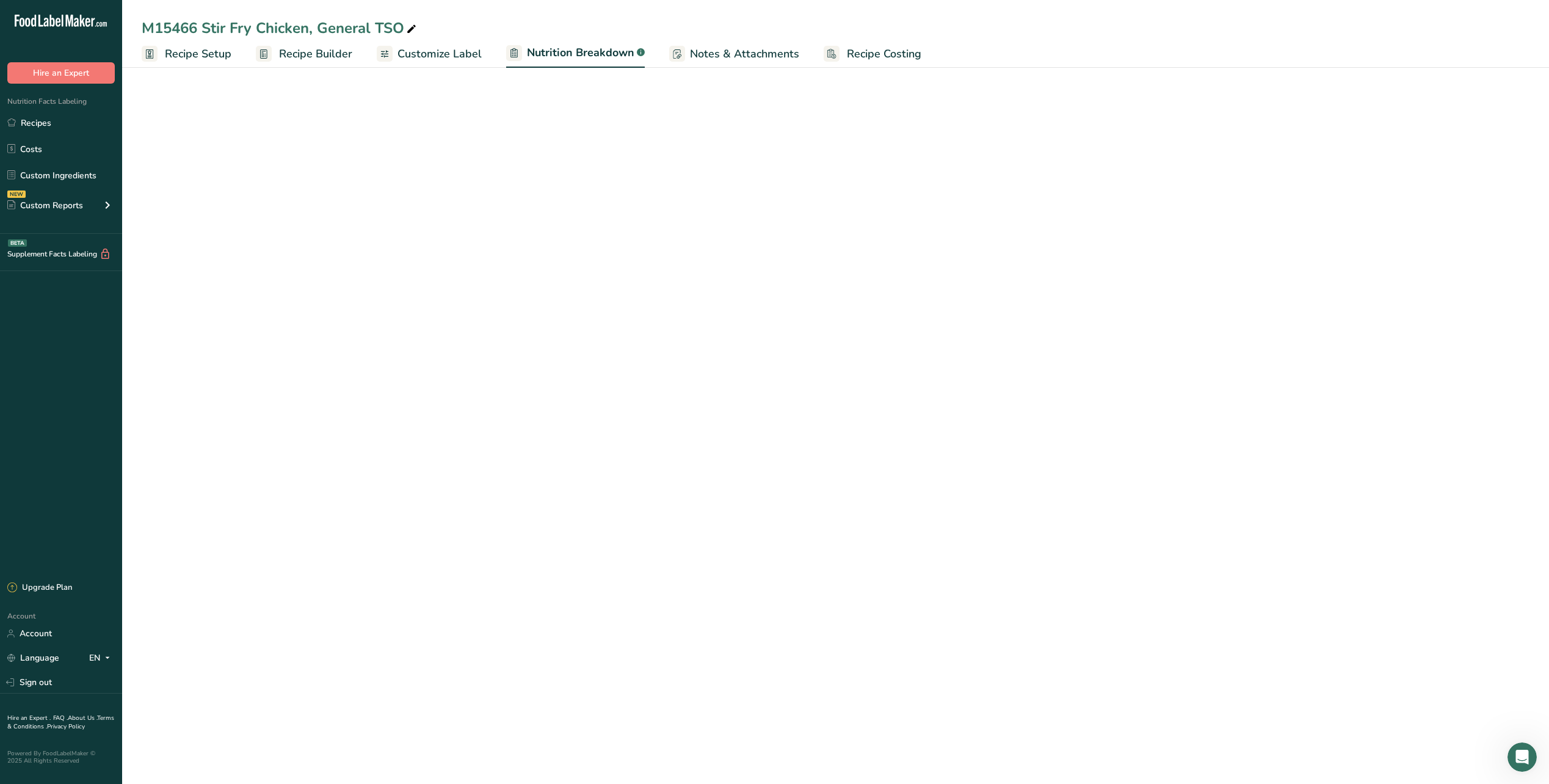
select select "Calories"
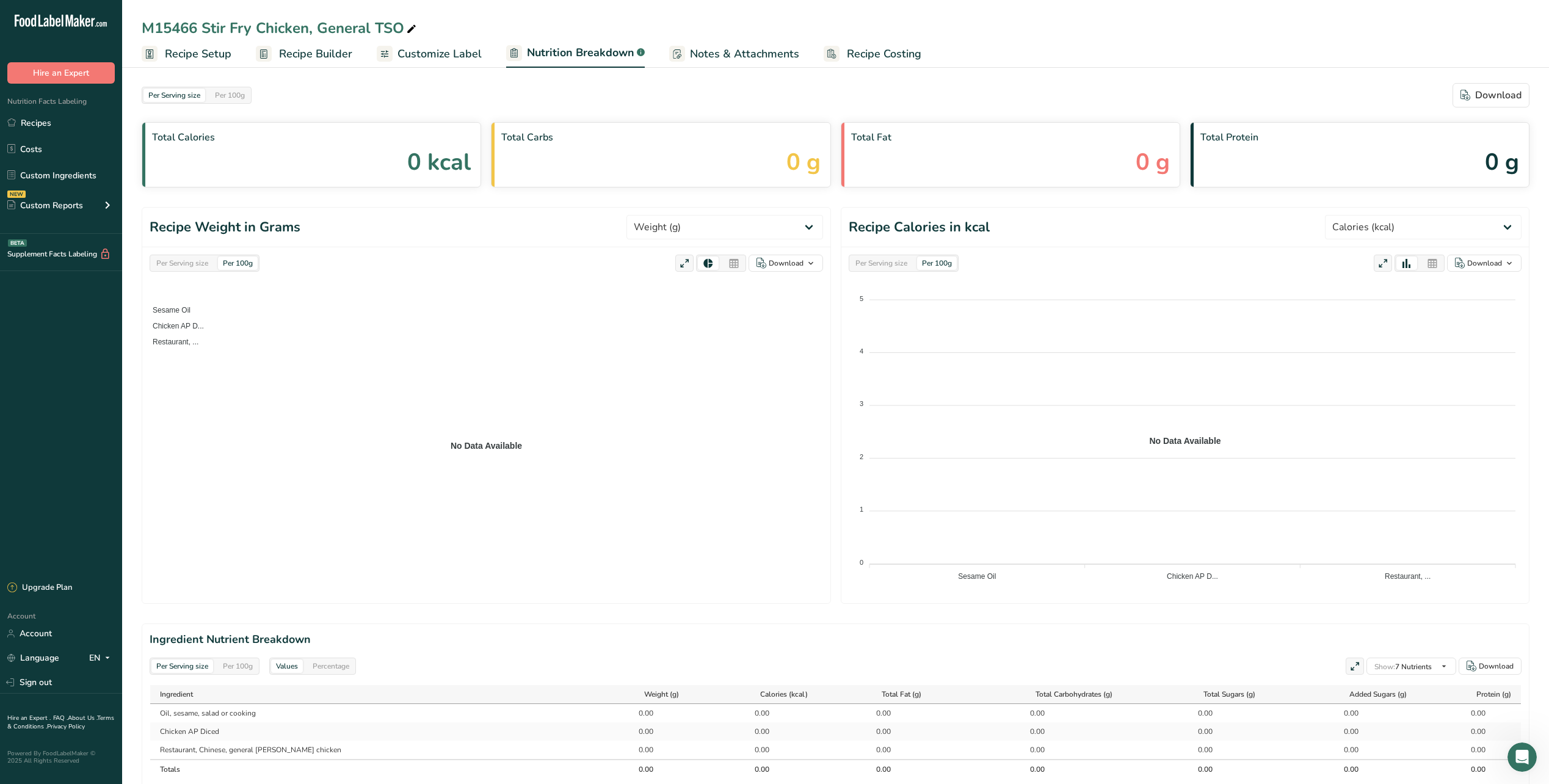
click at [702, 52] on span "Notes & Attachments" at bounding box center [744, 54] width 109 height 16
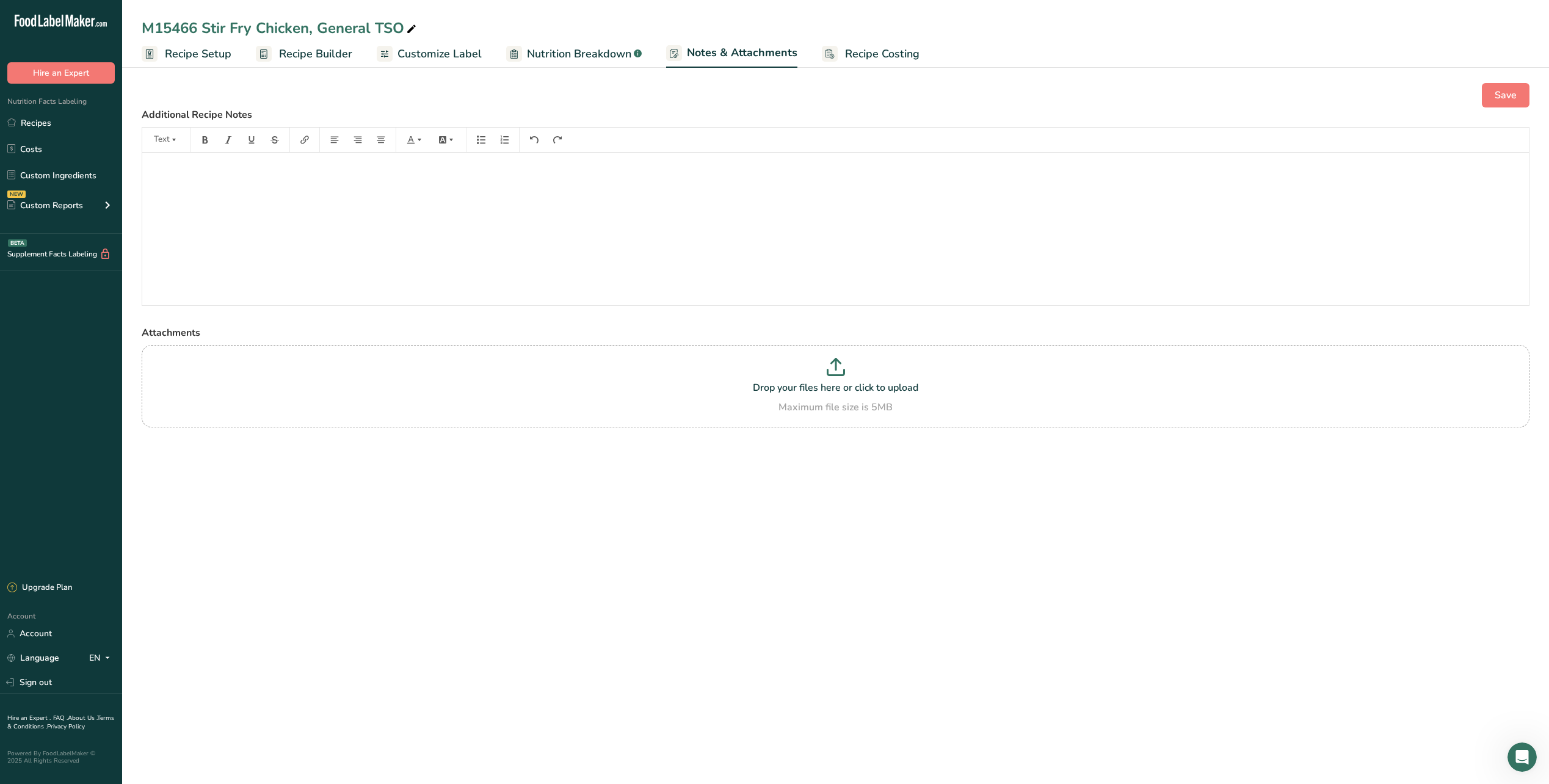
click at [848, 56] on span "Recipe Costing" at bounding box center [882, 54] width 74 height 16
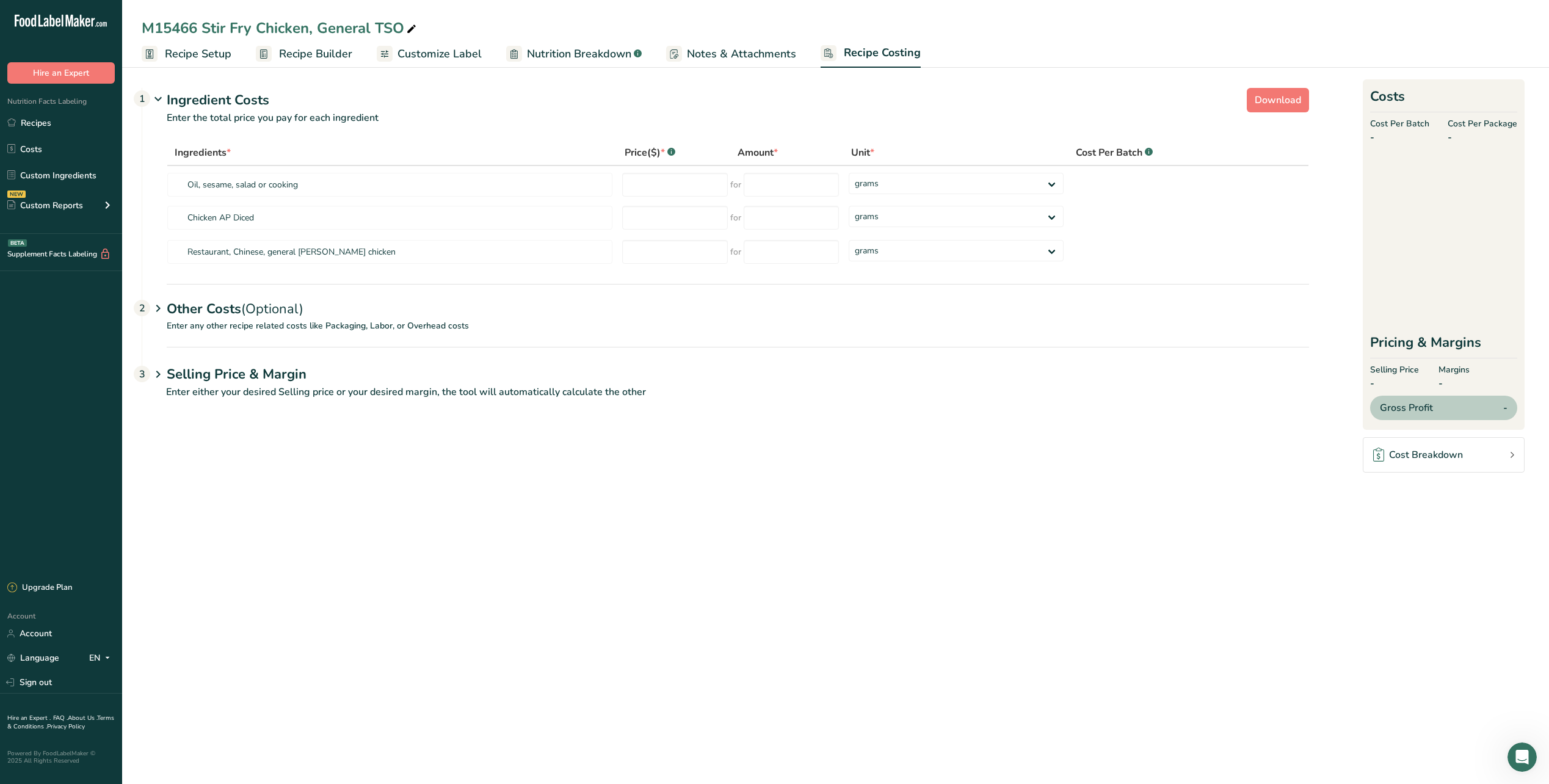
click at [422, 59] on span "Customize Label" at bounding box center [439, 54] width 84 height 16
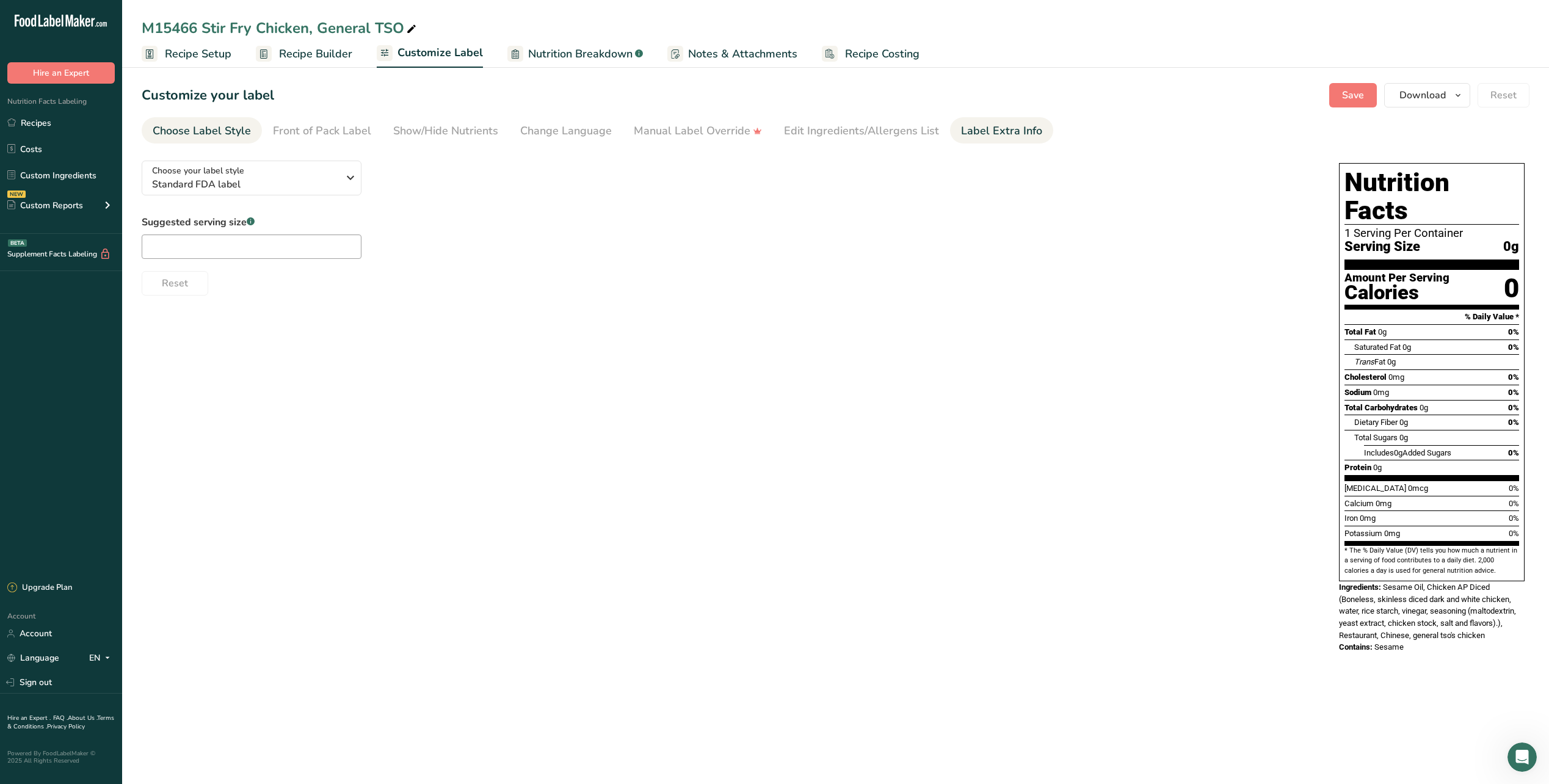
click at [996, 136] on div "Label Extra Info" at bounding box center [1001, 130] width 81 height 16
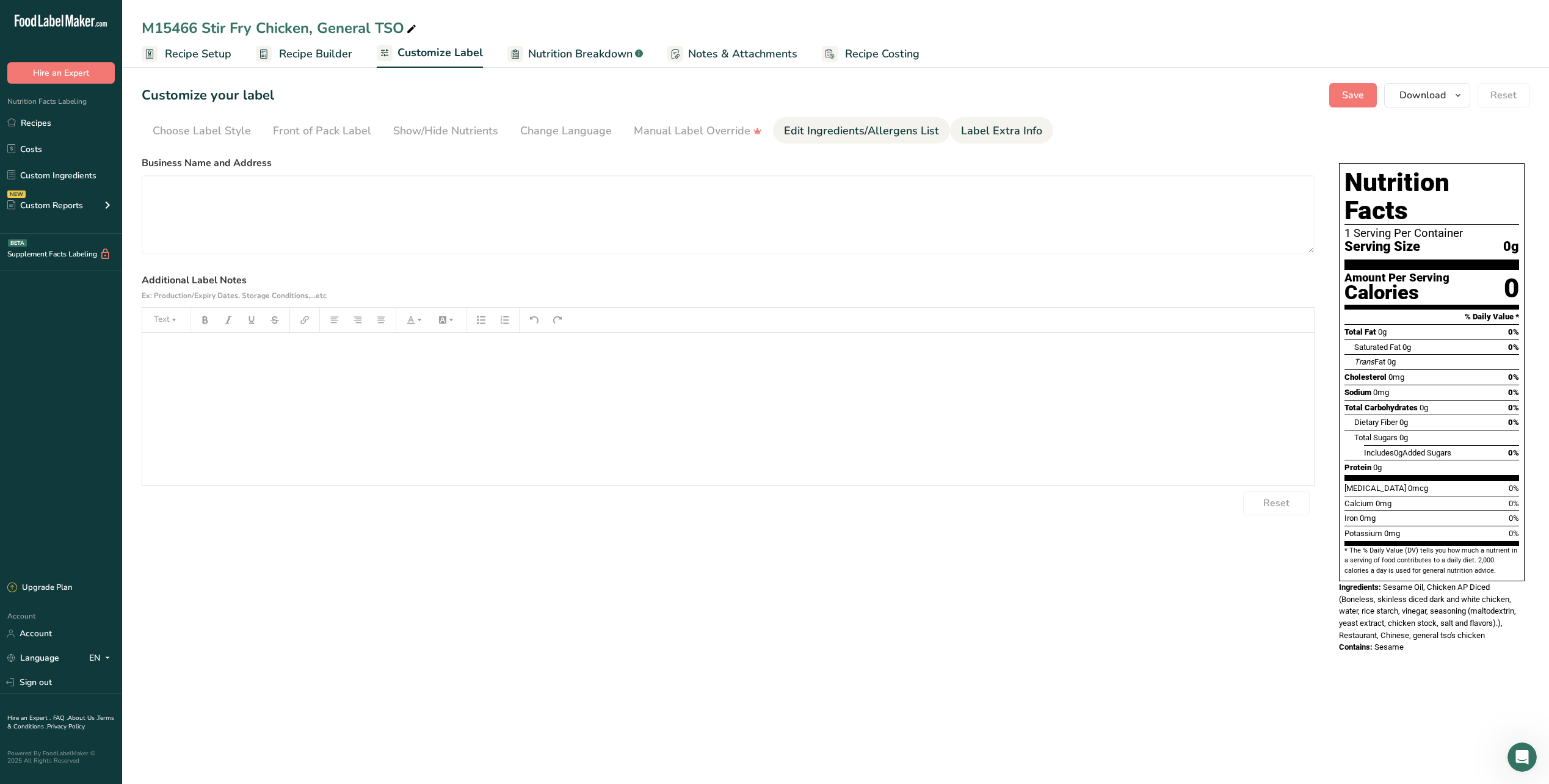
click at [881, 122] on link "Edit Ingredients/Allergens List" at bounding box center [861, 131] width 155 height 28
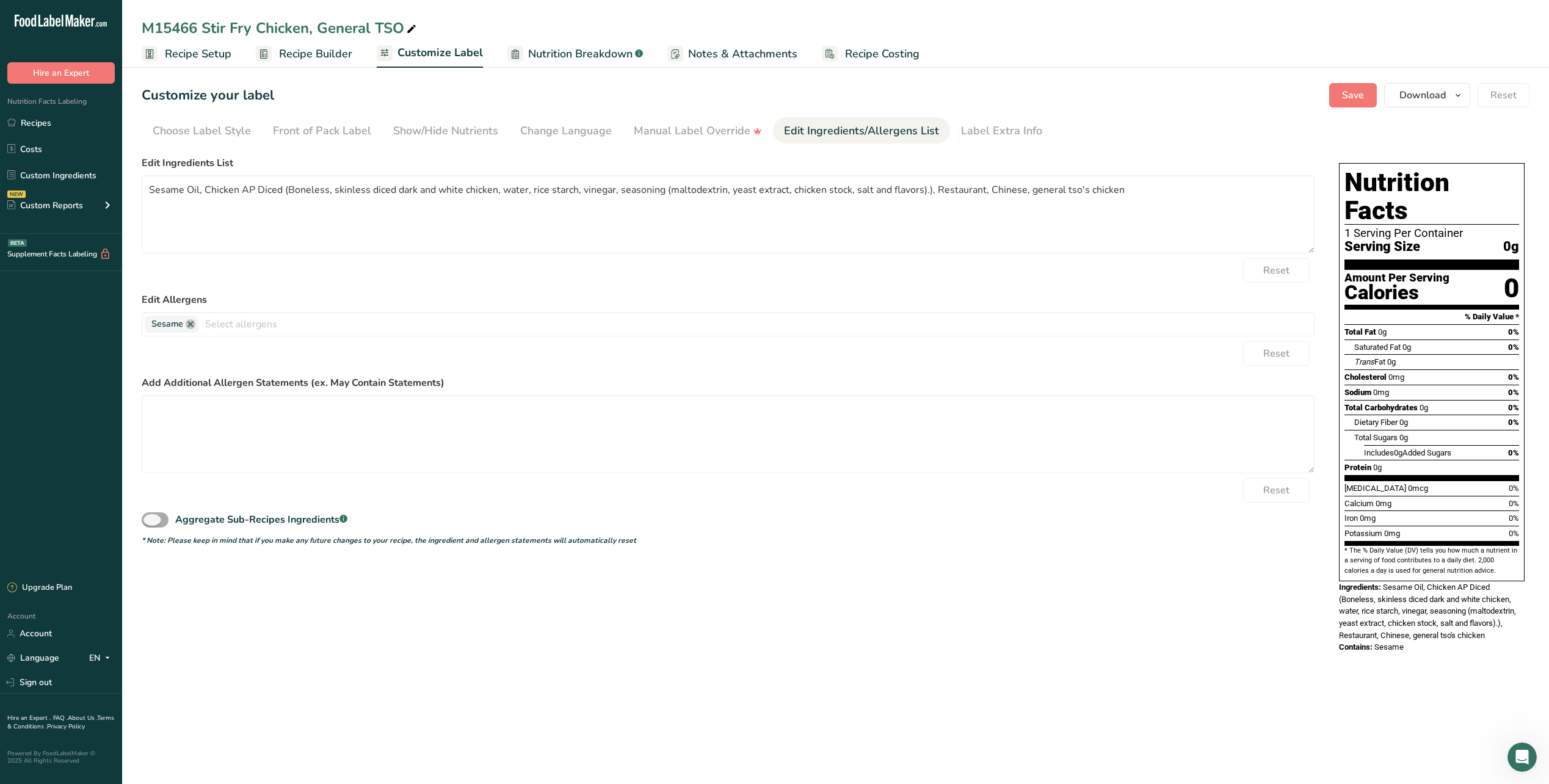
click at [155, 521] on span at bounding box center [155, 520] width 27 height 16
click at [149, 521] on input "Aggregate Sub-Recipes Ingredients .a-a{fill:#347362;}.b-a{fill:#fff;}" at bounding box center [145, 519] width 8 height 8
checkbox input "true"
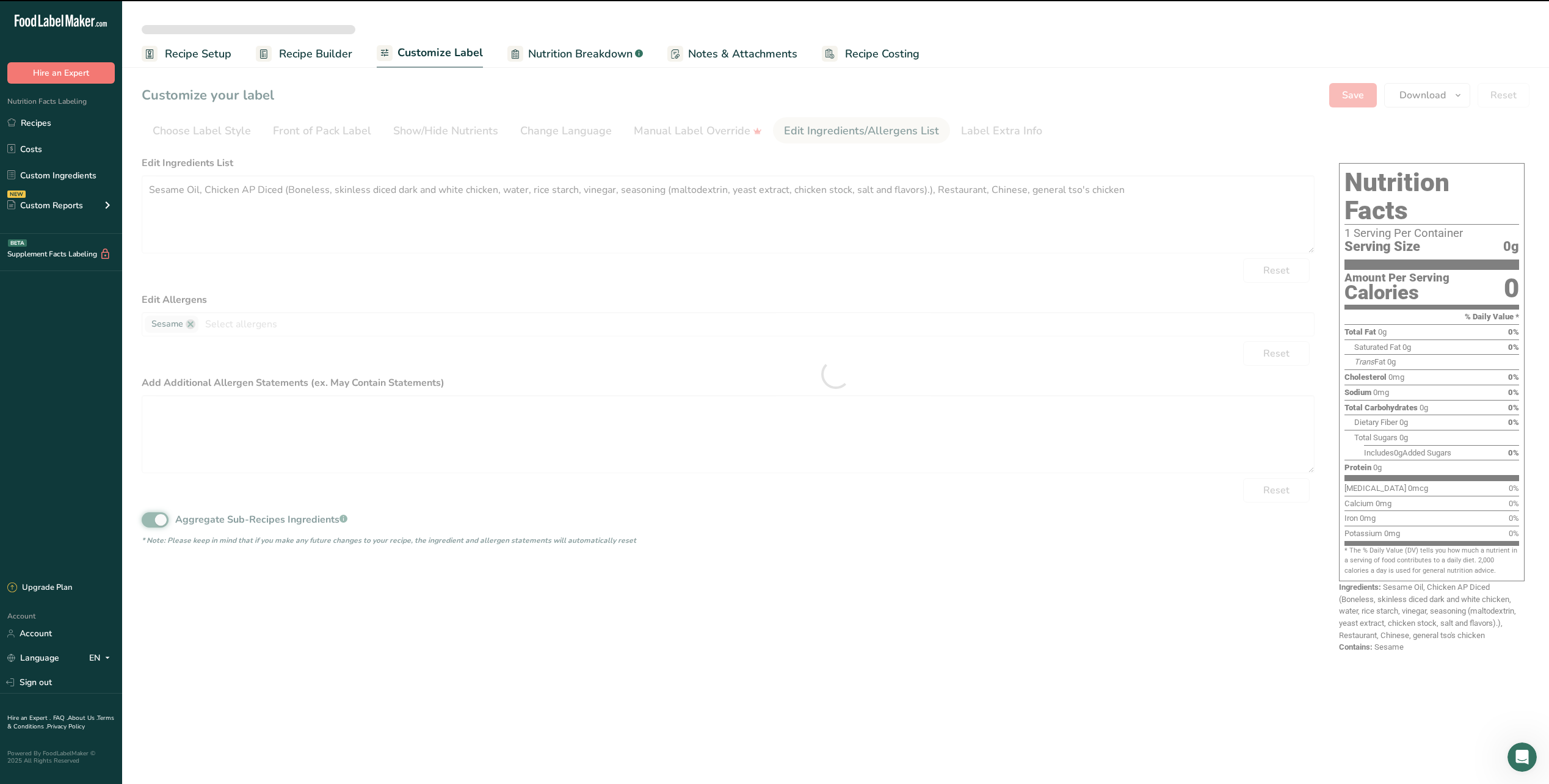
type textarea "Restaurant, Chinese, general tso's chicken, Sesame Oil, Chicken AP Diced (Bonel…"
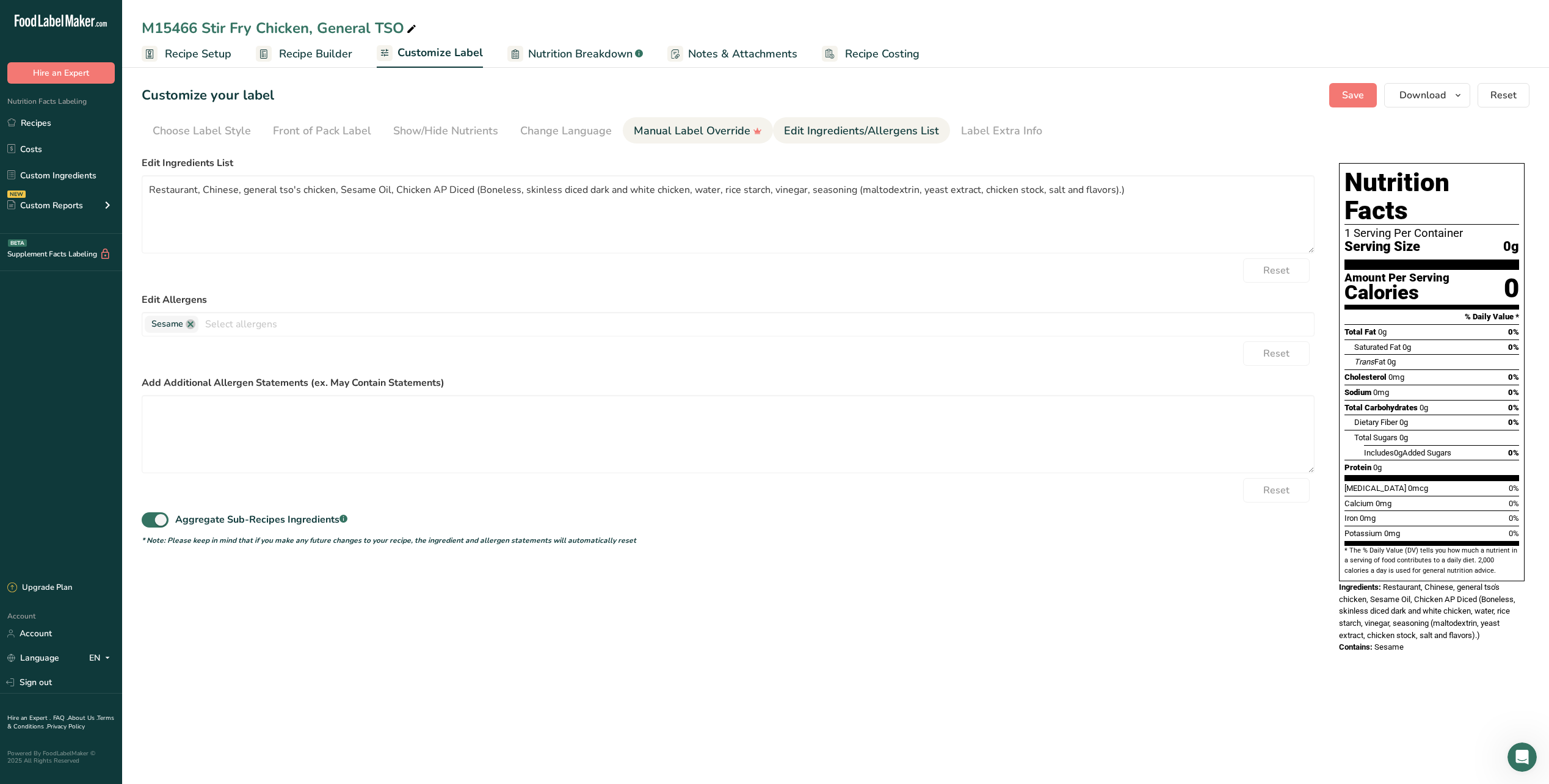
click at [656, 134] on div "Manual Label Override" at bounding box center [698, 130] width 128 height 16
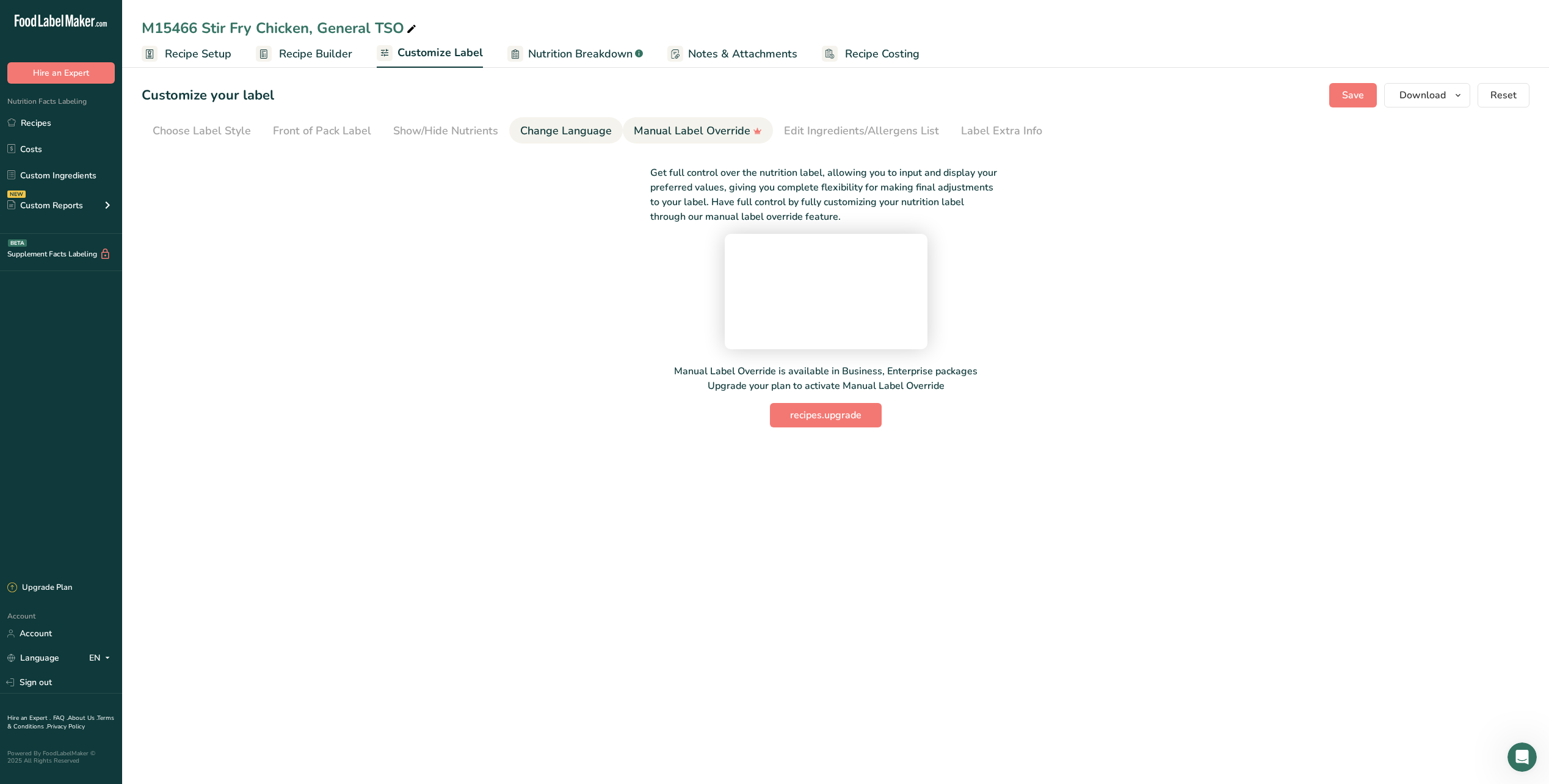
click at [572, 135] on div "Change Language" at bounding box center [565, 130] width 91 height 16
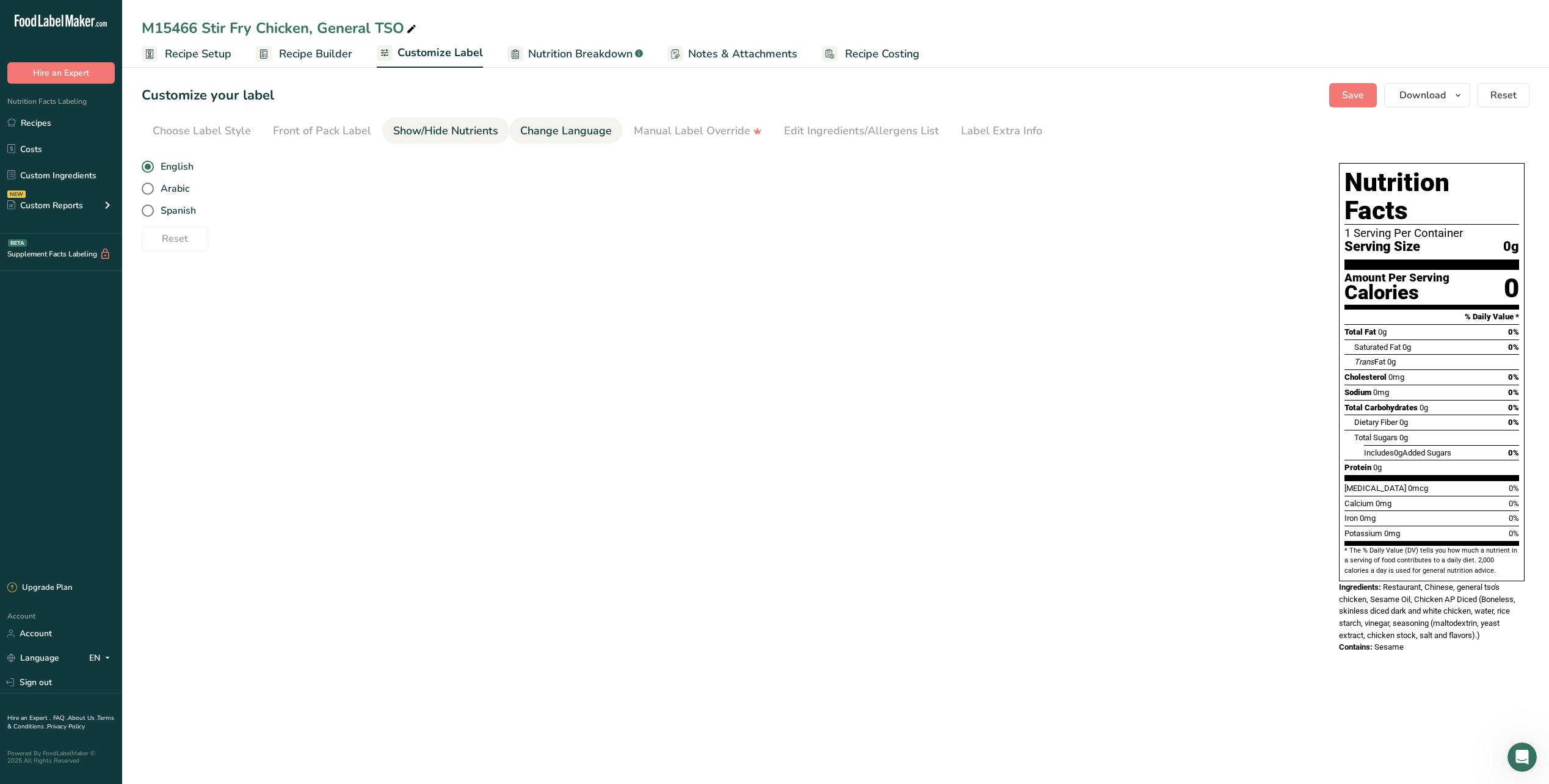
click at [427, 123] on div "Show/Hide Nutrients" at bounding box center [446, 130] width 105 height 16
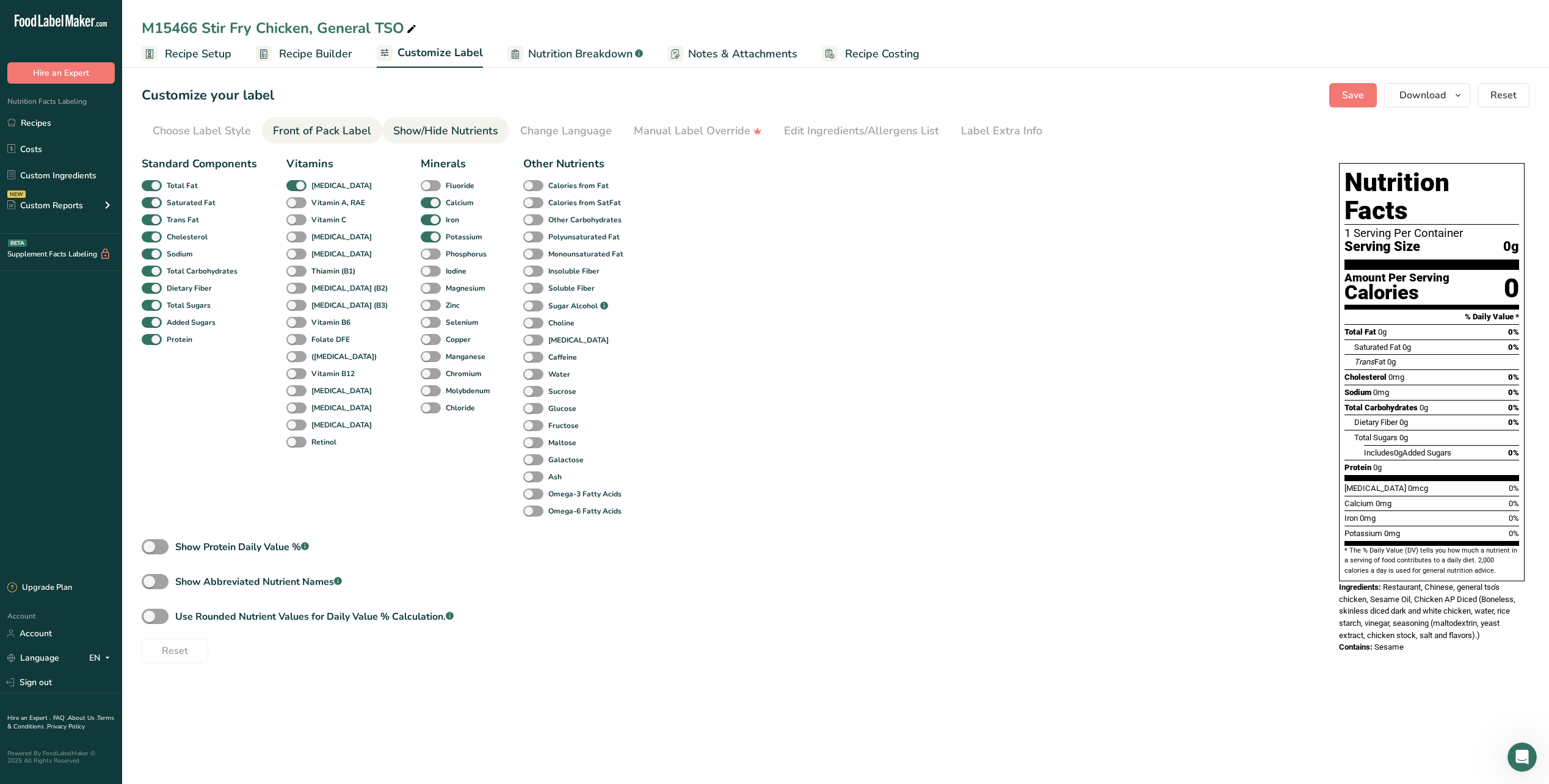
click at [301, 122] on div "Front of Pack Label" at bounding box center [322, 130] width 98 height 16
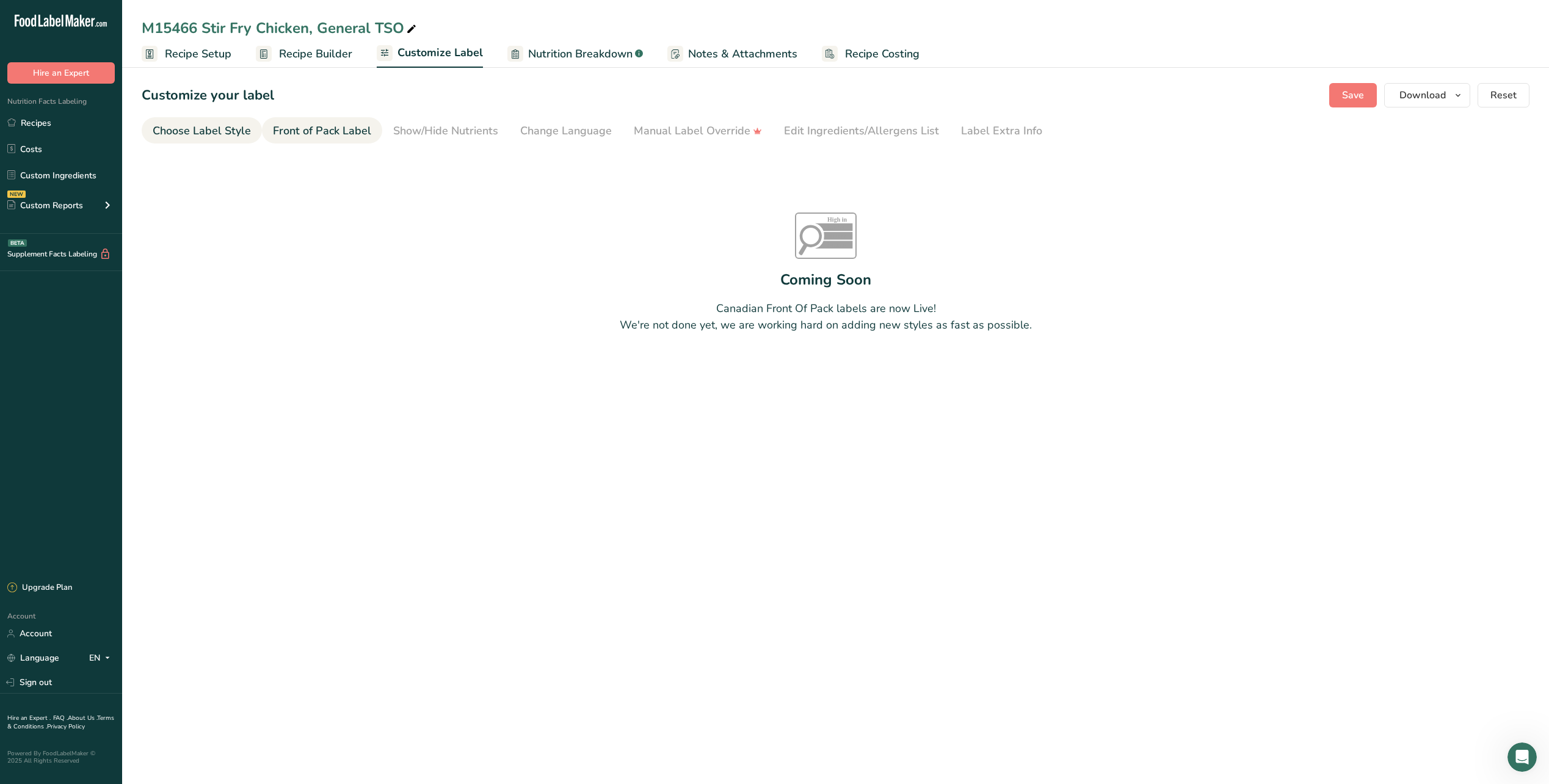
click at [234, 132] on div "Choose Label Style" at bounding box center [202, 130] width 98 height 16
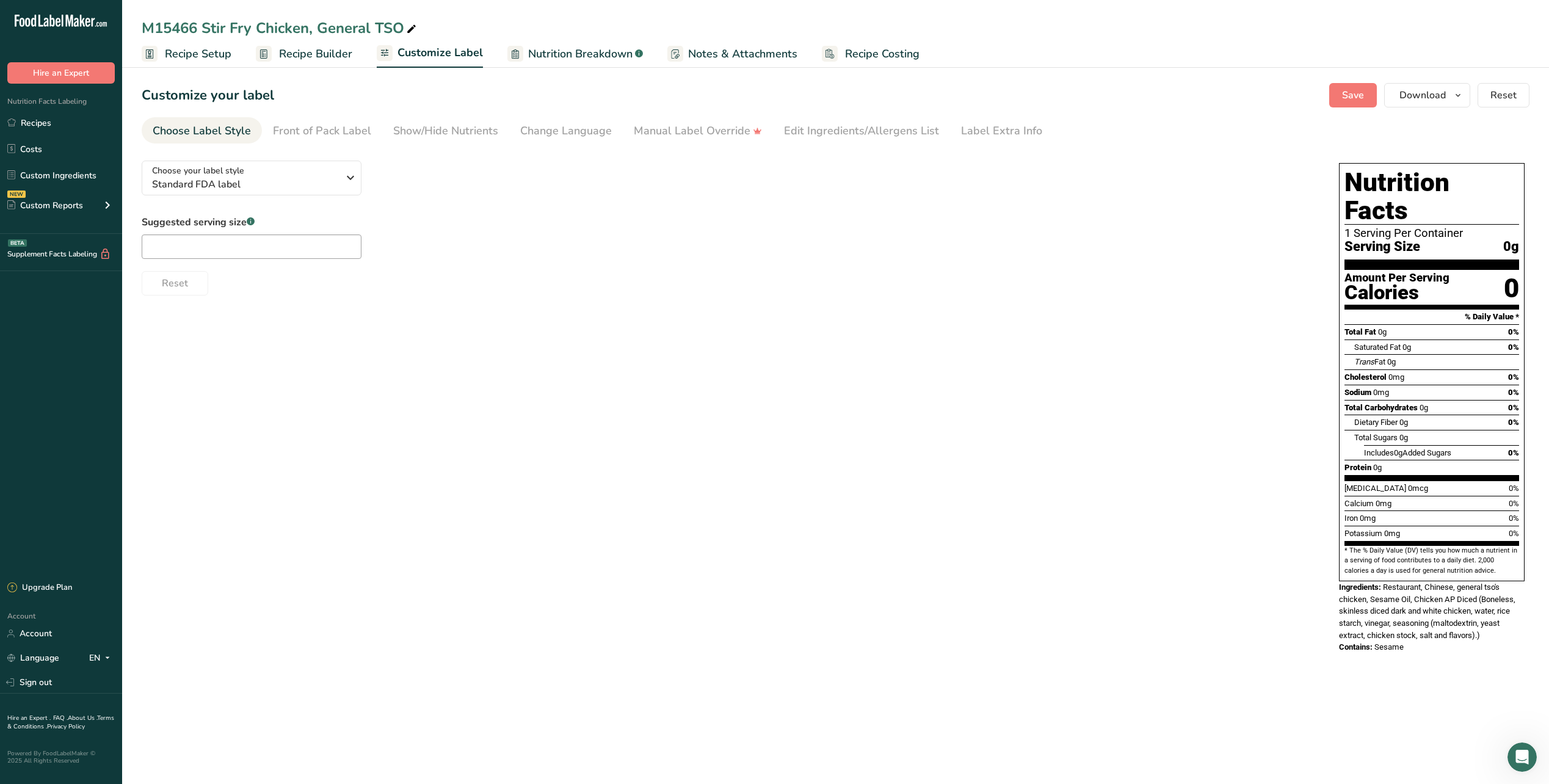
click at [333, 50] on span "Recipe Builder" at bounding box center [316, 54] width 74 height 16
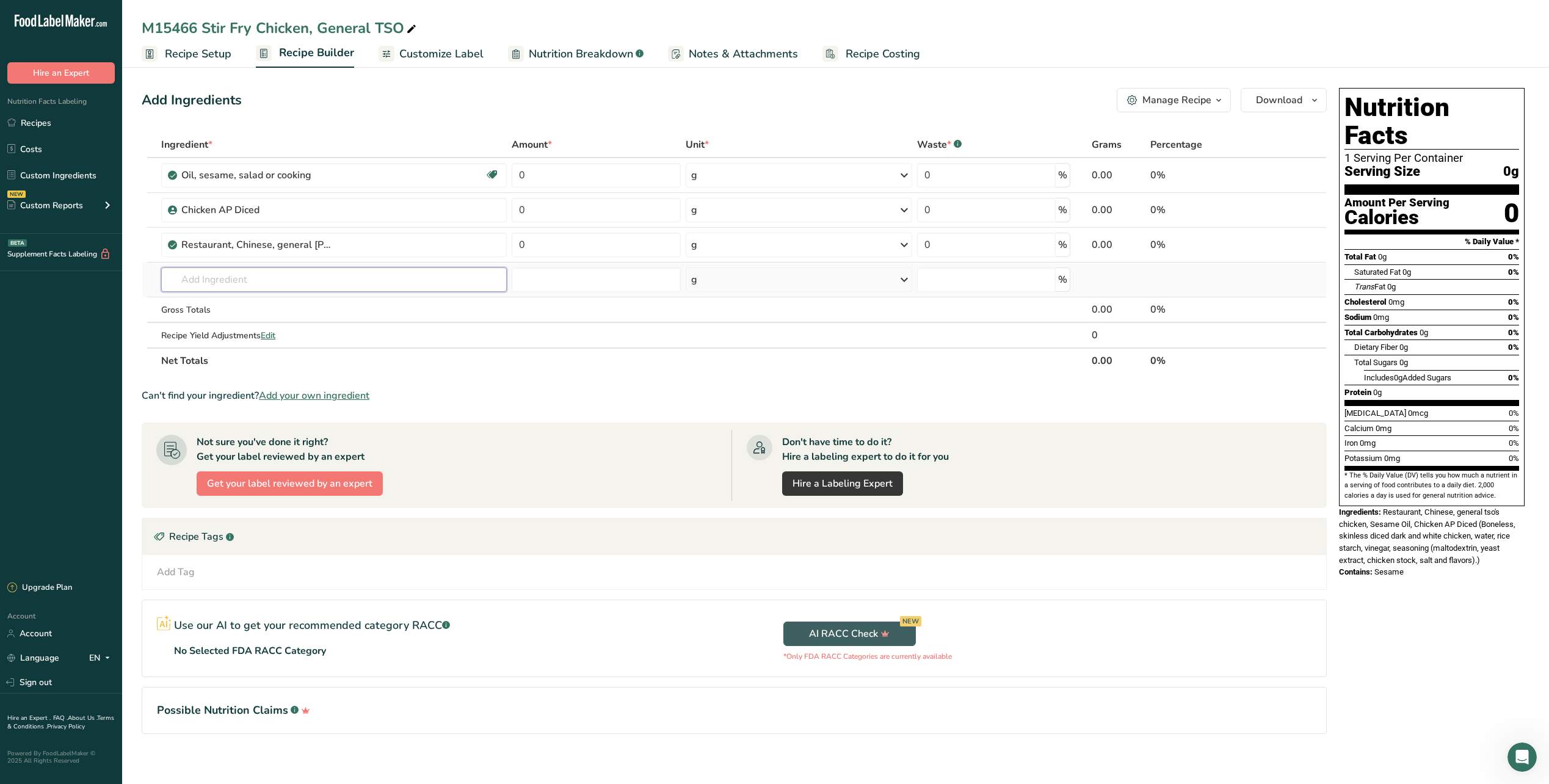
click at [282, 278] on input "text" at bounding box center [334, 279] width 345 height 25
type input "[PERSON_NAME]"
click at [265, 321] on div "11124 [GEOGRAPHIC_DATA], raw" at bounding box center [324, 325] width 306 height 13
type input "Carrots, raw"
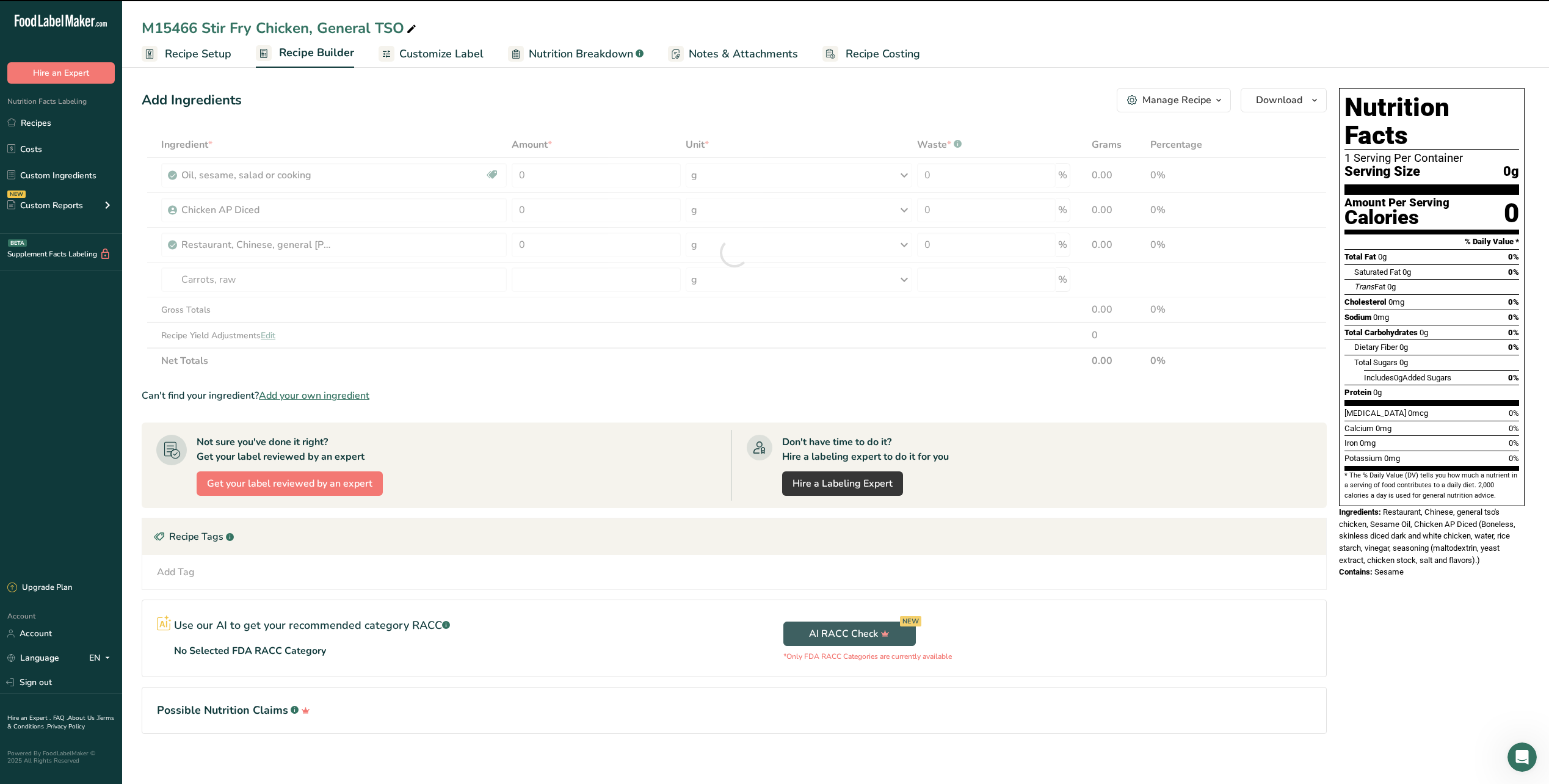
type input "0"
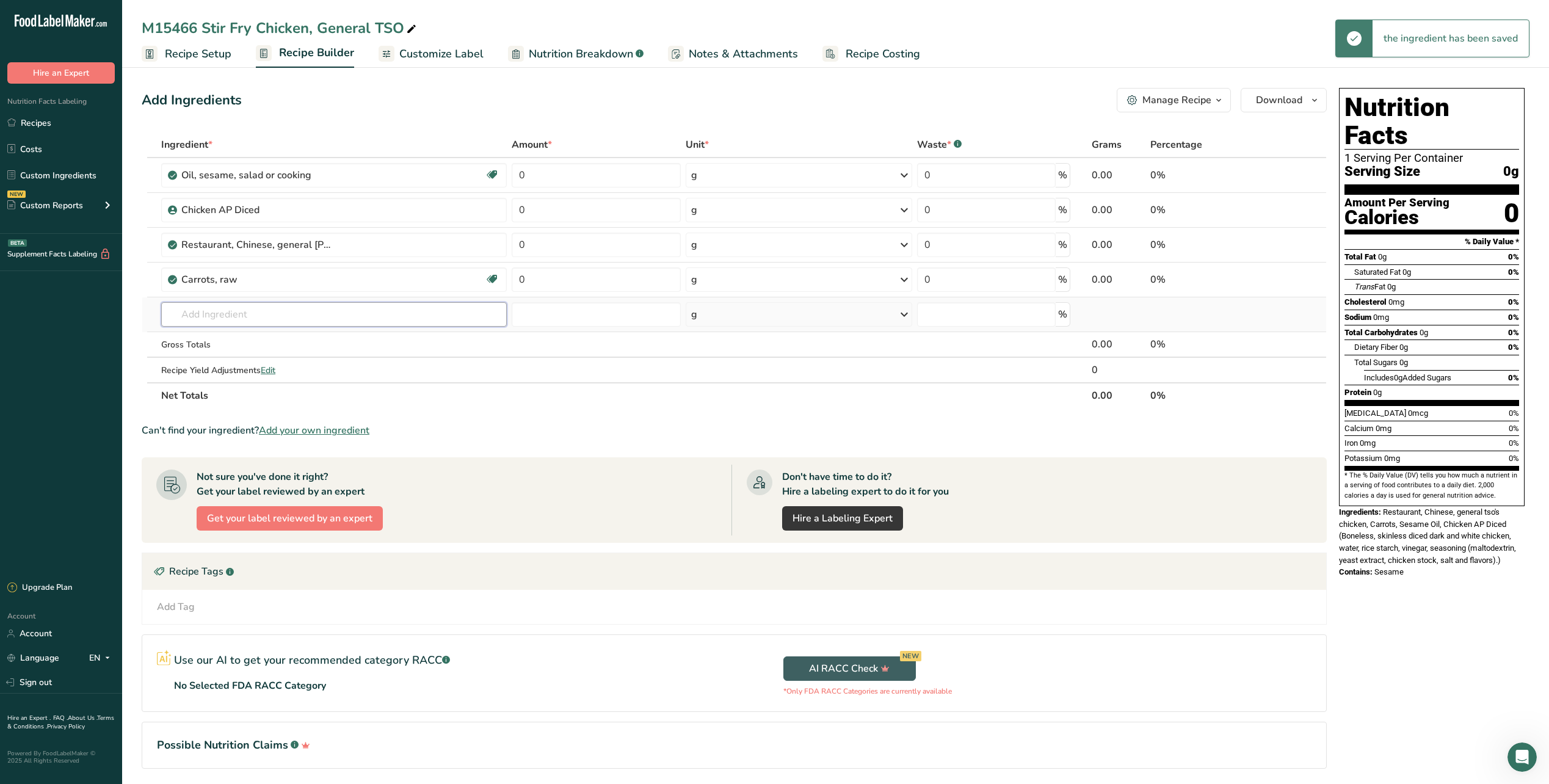
click at [224, 304] on input "text" at bounding box center [334, 314] width 345 height 25
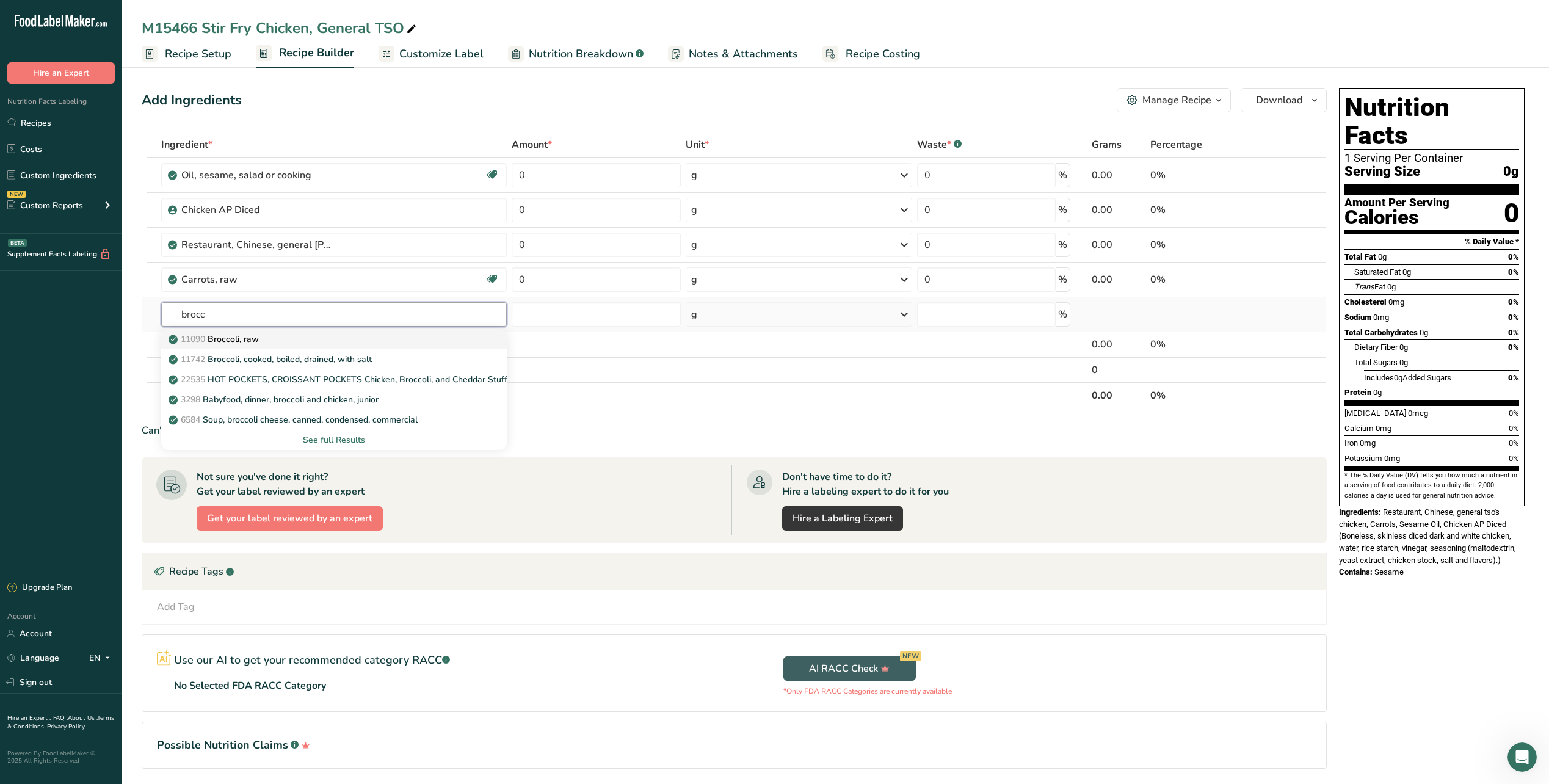
type input "brocc"
click at [221, 337] on p "11090 Broccoli, raw" at bounding box center [215, 339] width 88 height 13
type input "Broccoli, raw"
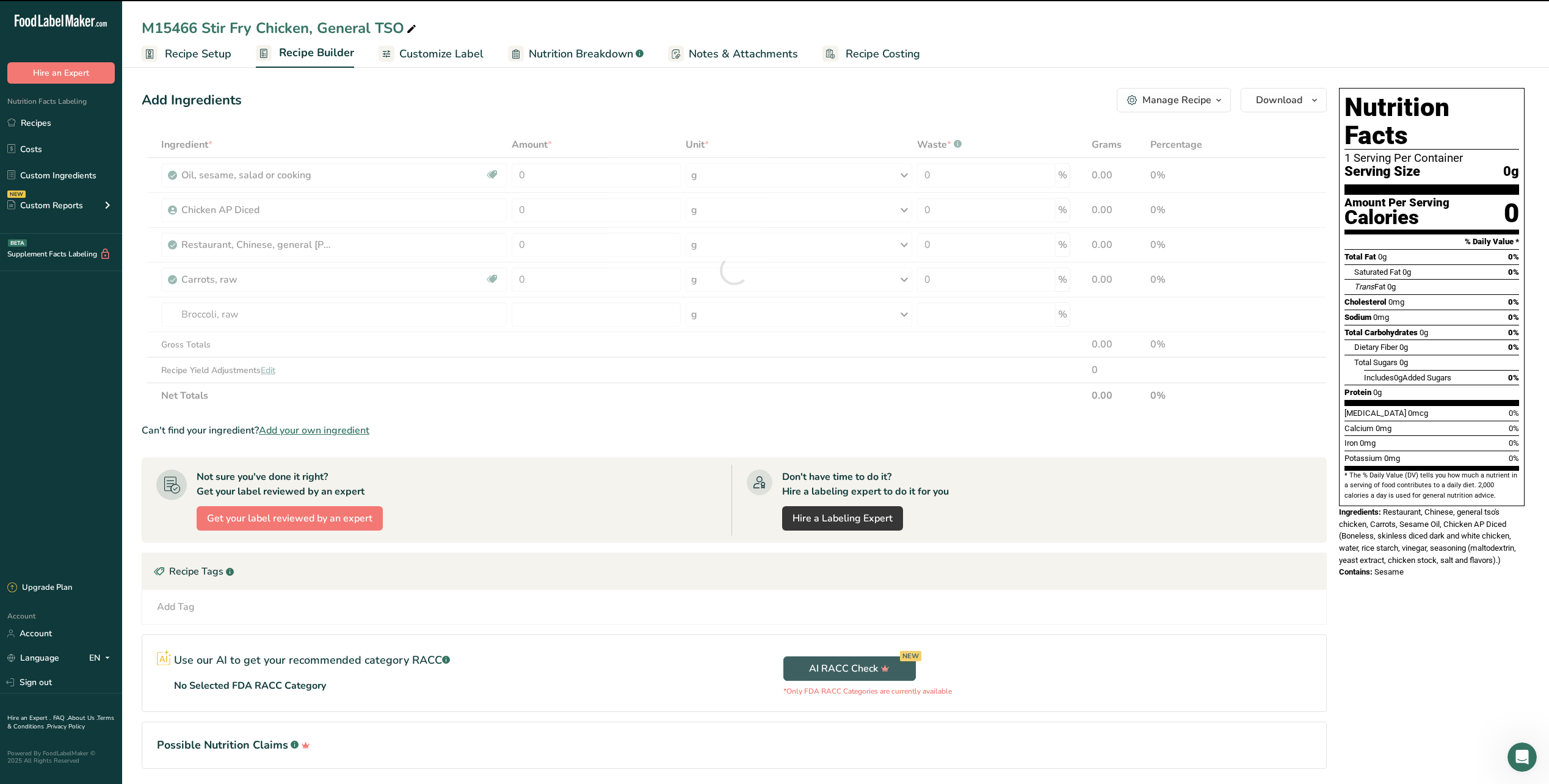
type input "0"
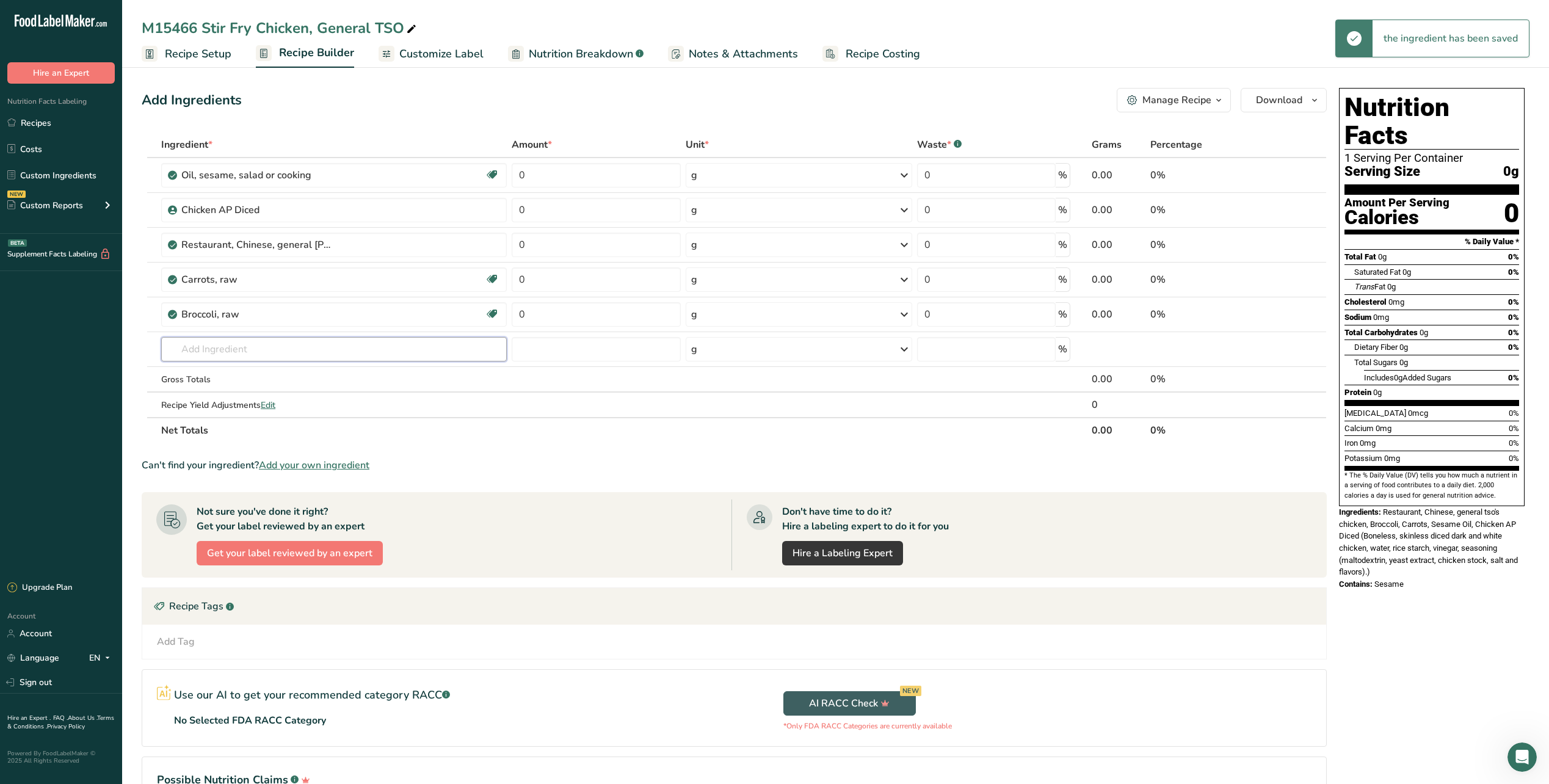
click at [221, 341] on input "text" at bounding box center [334, 349] width 345 height 25
type input "d"
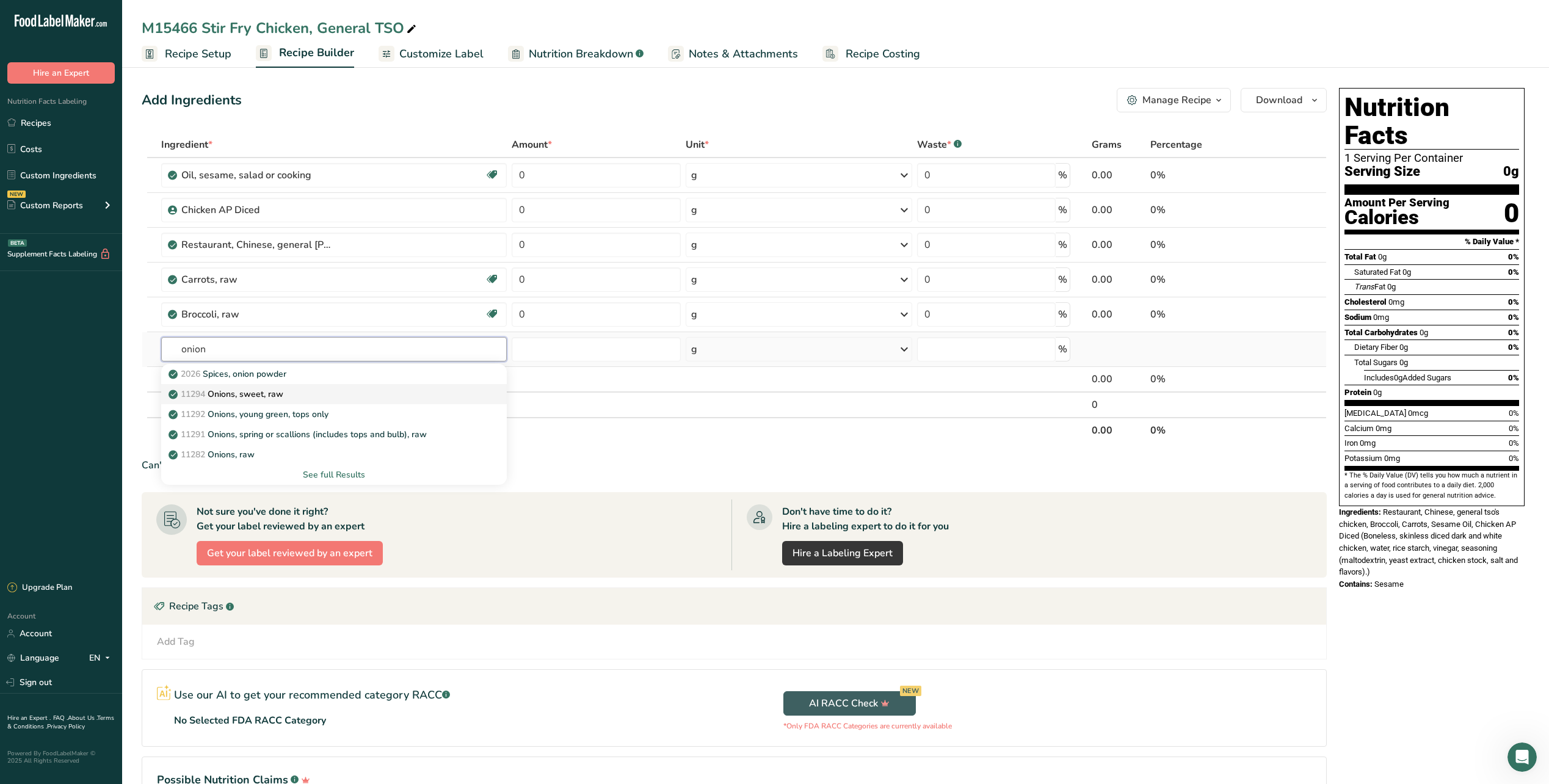
type input "onion"
click at [246, 391] on p "11294 Onions, sweet, raw" at bounding box center [227, 394] width 113 height 13
type input "Onions, sweet, raw"
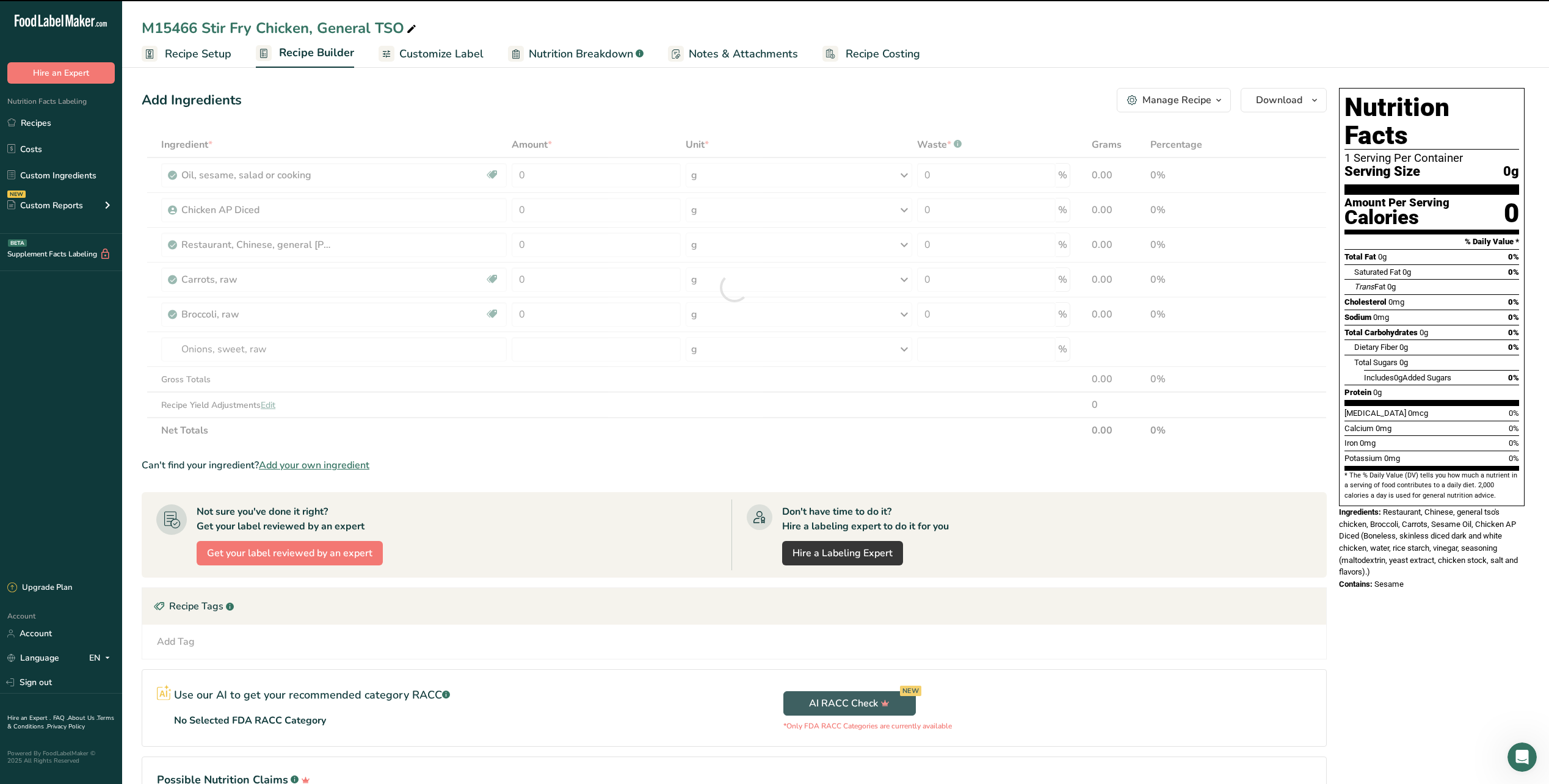
type input "0"
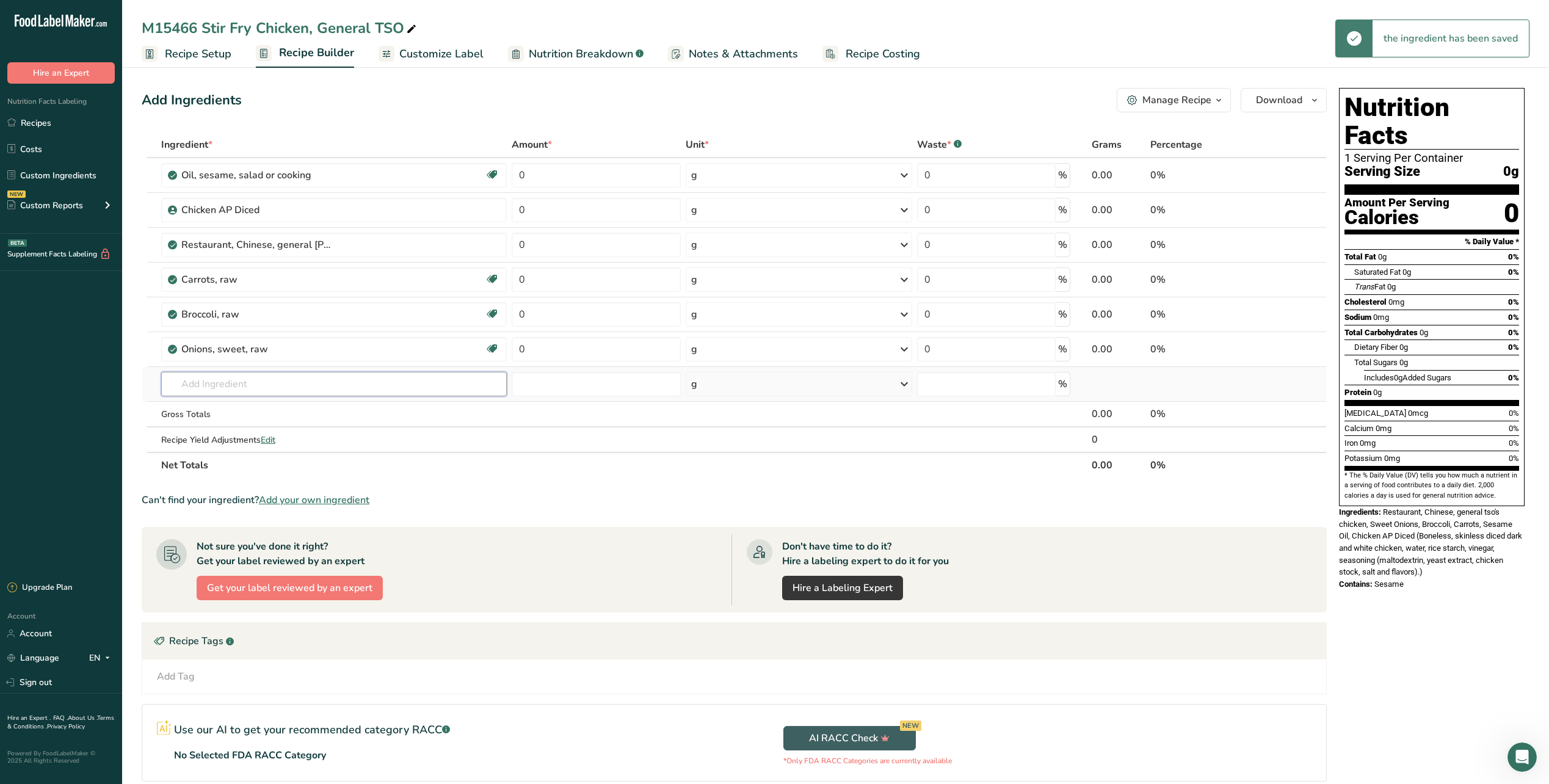
click at [244, 377] on input "text" at bounding box center [334, 384] width 345 height 25
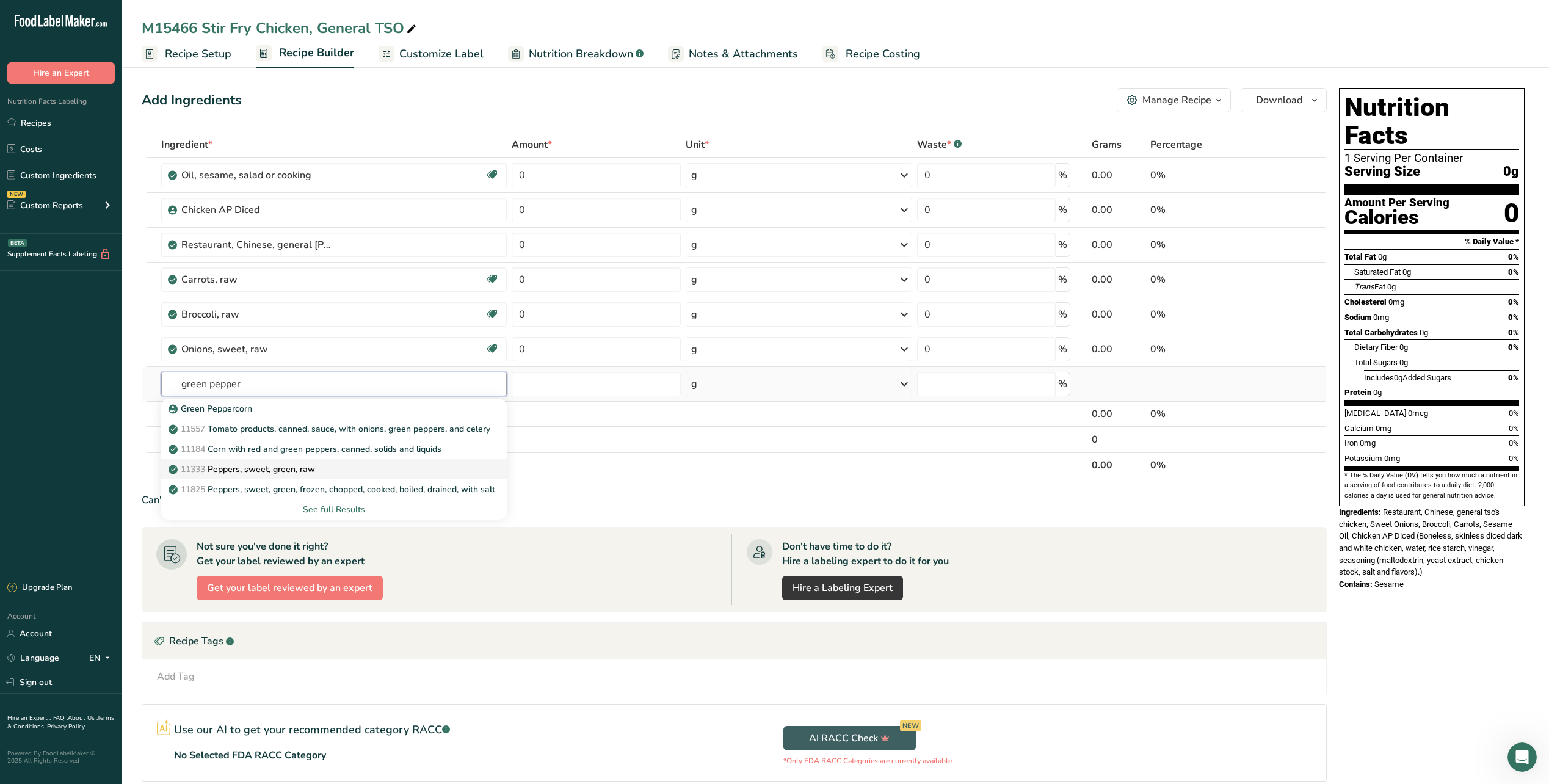
type input "green pepper"
click at [222, 463] on p "11333 Peppers, sweet, green, raw" at bounding box center [243, 469] width 144 height 13
type input "Peppers, sweet, green, raw"
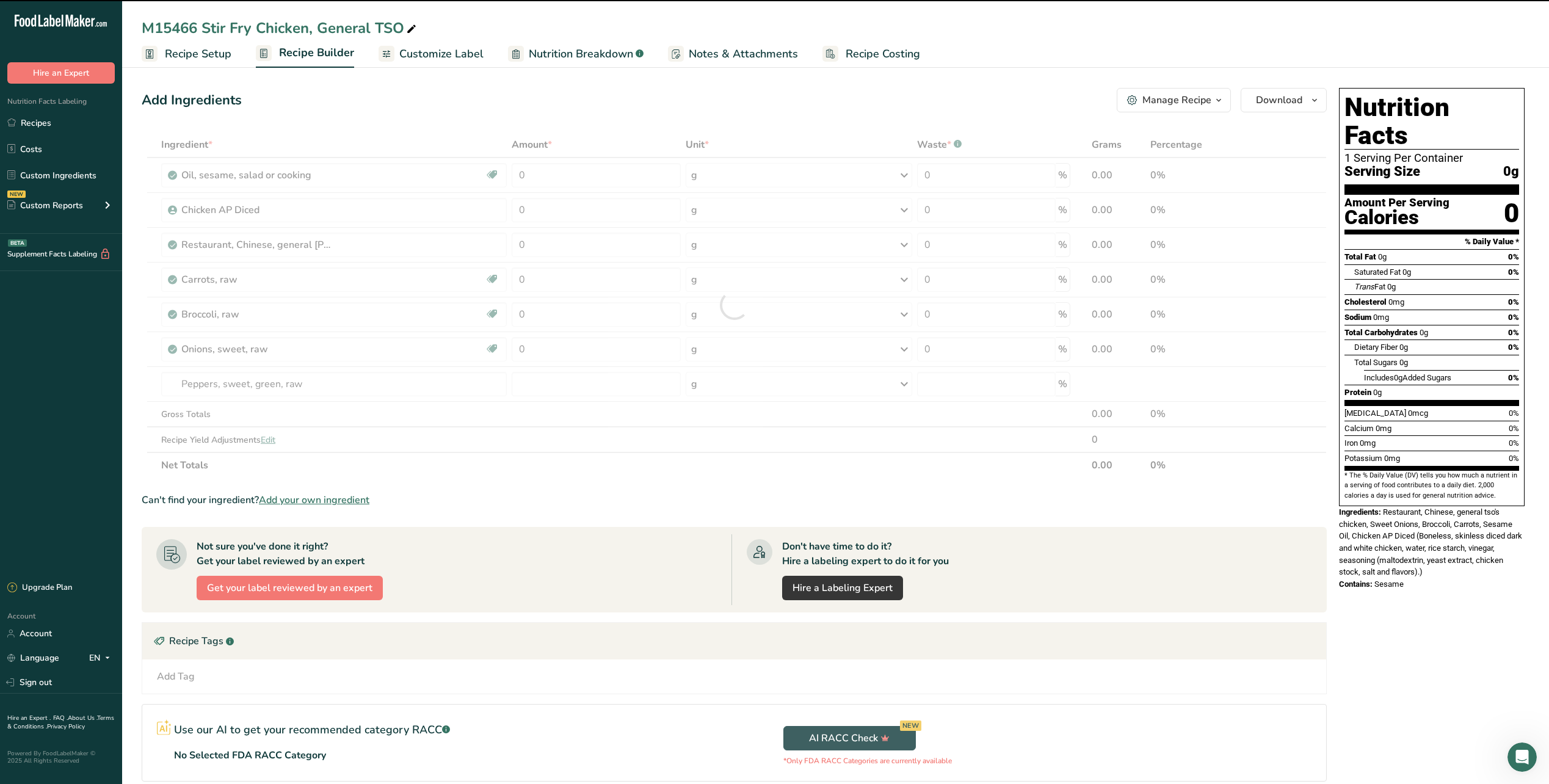
type input "0"
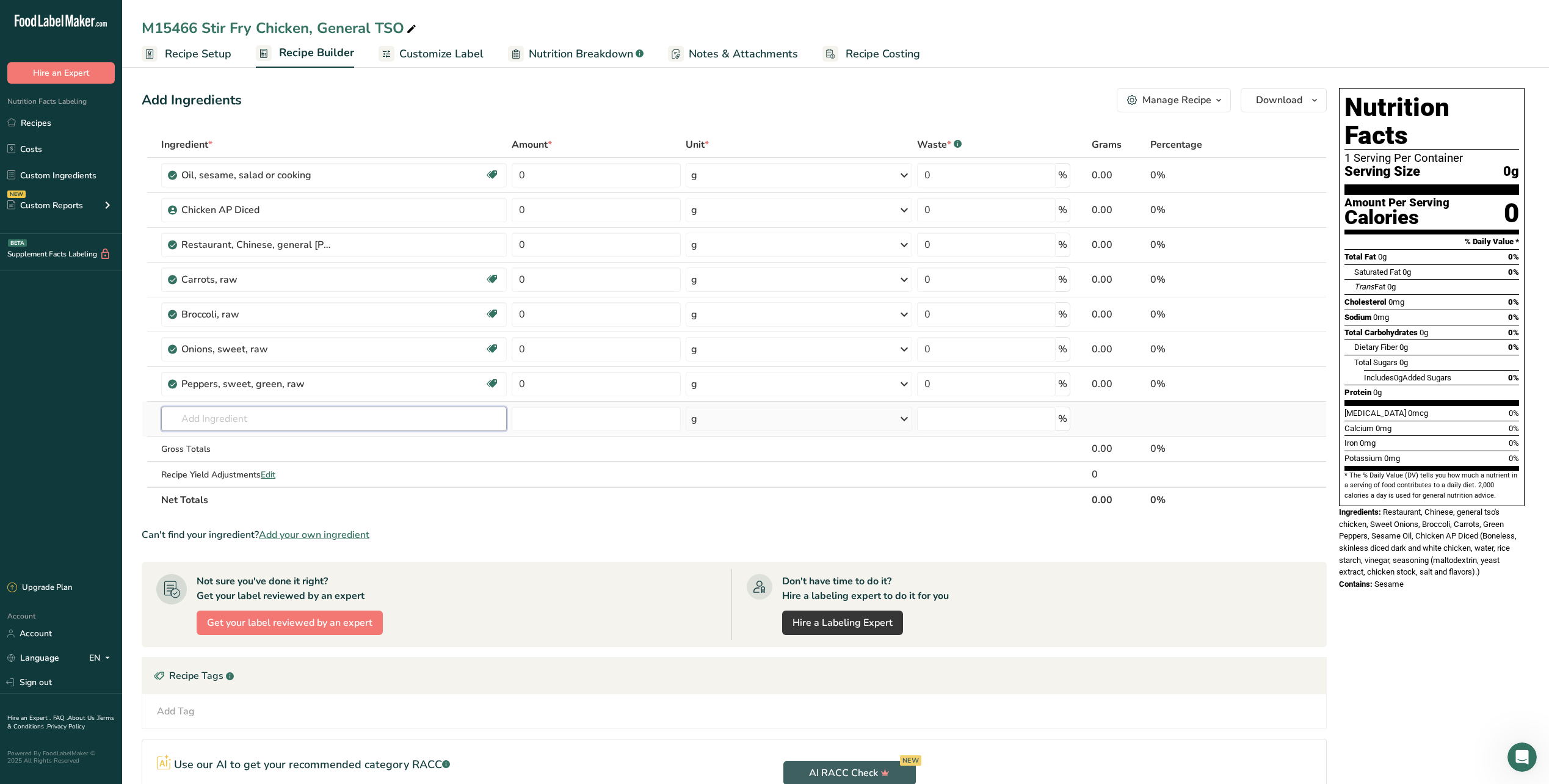
click at [231, 411] on input "text" at bounding box center [334, 419] width 345 height 25
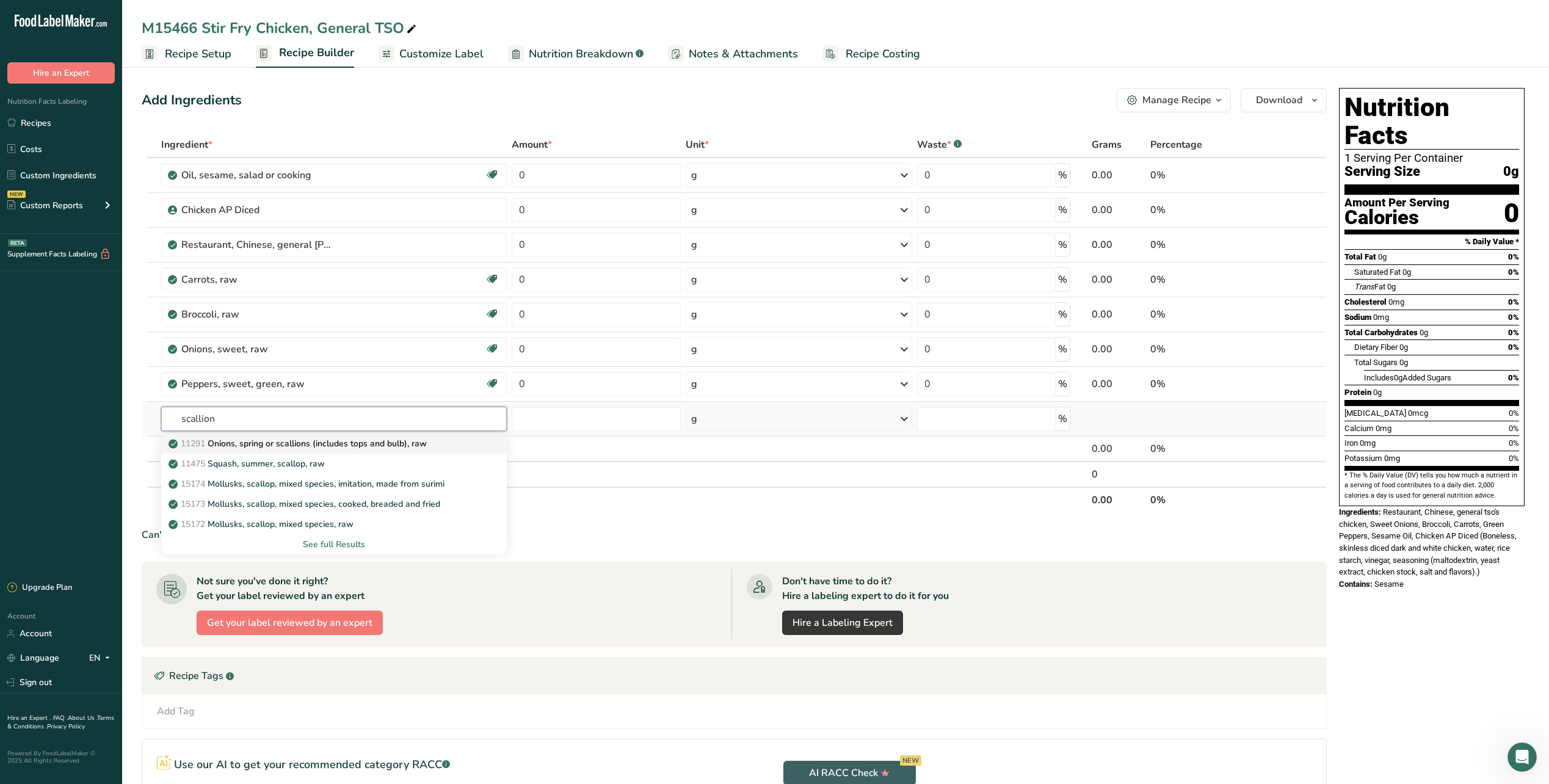
type input "scallion"
click at [243, 444] on p "11291 Onions, spring or scallions (includes tops and bulb), raw" at bounding box center [299, 444] width 256 height 13
type input "Onions, spring or scallions (includes tops and bulb), raw"
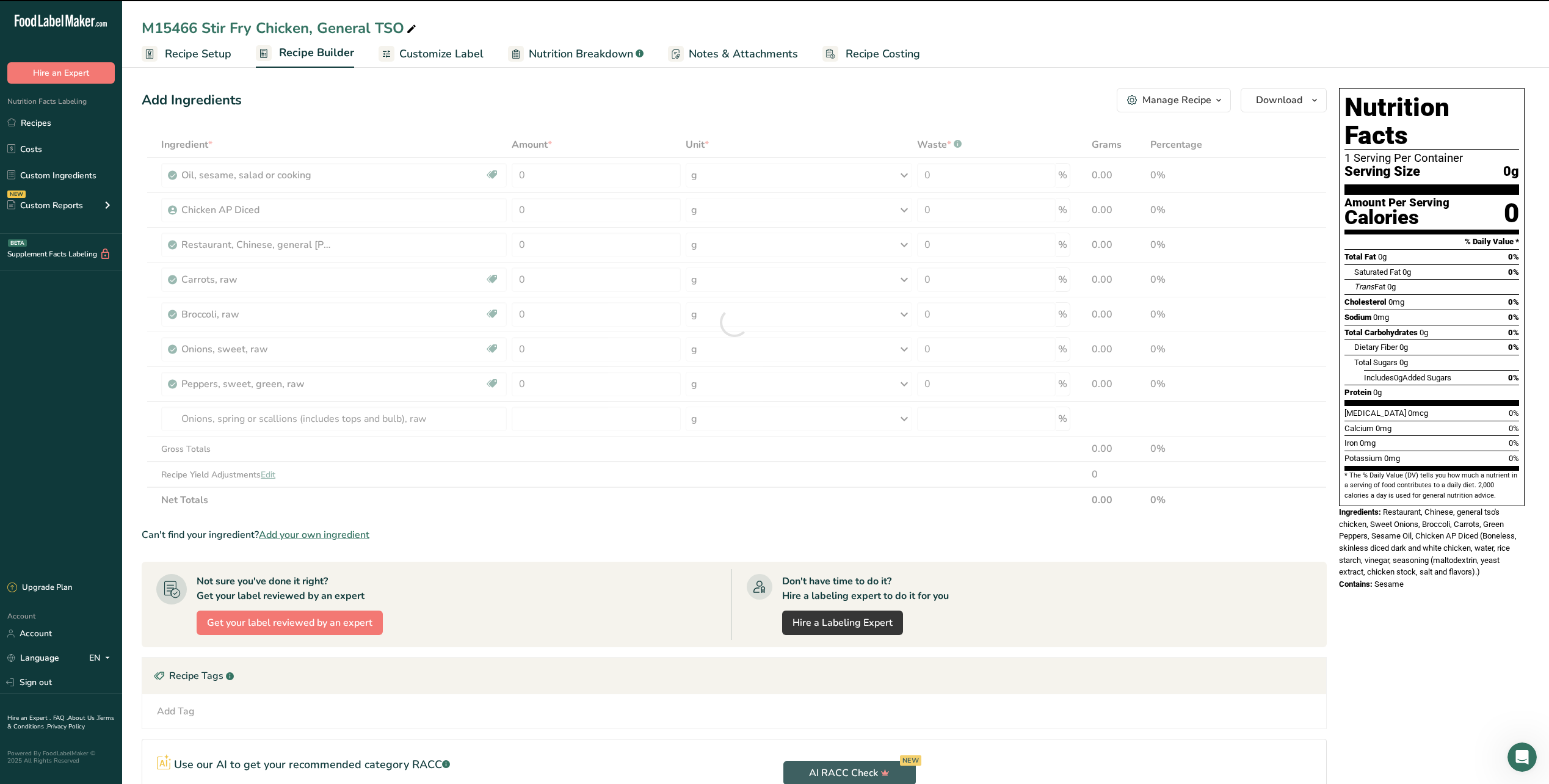
type input "0"
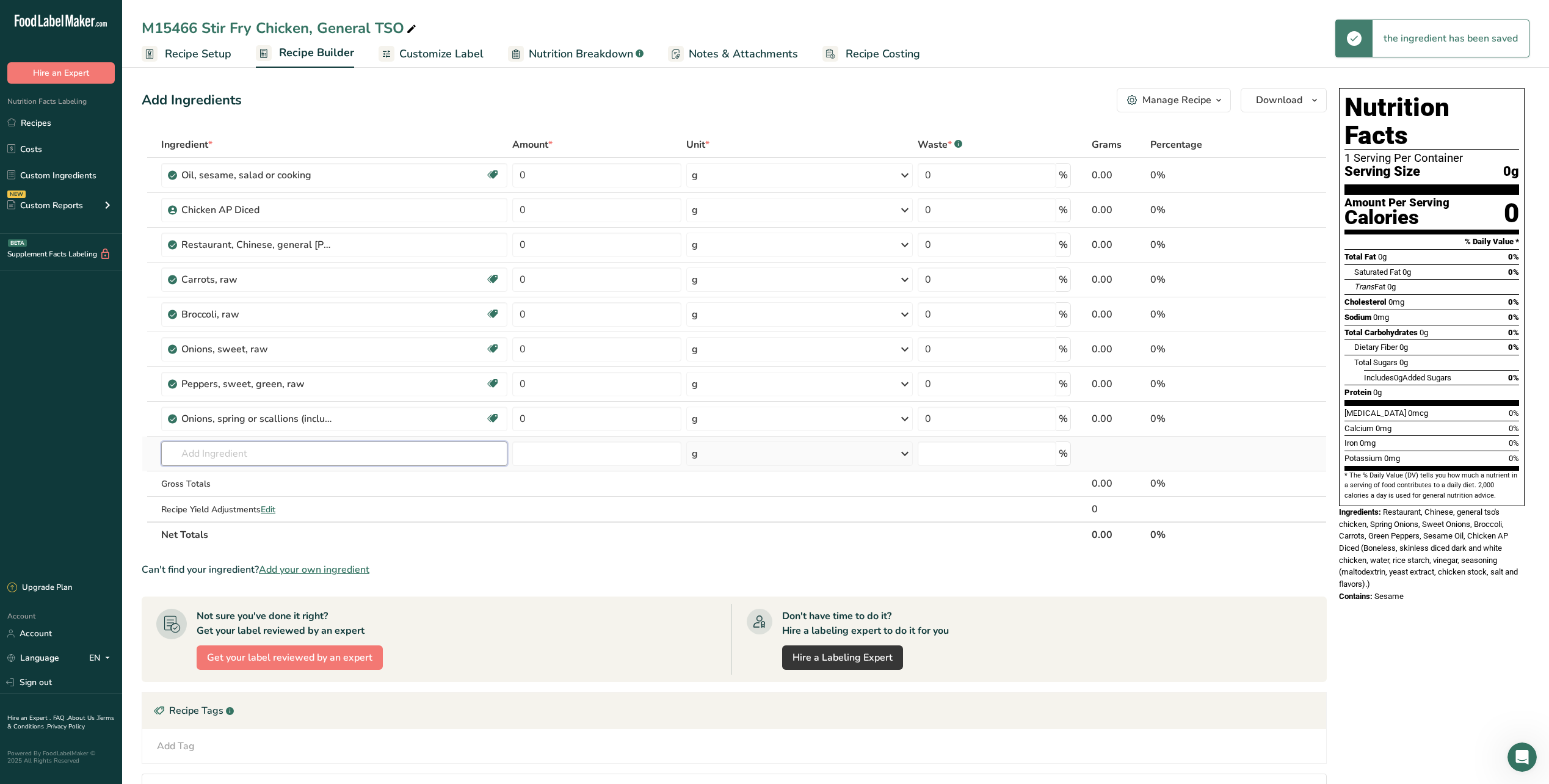
click at [239, 449] on input "text" at bounding box center [334, 454] width 346 height 25
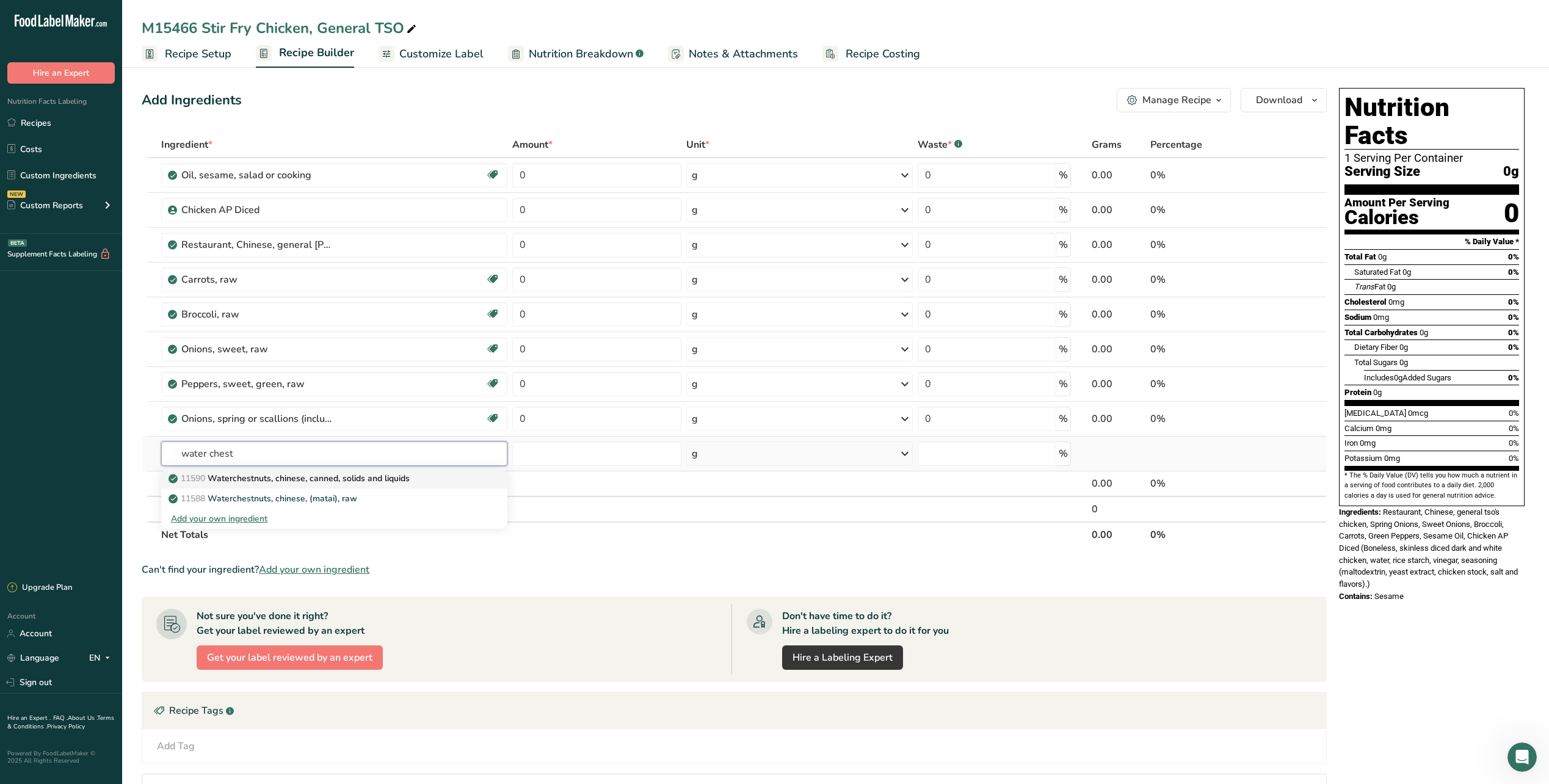
type input "water chest"
click at [280, 484] on p "11590 Waterchestnuts, chinese, canned, solids and liquids" at bounding box center [290, 478] width 238 height 13
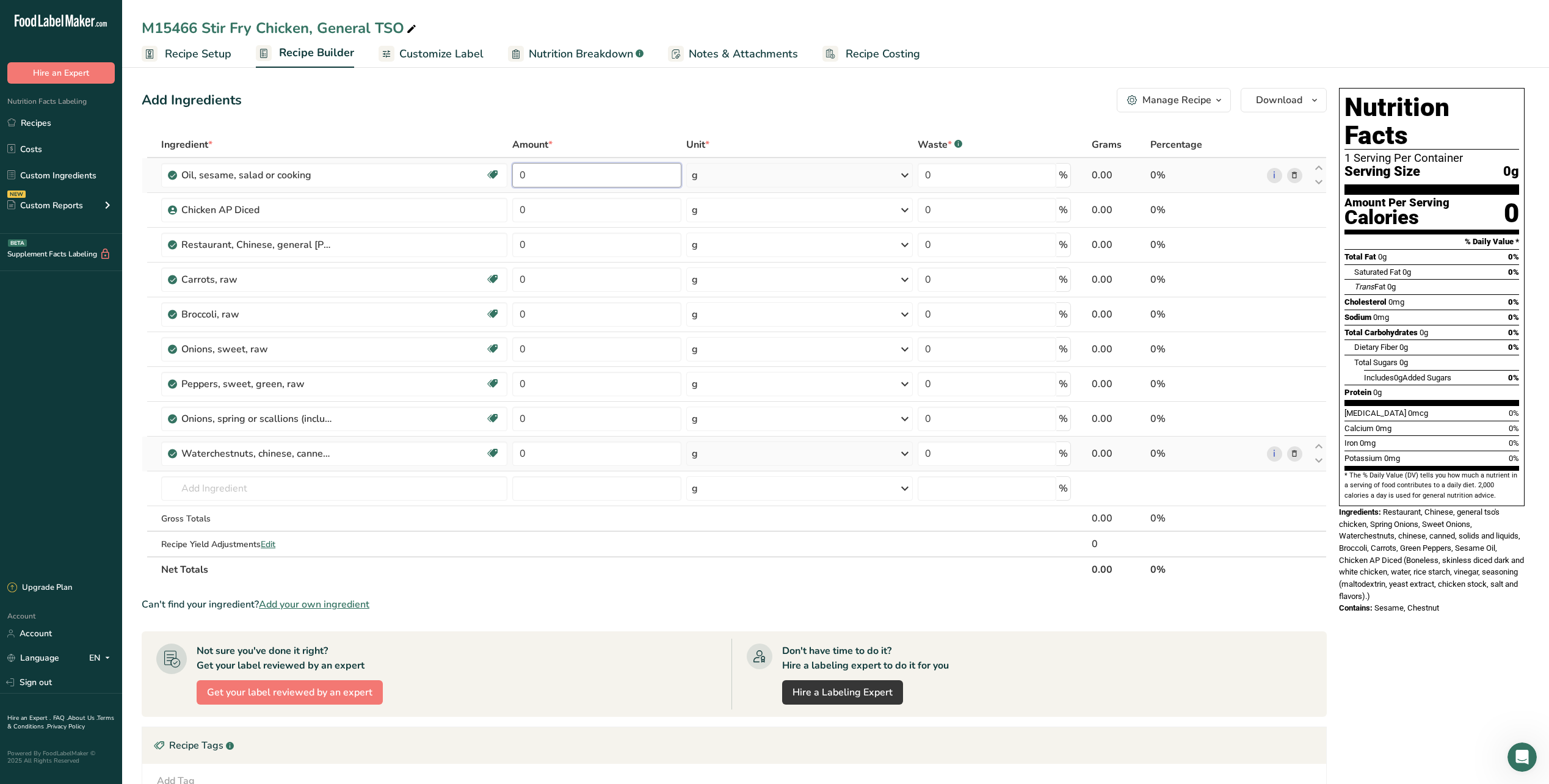
click at [562, 180] on input "0" at bounding box center [597, 175] width 169 height 25
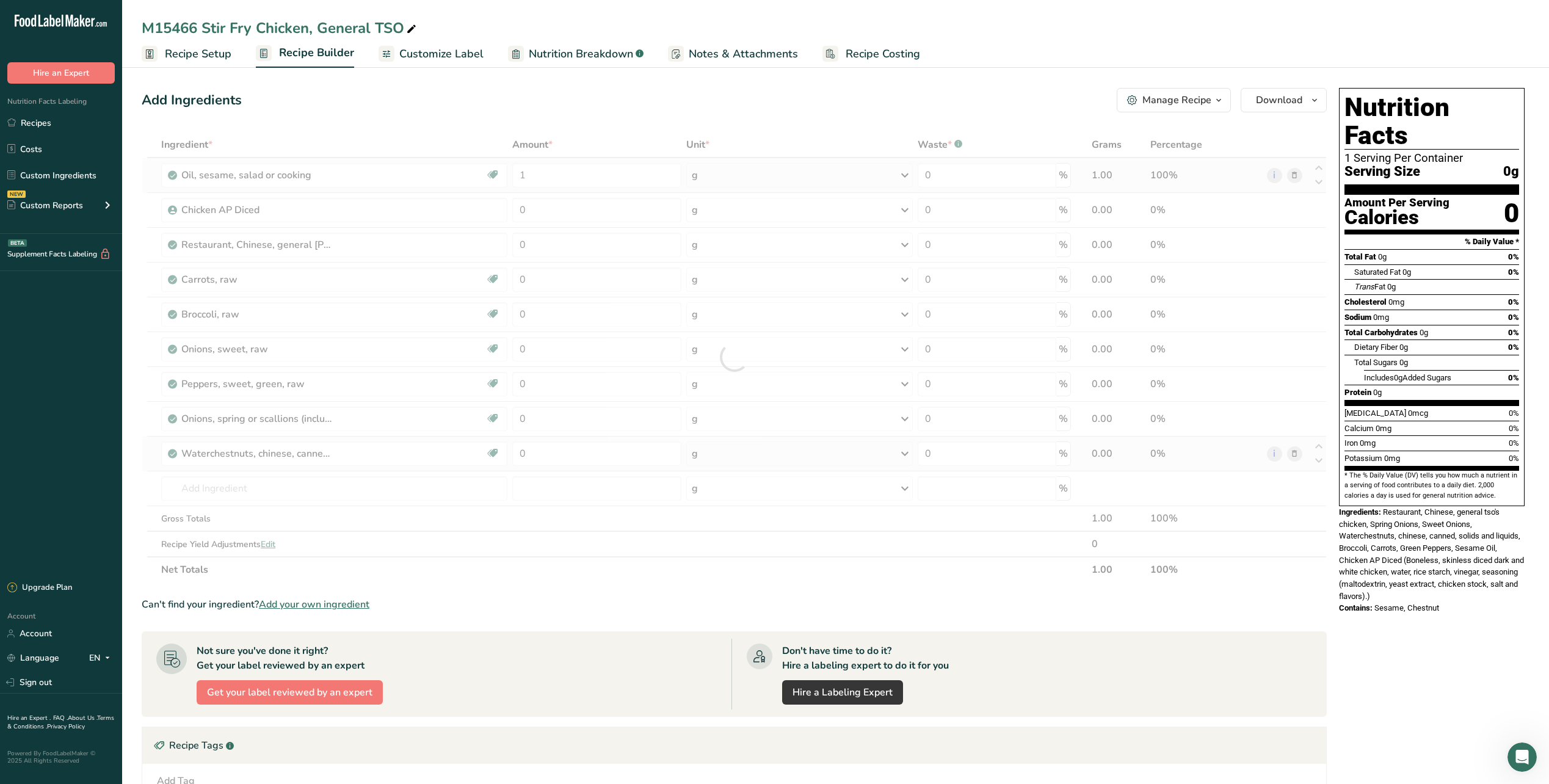
click at [771, 176] on div "Ingredient * Amount * Unit * Waste * .a-a{fill:#347362;}.b-a{fill:#fff;} Grams …" at bounding box center [734, 357] width 1185 height 451
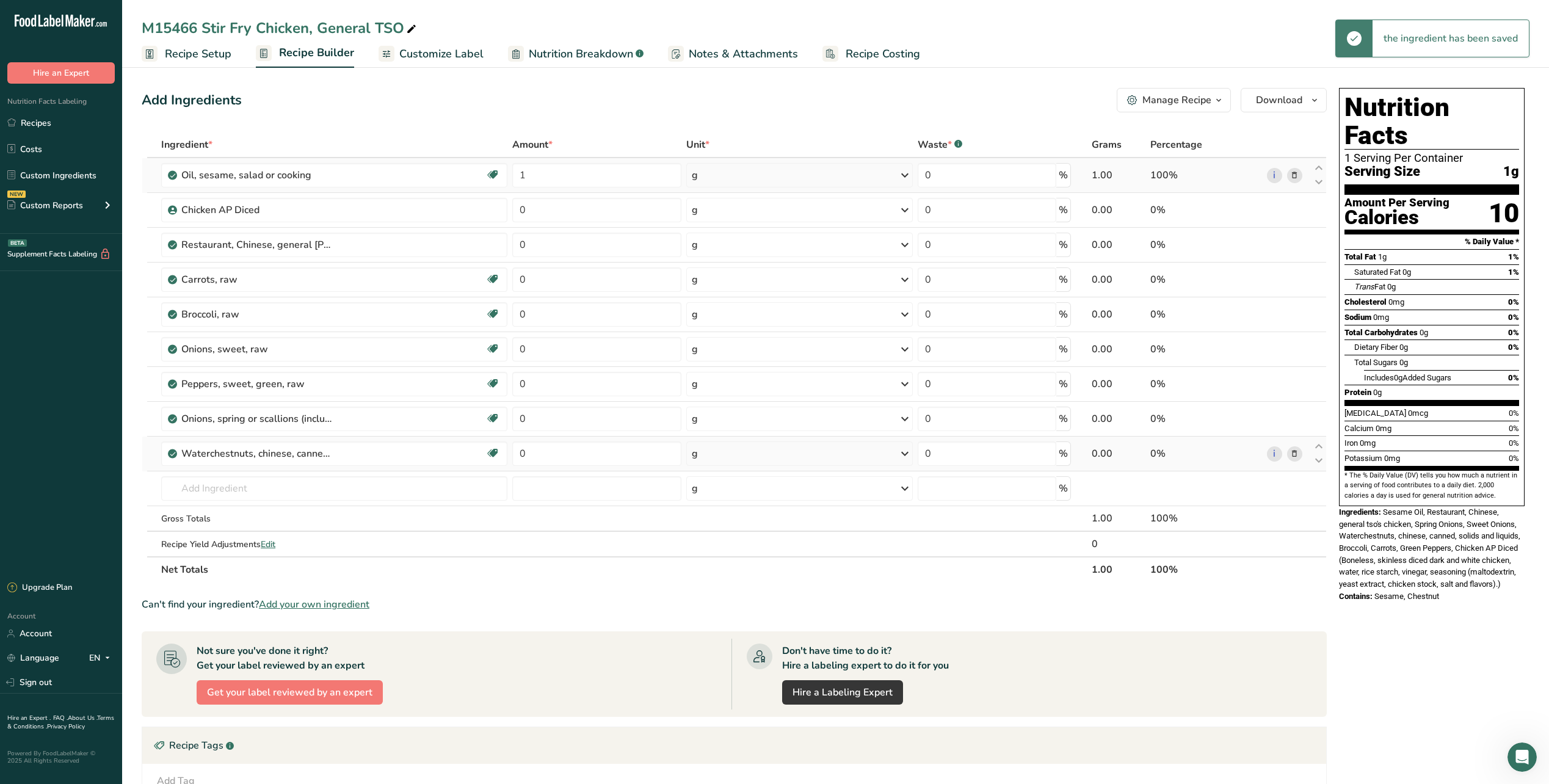
click at [773, 180] on div "g" at bounding box center [800, 175] width 226 height 25
click at [720, 431] on div "See more" at bounding box center [744, 434] width 103 height 13
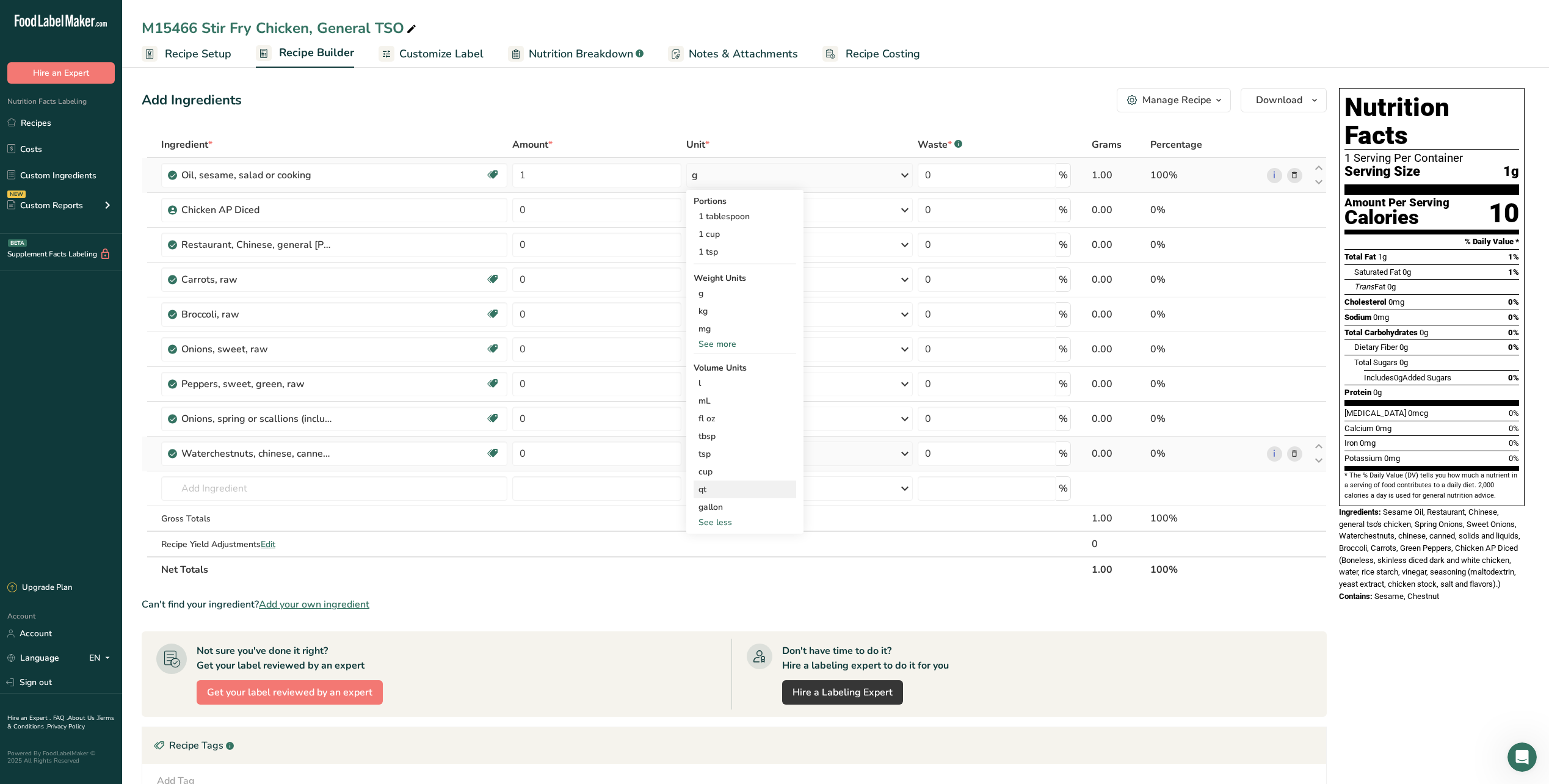
click at [710, 492] on div "qt" at bounding box center [744, 490] width 93 height 13
click at [949, 531] on img at bounding box center [953, 525] width 13 height 21
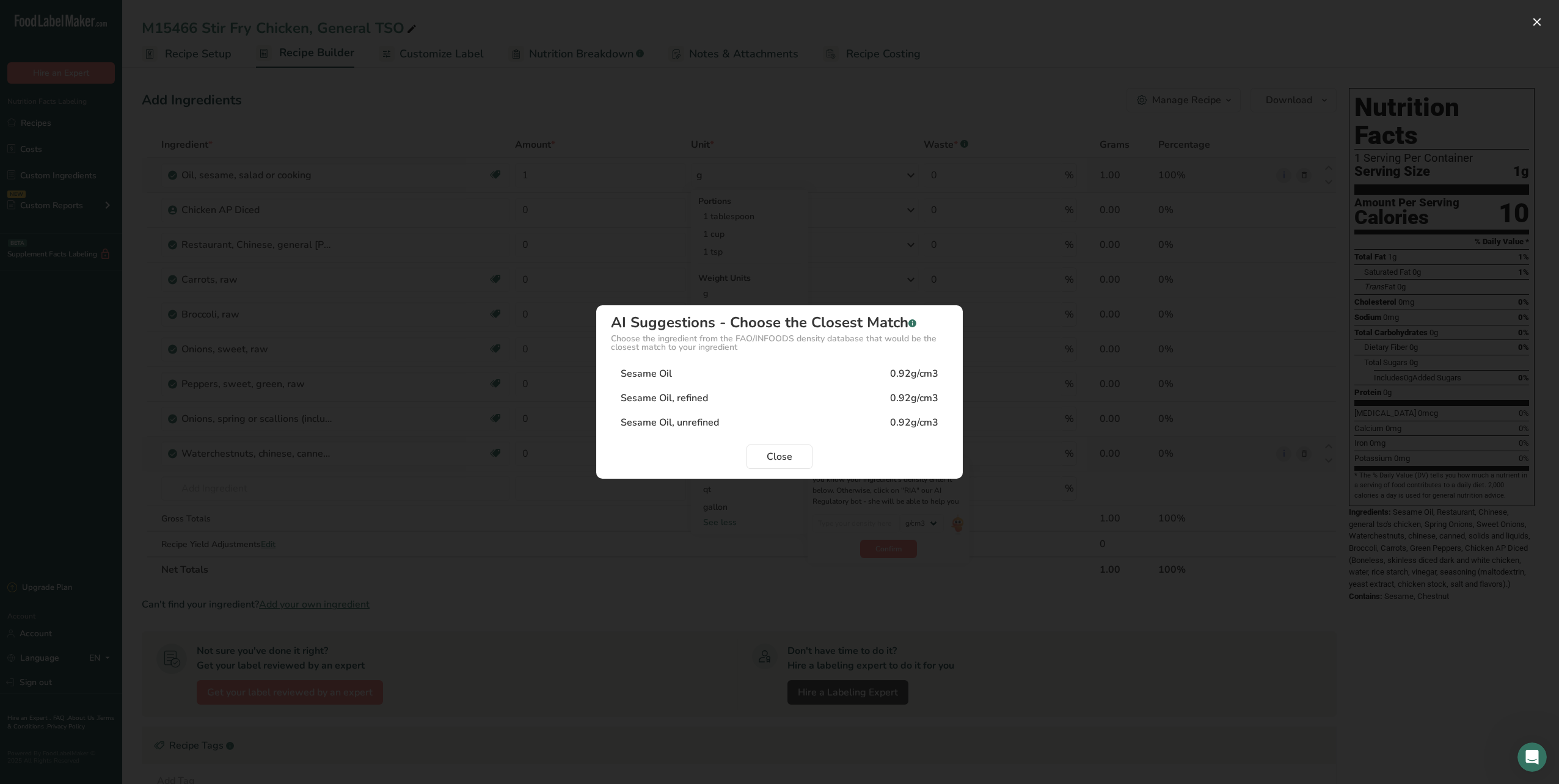
click at [699, 379] on div "Sesame Oil 0.92g/cm3" at bounding box center [780, 374] width 337 height 25
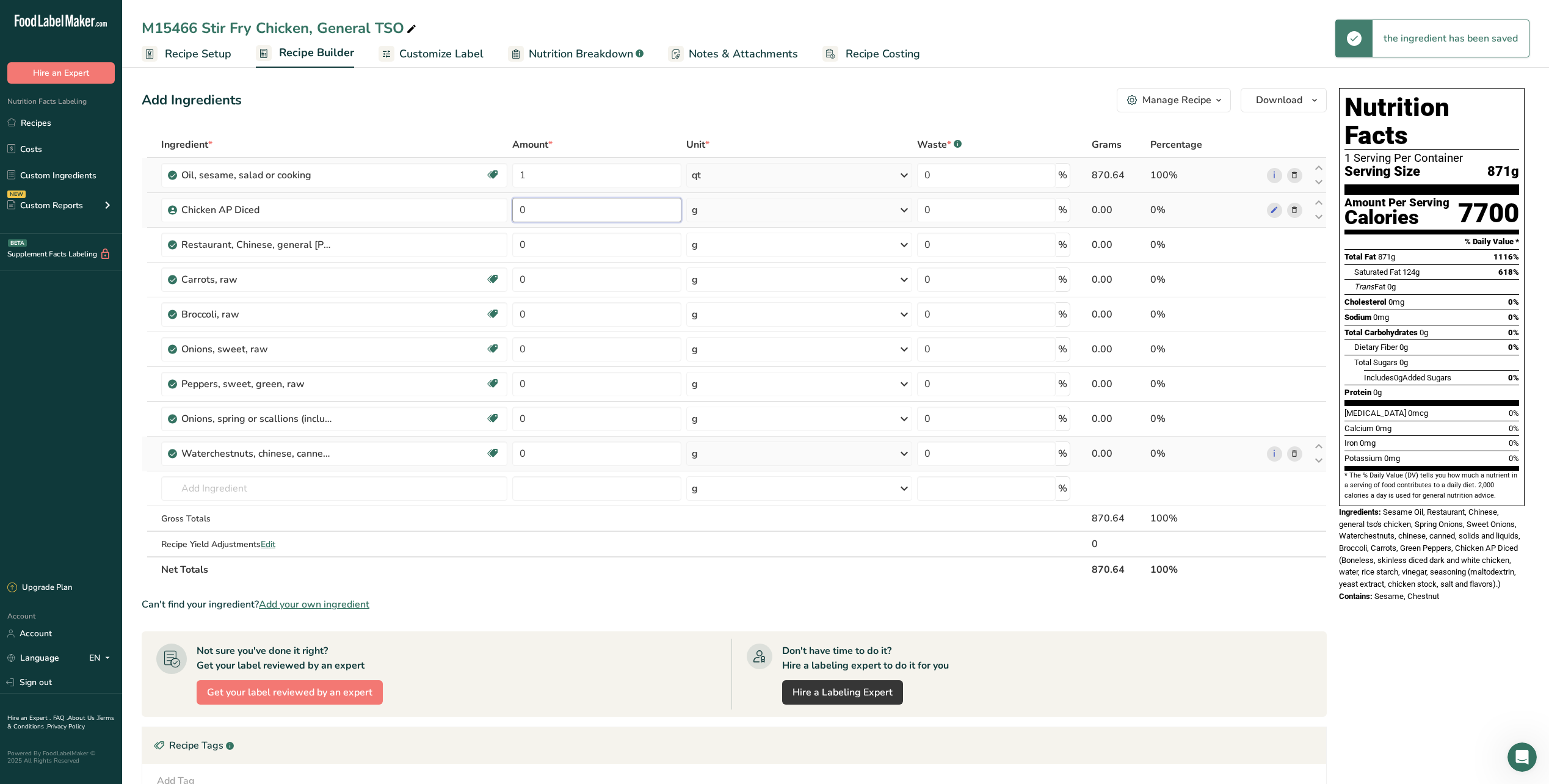
click at [549, 207] on input "0" at bounding box center [597, 210] width 169 height 25
click at [809, 209] on div "Ingredient * Amount * Unit * Waste * .a-a{fill:#347362;}.b-a{fill:#fff;} Grams …" at bounding box center [734, 357] width 1185 height 451
click at [898, 214] on icon at bounding box center [904, 209] width 15 height 22
click at [729, 305] on div "See more" at bounding box center [744, 307] width 103 height 13
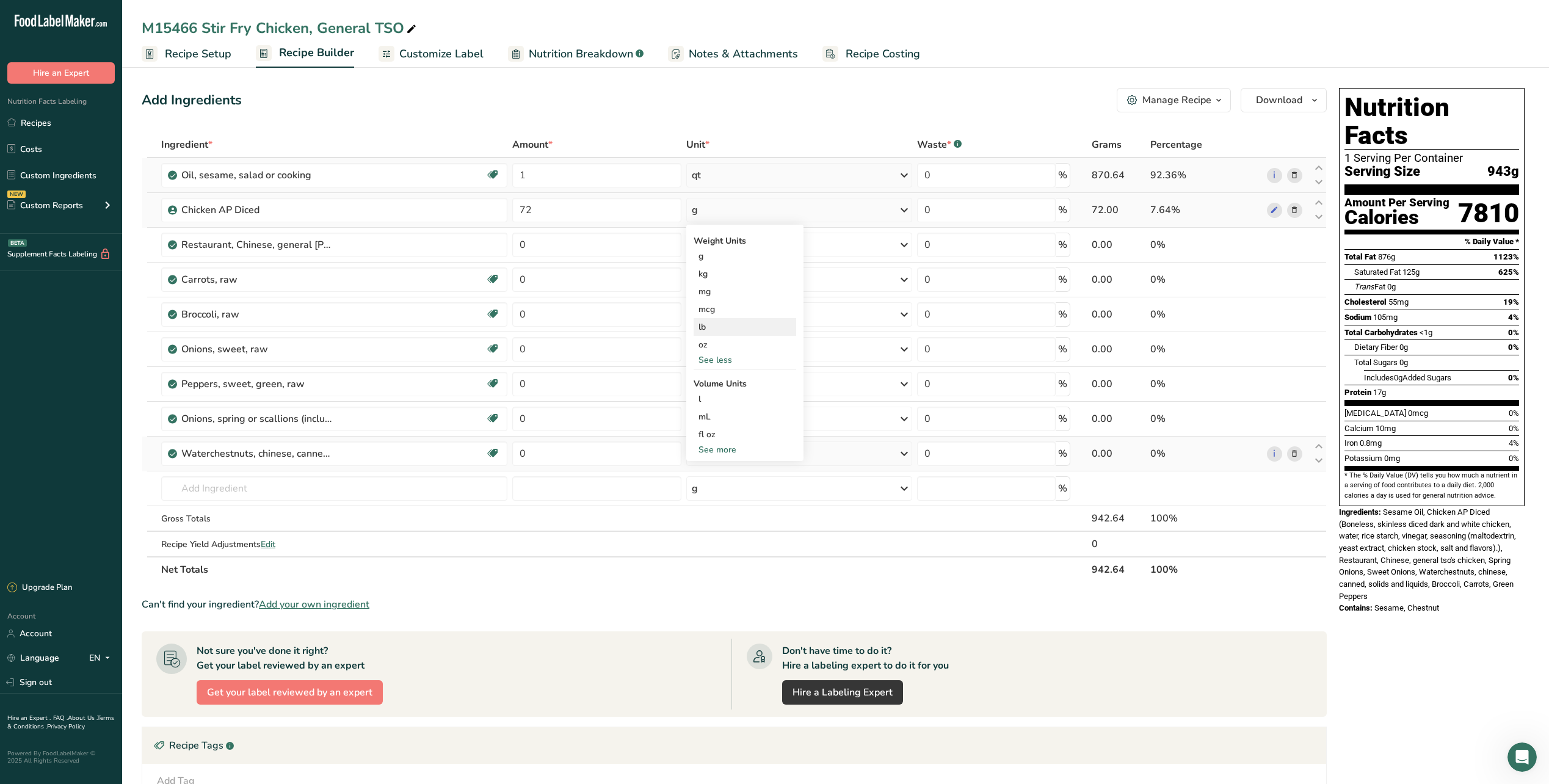
click at [720, 326] on div "lb" at bounding box center [744, 327] width 103 height 18
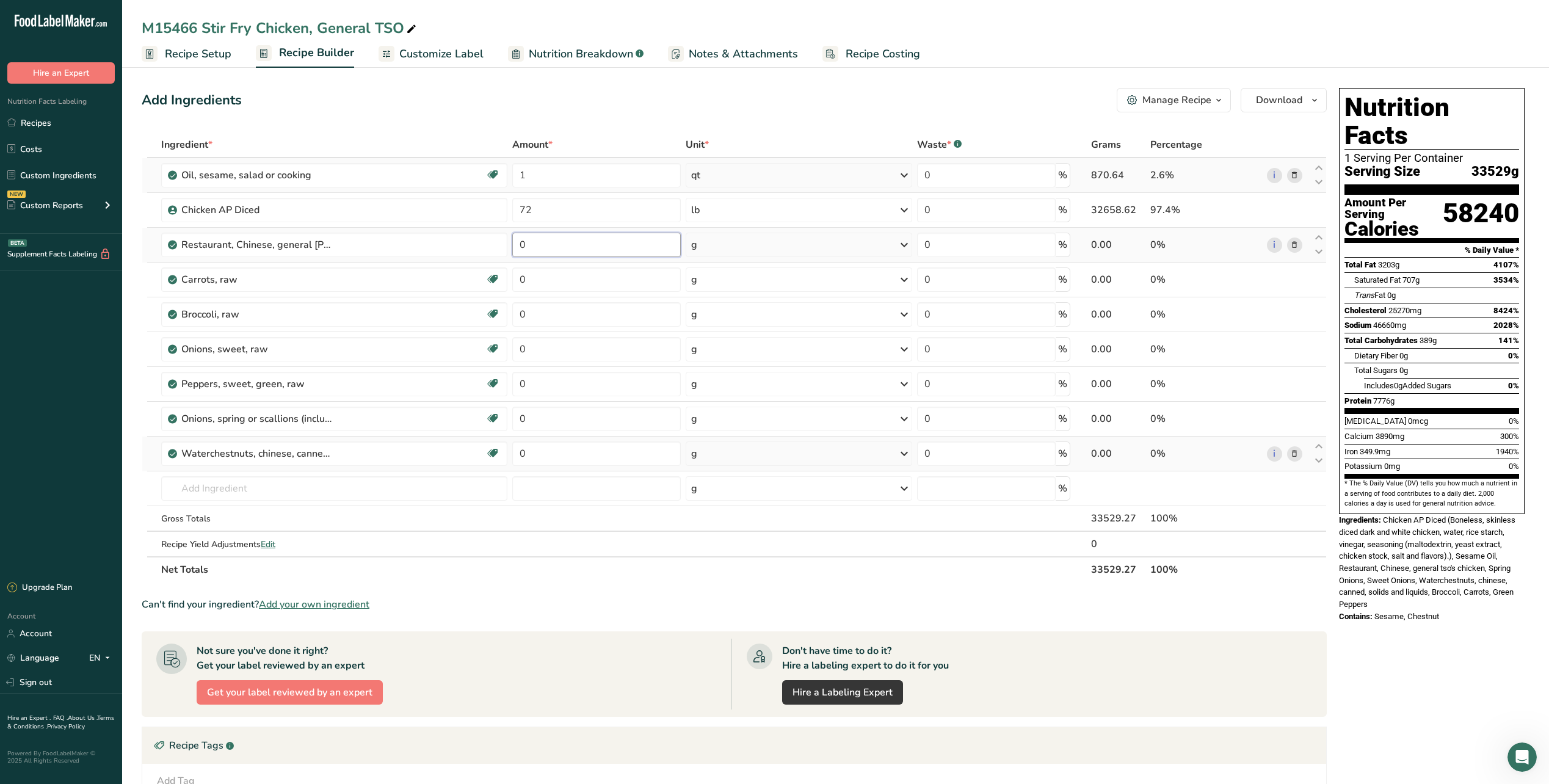
click at [584, 250] on input "0" at bounding box center [597, 245] width 169 height 25
click at [740, 245] on div "Ingredient * Amount * Unit * Waste * .a-a{fill:#347362;}.b-a{fill:#fff;} Grams …" at bounding box center [734, 357] width 1185 height 451
click at [749, 246] on div "g" at bounding box center [799, 245] width 226 height 25
click at [720, 488] on div "See more" at bounding box center [744, 485] width 103 height 13
click at [711, 561] on div "gallon" at bounding box center [744, 559] width 93 height 13
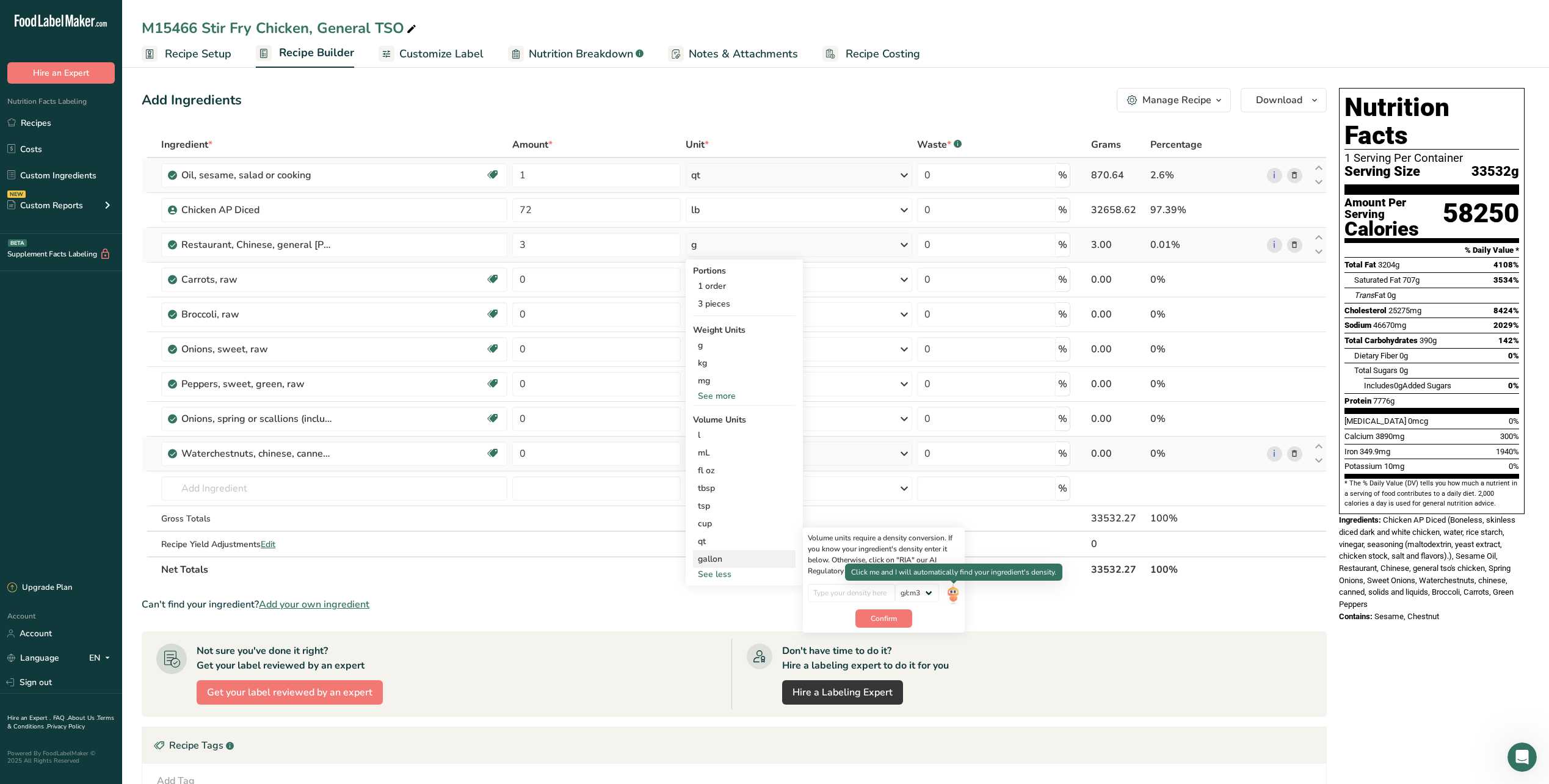
click at [954, 595] on img at bounding box center [953, 594] width 13 height 21
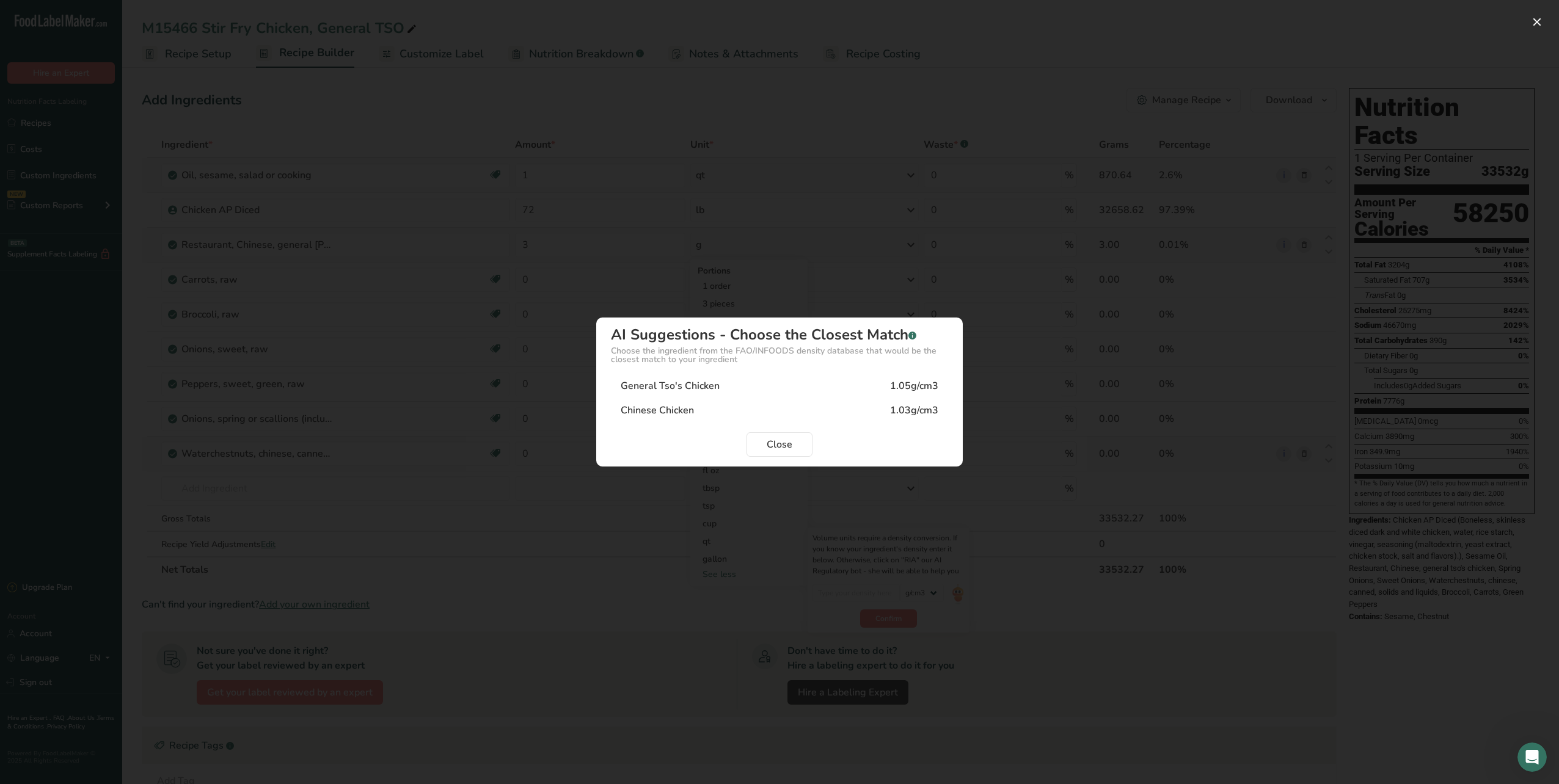
click at [686, 383] on div "General Tso's Chicken" at bounding box center [670, 386] width 99 height 15
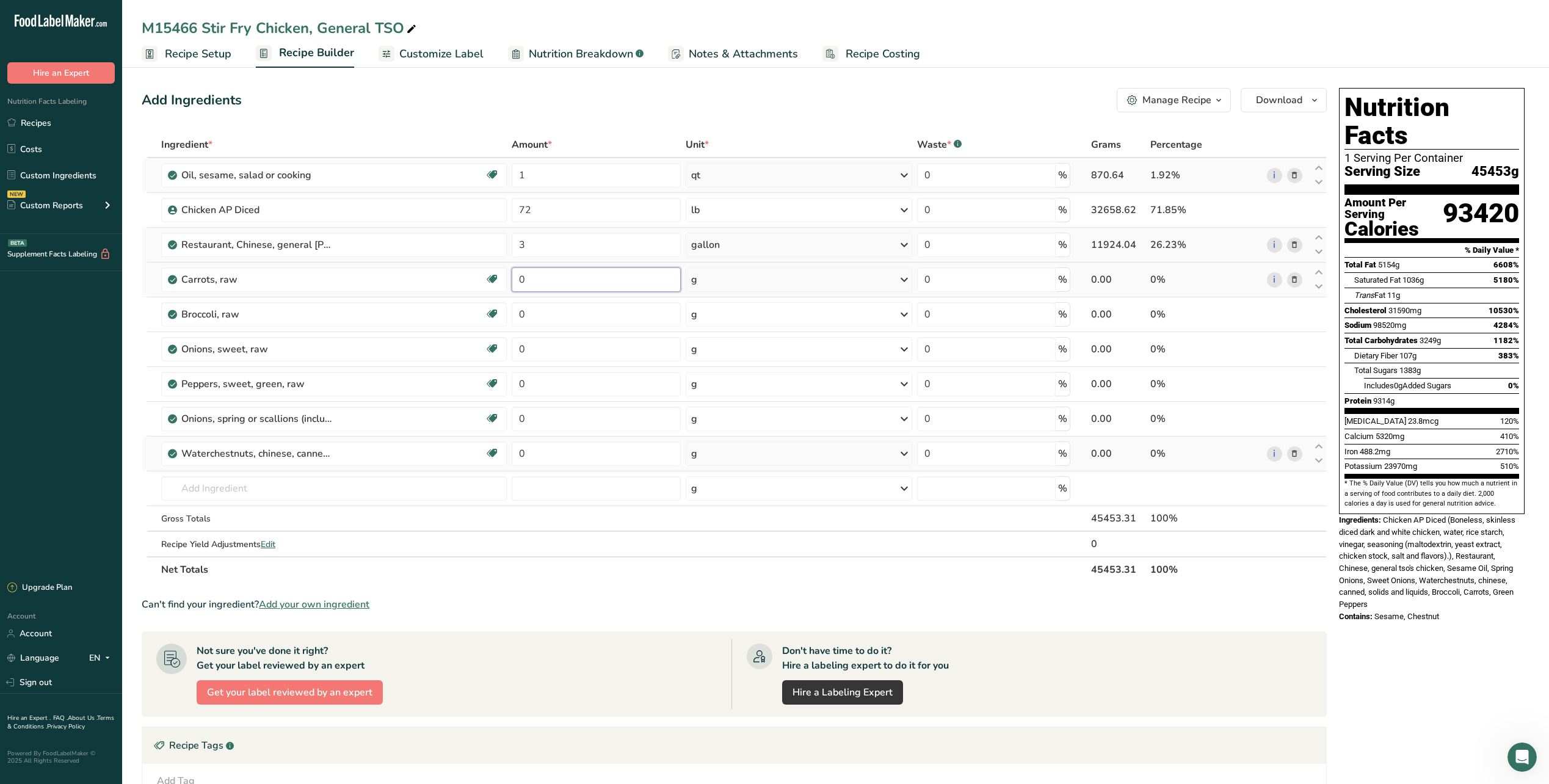
click at [605, 282] on input "0" at bounding box center [596, 279] width 169 height 25
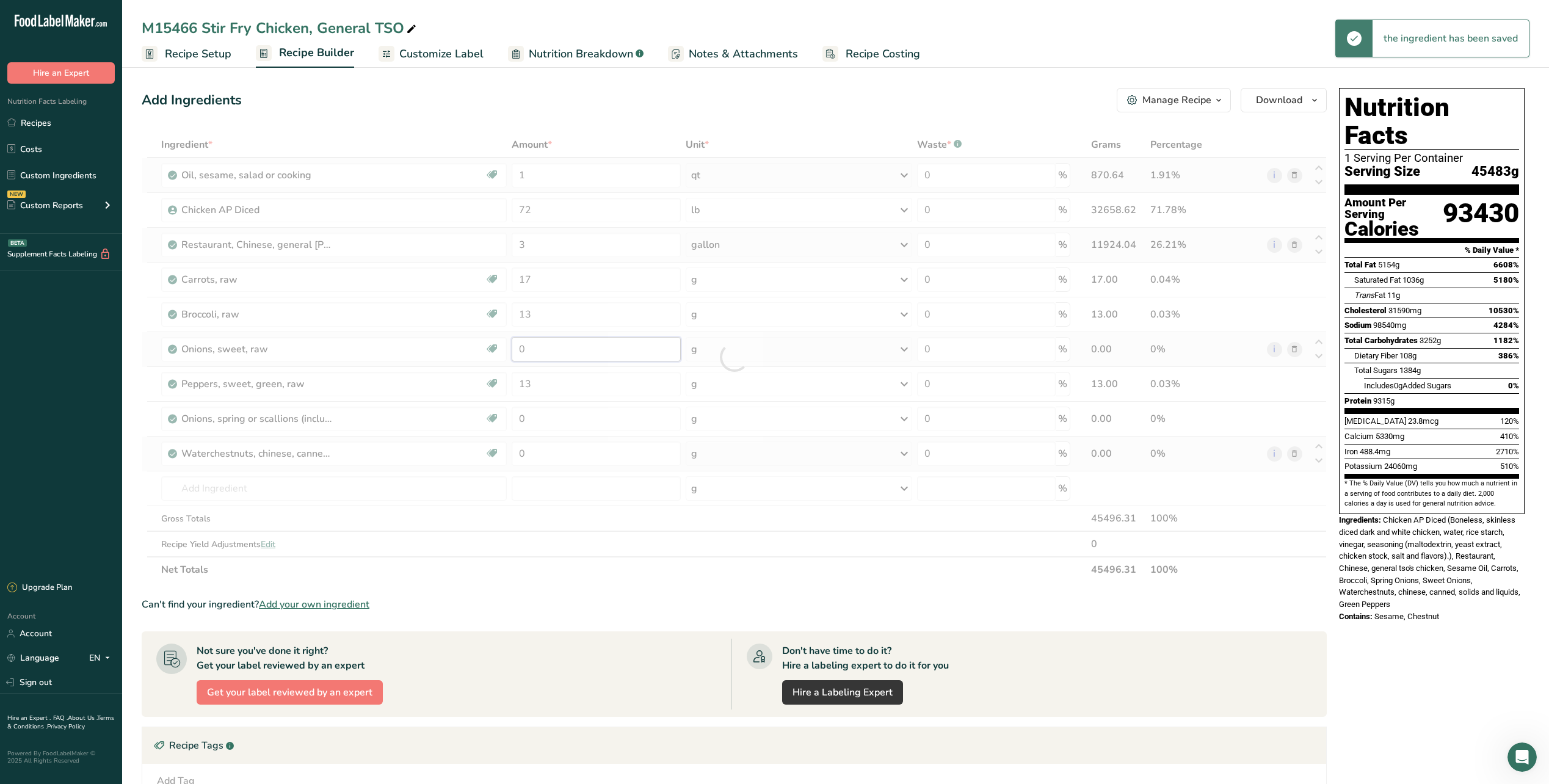
click at [551, 346] on div "Ingredient * Amount * Unit * Waste * .a-a{fill:#347362;}.b-a{fill:#fff;} Grams …" at bounding box center [734, 357] width 1185 height 451
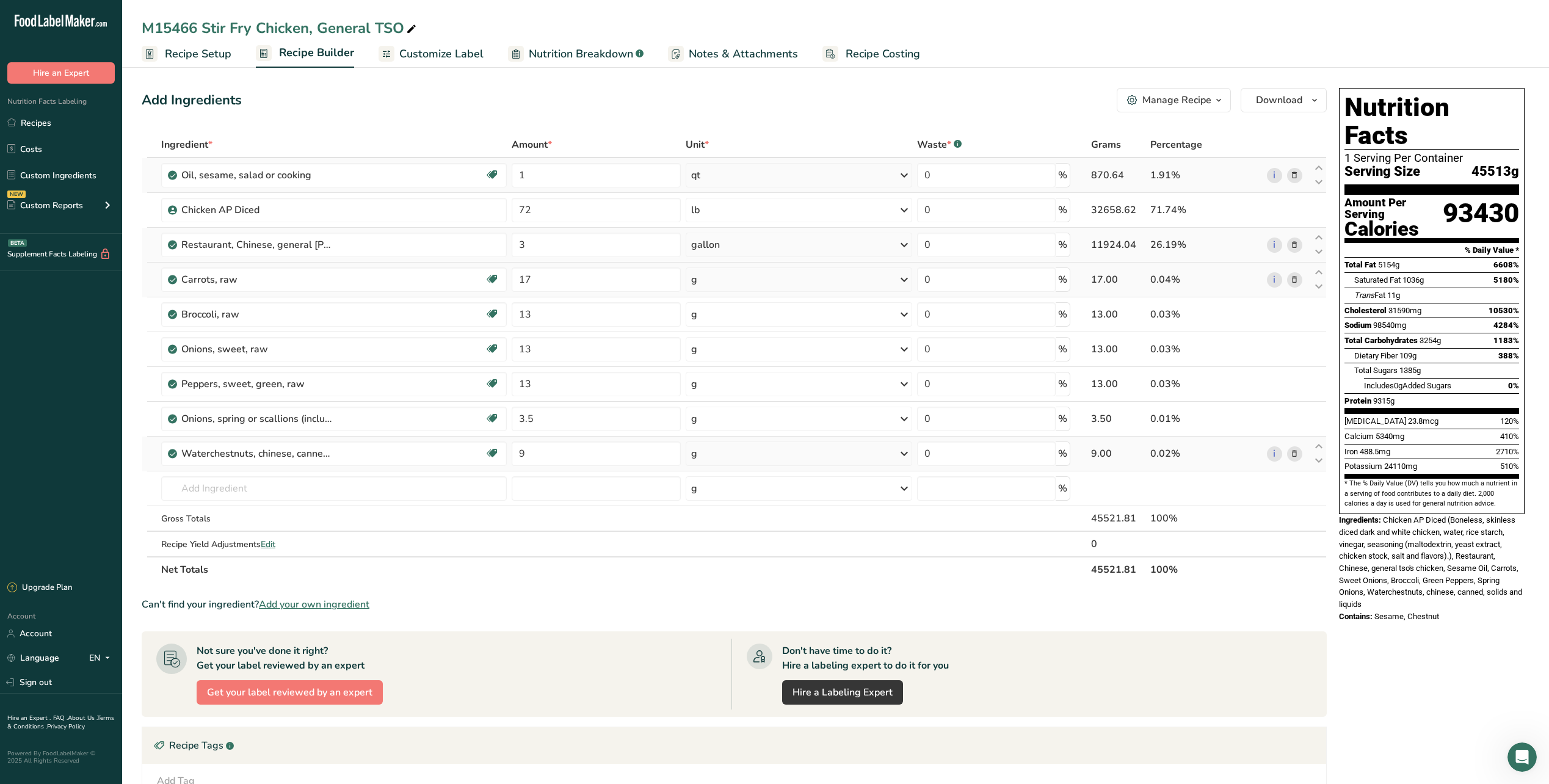
click at [814, 278] on div "Ingredient * Amount * Unit * Waste * .a-a{fill:#347362;}.b-a{fill:#fff;} Grams …" at bounding box center [734, 357] width 1185 height 451
click at [834, 287] on div "g" at bounding box center [799, 279] width 226 height 25
click at [728, 461] on div "See more" at bounding box center [744, 461] width 103 height 13
click at [719, 483] on div "lb" at bounding box center [744, 481] width 103 height 18
click at [905, 313] on icon at bounding box center [904, 314] width 15 height 22
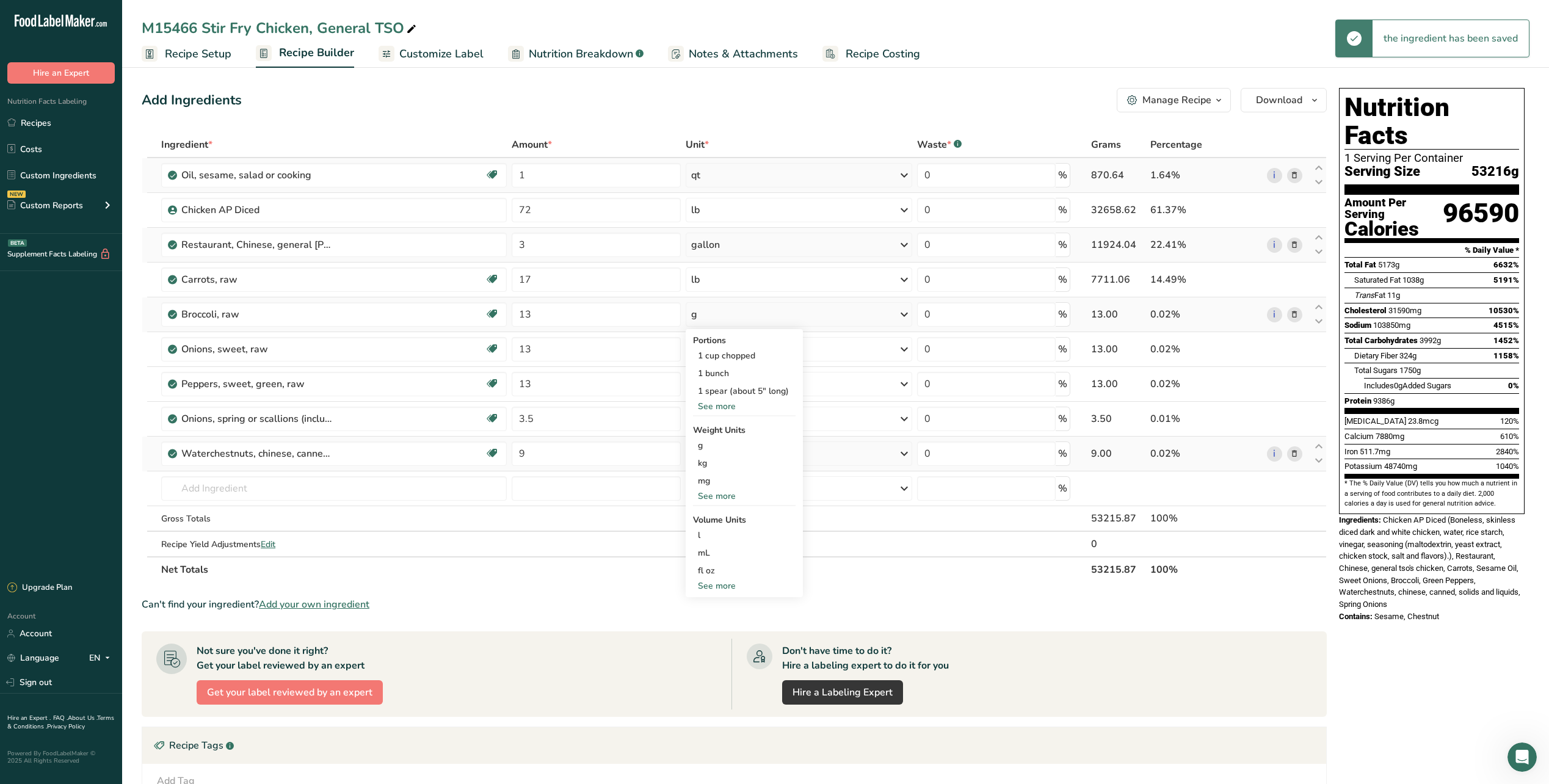
click at [727, 498] on div "See more" at bounding box center [744, 496] width 103 height 13
click at [715, 519] on div "lb" at bounding box center [744, 516] width 103 height 18
drag, startPoint x: 902, startPoint y: 357, endPoint x: 894, endPoint y: 359, distance: 8.2
click at [900, 356] on icon at bounding box center [904, 349] width 15 height 22
click at [724, 507] on div "Portions 1 NLEA serving 1 onion Weight Units g kg mg See more Volume Units l Vo…" at bounding box center [744, 483] width 117 height 238
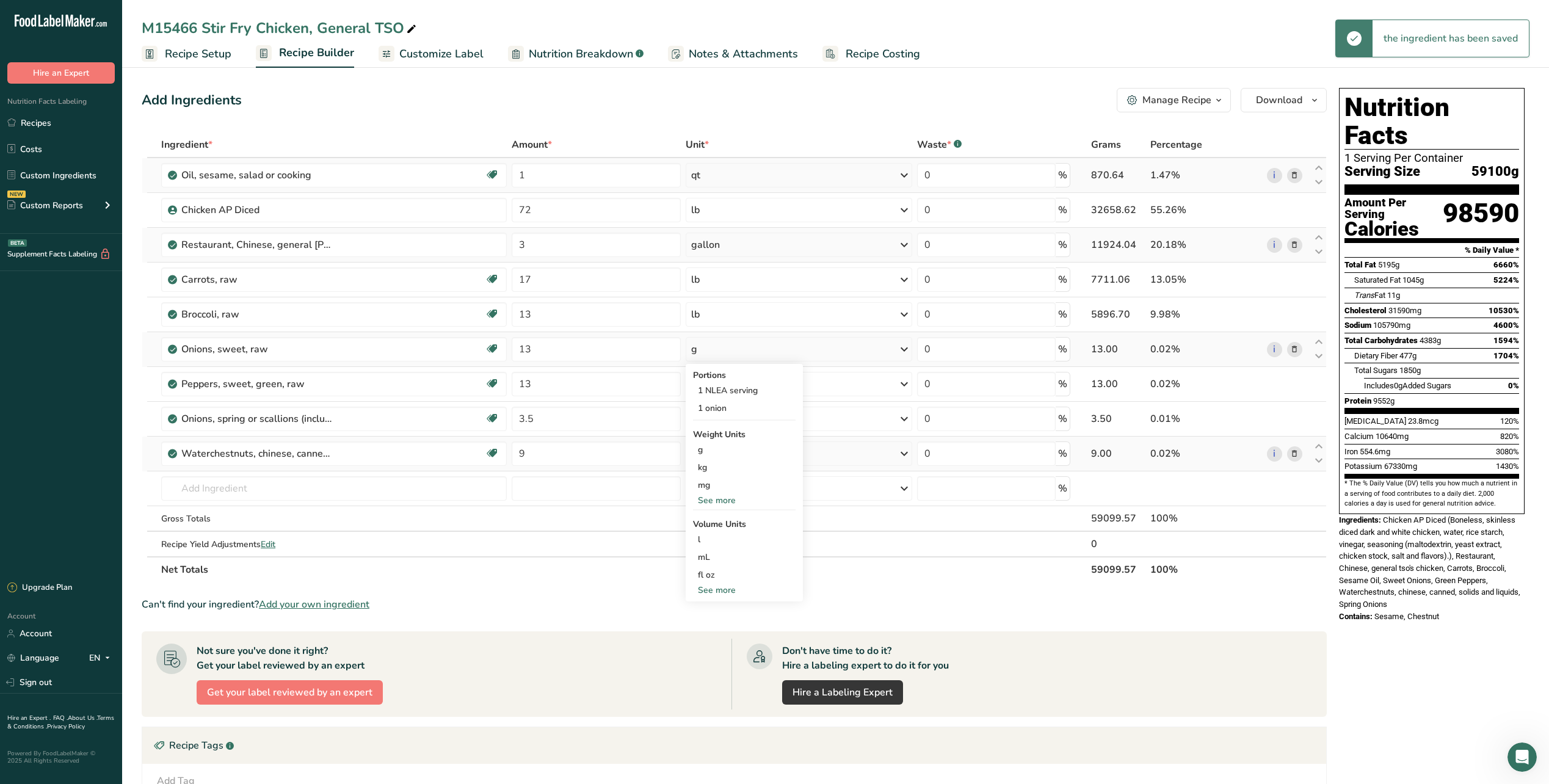
click at [727, 501] on div "See more" at bounding box center [744, 500] width 103 height 13
click at [717, 522] on div "lb" at bounding box center [744, 520] width 103 height 18
click at [900, 387] on icon at bounding box center [904, 384] width 15 height 22
click at [720, 562] on div "See more" at bounding box center [744, 565] width 103 height 13
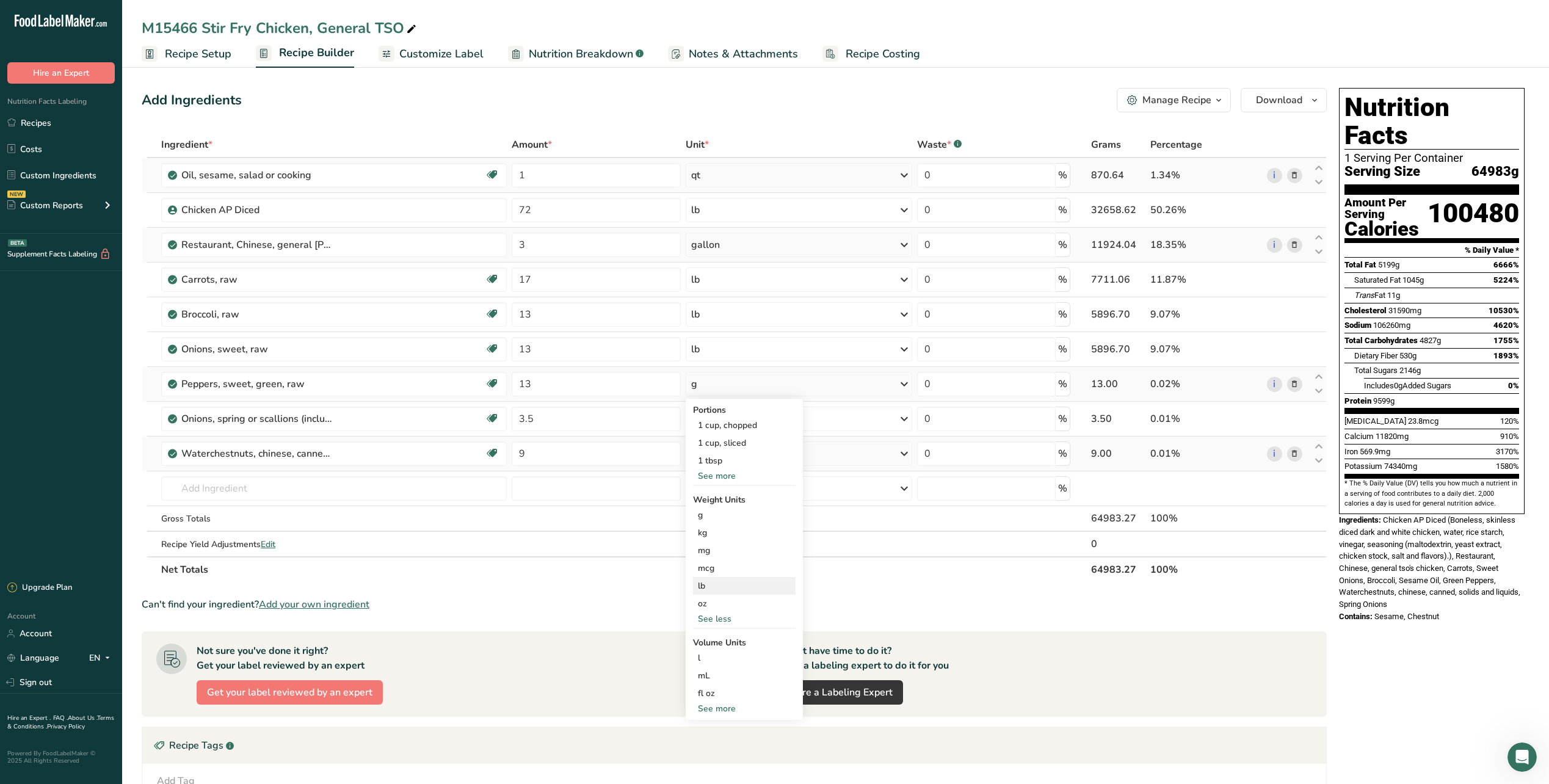
click at [713, 587] on div "lb" at bounding box center [744, 585] width 103 height 18
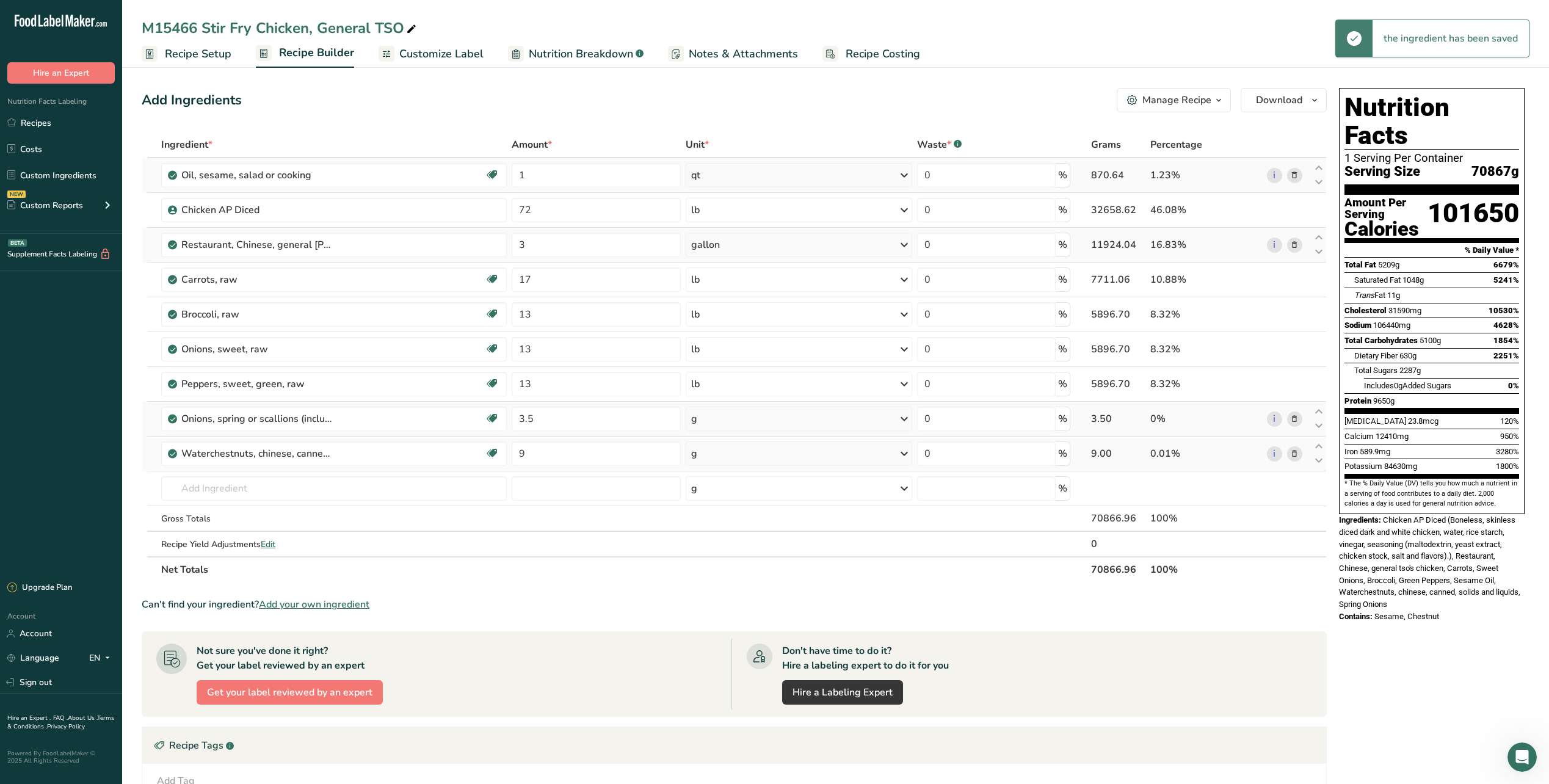
click at [903, 420] on icon at bounding box center [904, 418] width 15 height 22
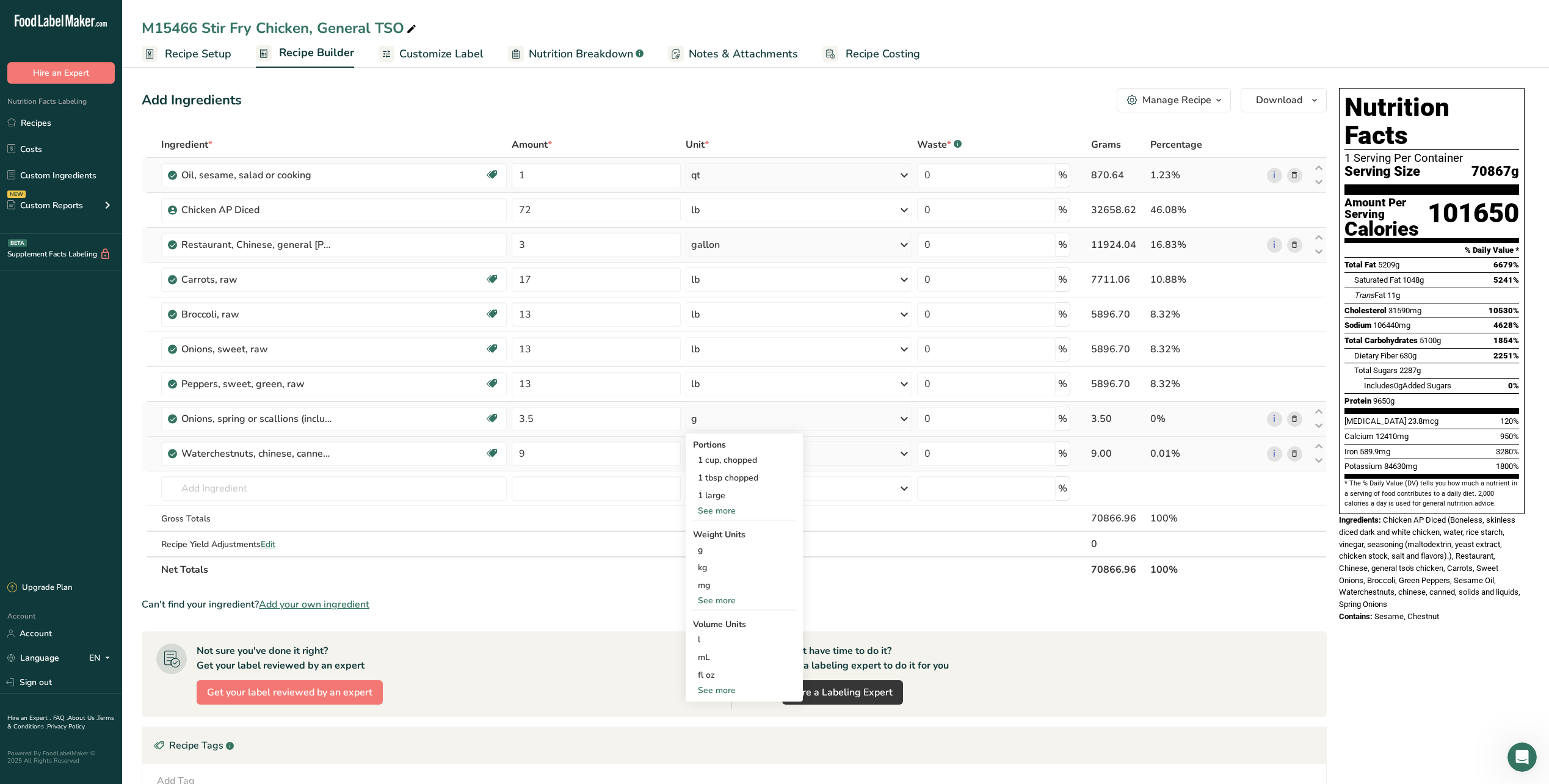
click at [724, 603] on div "See more" at bounding box center [744, 601] width 103 height 13
click at [732, 625] on div "lb" at bounding box center [744, 621] width 103 height 18
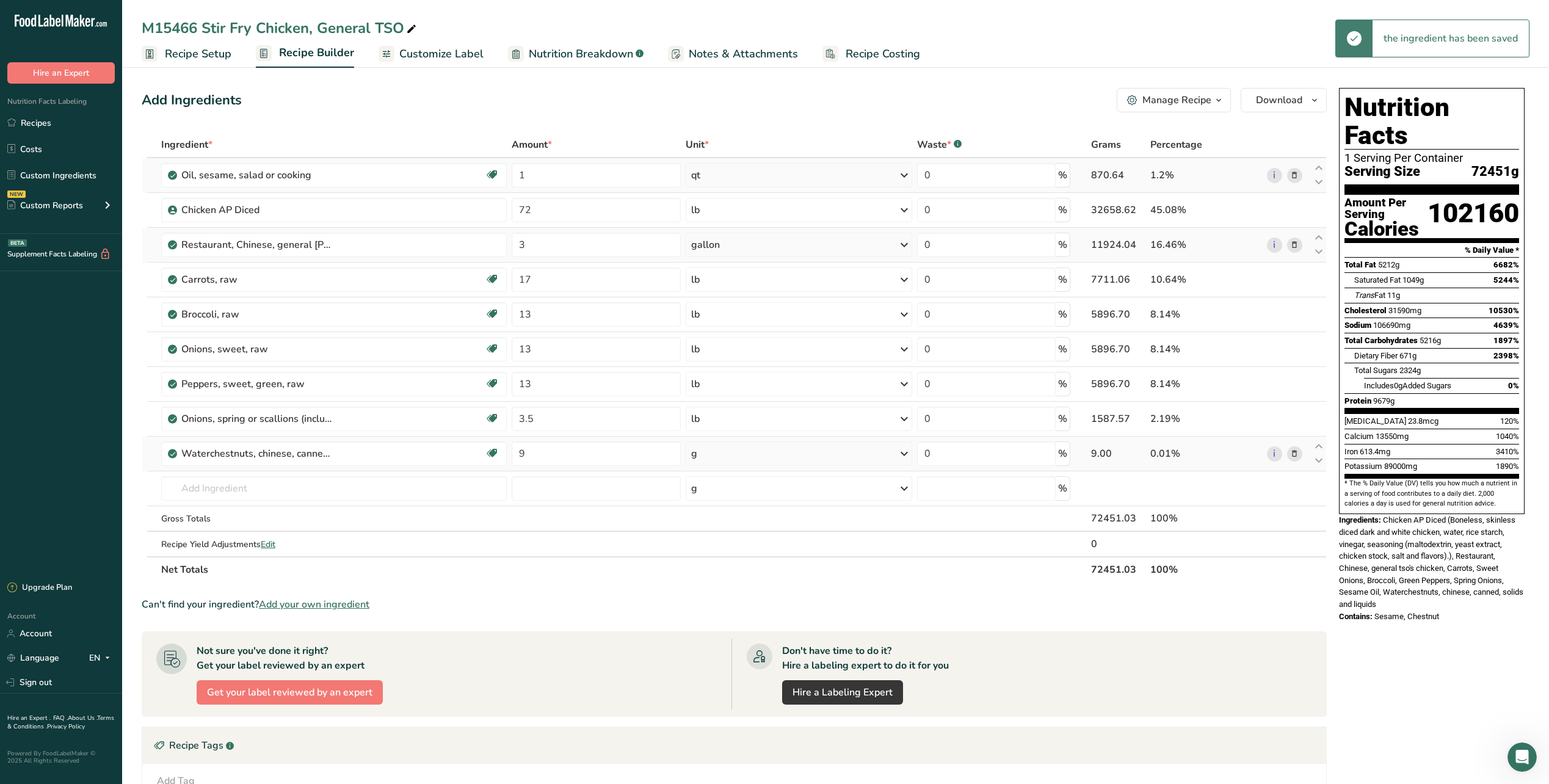
click at [902, 452] on icon at bounding box center [904, 454] width 15 height 22
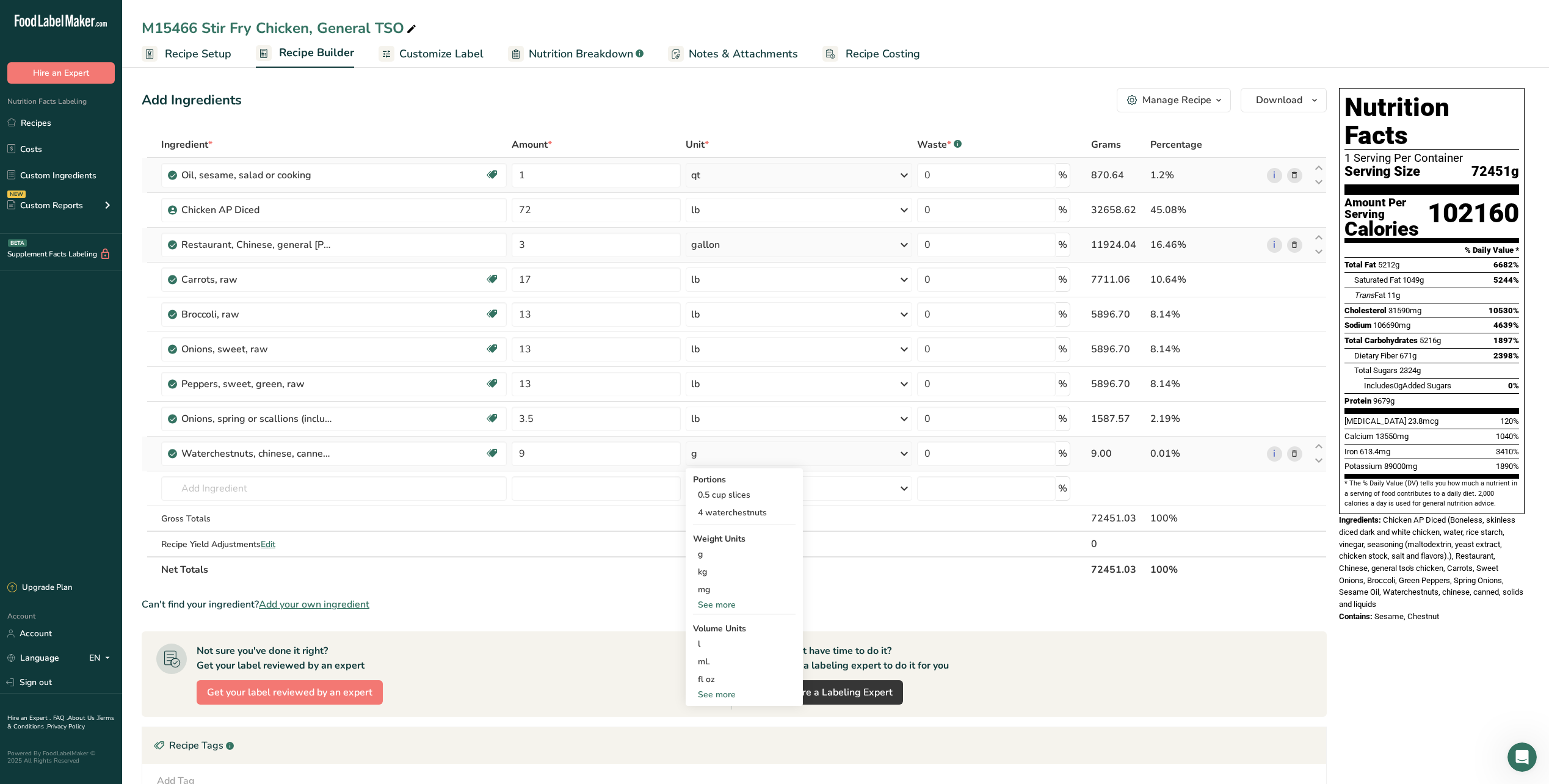
click at [715, 694] on div "See more" at bounding box center [744, 695] width 103 height 13
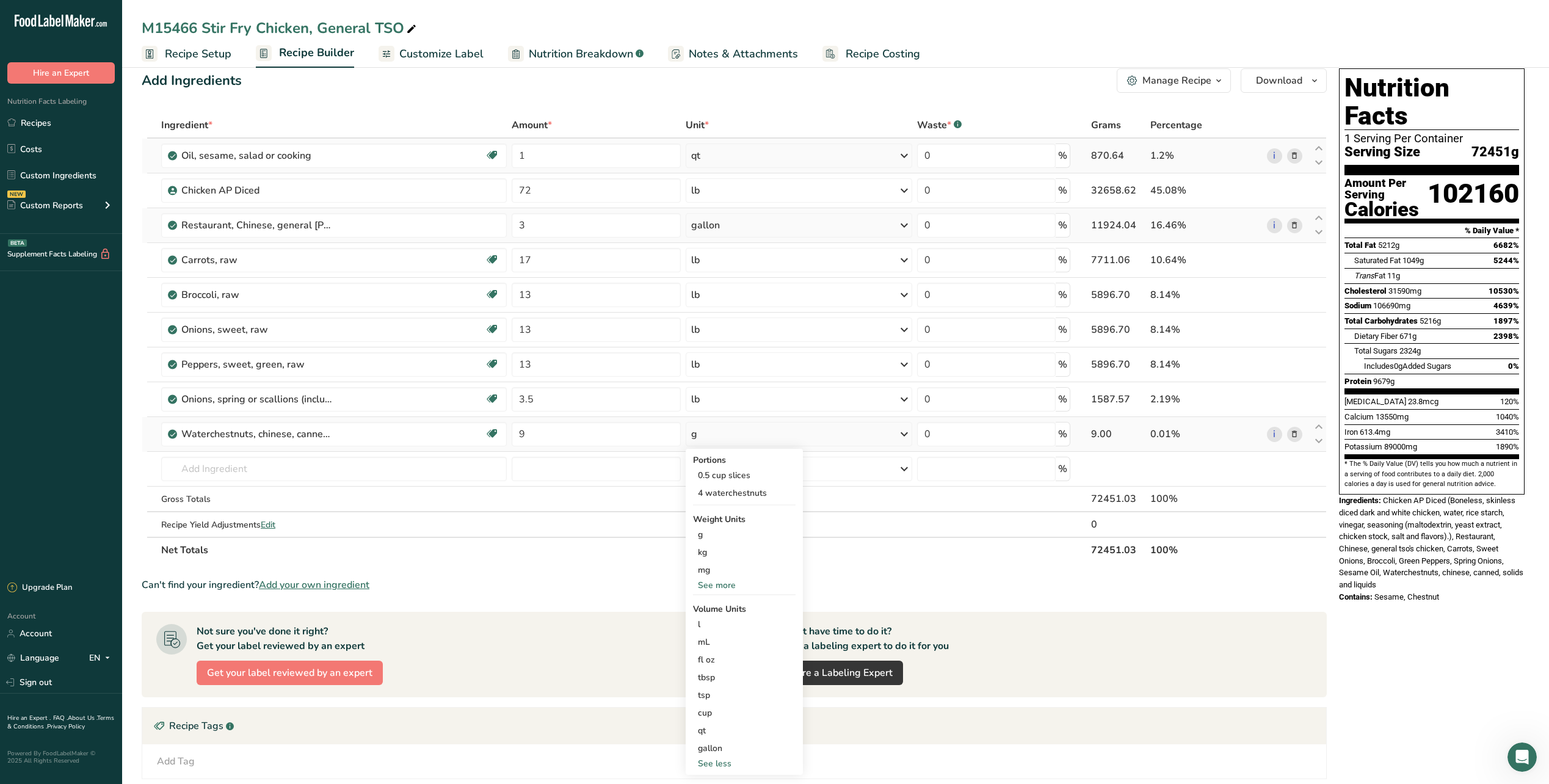
scroll to position [61, 0]
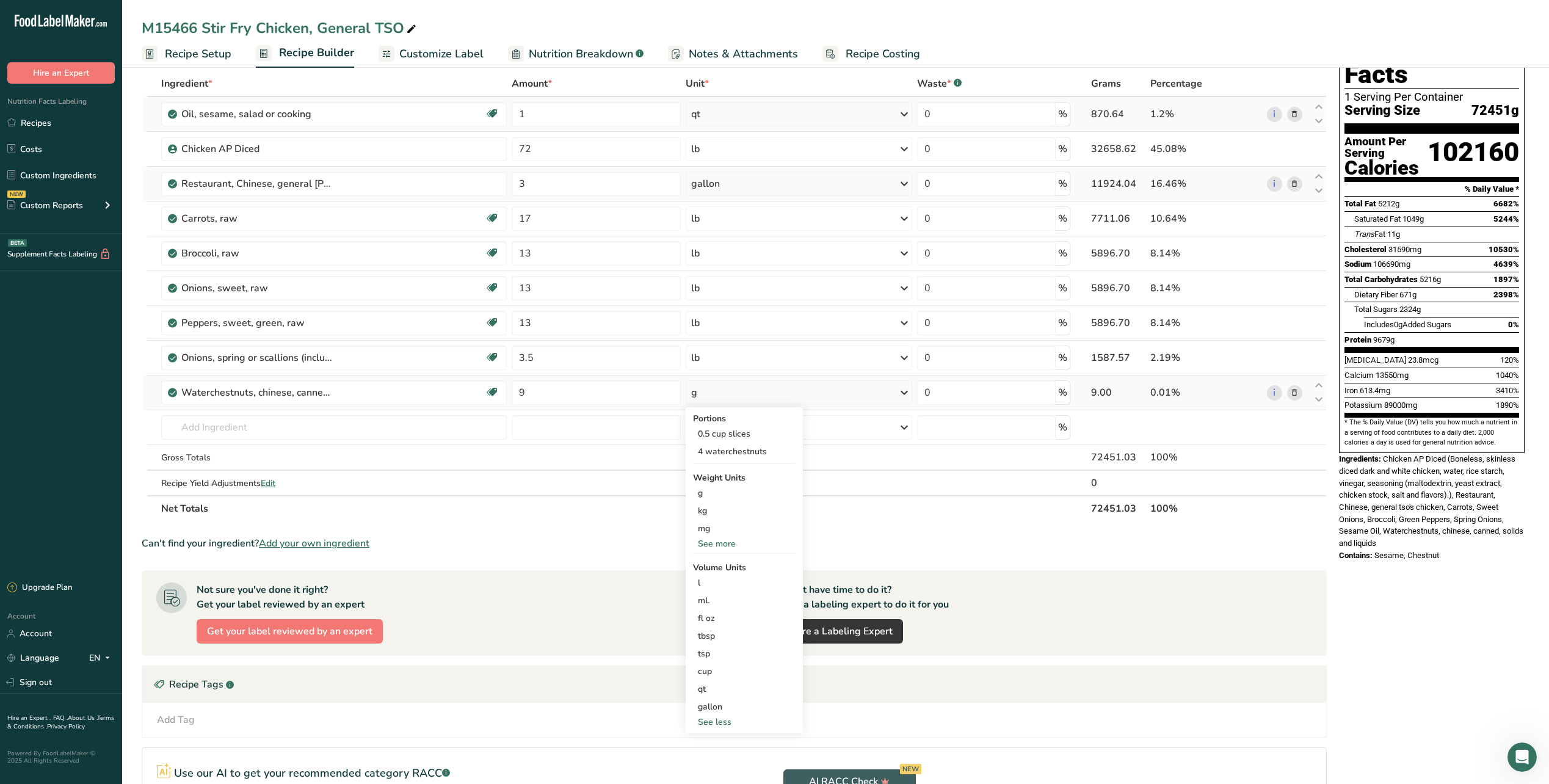
click at [722, 545] on div "See more" at bounding box center [744, 543] width 103 height 13
click at [715, 564] on div "lb" at bounding box center [744, 563] width 103 height 18
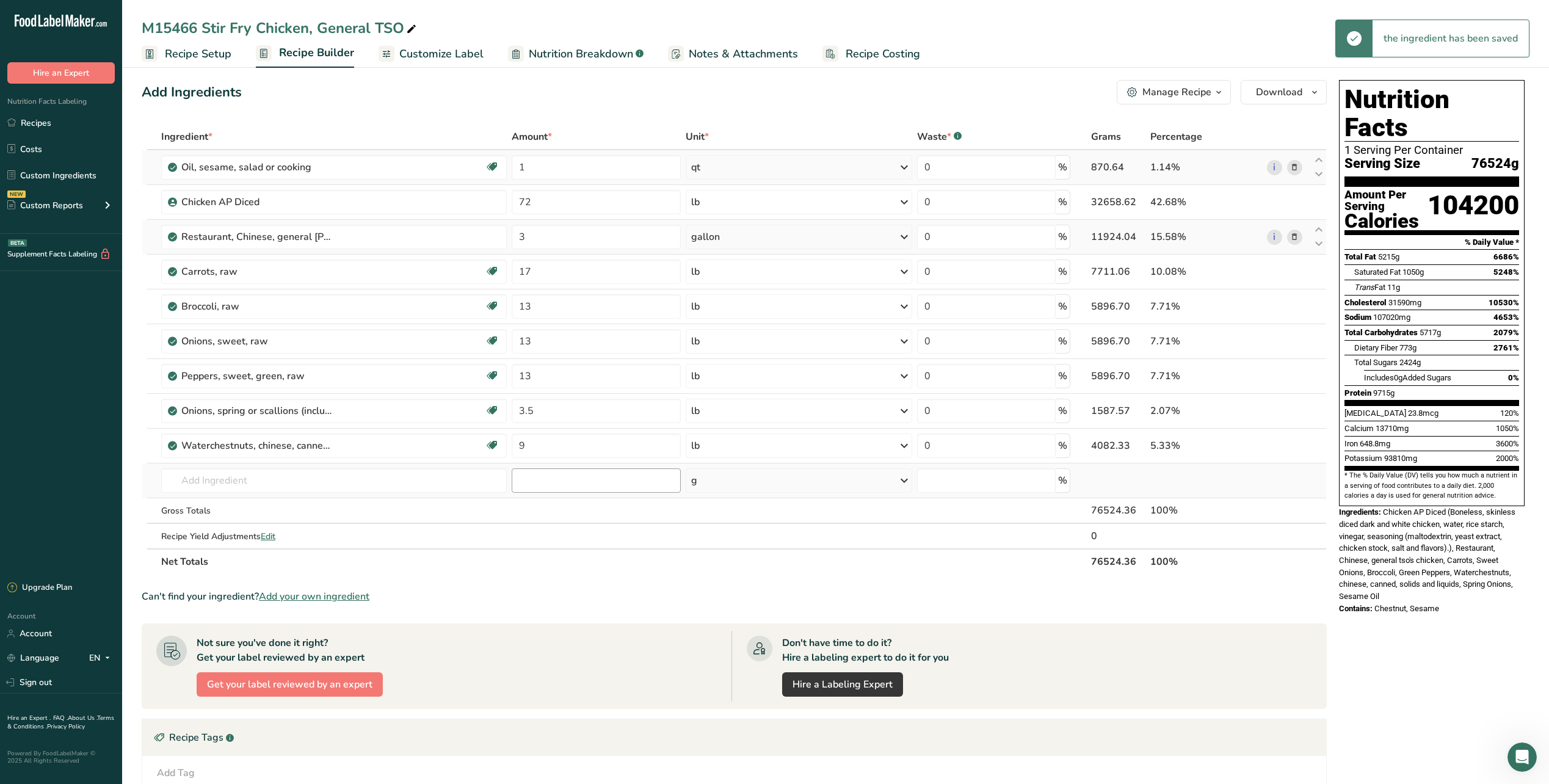
scroll to position [0, 0]
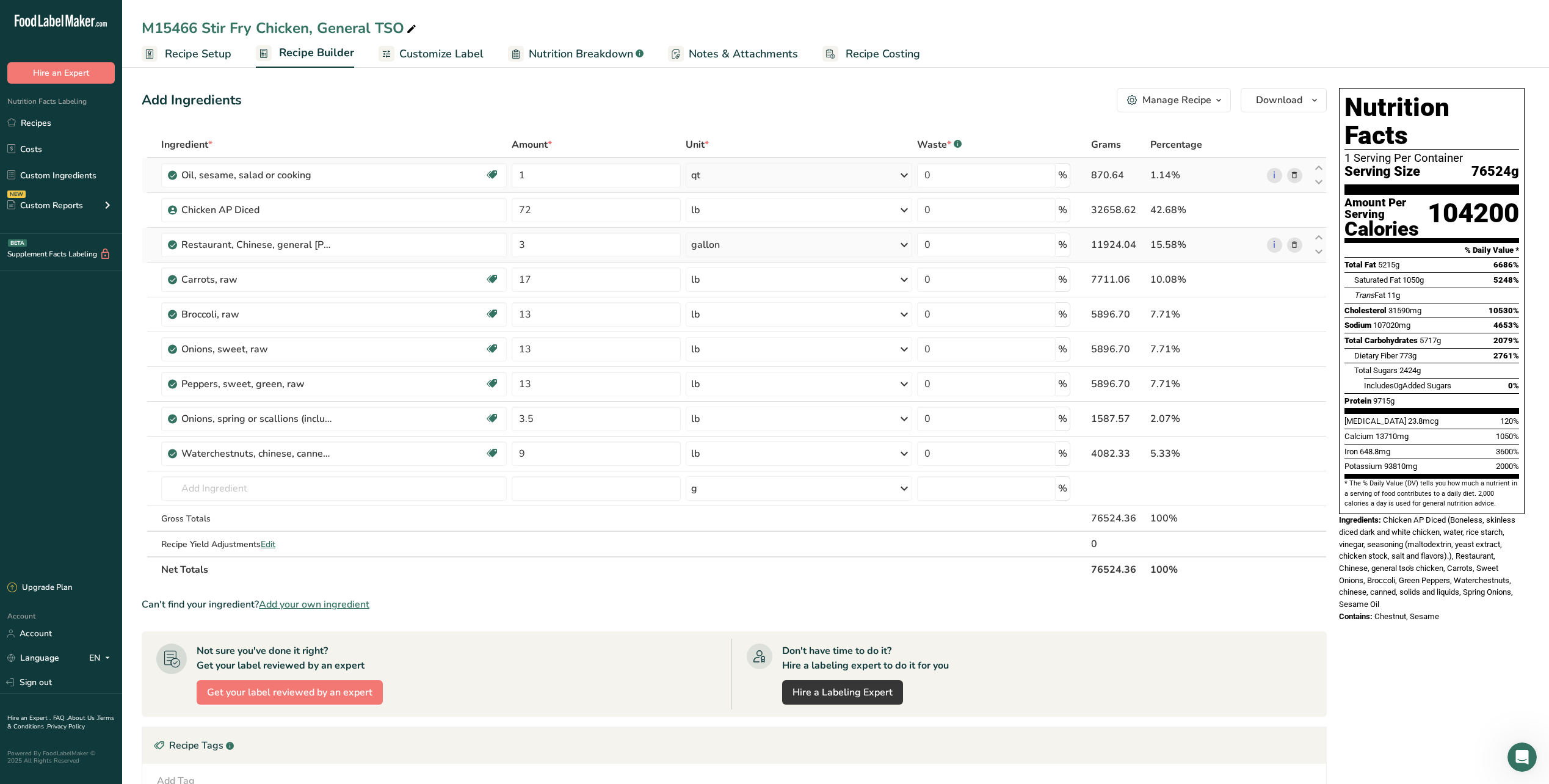
click at [201, 49] on span "Recipe Setup" at bounding box center [198, 54] width 67 height 16
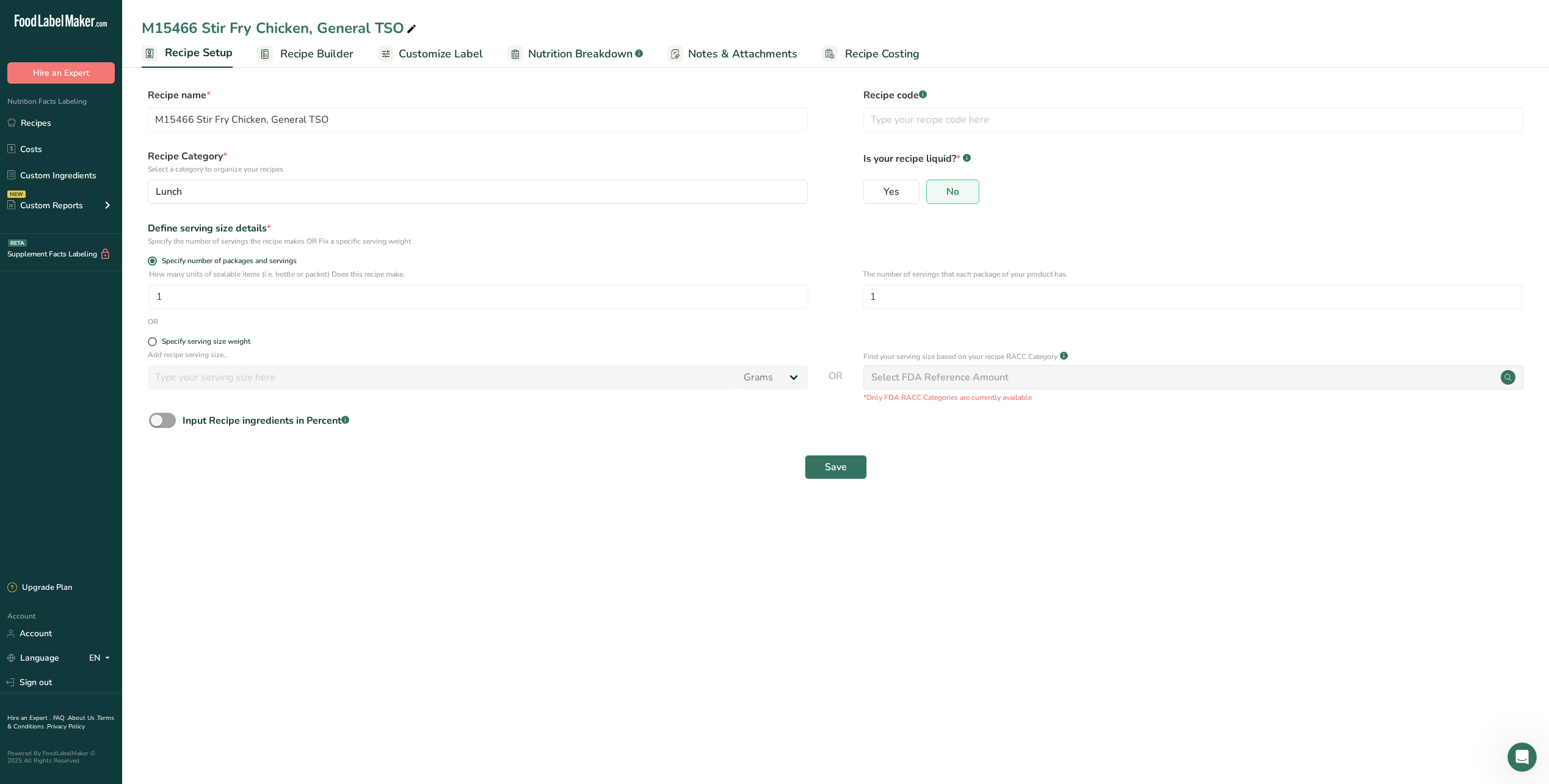
click at [228, 310] on div "How many units of sealable items (i.e. bottle or packet) Does this recipe make.…" at bounding box center [835, 292] width 1388 height 47
click at [228, 301] on input "1" at bounding box center [479, 296] width 660 height 25
click at [224, 301] on input "1" at bounding box center [479, 296] width 660 height 25
click at [1145, 225] on div "Define serving size details * Specify the number of servings the recipe makes O…" at bounding box center [835, 234] width 1388 height 25
click at [851, 477] on button "Save" at bounding box center [836, 467] width 62 height 25
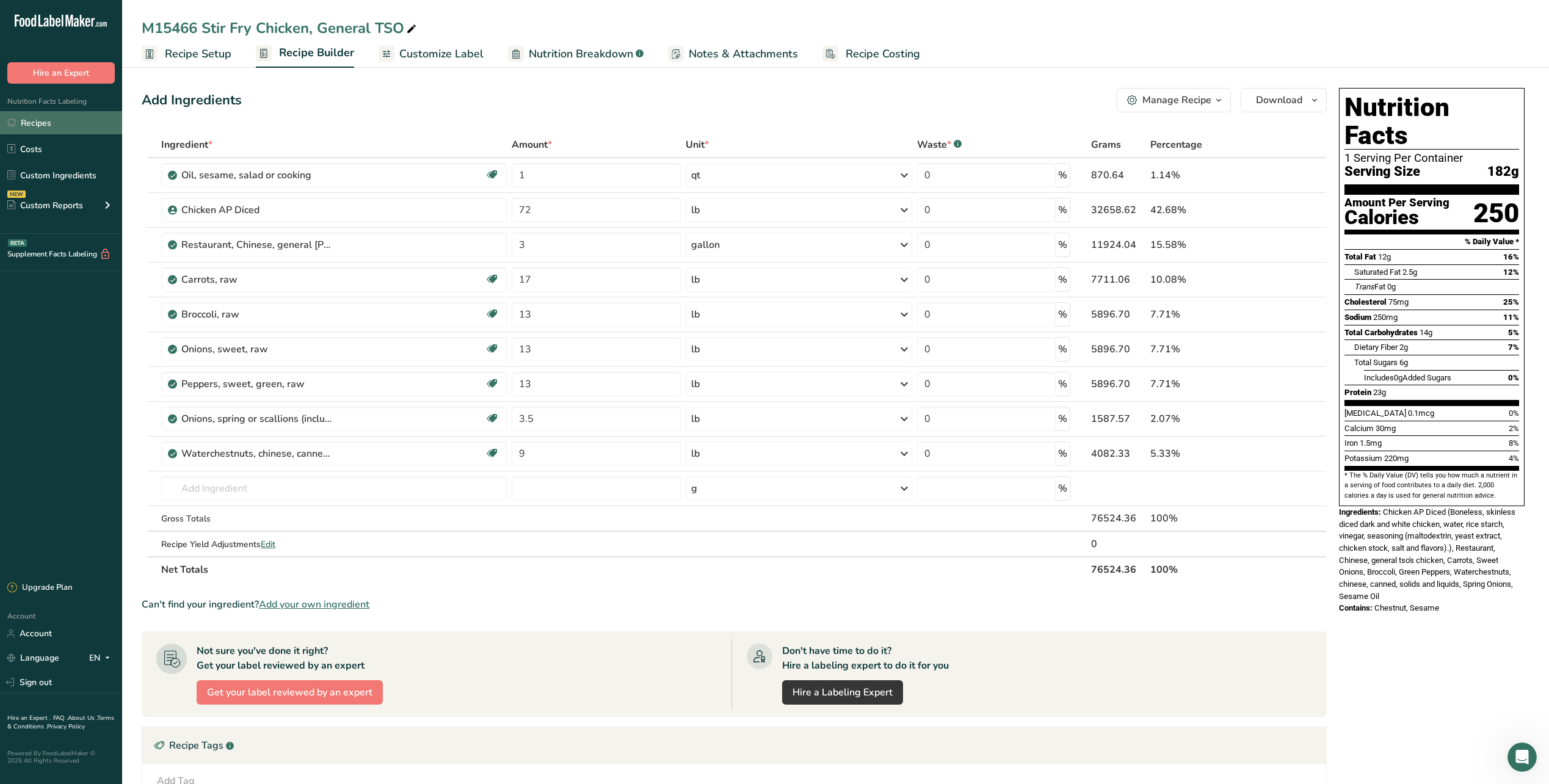
click at [45, 120] on link "Recipes" at bounding box center [61, 122] width 122 height 23
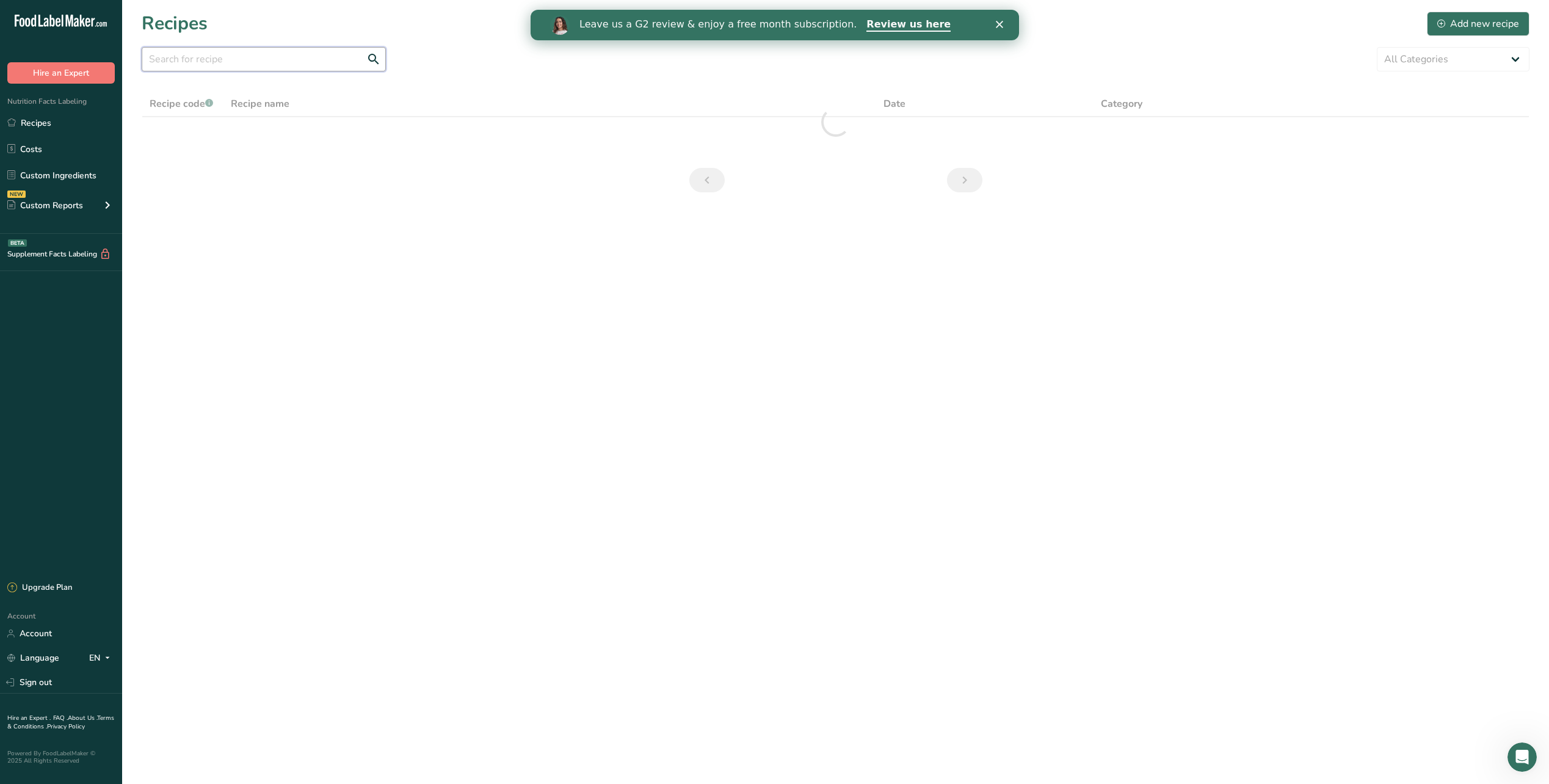
click at [253, 63] on input "text" at bounding box center [263, 59] width 244 height 25
click at [1458, 23] on div "Add new recipe" at bounding box center [1478, 23] width 82 height 15
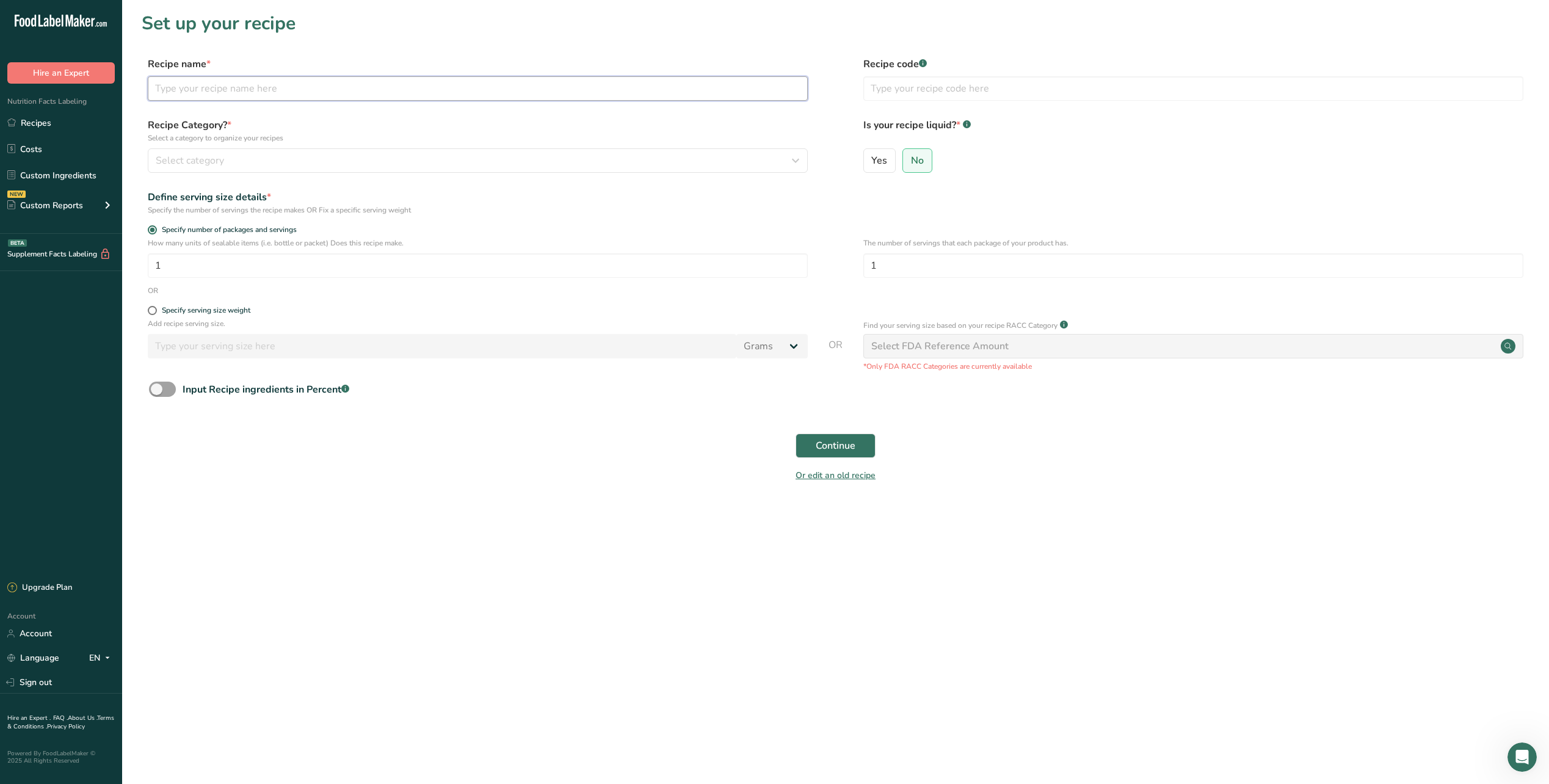
click at [256, 98] on input "text" at bounding box center [478, 88] width 660 height 25
click at [292, 149] on button "Select category" at bounding box center [478, 161] width 660 height 25
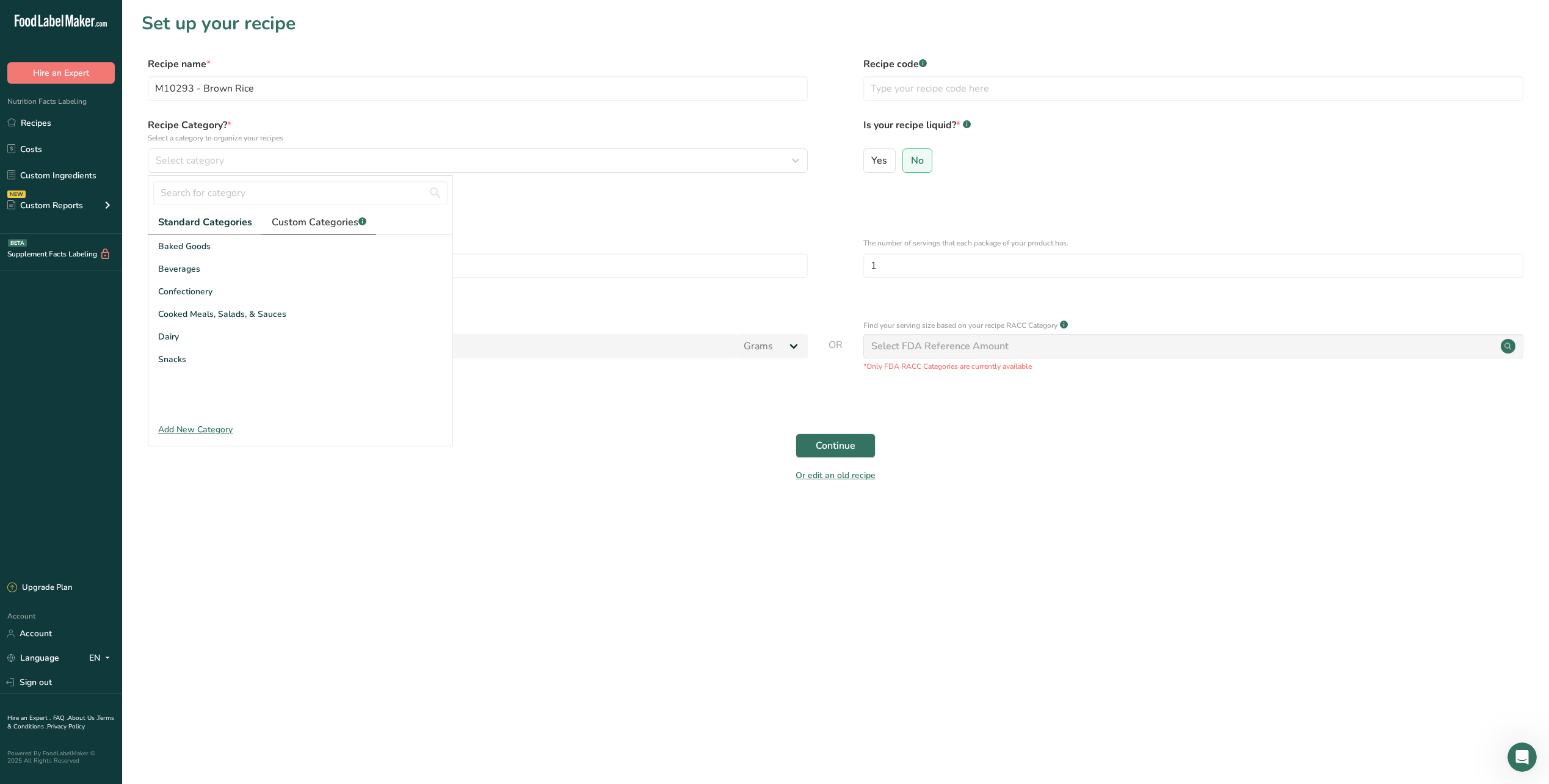
click at [292, 222] on span "Custom Categories .a-a{fill:#347362;}.b-a{fill:#fff;}" at bounding box center [319, 222] width 95 height 15
click at [183, 357] on span "Starch" at bounding box center [171, 359] width 25 height 13
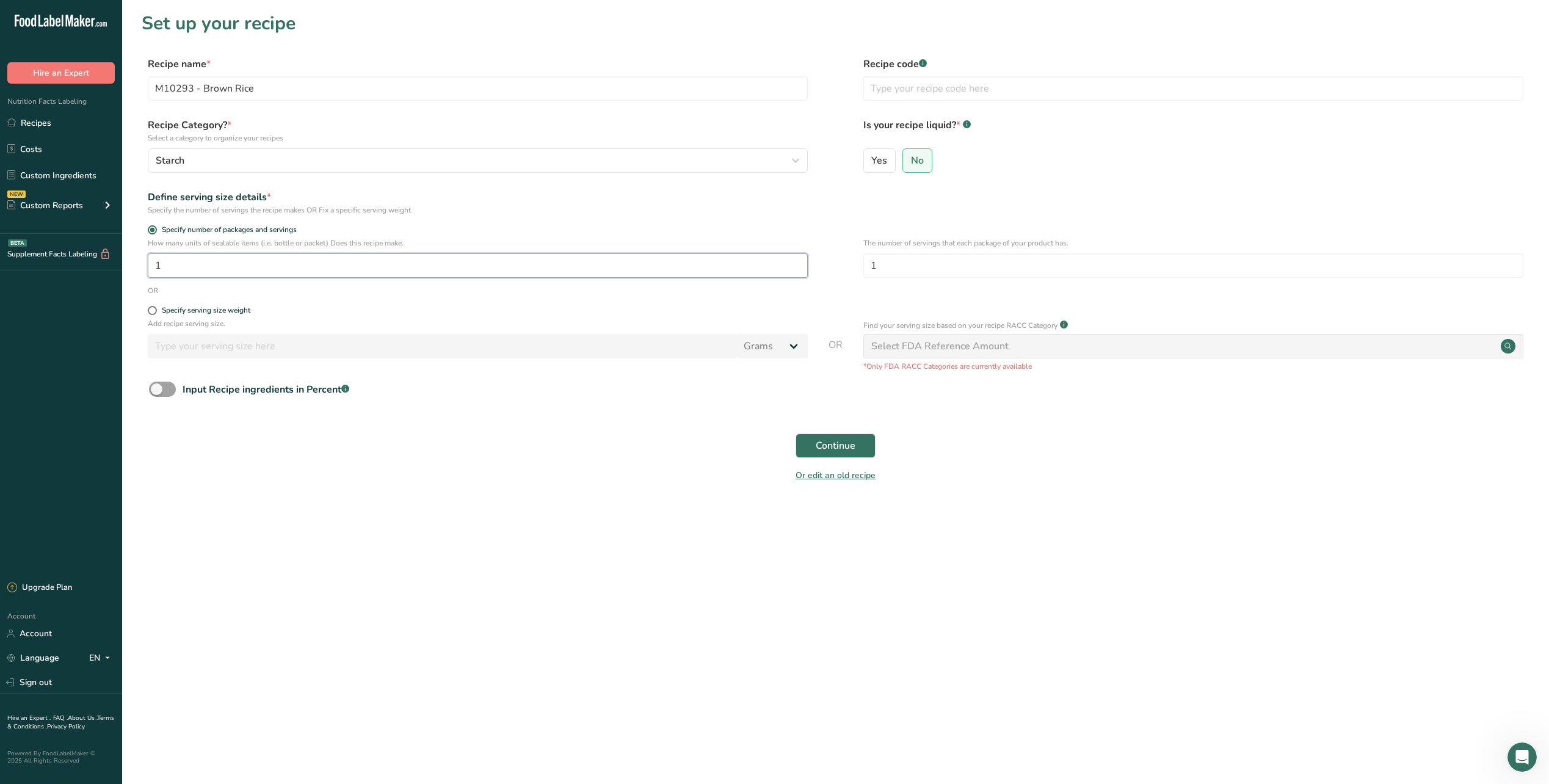
click at [188, 267] on input "1" at bounding box center [478, 265] width 660 height 25
click at [517, 483] on div "Or edit an old recipe" at bounding box center [835, 478] width 1388 height 25
click at [846, 454] on button "Continue" at bounding box center [835, 446] width 80 height 25
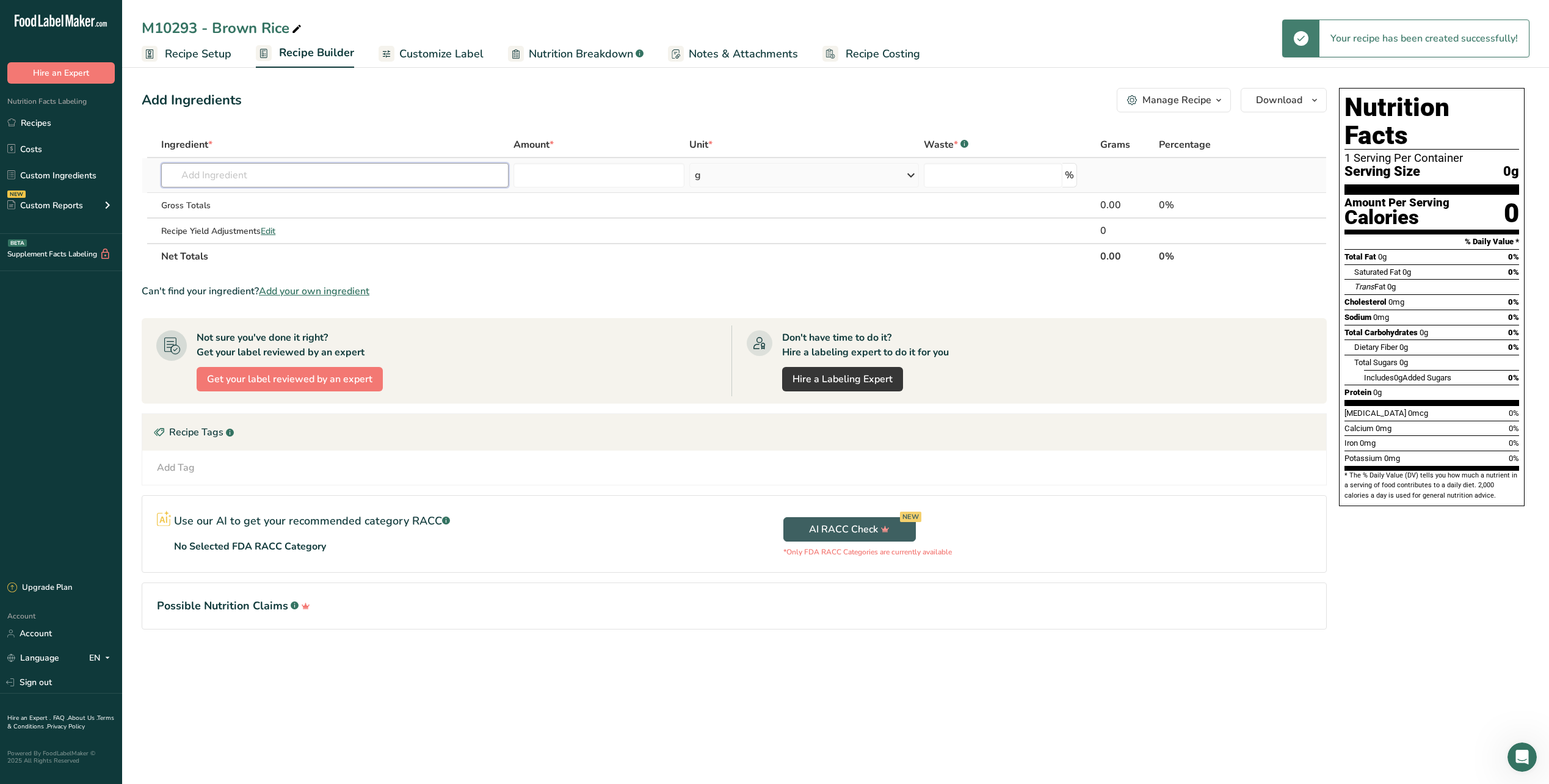
click at [206, 175] on input "text" at bounding box center [335, 175] width 347 height 25
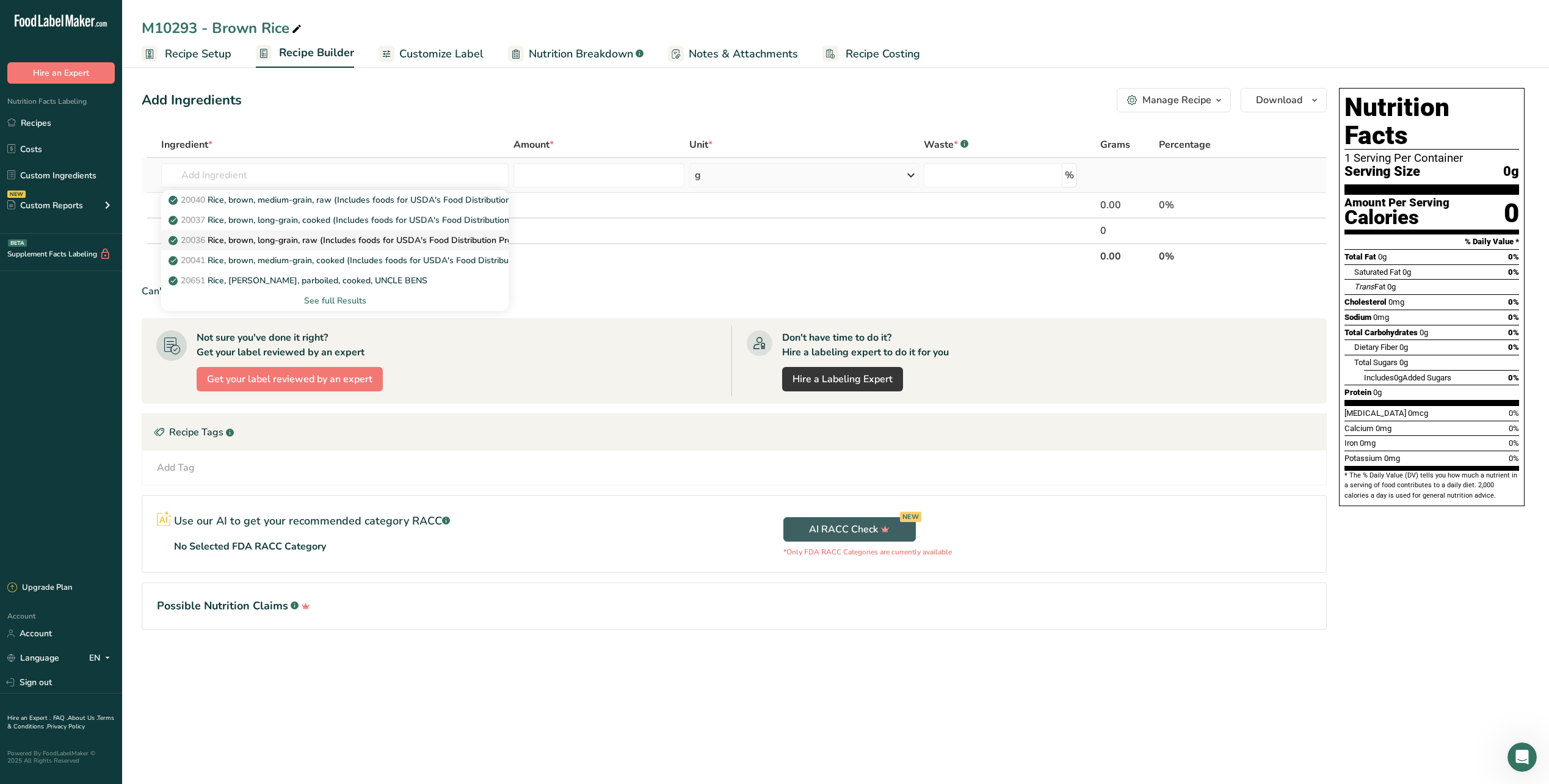
click at [267, 244] on p "20036 Rice, brown, long-grain, raw (Includes foods for USDA's Food Distribution…" at bounding box center [353, 241] width 364 height 13
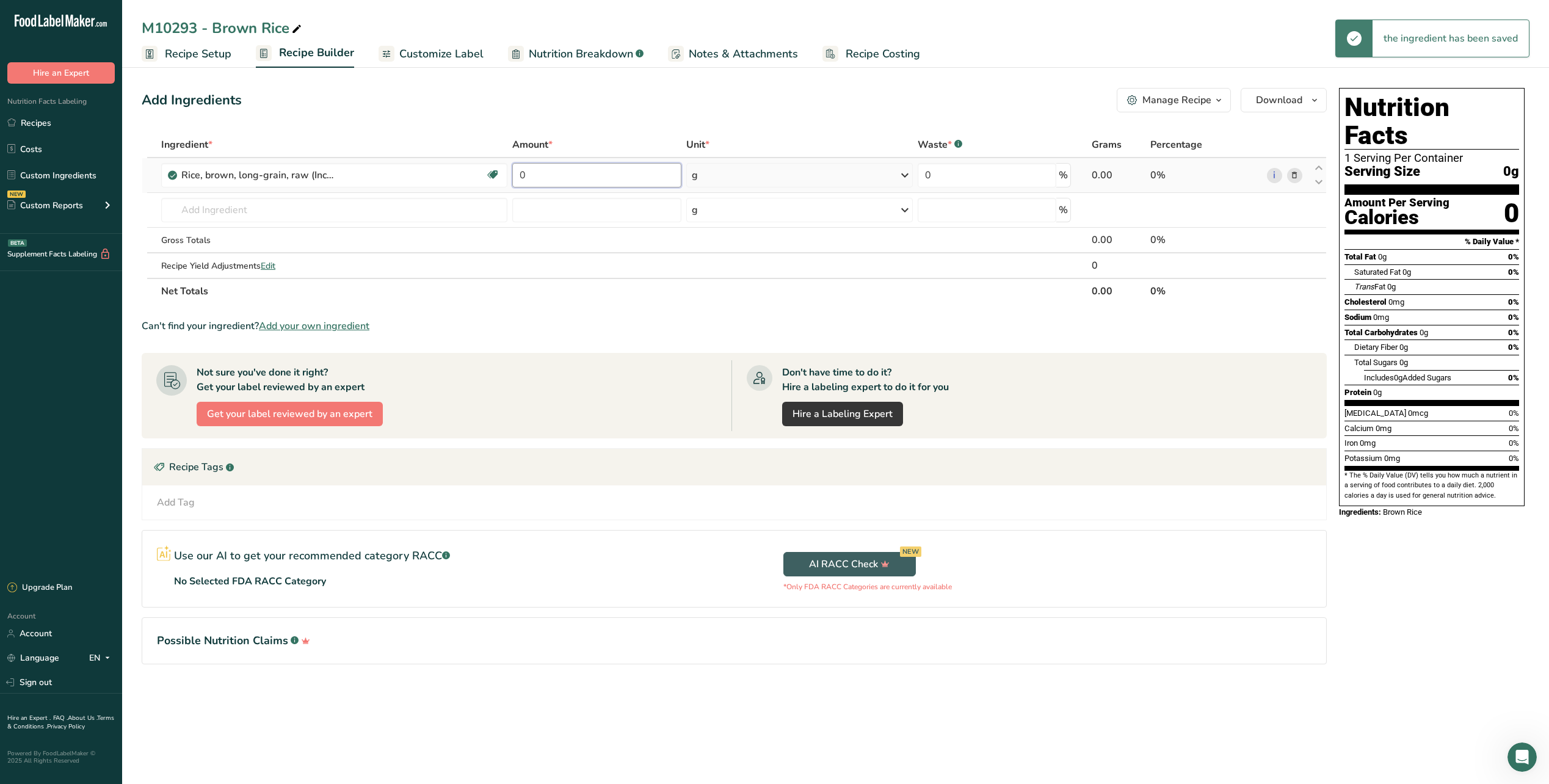
click at [582, 179] on input "0" at bounding box center [597, 175] width 169 height 25
click at [864, 175] on div "g" at bounding box center [800, 175] width 226 height 25
click at [701, 309] on div "See more" at bounding box center [744, 309] width 103 height 13
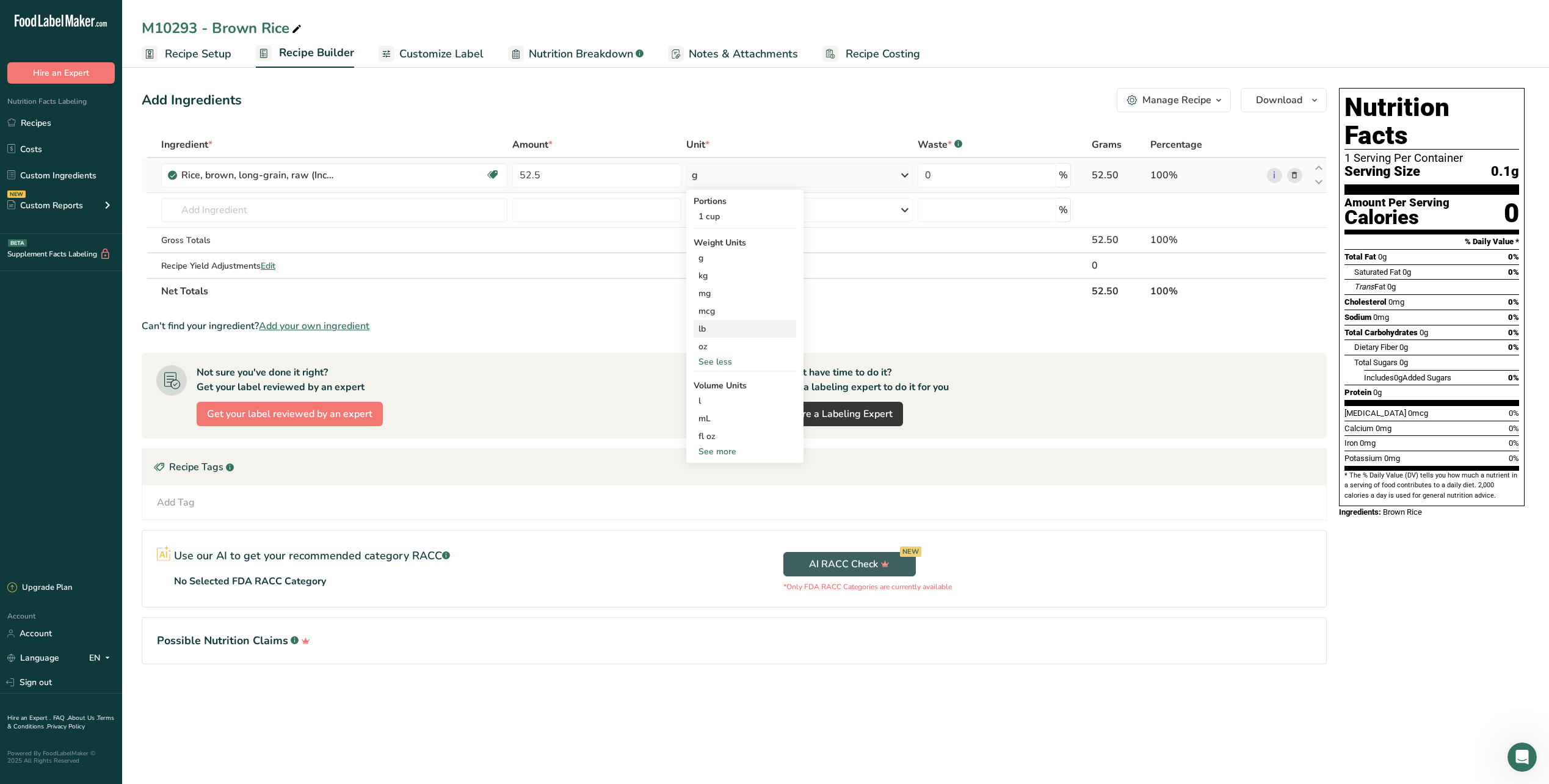
click at [715, 326] on div "lb" at bounding box center [744, 328] width 103 height 18
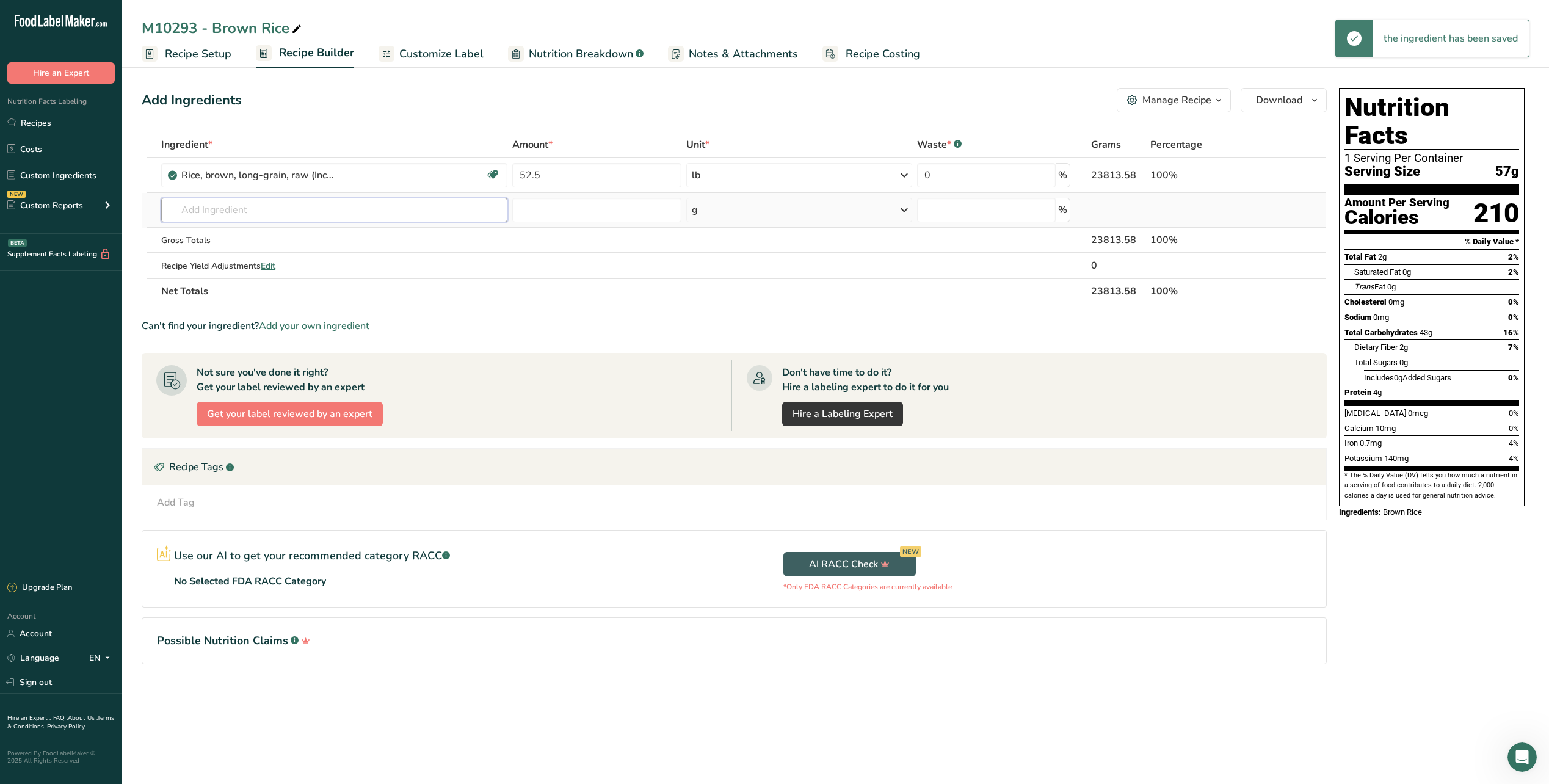
click at [359, 219] on input "text" at bounding box center [334, 210] width 346 height 25
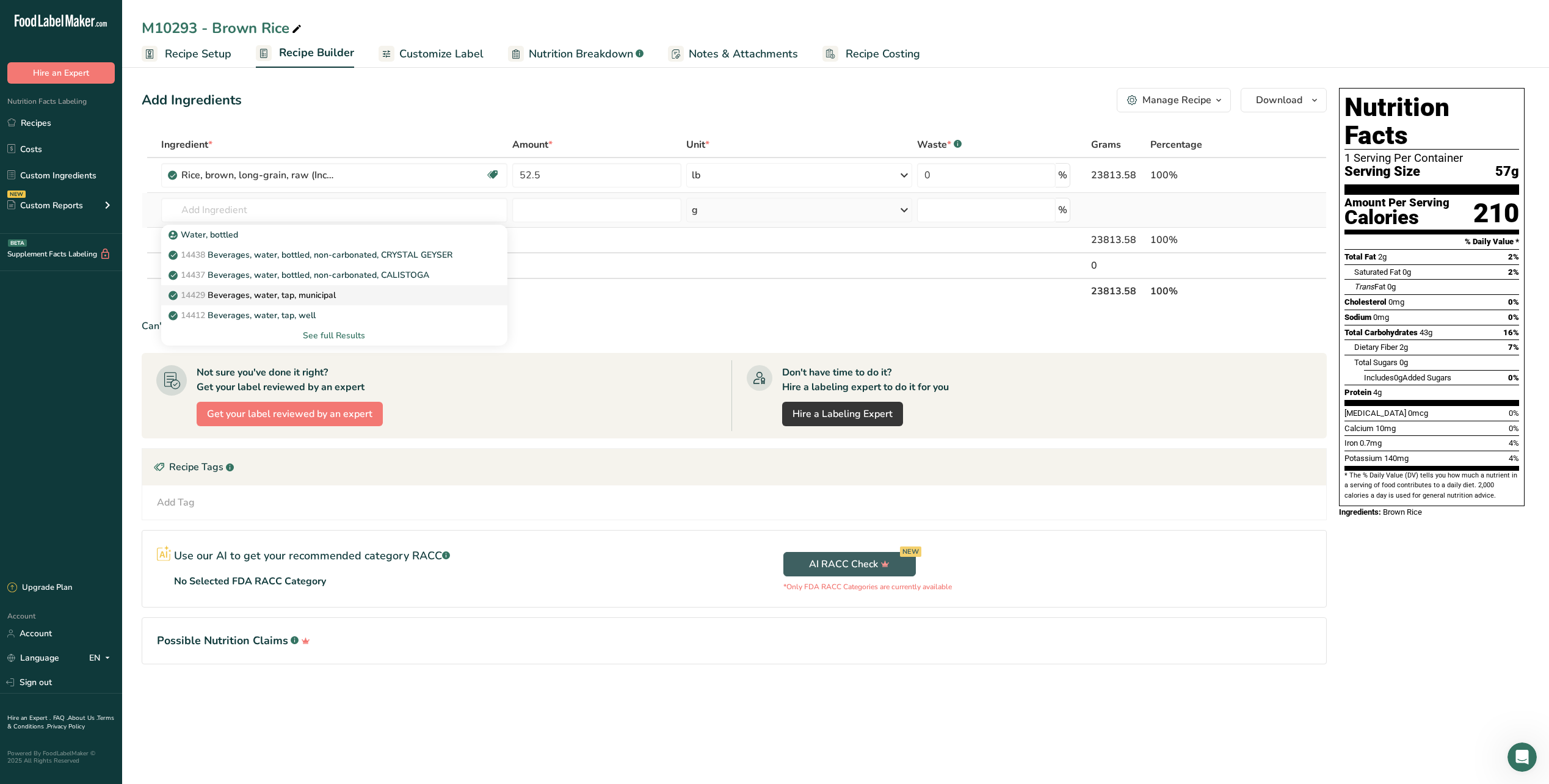
click at [335, 294] on p "14429 [GEOGRAPHIC_DATA], water, tap, municipal" at bounding box center [253, 295] width 165 height 13
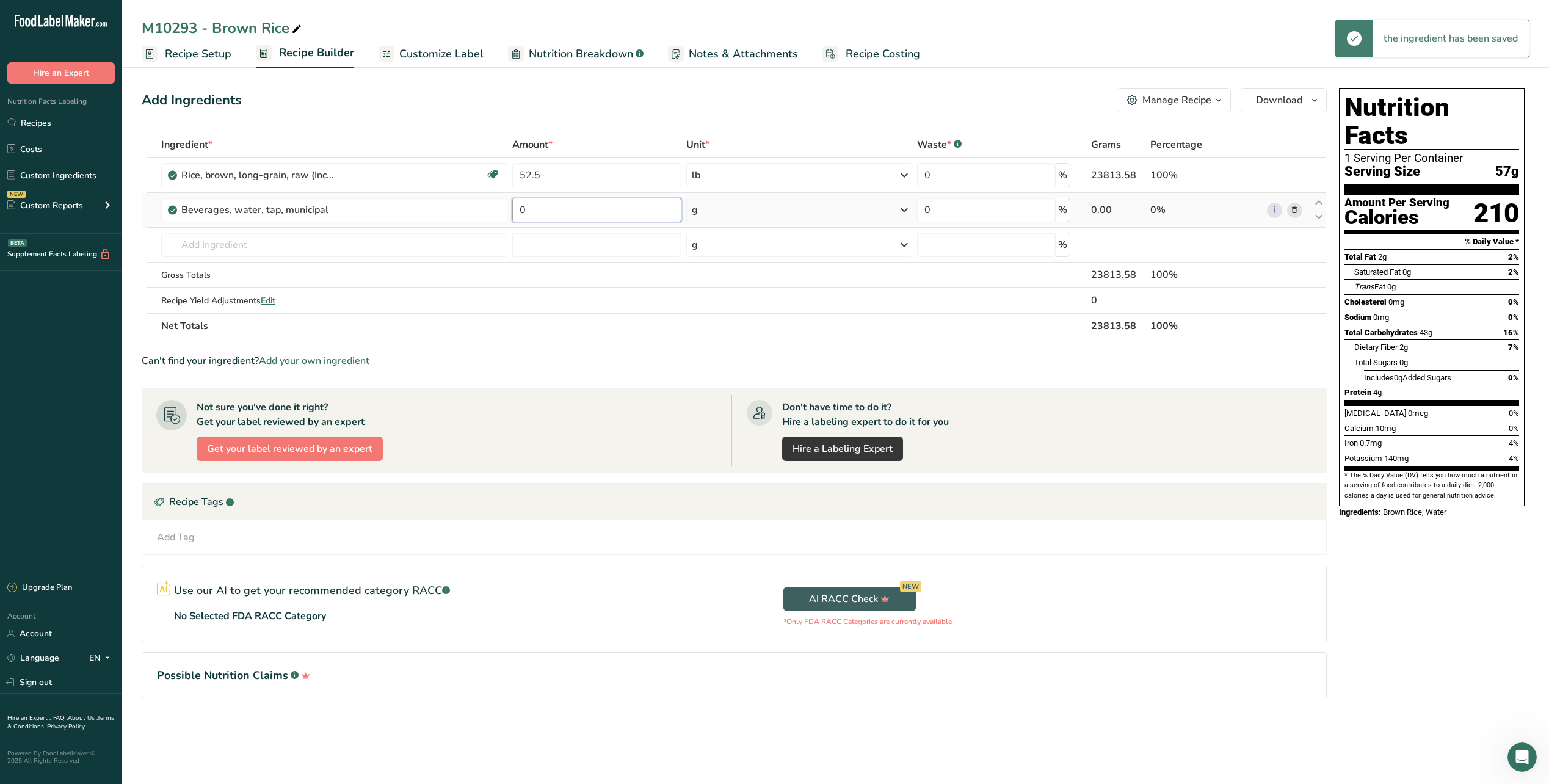
click at [622, 203] on input "0" at bounding box center [597, 210] width 169 height 25
click at [846, 212] on div "Ingredient * Amount * Unit * Waste * .a-a{fill:#347362;}.b-a{fill:#fff;} Grams …" at bounding box center [734, 235] width 1185 height 207
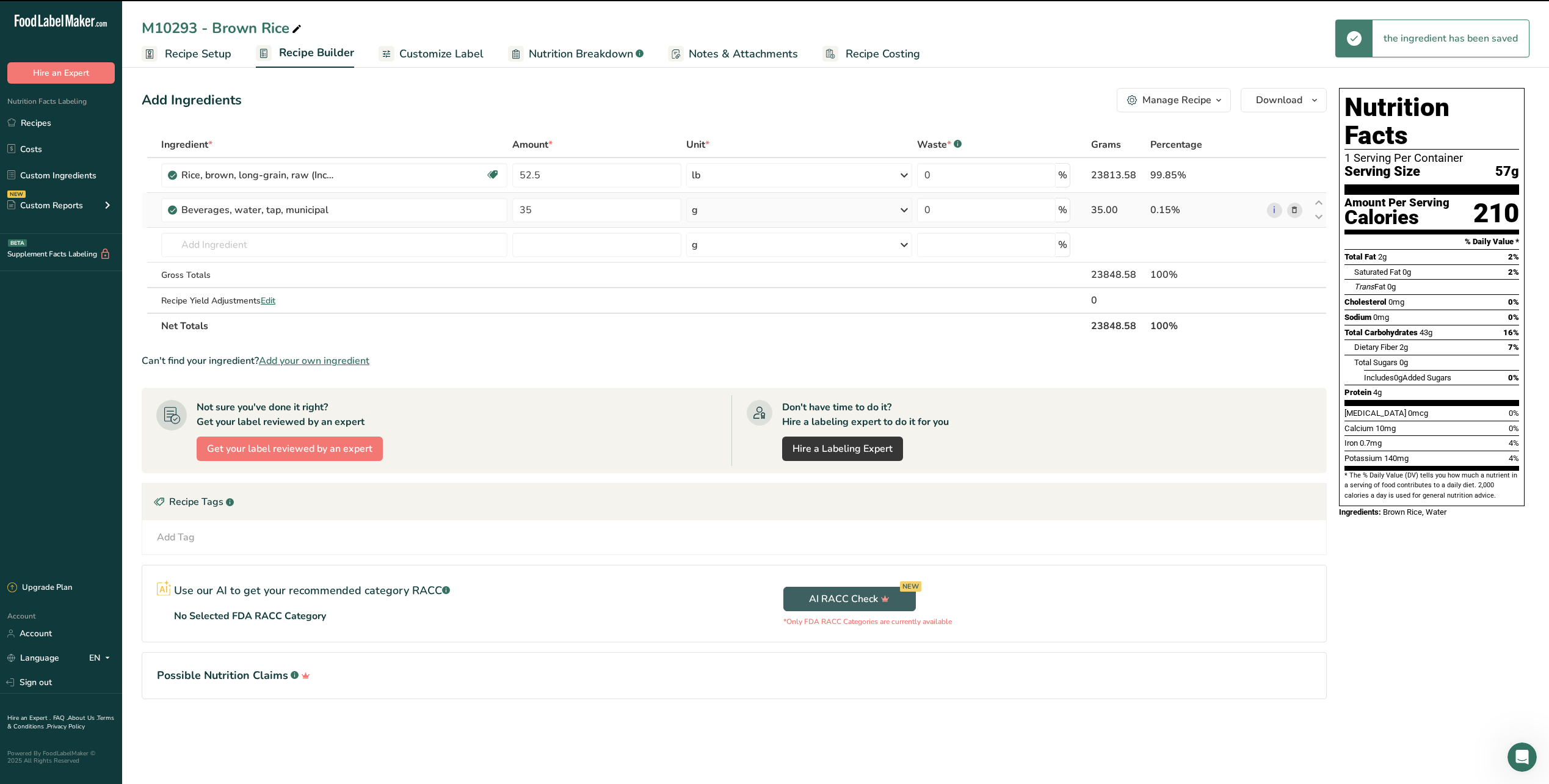
click at [848, 212] on div "g" at bounding box center [800, 210] width 226 height 25
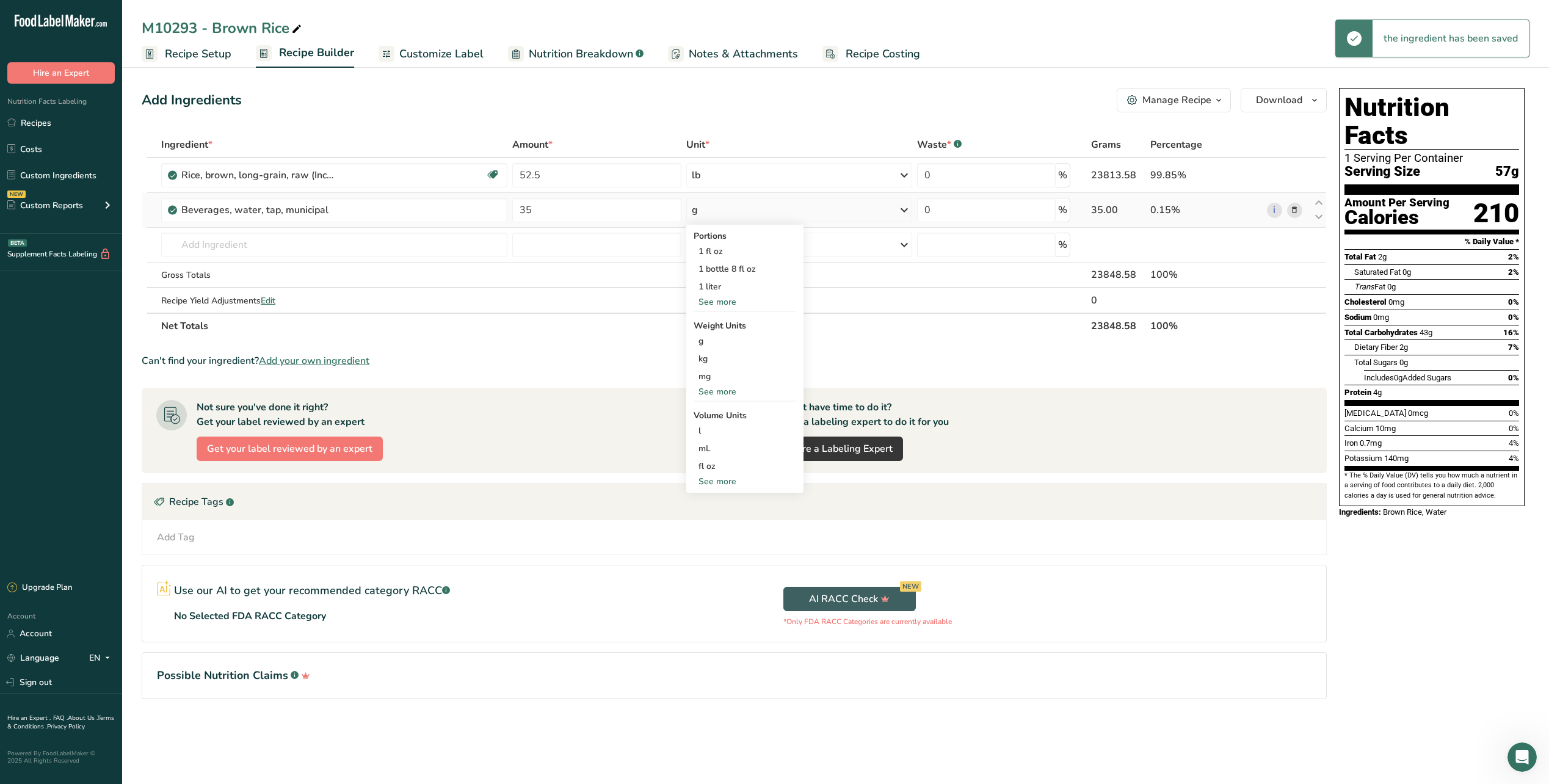
click at [718, 483] on div "See more" at bounding box center [744, 481] width 103 height 13
click at [726, 553] on div "gallon" at bounding box center [744, 555] width 93 height 13
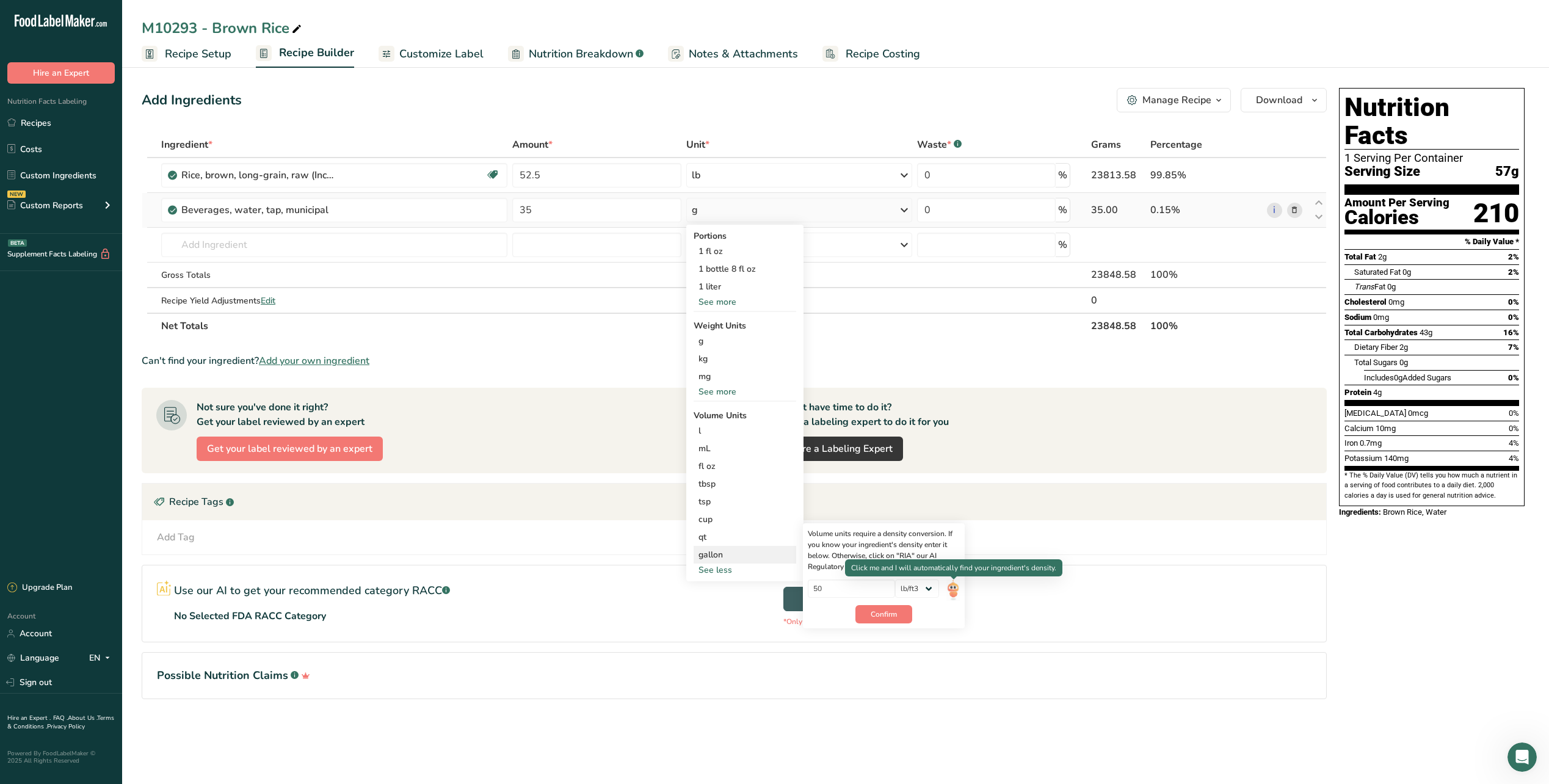
click at [954, 594] on img at bounding box center [953, 590] width 13 height 21
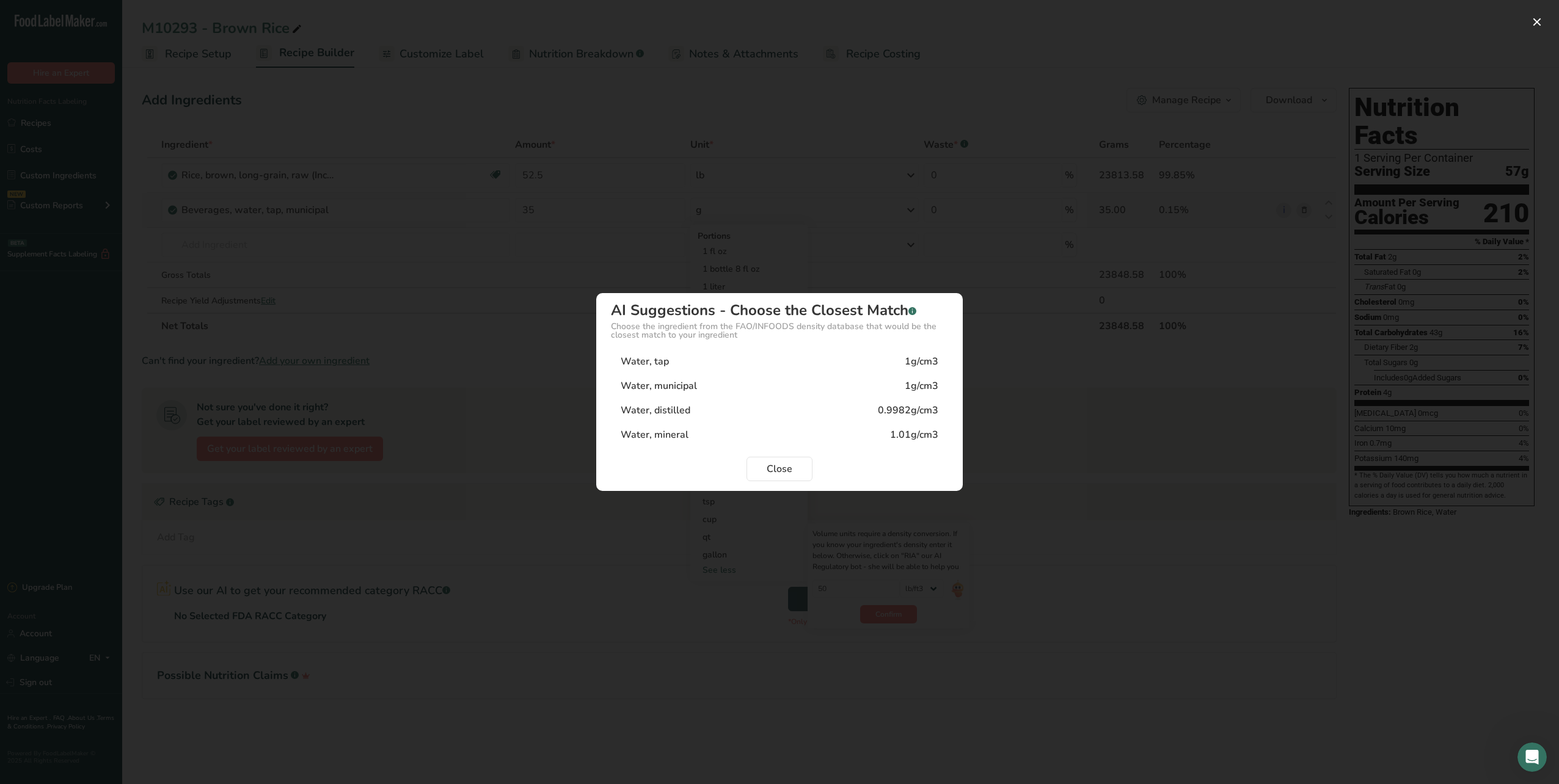
click at [690, 354] on div "Water, tap 1g/cm3" at bounding box center [780, 362] width 337 height 25
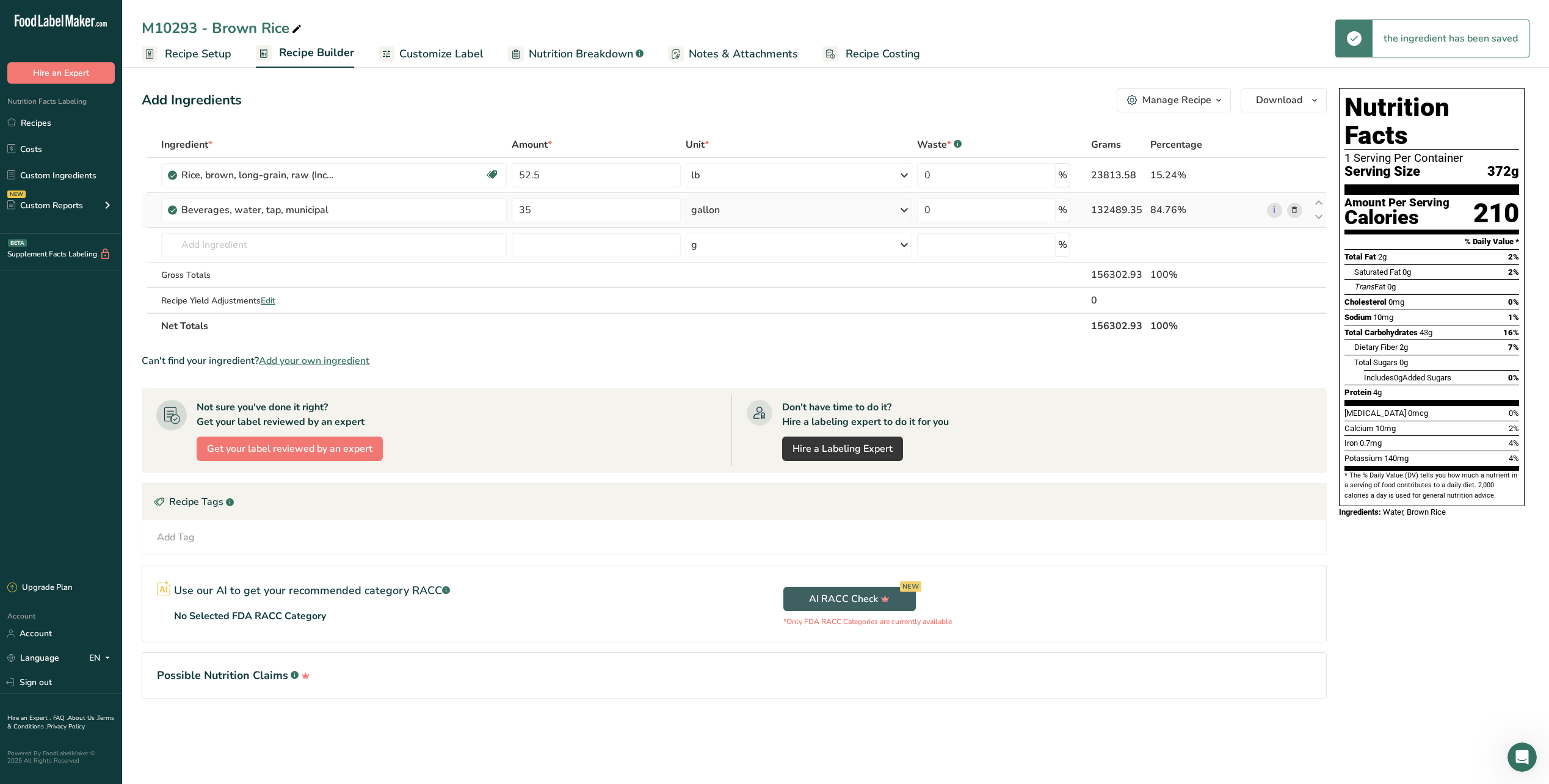
click at [985, 352] on section "Ingredient * Amount * Unit * Waste * .a-a{fill:#347362;}.b-a{fill:#fff;} Grams …" at bounding box center [734, 425] width 1185 height 587
click at [1059, 210] on div "0 %" at bounding box center [1001, 210] width 169 height 25
click at [1054, 210] on div "0 %" at bounding box center [1001, 210] width 169 height 25
click at [1019, 209] on input "0" at bounding box center [986, 210] width 139 height 25
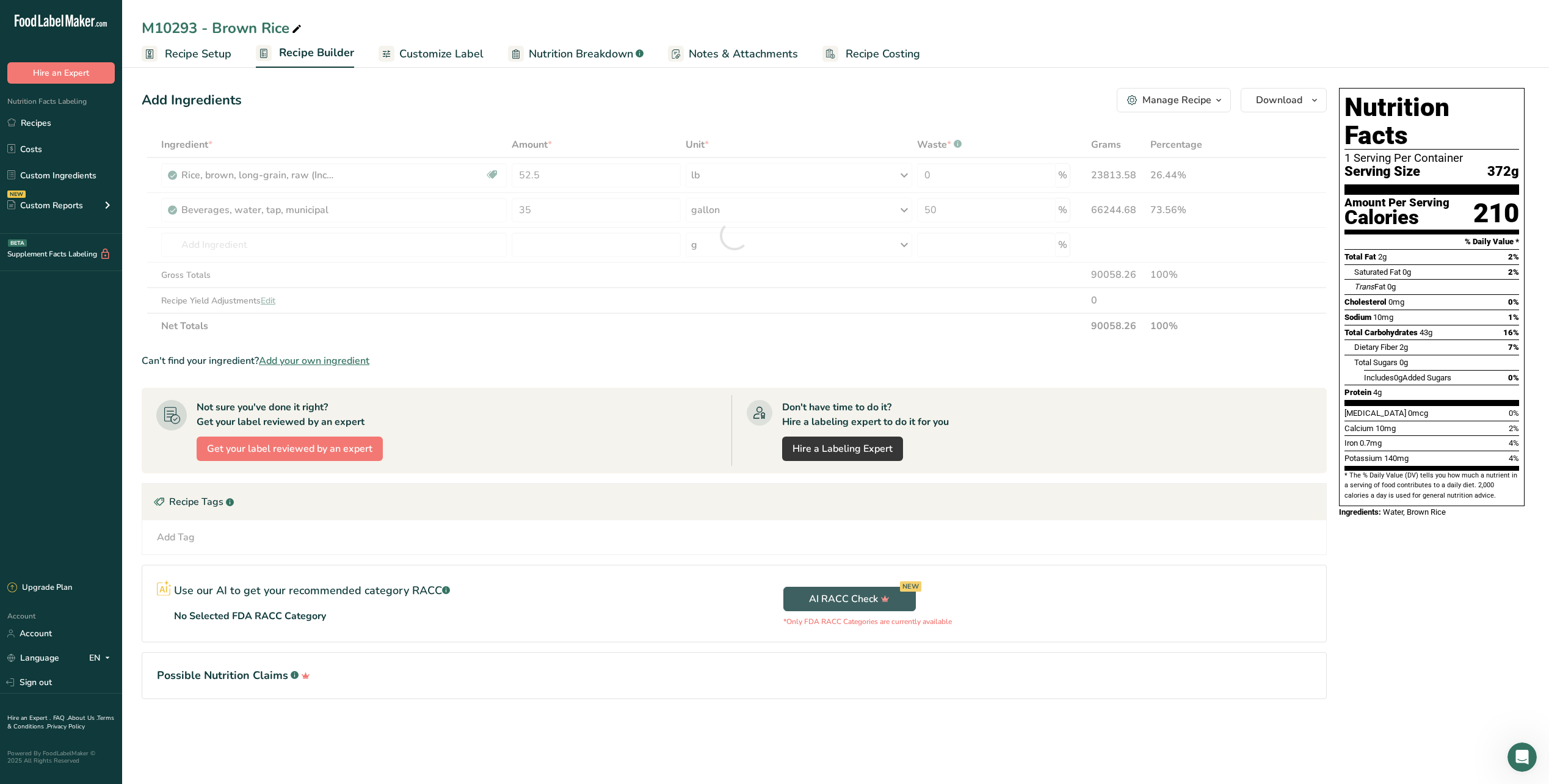
click at [1061, 99] on div "Add Ingredients Manage Recipe Delete Recipe Duplicate Recipe Scale Recipe Save …" at bounding box center [734, 100] width 1185 height 25
click at [51, 125] on link "Recipes" at bounding box center [61, 122] width 122 height 23
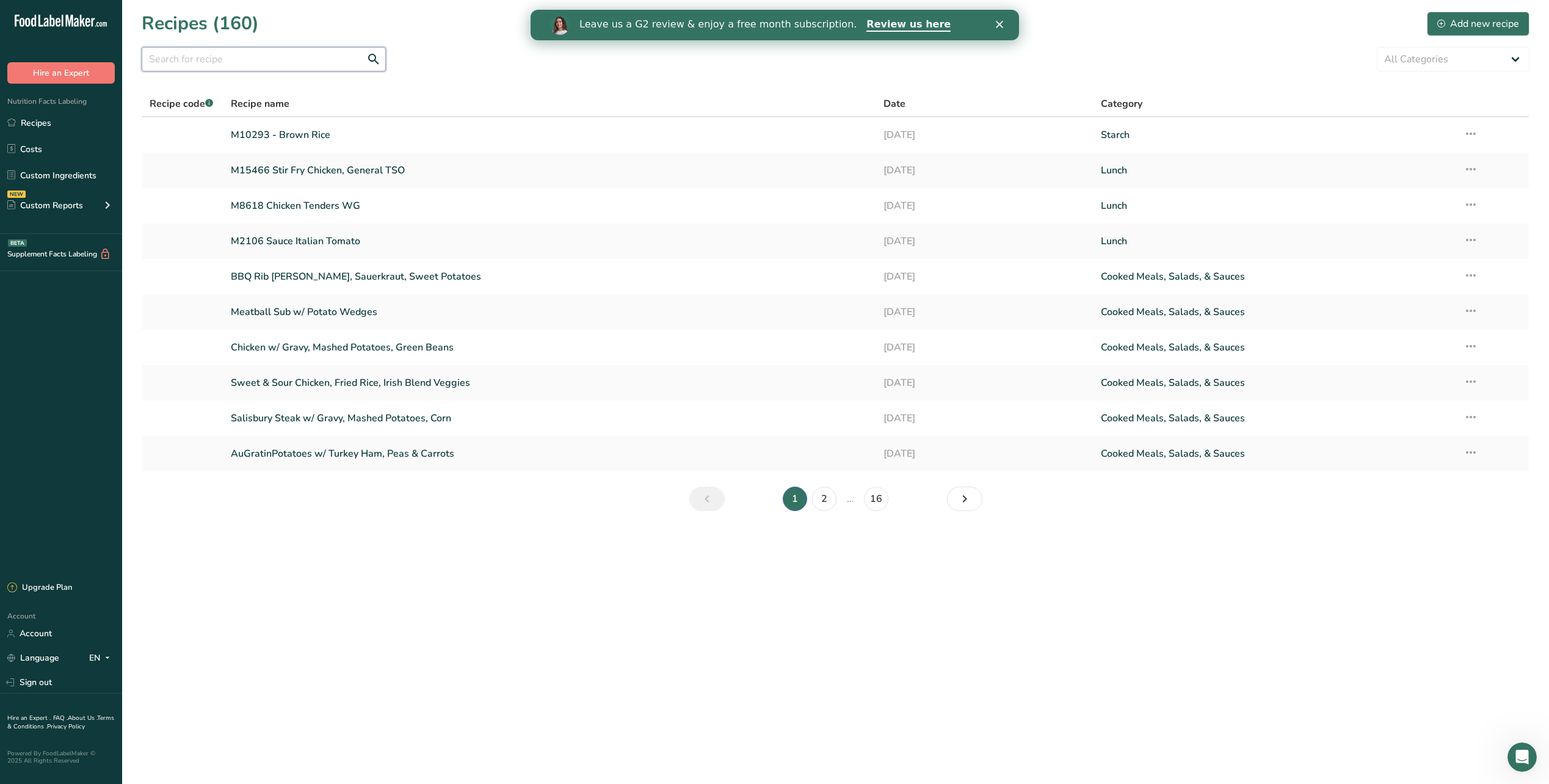
click at [247, 61] on input "text" at bounding box center [263, 59] width 244 height 25
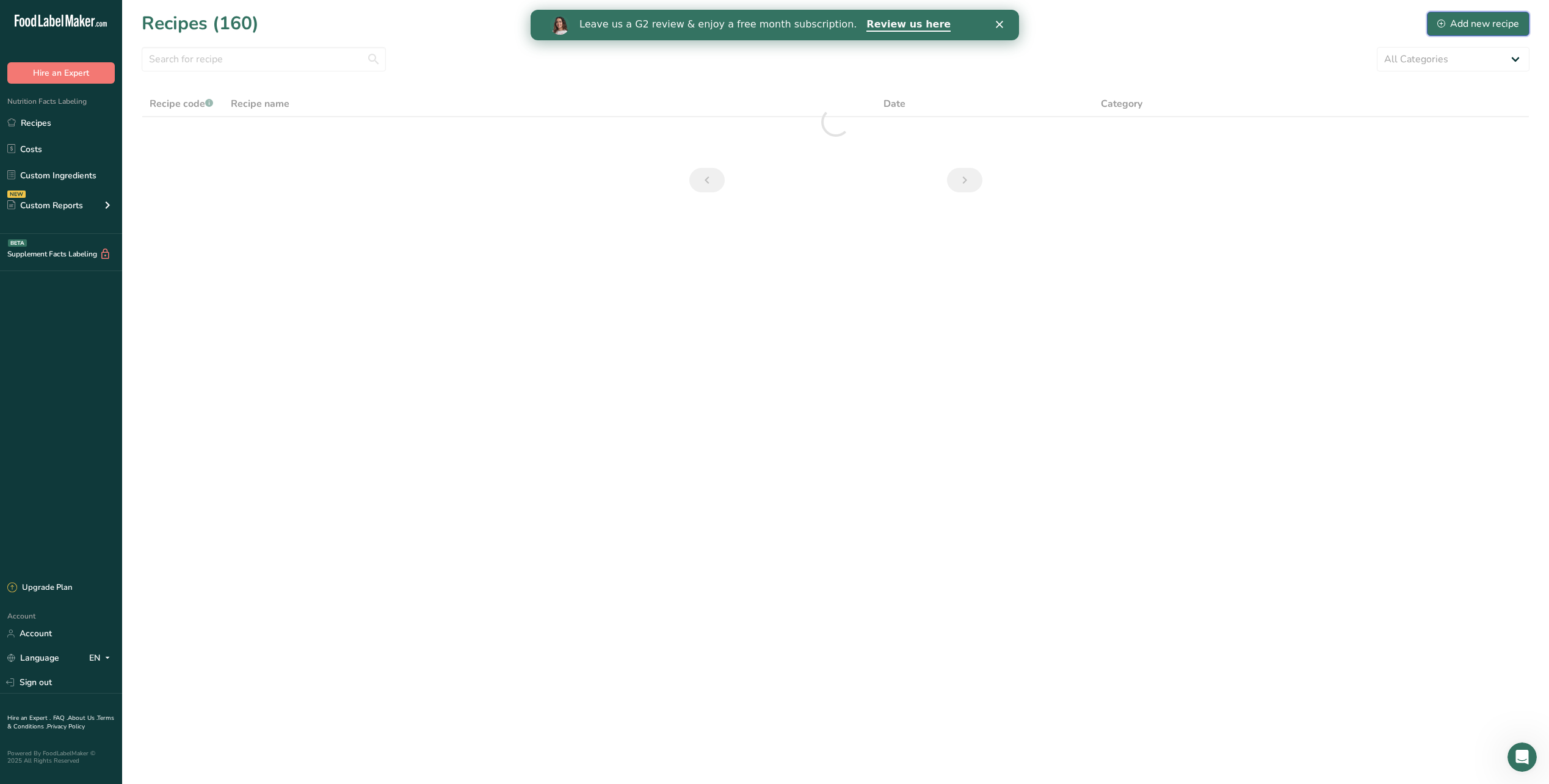
click at [1461, 32] on button "Add new recipe" at bounding box center [1478, 23] width 103 height 25
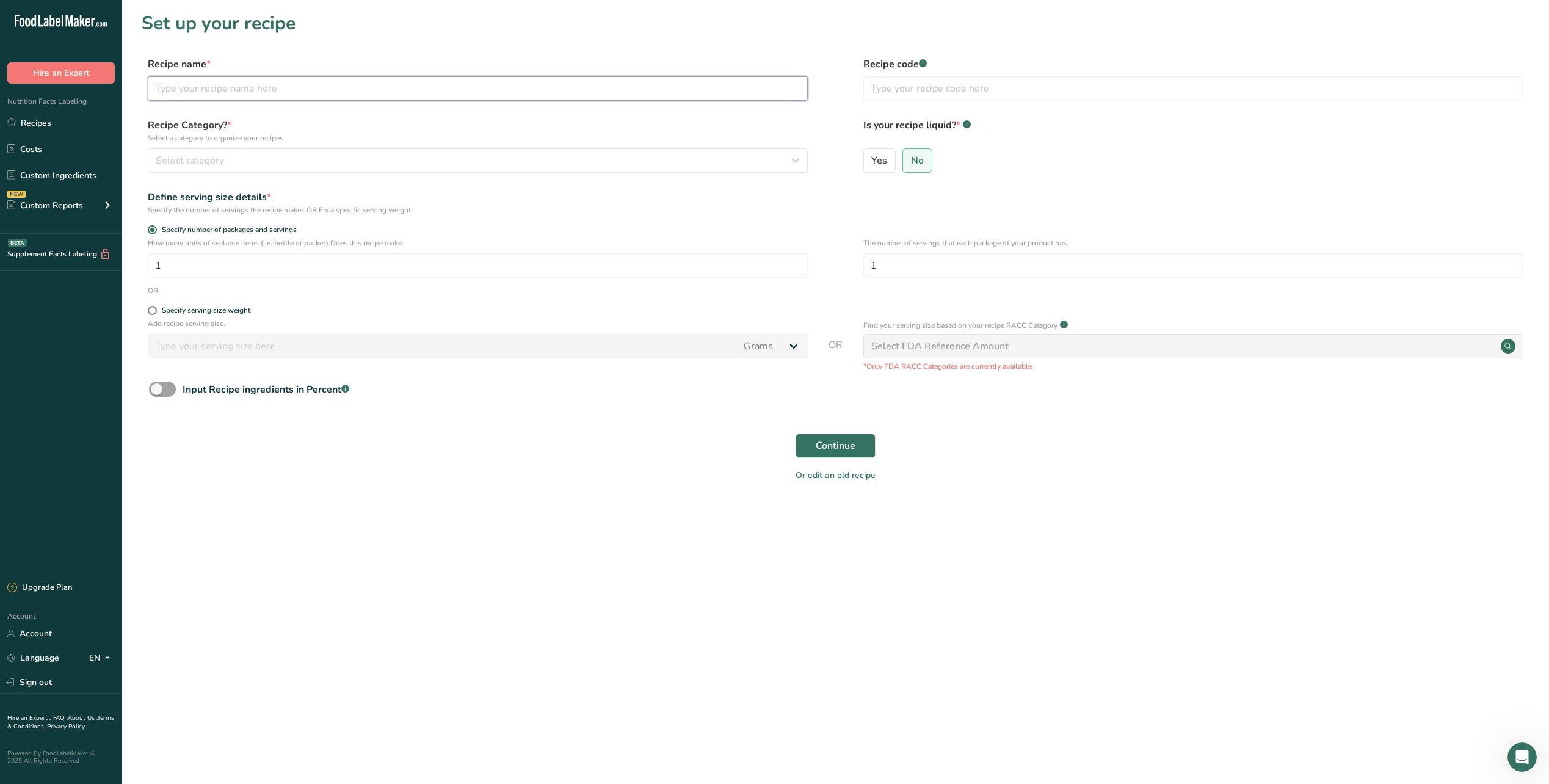
click at [229, 92] on input "text" at bounding box center [478, 88] width 660 height 25
click at [202, 271] on input "1" at bounding box center [478, 265] width 660 height 25
click at [807, 296] on form "Recipe name * M10655 Chicken Quesadilla Recipe code .a-a{fill:#347362;}.b-a{fil…" at bounding box center [835, 273] width 1388 height 433
click at [846, 451] on span "Continue" at bounding box center [836, 446] width 40 height 15
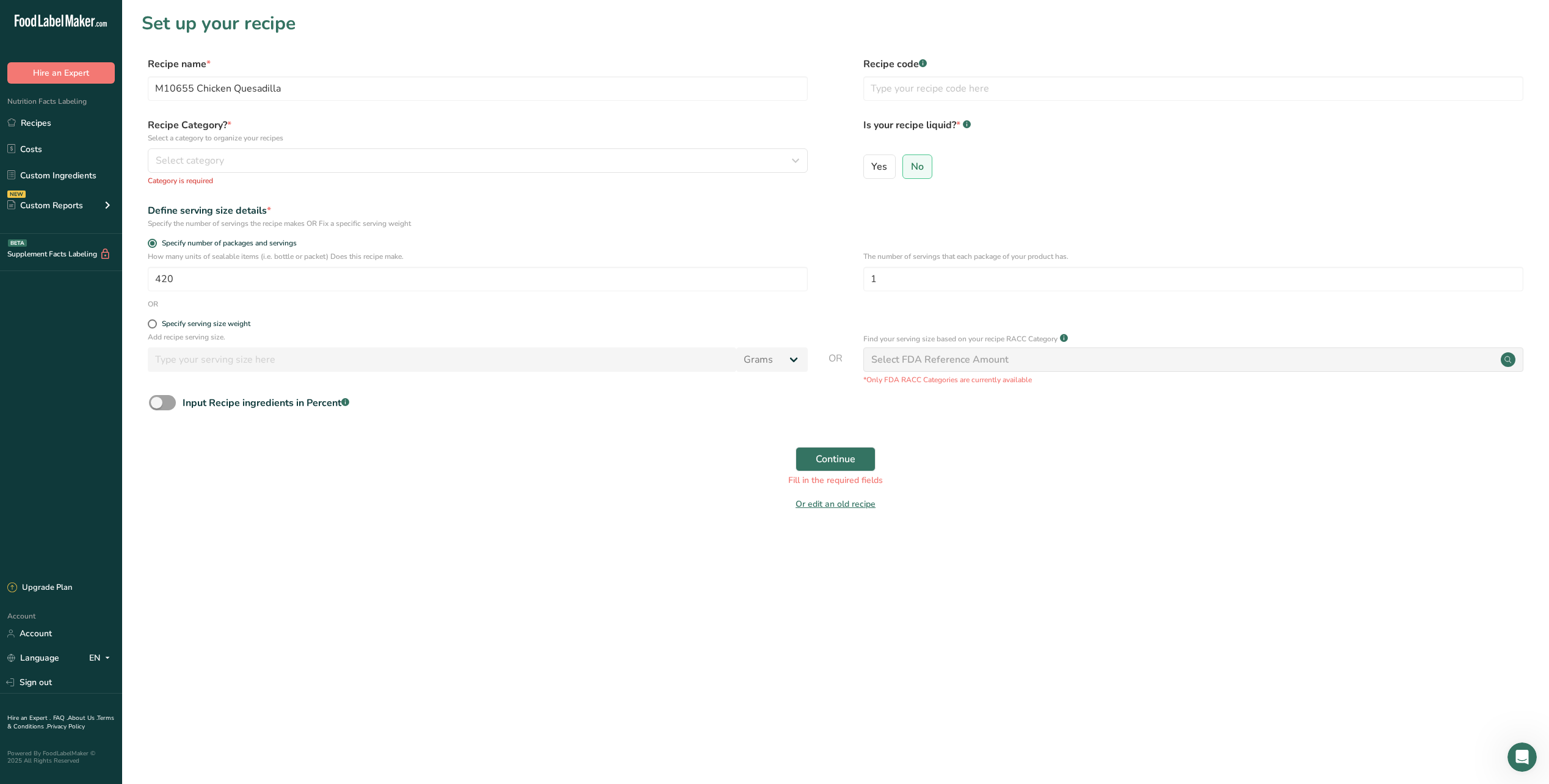
click at [303, 175] on p "Category is required" at bounding box center [478, 181] width 660 height 11
click at [307, 158] on div "Select category" at bounding box center [474, 161] width 637 height 15
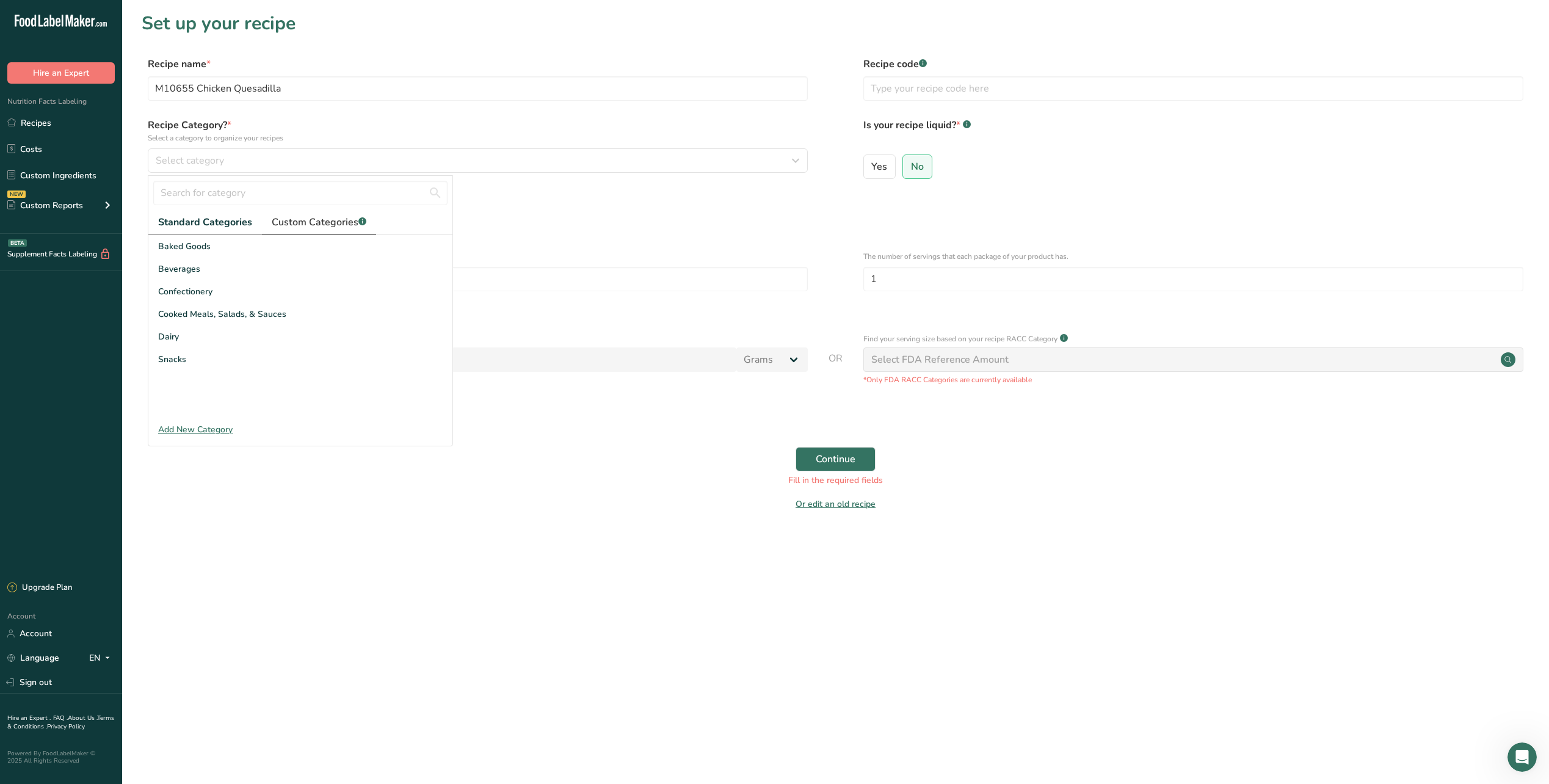
click at [326, 227] on span "Custom Categories .a-a{fill:#347362;}.b-a{fill:#fff;}" at bounding box center [319, 222] width 95 height 15
click at [177, 337] on span "Lunch" at bounding box center [171, 337] width 24 height 13
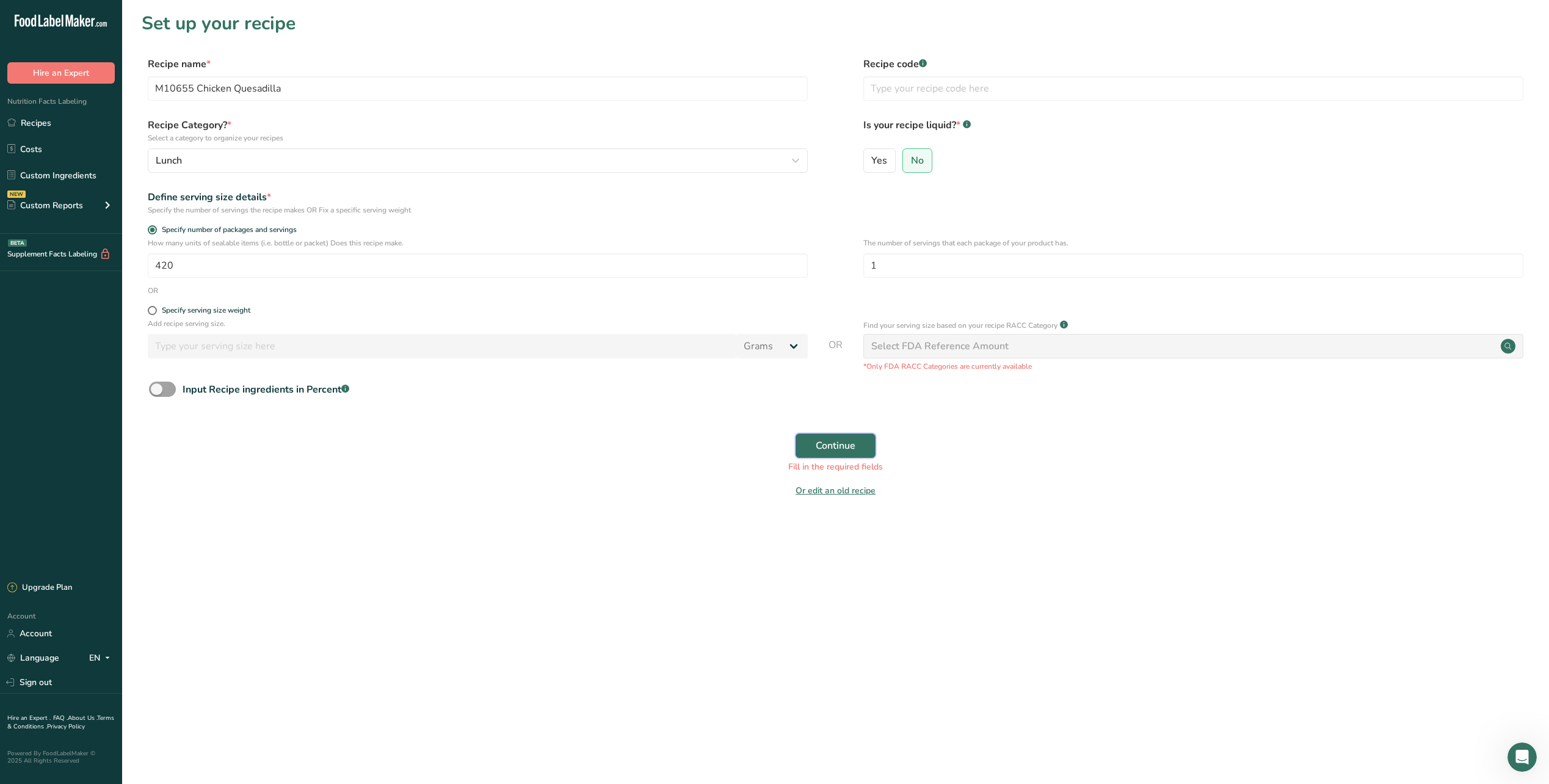
click at [818, 440] on span "Continue" at bounding box center [836, 446] width 40 height 15
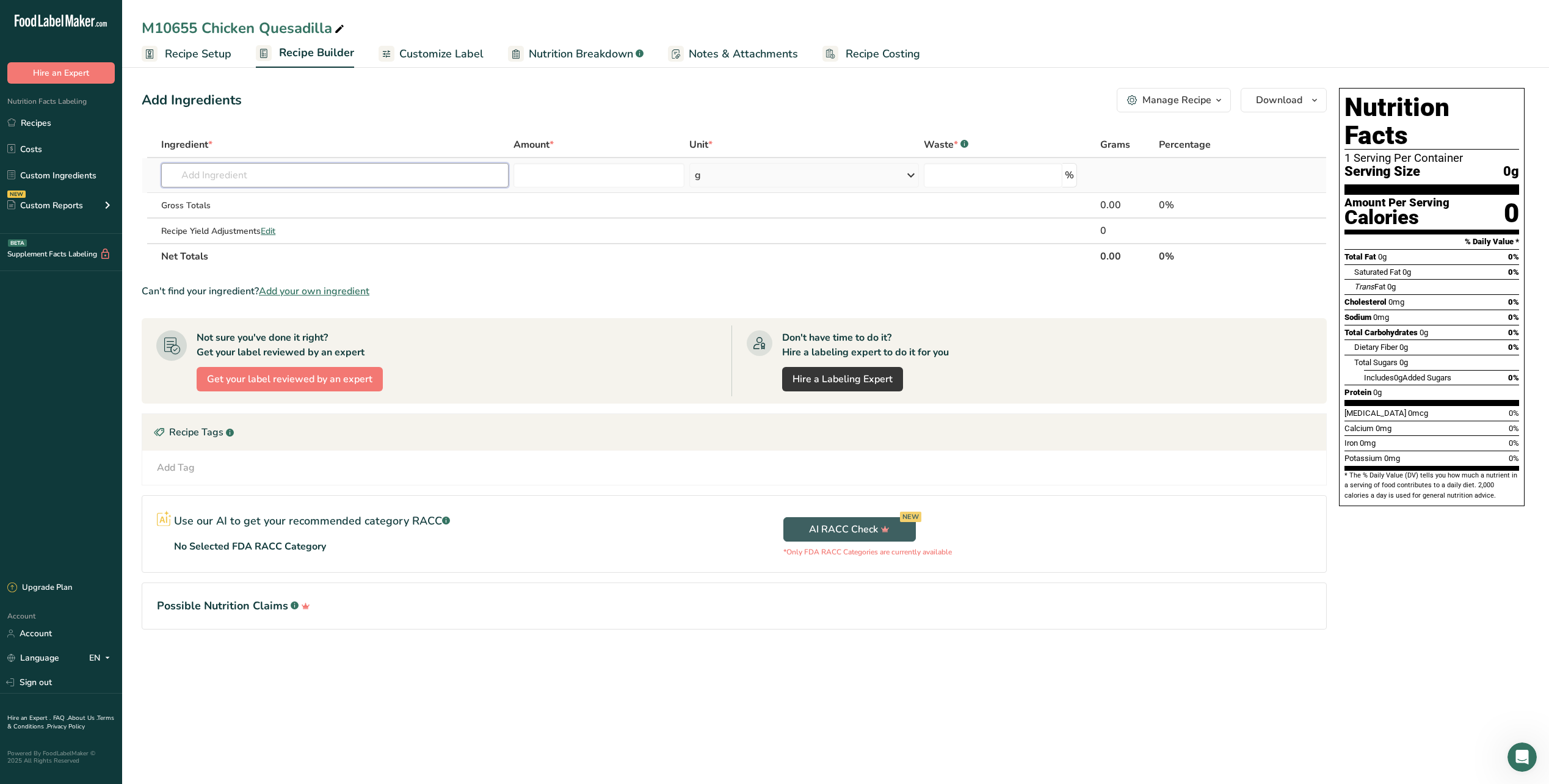
click at [350, 175] on input "text" at bounding box center [335, 175] width 347 height 25
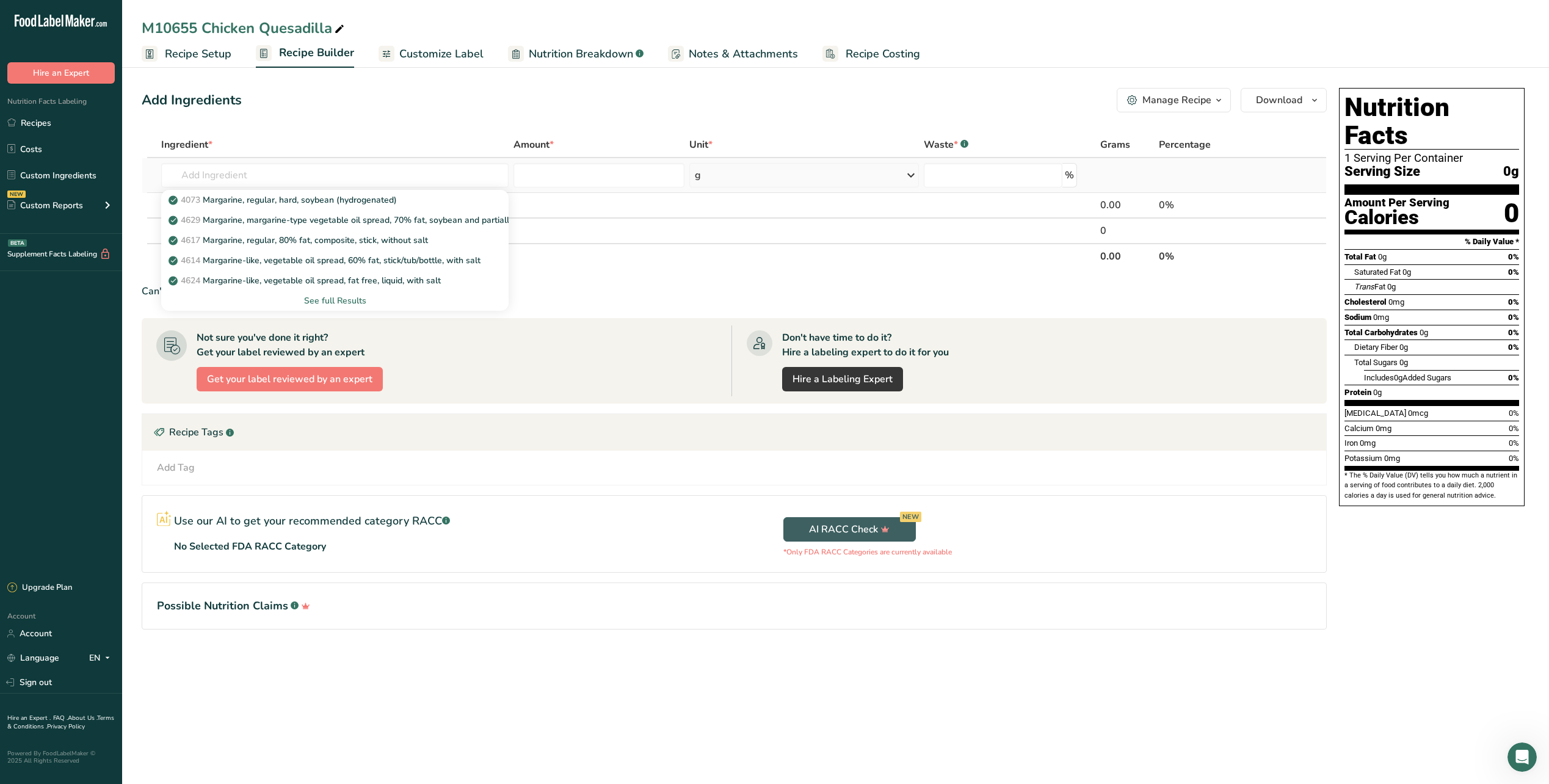
click at [345, 296] on div "See full Results" at bounding box center [335, 301] width 328 height 13
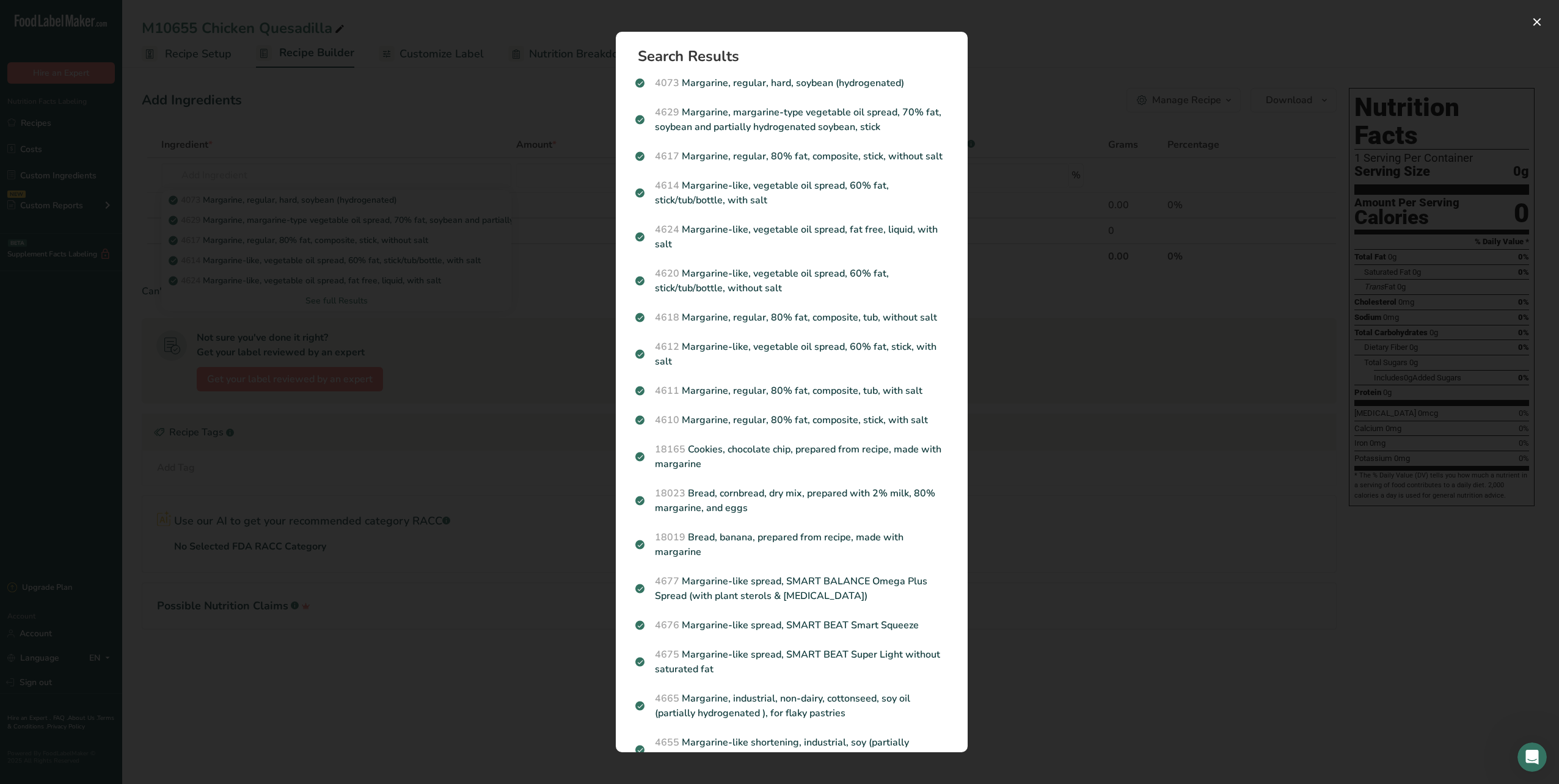
click at [292, 164] on div "Search results modal" at bounding box center [780, 392] width 1559 height 784
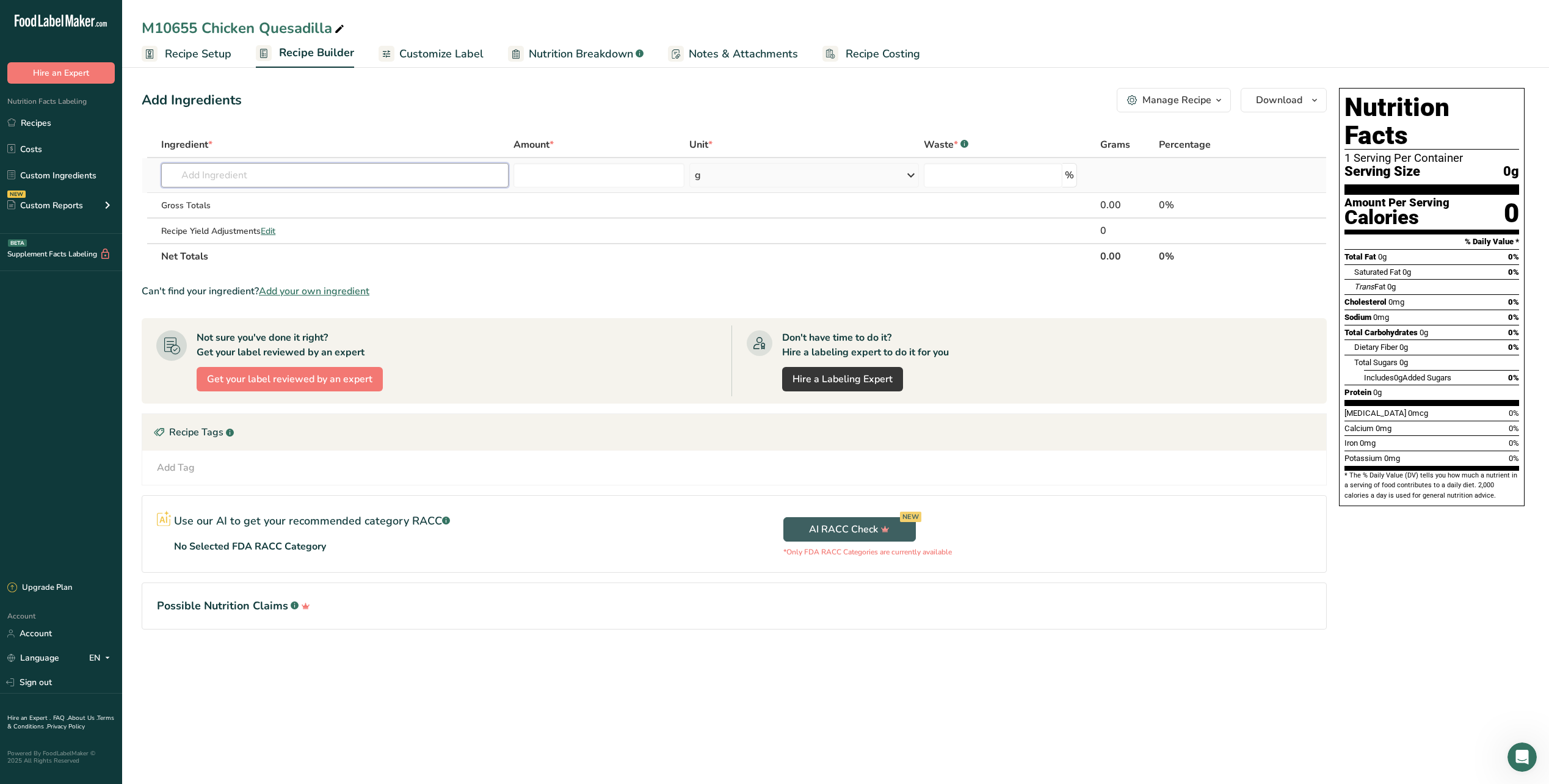
click at [290, 171] on input "text" at bounding box center [335, 175] width 347 height 25
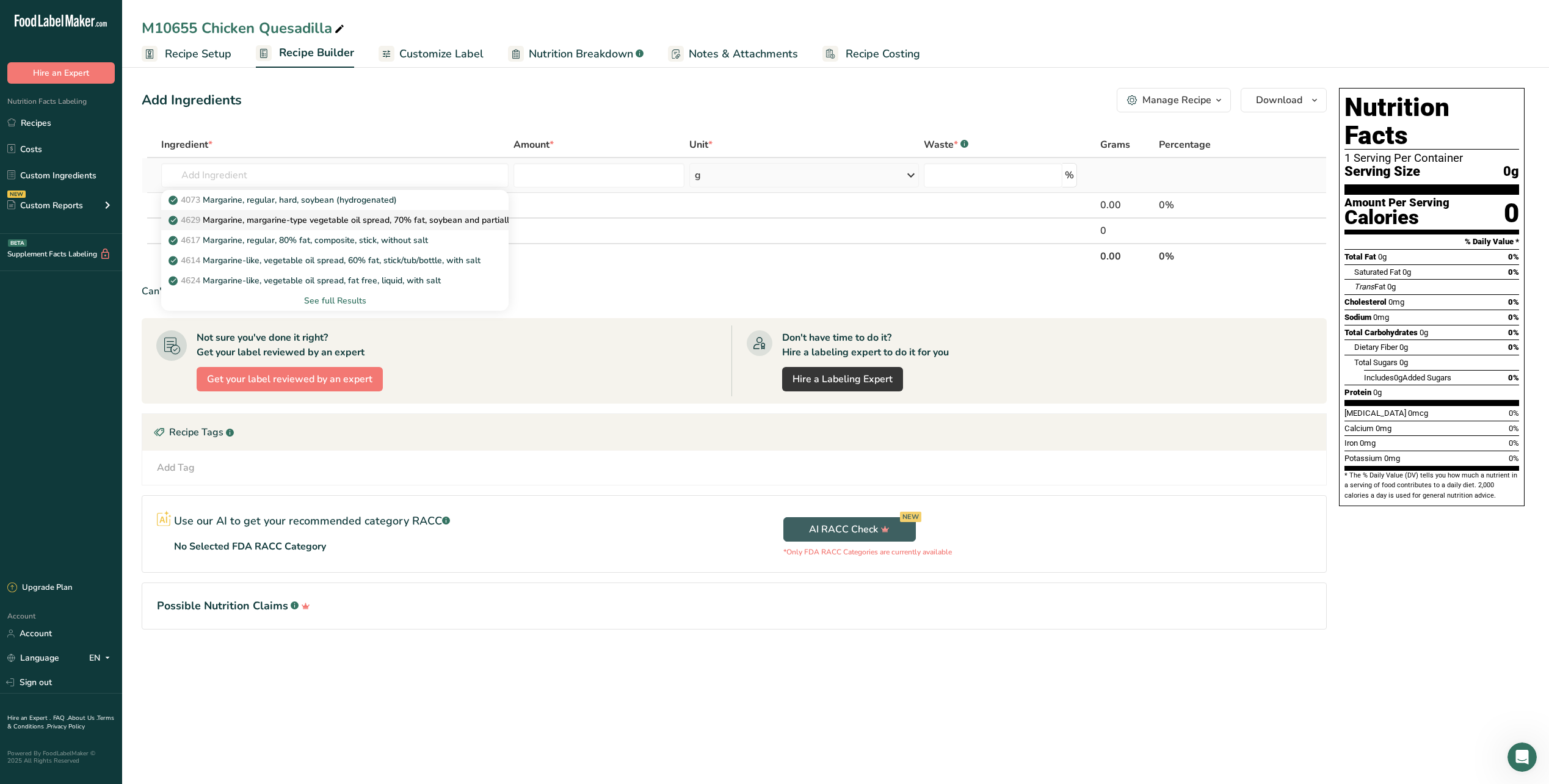
click at [298, 219] on p "4629 Margarine, margarine-type vegetable oil spread, 70% fat, soybean and parti…" at bounding box center [399, 220] width 456 height 13
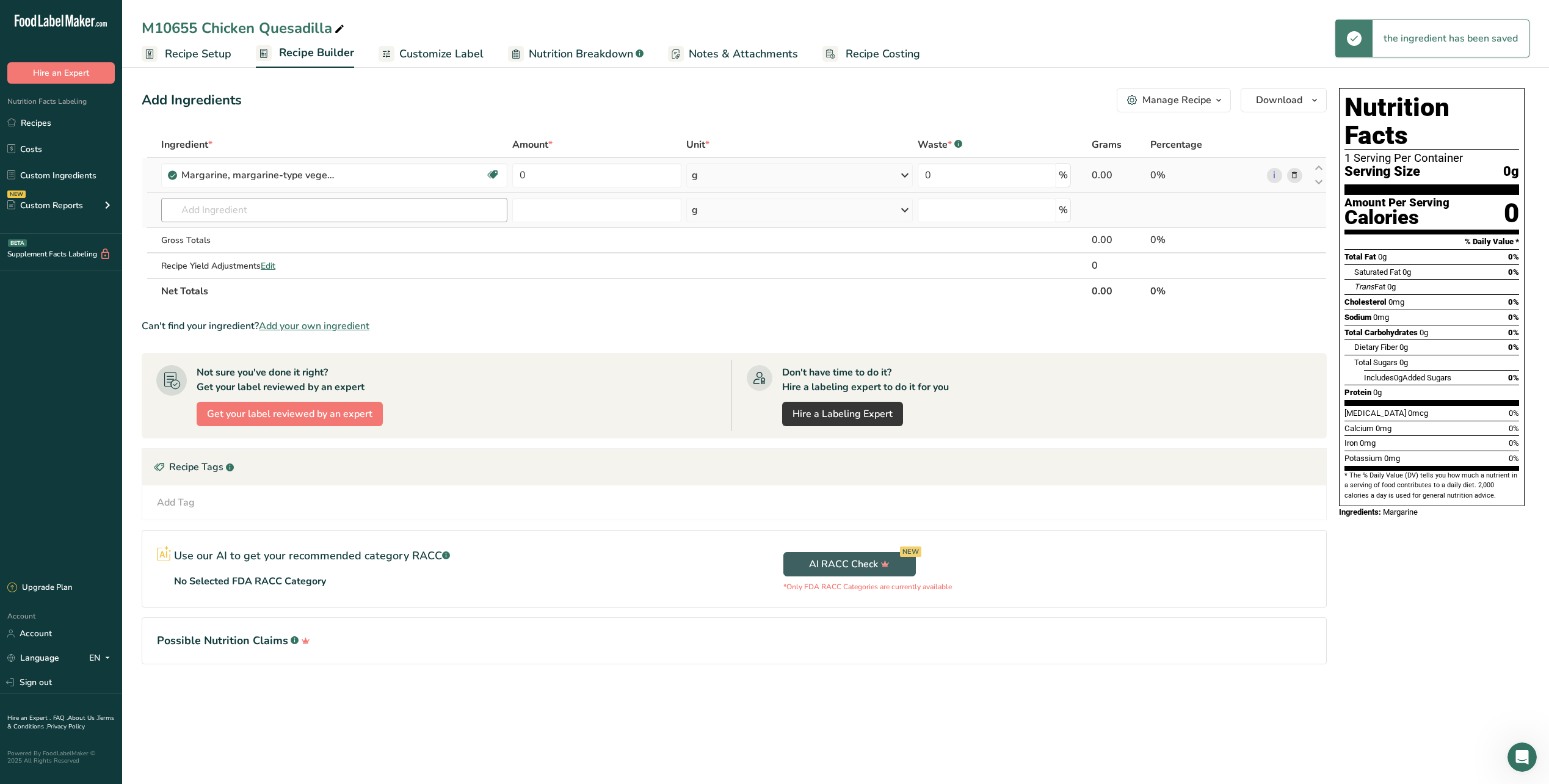
click at [362, 197] on td "4073 Margarine, regular, hard, soybean (hydrogenated) 4629 Margarine, margarine…" at bounding box center [334, 210] width 351 height 35
click at [358, 204] on input "text" at bounding box center [334, 210] width 346 height 25
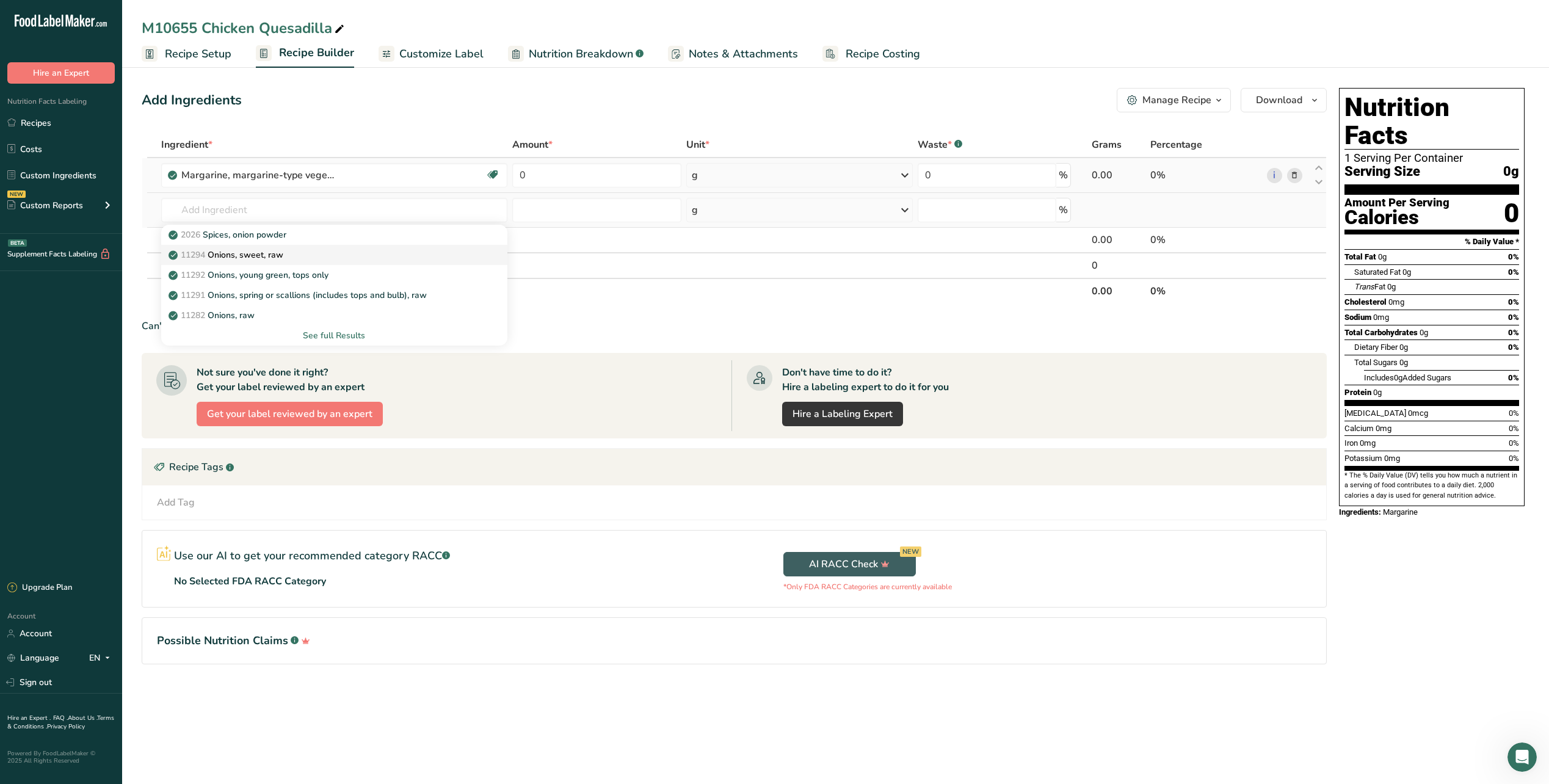
click at [306, 248] on div "11294 Onions, sweet, raw" at bounding box center [325, 255] width 307 height 13
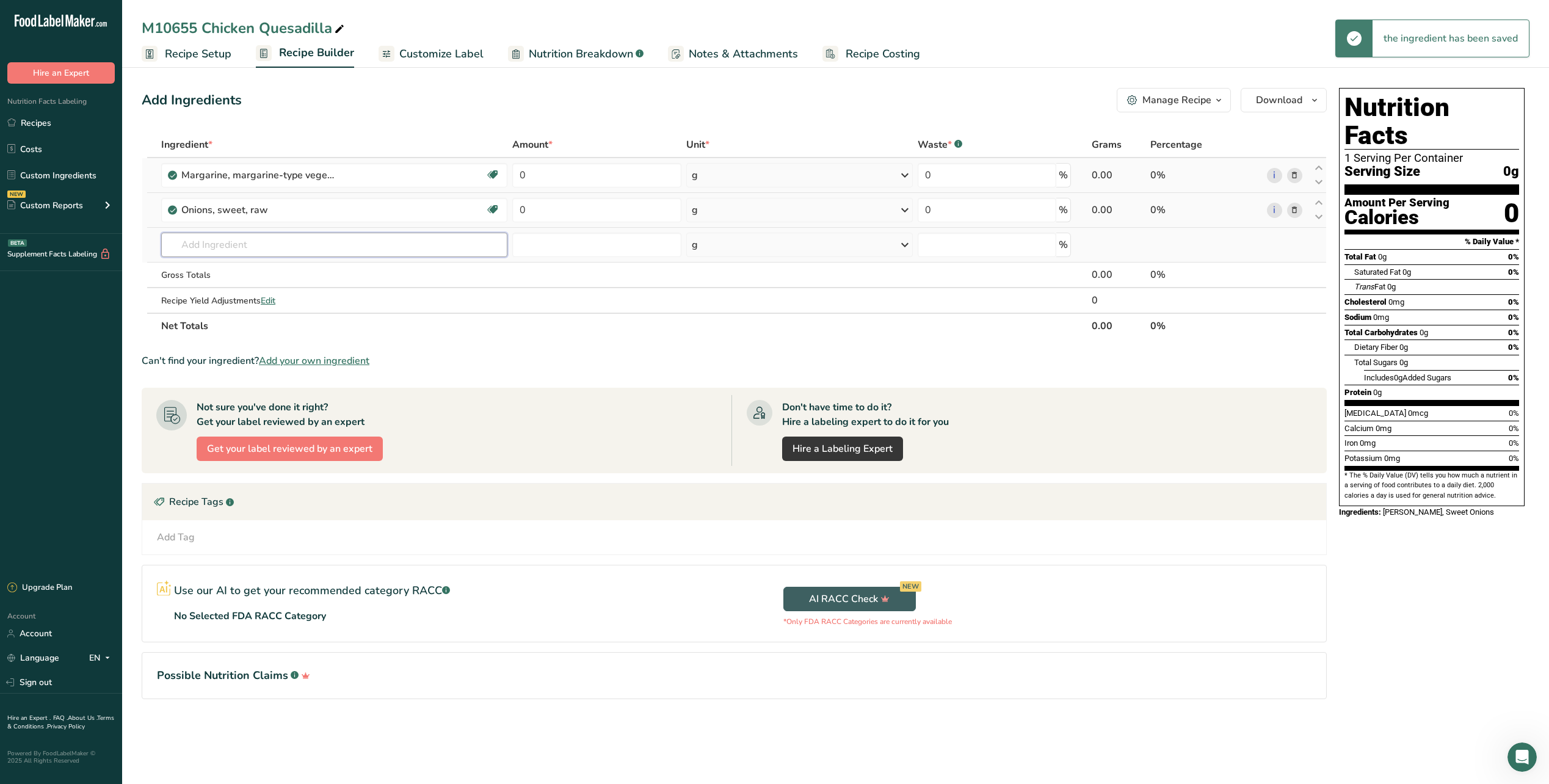
click at [263, 234] on input "text" at bounding box center [334, 245] width 346 height 25
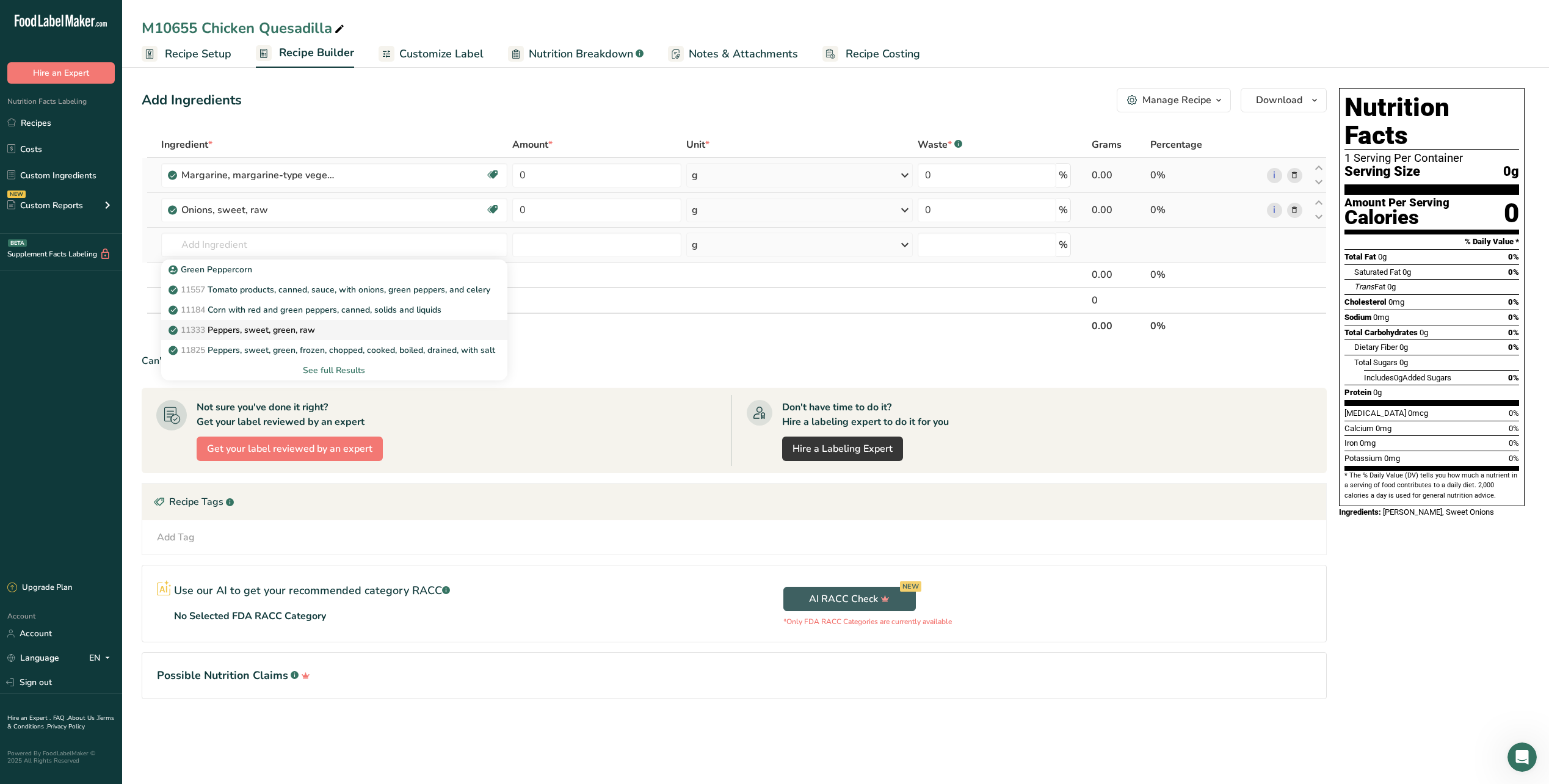
click at [259, 332] on p "11333 Peppers, sweet, green, raw" at bounding box center [243, 330] width 144 height 13
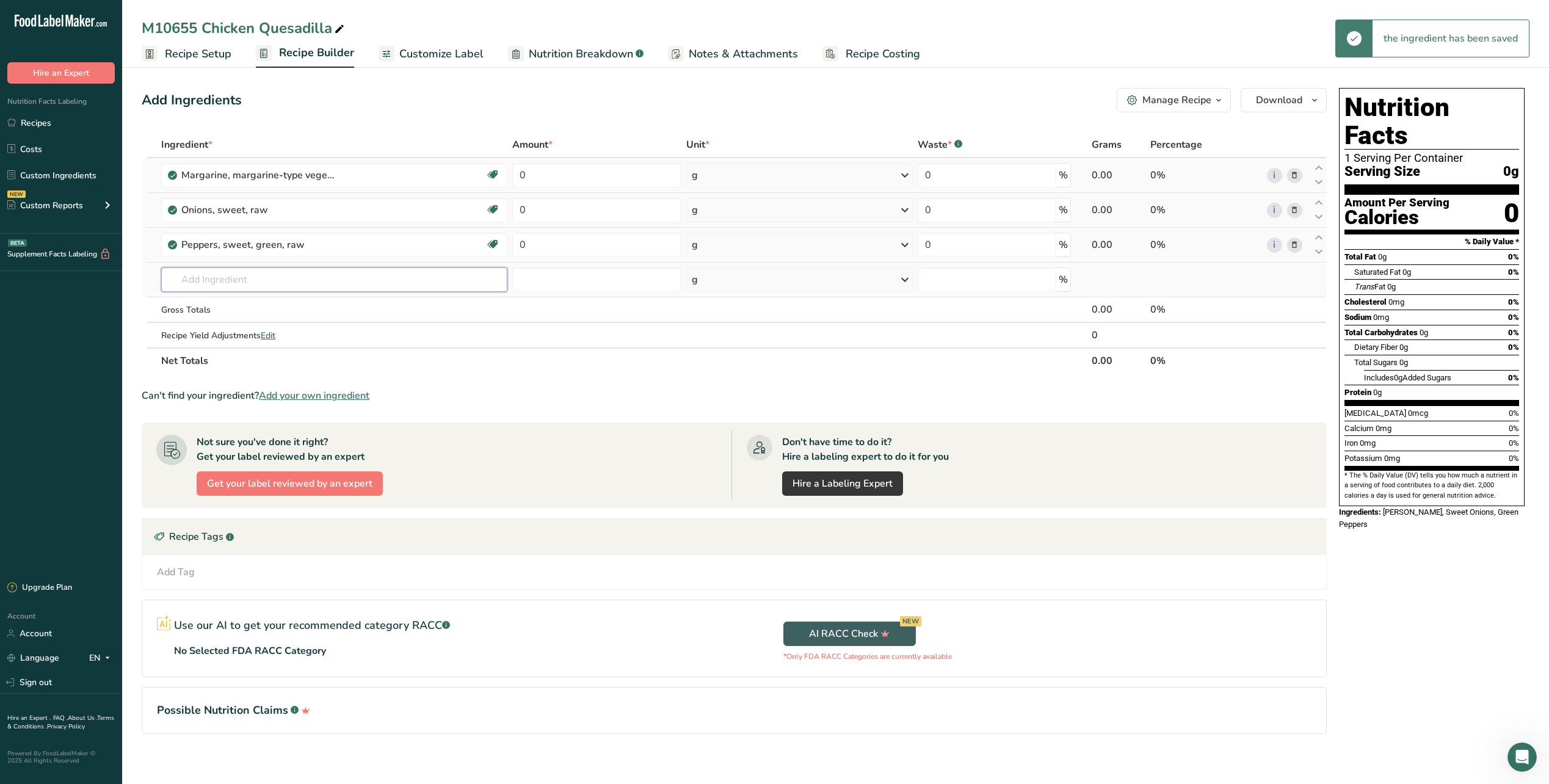
click at [236, 275] on input "text" at bounding box center [334, 279] width 346 height 25
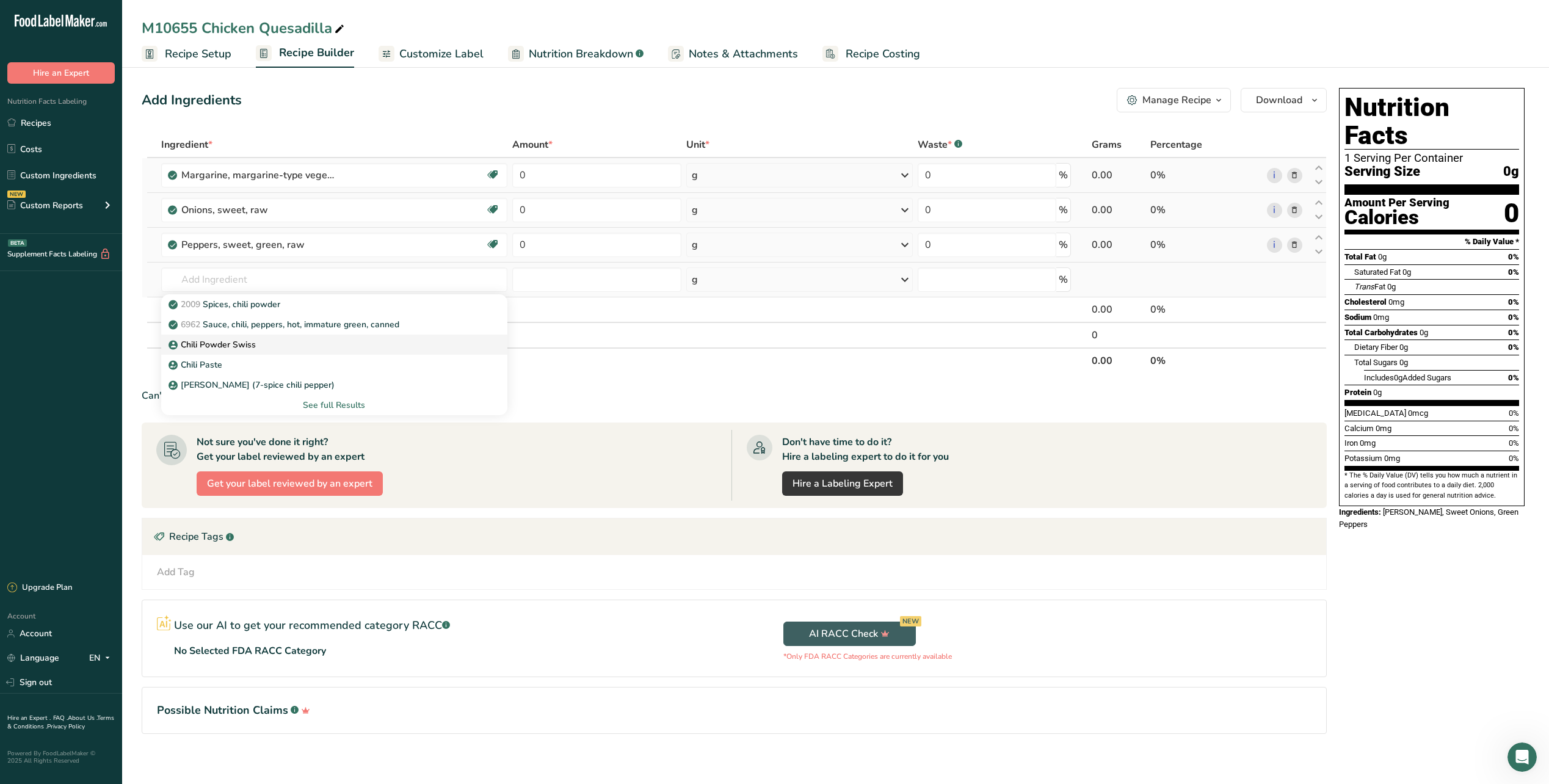
click at [231, 350] on p "Chili Powder Swiss" at bounding box center [214, 345] width 85 height 13
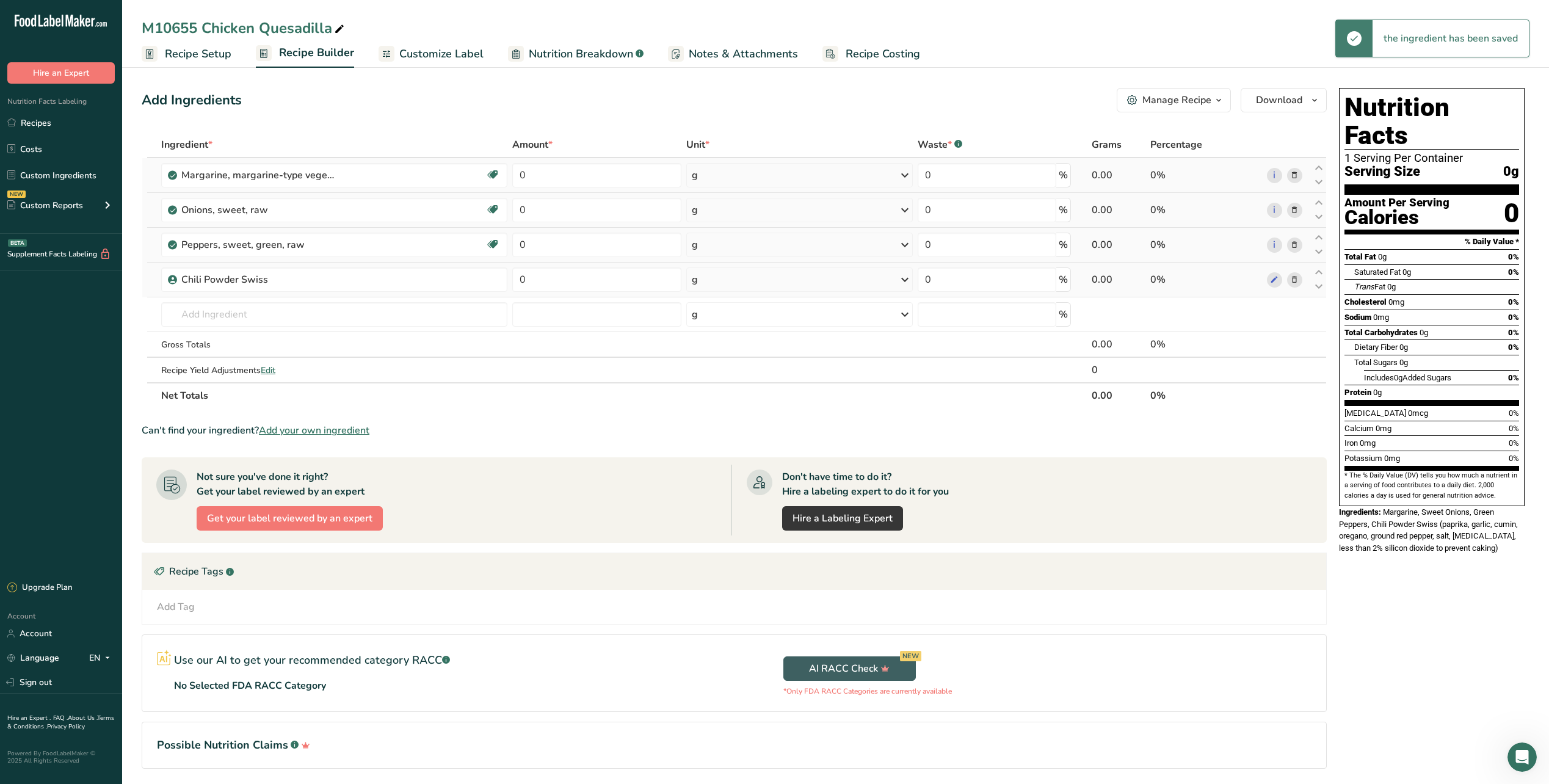
click at [296, 292] on td "Chili Powder Swiss" at bounding box center [334, 279] width 351 height 35
click at [292, 309] on input "text" at bounding box center [334, 314] width 346 height 25
click at [268, 336] on p "#493 Swiss Imitation Black Pepper" at bounding box center [244, 339] width 146 height 13
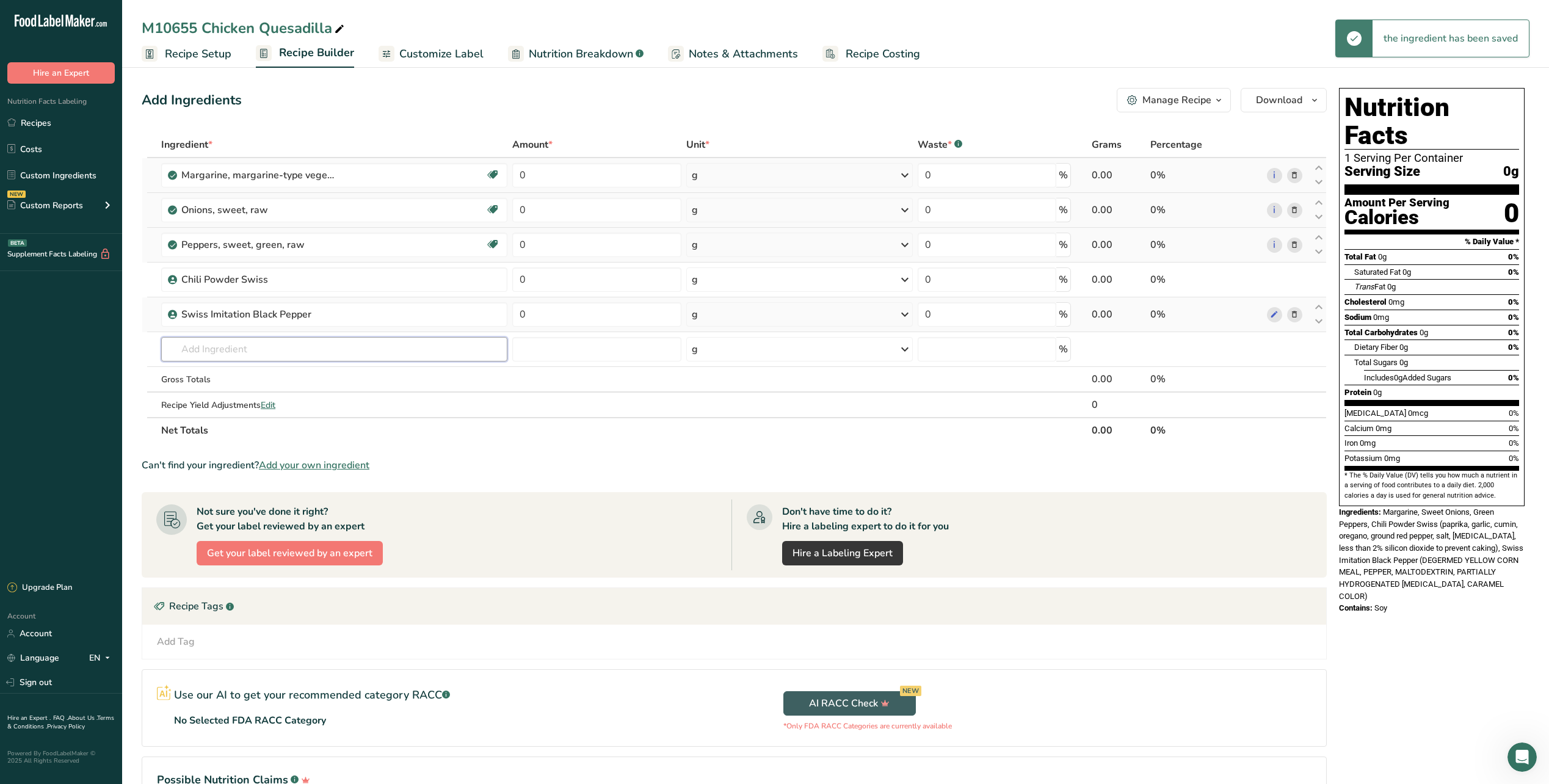
click at [251, 347] on input "text" at bounding box center [334, 349] width 346 height 25
click at [243, 388] on p "Oregano Swiss Food Products" at bounding box center [236, 394] width 129 height 13
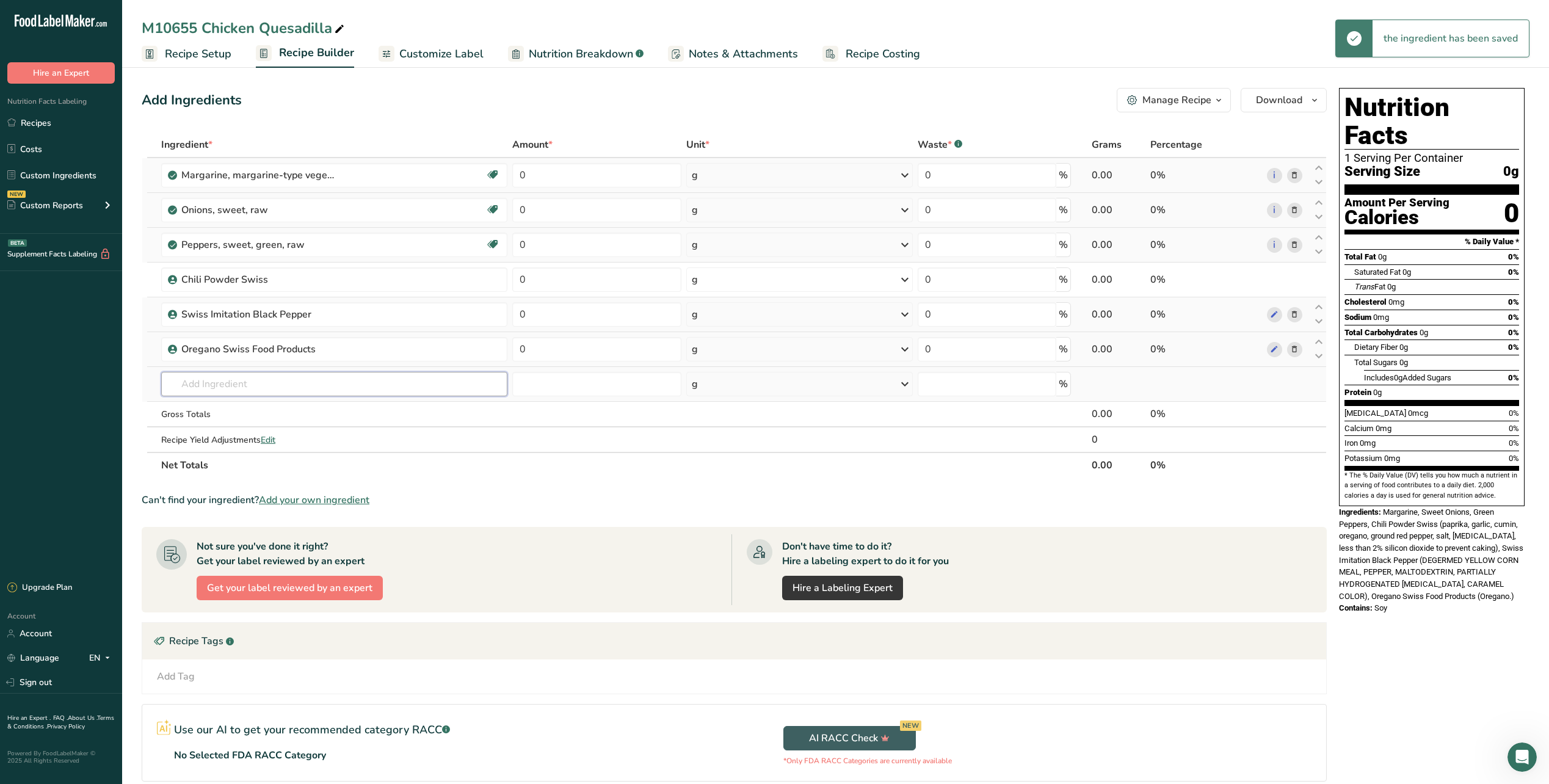
click at [243, 391] on input "text" at bounding box center [334, 384] width 346 height 25
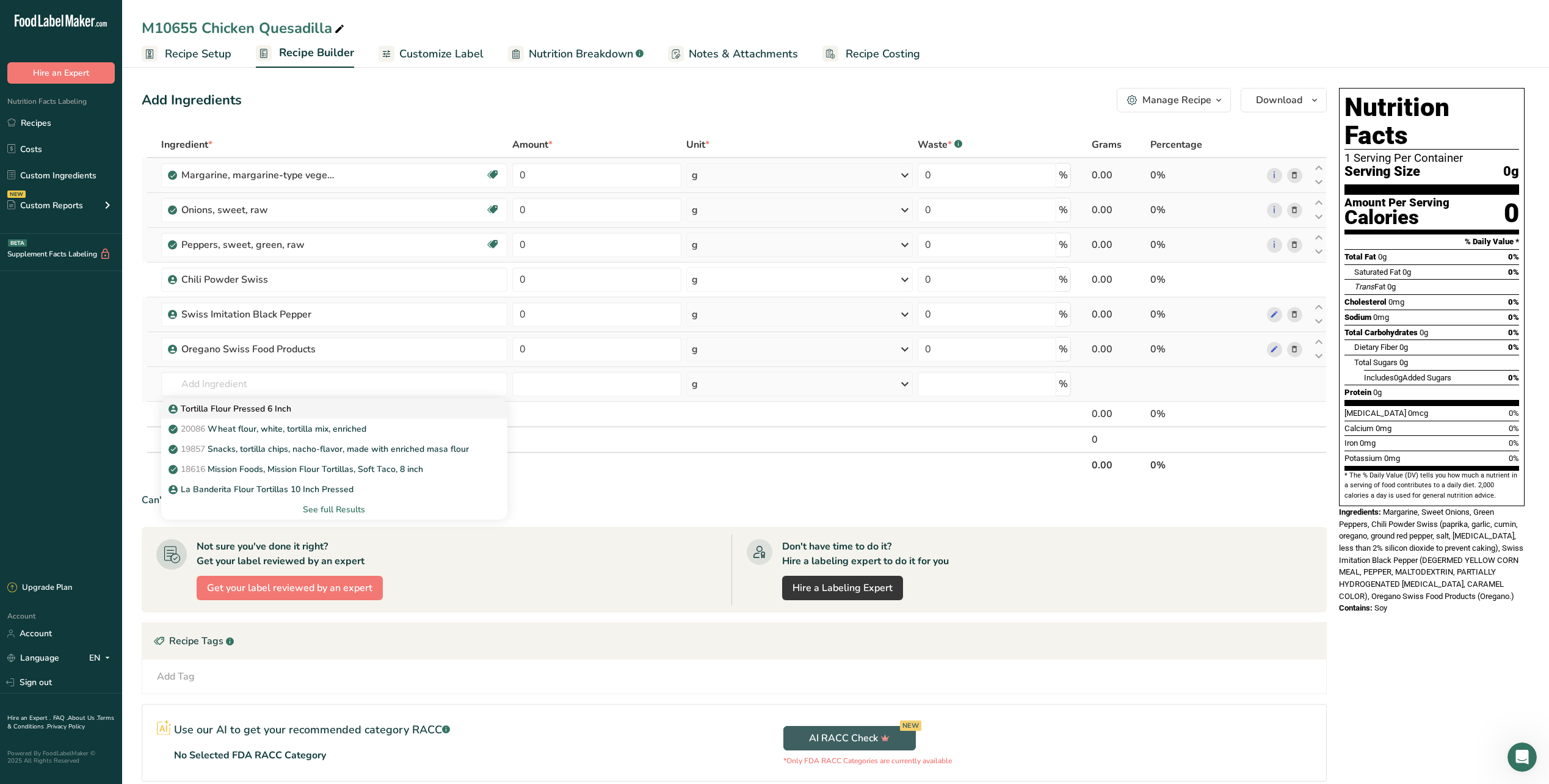
click at [240, 408] on p "Tortilla Flour Pressed 6 Inch" at bounding box center [231, 409] width 120 height 13
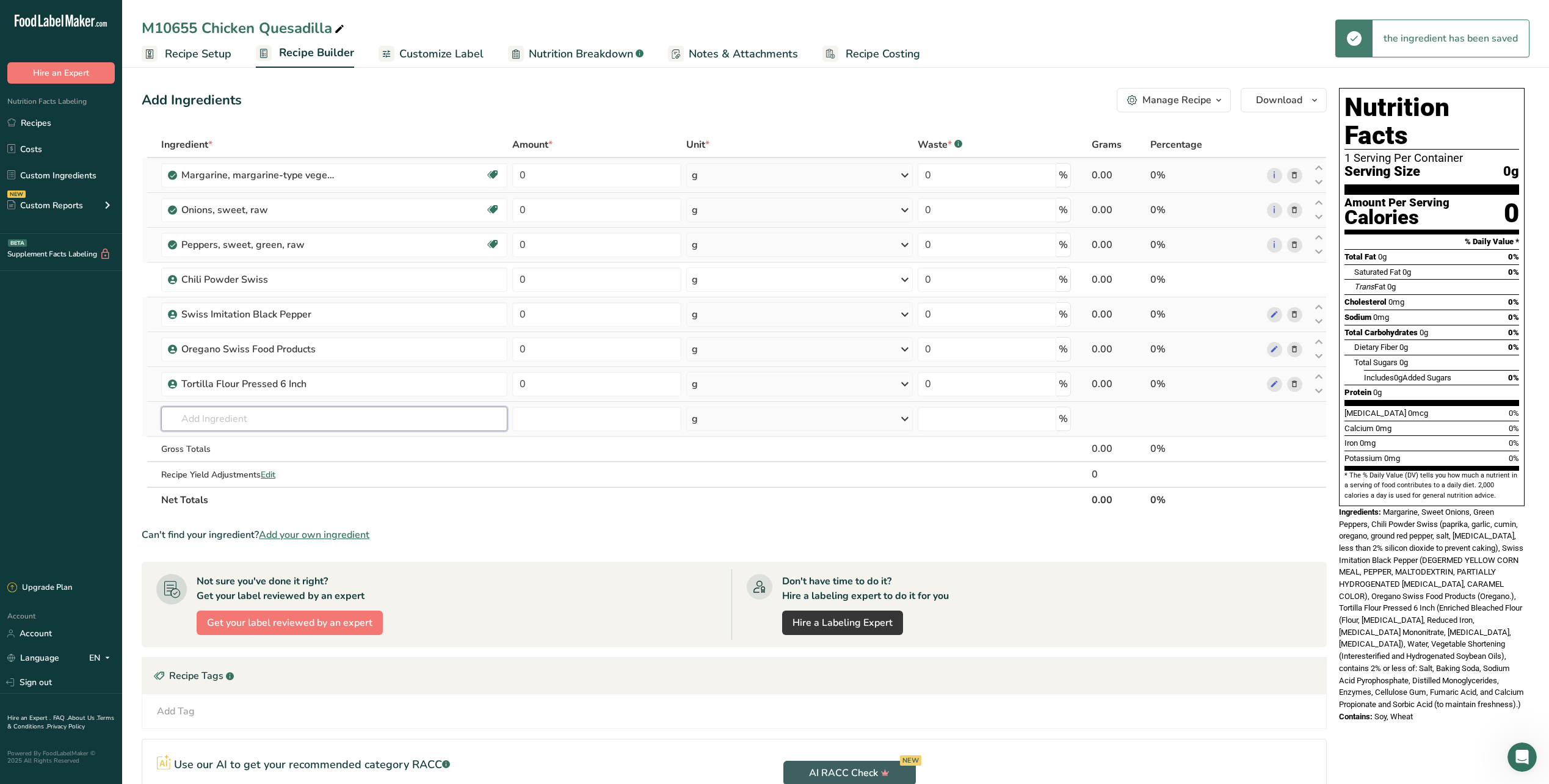
click at [240, 415] on input "text" at bounding box center [334, 419] width 346 height 25
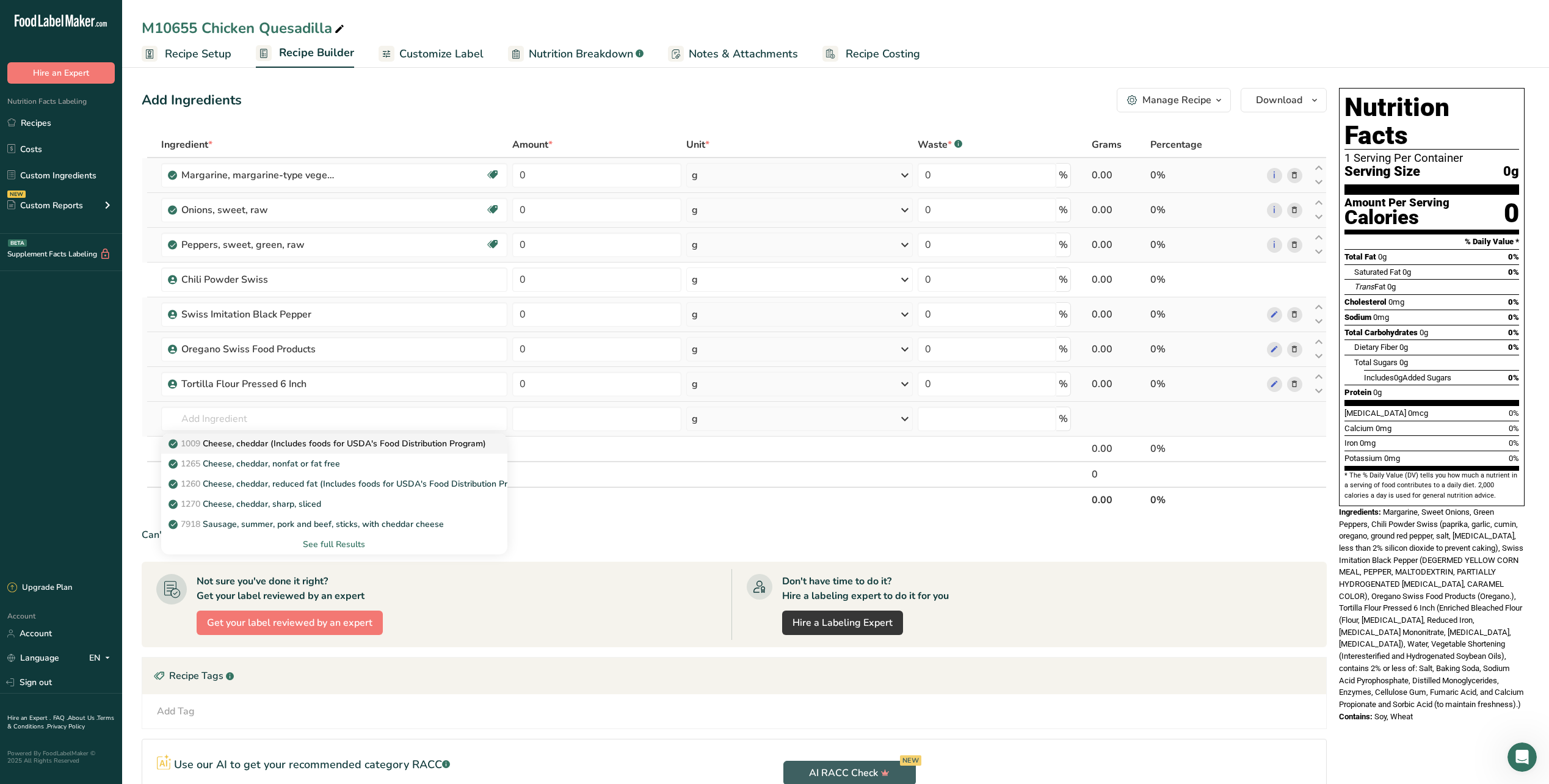
click at [433, 448] on p "1009 Cheese, cheddar (Includes foods for USDA's Food Distribution Program)" at bounding box center [328, 444] width 315 height 13
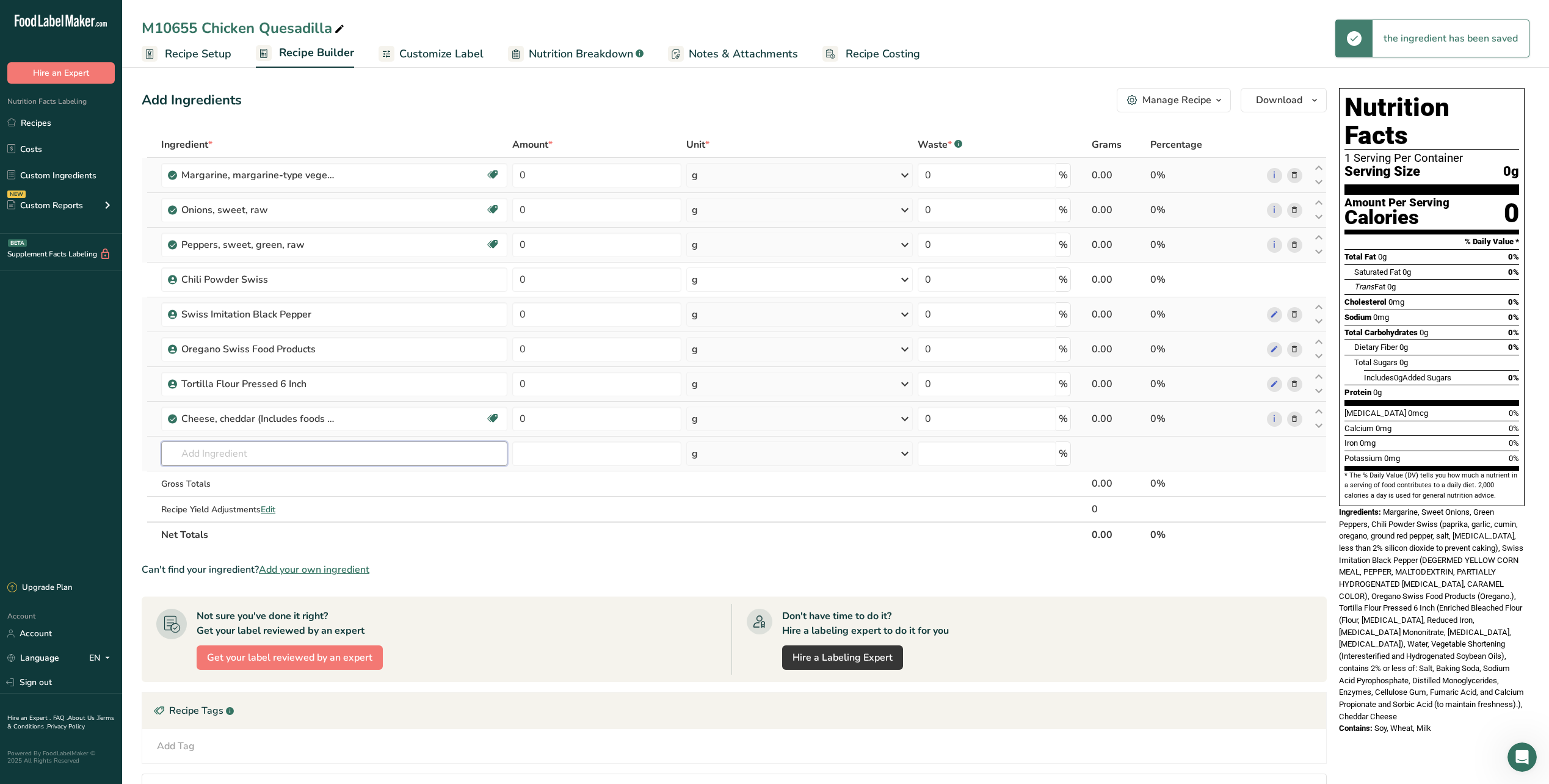
click at [430, 448] on input "text" at bounding box center [334, 454] width 346 height 25
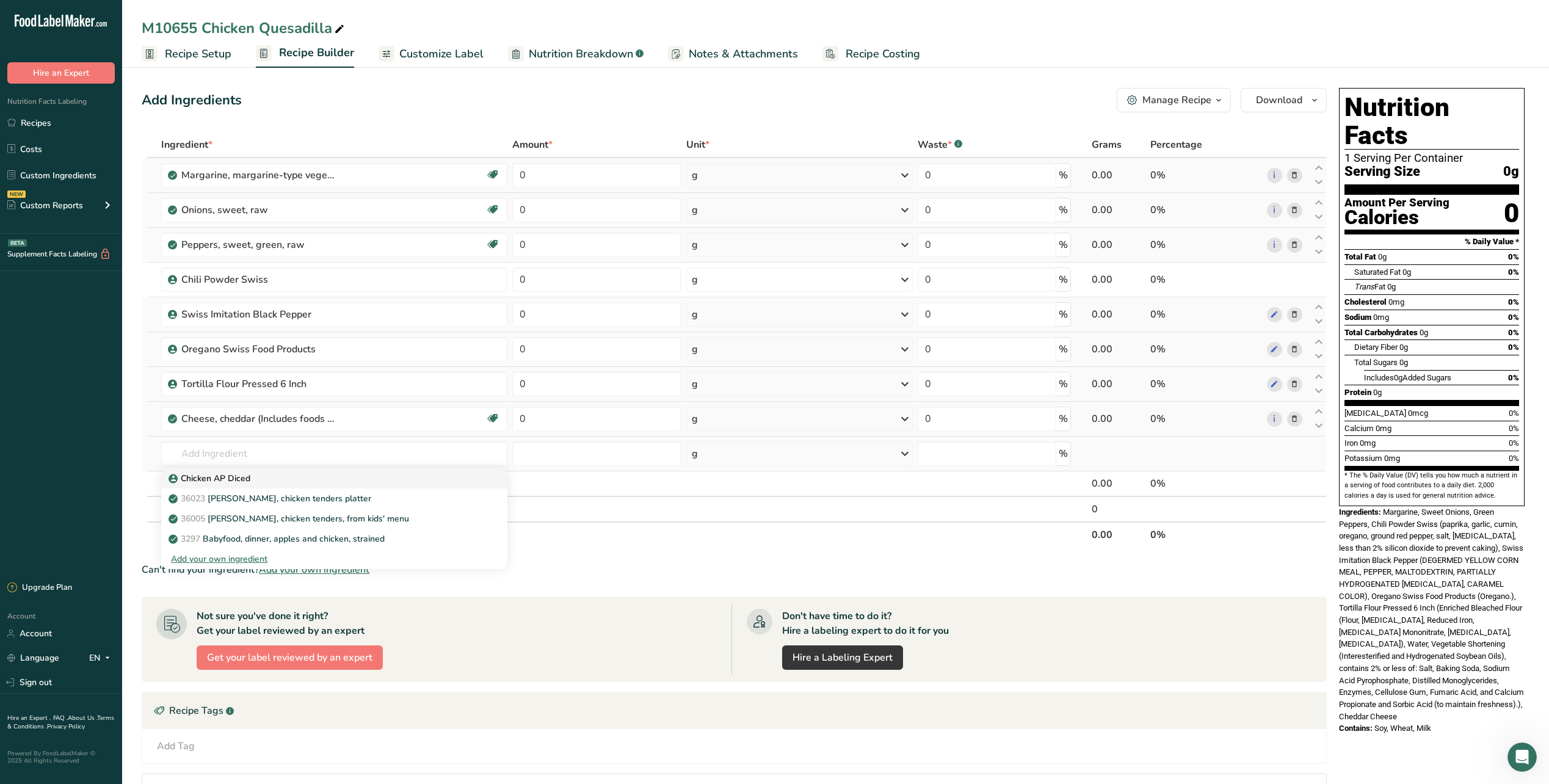
click at [216, 479] on p "Chicken AP Diced" at bounding box center [211, 478] width 79 height 13
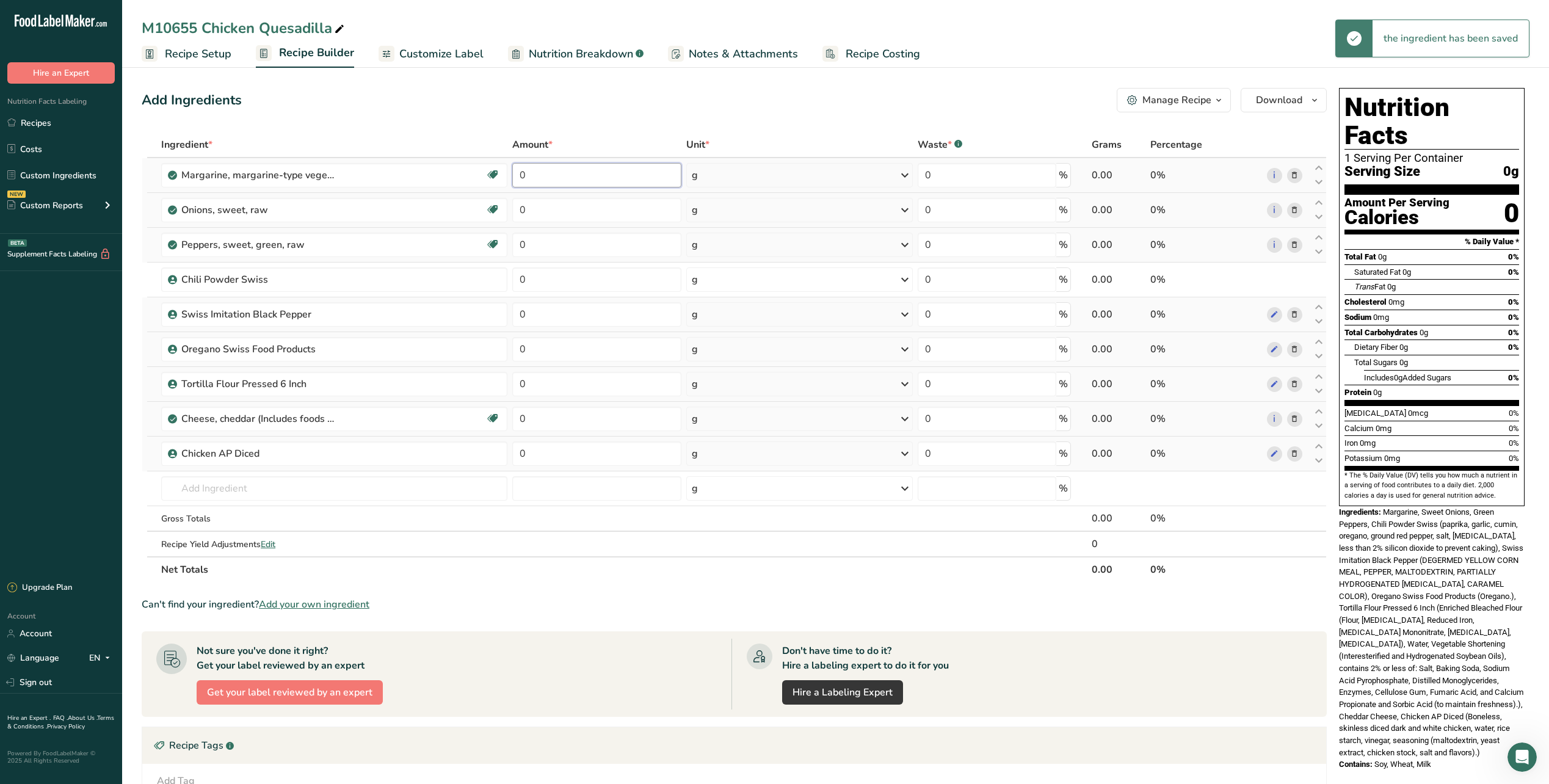
click at [592, 185] on input "0" at bounding box center [597, 175] width 169 height 25
click at [899, 171] on icon at bounding box center [905, 175] width 15 height 22
click at [720, 306] on div "See more" at bounding box center [744, 309] width 103 height 13
click at [720, 324] on div "lb" at bounding box center [744, 328] width 103 height 18
click at [578, 212] on input "0" at bounding box center [597, 210] width 169 height 25
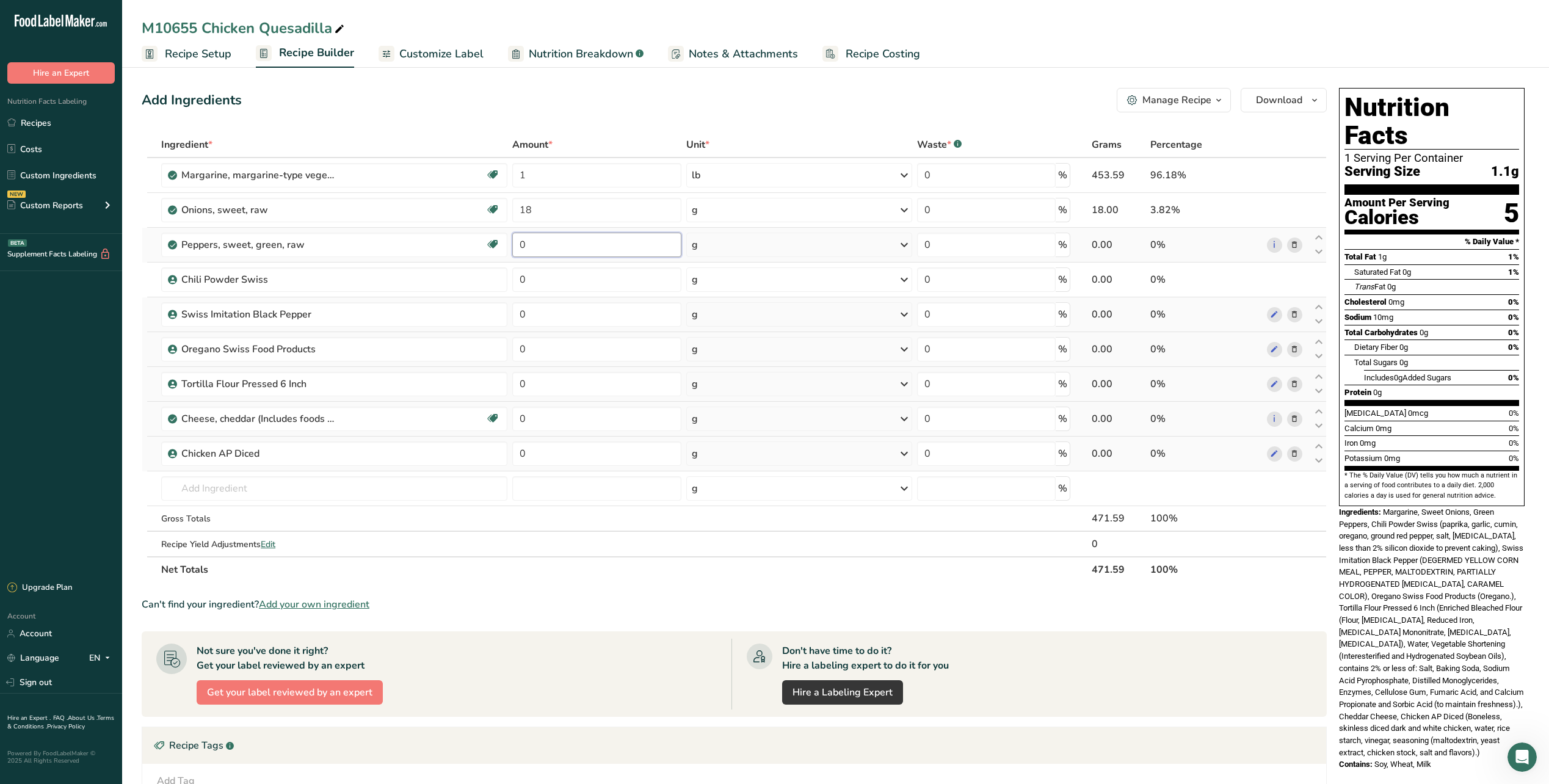
click at [582, 242] on div "Ingredient * Amount * Unit * Waste * .a-a{fill:#347362;}.b-a{fill:#fff;} Grams …" at bounding box center [734, 357] width 1185 height 451
click at [647, 272] on div "Ingredient * Amount * Unit * Waste * .a-a{fill:#347362;}.b-a{fill:#fff;} Grams …" at bounding box center [734, 357] width 1185 height 451
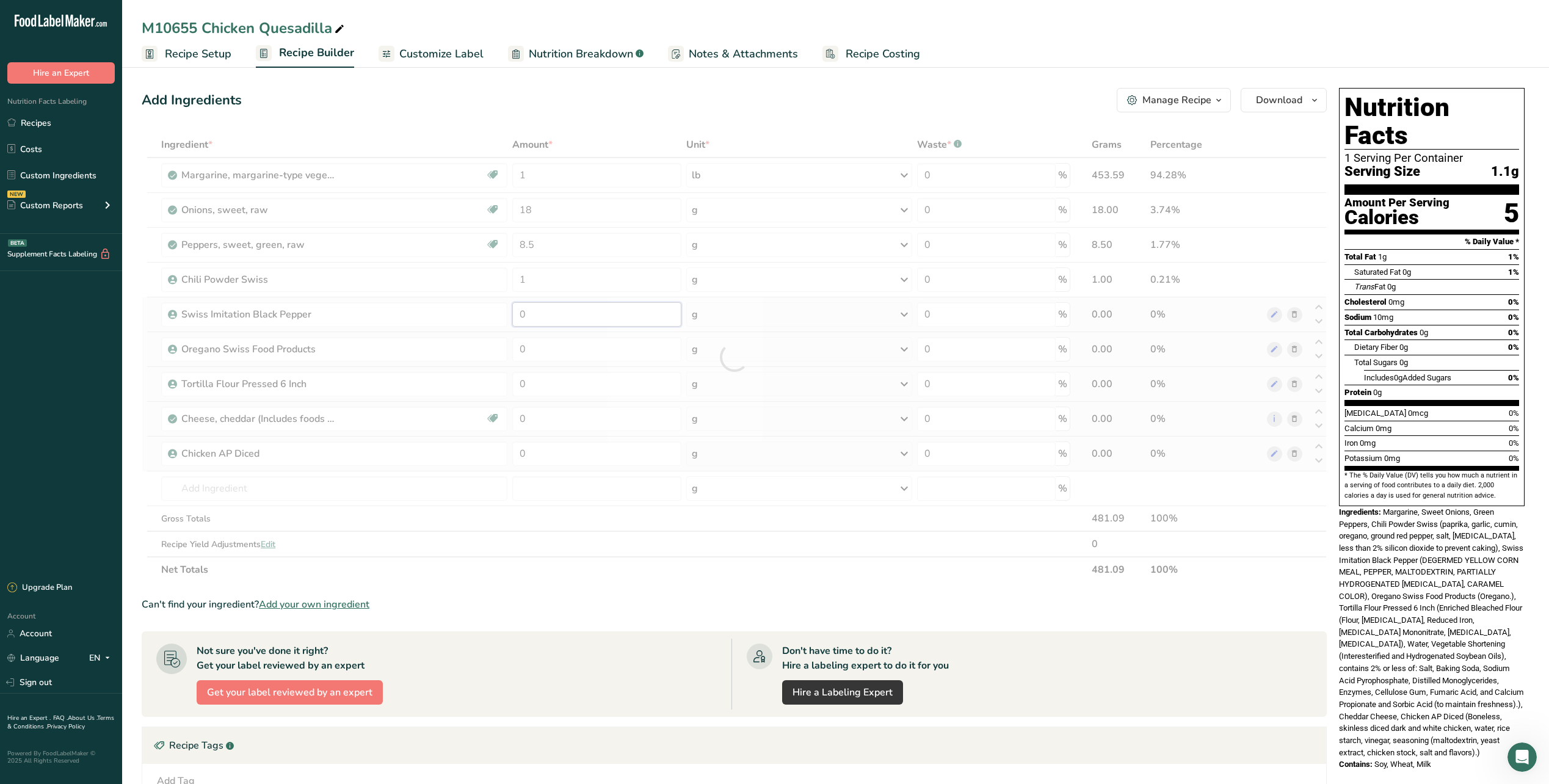
click at [580, 322] on div "Ingredient * Amount * Unit * Waste * .a-a{fill:#347362;}.b-a{fill:#fff;} Grams …" at bounding box center [734, 357] width 1185 height 451
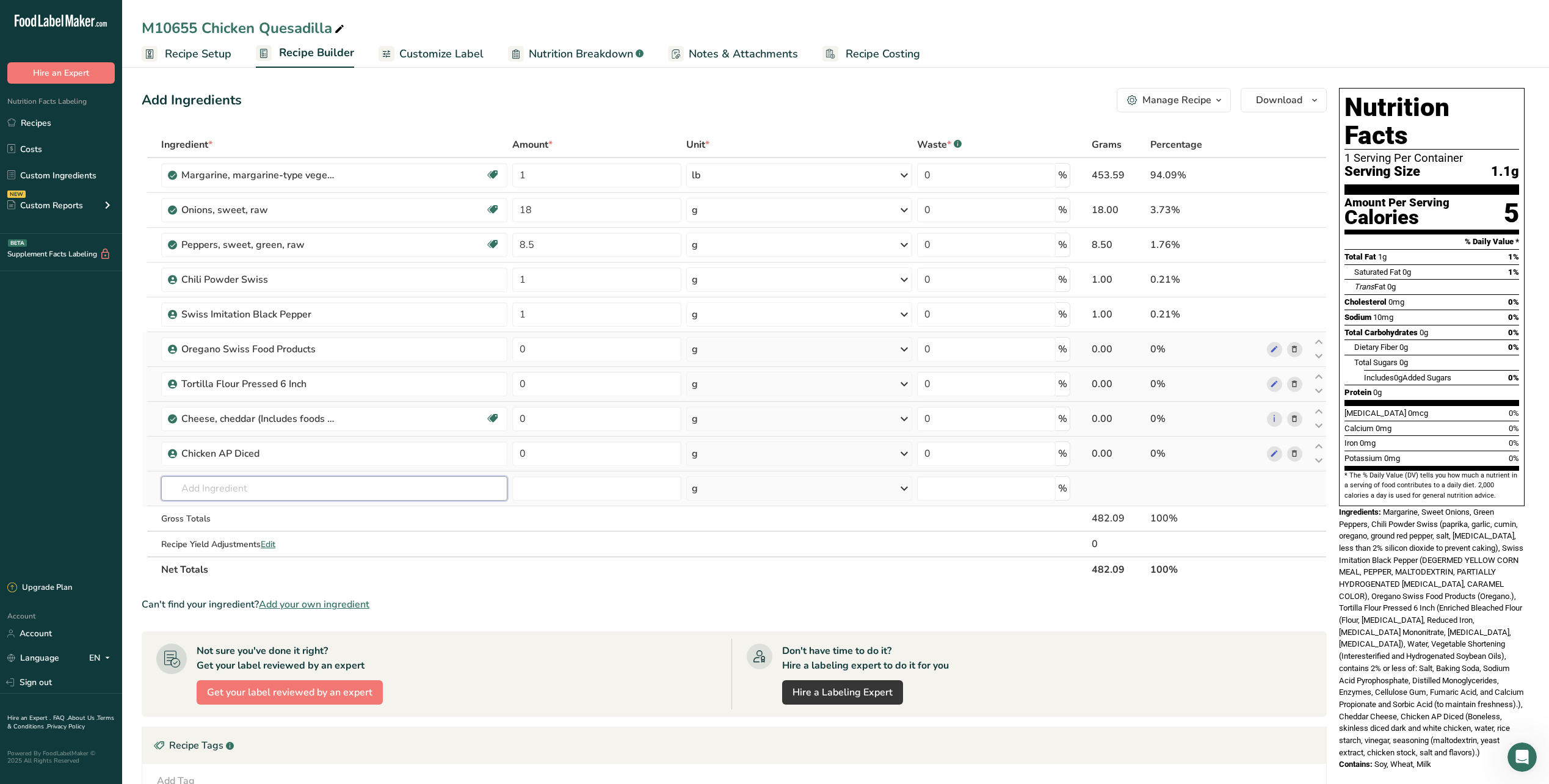
click at [344, 488] on div "Ingredient * Amount * Unit * Waste * .a-a{fill:#347362;}.b-a{fill:#fff;} Grams …" at bounding box center [734, 357] width 1185 height 451
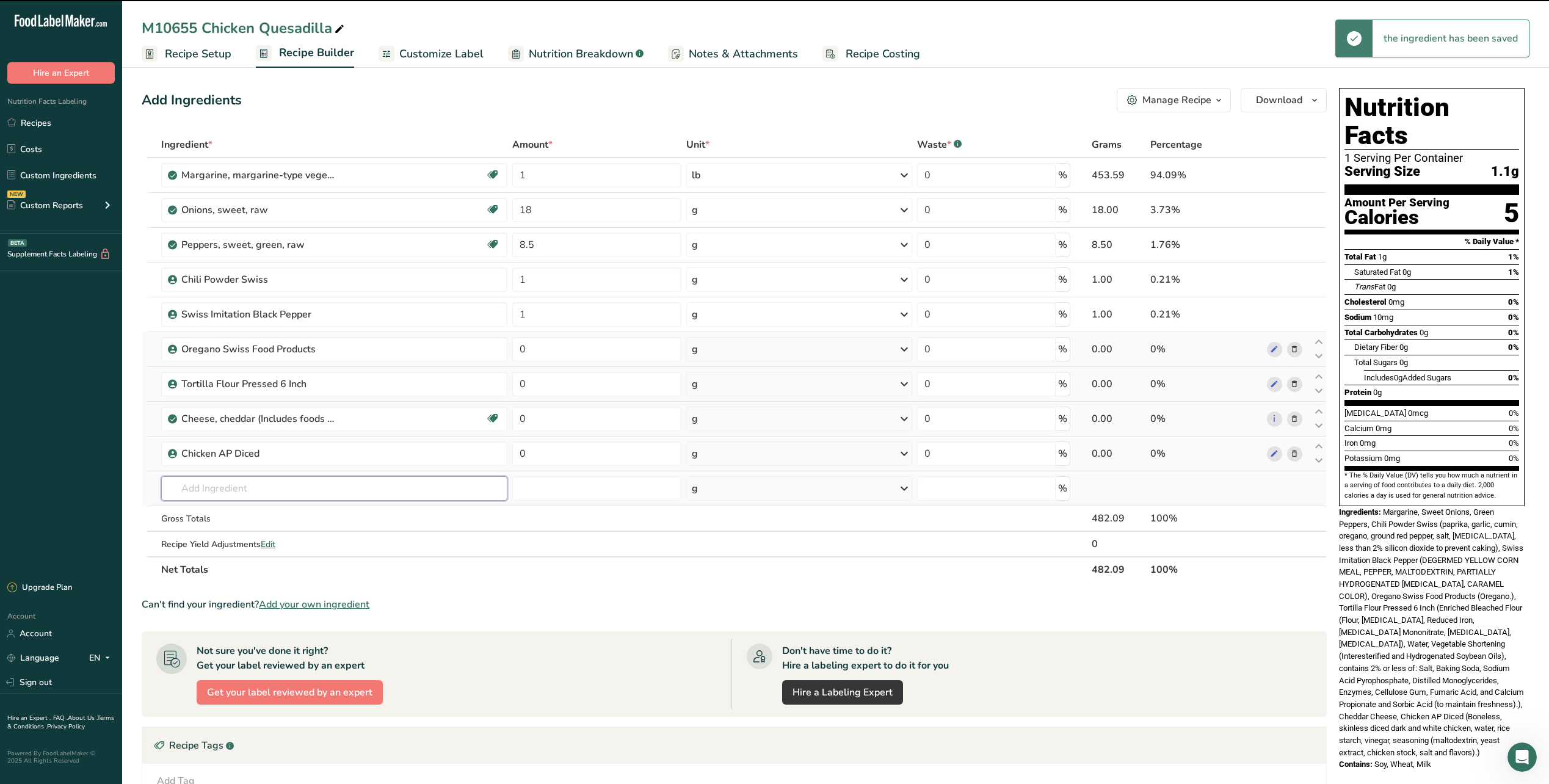
click at [351, 488] on input "text" at bounding box center [334, 488] width 346 height 25
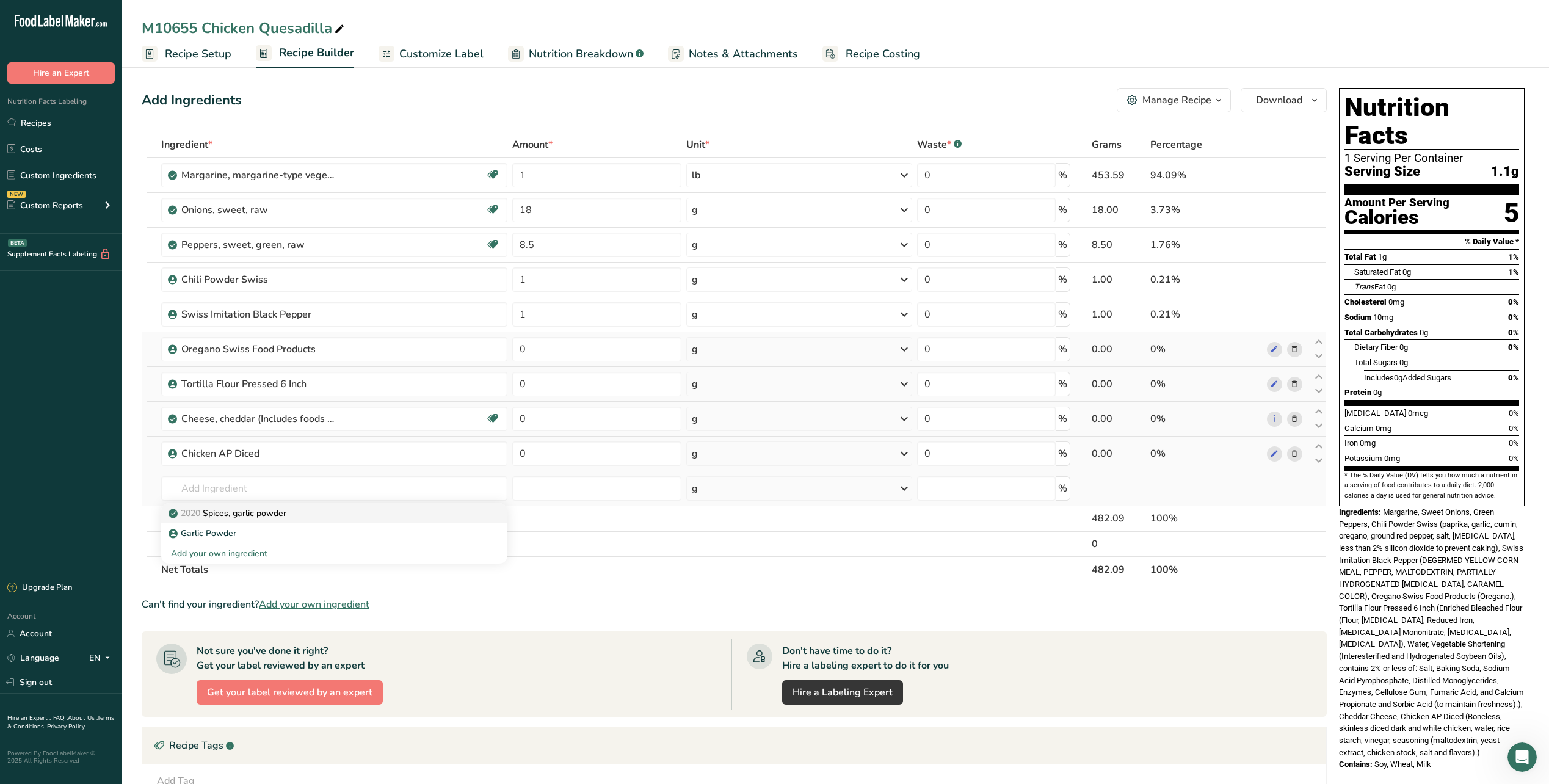
click at [280, 517] on p "2020 Spices, garlic powder" at bounding box center [229, 513] width 115 height 13
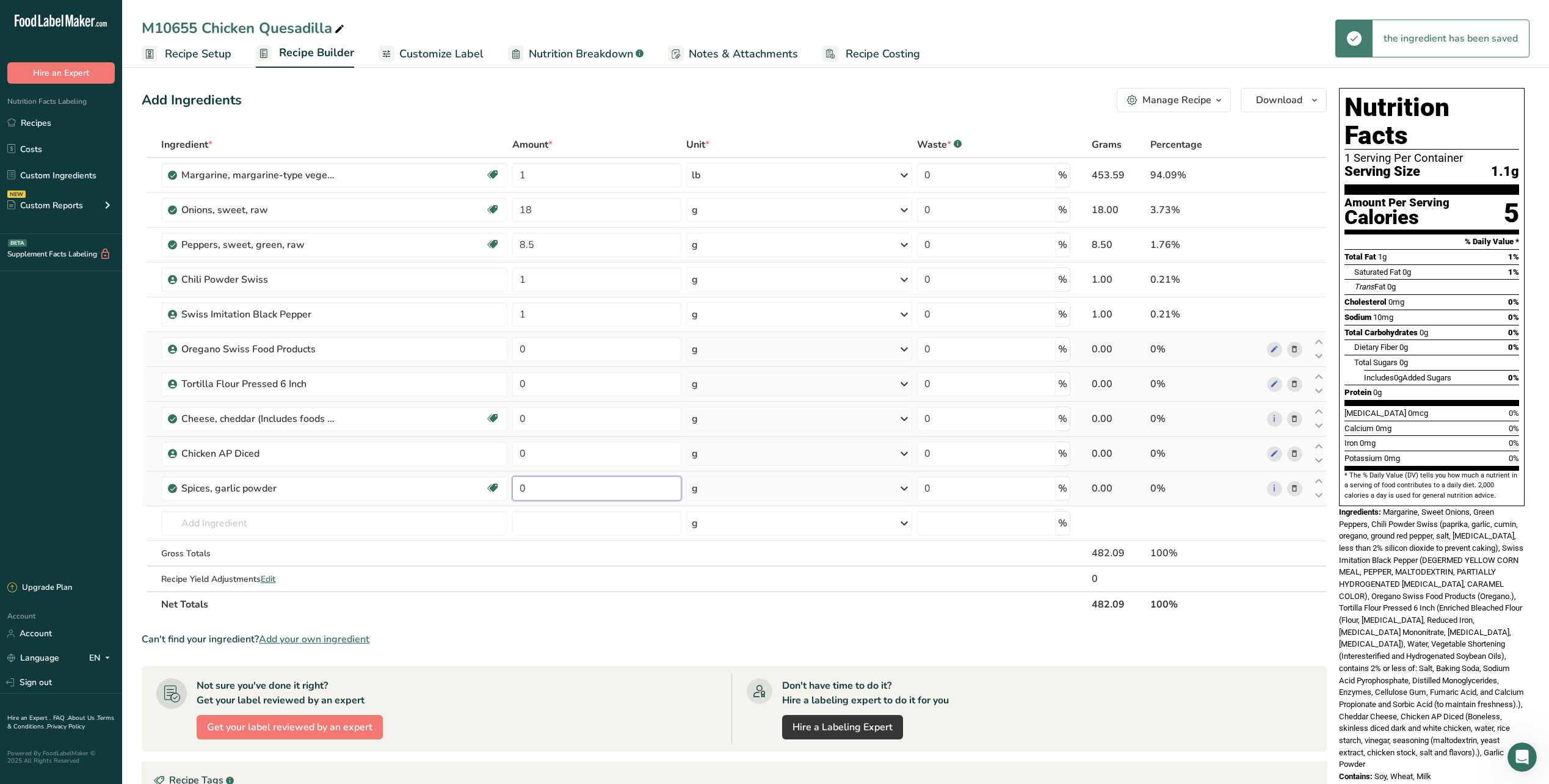
click at [560, 484] on input "0" at bounding box center [597, 488] width 169 height 25
click at [588, 359] on div "Ingredient * Amount * Unit * Waste * .a-a{fill:#347362;}.b-a{fill:#fff;} Grams …" at bounding box center [734, 374] width 1185 height 485
click at [597, 342] on input "0" at bounding box center [597, 349] width 169 height 25
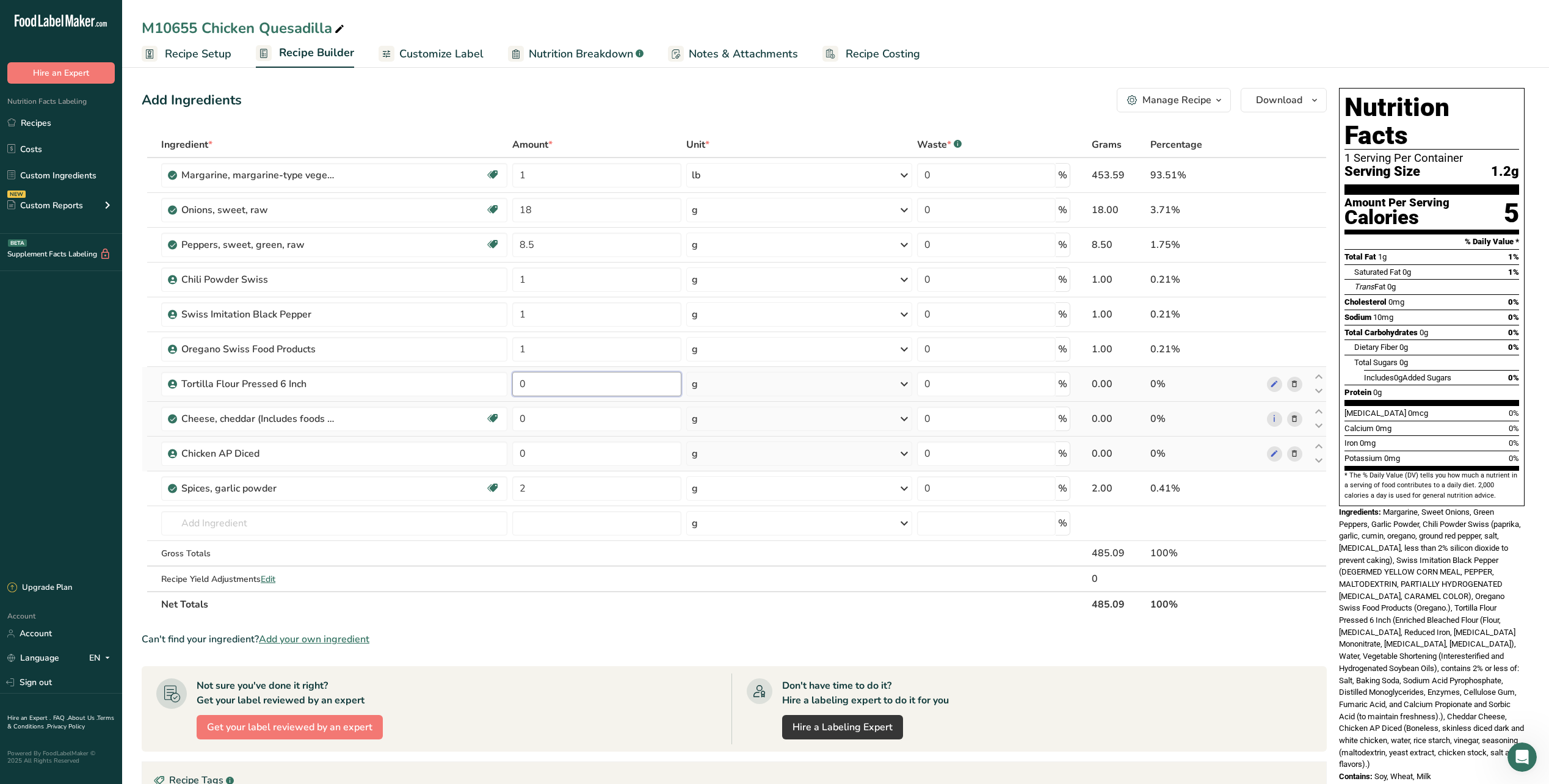
click at [626, 389] on div "Ingredient * Amount * Unit * Waste * .a-a{fill:#347362;}.b-a{fill:#fff;} Grams …" at bounding box center [734, 374] width 1185 height 485
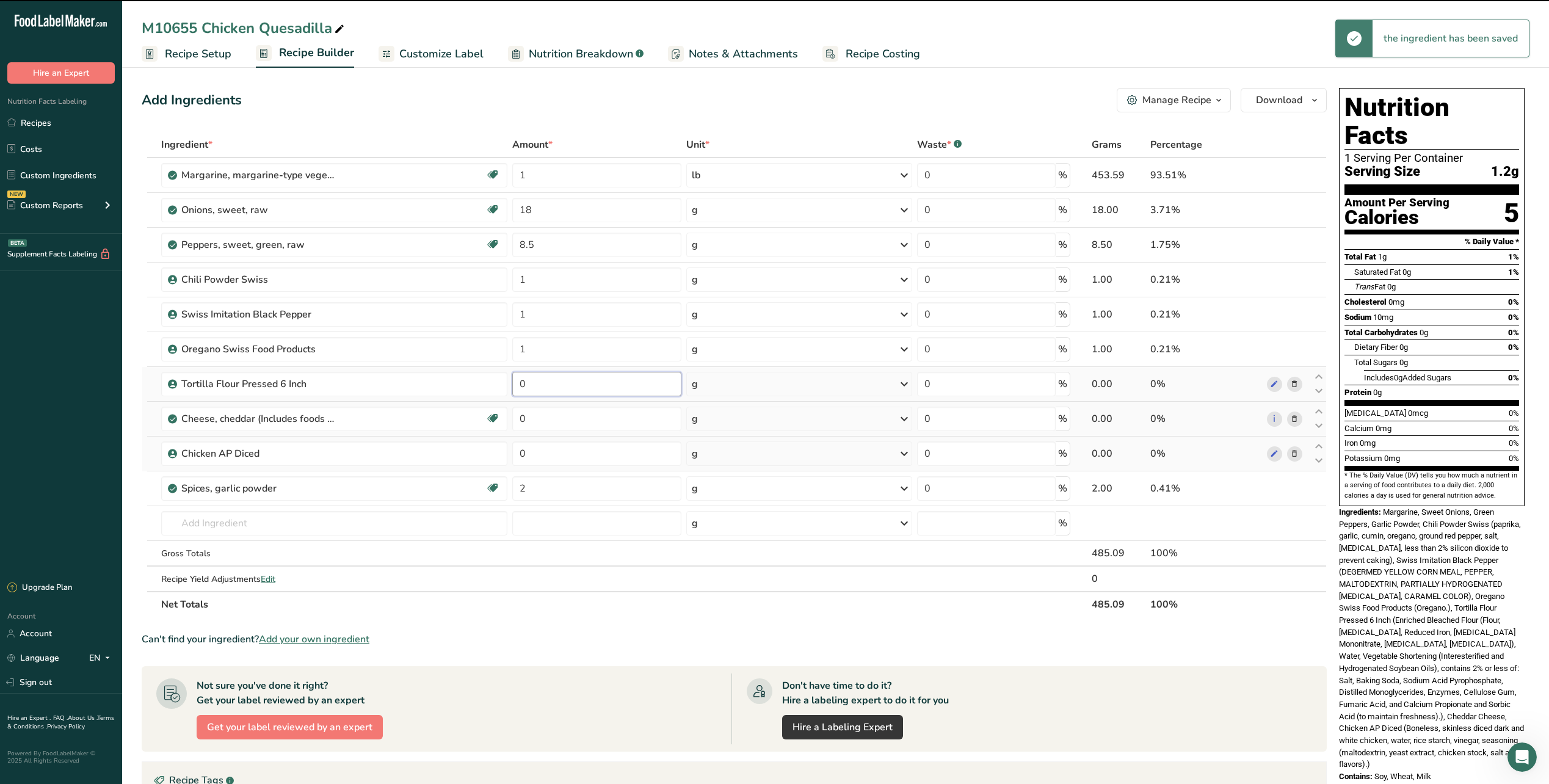
click at [626, 389] on input "0" at bounding box center [597, 384] width 169 height 25
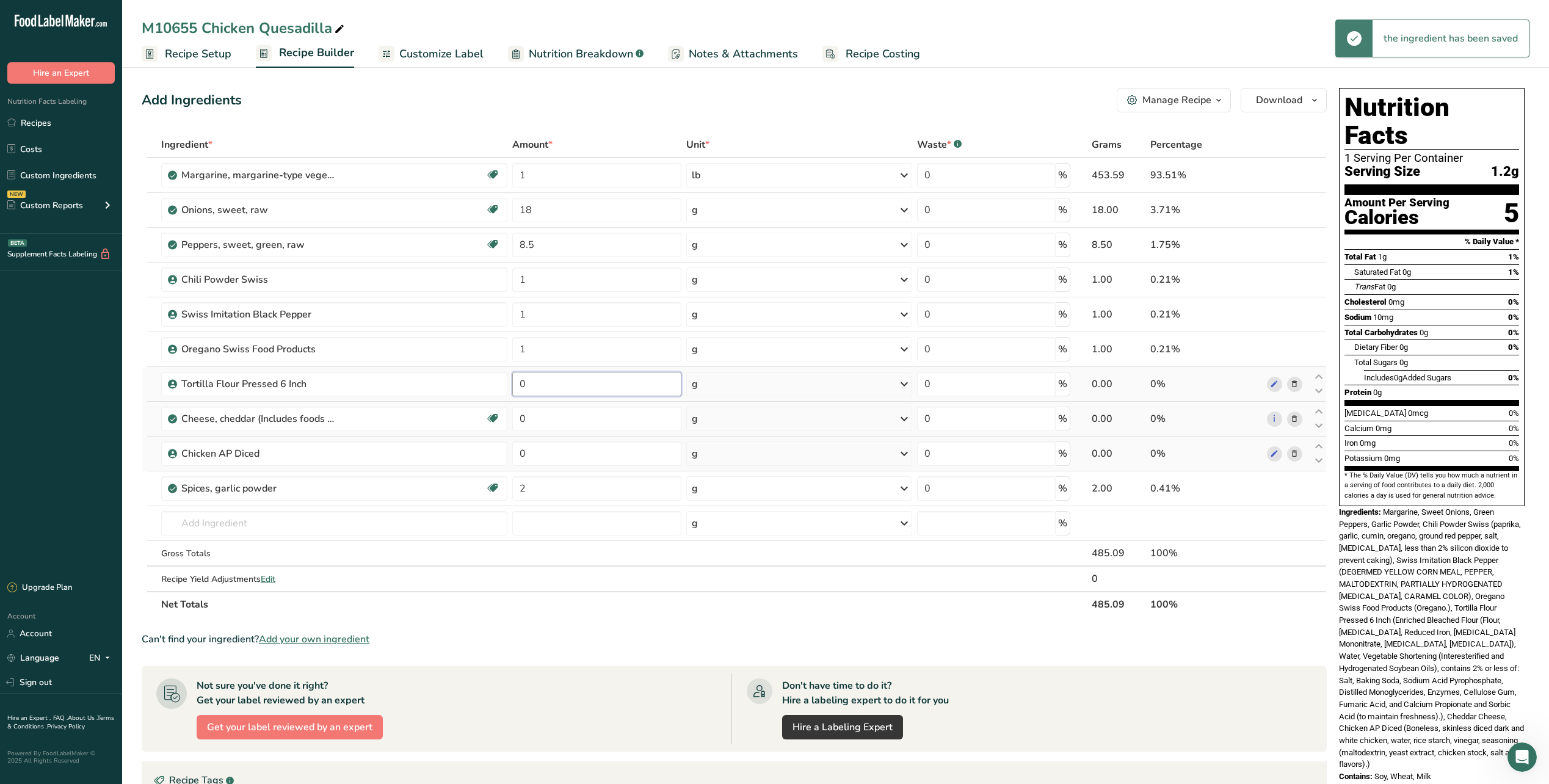
click at [626, 389] on input "0" at bounding box center [597, 384] width 169 height 25
click at [586, 419] on div "Ingredient * Amount * Unit * Waste * .a-a{fill:#347362;}.b-a{fill:#fff;} Grams …" at bounding box center [734, 374] width 1185 height 485
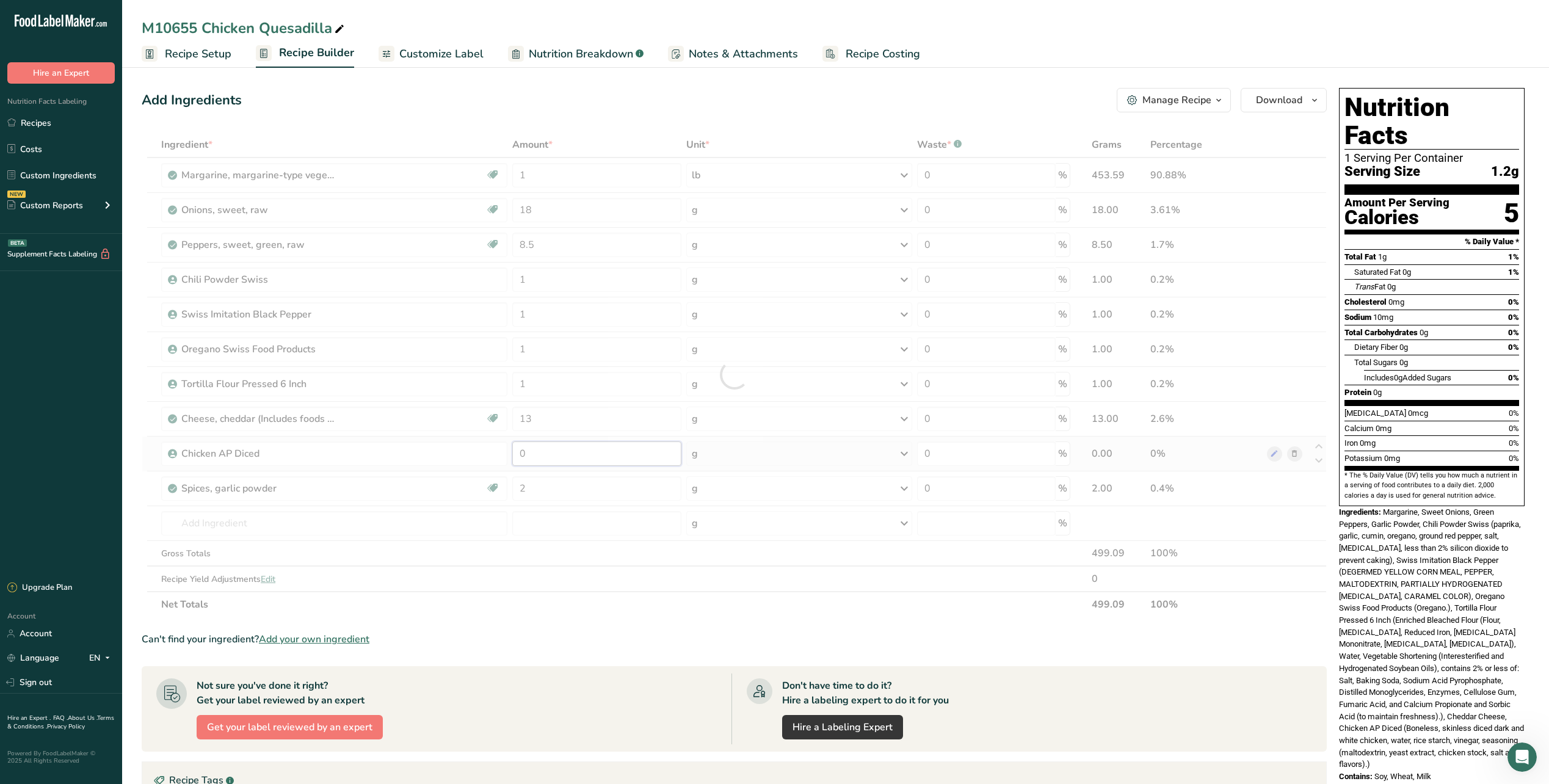
click at [606, 461] on div "Ingredient * Amount * Unit * Waste * .a-a{fill:#347362;}.b-a{fill:#fff;} Grams …" at bounding box center [734, 374] width 1185 height 485
click at [868, 224] on div "Ingredient * Amount * Unit * Waste * .a-a{fill:#347362;}.b-a{fill:#fff;} Grams …" at bounding box center [734, 374] width 1185 height 485
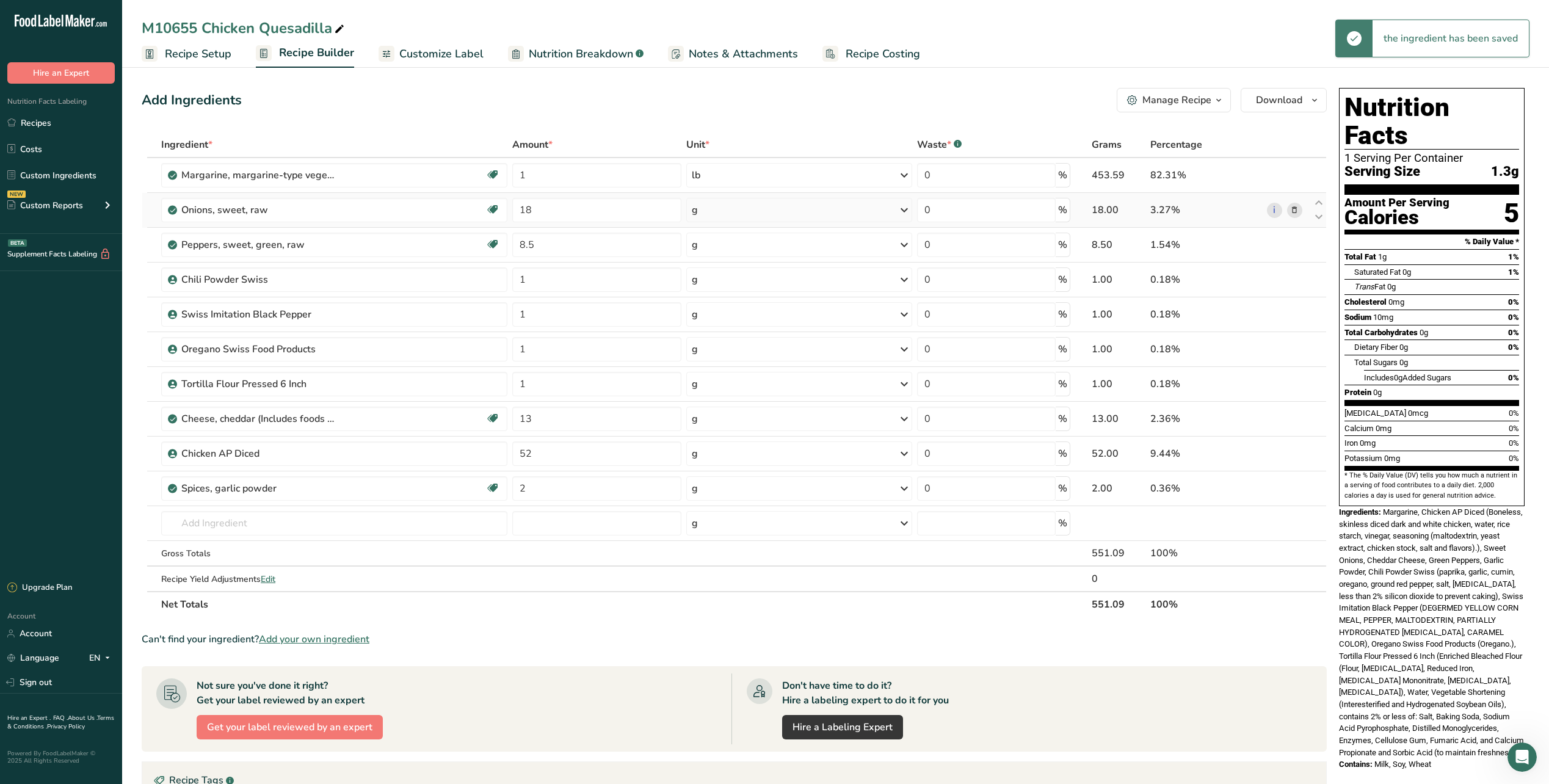
click at [870, 212] on div "g" at bounding box center [800, 210] width 226 height 25
click at [727, 366] on div "See more" at bounding box center [744, 361] width 103 height 13
click at [723, 384] on div "lb" at bounding box center [744, 381] width 103 height 18
click at [899, 243] on icon at bounding box center [904, 245] width 15 height 22
click at [720, 424] on div "See more" at bounding box center [744, 427] width 103 height 13
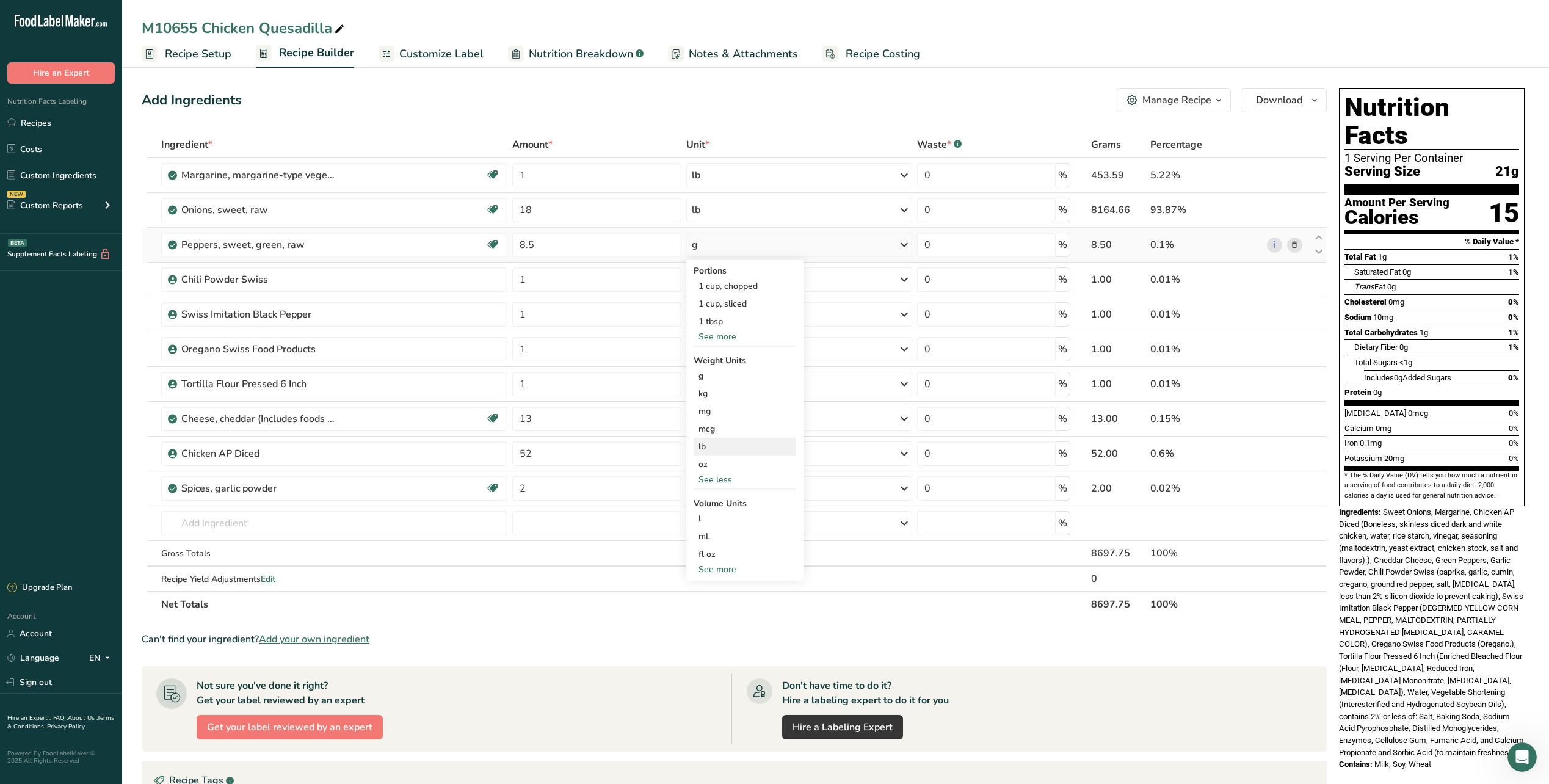
click at [705, 442] on div "lb" at bounding box center [744, 446] width 103 height 18
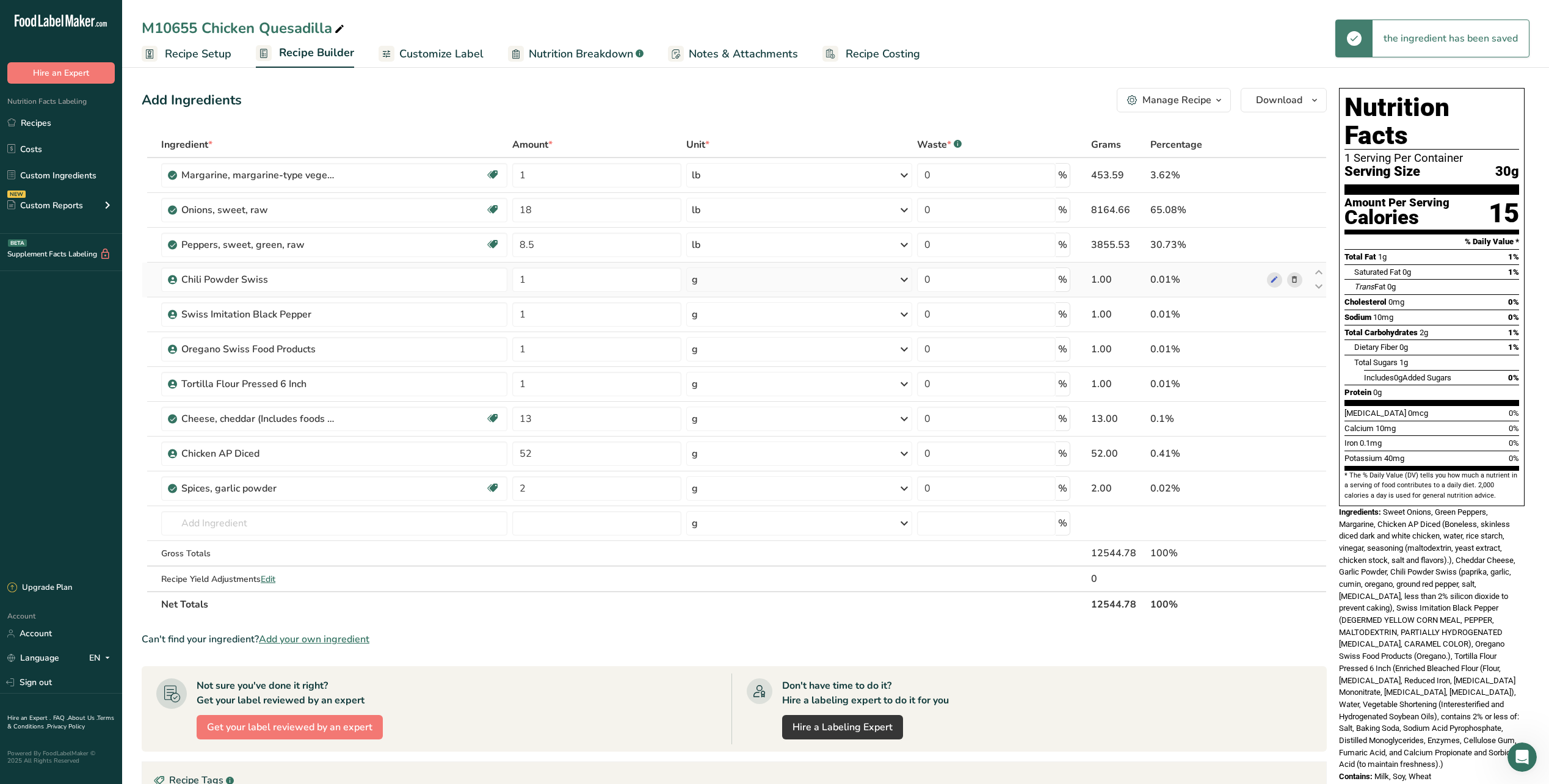
click at [904, 277] on icon at bounding box center [904, 279] width 15 height 22
click at [725, 381] on div "See more" at bounding box center [744, 376] width 103 height 13
click at [717, 396] on div "lb" at bounding box center [744, 396] width 103 height 18
click at [902, 311] on icon at bounding box center [904, 314] width 15 height 22
click at [724, 413] on div "See more" at bounding box center [744, 411] width 103 height 13
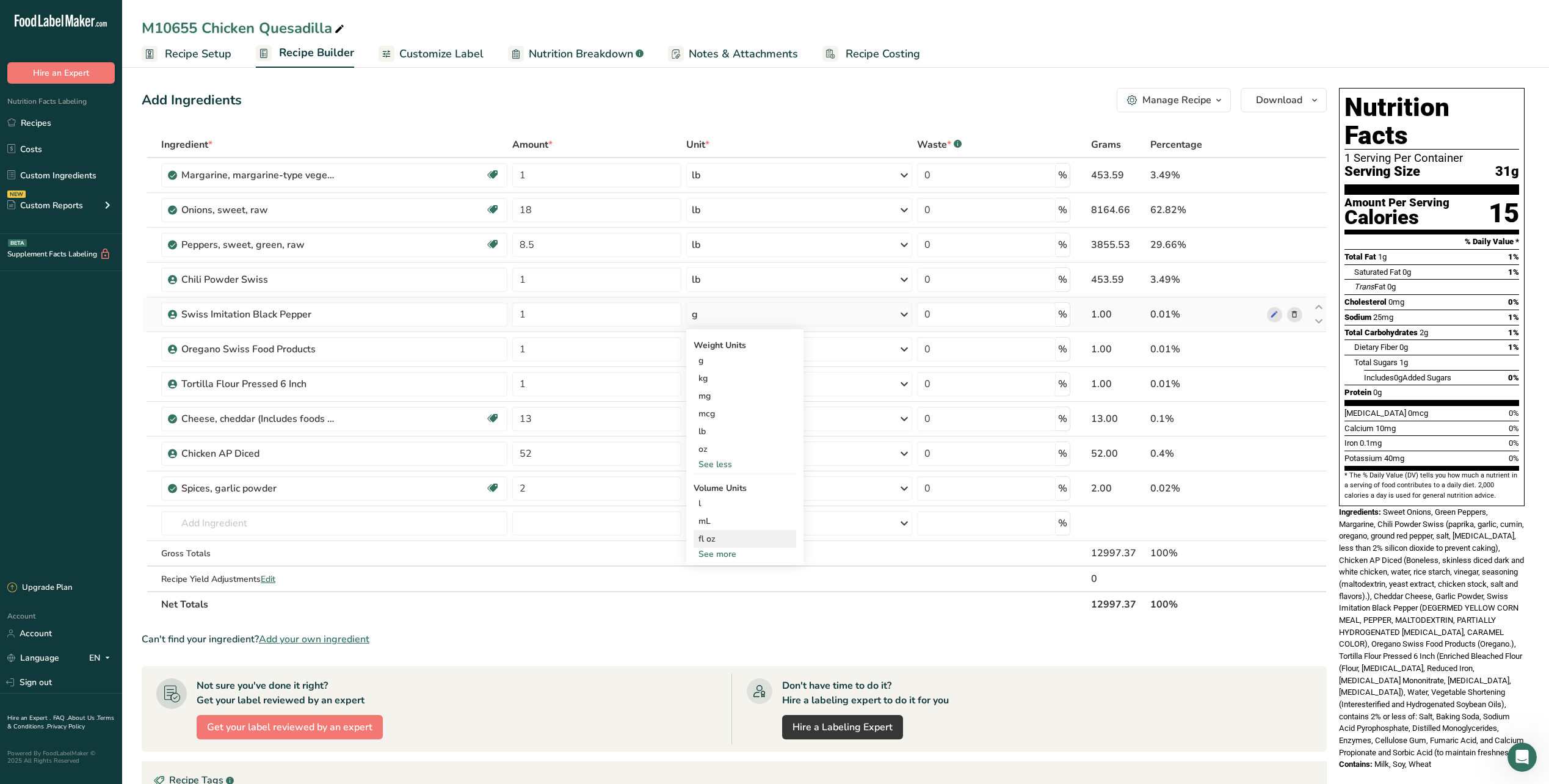
click at [720, 546] on div "fl oz Volume units require a density conversion. If you know your ingredient's …" at bounding box center [744, 538] width 103 height 18
click at [720, 554] on div "See more" at bounding box center [744, 554] width 103 height 13
click at [730, 558] on div "tbsp" at bounding box center [744, 557] width 93 height 13
click at [881, 609] on button "Confirm" at bounding box center [884, 616] width 57 height 18
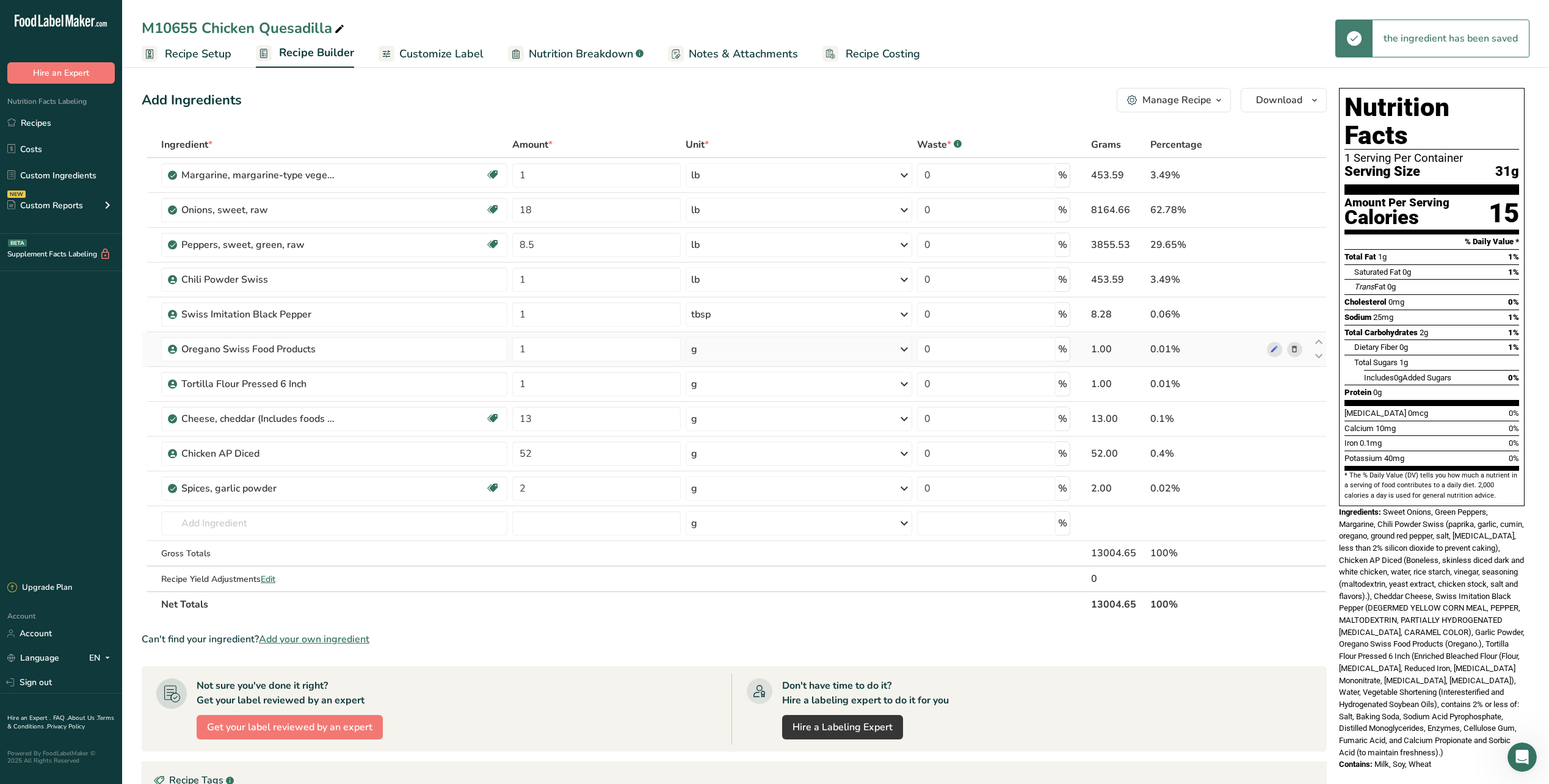
click at [824, 350] on div "g" at bounding box center [799, 349] width 226 height 25
click at [720, 536] on div "See more" at bounding box center [744, 536] width 103 height 13
click at [715, 537] on div "tbsp" at bounding box center [744, 538] width 93 height 13
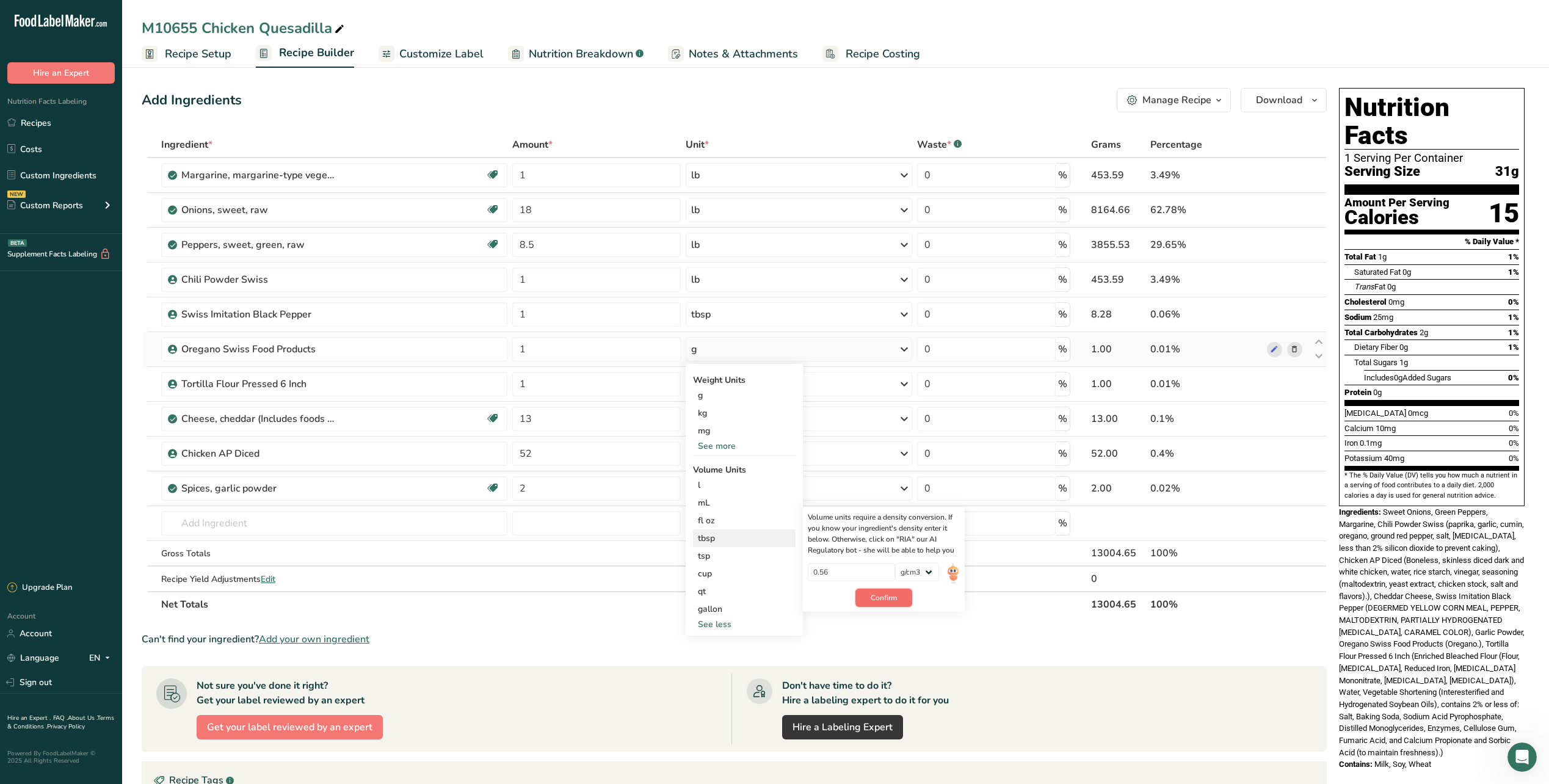
click at [893, 601] on span "Confirm" at bounding box center [884, 598] width 26 height 11
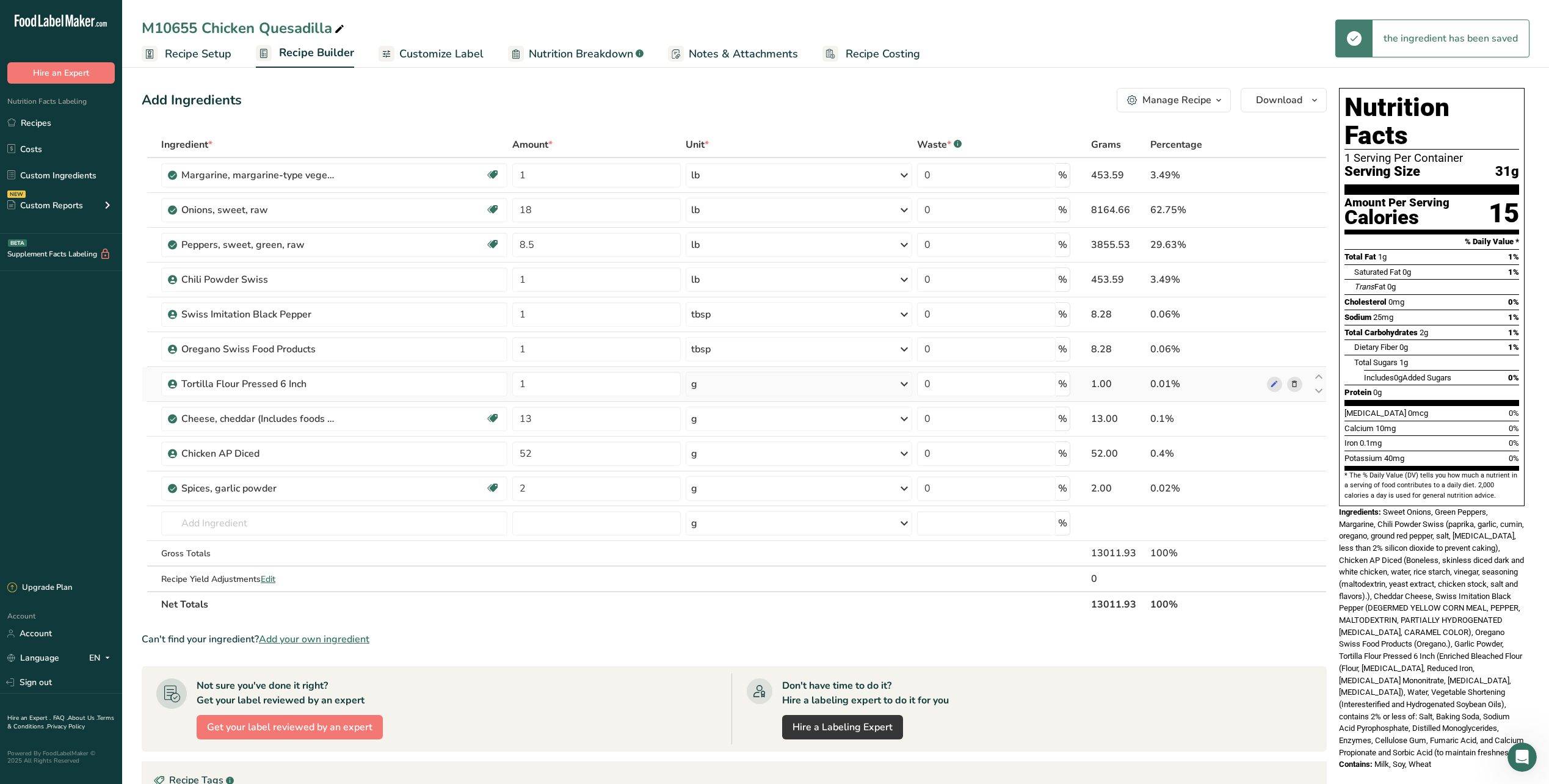
click at [731, 381] on div "g" at bounding box center [799, 384] width 226 height 25
click at [649, 391] on input "1" at bounding box center [597, 384] width 169 height 25
click at [707, 613] on div "Ingredient * Amount * Unit * Waste * .a-a{fill:#347362;}.b-a{fill:#fff;} Grams …" at bounding box center [734, 374] width 1185 height 485
click at [902, 419] on icon at bounding box center [904, 418] width 15 height 22
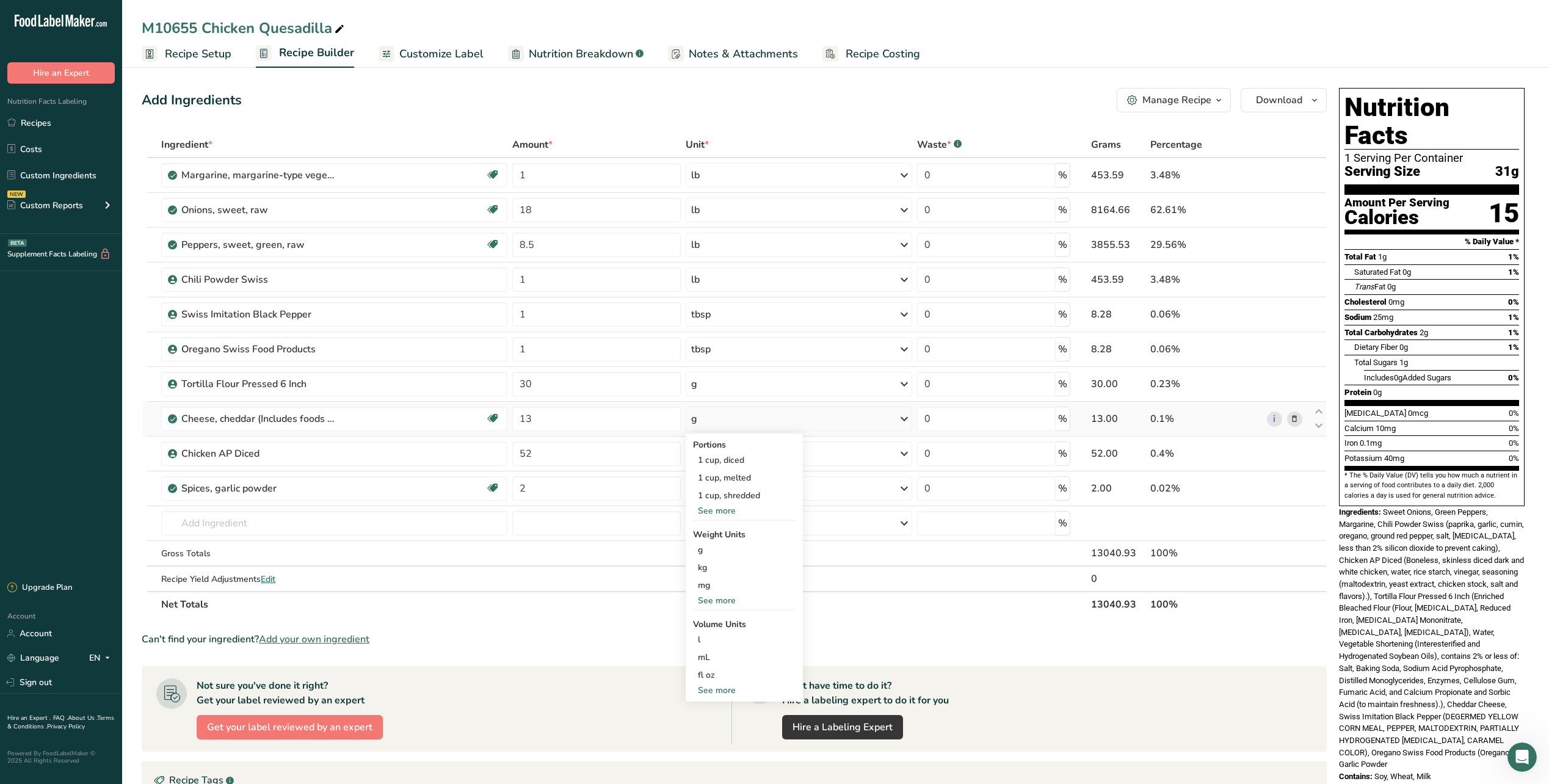
click at [720, 596] on div "See more" at bounding box center [744, 601] width 103 height 13
click at [715, 617] on div "lb" at bounding box center [744, 621] width 103 height 18
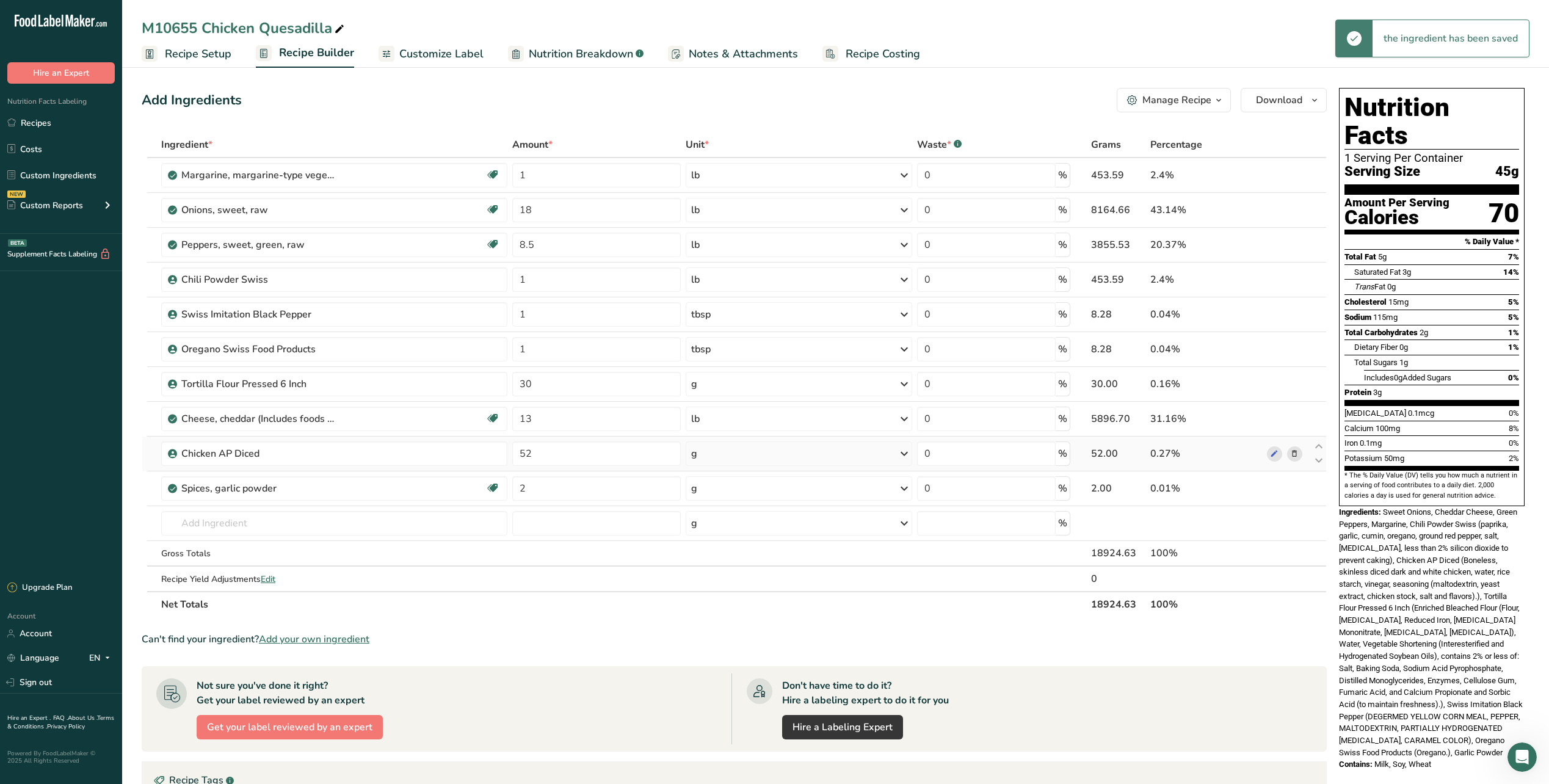
click at [906, 456] on icon at bounding box center [904, 454] width 15 height 22
click at [718, 550] on div "See more" at bounding box center [744, 550] width 103 height 13
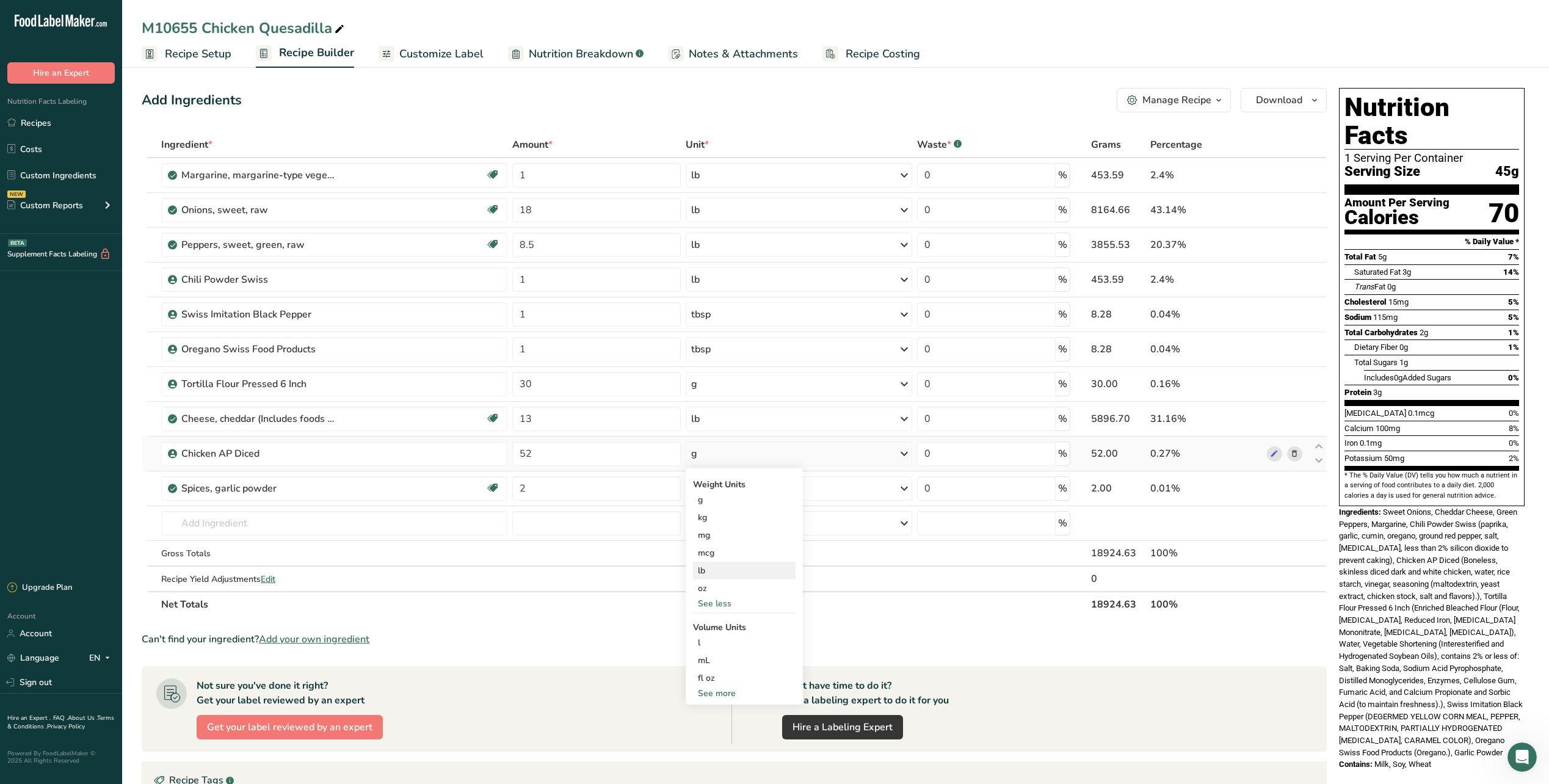
click at [708, 568] on div "lb" at bounding box center [744, 570] width 103 height 18
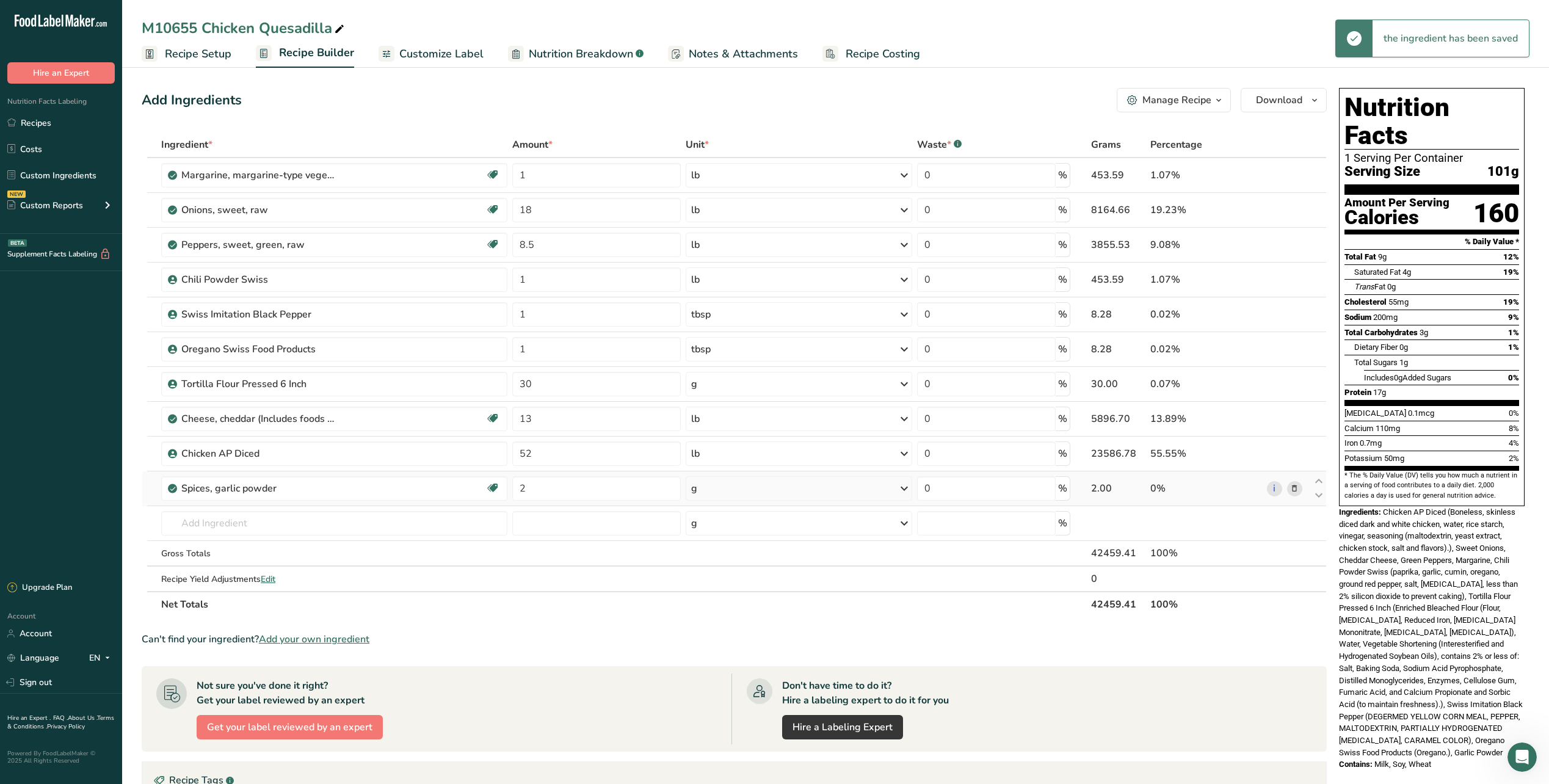
click at [903, 489] on icon at bounding box center [904, 488] width 15 height 22
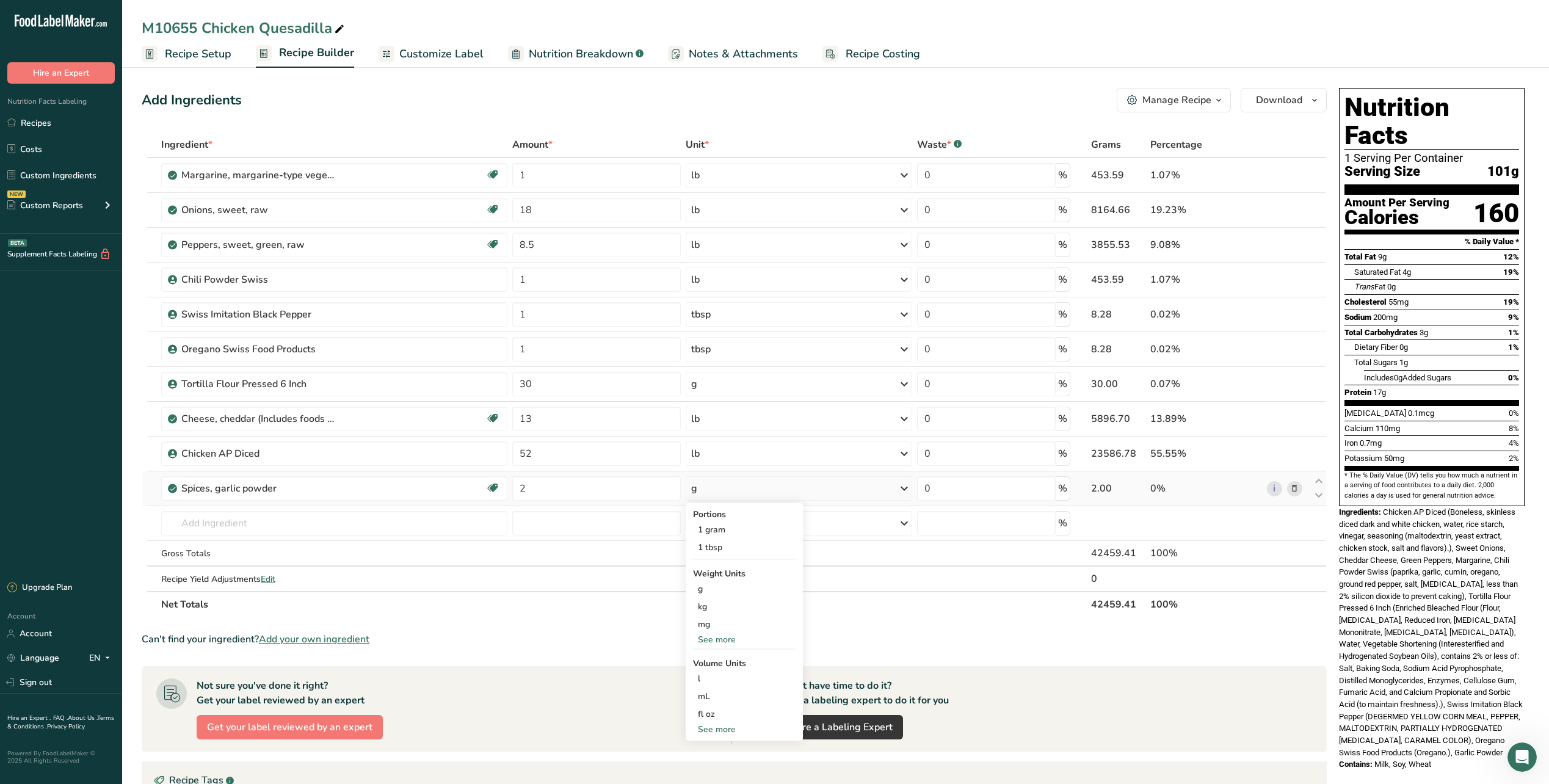
click at [715, 729] on div "See more" at bounding box center [744, 730] width 103 height 13
click at [715, 731] on div "tbsp" at bounding box center [744, 732] width 93 height 13
click at [711, 730] on div "tbsp" at bounding box center [744, 732] width 93 height 13
click at [724, 729] on div "tbsp" at bounding box center [744, 732] width 93 height 13
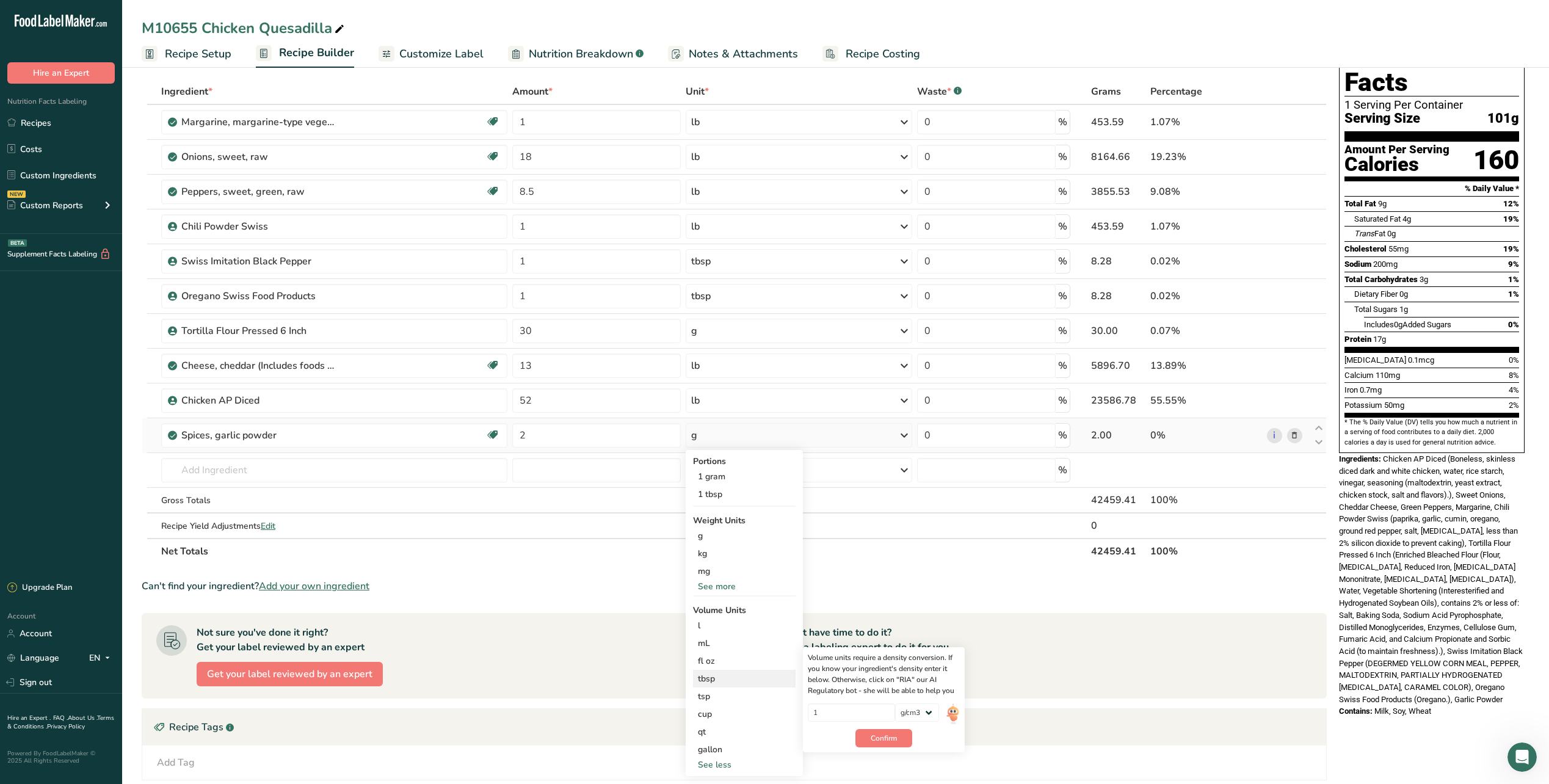
scroll to position [61, 0]
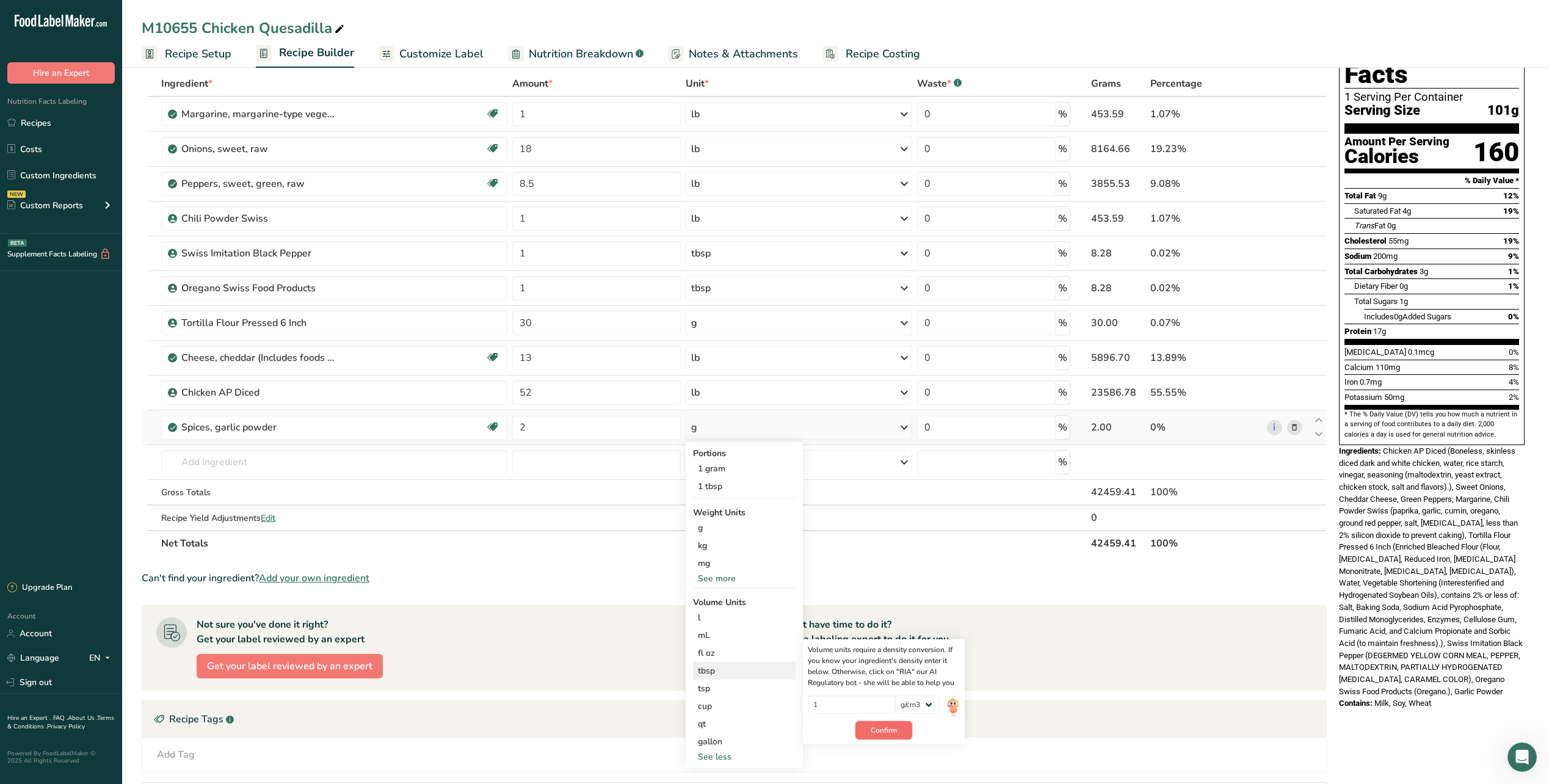
click at [883, 724] on button "Confirm" at bounding box center [884, 730] width 57 height 18
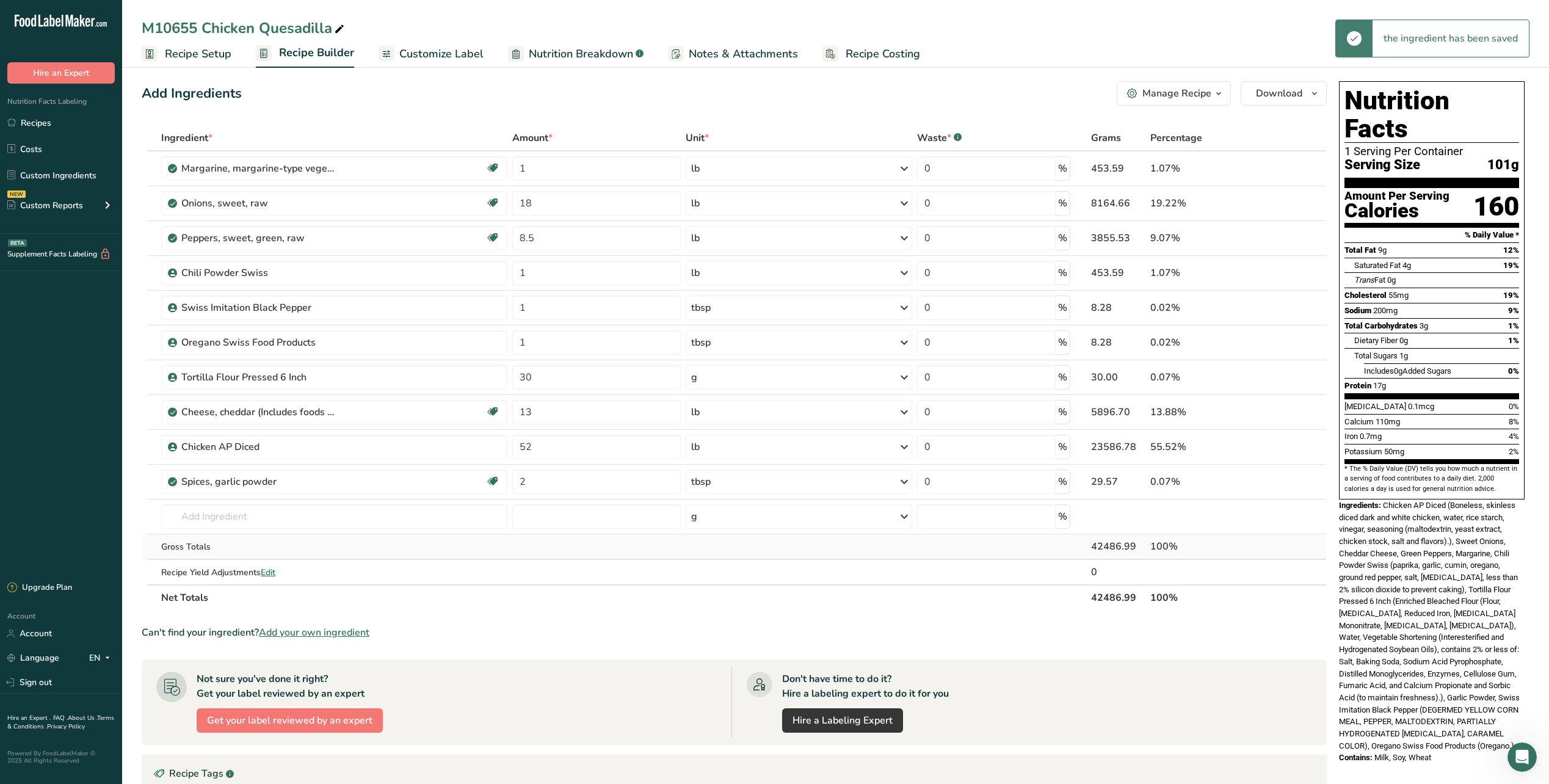
scroll to position [0, 0]
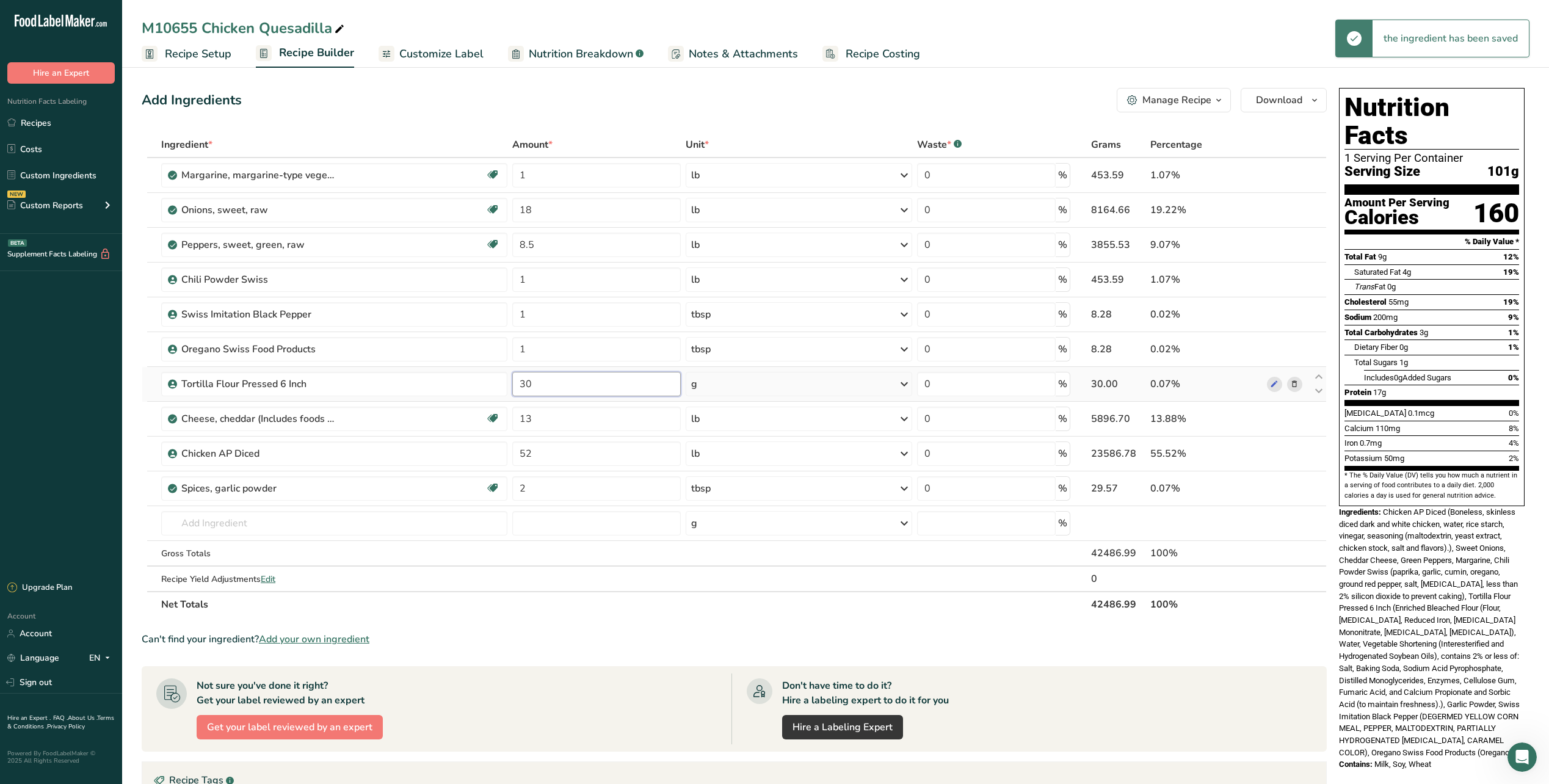
click at [555, 384] on input "30" at bounding box center [597, 384] width 169 height 25
click at [688, 115] on div "Add Ingredients Manage Recipe Delete Recipe Duplicate Recipe Scale Recipe Save …" at bounding box center [737, 549] width 1192 height 933
click at [551, 389] on input "300" at bounding box center [597, 384] width 169 height 25
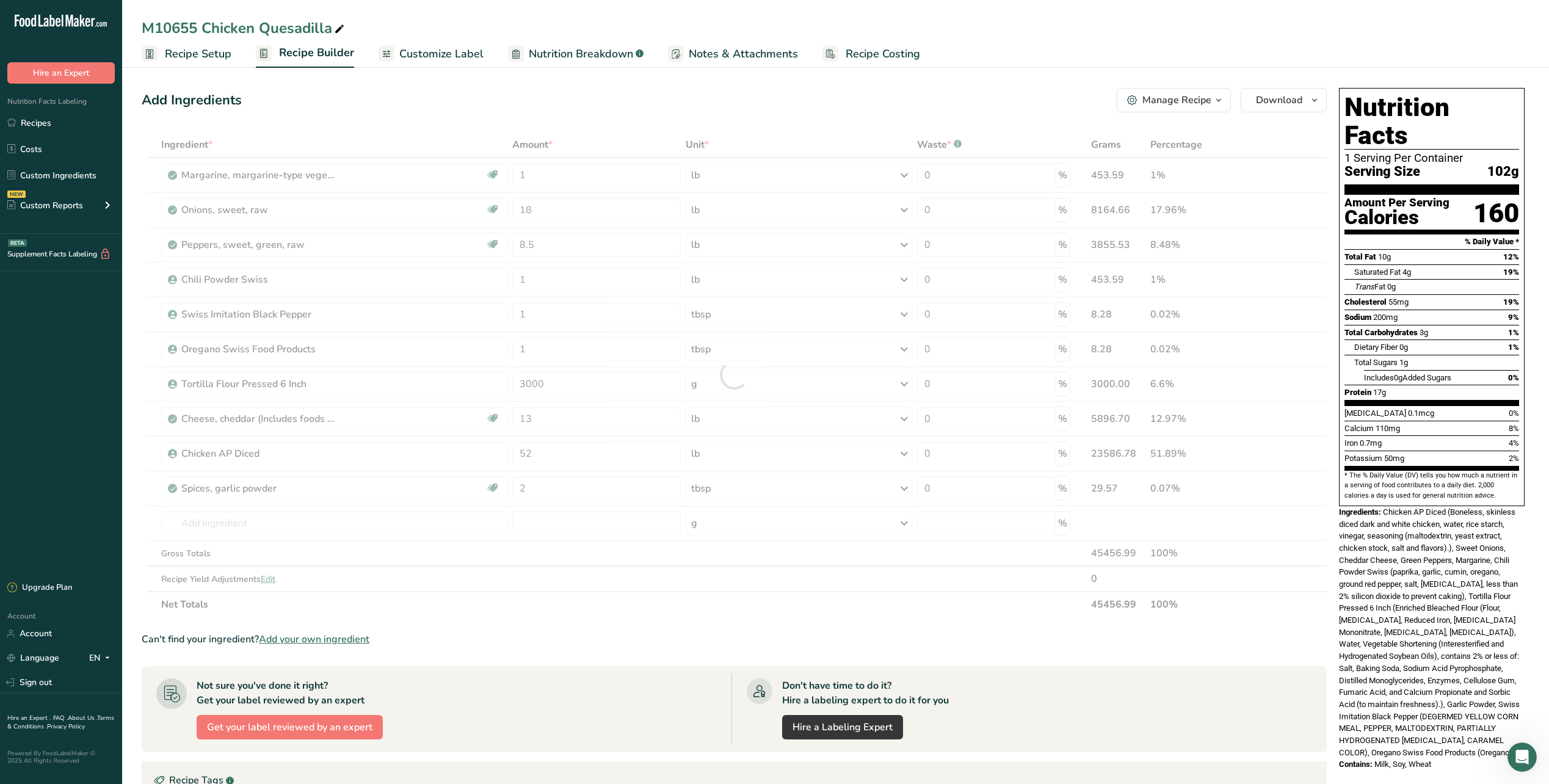
click at [658, 117] on div "Add Ingredients Manage Recipe Delete Recipe Duplicate Recipe Scale Recipe Save …" at bounding box center [737, 549] width 1192 height 933
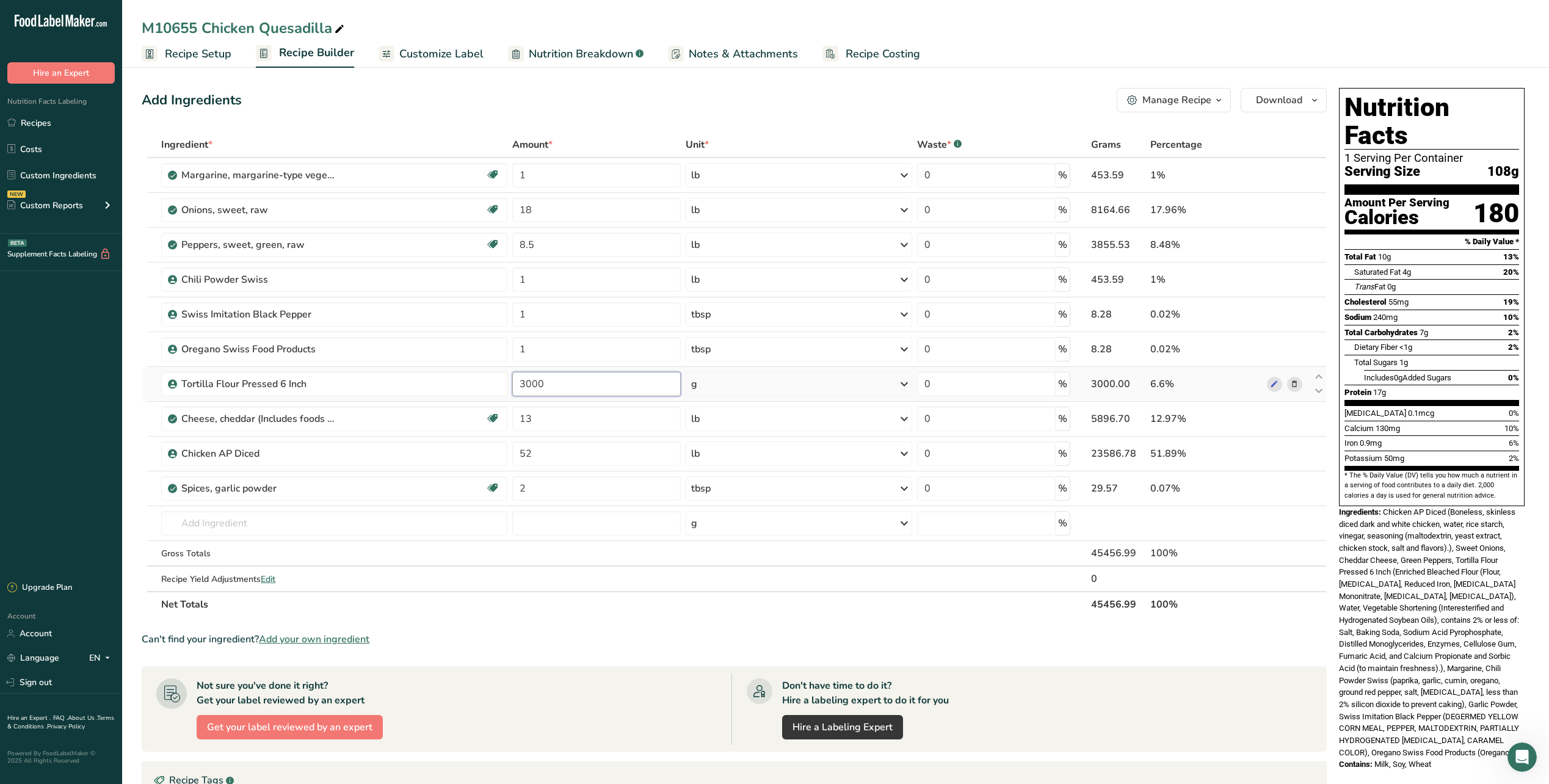
click at [559, 388] on input "3000" at bounding box center [597, 384] width 169 height 25
click at [551, 378] on input "0" at bounding box center [597, 384] width 169 height 25
click at [594, 86] on div "Add Ingredients Manage Recipe Delete Recipe Duplicate Recipe Scale Recipe Save …" at bounding box center [737, 549] width 1192 height 933
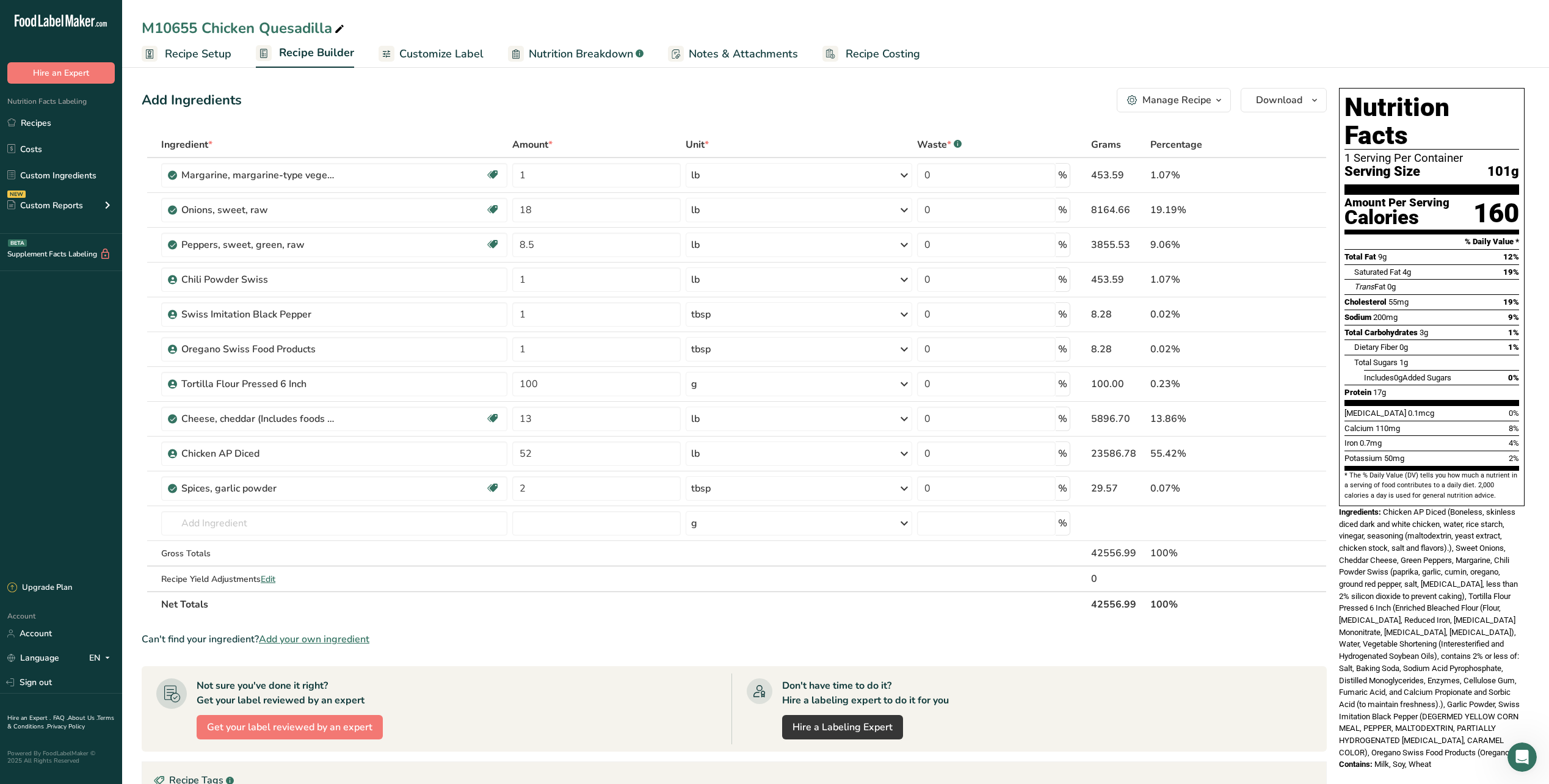
click at [200, 62] on span "Recipe Setup" at bounding box center [198, 54] width 67 height 16
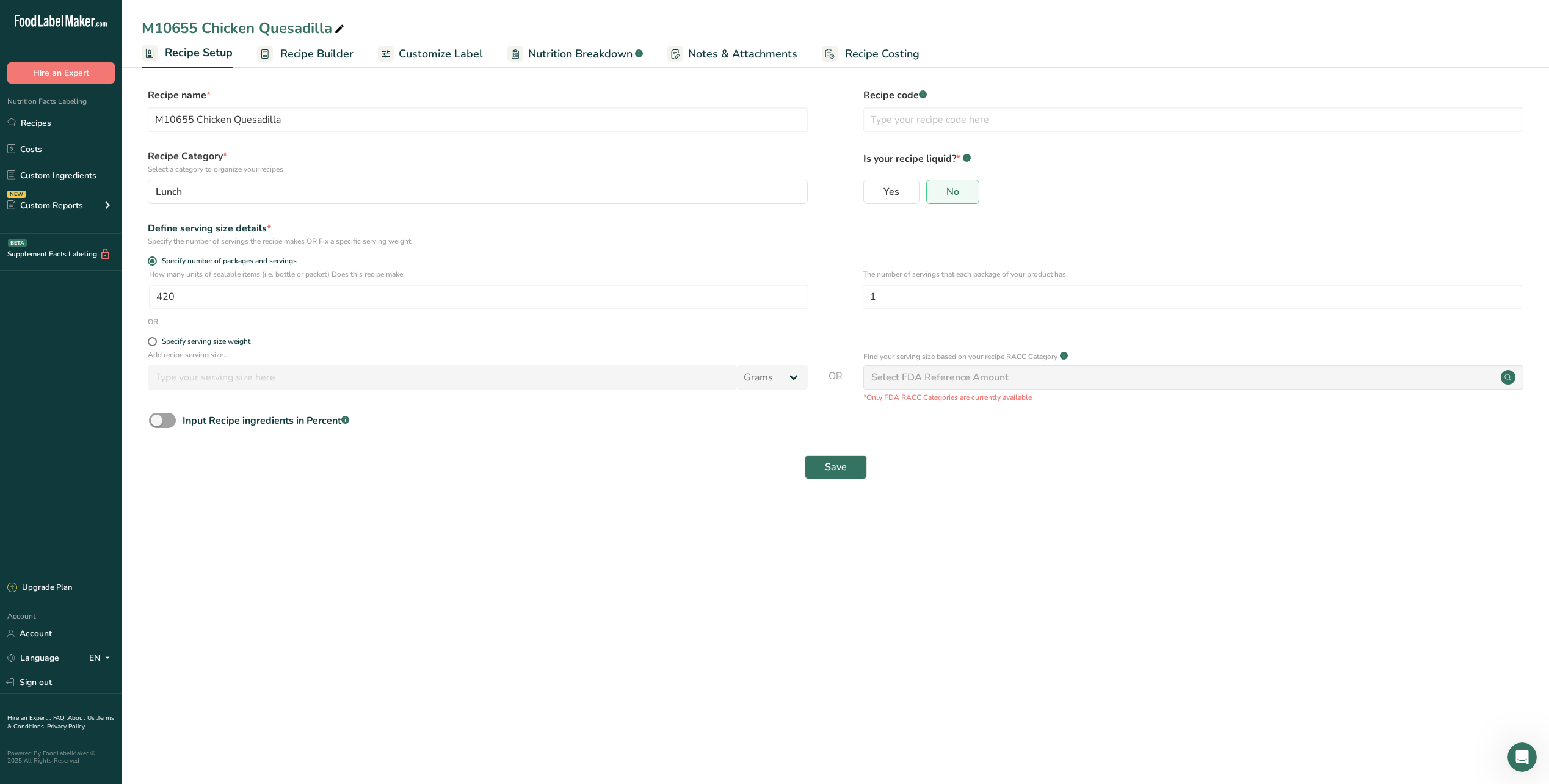
click at [298, 50] on span "Recipe Builder" at bounding box center [317, 54] width 74 height 16
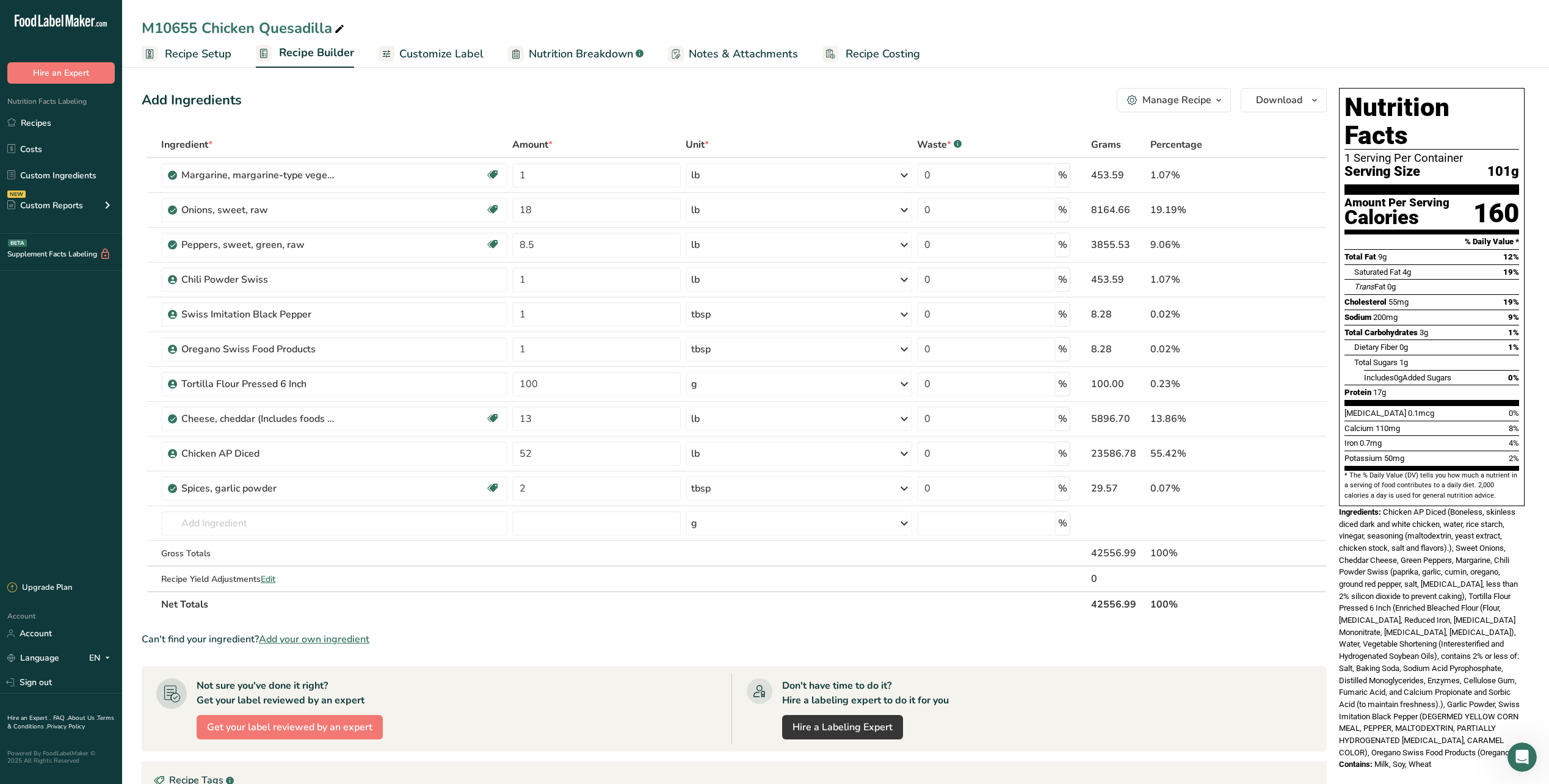
click at [403, 54] on span "Customize Label" at bounding box center [441, 54] width 84 height 16
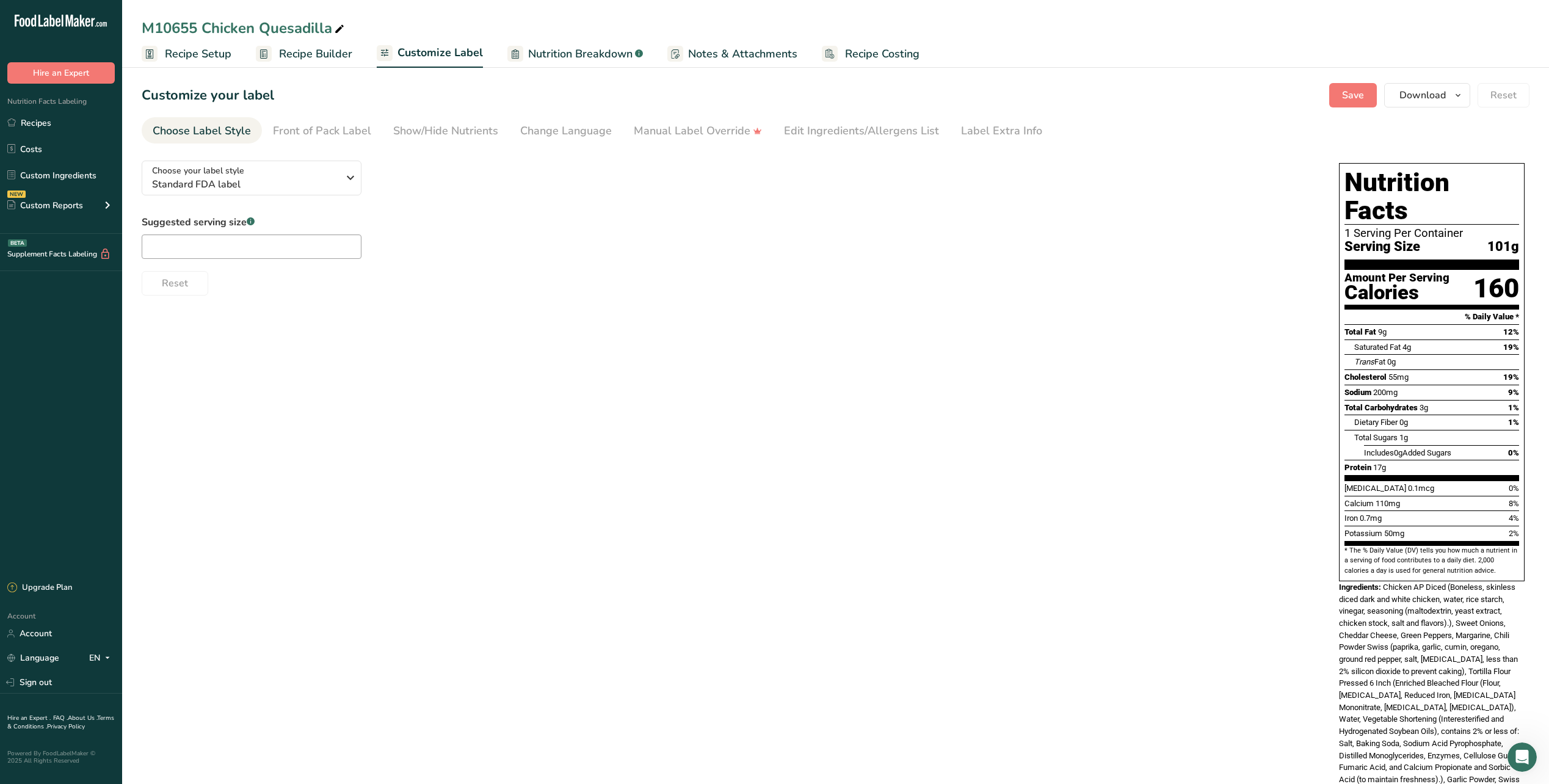
click at [554, 63] on link "Nutrition Breakdown .a-a{fill:#347362;}.b-a{fill:#fff;}" at bounding box center [575, 54] width 136 height 28
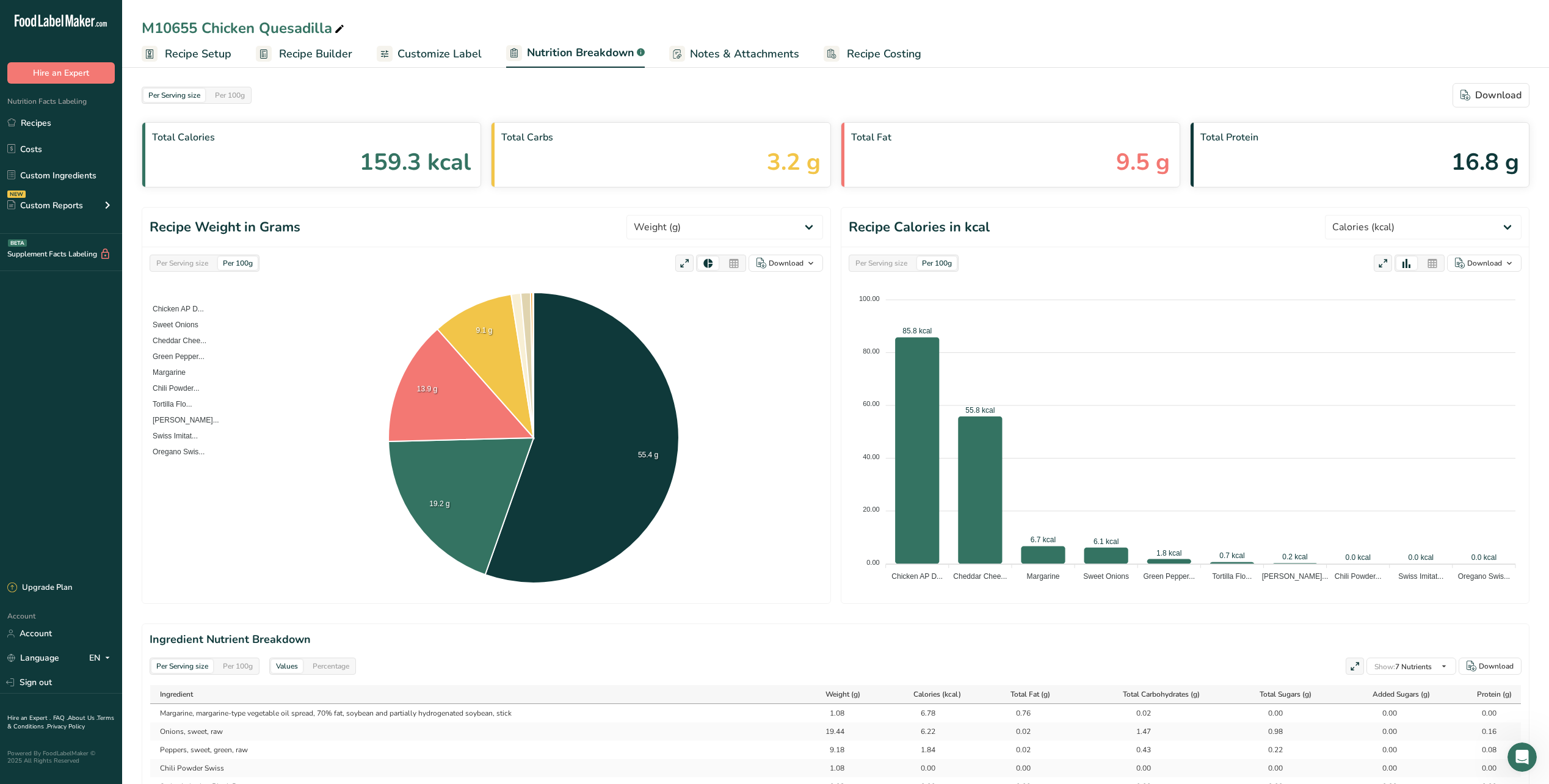
click at [745, 51] on span "Notes & Attachments" at bounding box center [744, 54] width 109 height 16
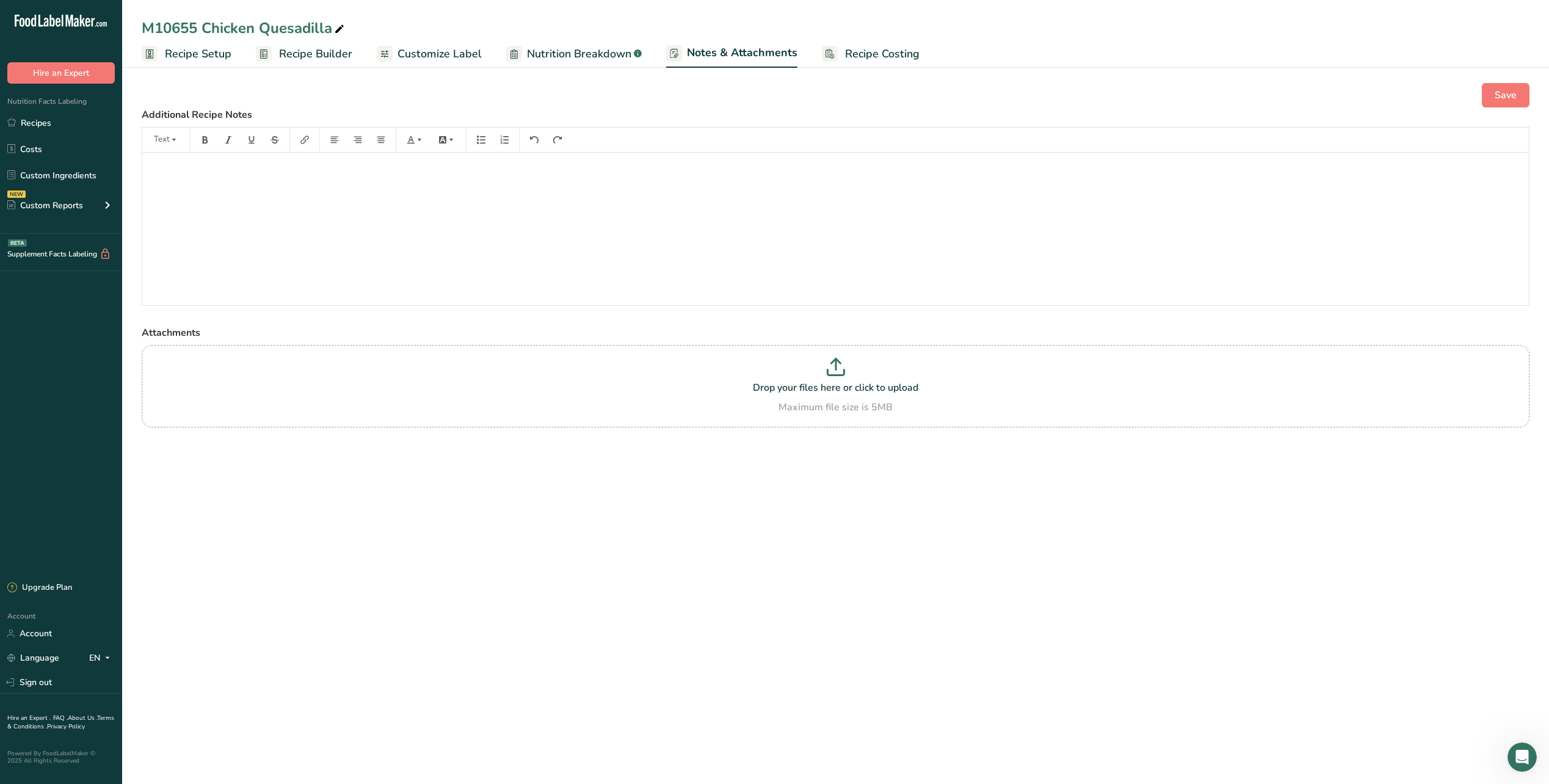
click at [302, 51] on span "Recipe Builder" at bounding box center [316, 54] width 74 height 16
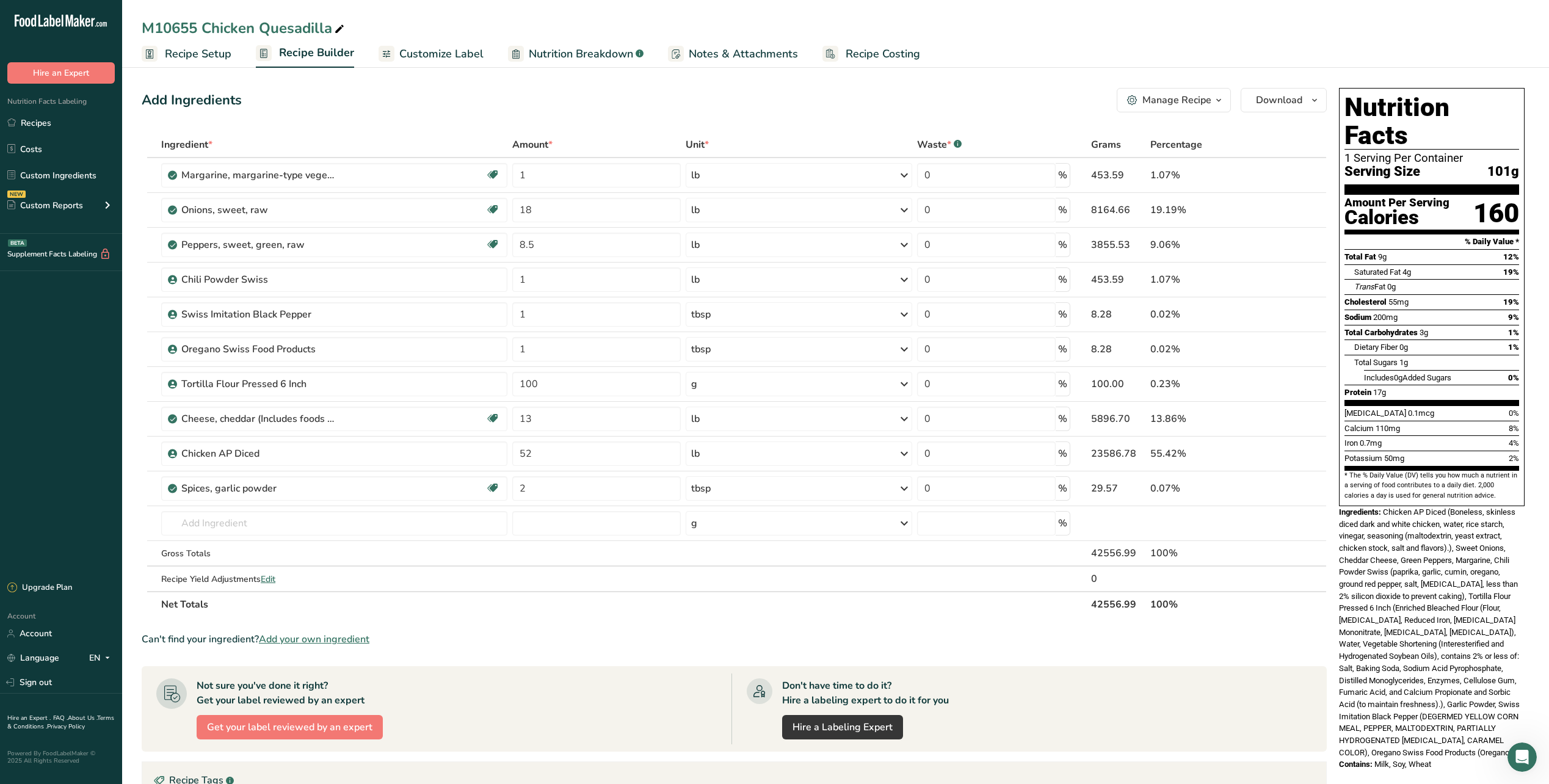
click at [449, 60] on span "Customize Label" at bounding box center [441, 54] width 84 height 16
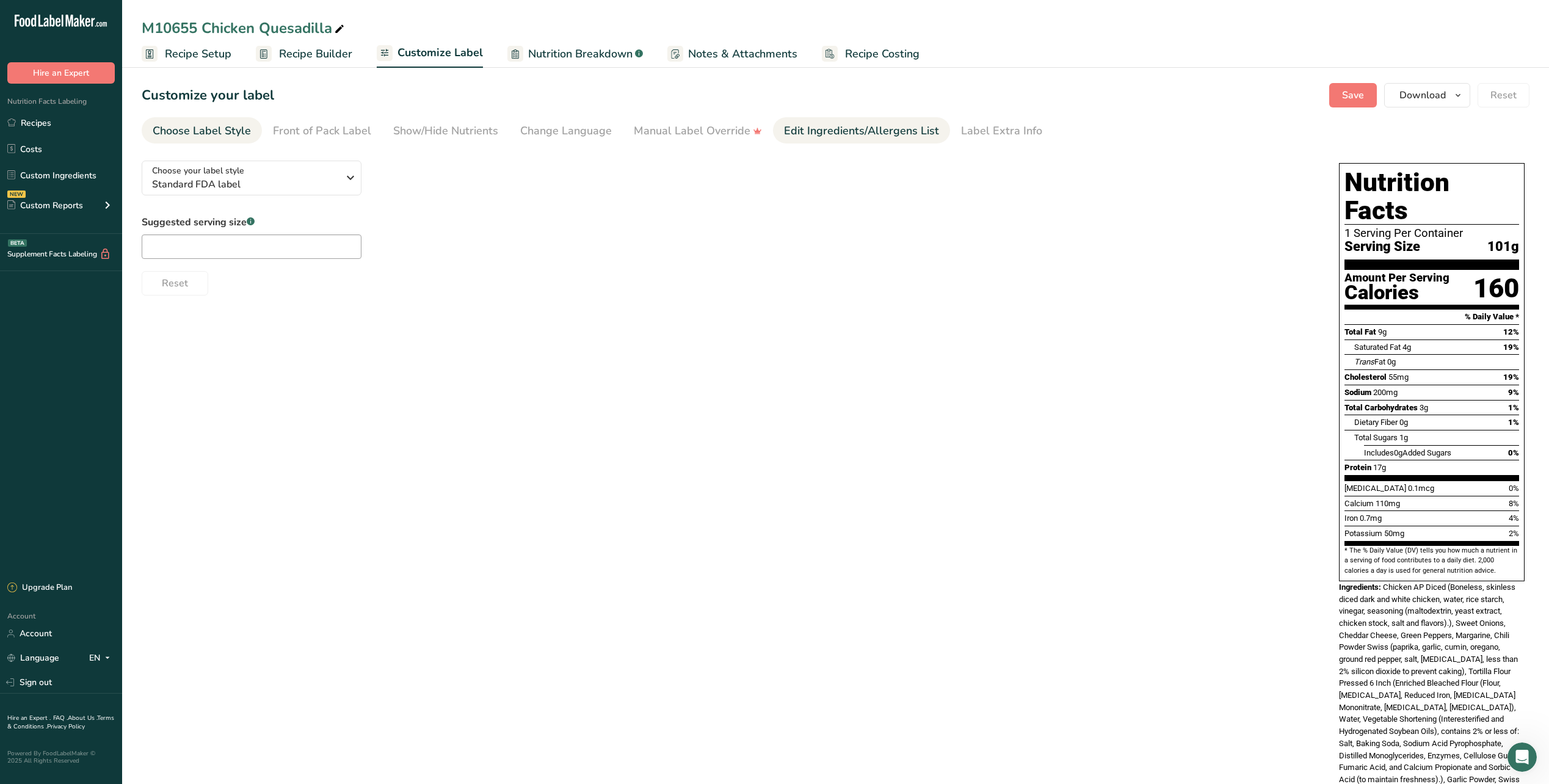
click at [884, 134] on div "Edit Ingredients/Allergens List" at bounding box center [861, 130] width 155 height 16
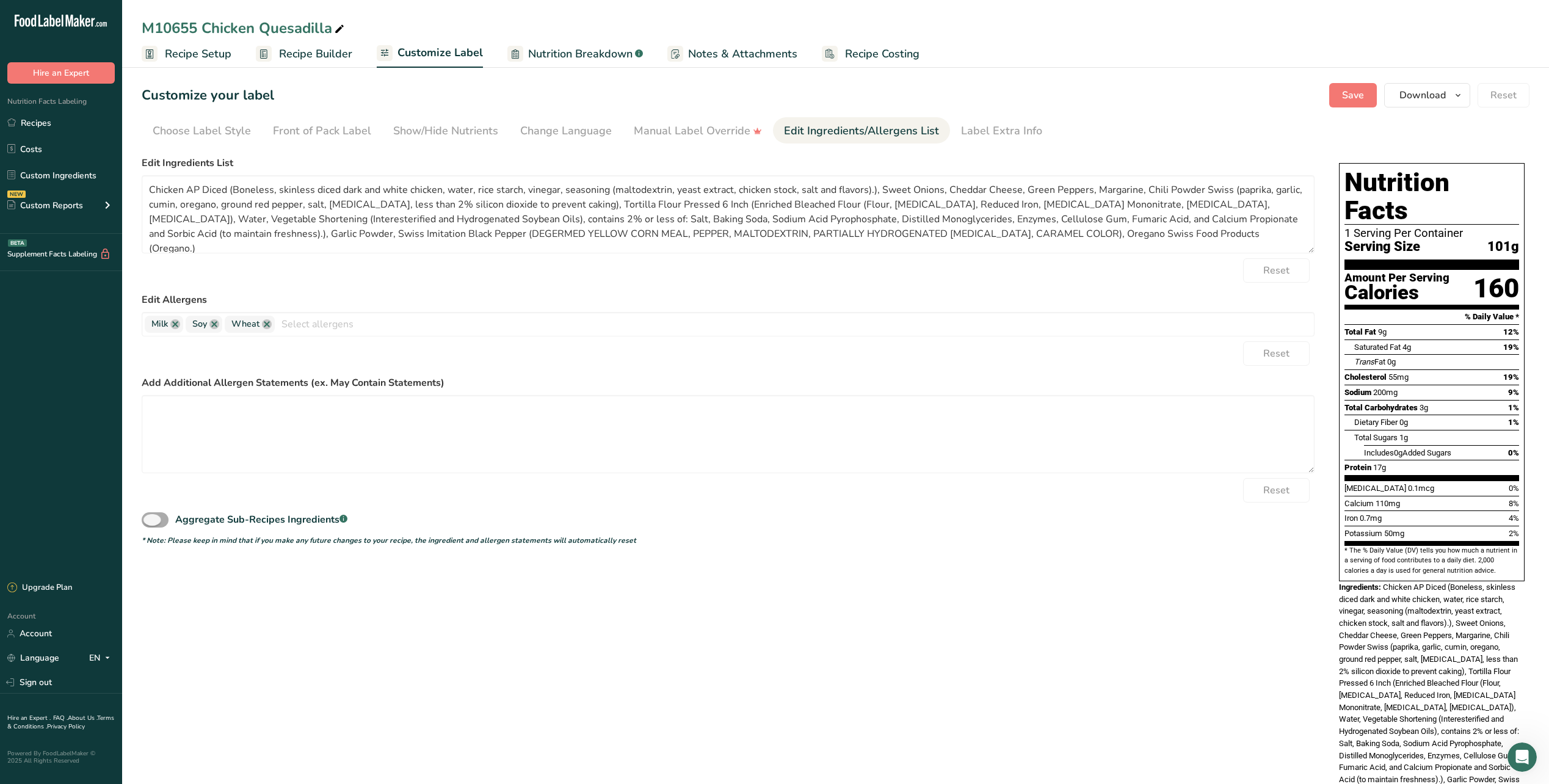
click at [159, 514] on span at bounding box center [155, 520] width 27 height 16
click at [149, 516] on input "Aggregate Sub-Recipes Ingredients .a-a{fill:#347362;}.b-a{fill:#fff;}" at bounding box center [145, 519] width 8 height 8
click at [45, 122] on link "Recipes" at bounding box center [61, 122] width 122 height 23
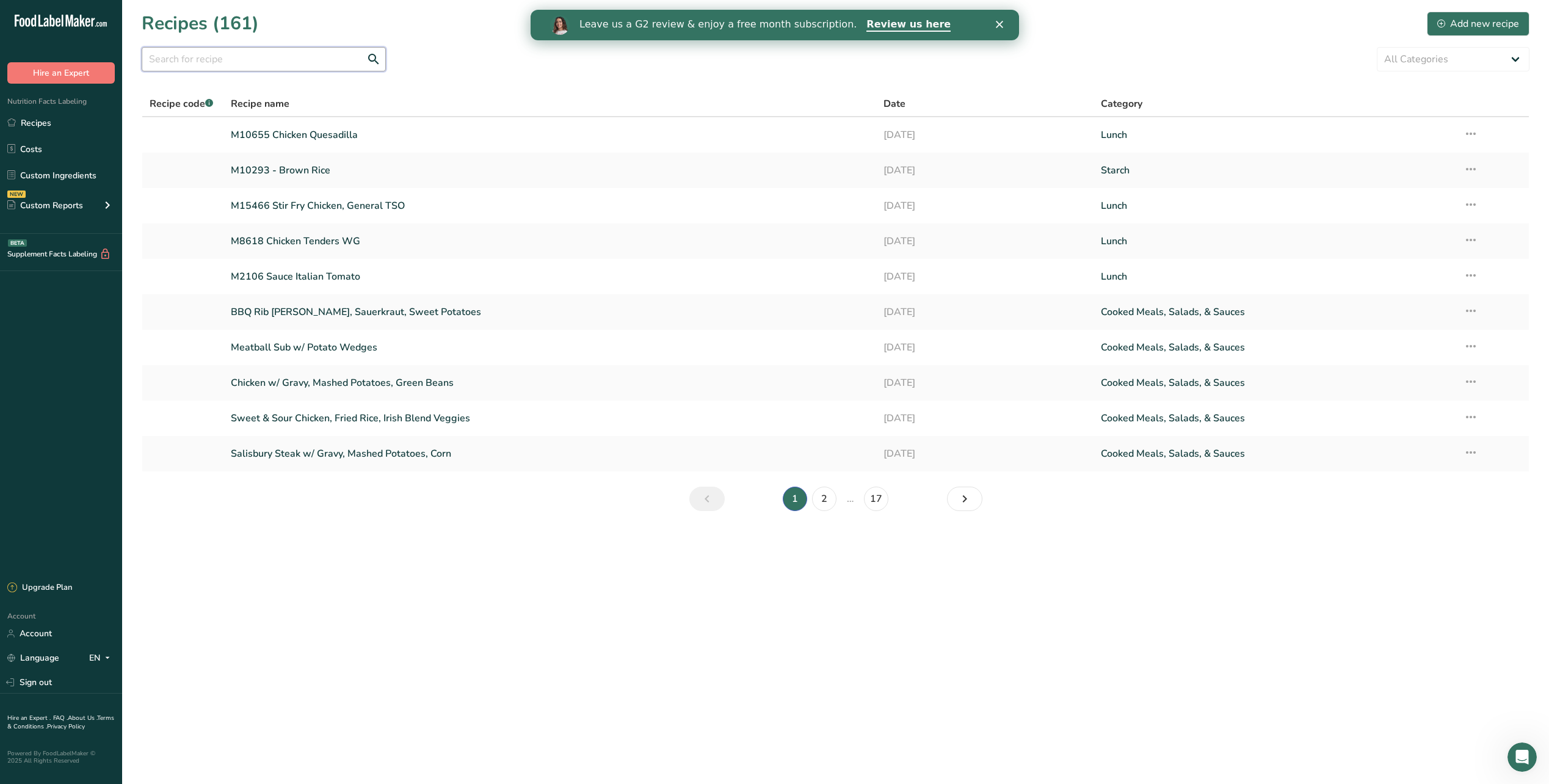
click at [267, 60] on input "text" at bounding box center [263, 59] width 244 height 25
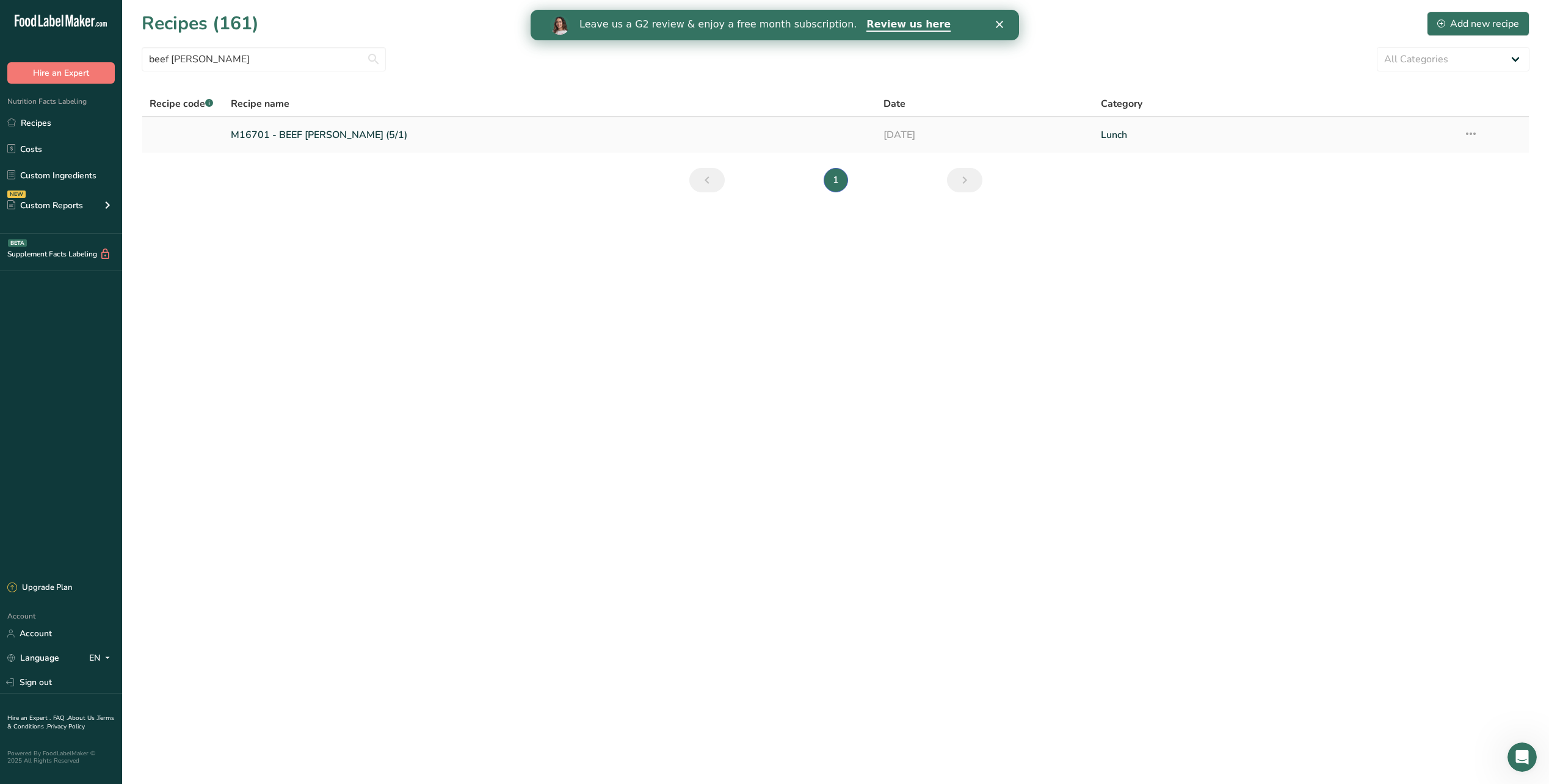
click at [291, 136] on link "M16701 - BEEF [PERSON_NAME] (5/1)" at bounding box center [550, 135] width 638 height 25
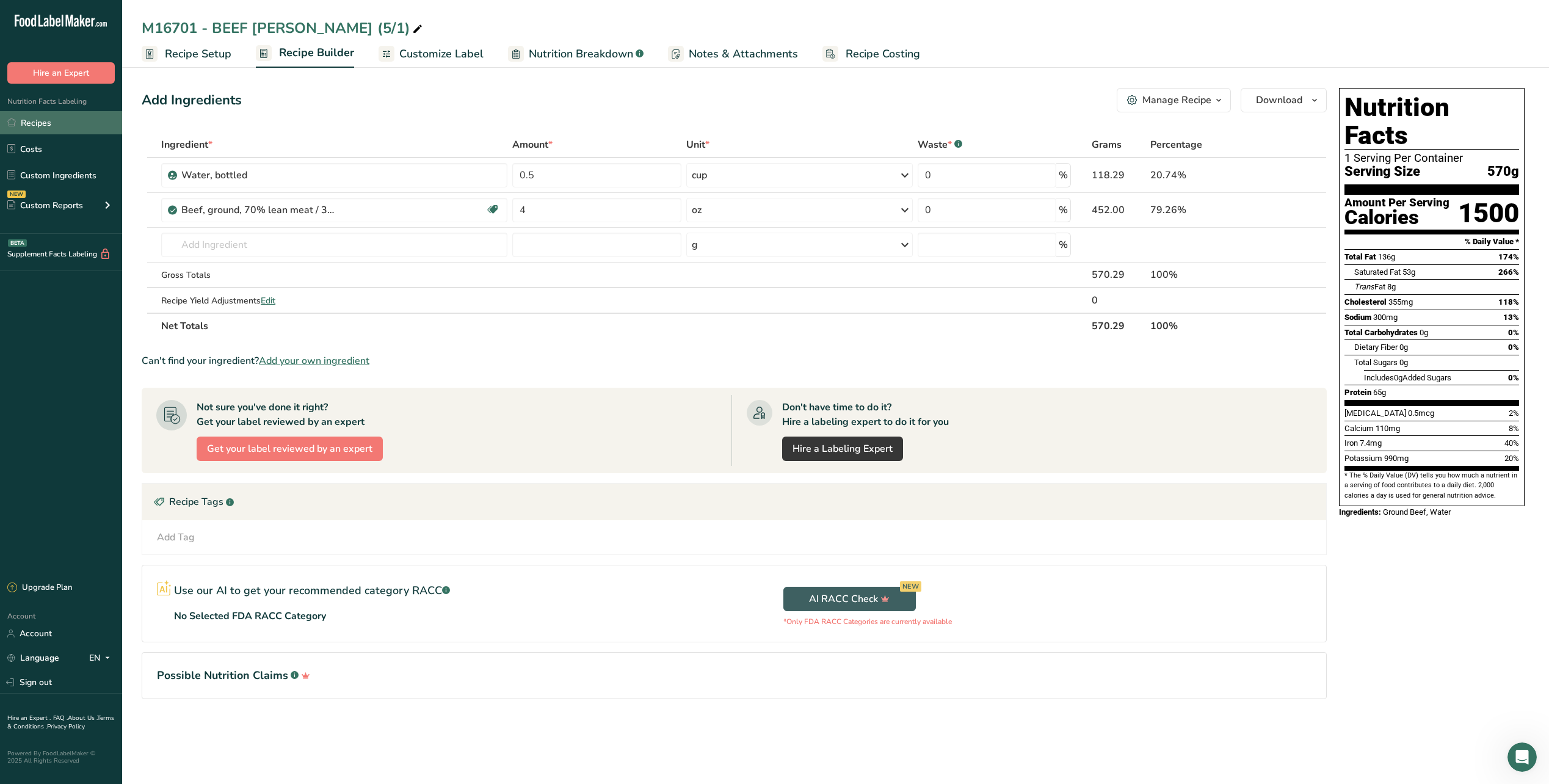
click at [50, 120] on link "Recipes" at bounding box center [61, 122] width 122 height 23
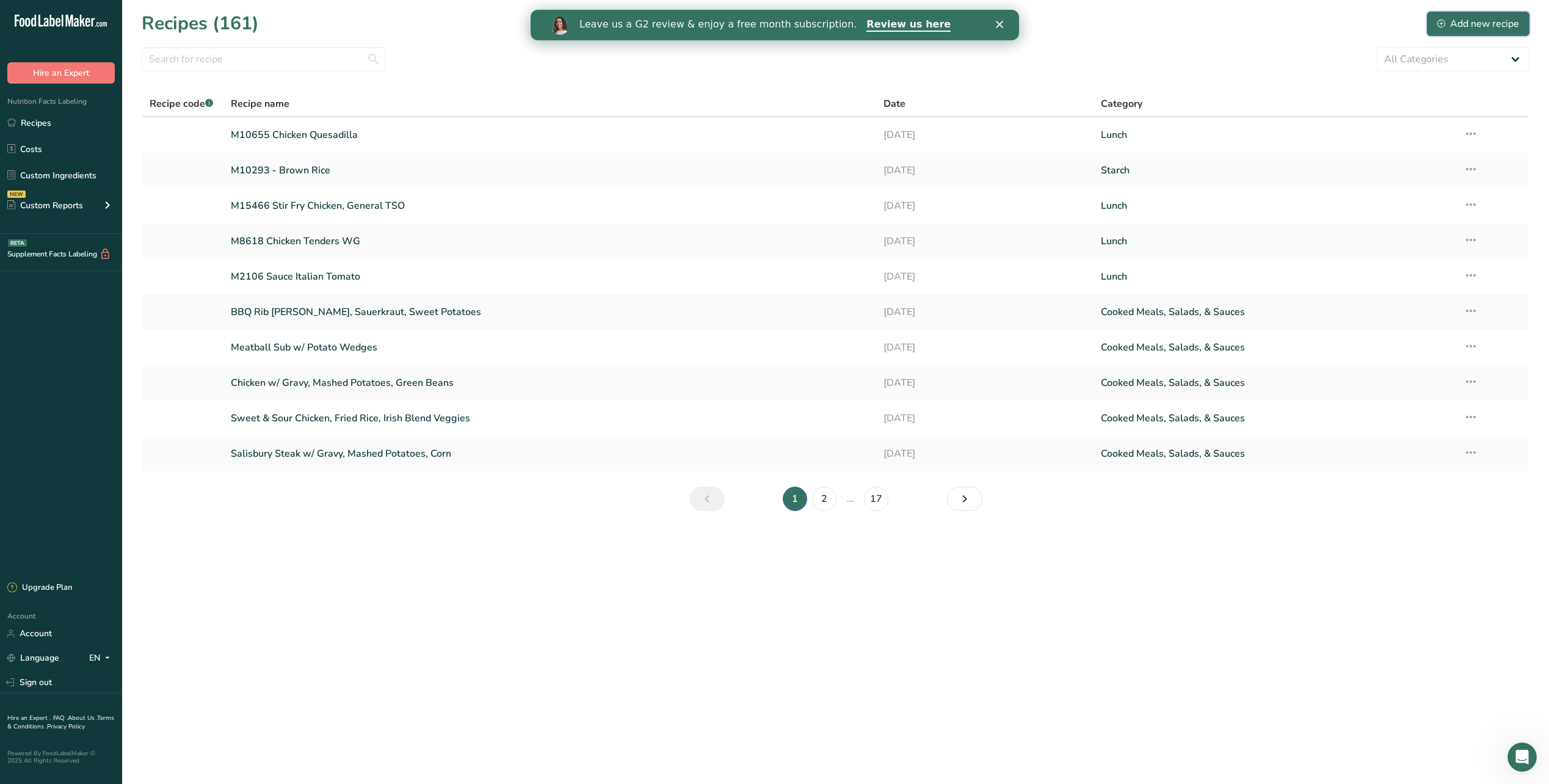
click at [1490, 25] on div "Add new recipe" at bounding box center [1478, 23] width 82 height 15
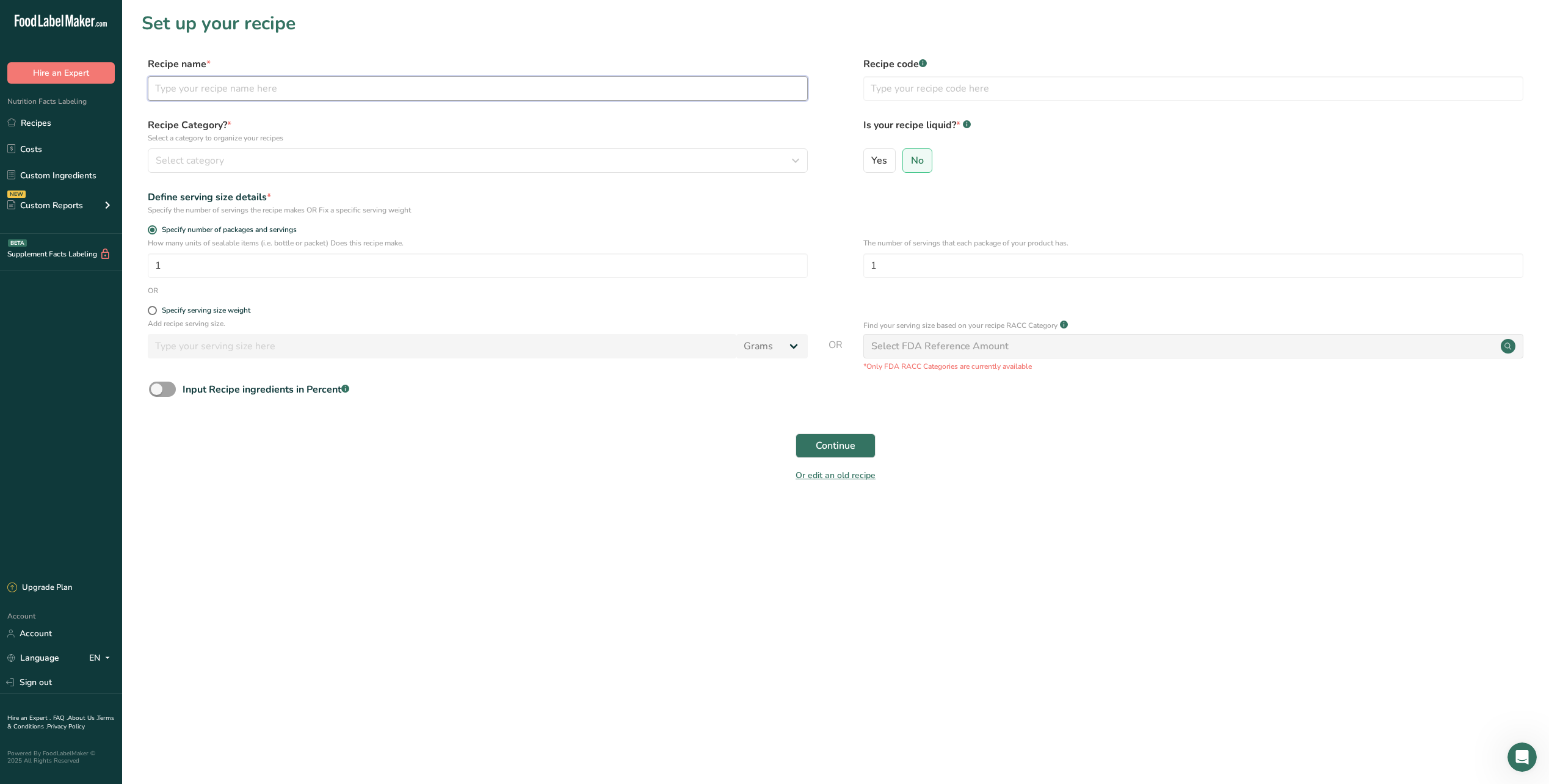
click at [238, 91] on input "text" at bounding box center [478, 88] width 660 height 25
click at [419, 157] on div "Select category" at bounding box center [474, 161] width 637 height 15
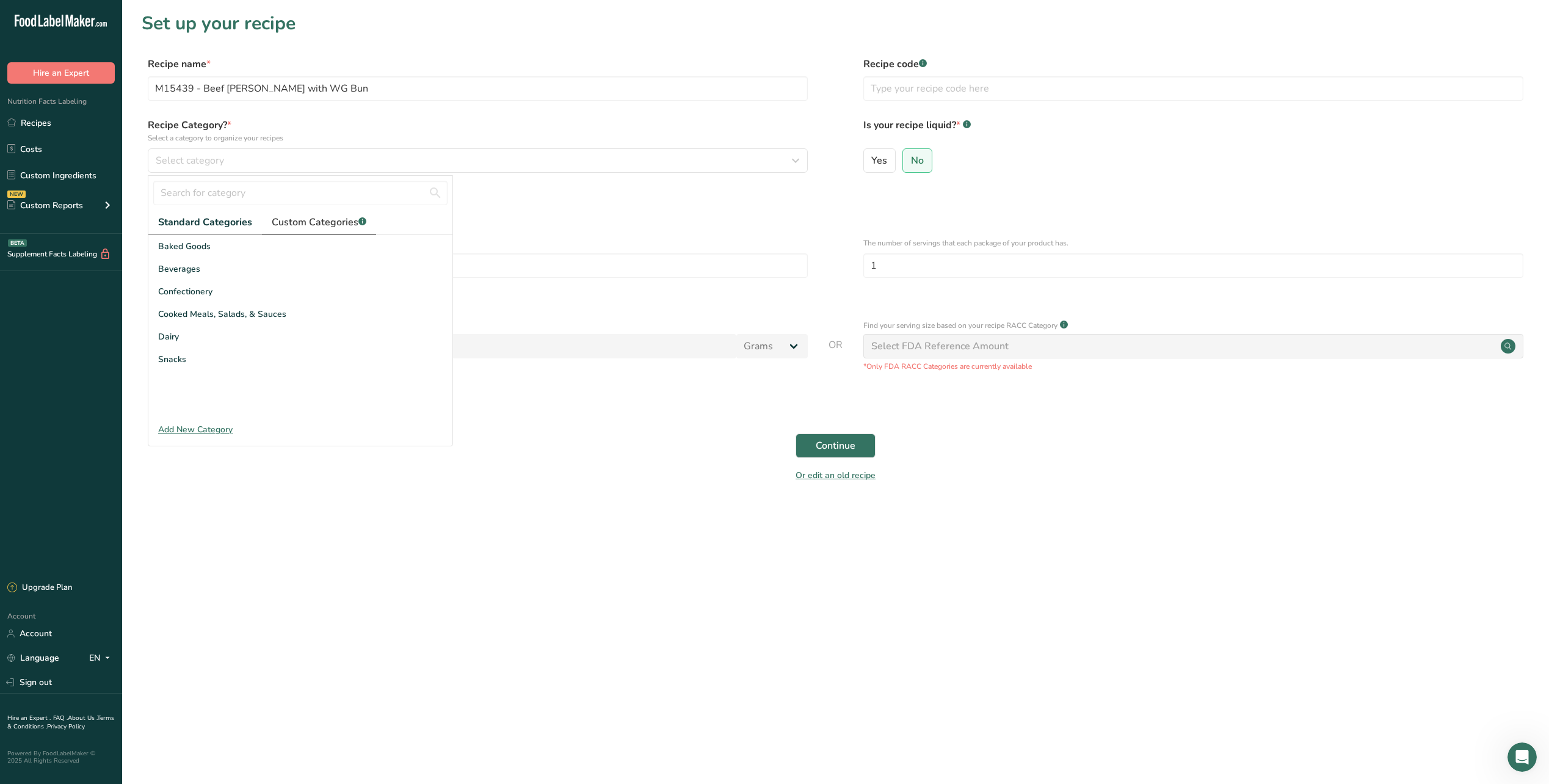
click at [302, 223] on span "Custom Categories .a-a{fill:#347362;}.b-a{fill:#fff;}" at bounding box center [319, 222] width 95 height 15
click at [179, 332] on span "Lunch" at bounding box center [171, 337] width 24 height 13
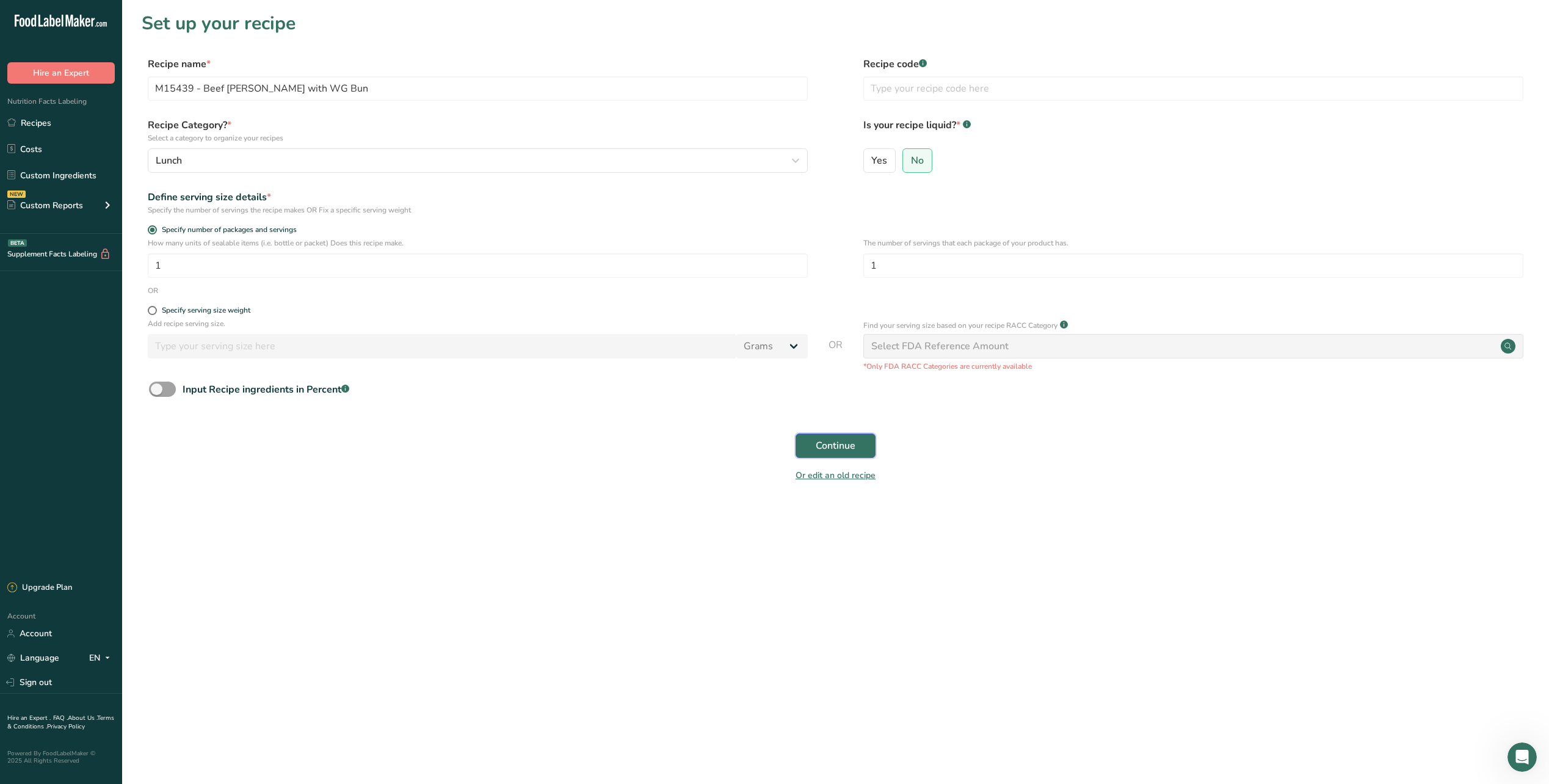
click at [855, 448] on span "Continue" at bounding box center [836, 446] width 40 height 15
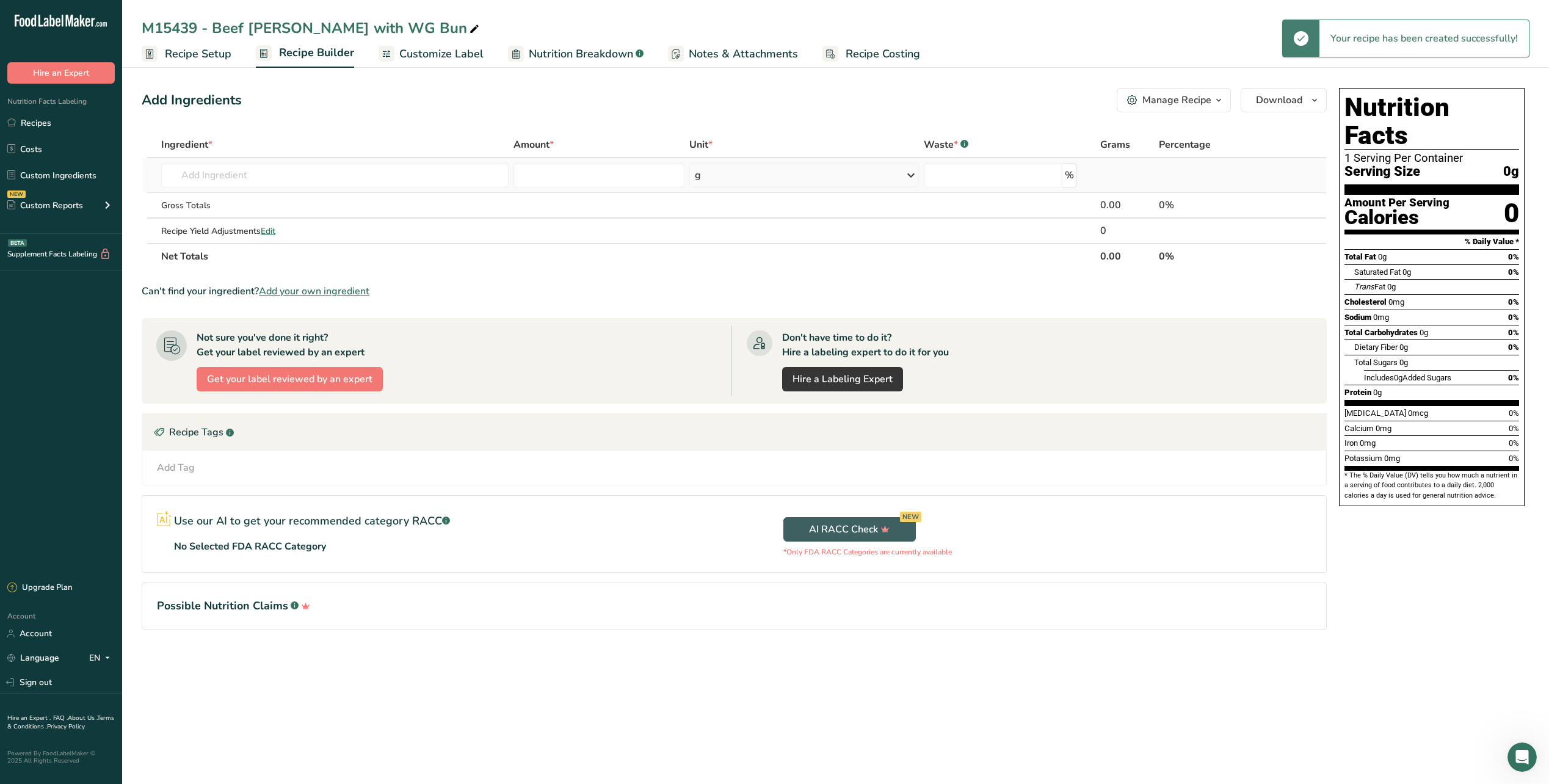
click at [248, 160] on td "Almond flour 1211 Milk, whole, 3.25% milkfat, without added vitamin A and [MEDI…" at bounding box center [335, 175] width 352 height 35
click at [252, 171] on input "text" at bounding box center [335, 175] width 347 height 25
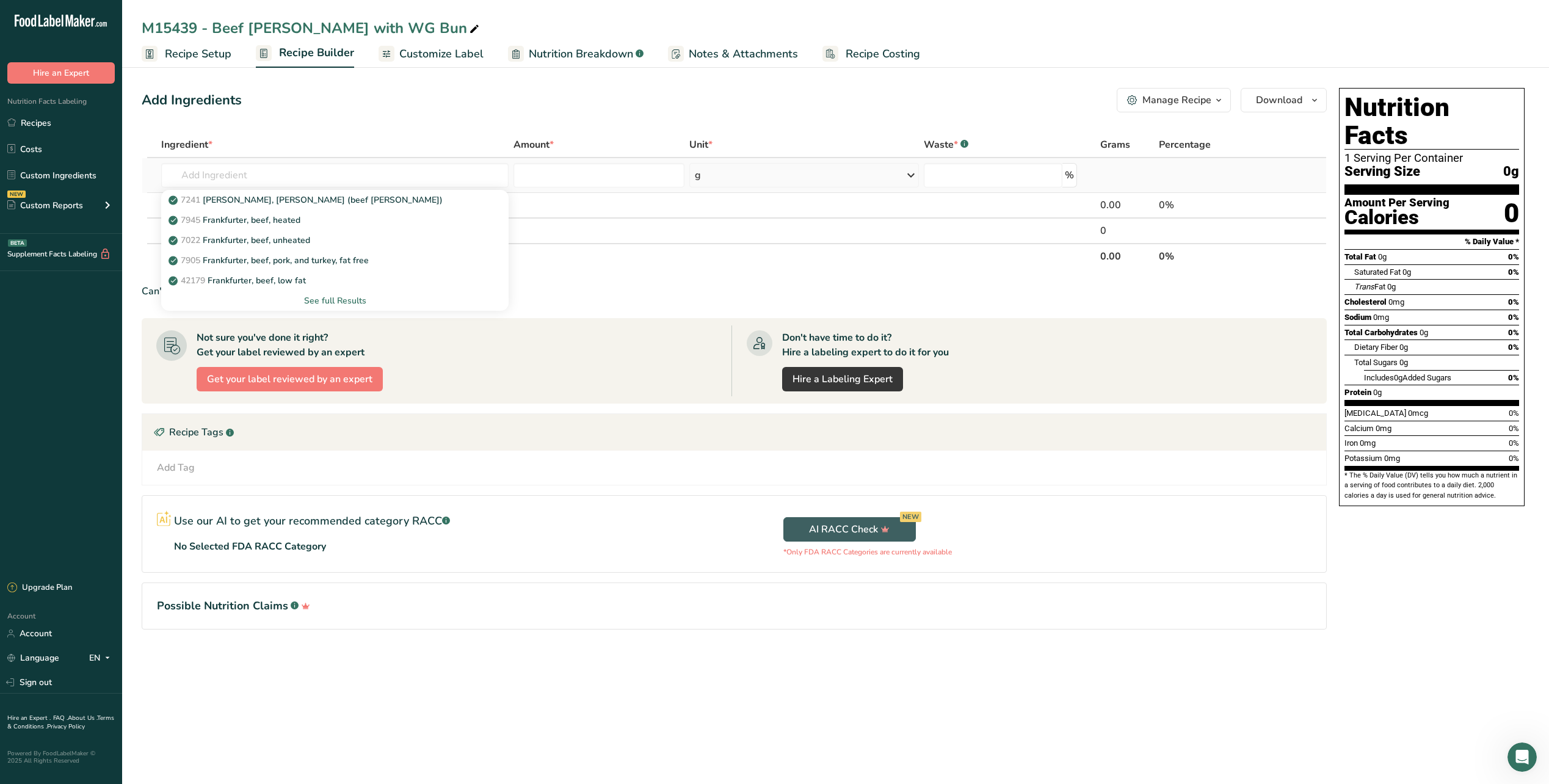
click at [333, 302] on div "See full Results" at bounding box center [335, 301] width 328 height 13
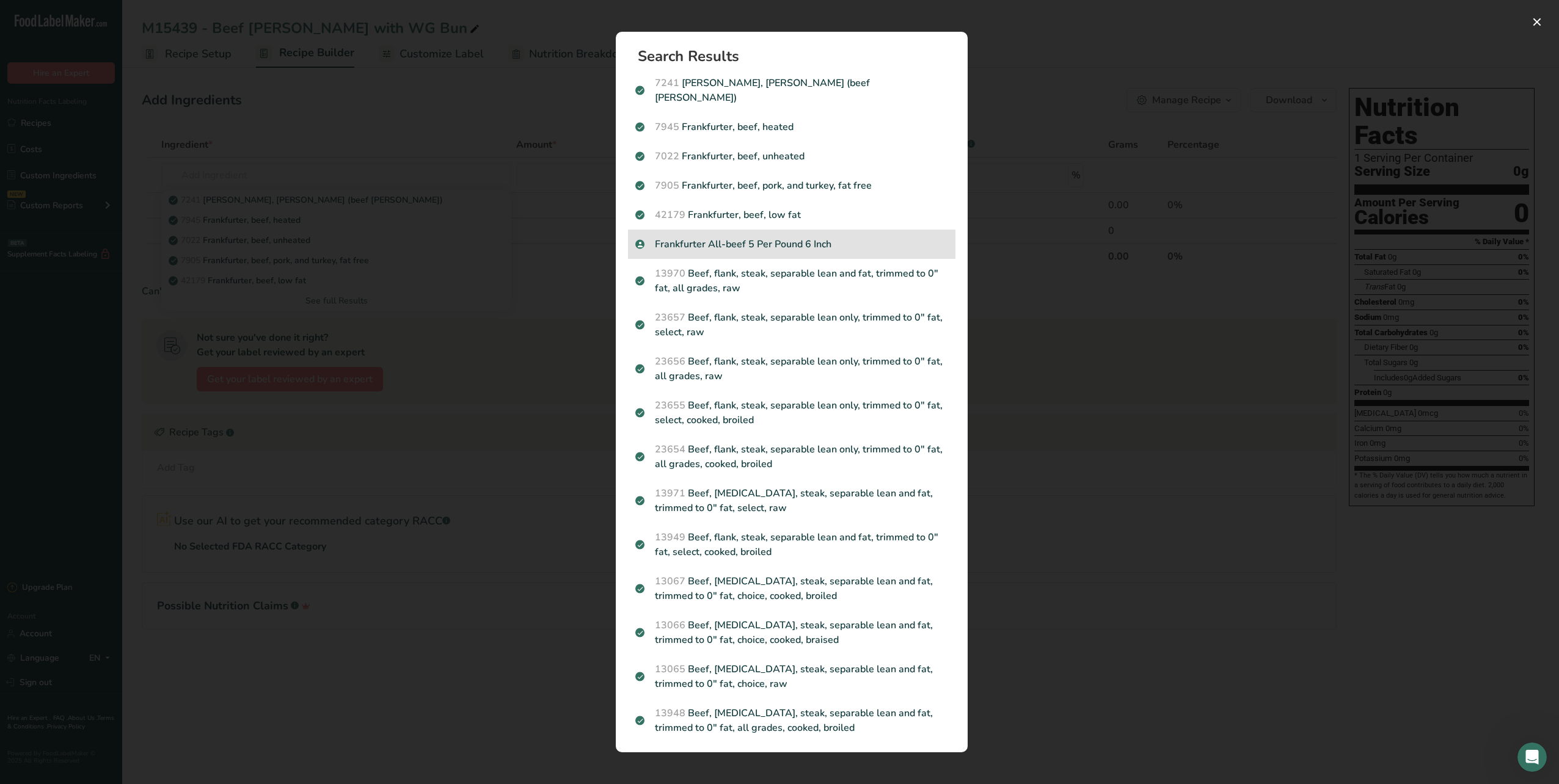
click at [782, 238] on div "Frankfurter All-beef 5 Per Pound 6 Inch" at bounding box center [792, 243] width 328 height 29
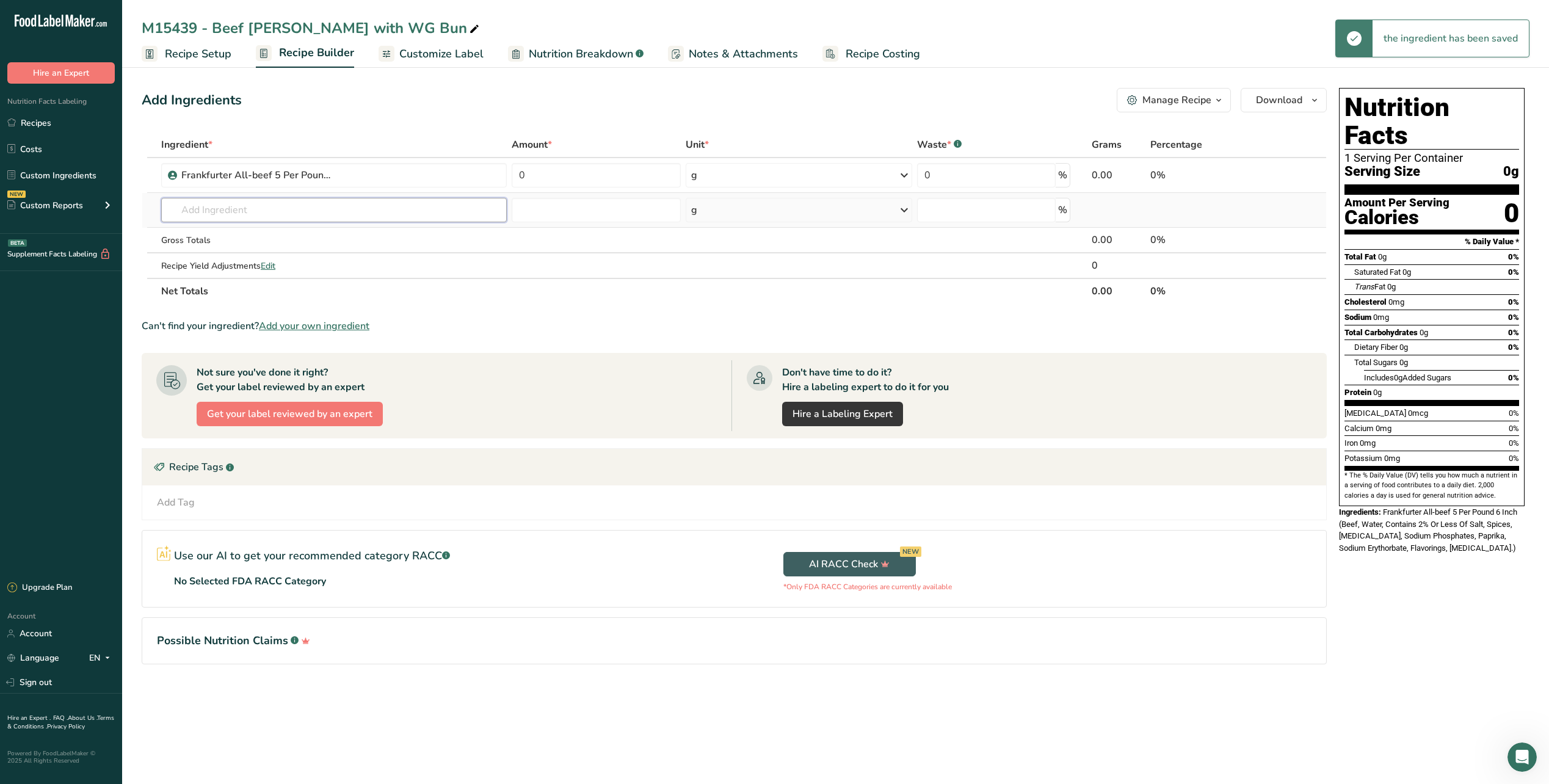
click at [222, 208] on input "text" at bounding box center [334, 210] width 345 height 25
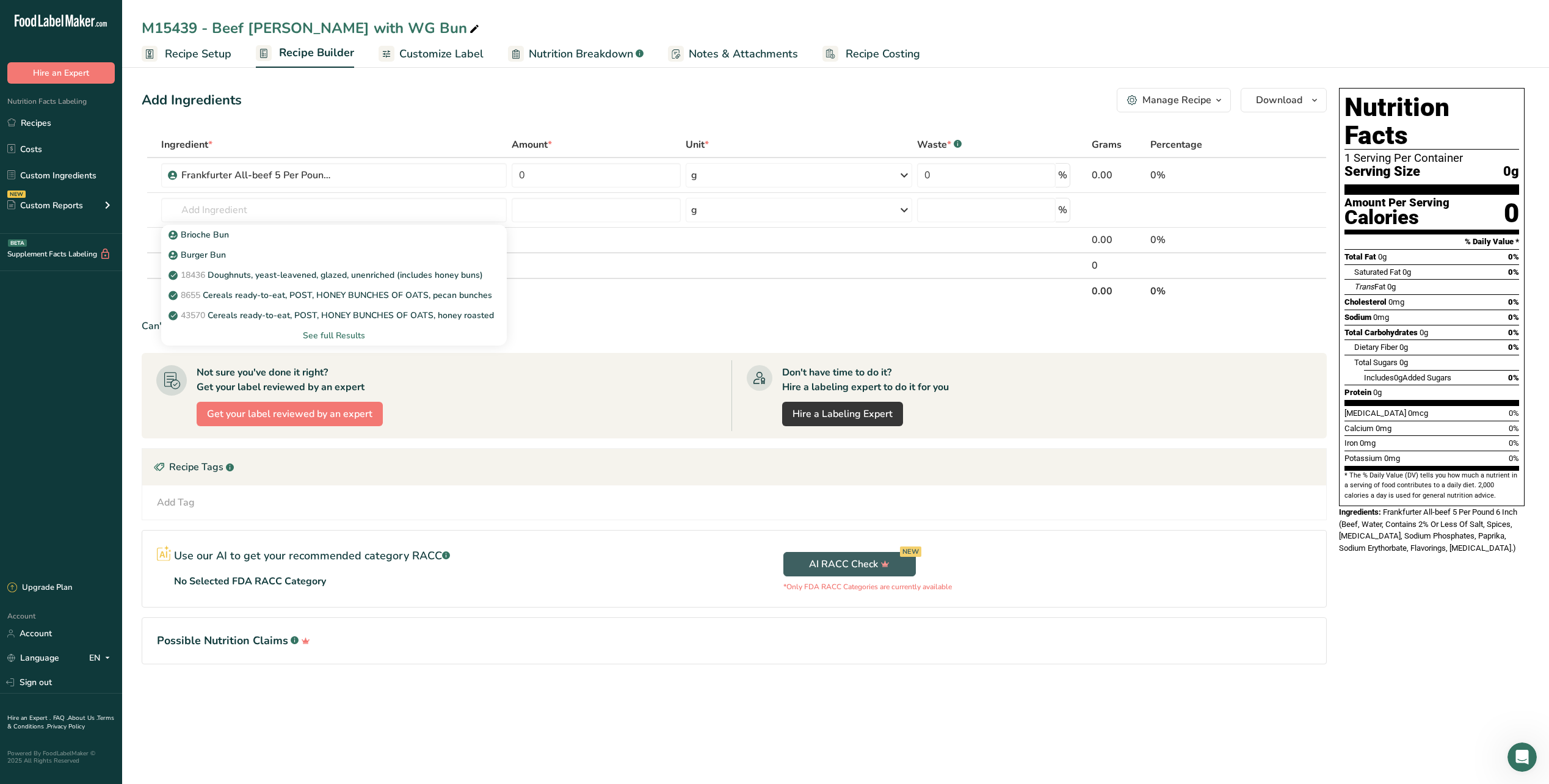
click at [355, 333] on div "See full Results" at bounding box center [334, 335] width 326 height 13
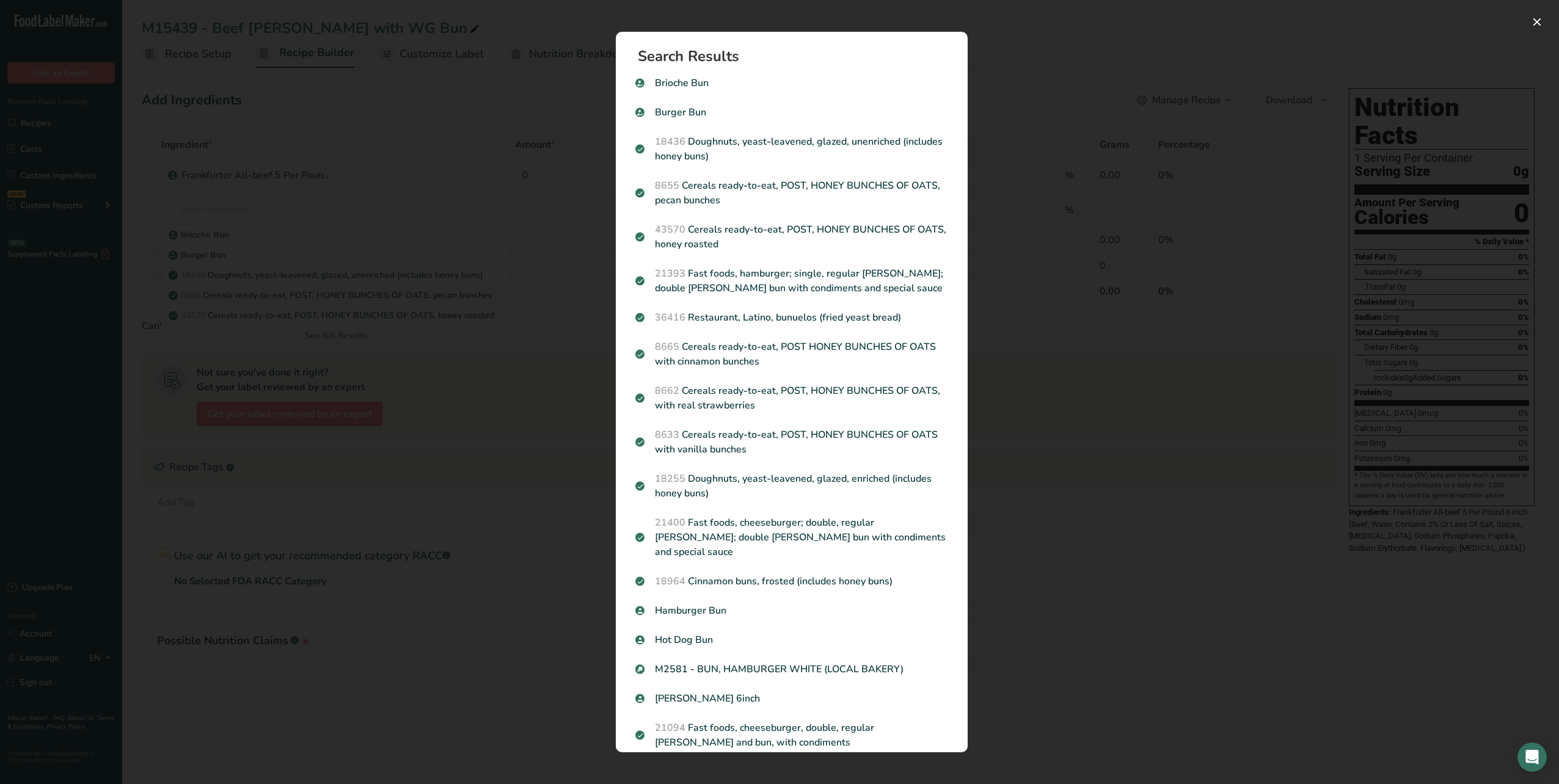
click at [678, 633] on p "Hot Dog Bun" at bounding box center [792, 640] width 313 height 15
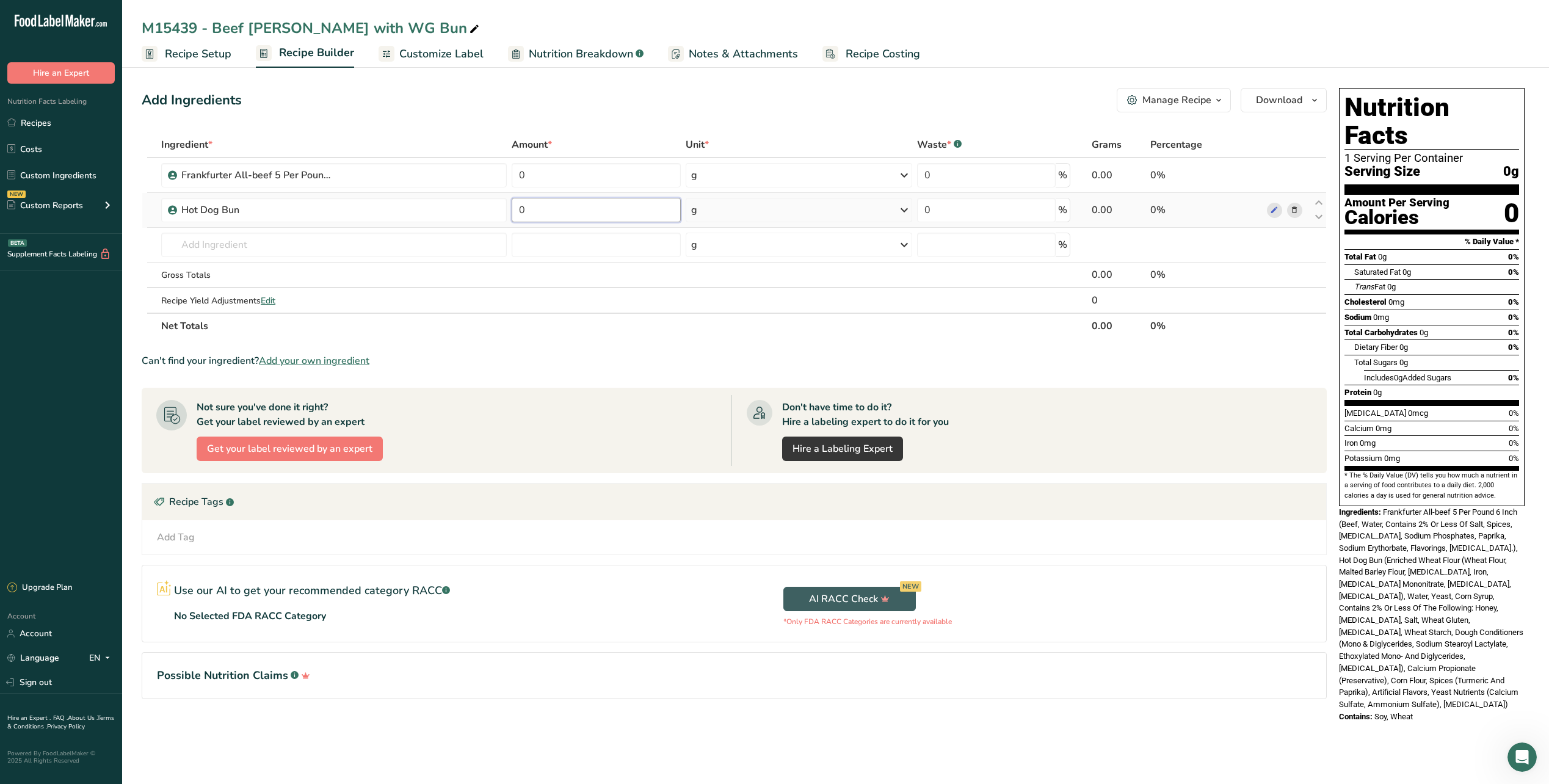
click at [623, 221] on input "0" at bounding box center [596, 210] width 169 height 25
click at [761, 223] on div "Ingredient * Amount * Unit * Waste * .a-a{fill:#347362;}.b-a{fill:#fff;} Grams …" at bounding box center [734, 235] width 1185 height 207
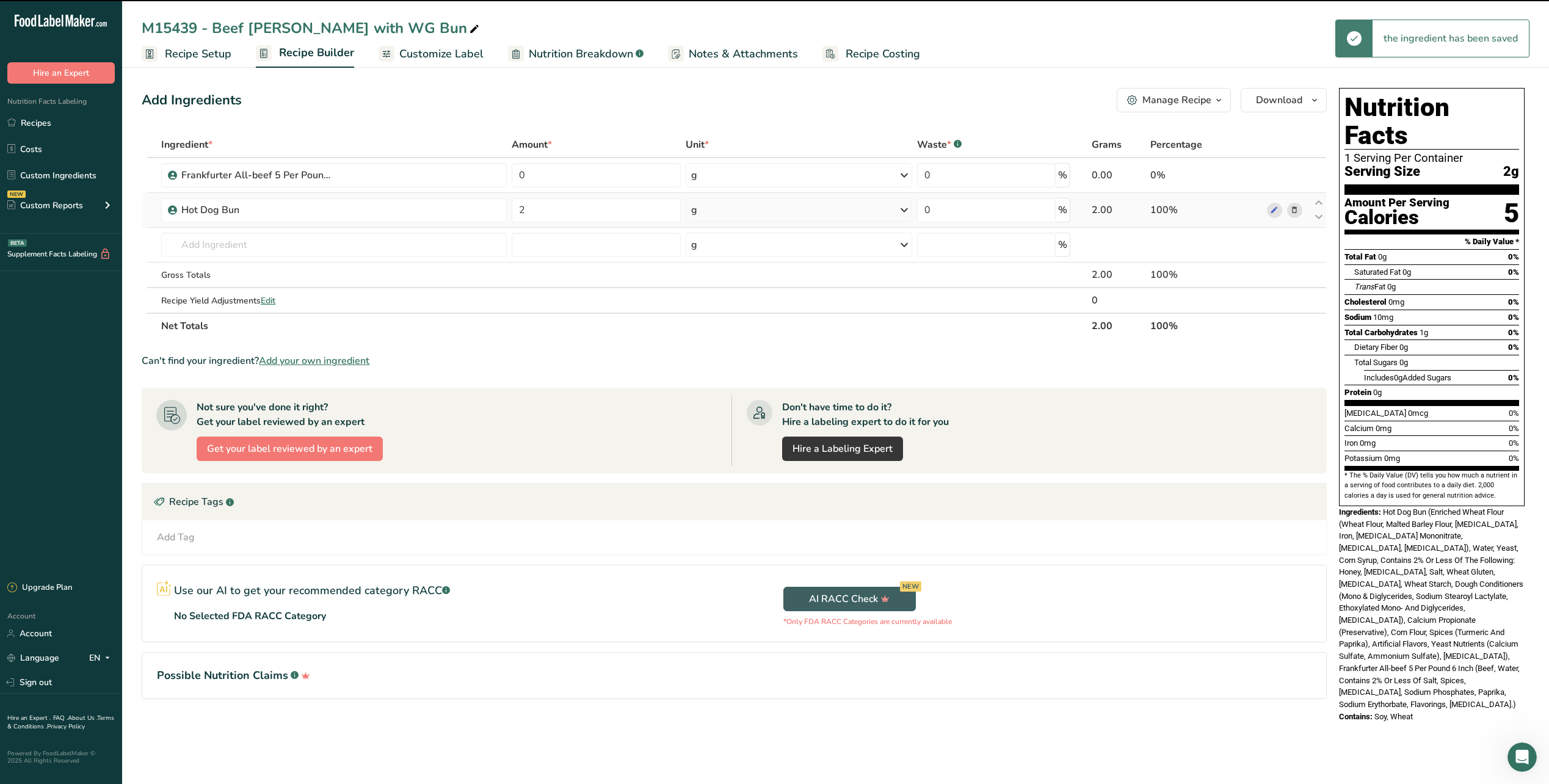
click at [771, 217] on div "g" at bounding box center [799, 210] width 226 height 25
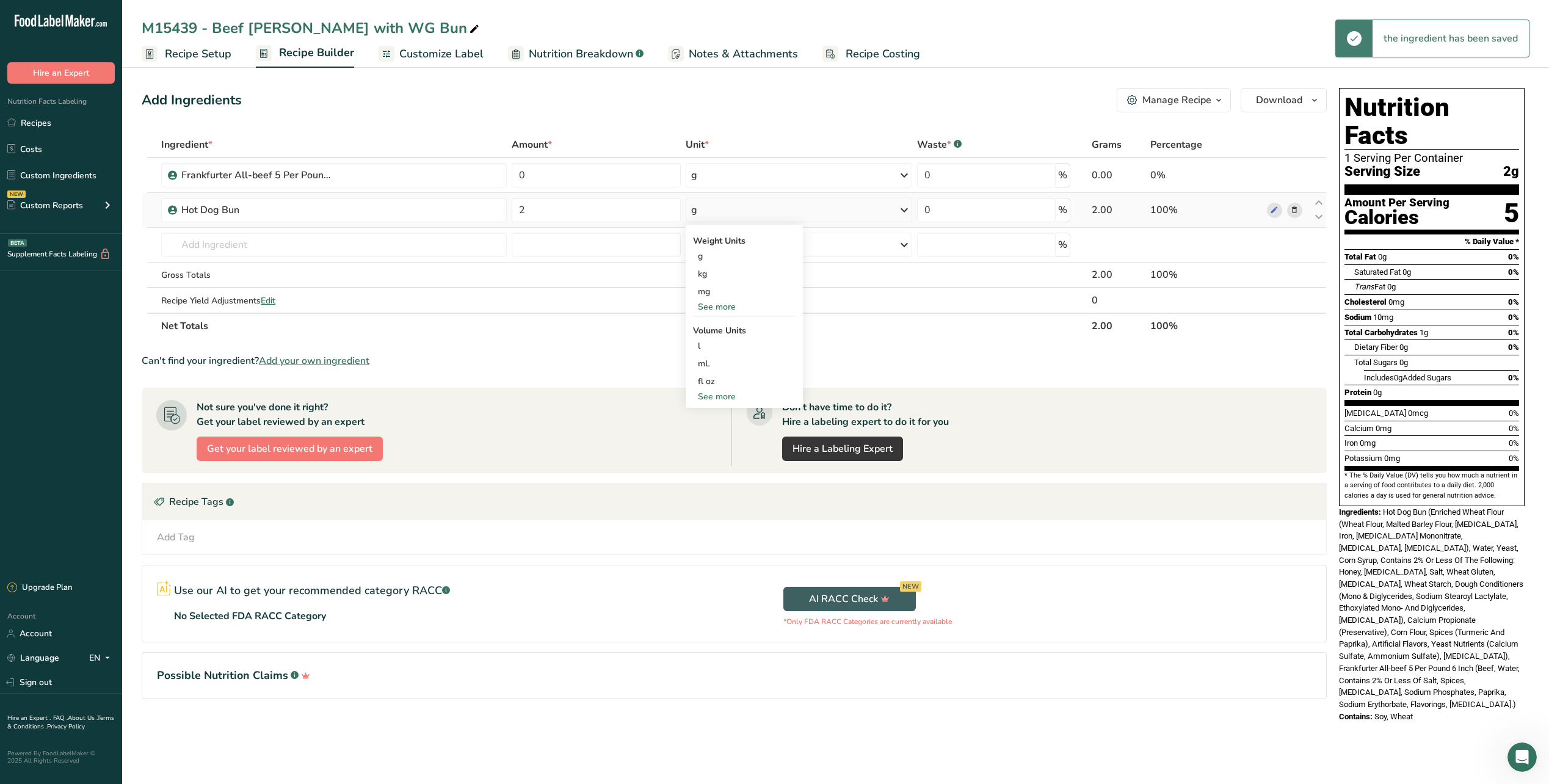
click at [710, 393] on div "See more" at bounding box center [744, 396] width 103 height 13
click at [713, 306] on div "See more" at bounding box center [744, 307] width 103 height 13
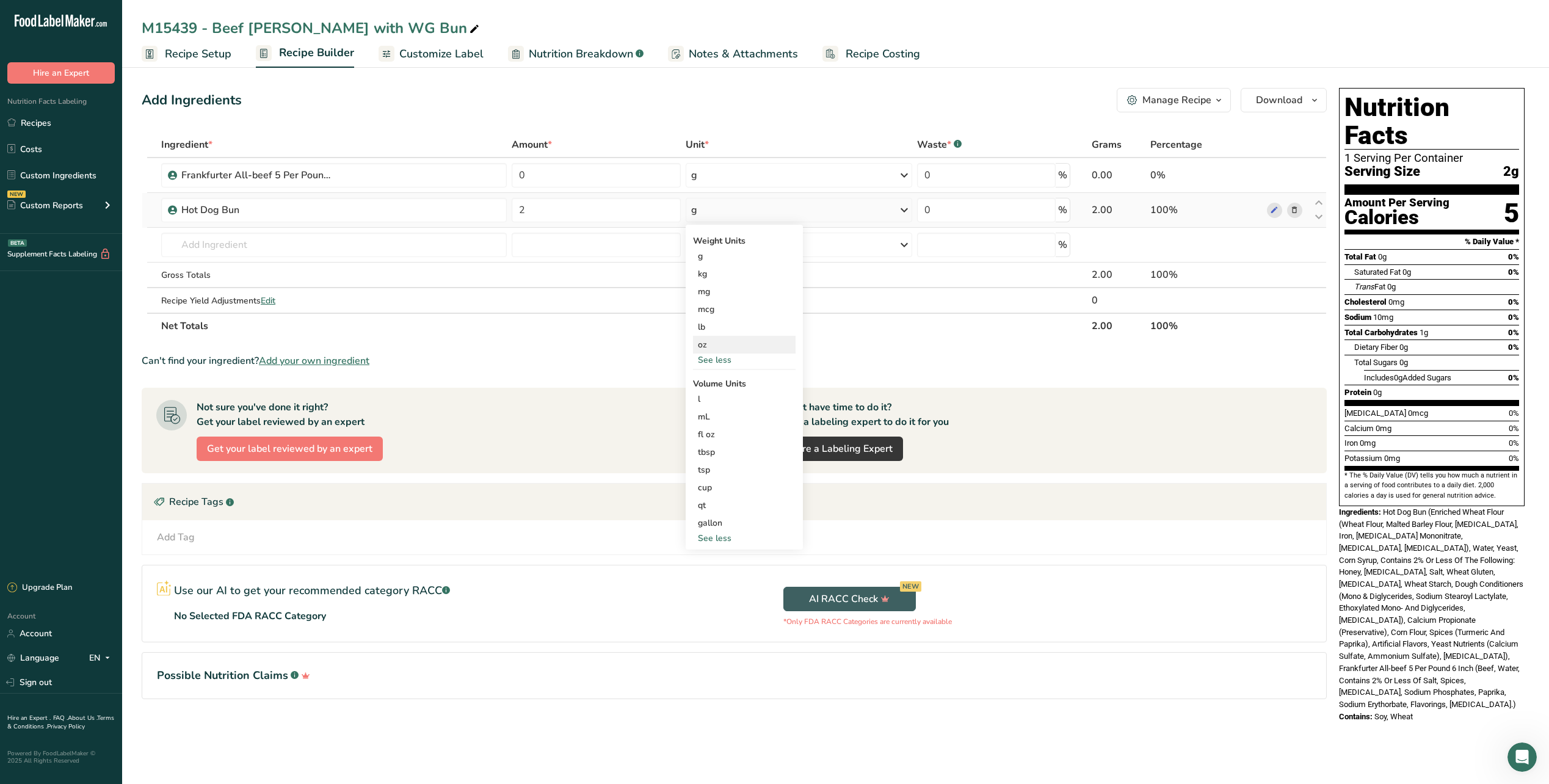
click at [713, 350] on div "oz" at bounding box center [744, 345] width 103 height 18
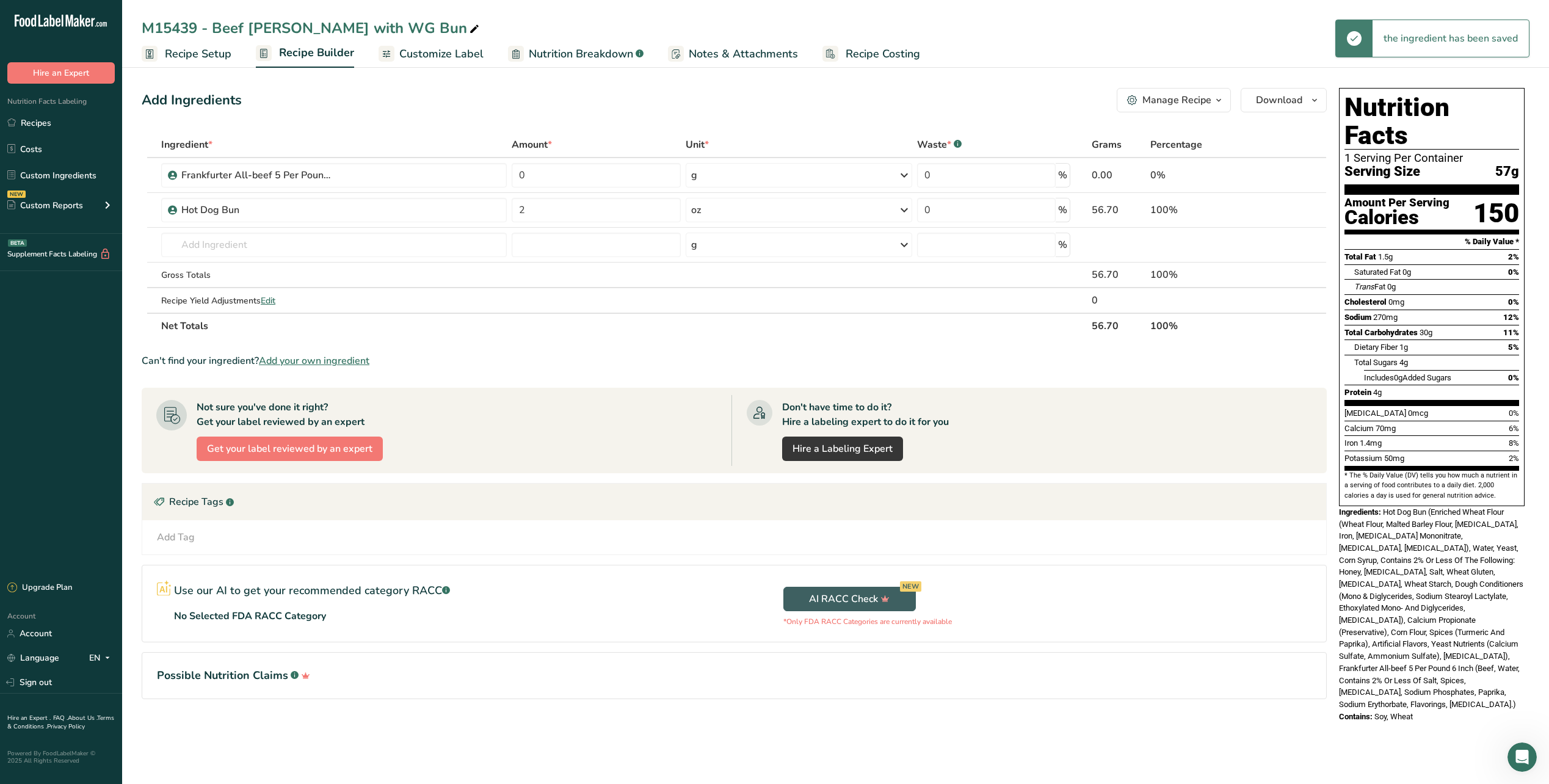
click at [539, 105] on div "Add Ingredients Manage Recipe Delete Recipe Duplicate Recipe Scale Recipe Save …" at bounding box center [734, 100] width 1185 height 25
click at [530, 178] on input "0" at bounding box center [596, 175] width 169 height 25
click at [894, 174] on div "Ingredient * Amount * Unit * Waste * .a-a{fill:#347362;}.b-a{fill:#fff;} Grams …" at bounding box center [734, 235] width 1185 height 207
click at [907, 171] on icon at bounding box center [904, 175] width 15 height 22
click at [723, 274] on div "See more" at bounding box center [744, 272] width 103 height 13
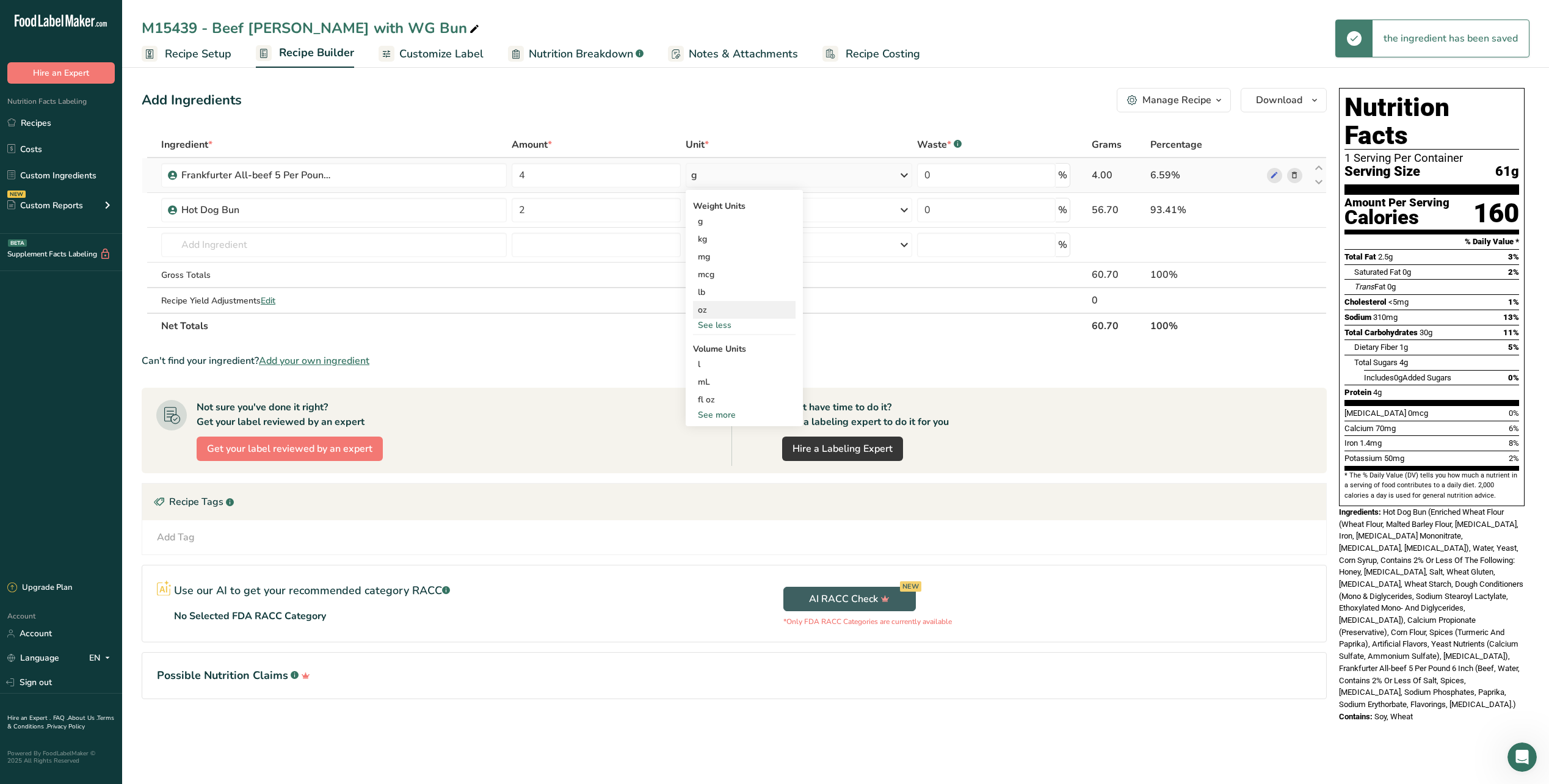
click at [708, 310] on div "oz" at bounding box center [744, 309] width 103 height 18
click at [526, 175] on input "4" at bounding box center [596, 175] width 169 height 25
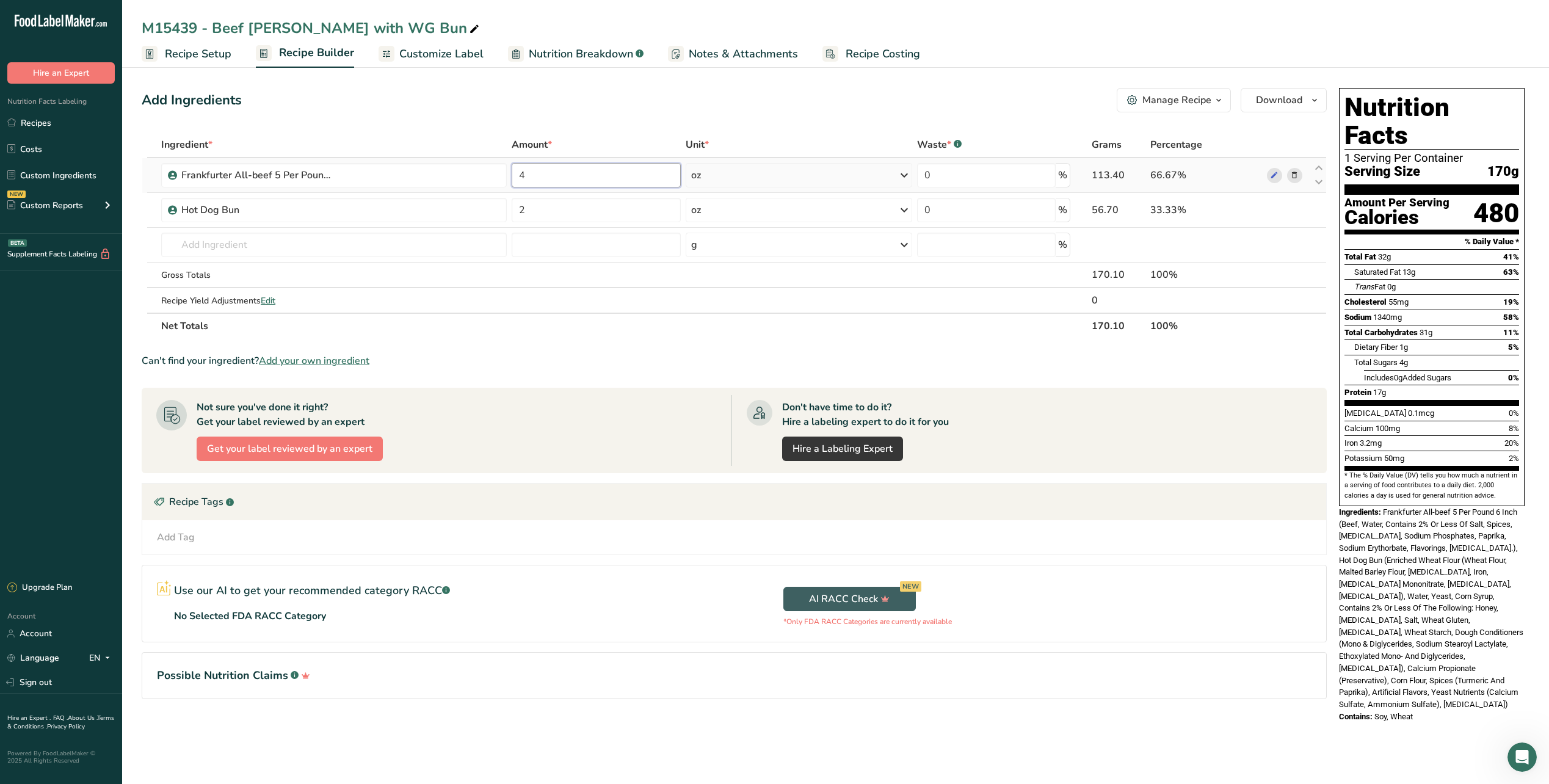
click at [526, 175] on input "4" at bounding box center [596, 175] width 169 height 25
click at [656, 89] on div "Add Ingredients Manage Recipe Delete Recipe Duplicate Recipe Scale Recipe Save …" at bounding box center [734, 100] width 1185 height 25
click at [38, 132] on link "Recipes" at bounding box center [61, 122] width 122 height 23
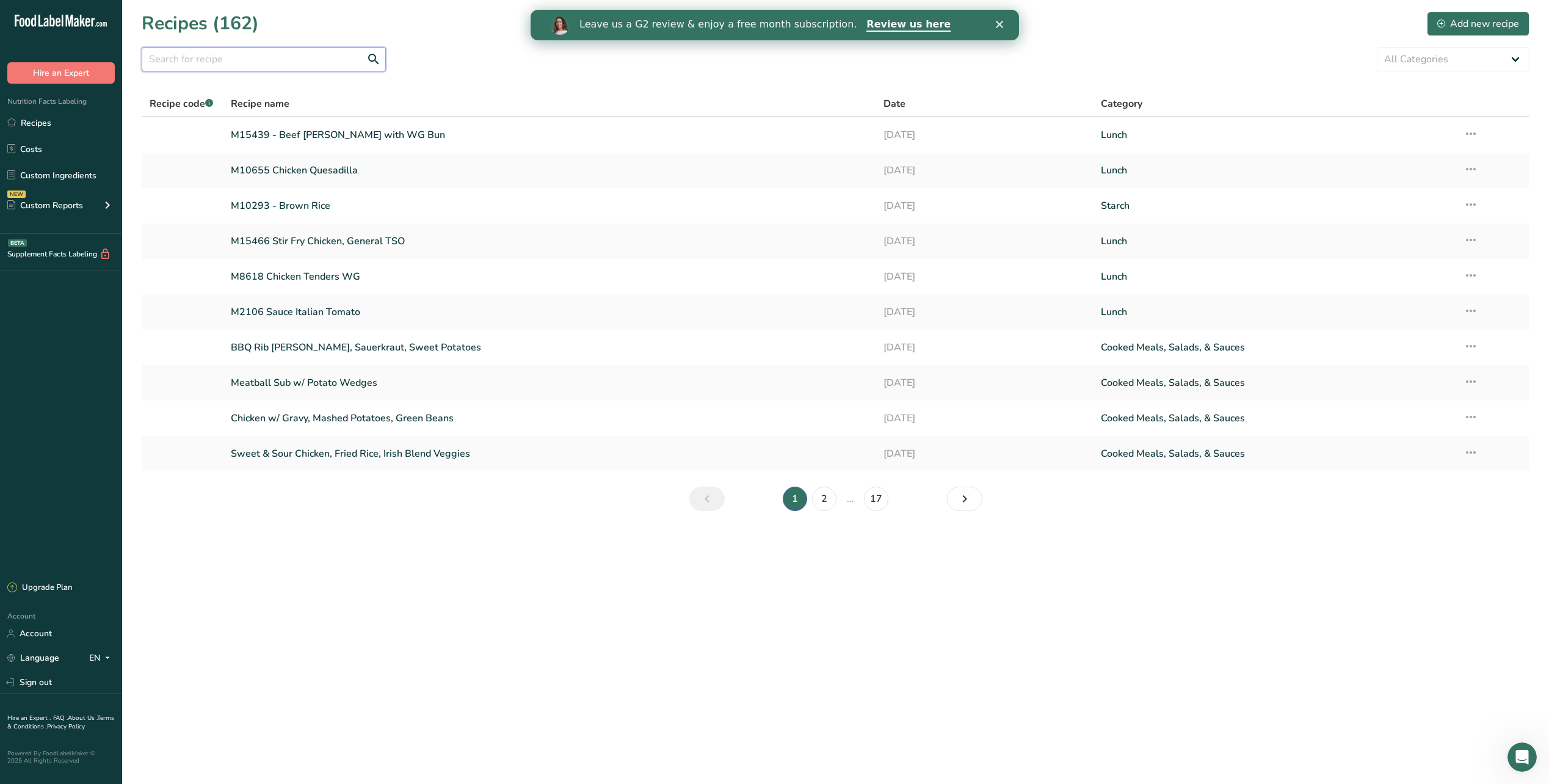
click at [261, 60] on input "text" at bounding box center [263, 59] width 244 height 25
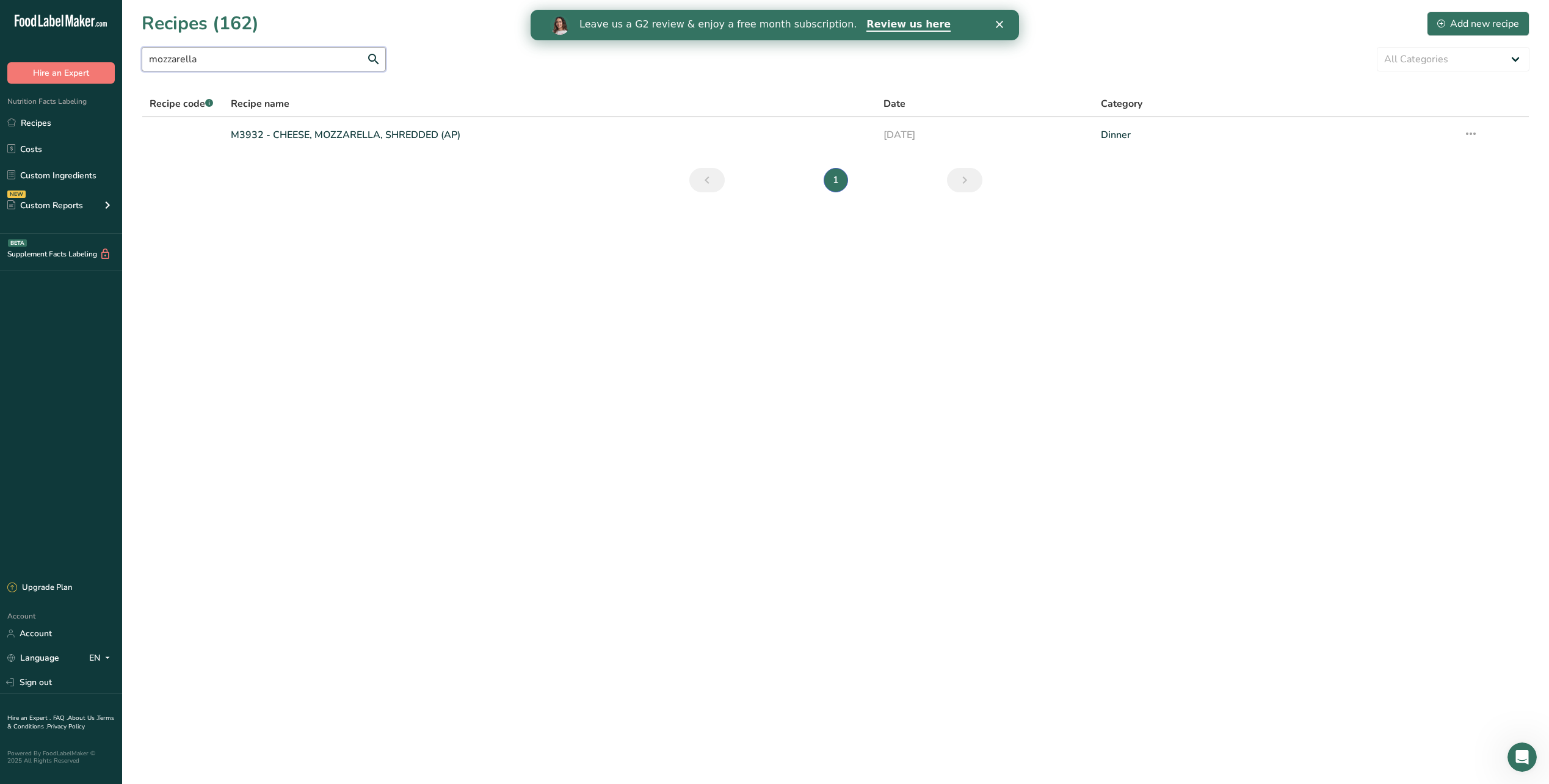
click at [217, 60] on input "mozzarella" at bounding box center [263, 59] width 244 height 25
click at [1477, 29] on div "Add new recipe" at bounding box center [1478, 23] width 82 height 15
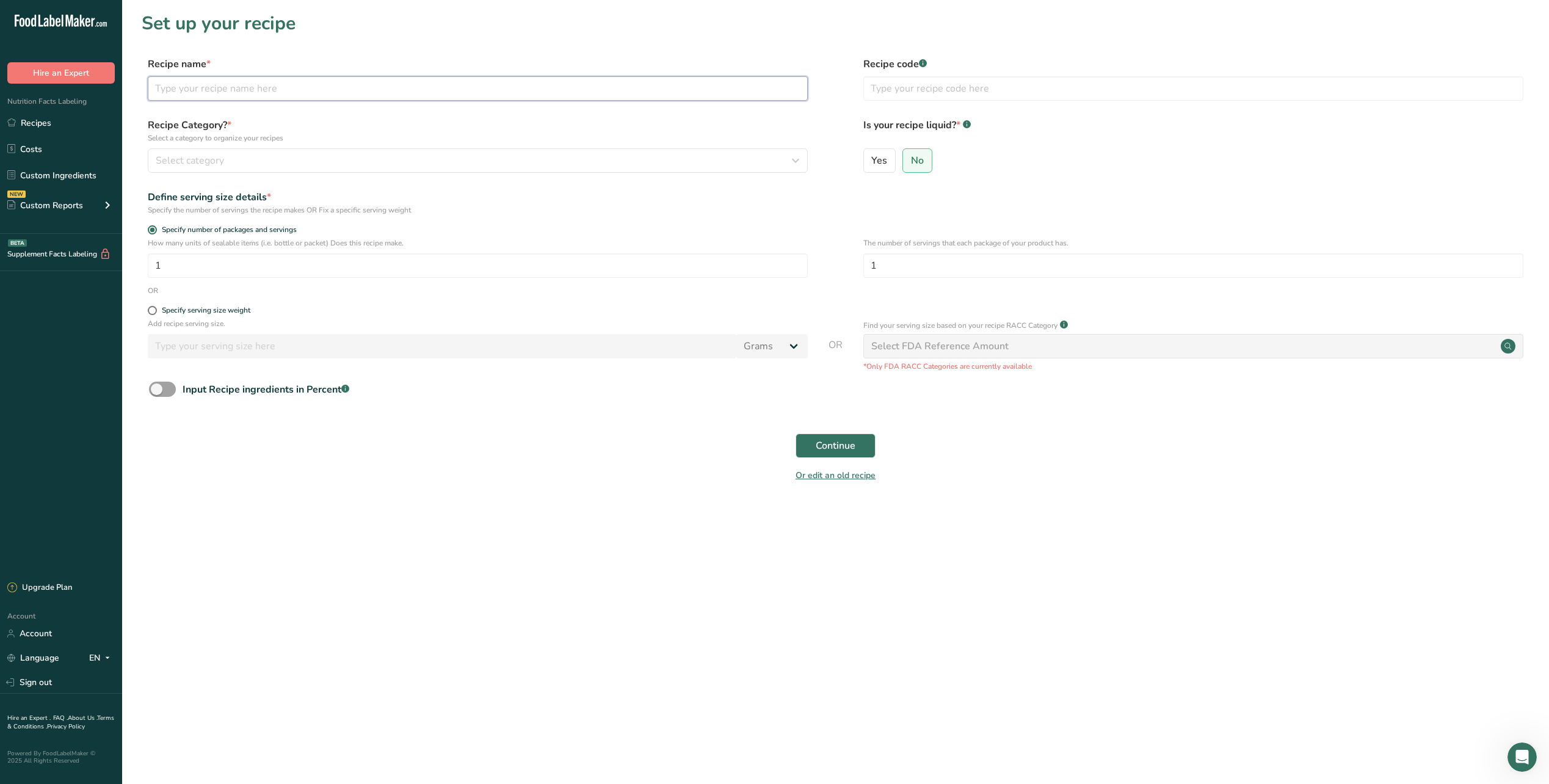
click at [285, 86] on input "text" at bounding box center [478, 88] width 660 height 25
click at [270, 116] on form "Recipe name * A7506 - Mozzarella, Breaded Recipe code .a-a{fill:#347362;}.b-a{f…" at bounding box center [835, 273] width 1388 height 433
click at [831, 441] on span "Continue" at bounding box center [836, 446] width 40 height 15
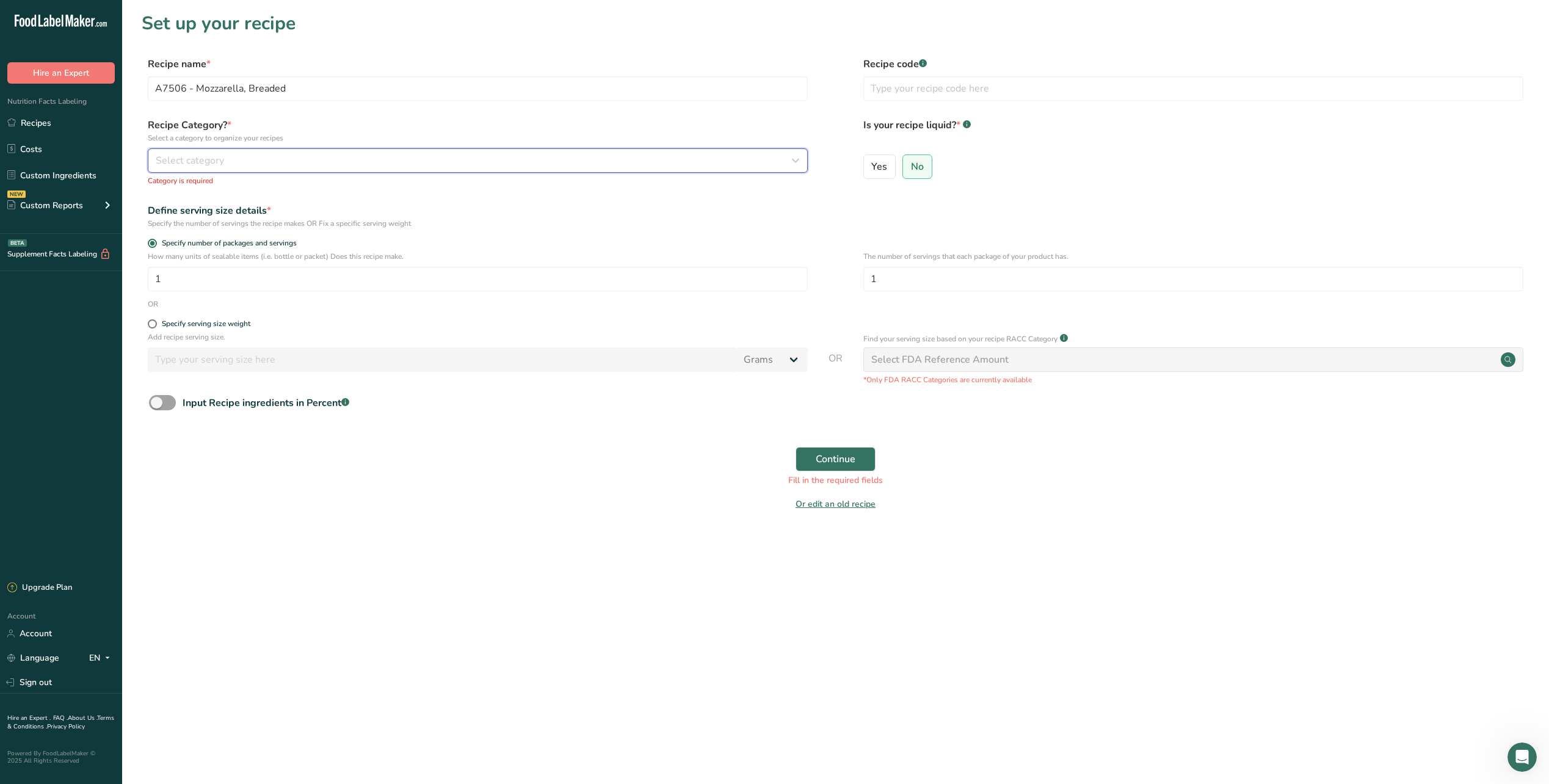
click at [217, 163] on span "Select category" at bounding box center [190, 161] width 69 height 15
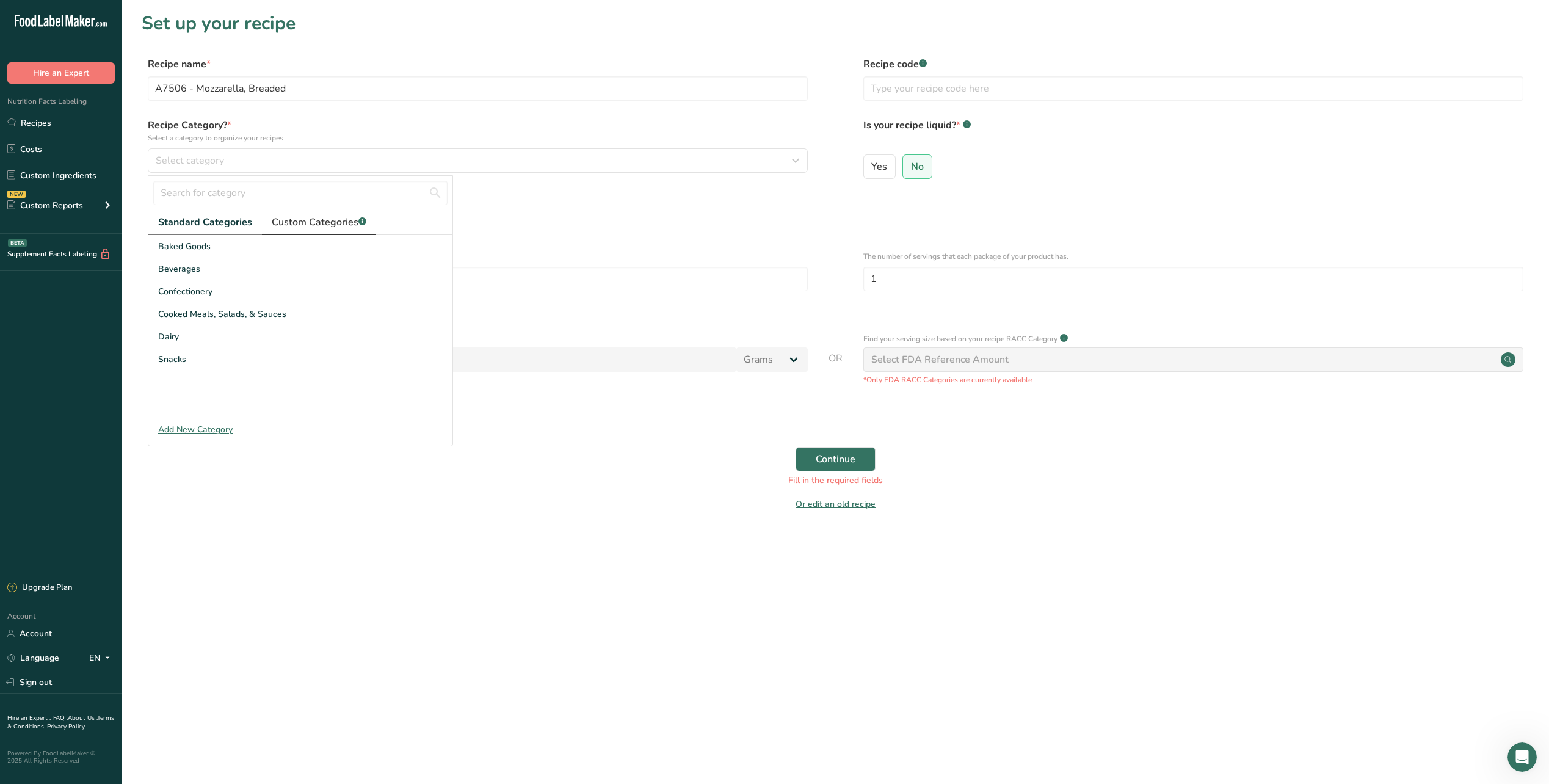
click at [342, 220] on span "Custom Categories .a-a{fill:#347362;}.b-a{fill:#fff;}" at bounding box center [319, 222] width 95 height 15
click at [178, 332] on span "Lunch" at bounding box center [171, 337] width 24 height 13
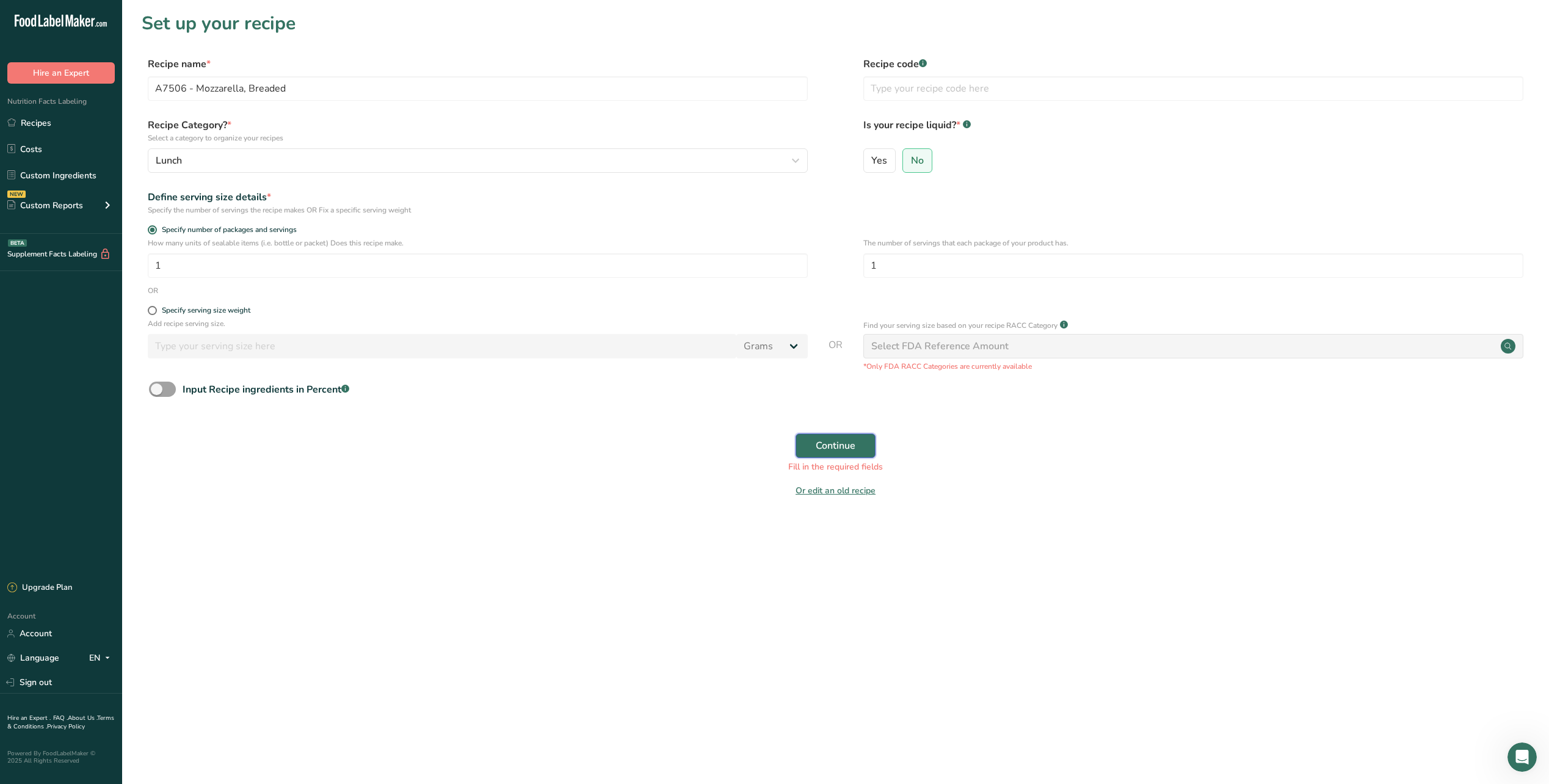
click at [822, 442] on span "Continue" at bounding box center [836, 446] width 40 height 15
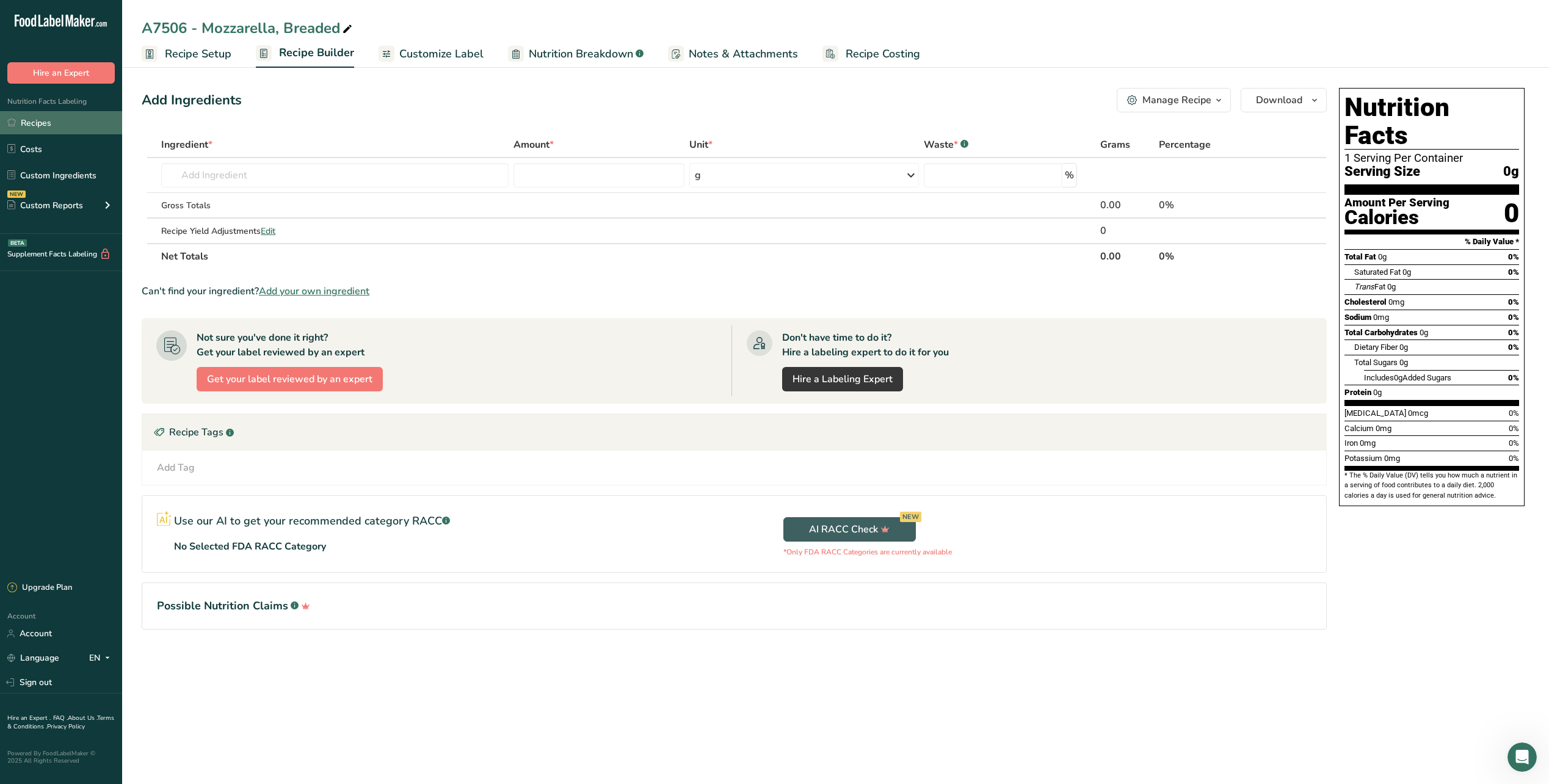
click at [22, 129] on link "Recipes" at bounding box center [61, 122] width 122 height 23
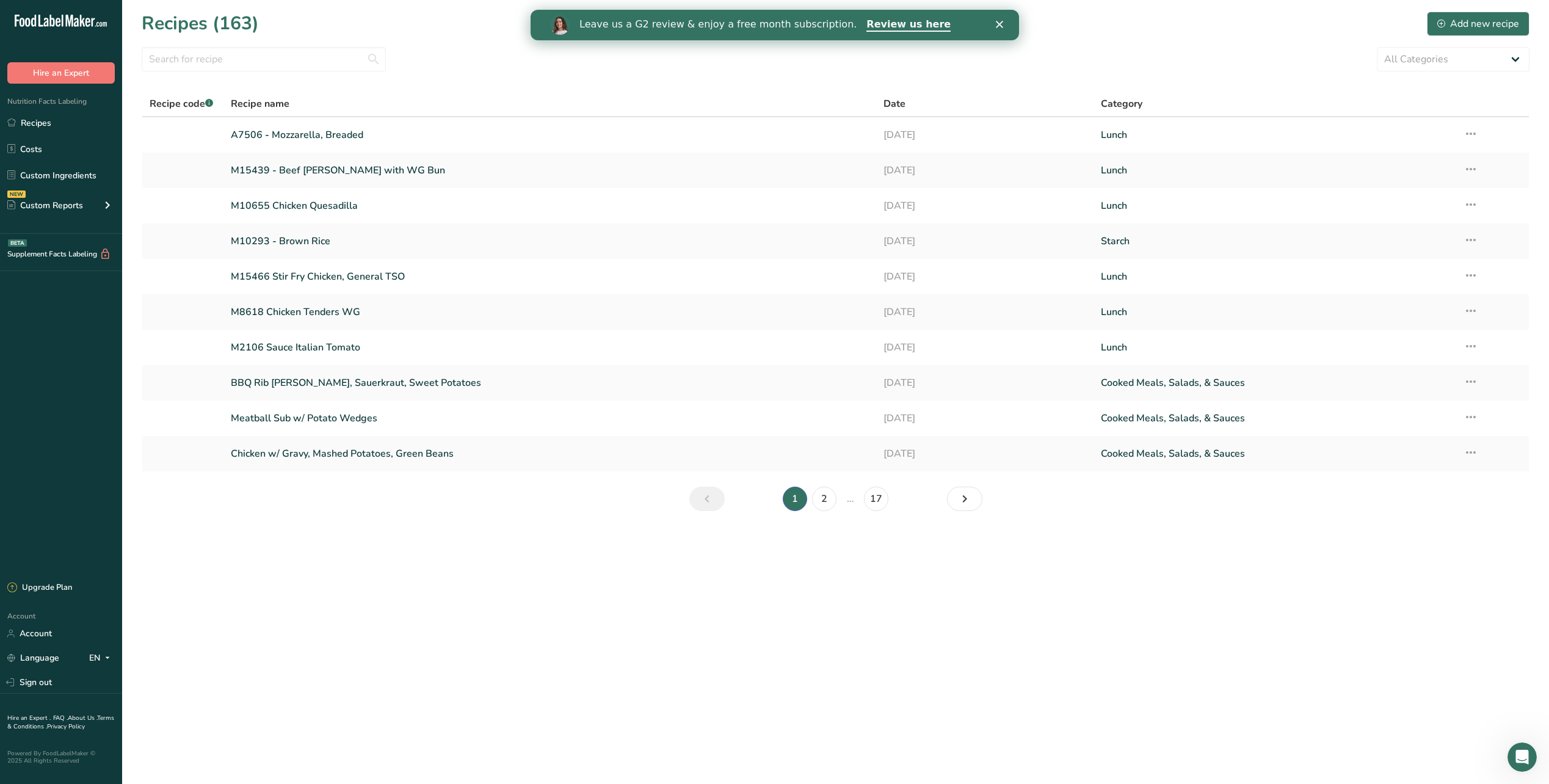
click at [262, 47] on section "Recipes (163) Add new recipe All Categories Baked Goods [GEOGRAPHIC_DATA] Confe…" at bounding box center [836, 265] width 1427 height 531
click at [250, 60] on input "text" at bounding box center [263, 59] width 244 height 25
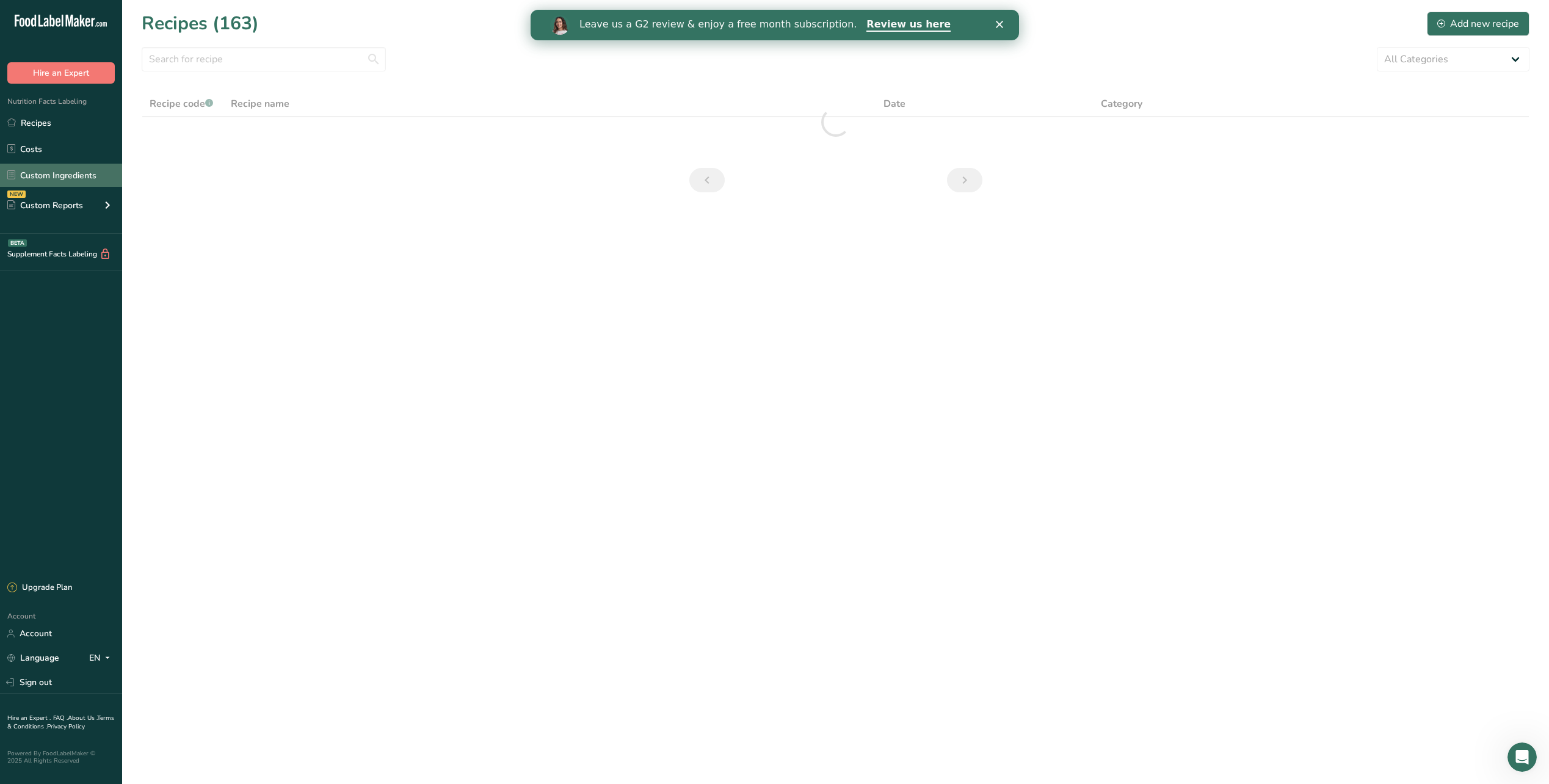
click at [71, 176] on link "Custom Ingredients" at bounding box center [61, 175] width 122 height 23
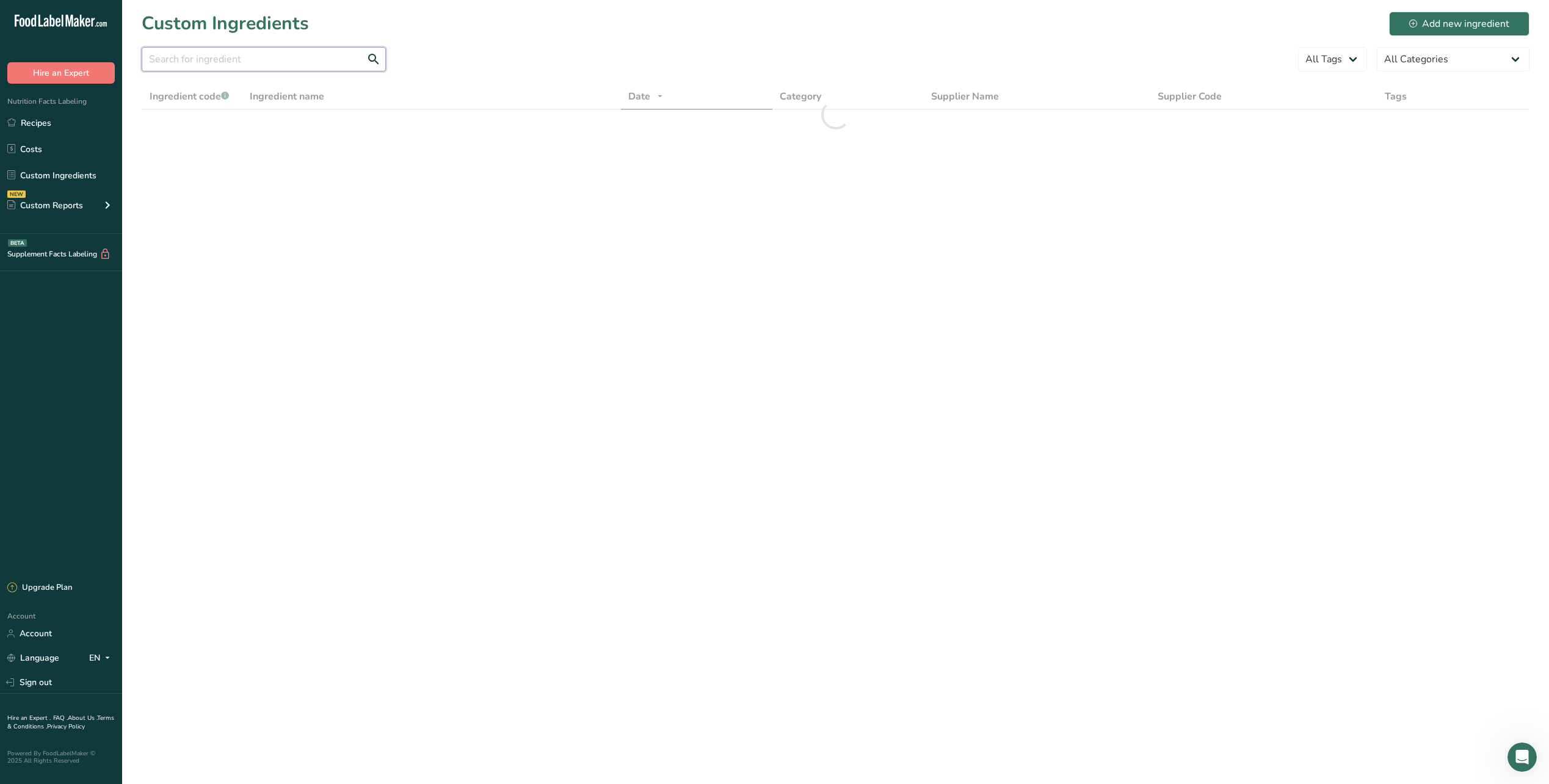
click at [207, 57] on input "text" at bounding box center [263, 59] width 244 height 25
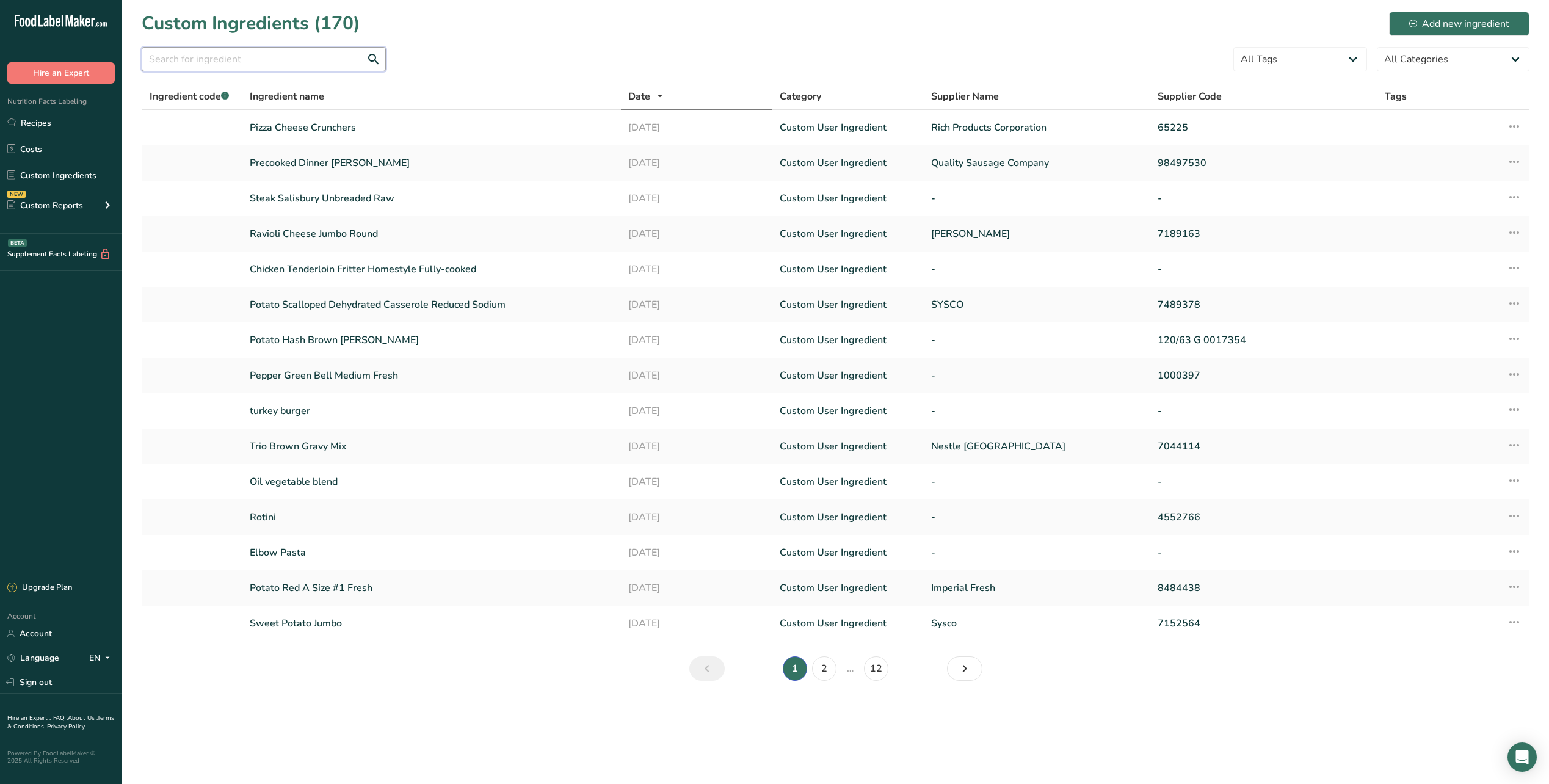
click at [196, 56] on input "text" at bounding box center [263, 59] width 244 height 25
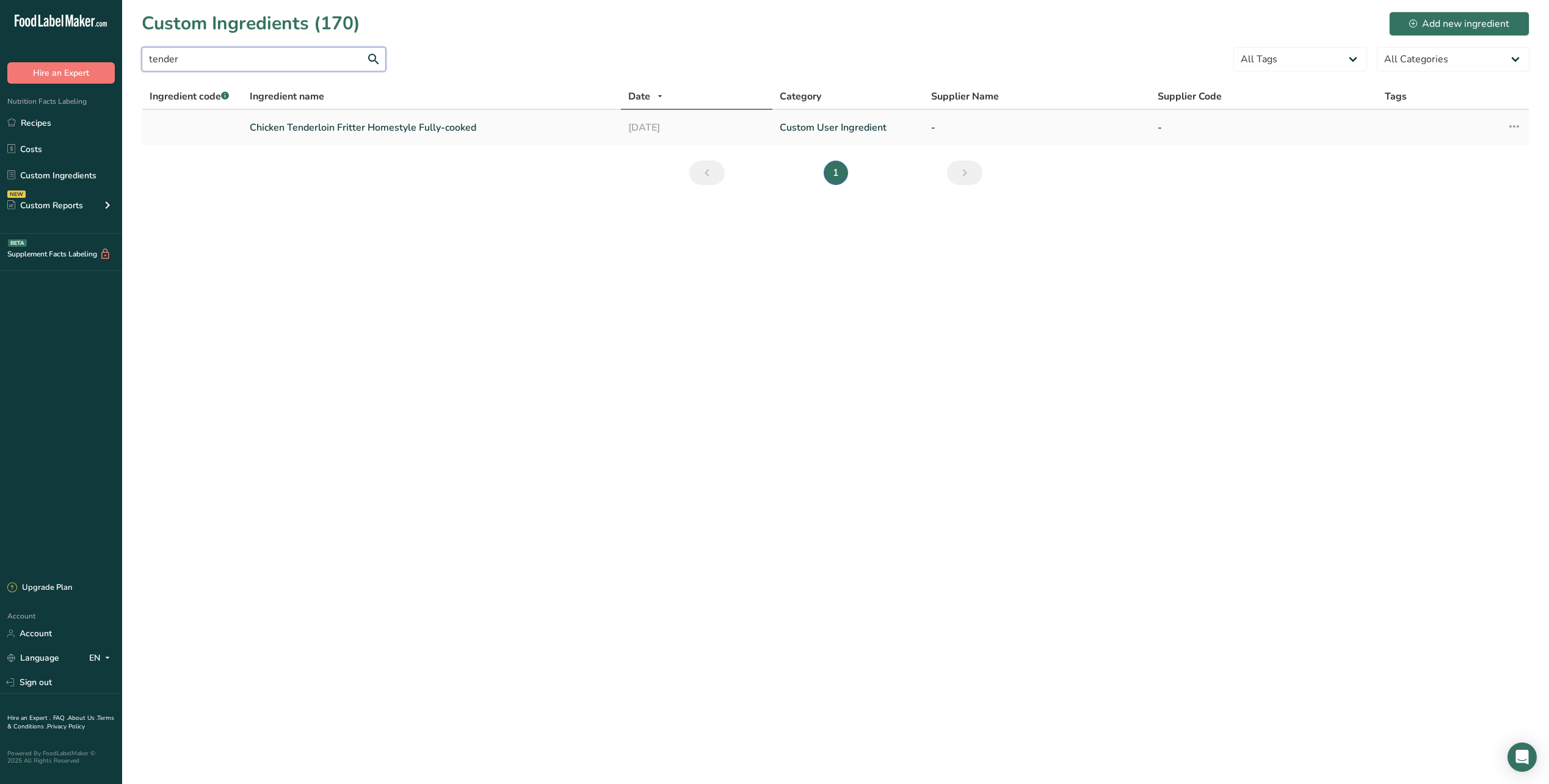
type input "tender"
click at [385, 127] on link "Chicken Tenderloin Fritter Homestyle Fully-cooked" at bounding box center [432, 127] width 364 height 15
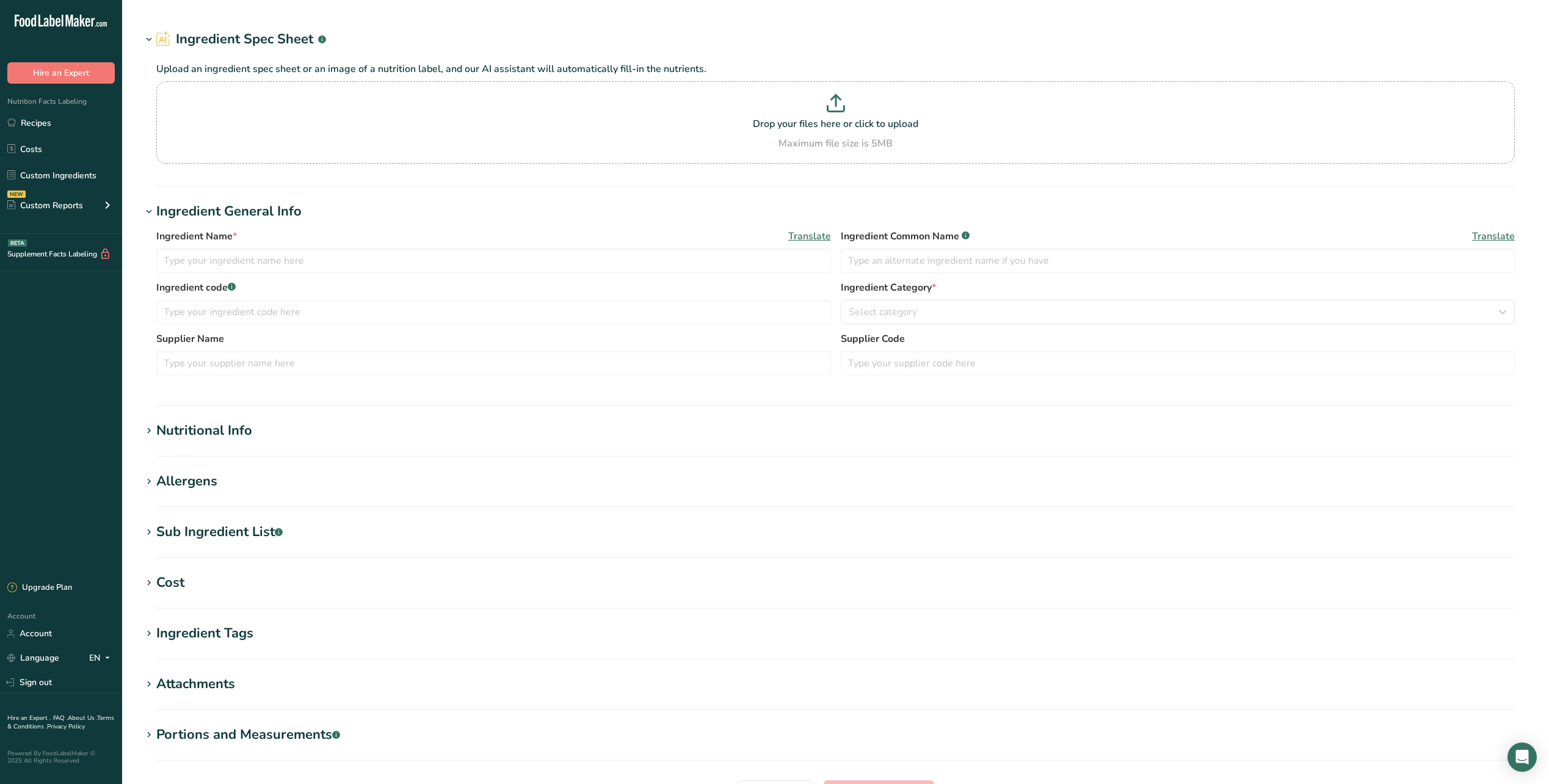
type input "Chicken Tenderloin Fritter Homestyle Fully-cooked"
type input "113.398"
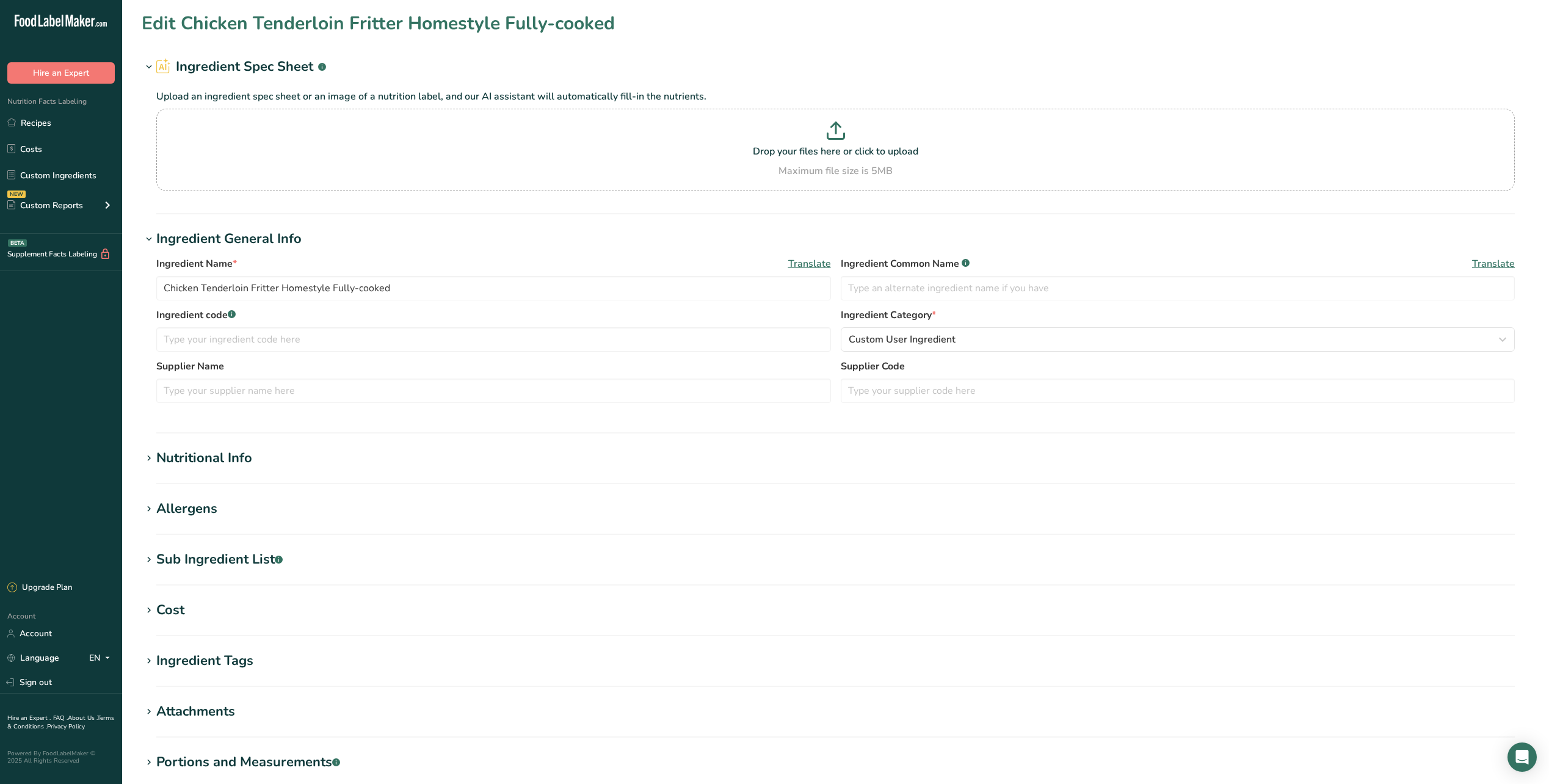
click at [149, 465] on icon at bounding box center [149, 459] width 11 height 17
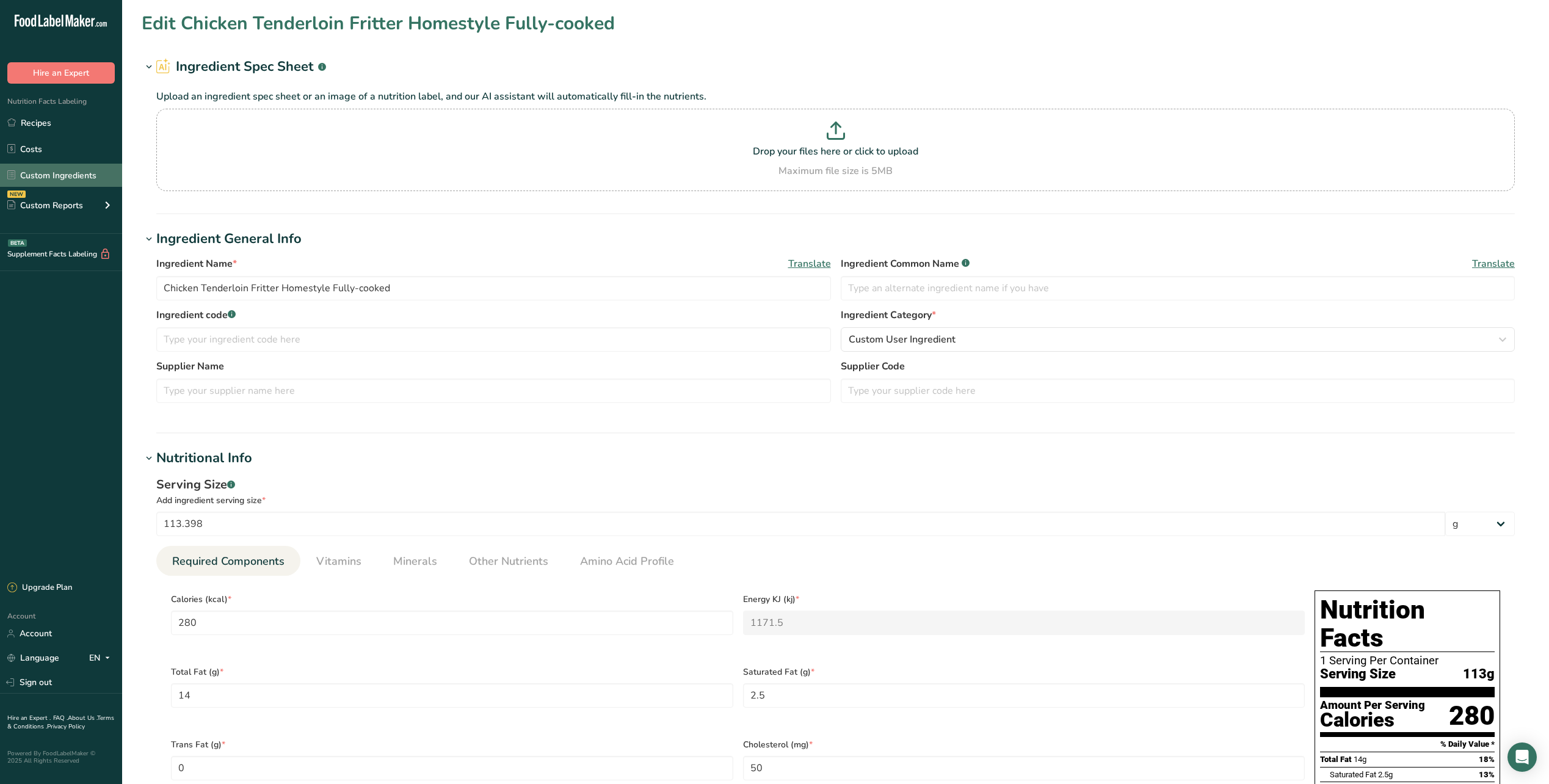
click at [60, 178] on link "Custom Ingredients" at bounding box center [61, 175] width 122 height 23
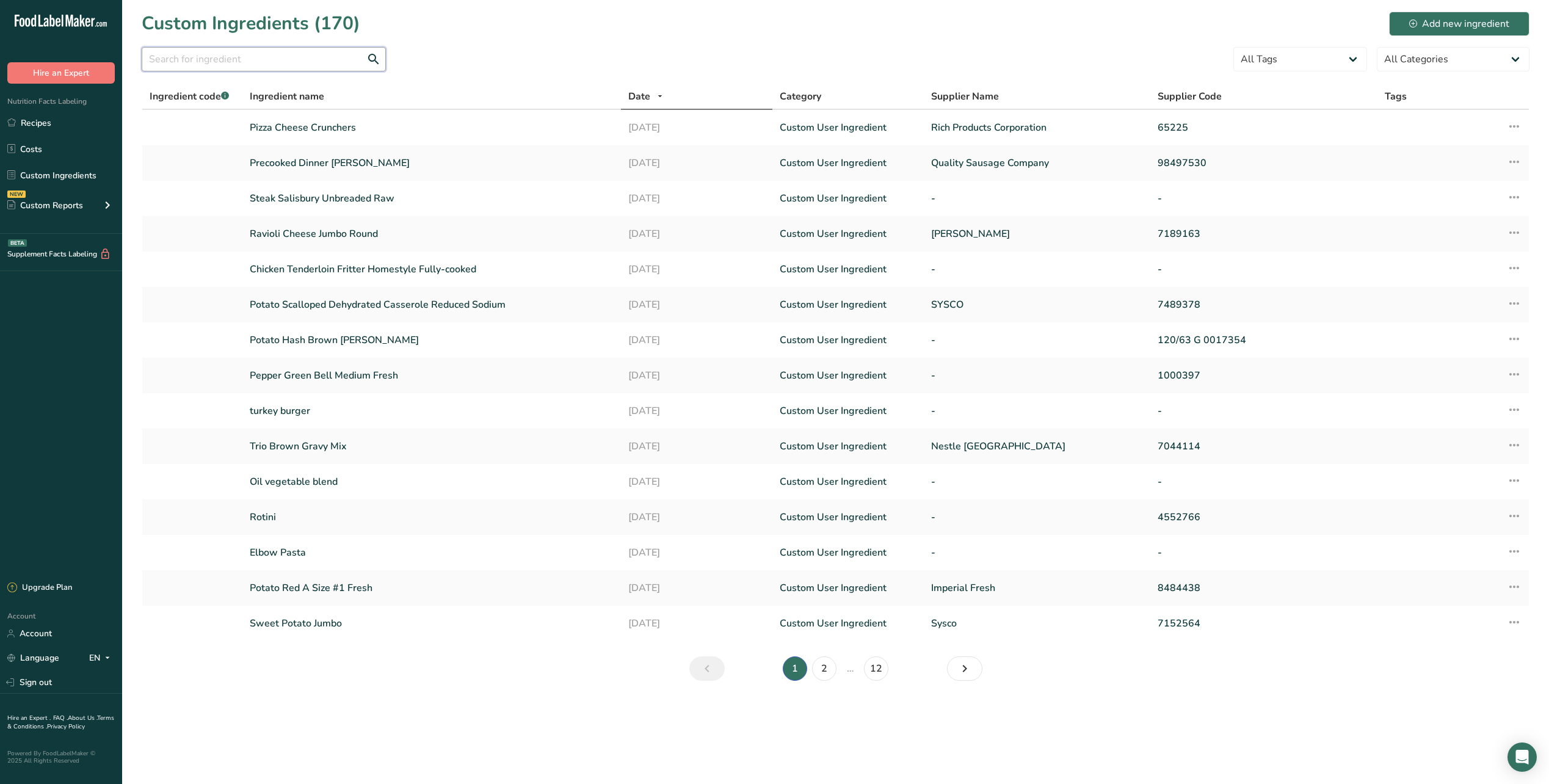
click at [222, 61] on input "text" at bounding box center [263, 59] width 244 height 25
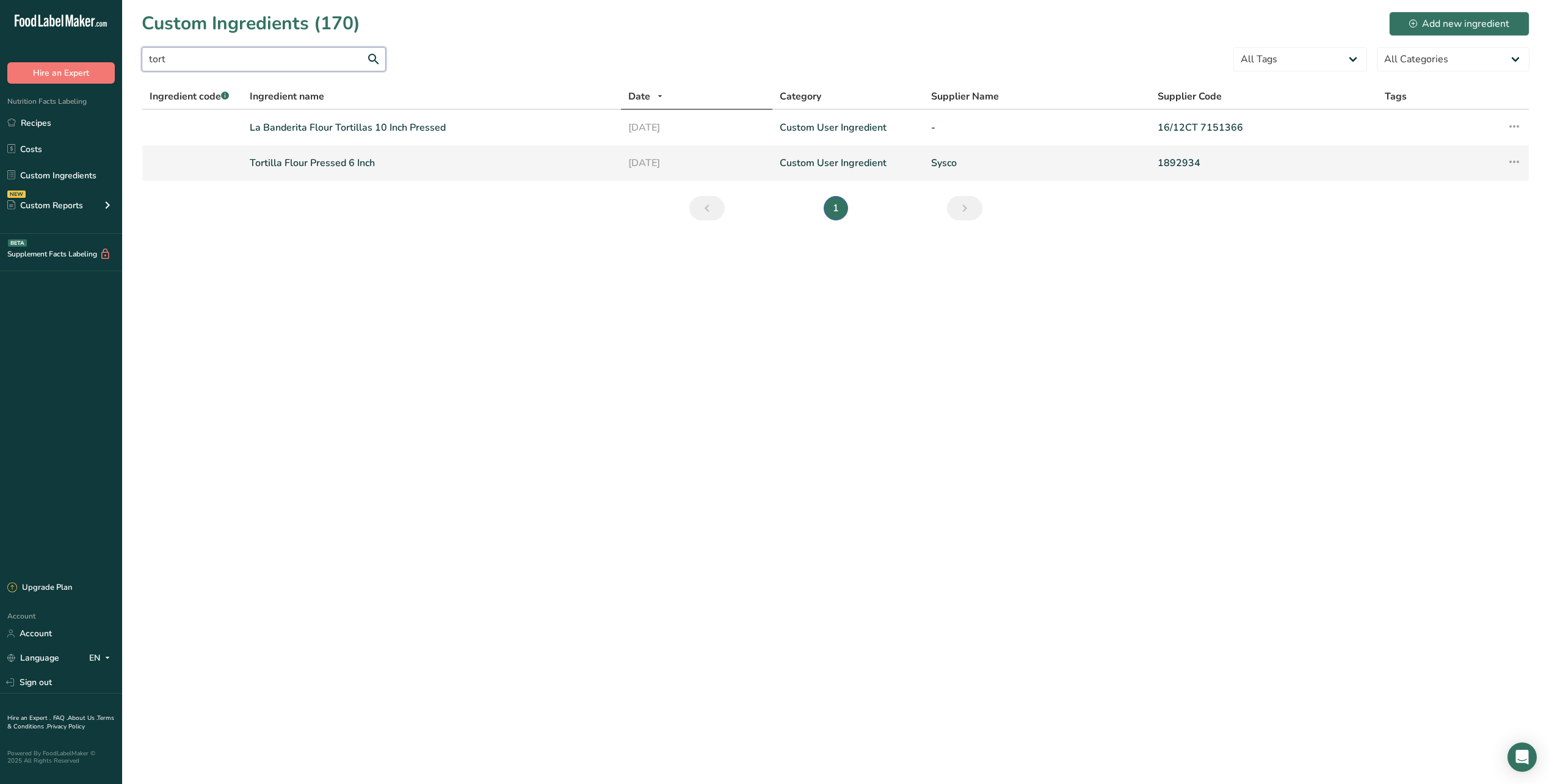
type input "tort"
click at [316, 161] on link "Tortilla Flour Pressed 6 Inch" at bounding box center [432, 163] width 364 height 15
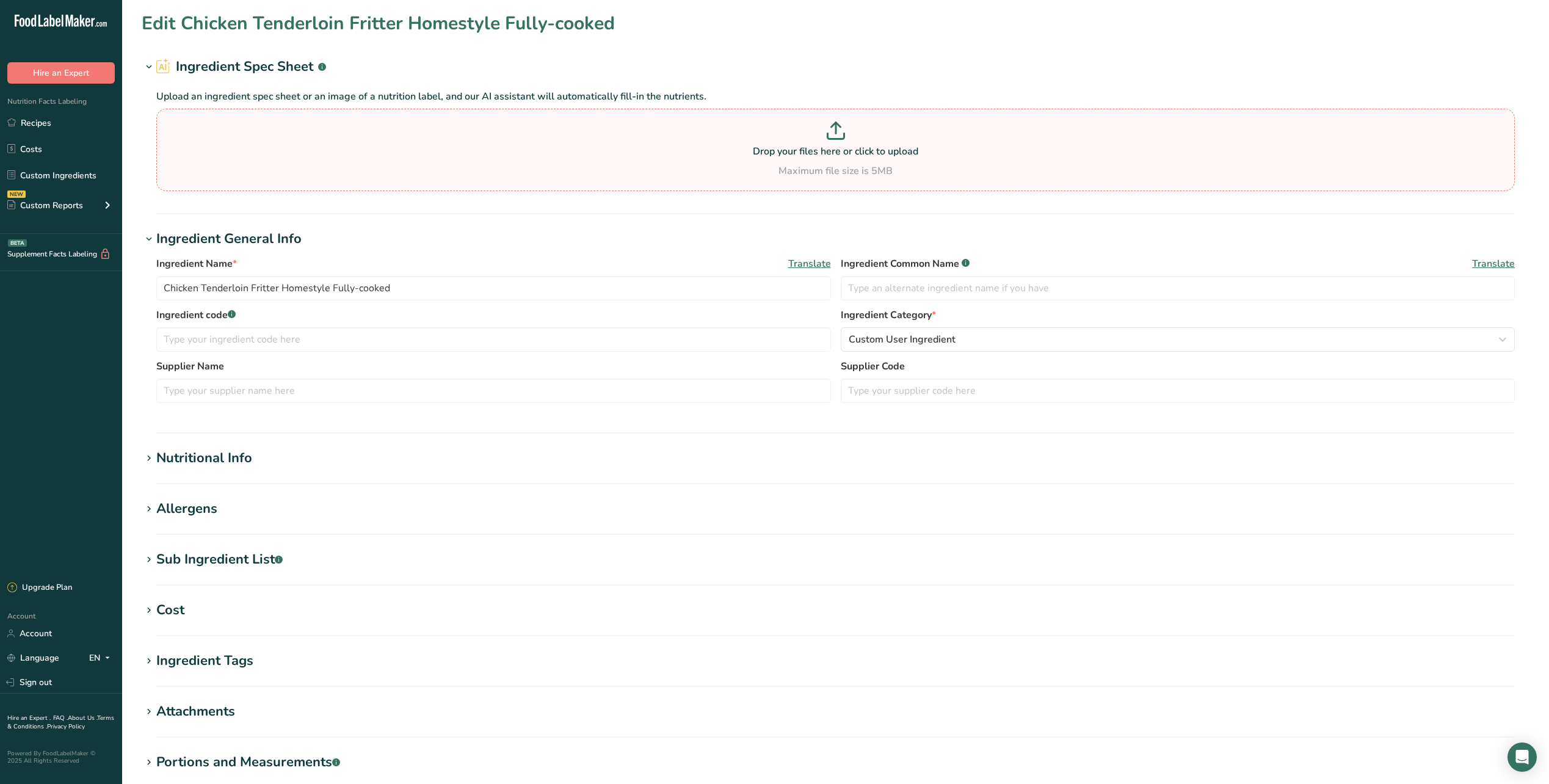
type input "Tortilla Flour Pressed 6 Inch"
type input "Sysco"
type input "1892934"
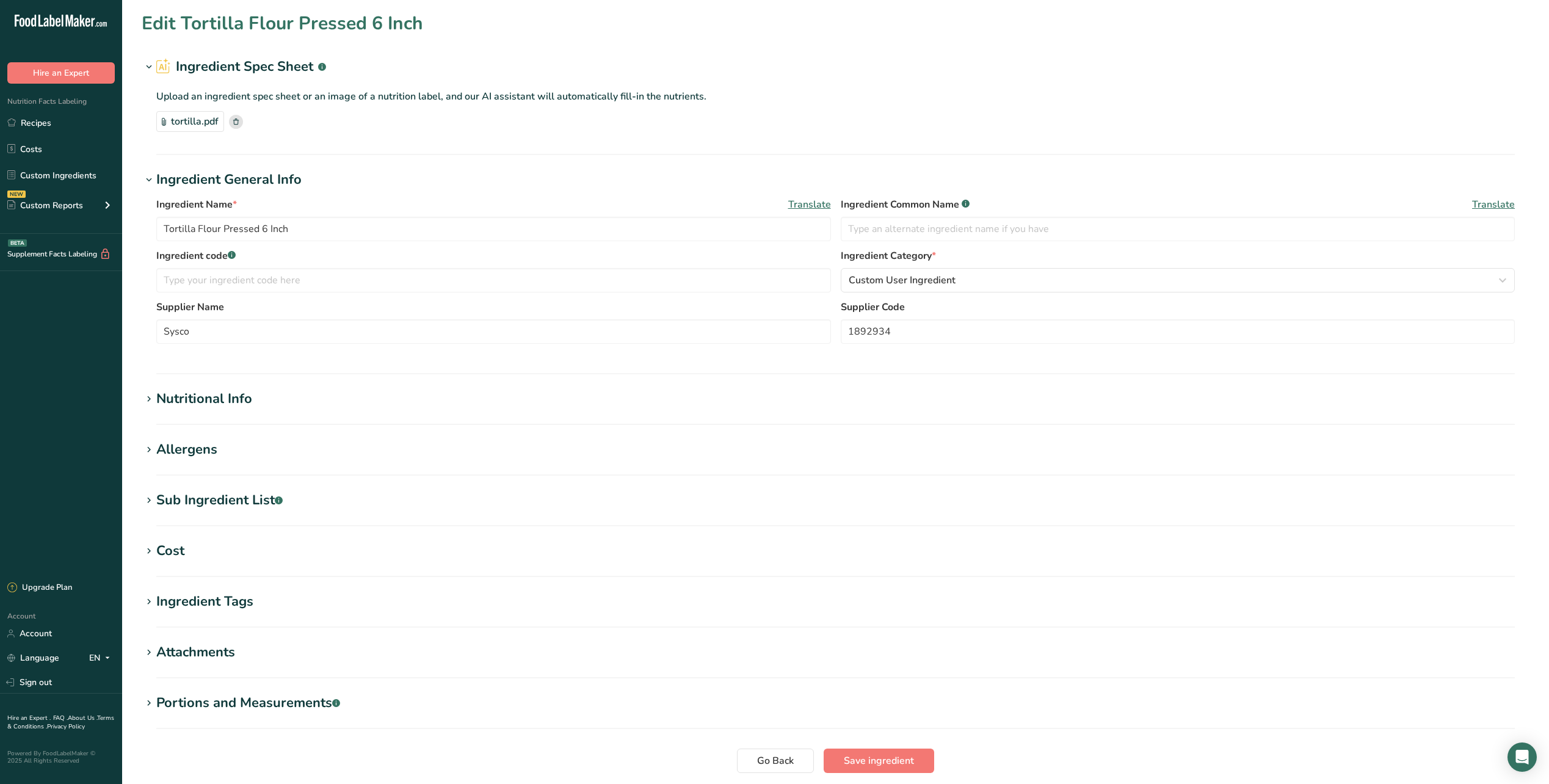
click at [147, 403] on icon at bounding box center [149, 399] width 11 height 17
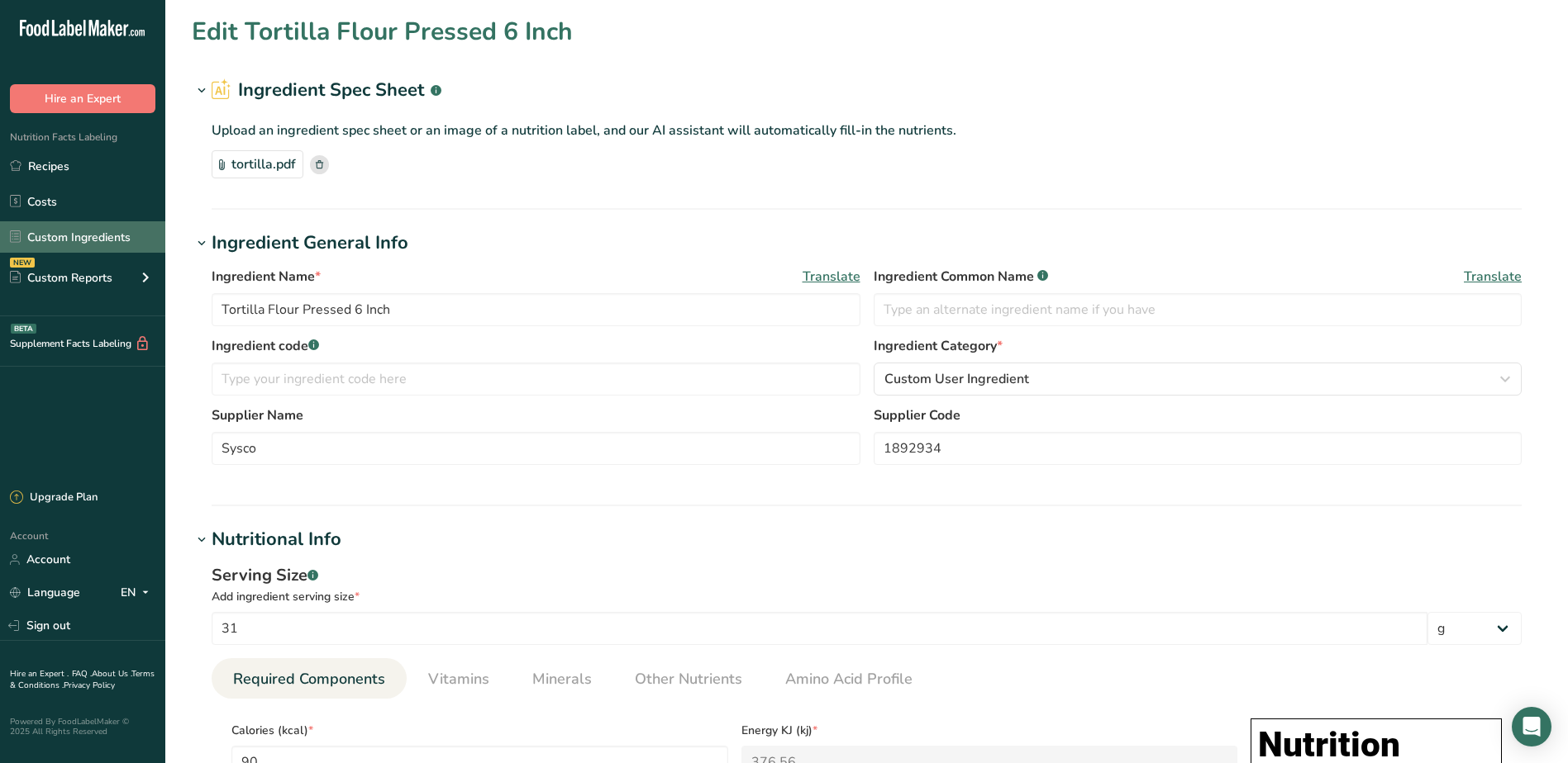
click at [78, 244] on link "Custom Ingredients" at bounding box center [82, 236] width 166 height 32
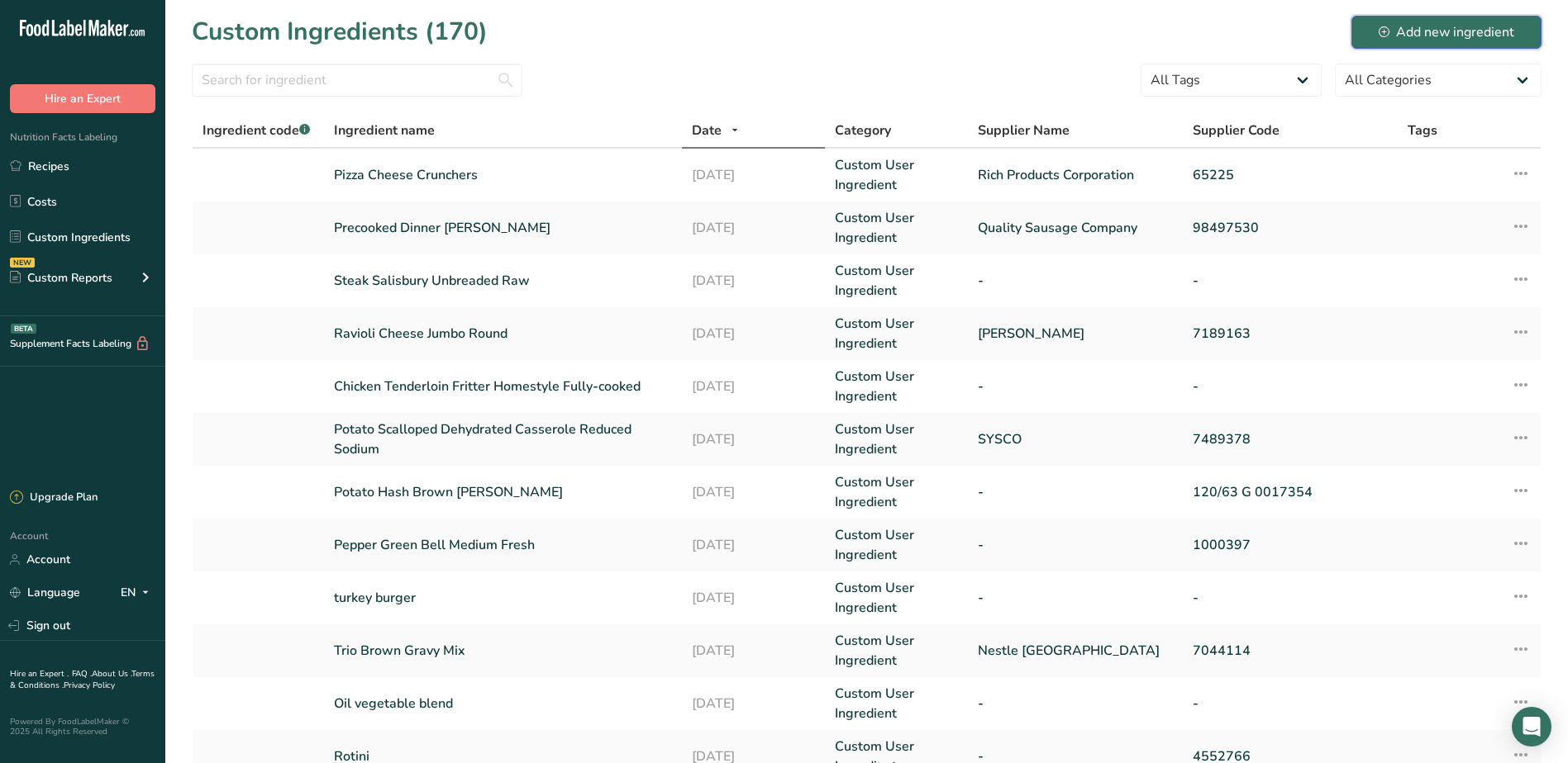
click at [1409, 33] on div "Add new ingredient" at bounding box center [1446, 32] width 136 height 20
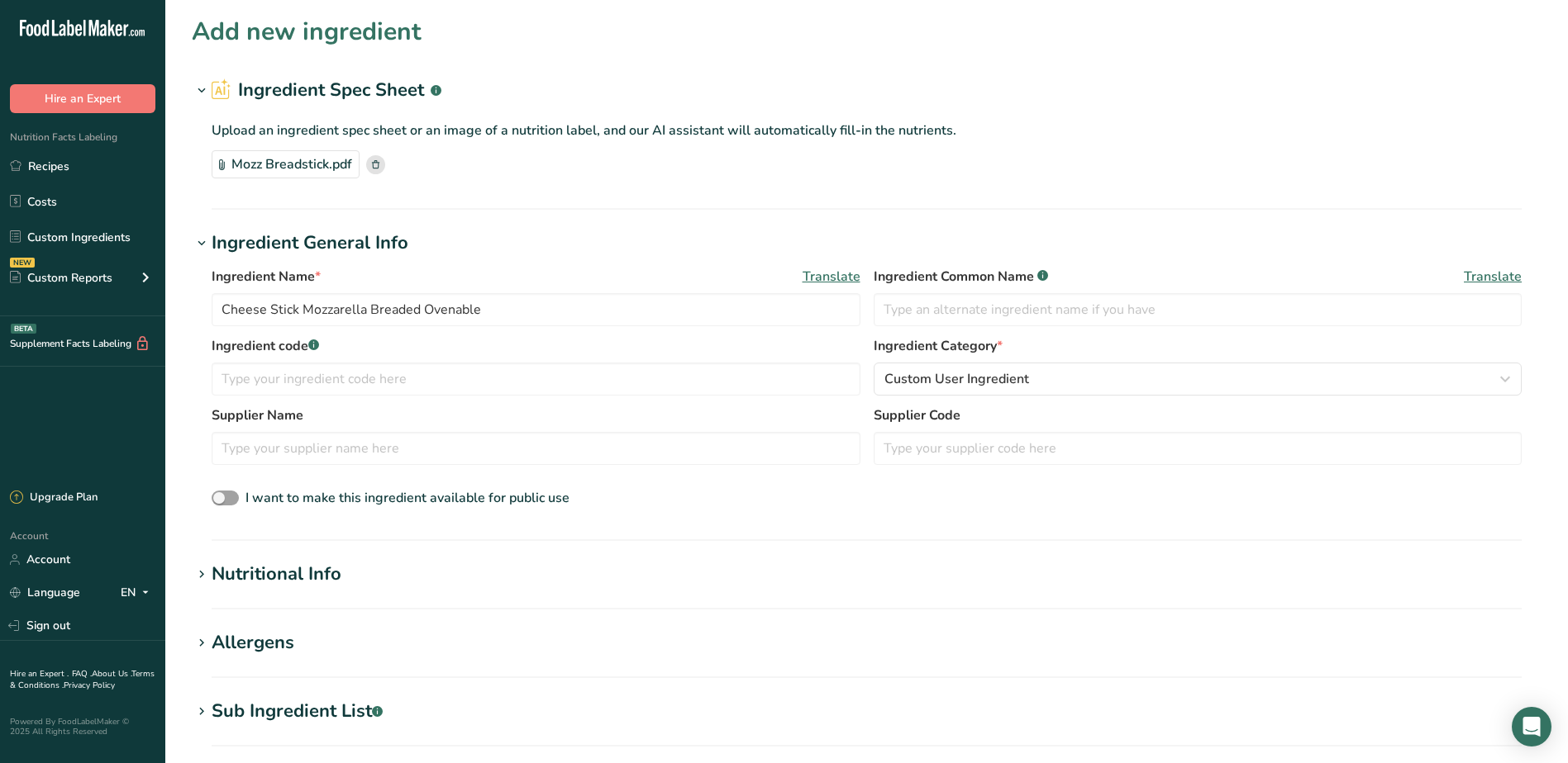
click at [201, 580] on icon at bounding box center [202, 575] width 15 height 23
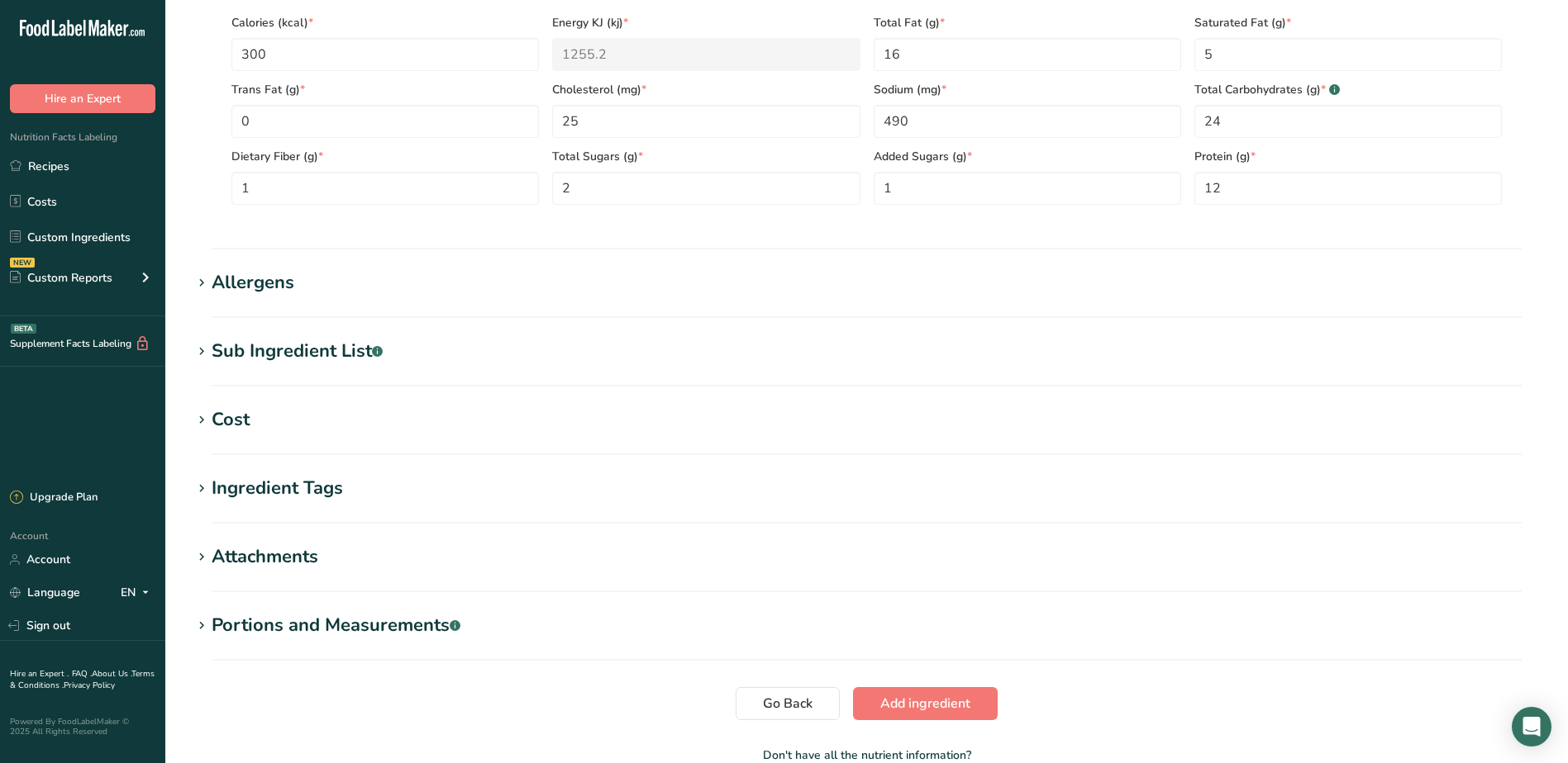
scroll to position [744, 0]
click at [201, 274] on icon at bounding box center [202, 282] width 15 height 23
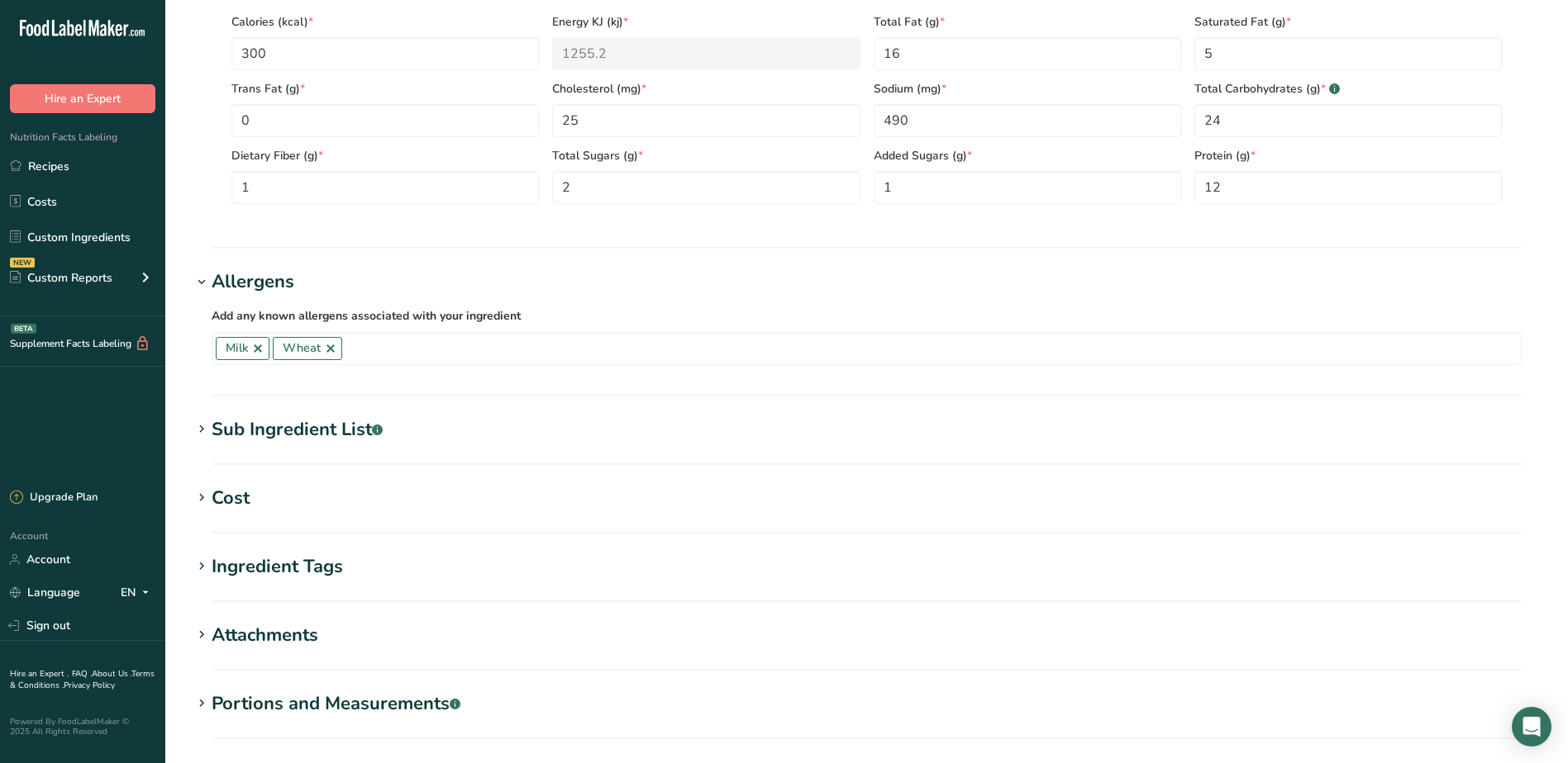
click at [207, 426] on icon at bounding box center [202, 430] width 15 height 23
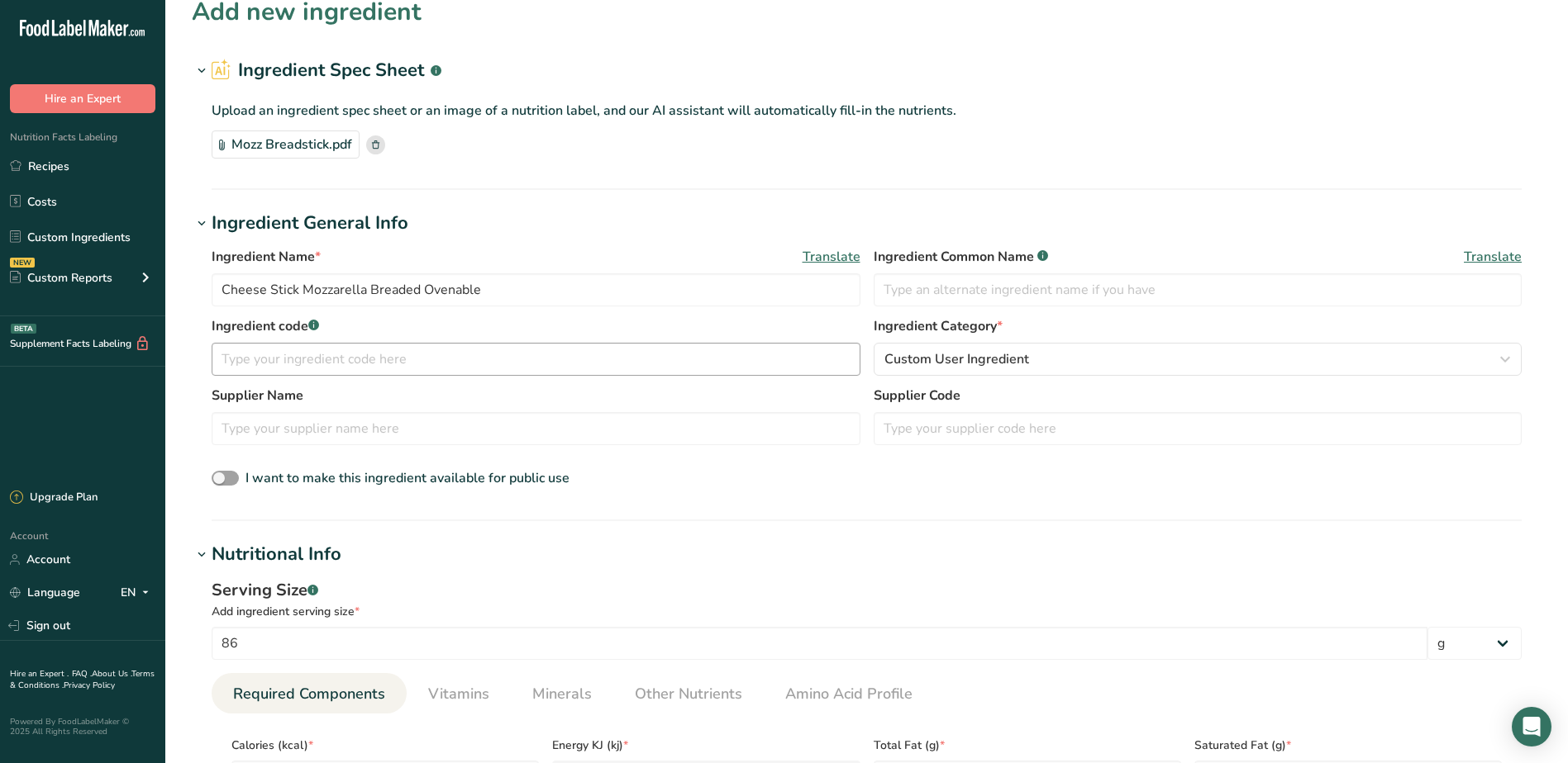
scroll to position [0, 0]
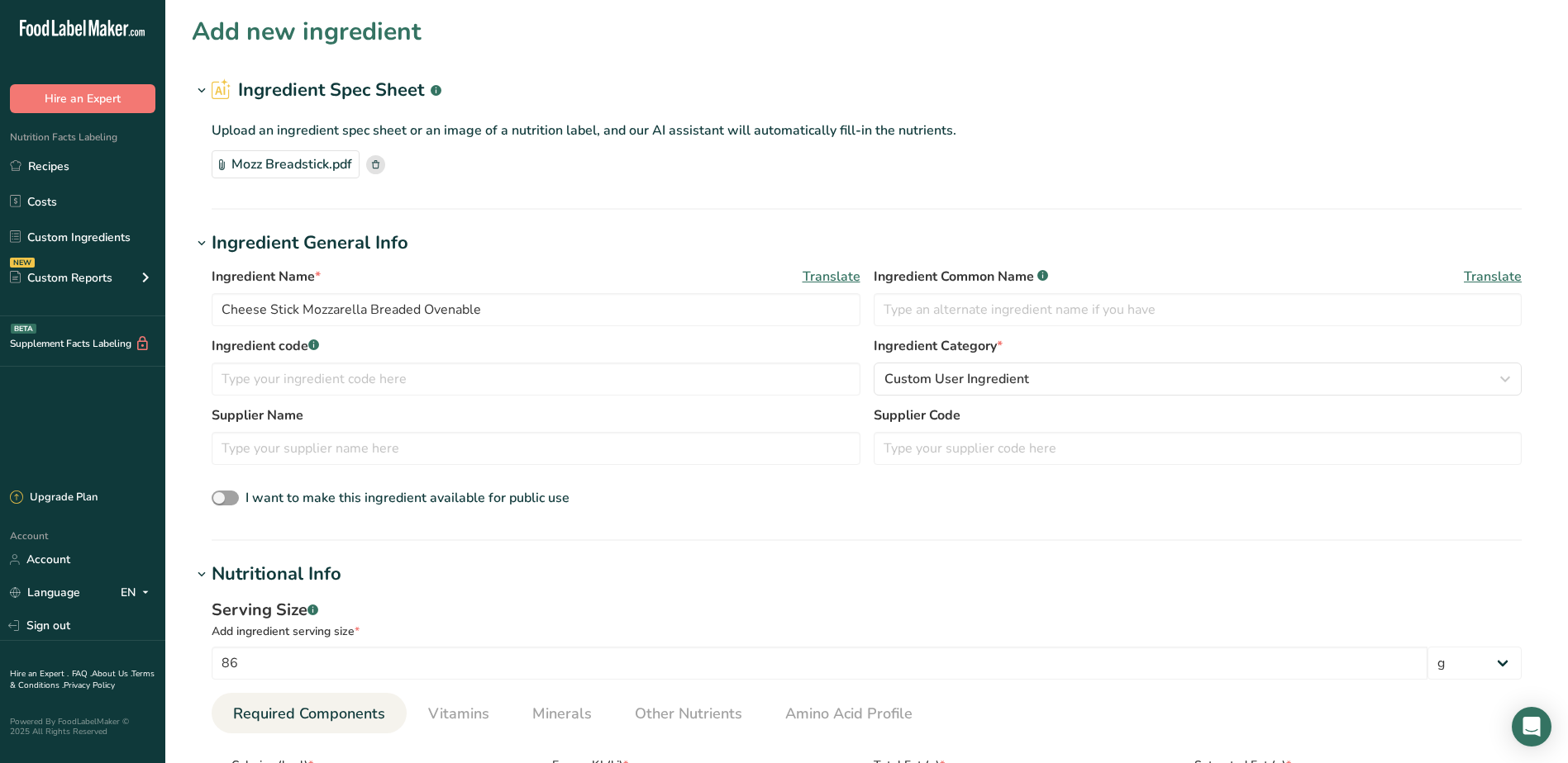
click at [375, 170] on rect at bounding box center [375, 165] width 19 height 19
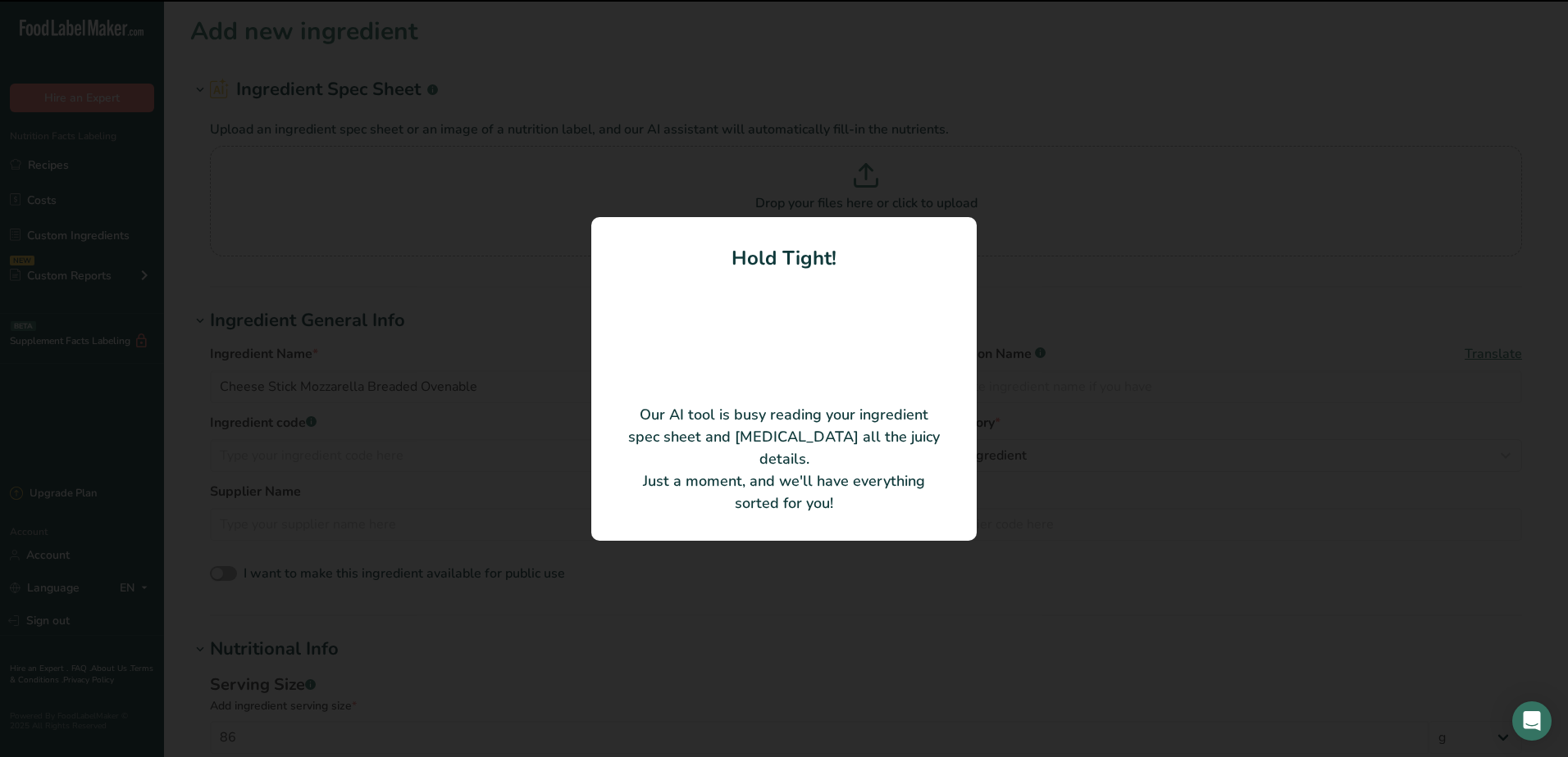
type input "Reduced Sodium Cheese Sticks Made With Whole Grains"
type input "Rich Products Corporation"
type input "65219"
type input "128"
type textarea "LOW MOISTURE PART SKIM MOZZARELLA CHEESE (PASTEURIZED PART SKIM MILK, CHEESE CU…"
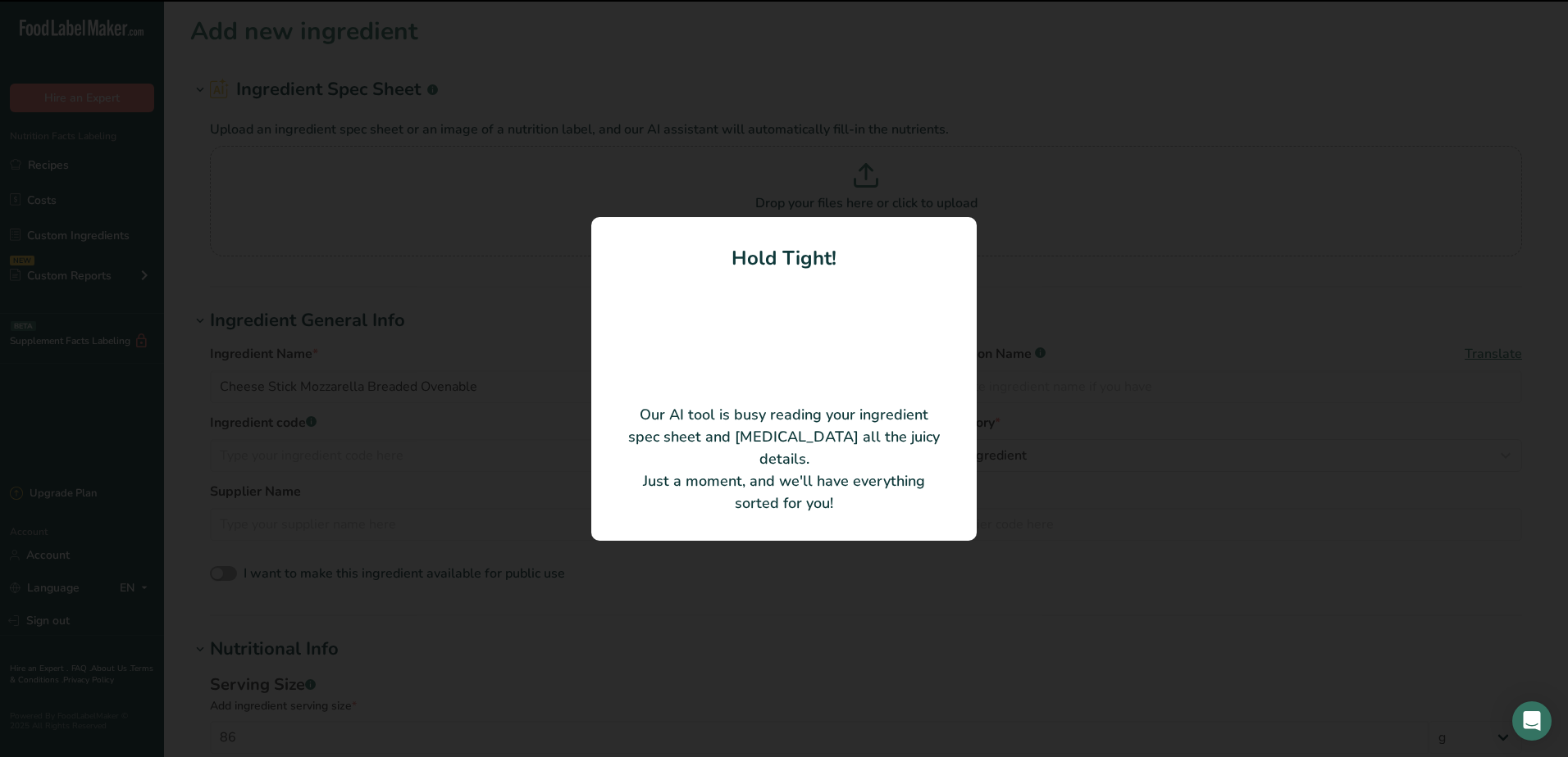
type input "410"
type KJ "1715.44"
type Fat "21"
type Fat "7"
type Fat "0.5"
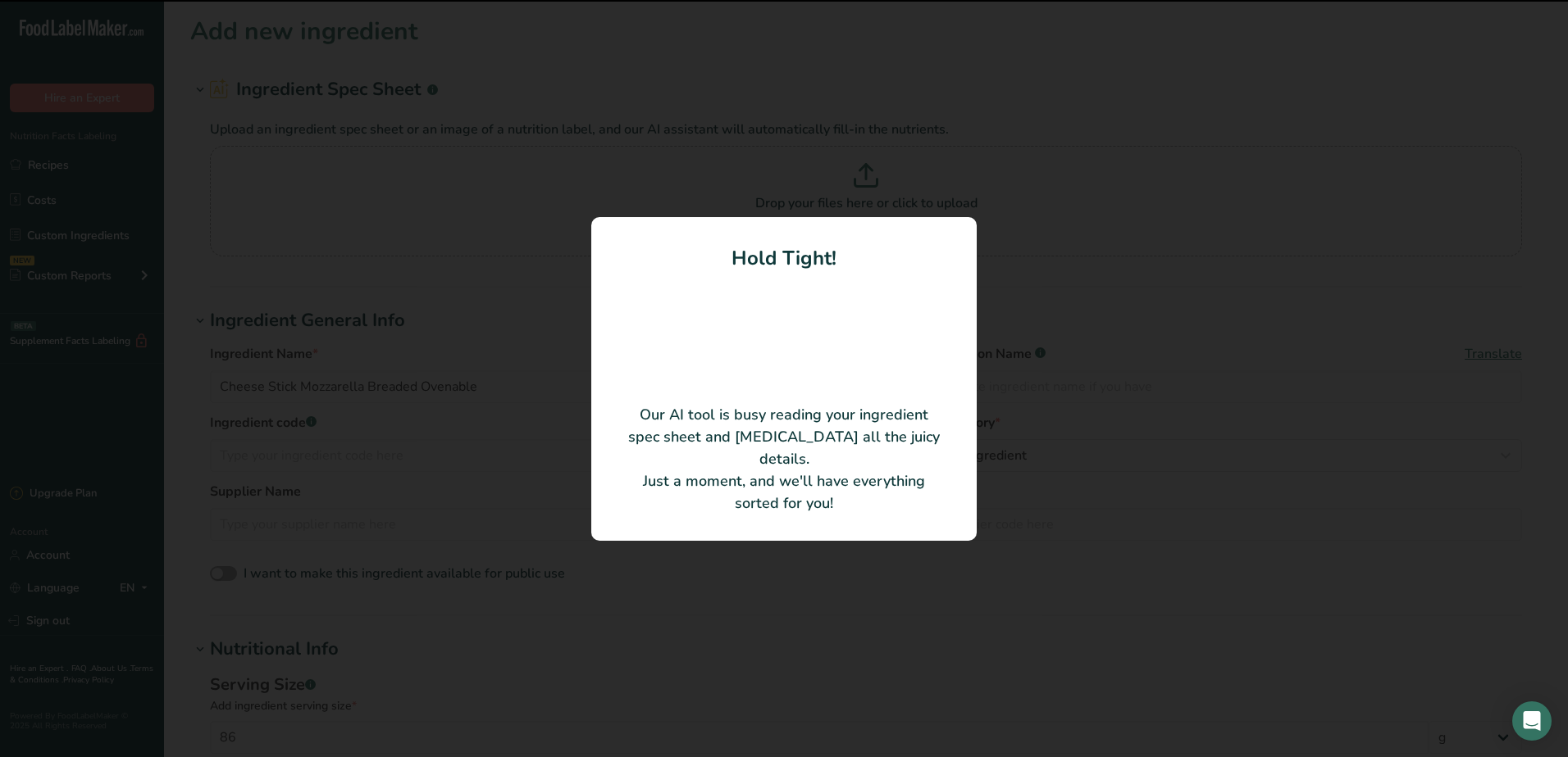
type input "30"
type input "0"
type Carbohydrates "30"
type Fiber "3"
type Sugars "0"
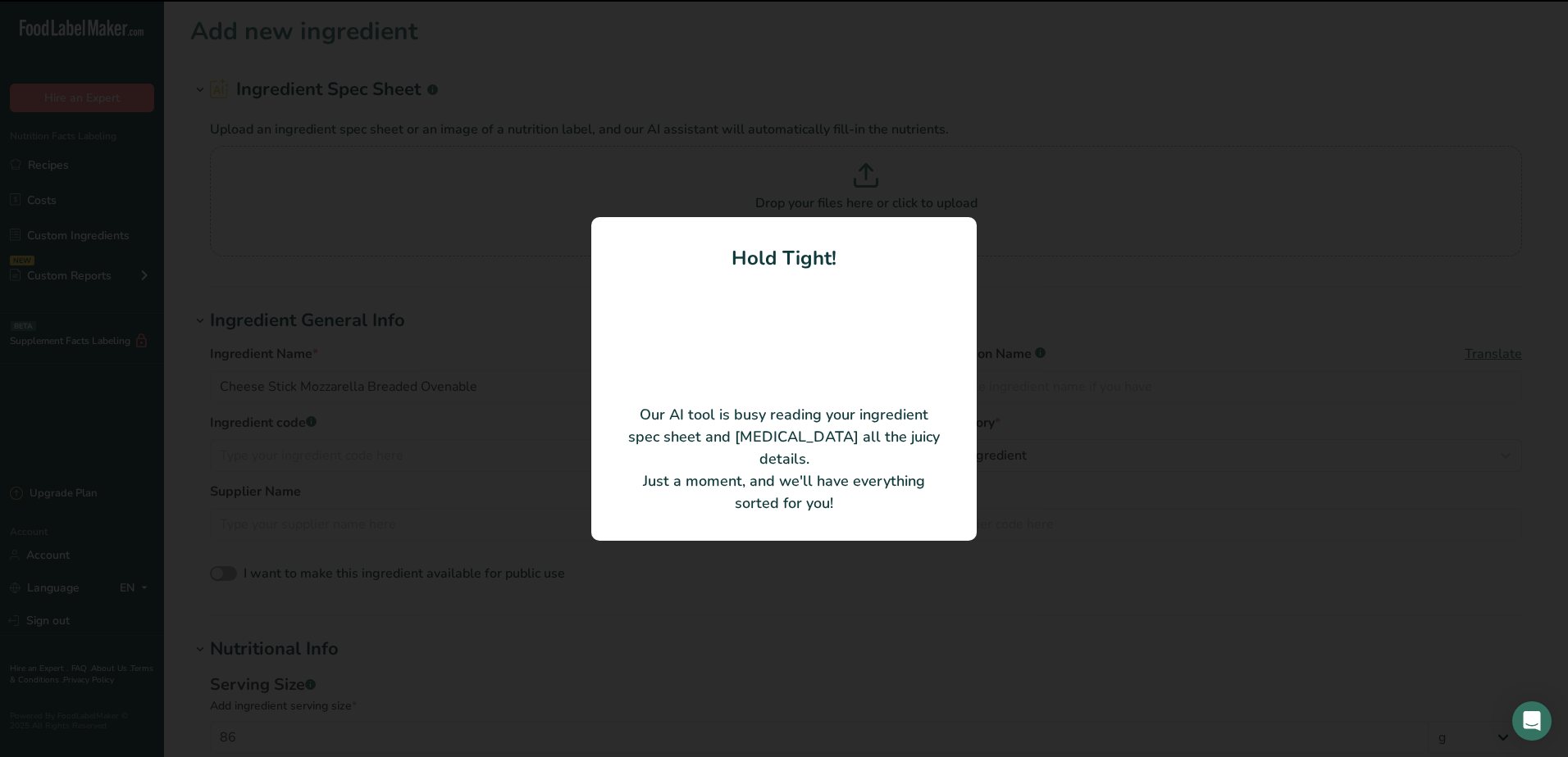
type input "19"
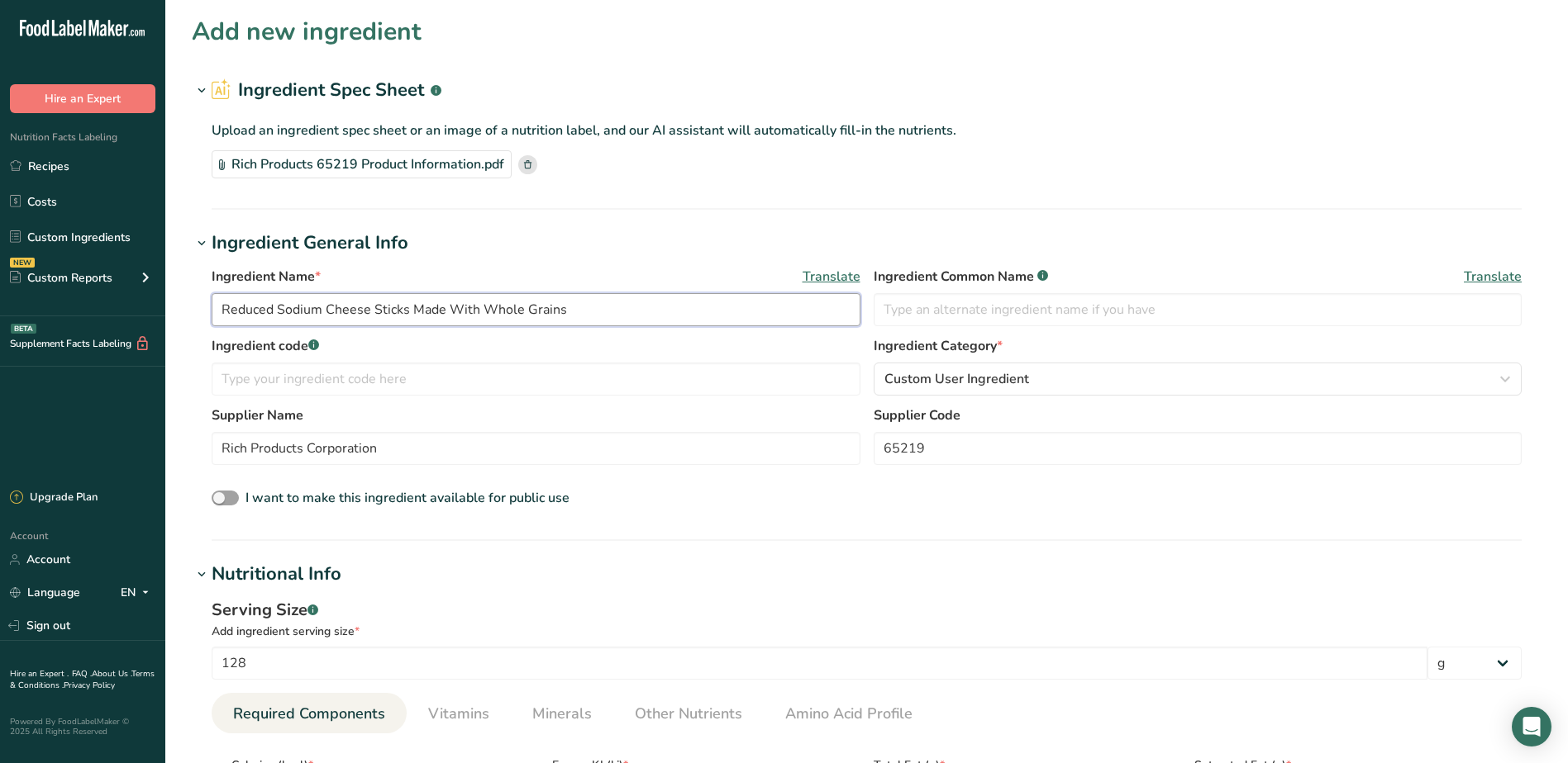
click at [568, 312] on input "Reduced Sodium Cheese Sticks Made With Whole Grains" at bounding box center [535, 309] width 648 height 34
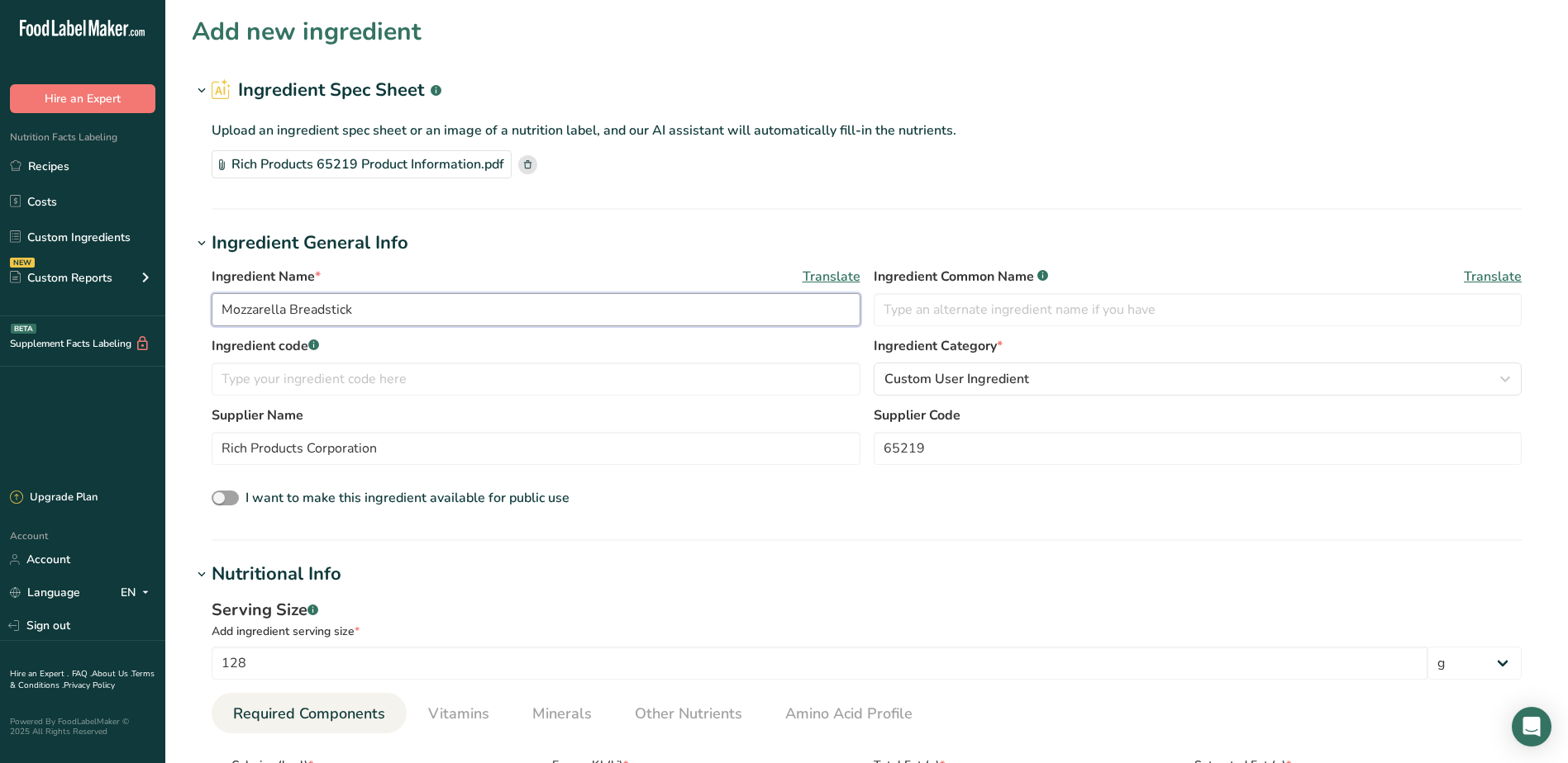
type input "Mozzarella Breadstick"
click at [94, 232] on link "Custom Ingredients" at bounding box center [82, 236] width 166 height 32
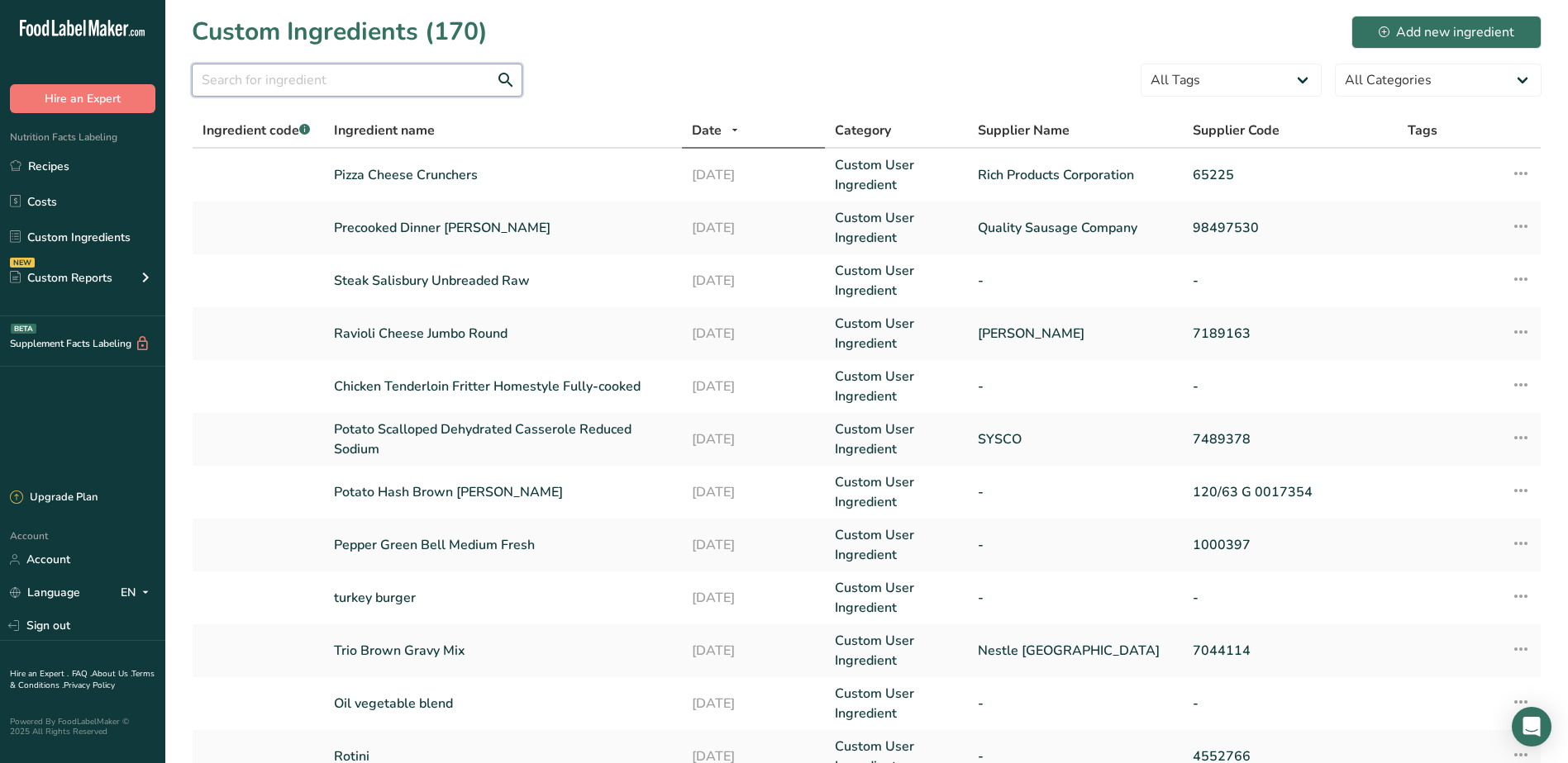
click at [350, 70] on input "text" at bounding box center [356, 79] width 330 height 34
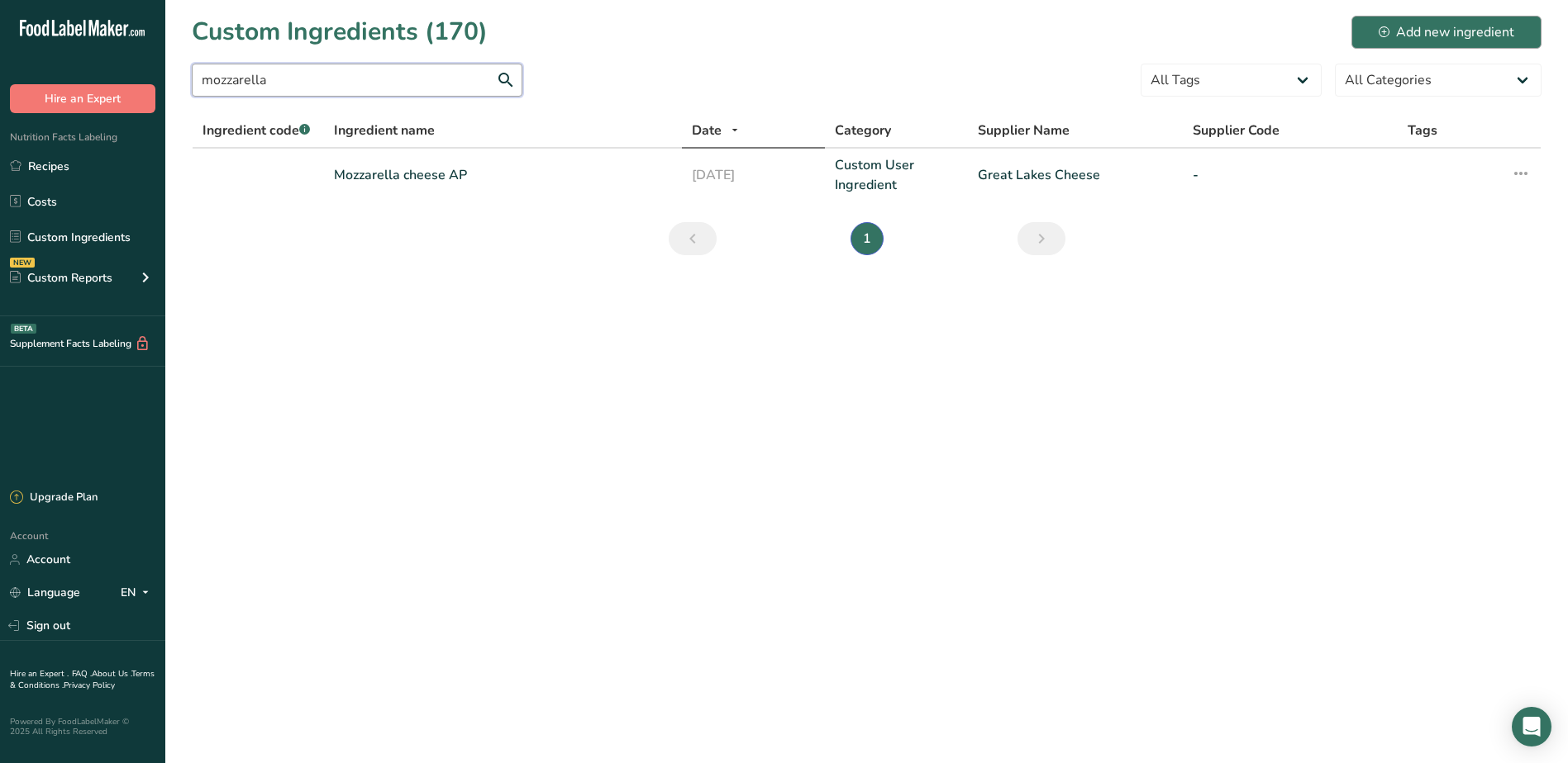
type input "mozzarella"
click at [1461, 29] on div "Add new ingredient" at bounding box center [1446, 32] width 136 height 20
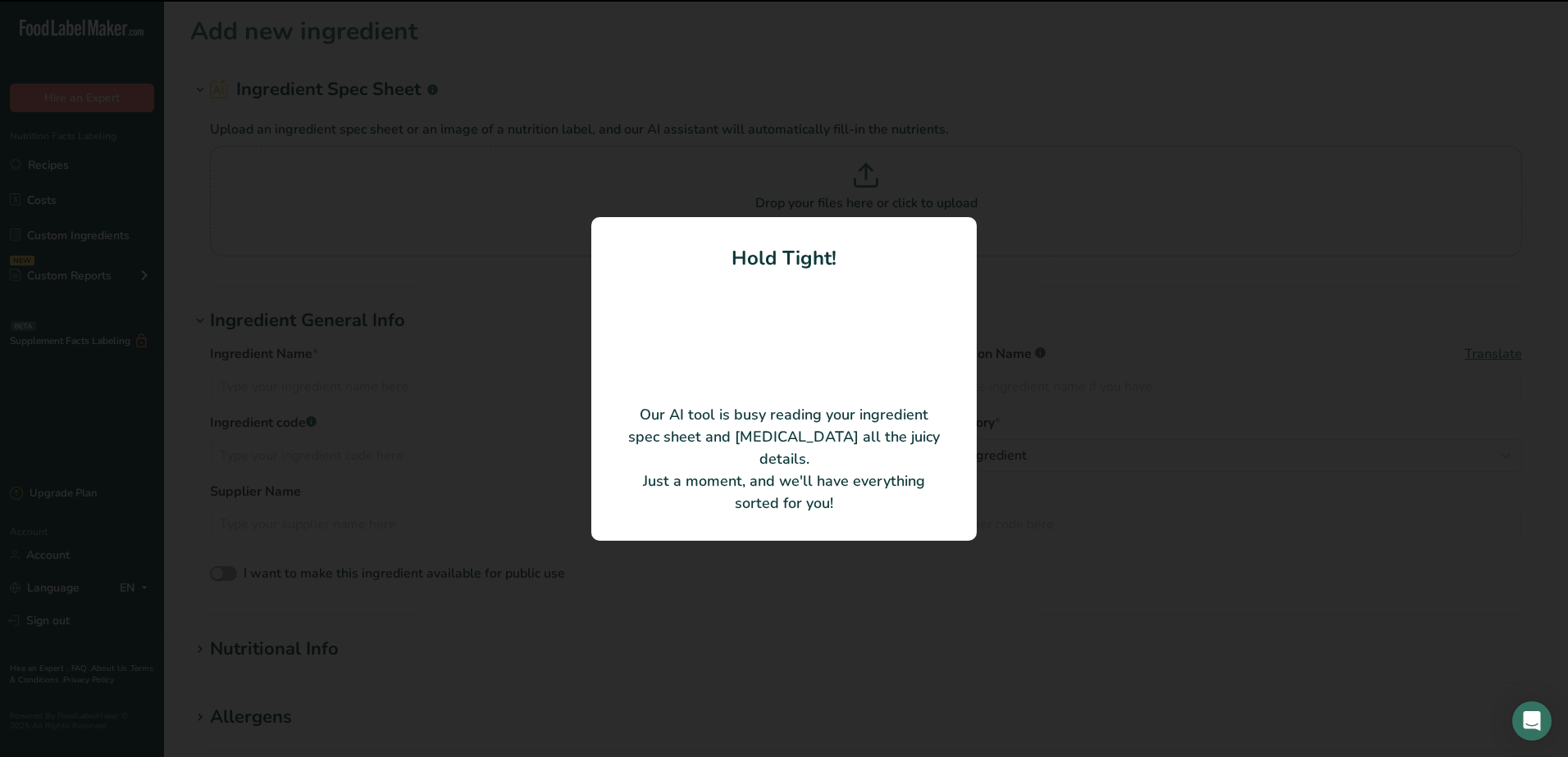
type input "Cheese Stick Mozzarella Breaded"
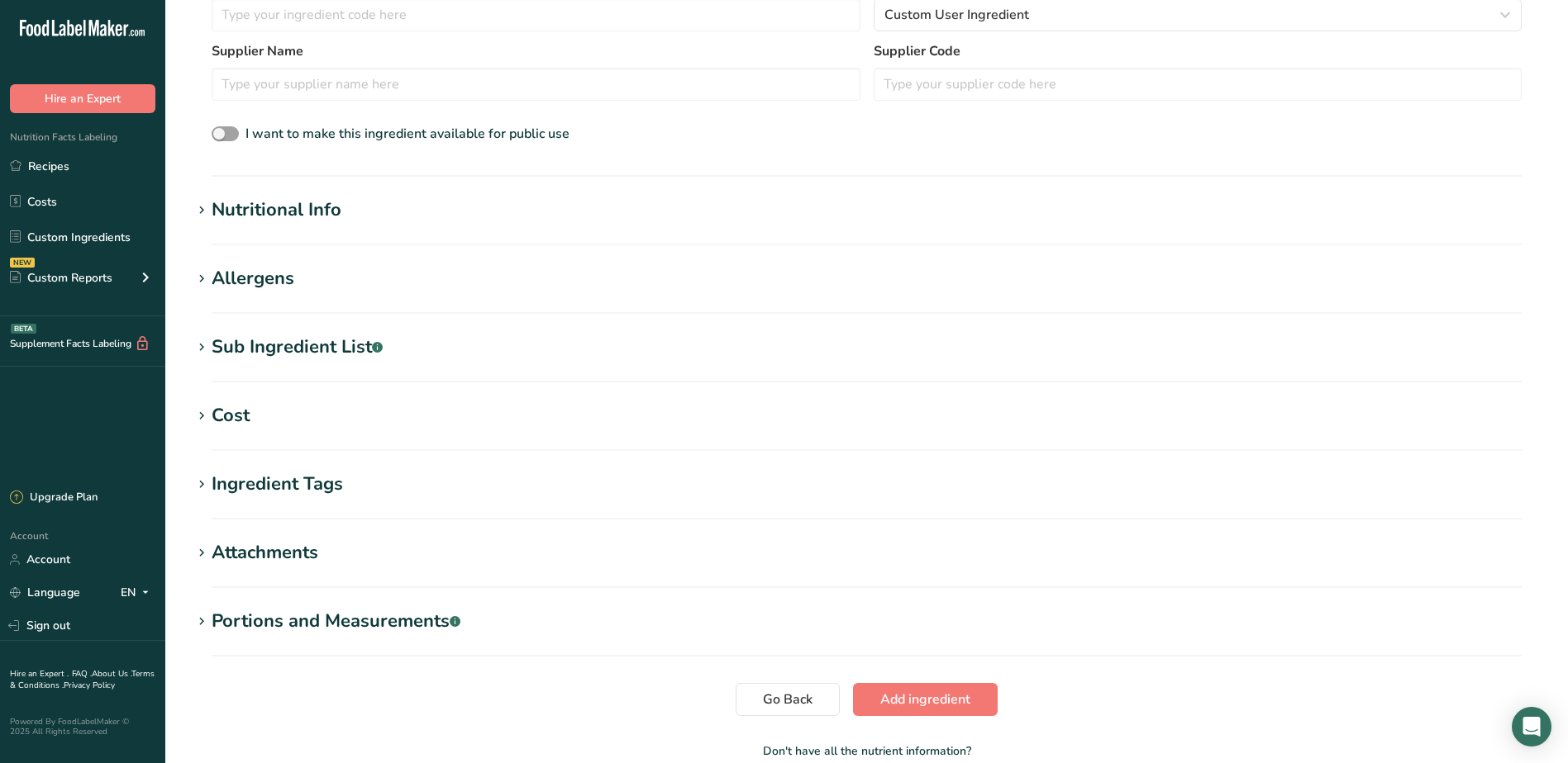
scroll to position [413, 0]
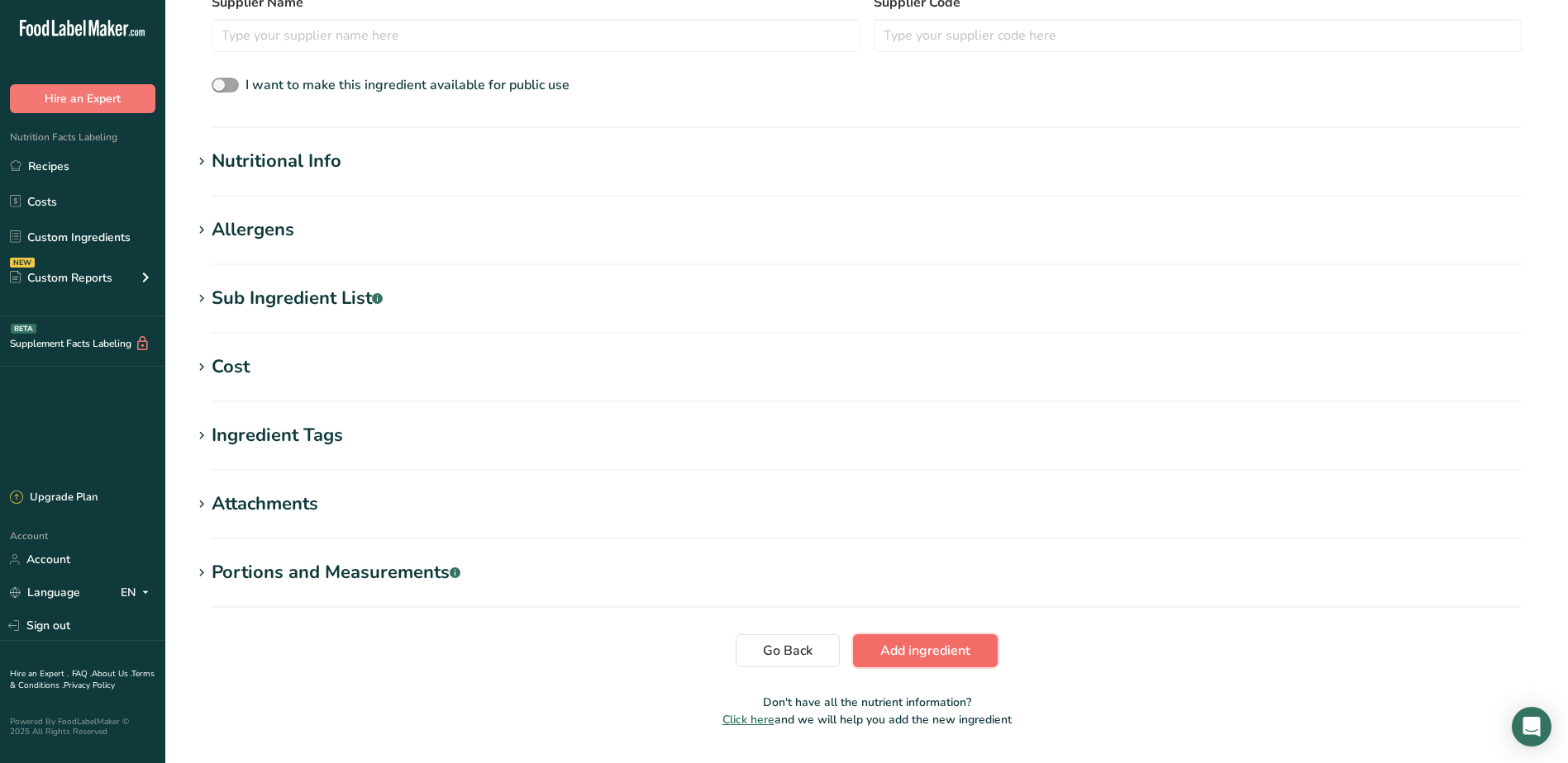
click at [933, 650] on span "Add ingredient" at bounding box center [925, 651] width 90 height 20
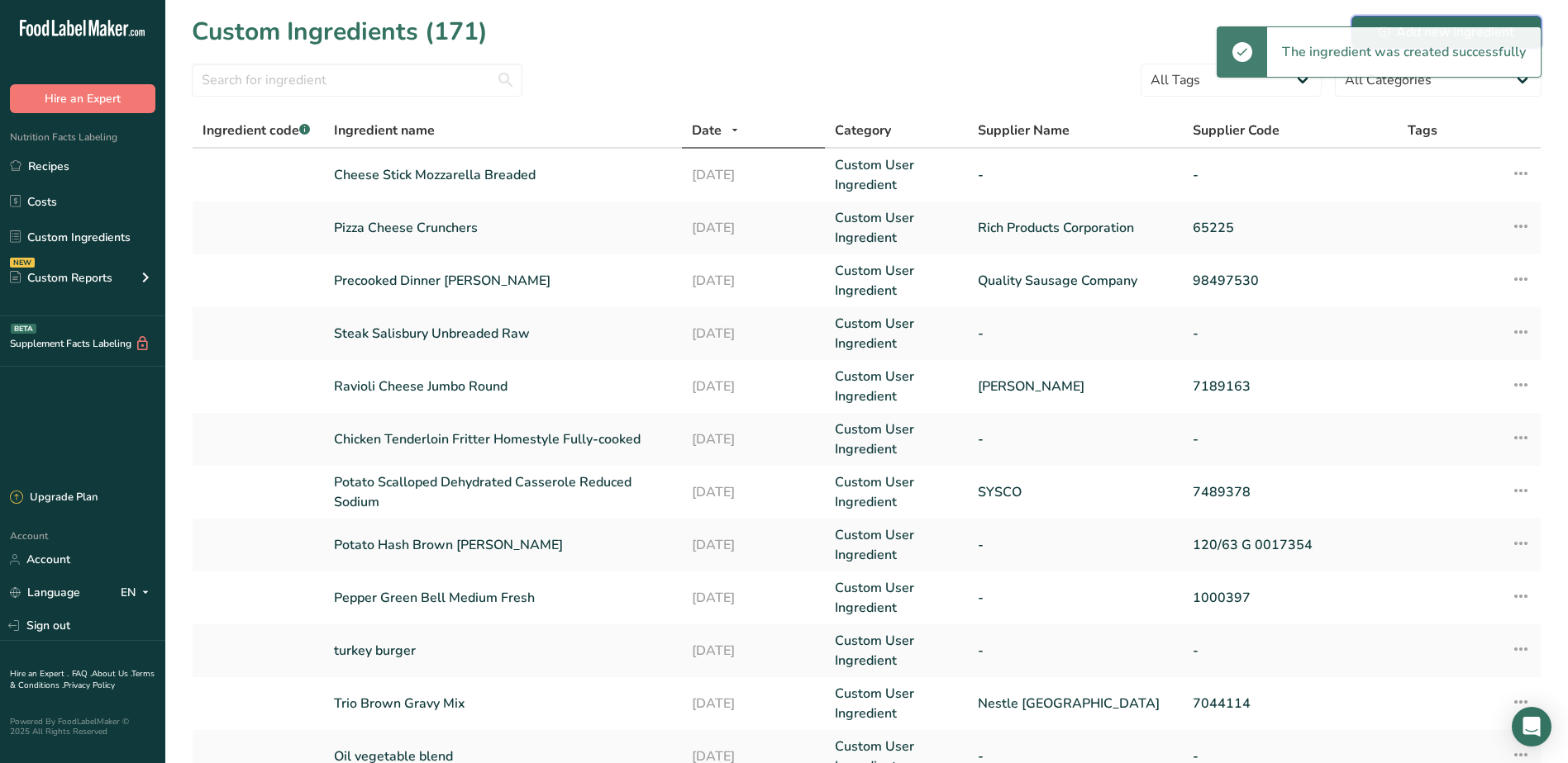
click at [1478, 19] on button "Add new ingredient" at bounding box center [1446, 32] width 190 height 34
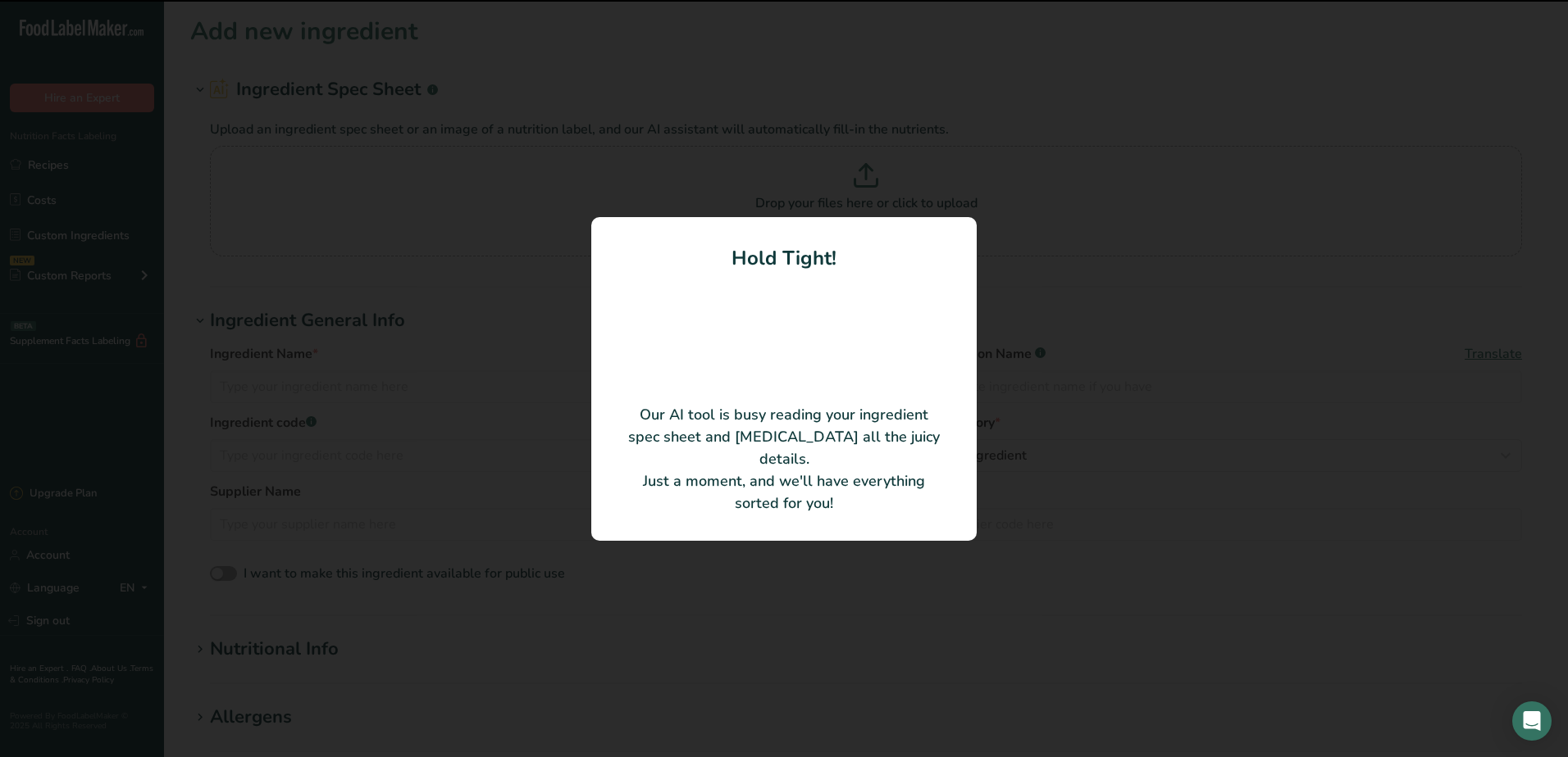
type input "2.2 oz 51% Whole Grain Soft Pretzels"
type input "J&J Snack Foods Corp."
type input "30110"
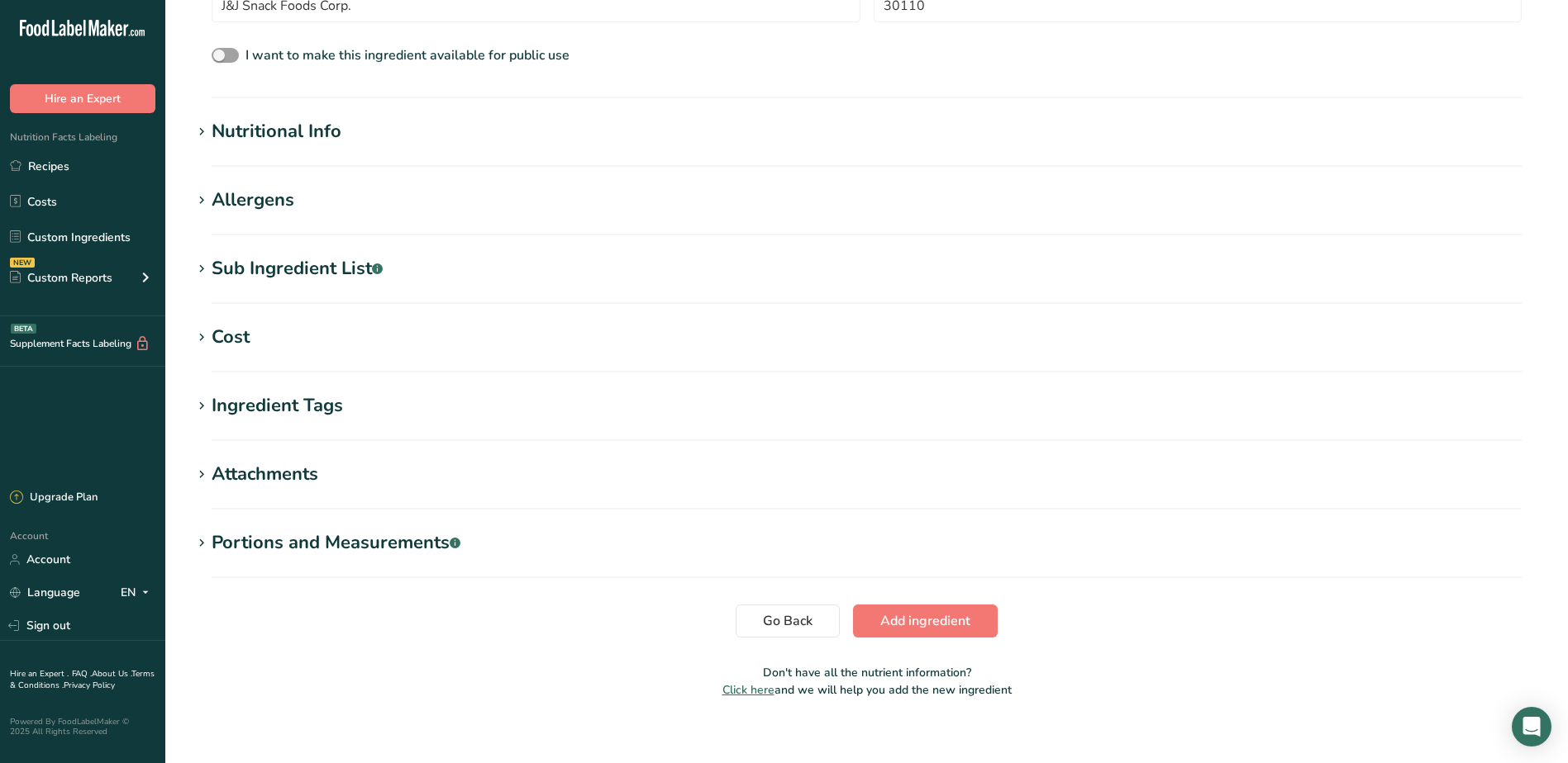
scroll to position [458, 0]
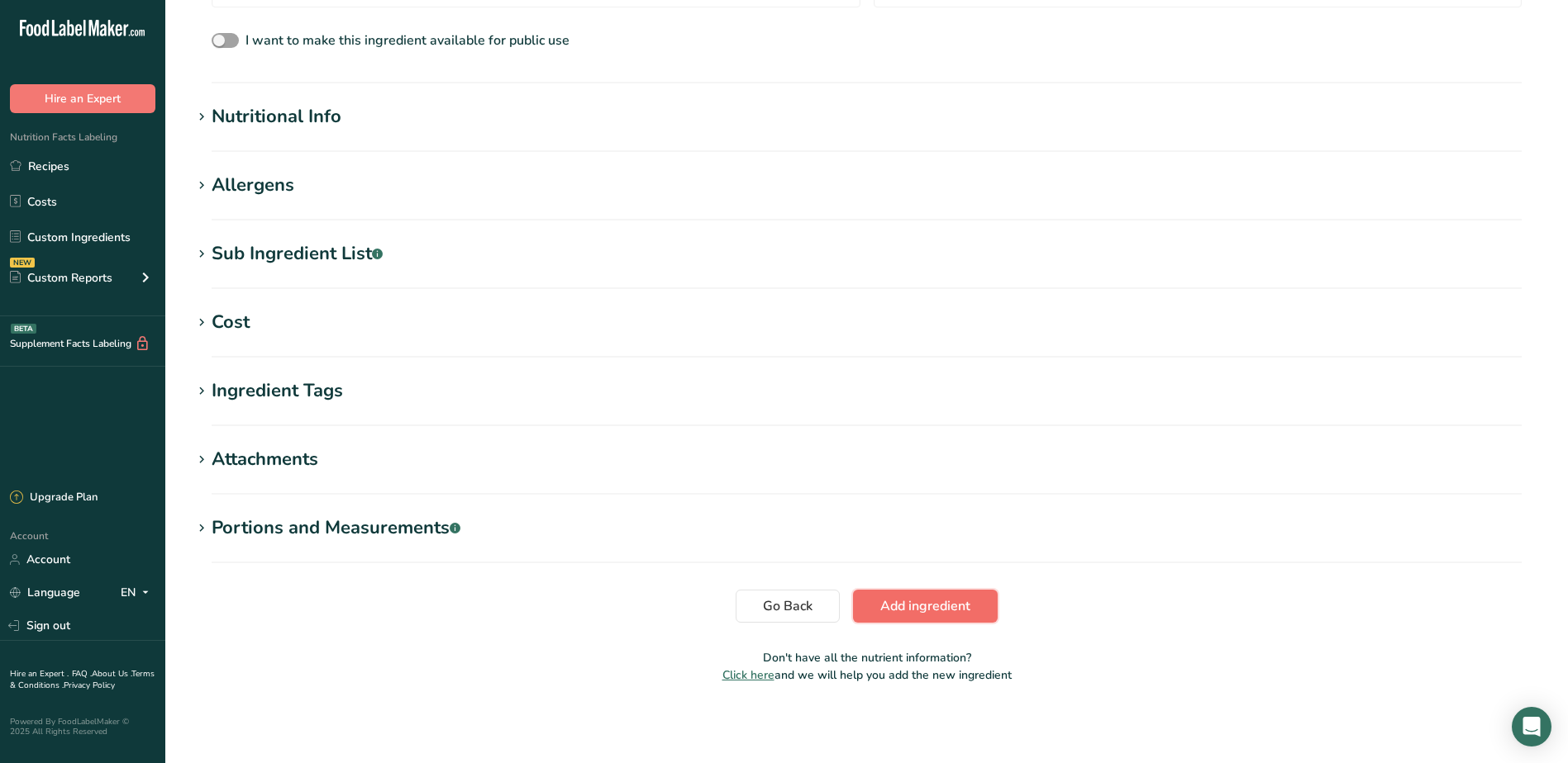
click at [936, 607] on span "Add ingredient" at bounding box center [925, 606] width 90 height 20
